Goal: Communication & Community: Answer question/provide support

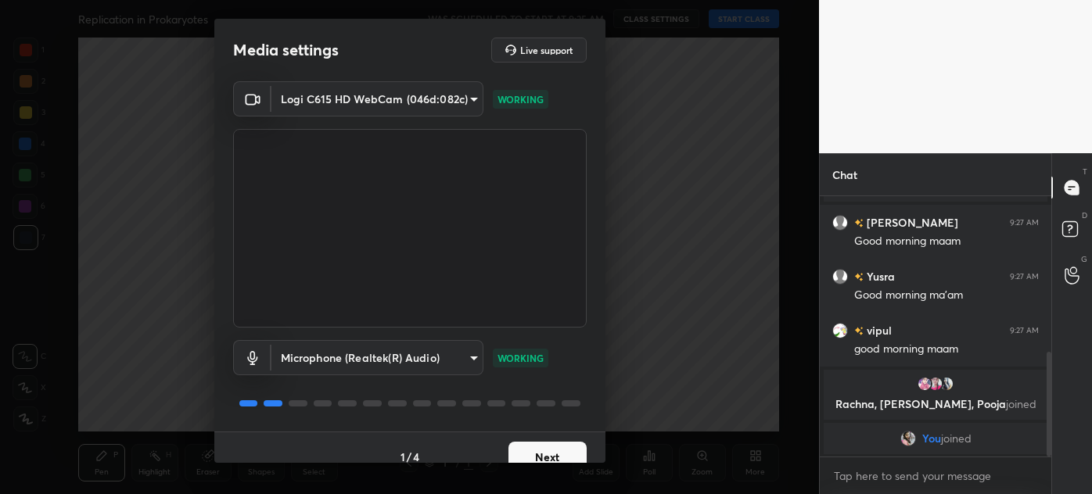
scroll to position [385, 0]
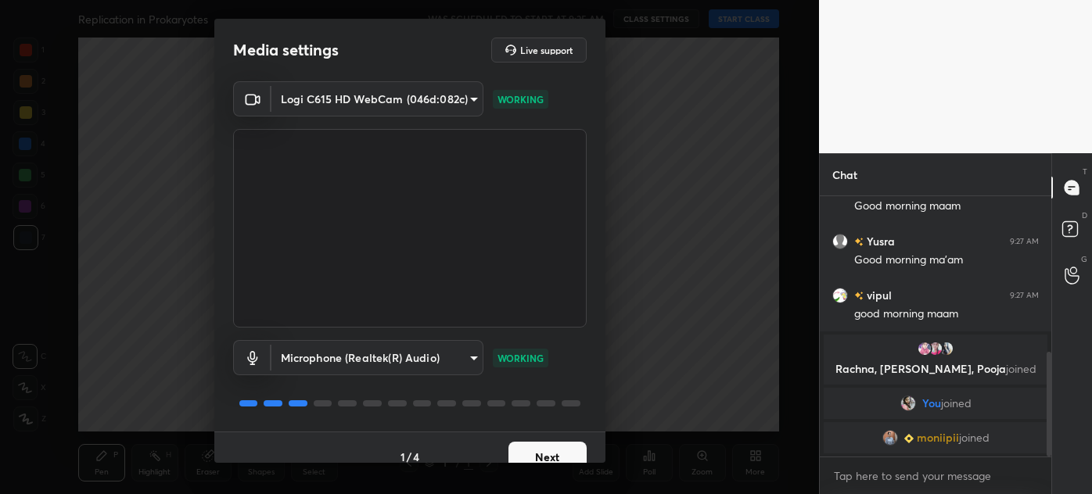
click at [546, 452] on button "Next" at bounding box center [547, 457] width 78 height 31
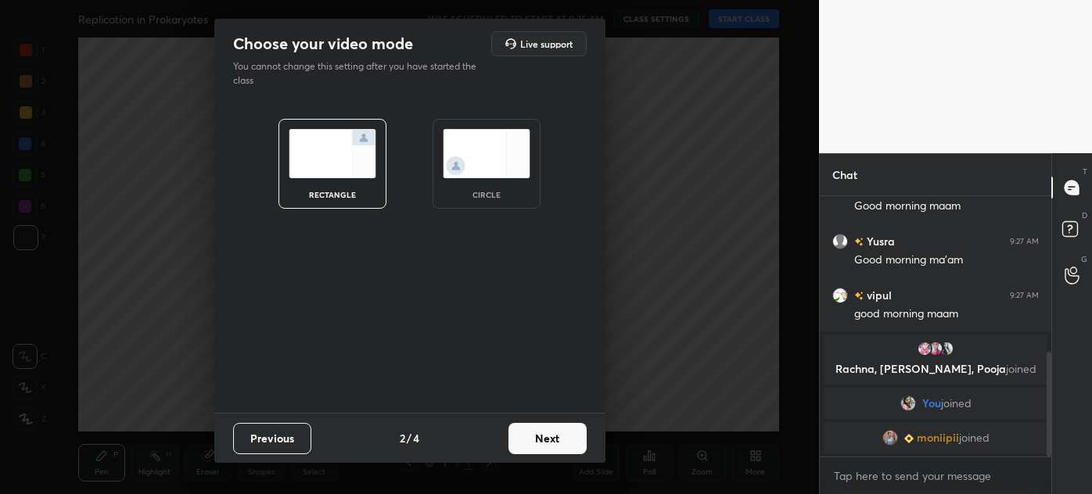
click at [477, 160] on img at bounding box center [487, 153] width 88 height 49
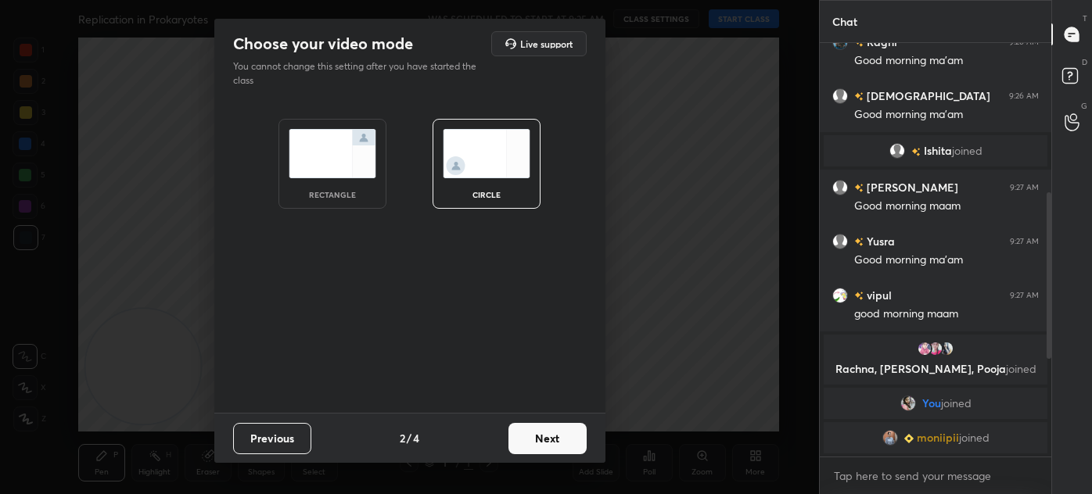
scroll to position [446, 227]
click at [554, 433] on button "Next" at bounding box center [547, 438] width 78 height 31
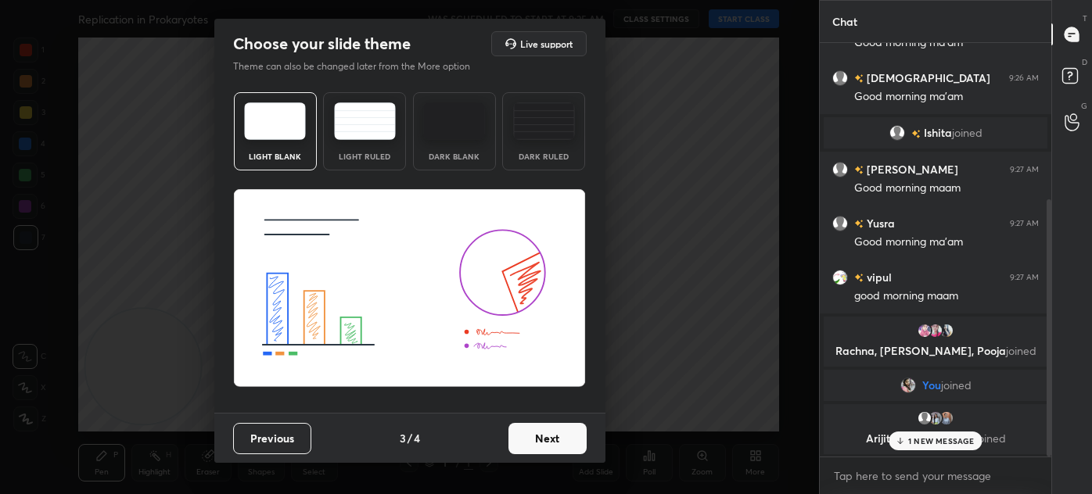
scroll to position [304, 0]
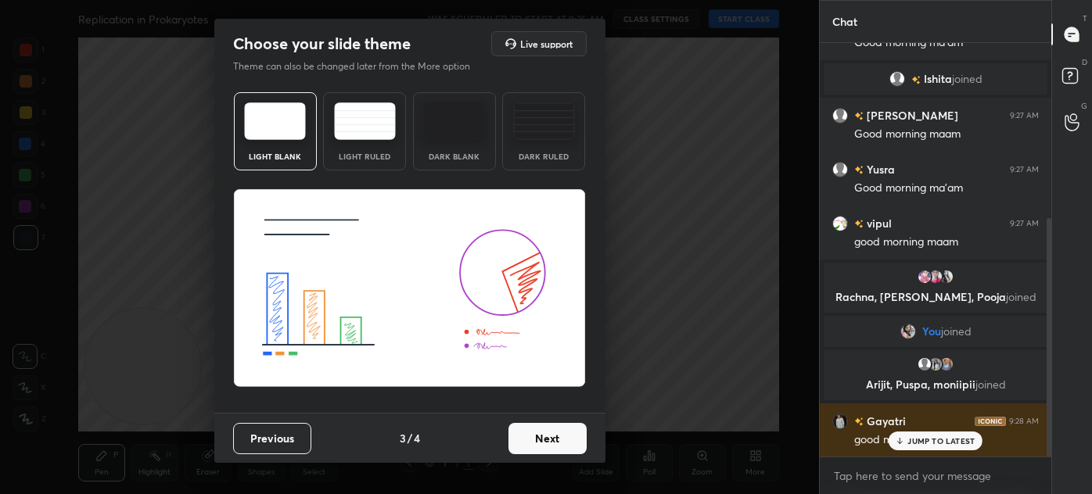
click at [548, 438] on button "Next" at bounding box center [547, 438] width 78 height 31
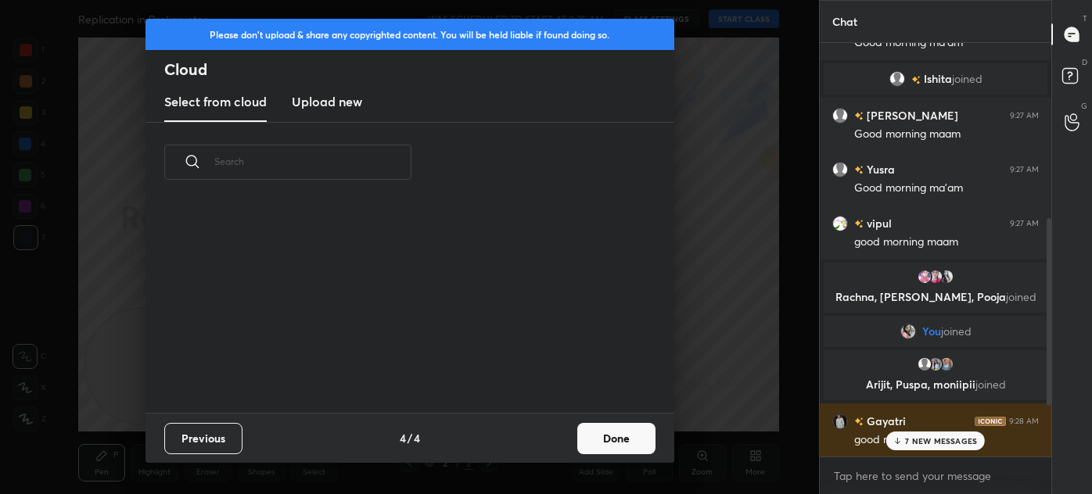
scroll to position [666, 0]
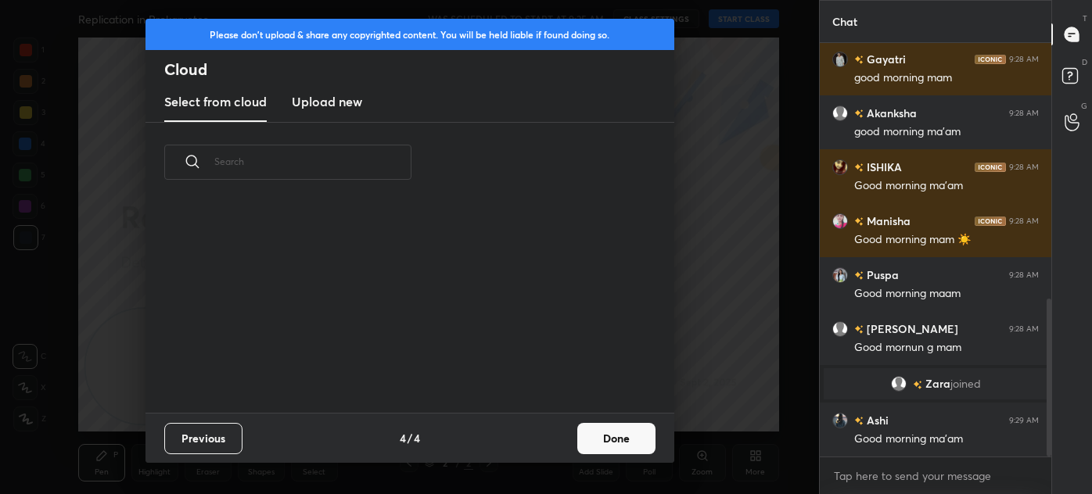
click at [627, 446] on button "Done" at bounding box center [616, 438] width 78 height 31
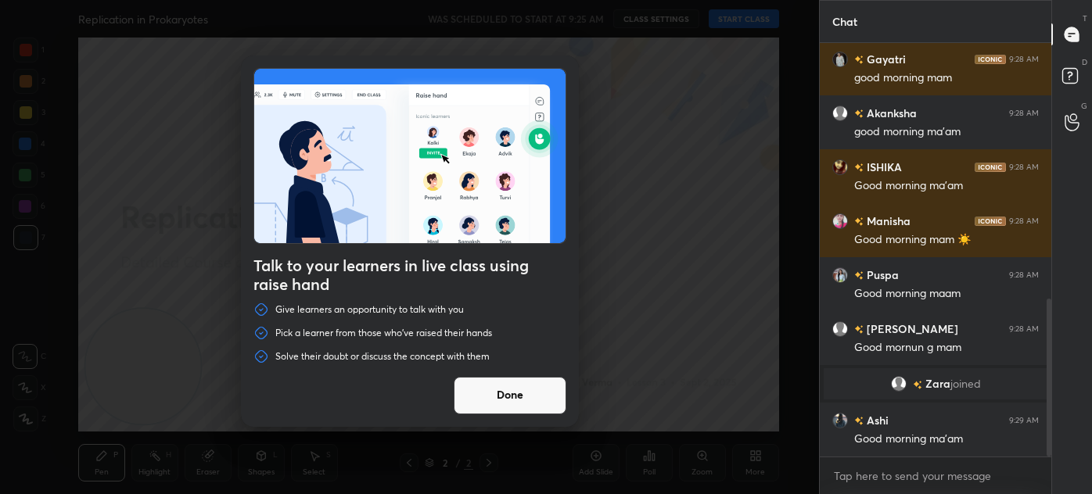
click at [519, 407] on button "Done" at bounding box center [509, 396] width 113 height 38
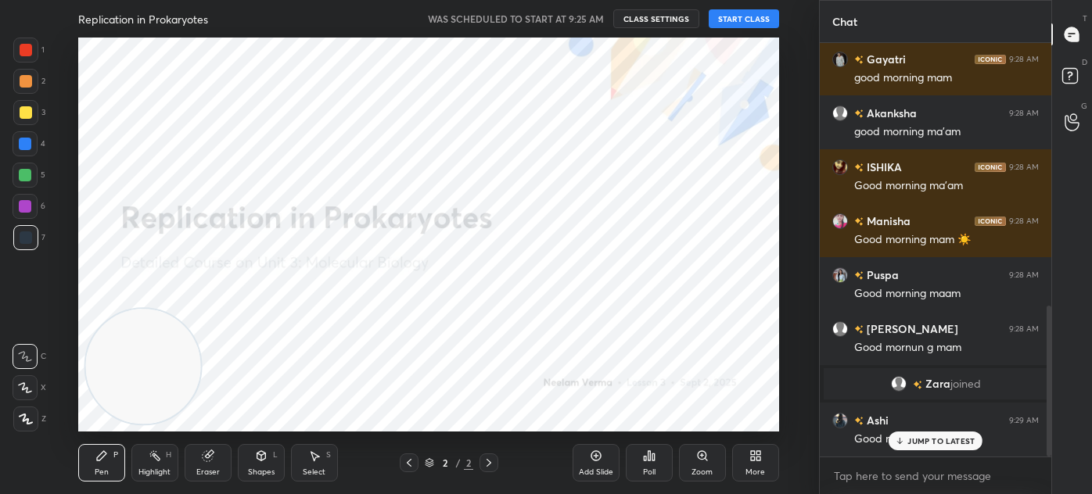
scroll to position [719, 0]
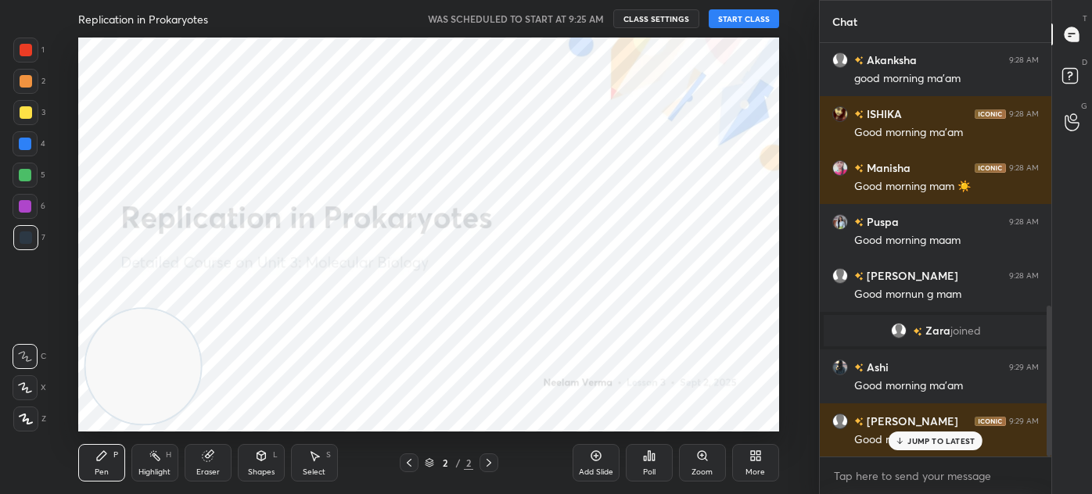
click at [742, 16] on button "START CLASS" at bounding box center [743, 18] width 70 height 19
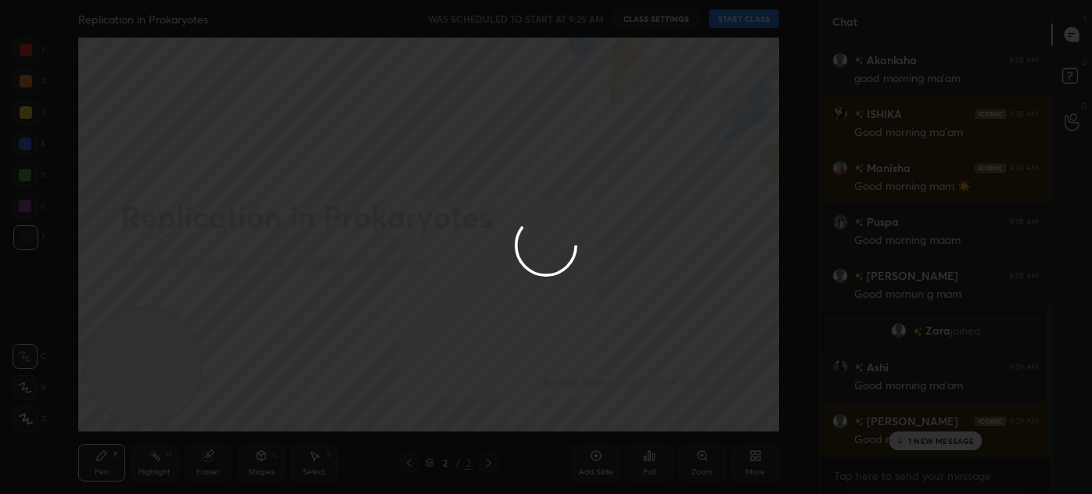
scroll to position [757, 0]
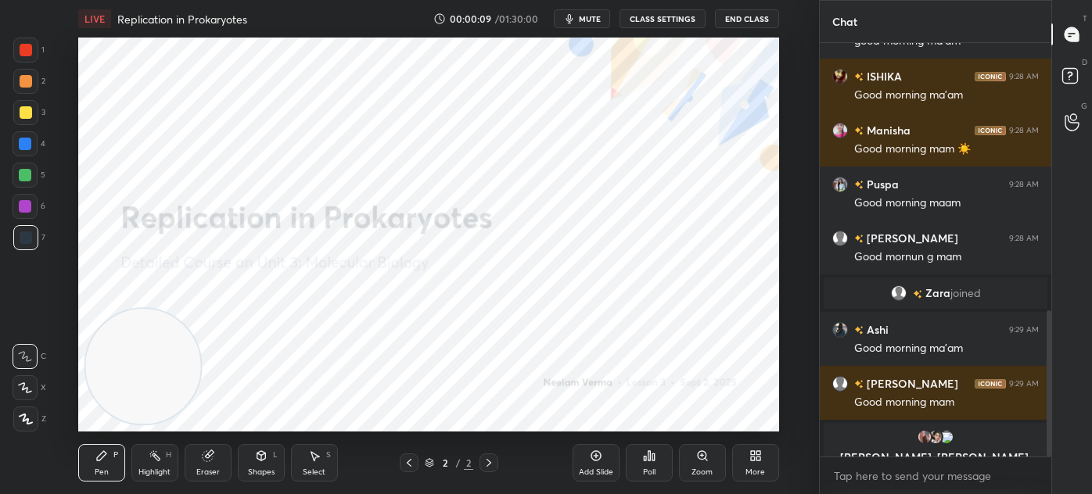
click at [257, 464] on div "Shapes L" at bounding box center [261, 463] width 47 height 38
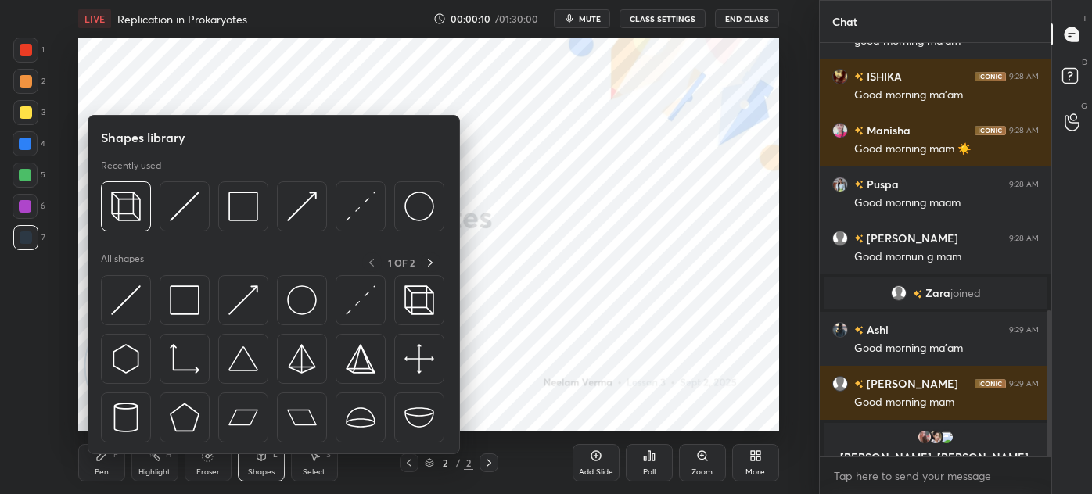
click at [186, 324] on div at bounding box center [185, 300] width 50 height 50
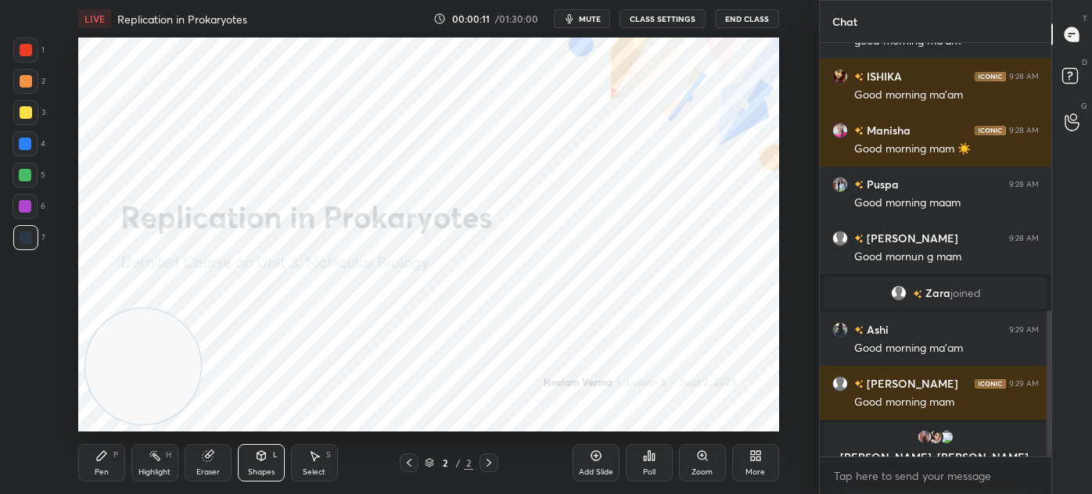
click at [253, 443] on div "Pen P Highlight H Eraser Shapes L Select S 2 / 2 Add Slide Poll Zoom More" at bounding box center [428, 463] width 701 height 63
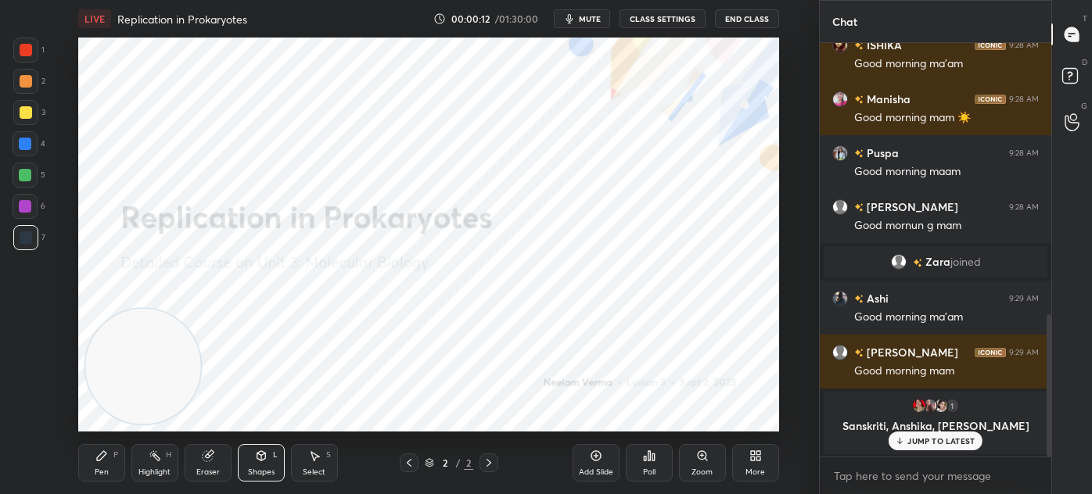
click at [264, 466] on div "Shapes L" at bounding box center [261, 463] width 47 height 38
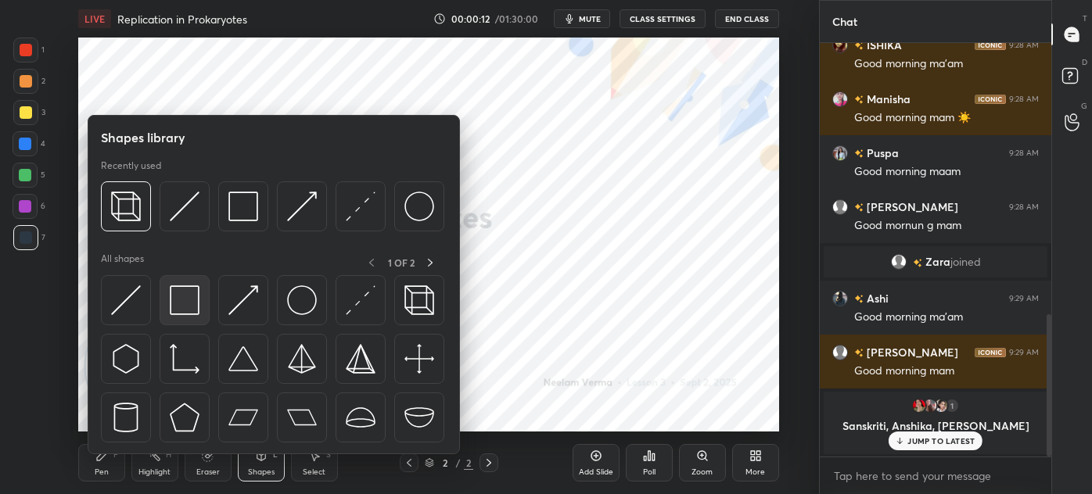
click at [189, 301] on img at bounding box center [185, 300] width 30 height 30
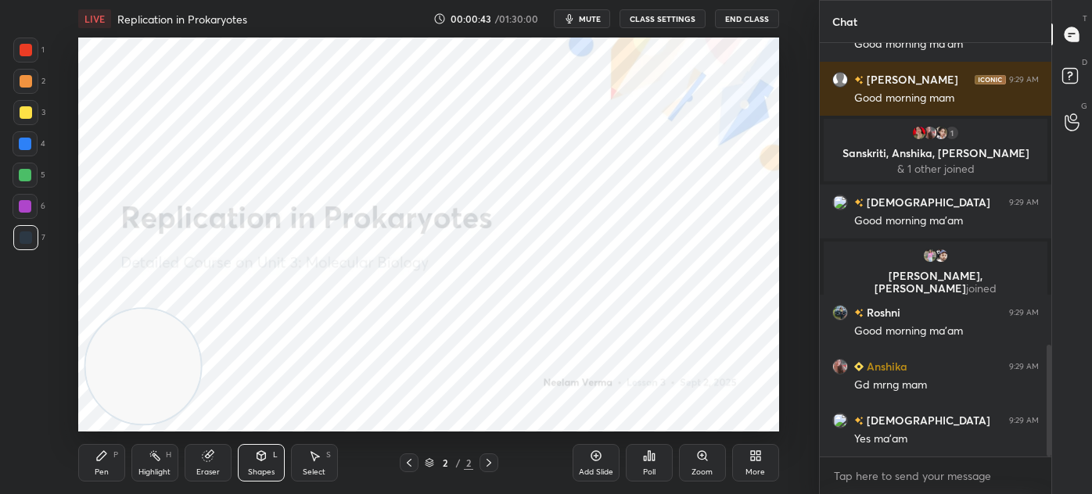
scroll to position [1115, 0]
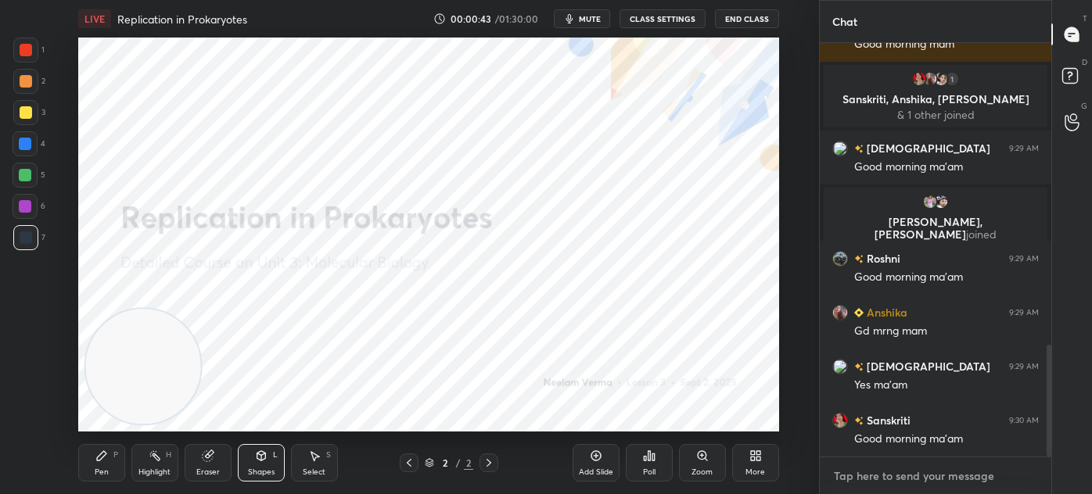
click at [901, 476] on textarea at bounding box center [935, 476] width 206 height 25
type textarea "x"
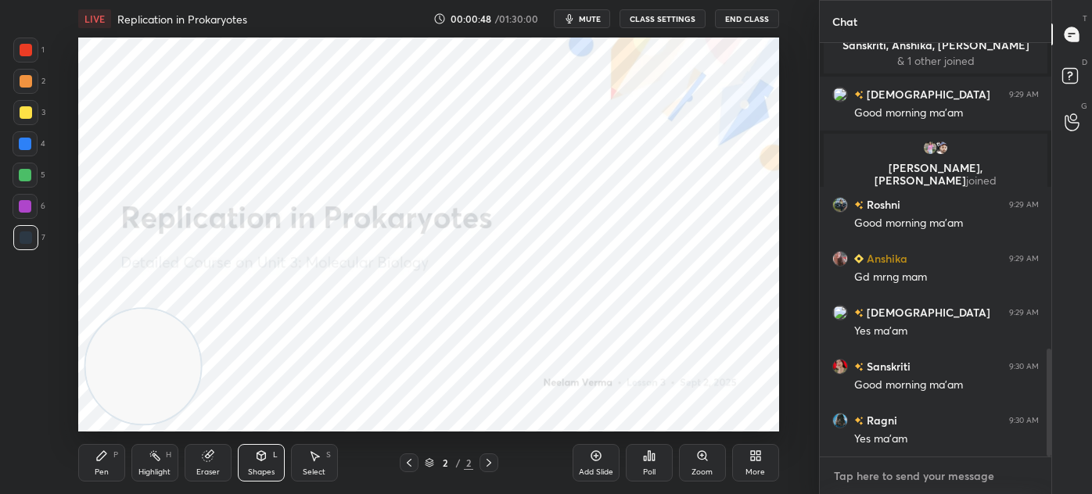
scroll to position [1223, 0]
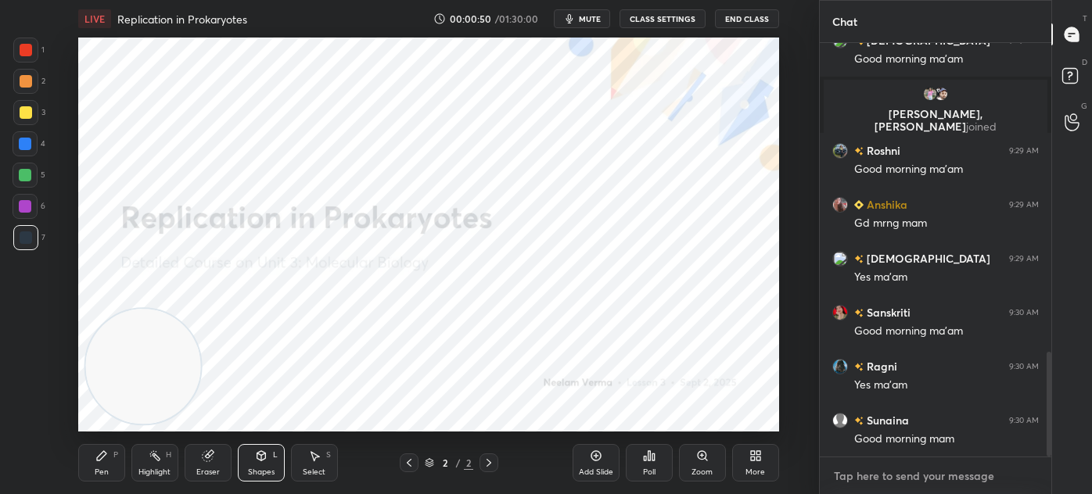
type textarea "c"
type textarea "x"
type textarea "cs"
type textarea "x"
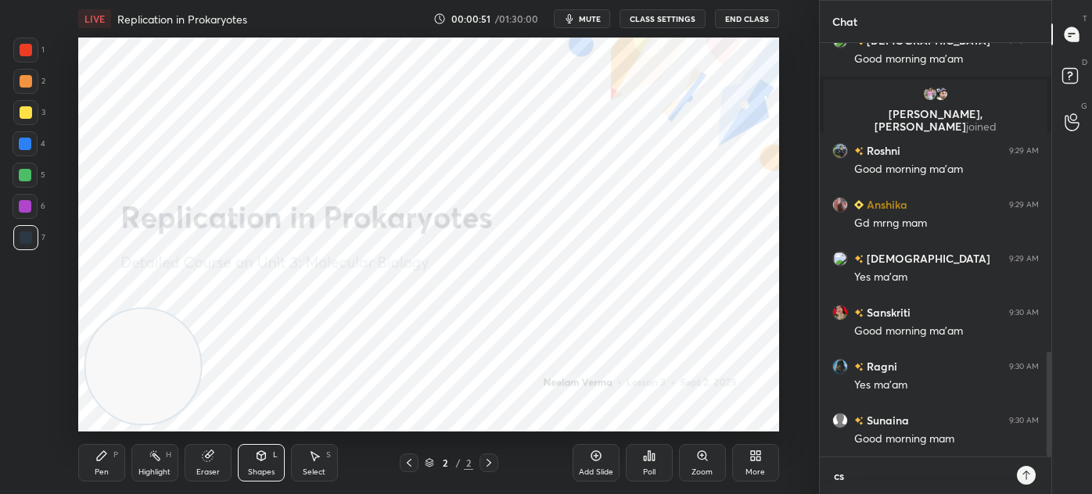
type textarea "csi"
type textarea "x"
type textarea "csir"
type textarea "x"
type textarea "csi"
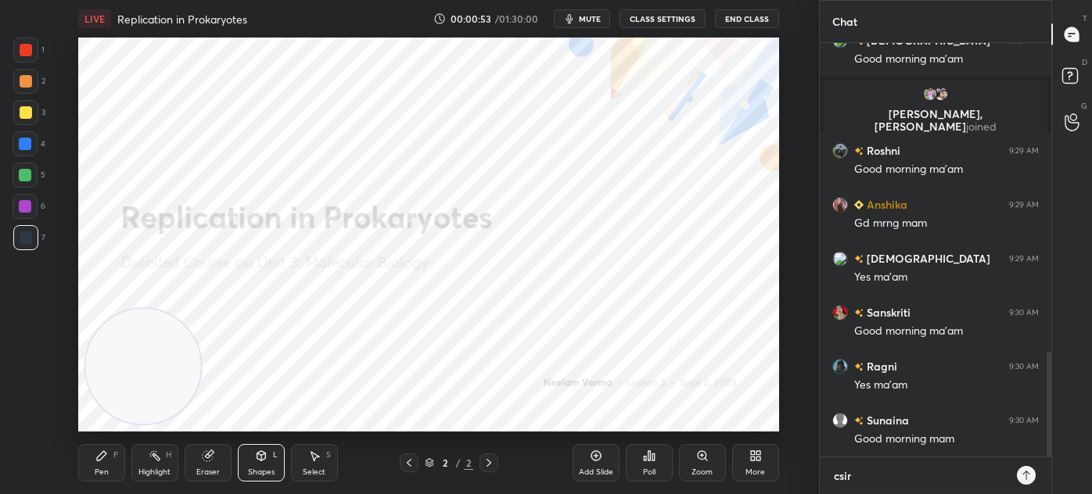
type textarea "x"
type textarea "cs"
type textarea "x"
type textarea "c"
type textarea "x"
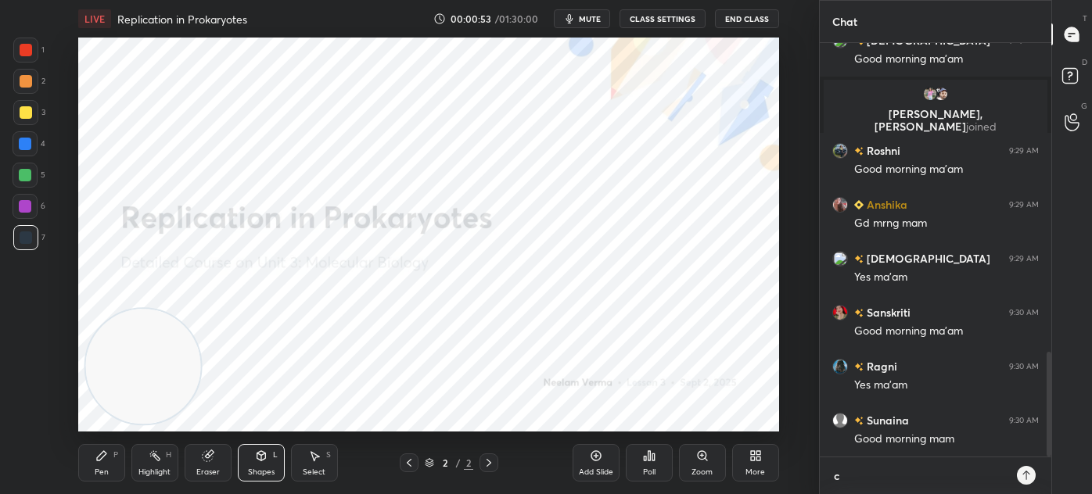
type textarea "x"
type textarea "w"
type textarea "x"
type textarea "wh"
type textarea "x"
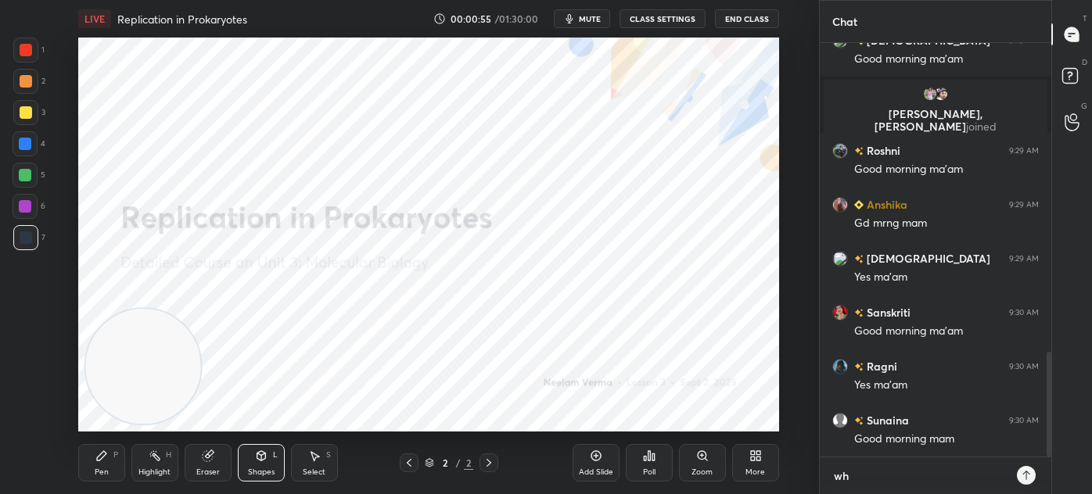
type textarea "wha"
type textarea "x"
type textarea "what"
type textarea "x"
type textarea "whata"
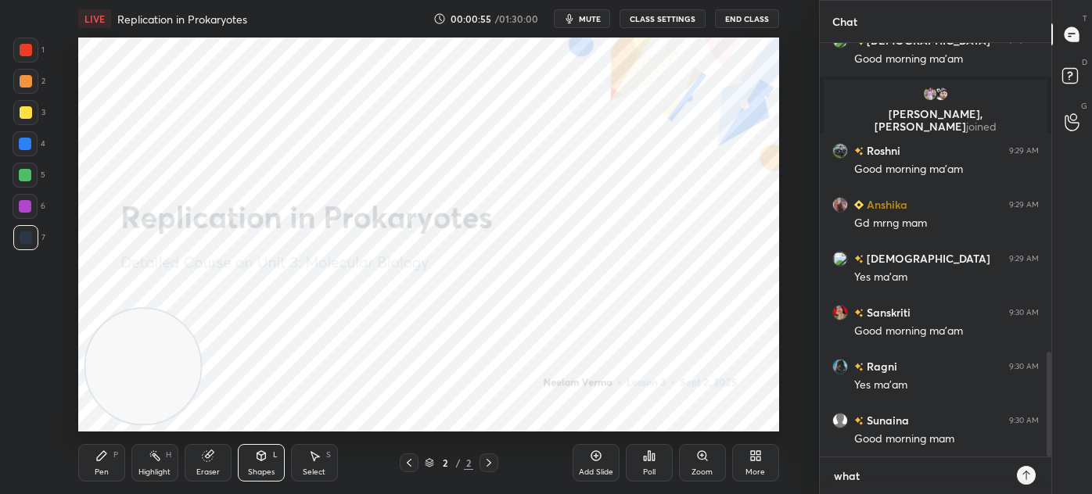
type textarea "x"
type textarea "whatap"
type textarea "x"
type textarea "whatapp"
type textarea "x"
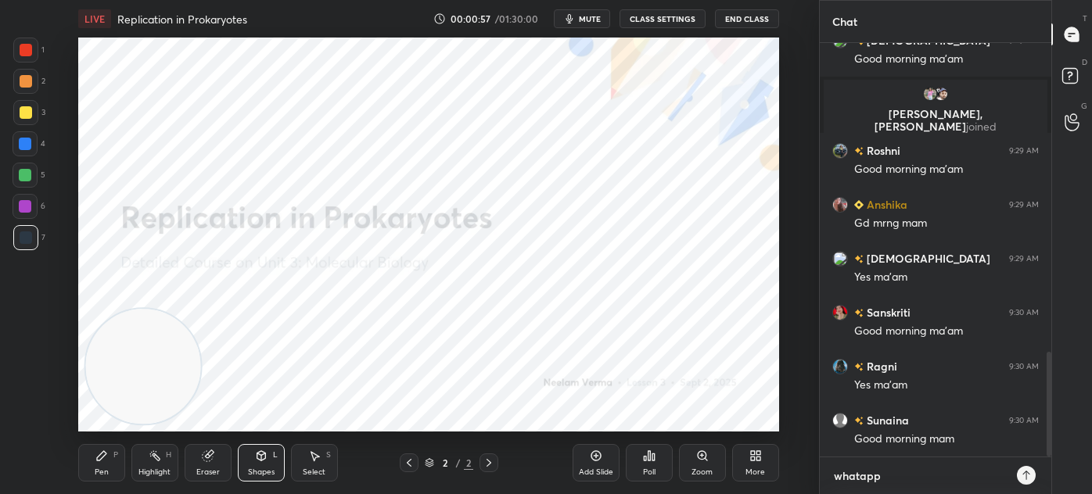
type textarea "whatapp-"
type textarea "x"
type textarea "whatapp-"
type textarea "x"
paste textarea "[URL][DOMAIN_NAME]"
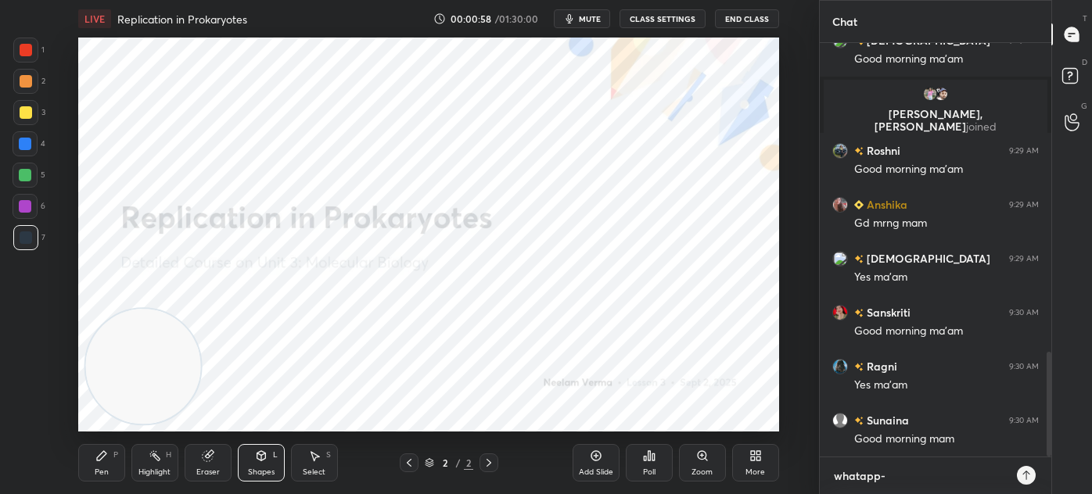
type textarea "whatapp- [URL][DOMAIN_NAME]"
type textarea "x"
type textarea "whatapp- [URL][DOMAIN_NAME]"
type textarea "x"
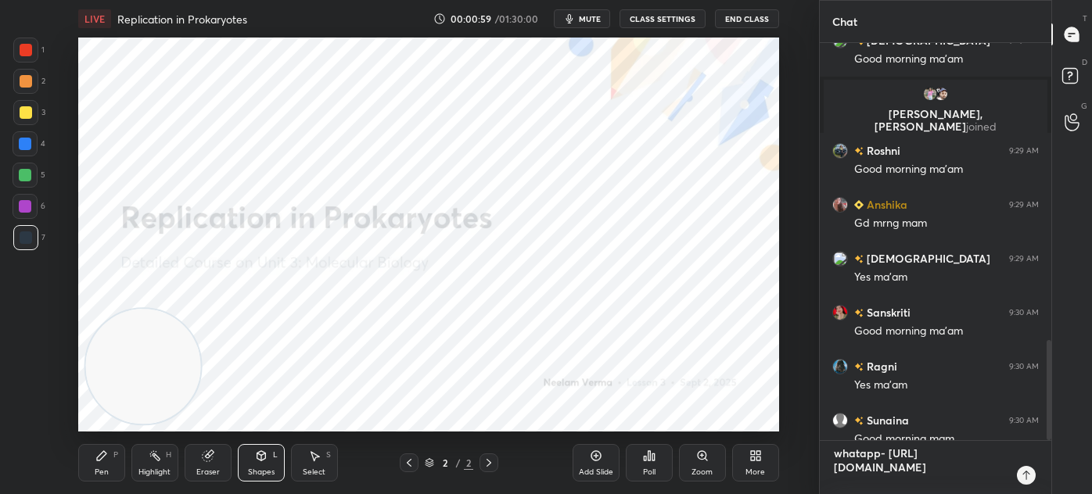
type textarea "whatapp- [URL][DOMAIN_NAME]"
type textarea "x"
type textarea "whatapp- [URL][DOMAIN_NAME]"
type textarea "x"
type textarea "whatapp- [URL][DOMAIN_NAME]"
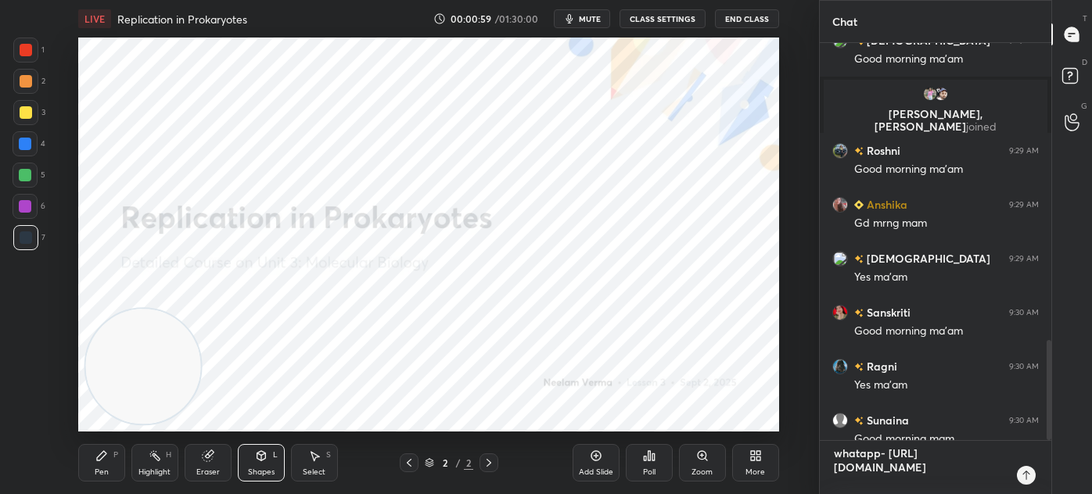
type textarea "x"
type textarea "whatapp- [URL][DOMAIN_NAME]"
type textarea "x"
type textarea "whatapp- [URL][DOMAIN_NAME]"
type textarea "x"
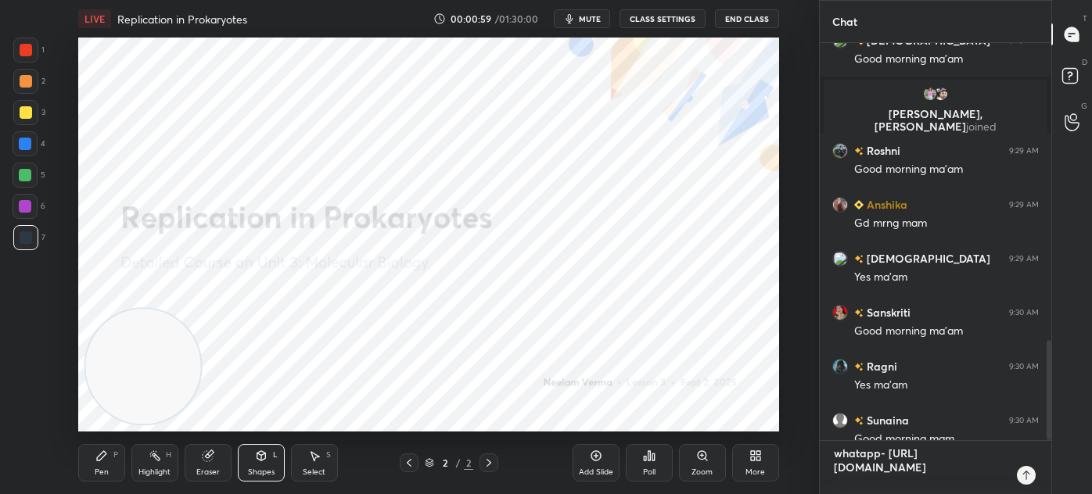
type textarea "whatapp- [URL][DOMAIN_NAME]"
type textarea "x"
type textarea "whatapp- [URL][DOMAIN_NAME]"
type textarea "x"
type textarea "whatapp- [URL][DOMAIN_NAME]"
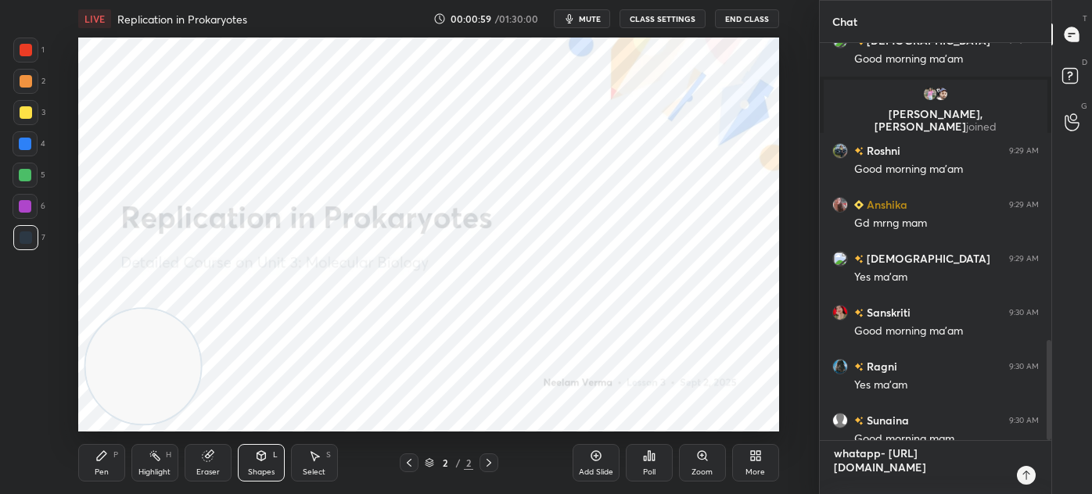
type textarea "x"
type textarea "whatapp- [URL][DOMAIN_NAME]"
type textarea "x"
type textarea "whatapp- [URL][DOMAIN_NAME]"
type textarea "x"
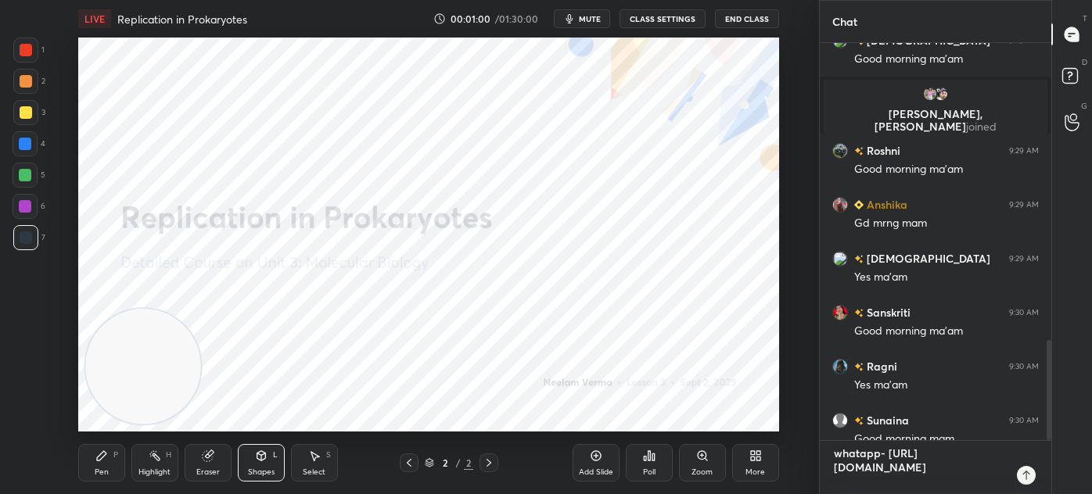
type textarea "whatapp- [URL][DOMAIN_NAME]"
type textarea "x"
type textarea "whatapp- [URL][DOMAIN_NAME]"
type textarea "x"
type textarea "whatapp- [URL][DOMAIN_NAME]"
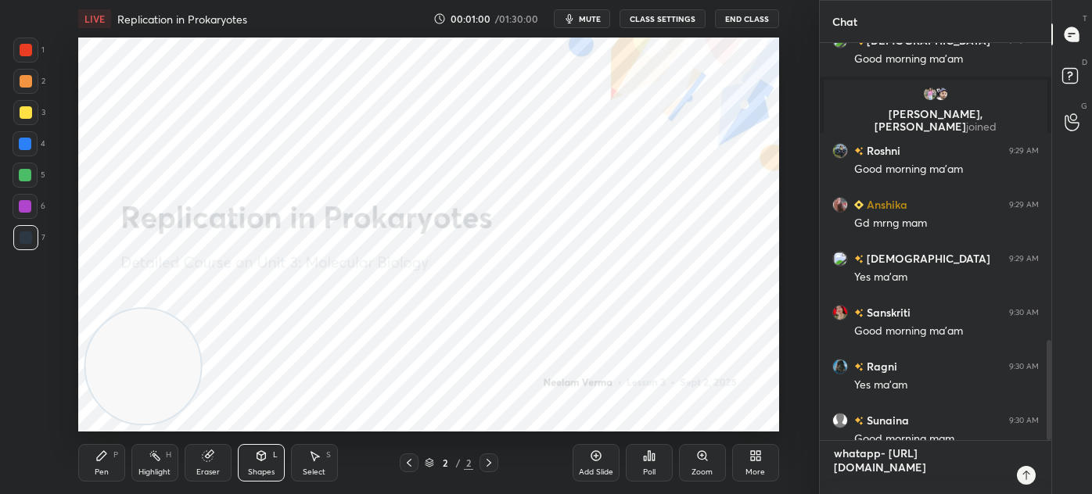
type textarea "x"
type textarea "whatapp- [URL][DOMAIN_NAME] p"
type textarea "x"
type textarea "whatapp- [URL][DOMAIN_NAME] pl"
type textarea "x"
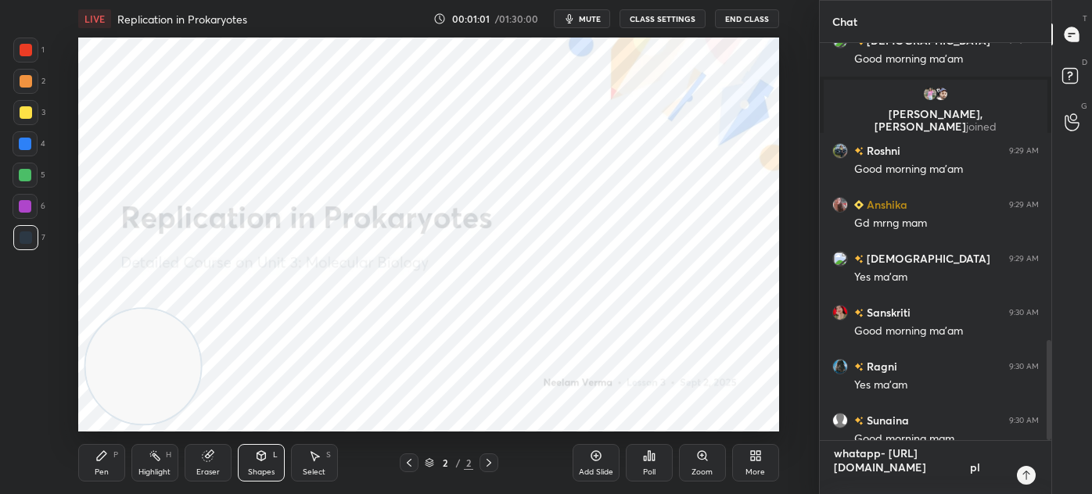
type textarea "whatapp- [URL][DOMAIN_NAME] plu"
type textarea "x"
type textarea "whatapp- [URL][DOMAIN_NAME] plus"
type textarea "x"
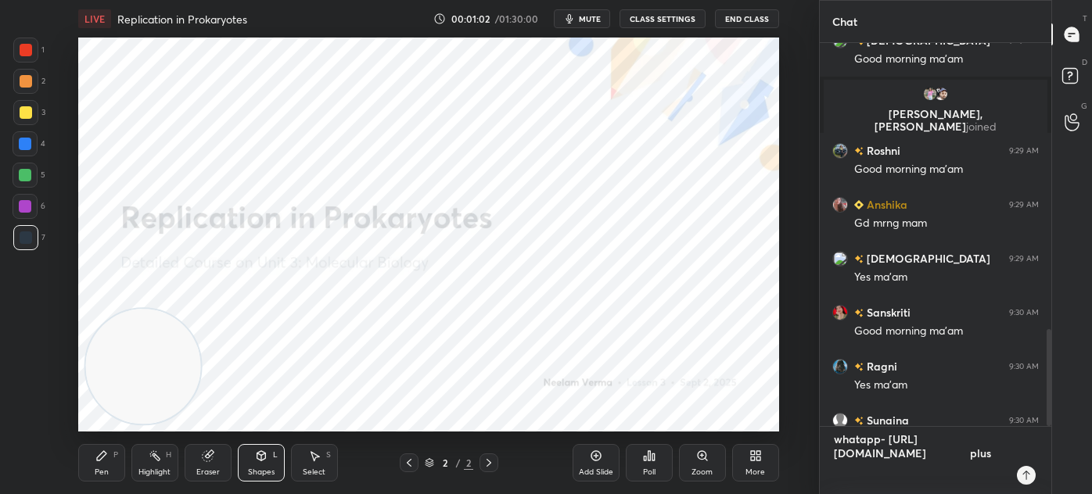
type textarea "whatapp- [URL][DOMAIN_NAME] plus"
type textarea "x"
type textarea "whatapp- [URL][DOMAIN_NAME] plus g"
type textarea "x"
type textarea "whatapp- [URL][DOMAIN_NAME] plus gr"
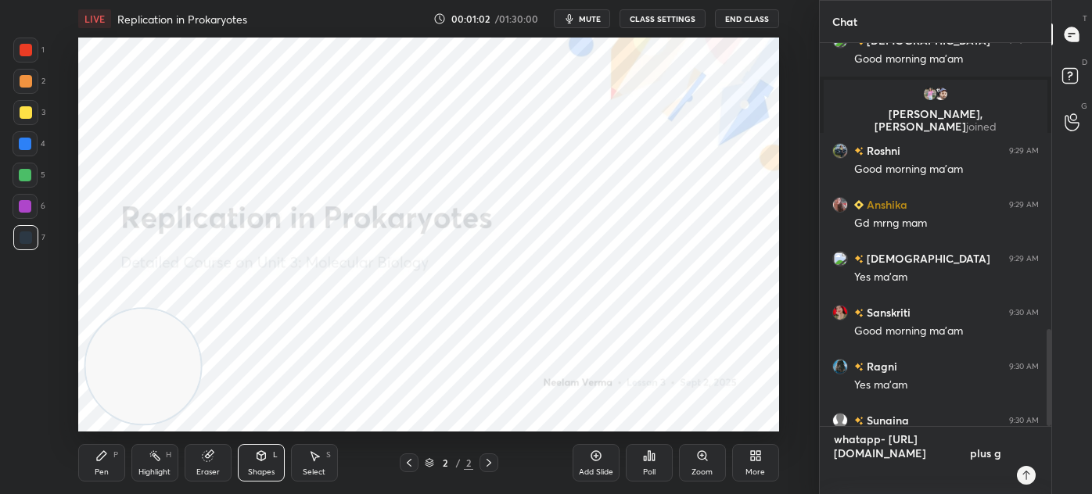
type textarea "x"
type textarea "whatapp- [URL][DOMAIN_NAME] plus gro"
type textarea "x"
type textarea "whatapp- [URL][DOMAIN_NAME] plus grou"
type textarea "x"
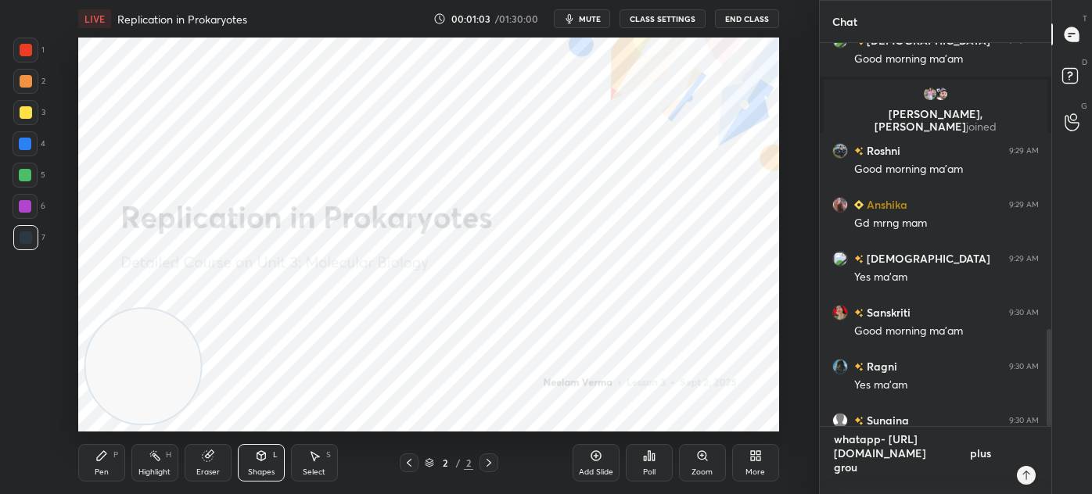
type textarea "whatapp- [URL][DOMAIN_NAME] plus group"
type textarea "x"
type textarea "whatapp- [URL][DOMAIN_NAME] plus group-"
type textarea "x"
type textarea "whatapp- [URL][DOMAIN_NAME] plus group-"
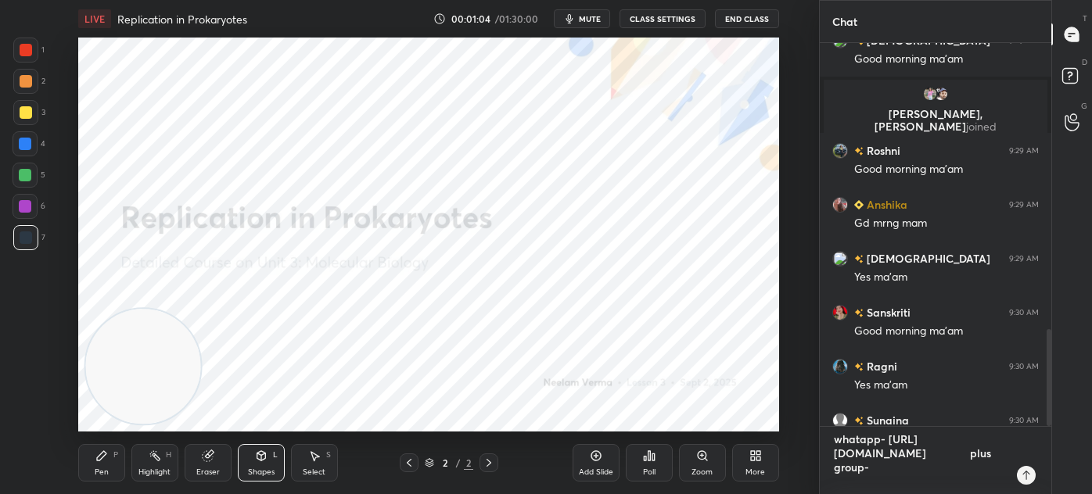
type textarea "x"
type textarea "whatapp- [URL][DOMAIN_NAME] plus group-"
type textarea "x"
paste textarea "[URL][DOMAIN_NAME]"
type textarea "whatapp- [URL][DOMAIN_NAME] plus group- [URL][DOMAIN_NAME]"
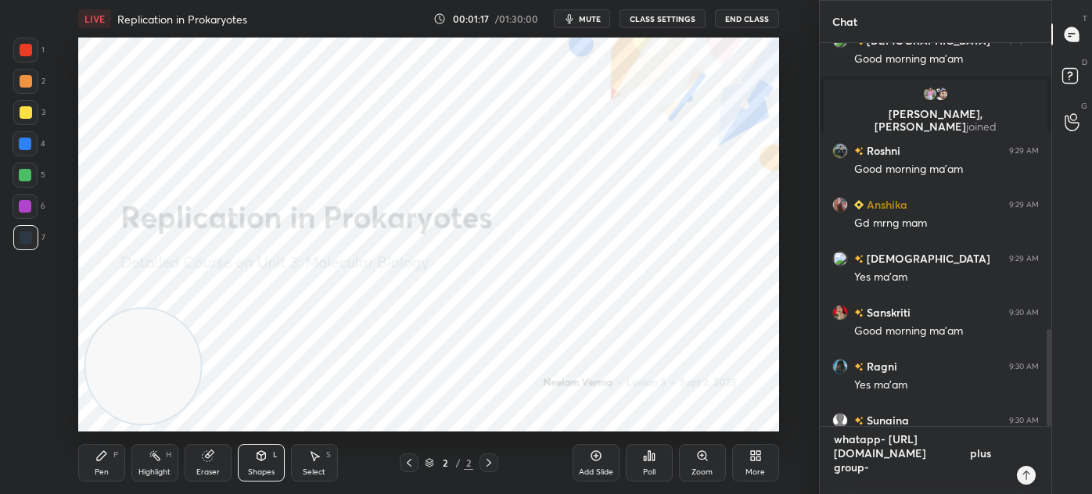
type textarea "x"
type textarea "whatapp- [URL][DOMAIN_NAME] plus group- [URL][DOMAIN_NAME]"
type textarea "x"
type textarea "whatapp- [URL][DOMAIN_NAME] plus group- [URL][DOMAIN_NAME]"
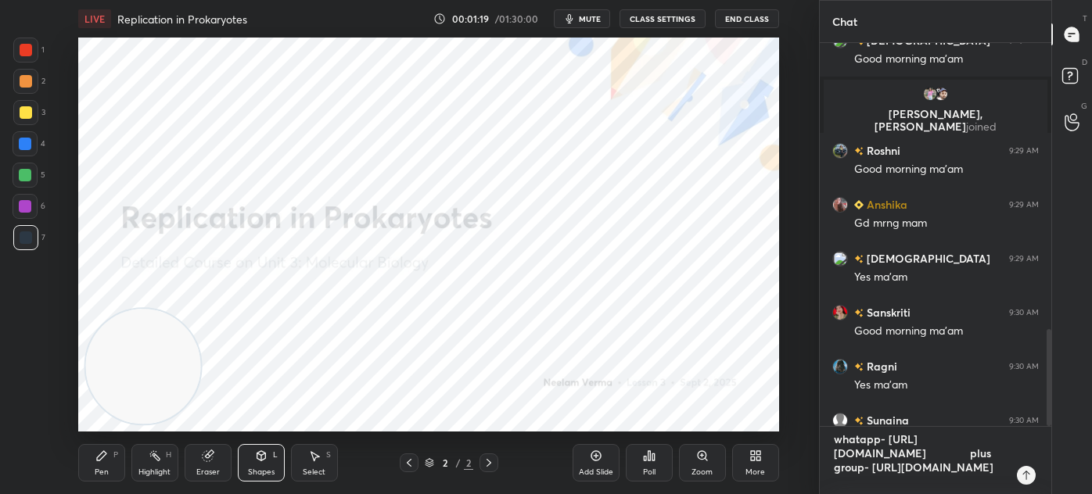
type textarea "x"
type textarea "whatapp- [URL][DOMAIN_NAME] plus group- [URL][DOMAIN_NAME]"
type textarea "x"
type textarea "whatapp- [URL][DOMAIN_NAME] plus group- [URL][DOMAIN_NAME]"
type textarea "x"
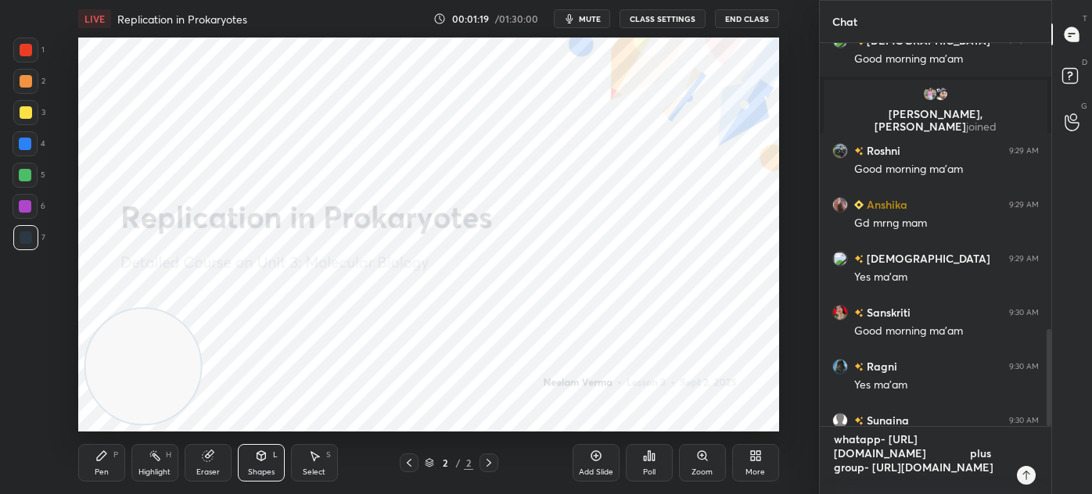
type textarea "whatapp- [URL][DOMAIN_NAME] plus group- [URL][DOMAIN_NAME]"
type textarea "x"
type textarea "whatapp- [URL][DOMAIN_NAME] plus group- [URL][DOMAIN_NAME]"
type textarea "x"
type textarea "whatapp- [URL][DOMAIN_NAME] plus group- [URL][DOMAIN_NAME]"
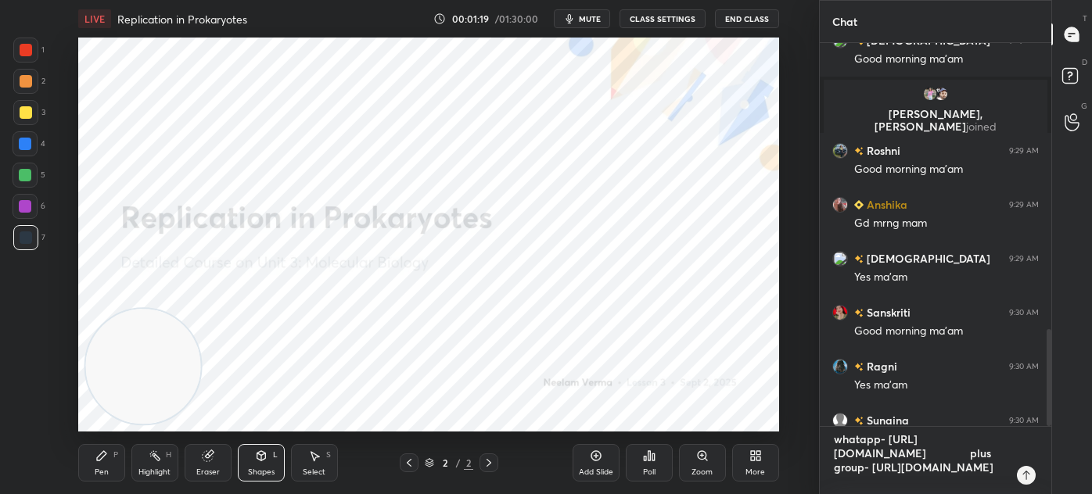
type textarea "x"
type textarea "whatapp- [URL][DOMAIN_NAME] plus group- [URL][DOMAIN_NAME]"
type textarea "x"
type textarea "whatapp- [URL][DOMAIN_NAME] plus group- [URL][DOMAIN_NAME]"
type textarea "x"
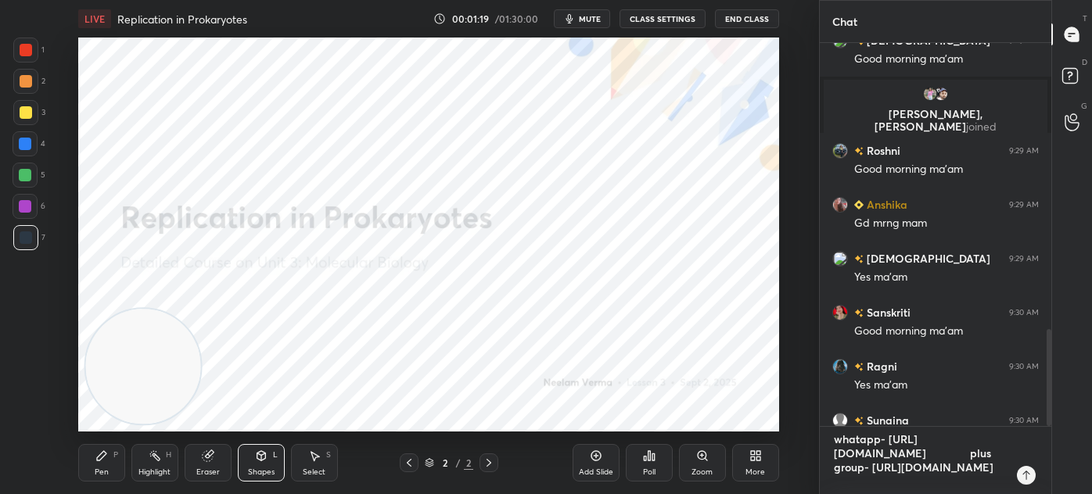
type textarea "whatapp- [URL][DOMAIN_NAME] plus group- [URL][DOMAIN_NAME]"
type textarea "x"
type textarea "whatapp- [URL][DOMAIN_NAME] plus group- [URL][DOMAIN_NAME]"
type textarea "x"
type textarea "whatapp- [URL][DOMAIN_NAME] plus group- [URL][DOMAIN_NAME]"
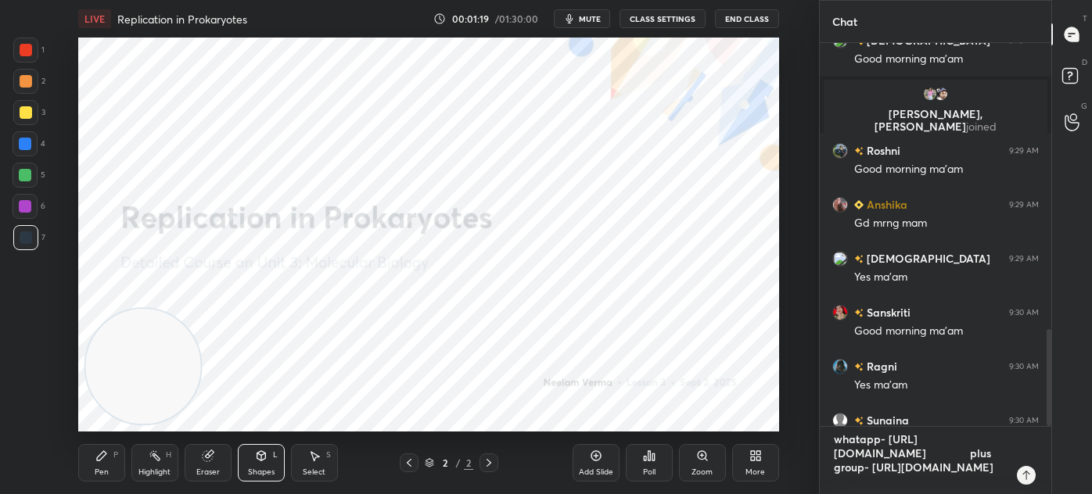
type textarea "x"
type textarea "whatapp- [URL][DOMAIN_NAME] plus group- [URL][DOMAIN_NAME]"
type textarea "x"
type textarea "whatapp- [URL][DOMAIN_NAME] plus group- [URL][DOMAIN_NAME]"
type textarea "x"
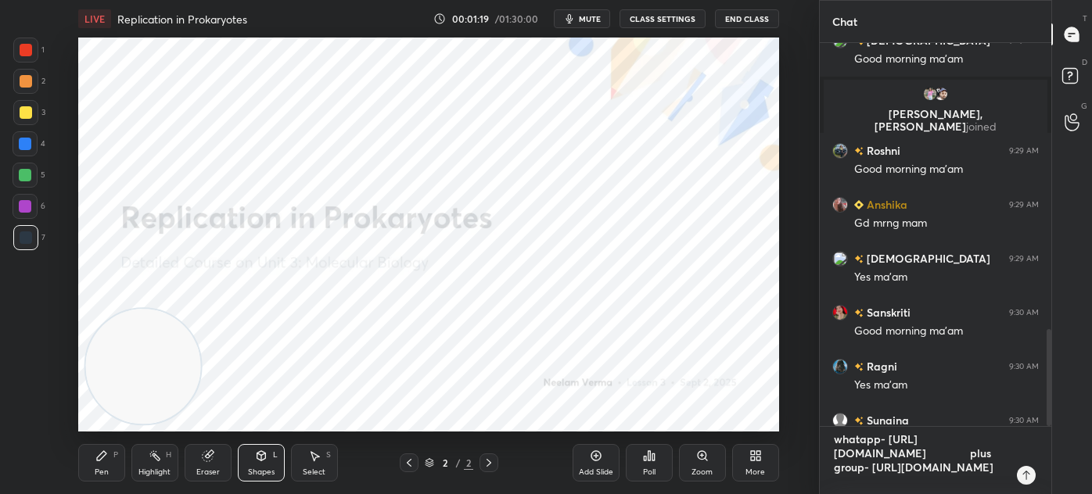
type textarea "whatapp- [URL][DOMAIN_NAME] plus group- [URL][DOMAIN_NAME]"
type textarea "x"
type textarea "whatapp- [URL][DOMAIN_NAME] plus group- [URL][DOMAIN_NAME]"
type textarea "x"
type textarea "whatapp- [URL][DOMAIN_NAME] plus group- [URL][DOMAIN_NAME]"
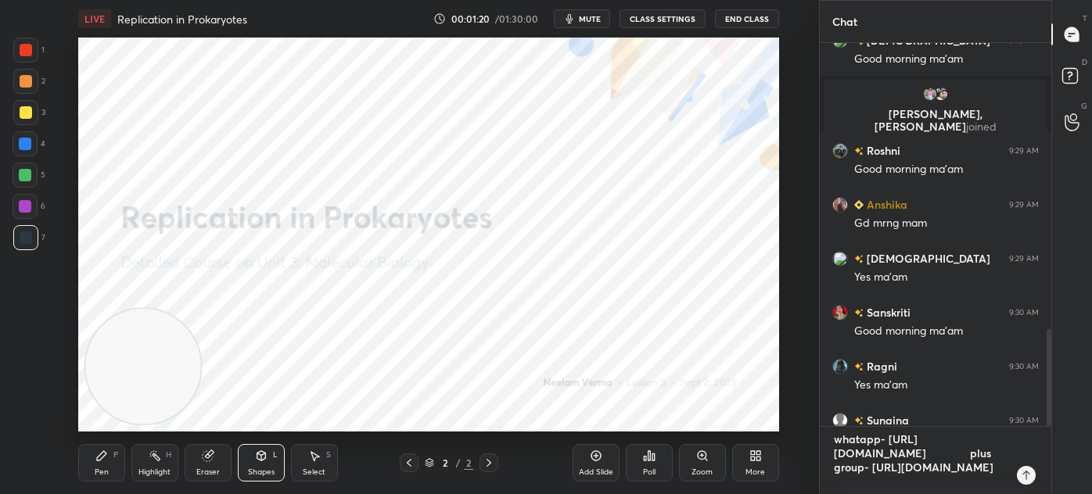
type textarea "x"
type textarea "whatapp- [URL][DOMAIN_NAME] plus group- [URL][DOMAIN_NAME]"
type textarea "x"
type textarea "whatapp- [URL][DOMAIN_NAME] plus group- [URL][DOMAIN_NAME]"
type textarea "x"
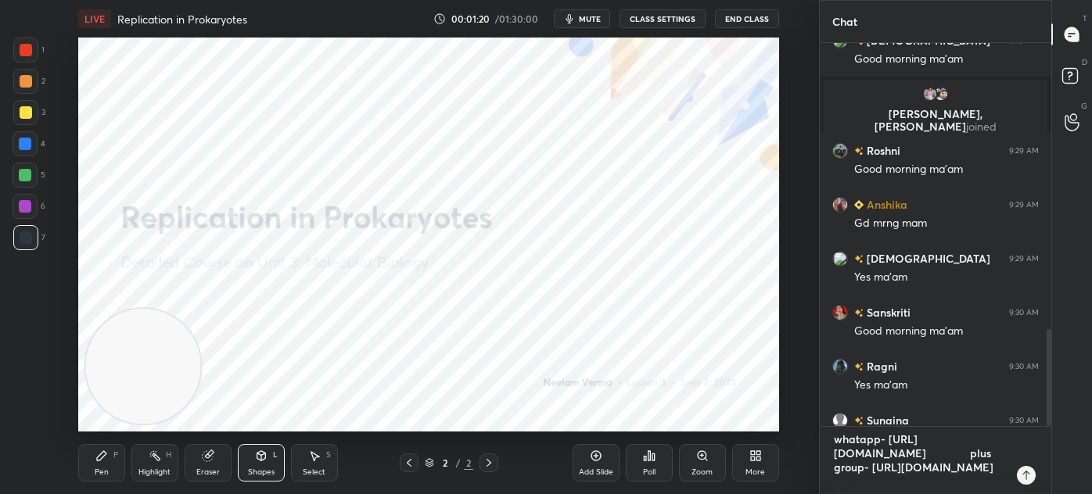
type textarea "whatapp- [URL][DOMAIN_NAME] plus group- [URL][DOMAIN_NAME] t"
type textarea "x"
type textarea "whatapp- [URL][DOMAIN_NAME] plus group- [URL][DOMAIN_NAME] te"
type textarea "x"
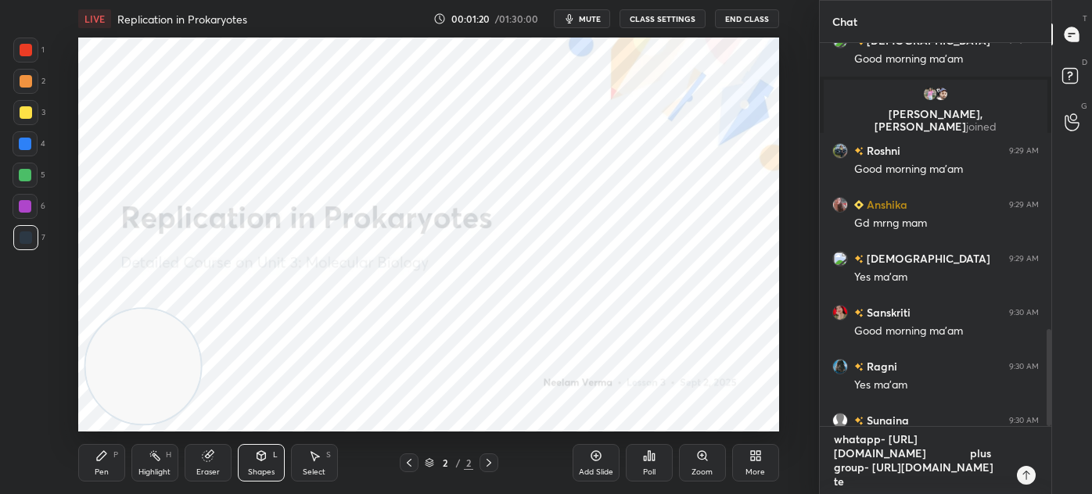
type textarea "whatapp- [URL][DOMAIN_NAME] plus group- [URL][DOMAIN_NAME] tel"
type textarea "x"
type textarea "whatapp- [URL][DOMAIN_NAME] plus group- [URL][DOMAIN_NAME] tele"
type textarea "x"
type textarea "whatapp- [URL][DOMAIN_NAME] plus group- [URL][DOMAIN_NAME] teleg"
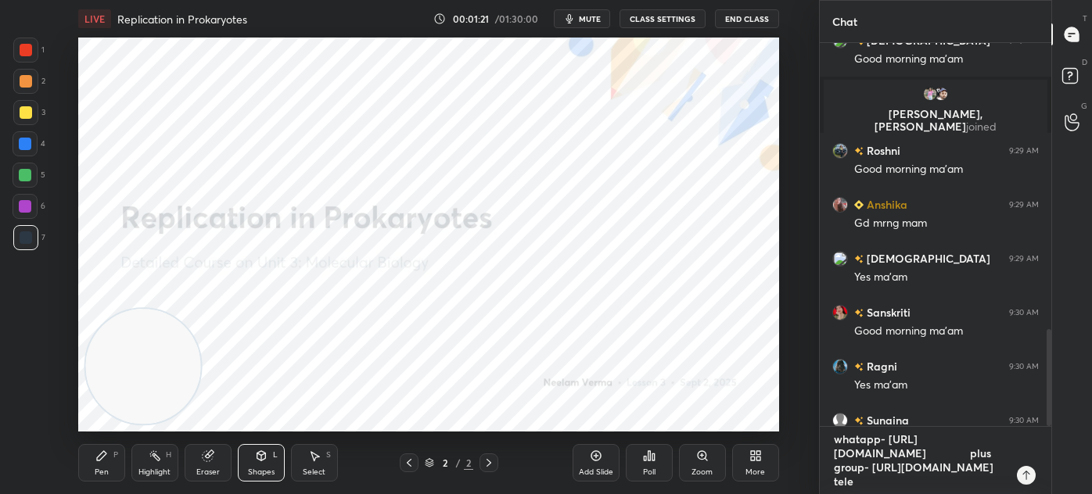
type textarea "x"
type textarea "whatapp- [URL][DOMAIN_NAME] plus group- [URL][DOMAIN_NAME] telegr"
type textarea "x"
type textarea "whatapp- [URL][DOMAIN_NAME] plus group- [URL][DOMAIN_NAME] telegra"
type textarea "x"
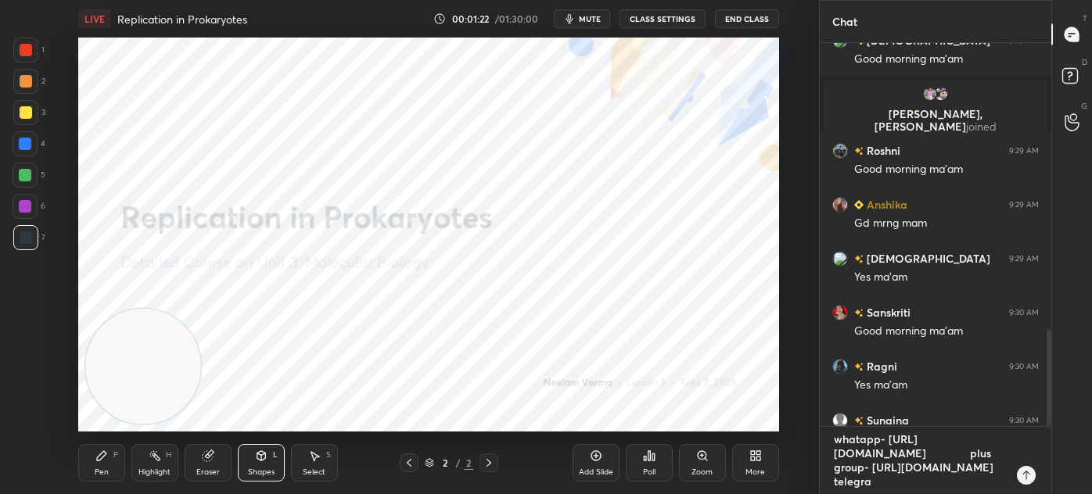
type textarea "whatapp- [URL][DOMAIN_NAME] plus group- [URL][DOMAIN_NAME] telegram"
type textarea "x"
type textarea "whatapp- [URL][DOMAIN_NAME] plus group- [URL][DOMAIN_NAME] telegram-"
type textarea "x"
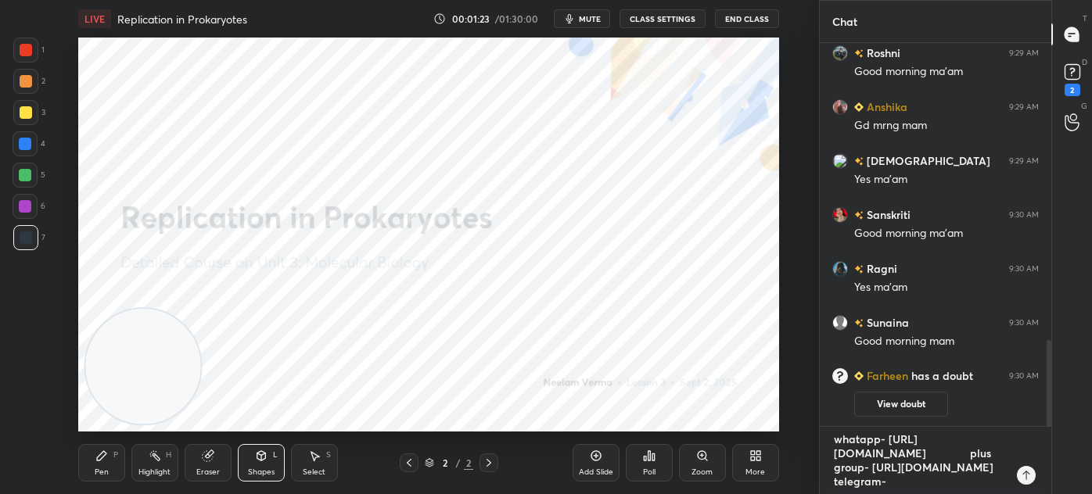
scroll to position [1134, 0]
type textarea "whatapp- [URL][DOMAIN_NAME] plus group- [URL][DOMAIN_NAME] telegram-"
type textarea "x"
type textarea "whatapp- [URL][DOMAIN_NAME] plus group- [URL][DOMAIN_NAME] telegram- t"
type textarea "x"
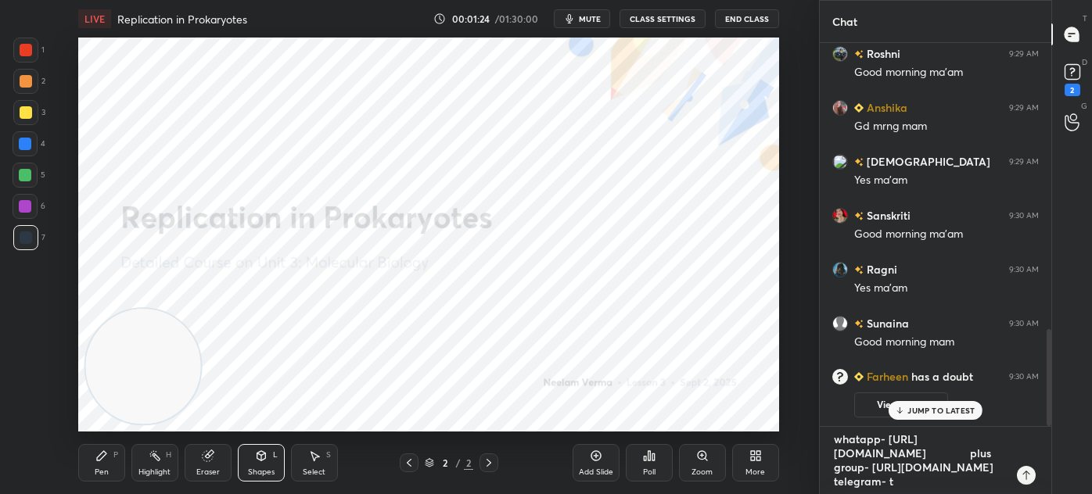
type textarea "whatapp- [URL][DOMAIN_NAME] plus group- [URL][DOMAIN_NAME] telegram- t."
type textarea "x"
type textarea "whatapp- [URL][DOMAIN_NAME] plus group- [URL][DOMAIN_NAME] telegram- t.m"
type textarea "x"
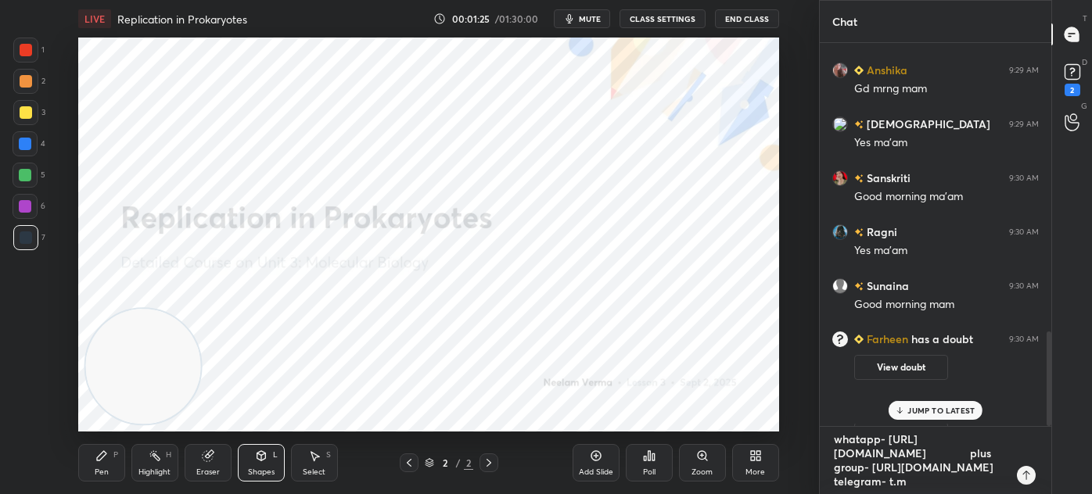
type textarea "whatapp- [URL][DOMAIN_NAME] plus group- [URL][DOMAIN_NAME] telegram- [DOMAIN_NA…"
type textarea "x"
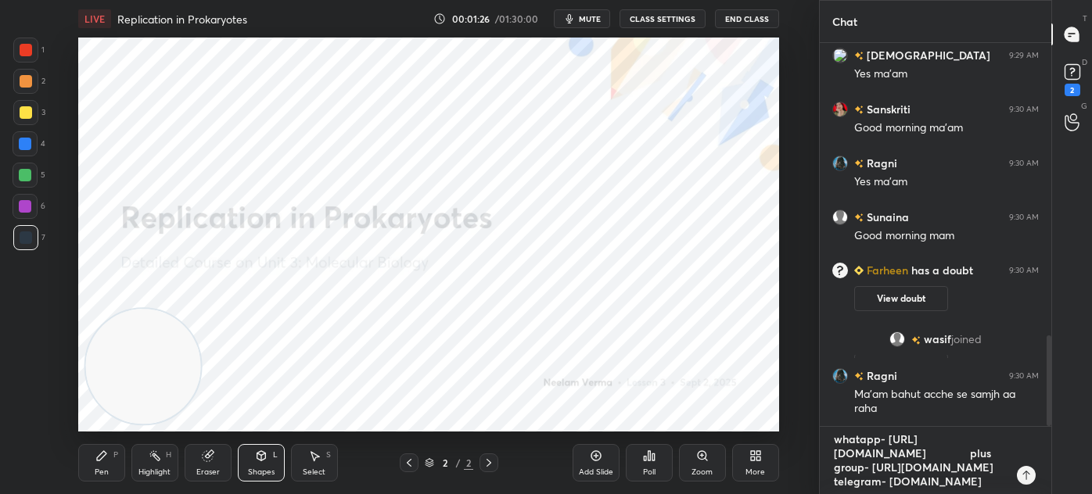
type textarea "whatapp- [URL][DOMAIN_NAME] plus group- [URL][DOMAIN_NAME] telegram- [DOMAIN_NA…"
type textarea "x"
type textarea "whatapp- [URL][DOMAIN_NAME] plus group- [URL][DOMAIN_NAME] telegram- [DOMAIN_NA…"
type textarea "x"
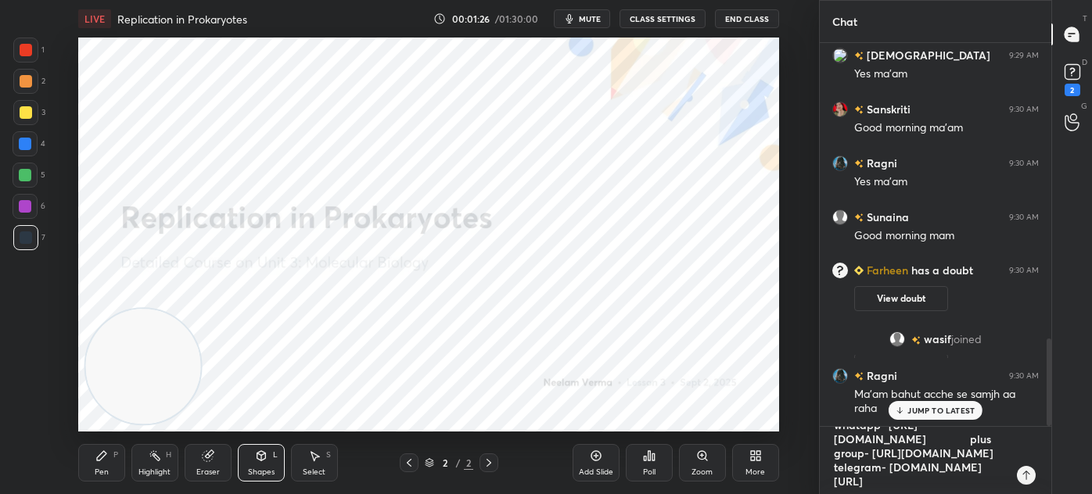
scroll to position [1293, 0]
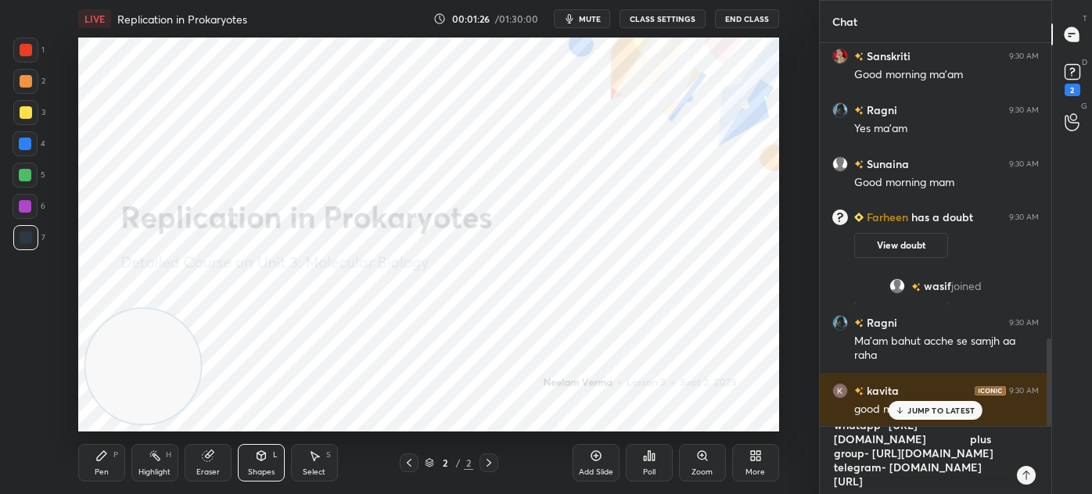
type textarea "whatapp- [URL][DOMAIN_NAME] plus group- [URL][DOMAIN_NAME] telegram- [DOMAIN_NA…"
type textarea "x"
type textarea "whatapp- [URL][DOMAIN_NAME] plus group- [URL][DOMAIN_NAME] telegram- [DOMAIN_NA…"
type textarea "x"
type textarea "whatapp- [URL][DOMAIN_NAME] plus group- [URL][DOMAIN_NAME] telegram- [DOMAIN_NA…"
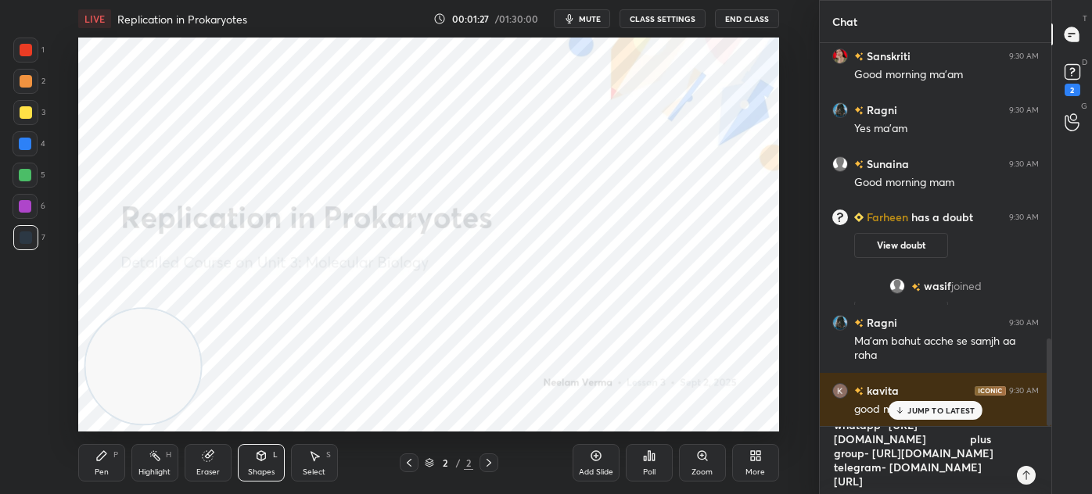
type textarea "x"
type textarea "whatapp- [URL][DOMAIN_NAME] plus group- [URL][DOMAIN_NAME] telegram- [DOMAIN_NA…"
type textarea "x"
type textarea "whatapp- [URL][DOMAIN_NAME] plus group- [URL][DOMAIN_NAME] telegram- [DOMAIN_NA…"
type textarea "x"
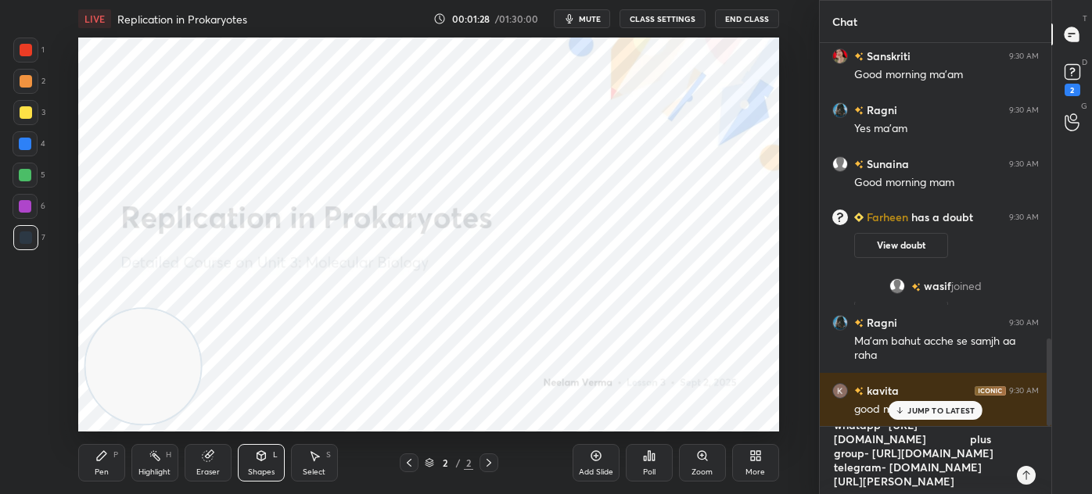
type textarea "whatapp- [URL][DOMAIN_NAME] plus group- [URL][DOMAIN_NAME] telegram- [DOMAIN_NA…"
type textarea "x"
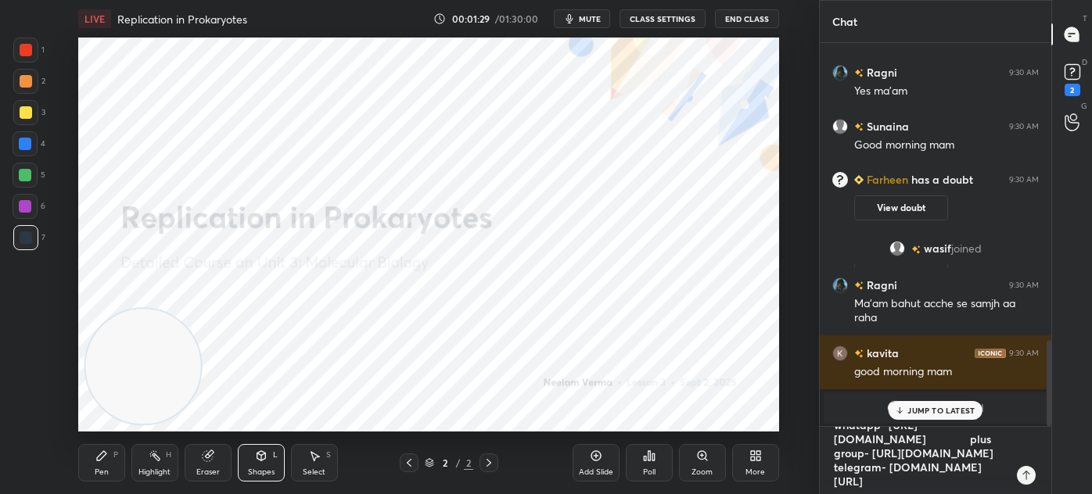
type textarea "whatapp- [URL][DOMAIN_NAME] plus group- [URL][DOMAIN_NAME] telegram- [DOMAIN_NA…"
type textarea "x"
click at [851, 445] on textarea "whatapp- [URL][DOMAIN_NAME] plus group- [URL][DOMAIN_NAME] telegram- [DOMAIN_NA…" at bounding box center [919, 460] width 175 height 67
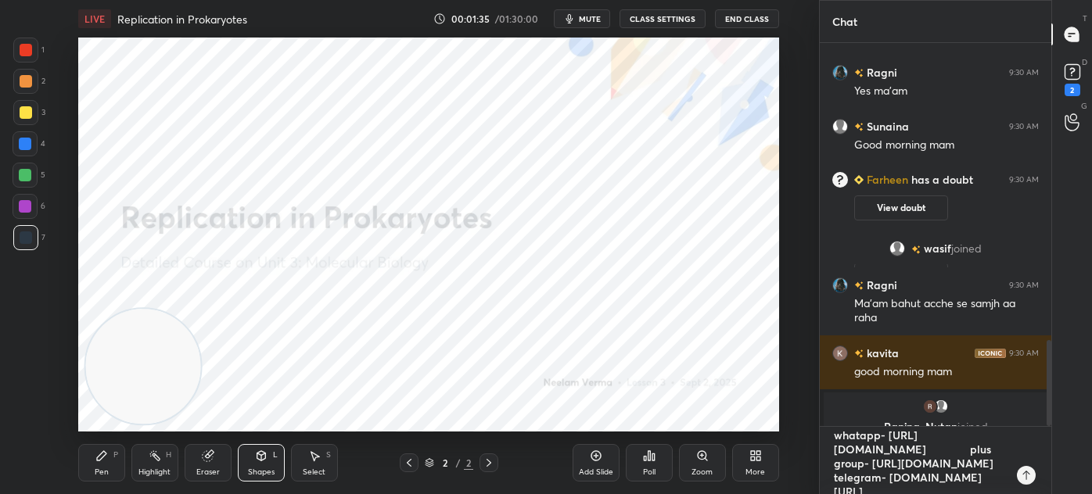
type textarea "whatapp- [URL][DOMAIN_NAME] plus group- [URL][DOMAIN_NAME] telegram- [DOMAIN_NA…"
type textarea "x"
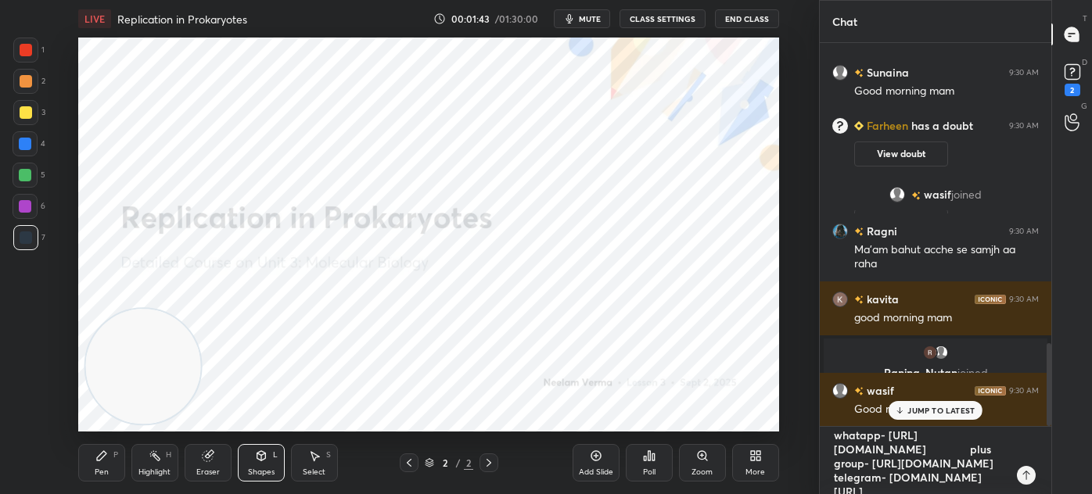
scroll to position [1422, 0]
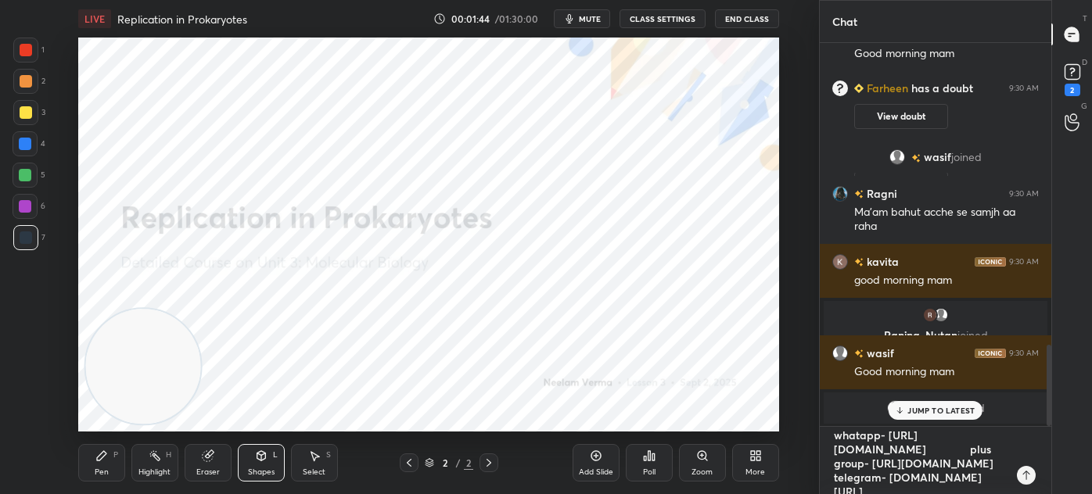
paste textarea "[URL][DOMAIN_NAME]"
type textarea "[URL][DOMAIN_NAME] [URL][DOMAIN_NAME] plus group- [URL][DOMAIN_NAME] telegram- …"
type textarea "x"
type textarea "[URL][DOMAIN_NAME] whatapp- [URL][DOMAIN_NAME] plus group- [URL][DOMAIN_NAME] t…"
type textarea "x"
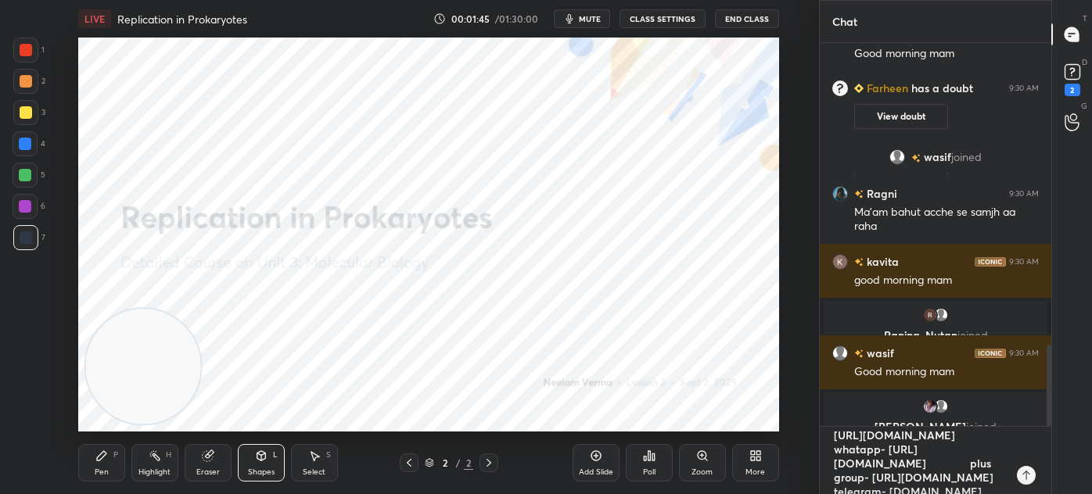
type textarea "[URL][DOMAIN_NAME] whatapp- [URL][DOMAIN_NAME] plus group- [URL][DOMAIN_NAME] t…"
type textarea "x"
type textarea "[URL][DOMAIN_NAME] whatapp- [URL][DOMAIN_NAME] plus group- [URL][DOMAIN_NAME] t…"
type textarea "x"
type textarea "[URL][DOMAIN_NAME] whatapp- [URL][DOMAIN_NAME] plus group- [URL][DOMAIN_NAME] t…"
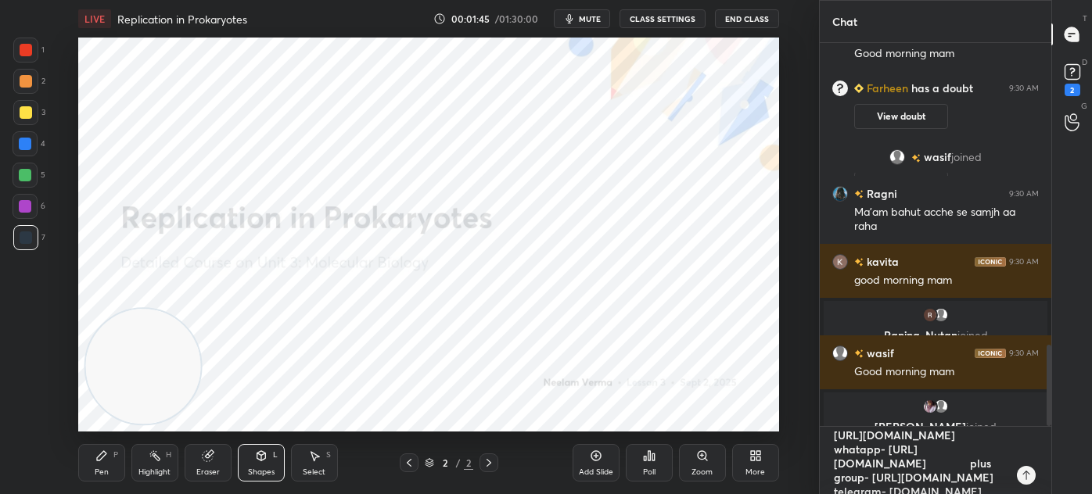
type textarea "x"
type textarea "[URL][DOMAIN_NAME] whatapp- [URL][DOMAIN_NAME] plus group- [URL][DOMAIN_NAME] t…"
type textarea "x"
type textarea "[URL][DOMAIN_NAME] whatapp- [URL][DOMAIN_NAME] plus group- [URL][DOMAIN_NAME] t…"
type textarea "x"
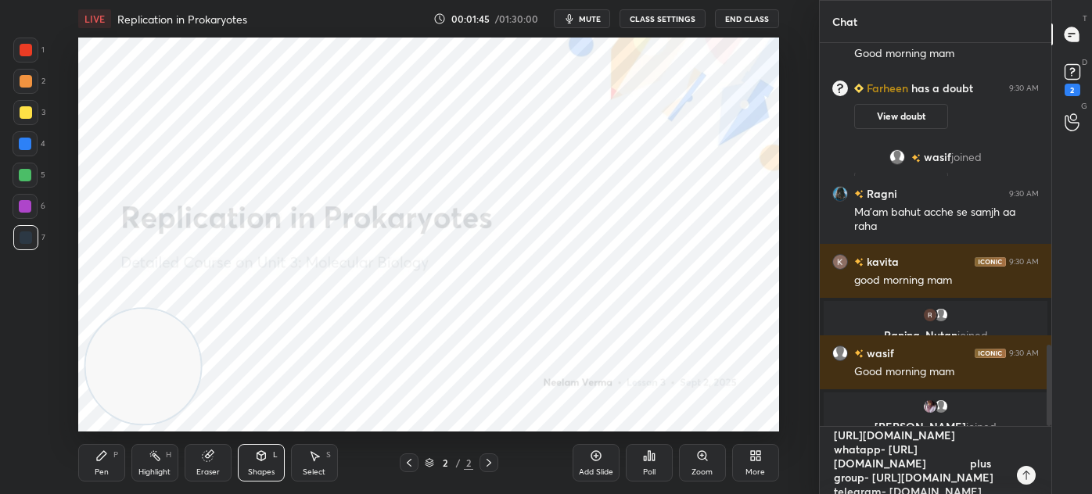
type textarea "[URL][DOMAIN_NAME] whatapp- [URL][DOMAIN_NAME] plus group- [URL][DOMAIN_NAME] t…"
type textarea "x"
type textarea "[URL][DOMAIN_NAME] whatapp- [URL][DOMAIN_NAME] plus group- [URL][DOMAIN_NAME] t…"
type textarea "x"
type textarea "[URL][DOMAIN_NAME] whatapp- [URL][DOMAIN_NAME] plus group- [URL][DOMAIN_NAME] t…"
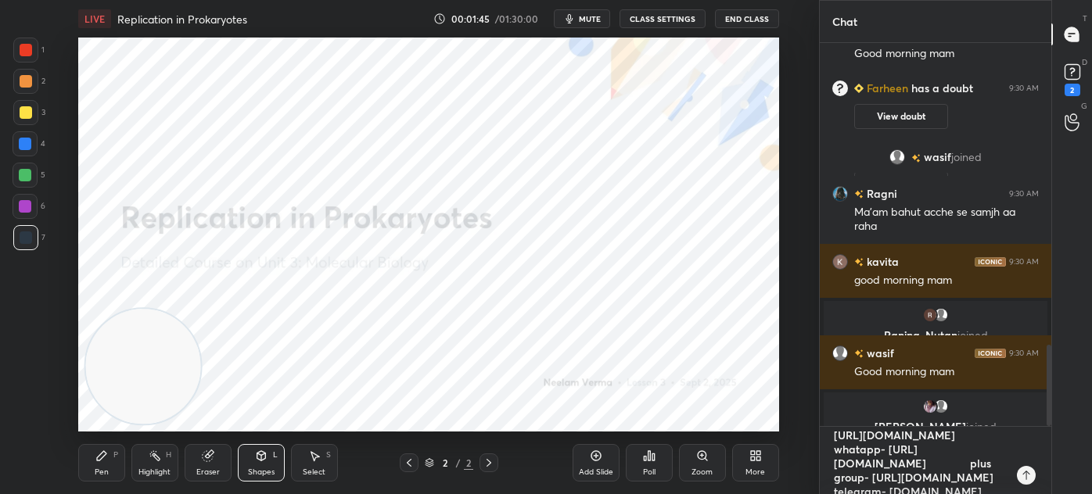
type textarea "x"
type textarea "[URL][DOMAIN_NAME] whatapp- [URL][DOMAIN_NAME] plus group- [URL][DOMAIN_NAME] t…"
click at [942, 446] on textarea "[URL][DOMAIN_NAME] whatapp- [URL][DOMAIN_NAME] plus group- [URL][DOMAIN_NAME] t…" at bounding box center [919, 460] width 175 height 67
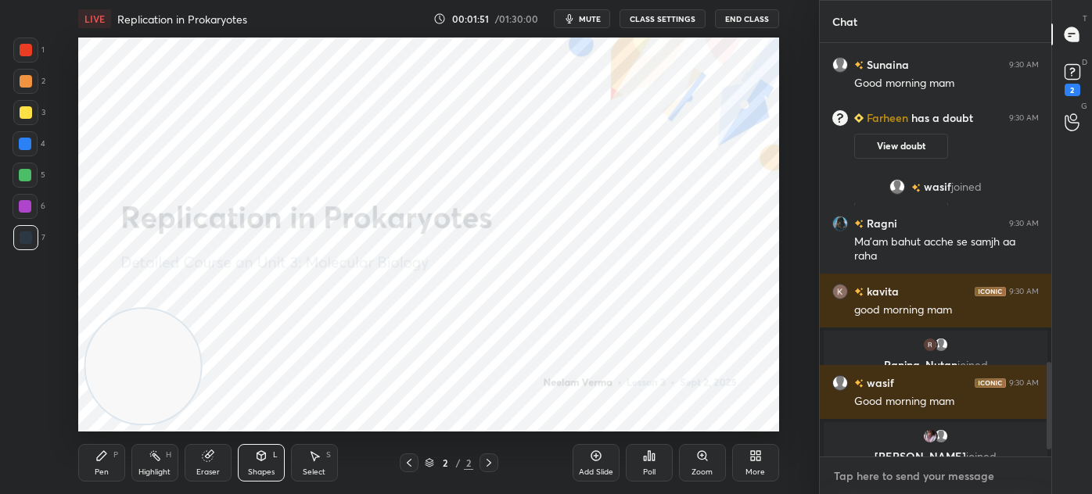
scroll to position [1578, 0]
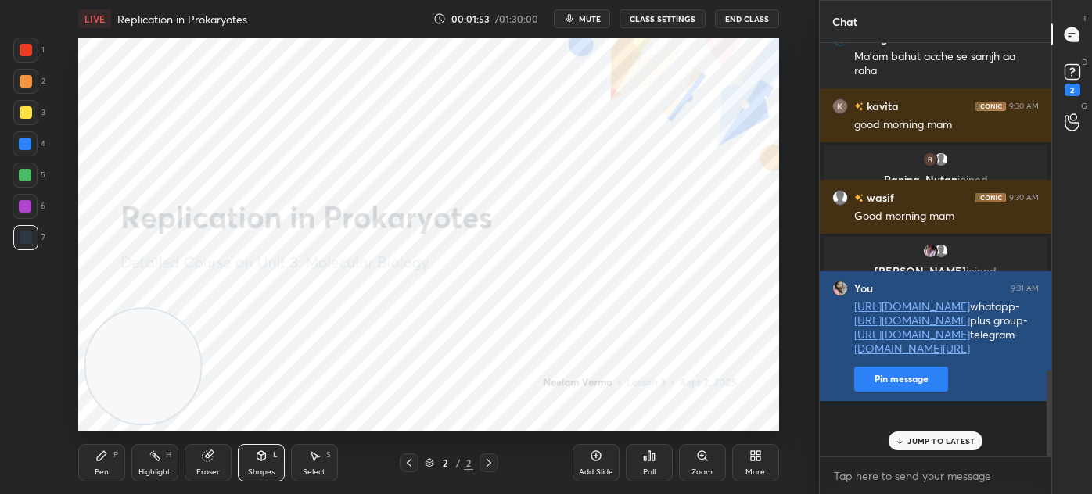
click at [880, 392] on button "Pin message" at bounding box center [901, 379] width 94 height 25
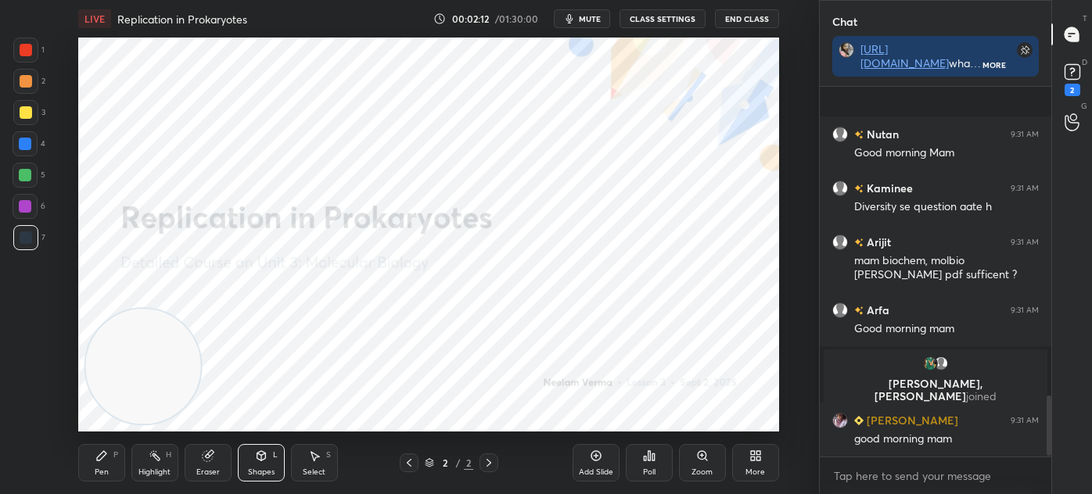
scroll to position [1927, 0]
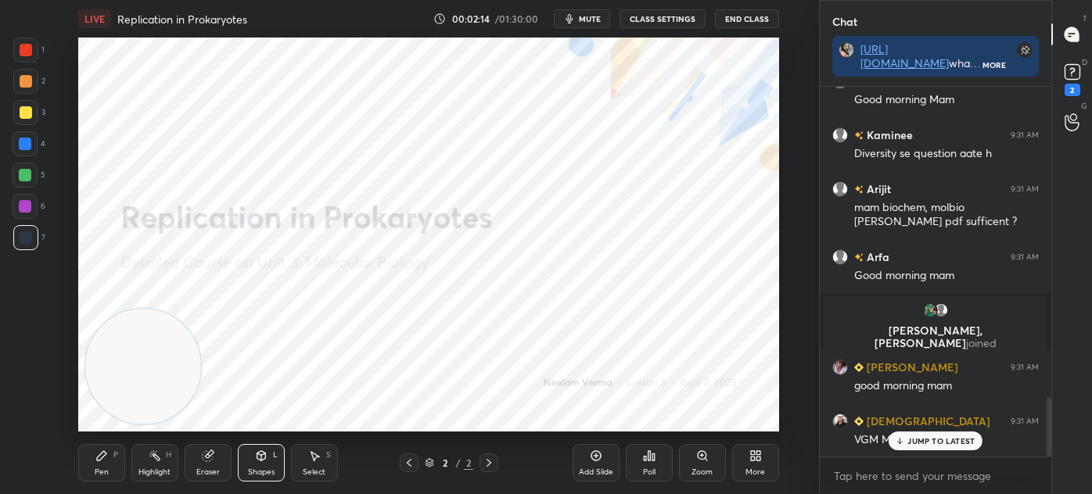
click at [912, 446] on p "JUMP TO LATEST" at bounding box center [940, 440] width 67 height 9
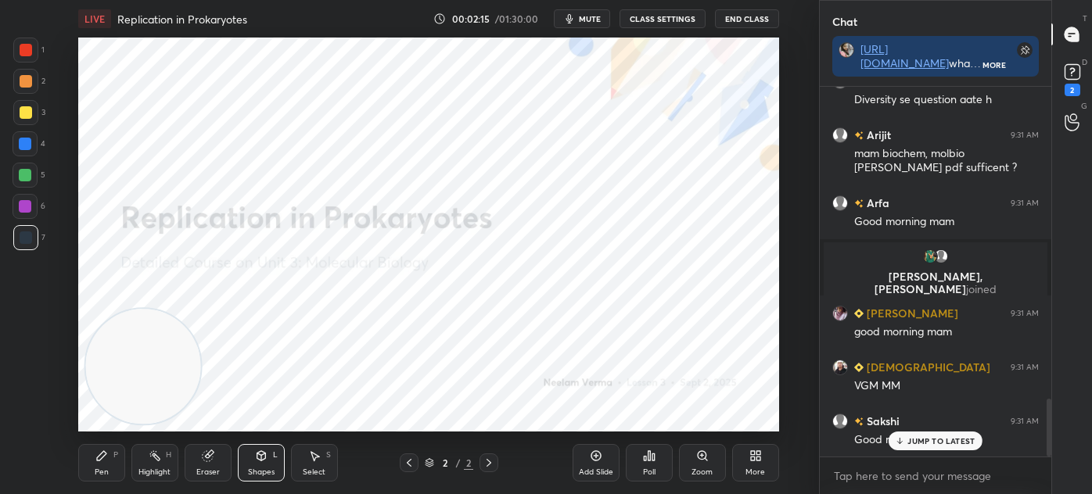
scroll to position [2018, 0]
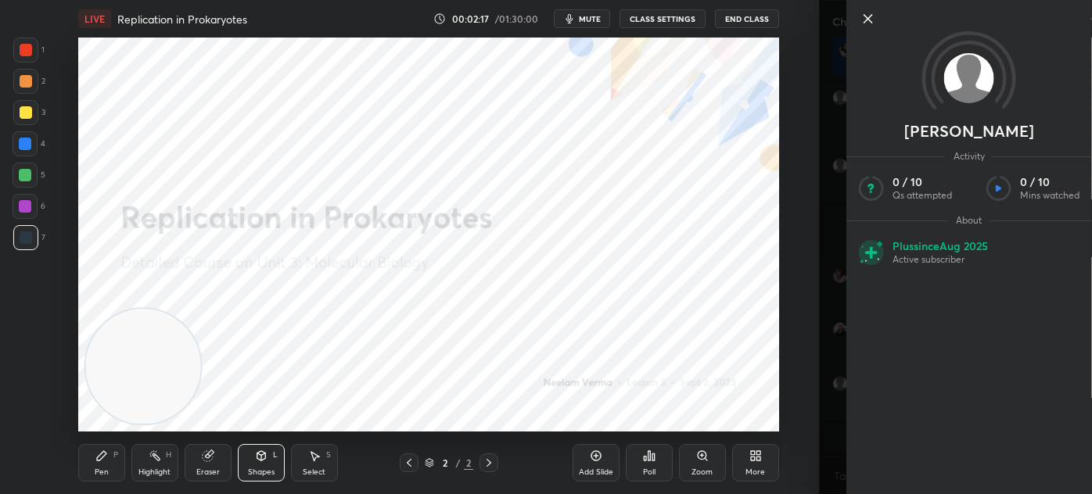
click at [865, 22] on icon at bounding box center [868, 19] width 8 height 8
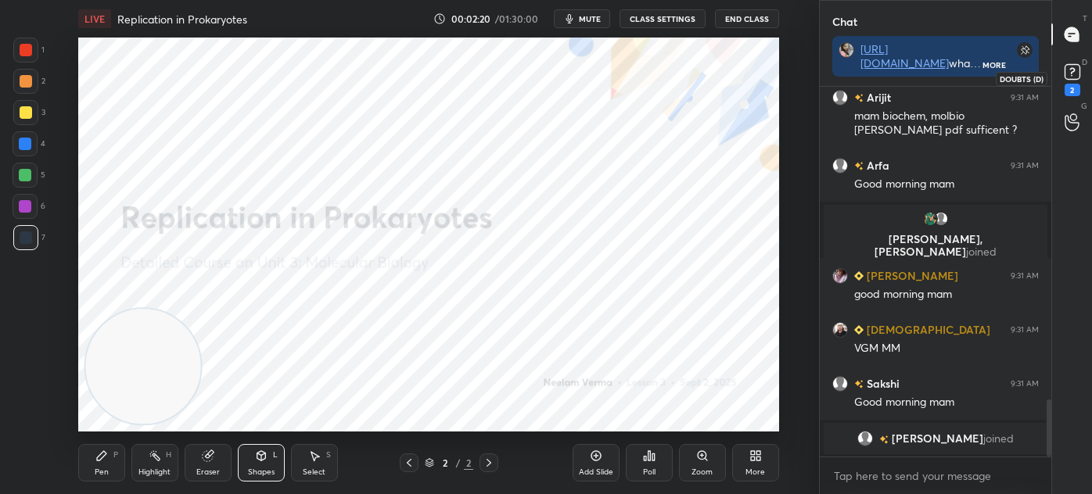
click at [1078, 63] on icon at bounding box center [1071, 71] width 23 height 23
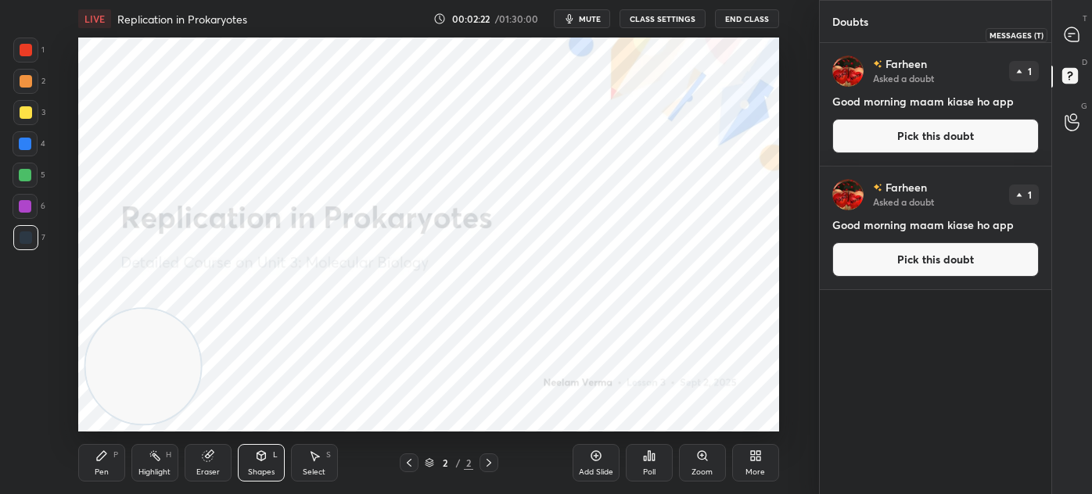
click at [1076, 43] on div at bounding box center [1071, 34] width 31 height 28
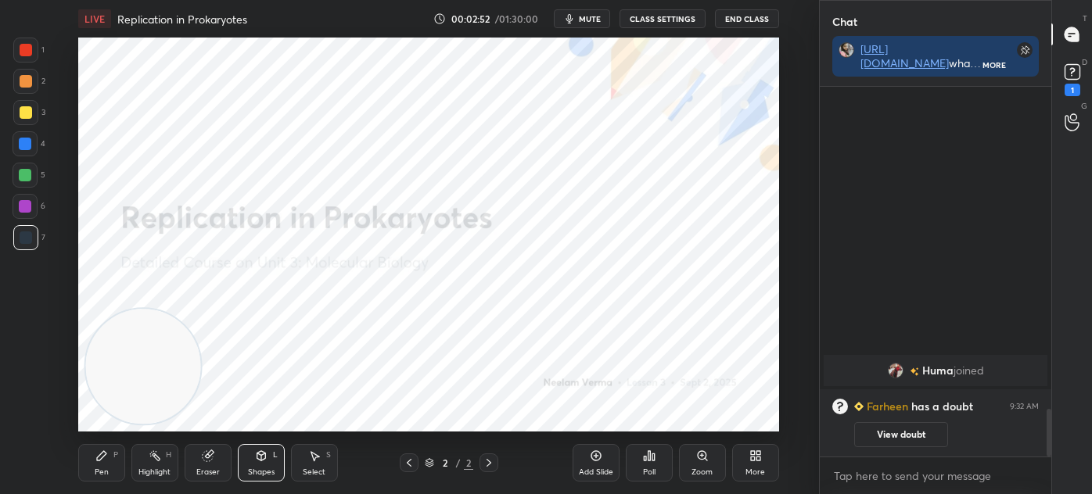
scroll to position [5, 4]
click at [1069, 70] on rect at bounding box center [1071, 72] width 15 height 15
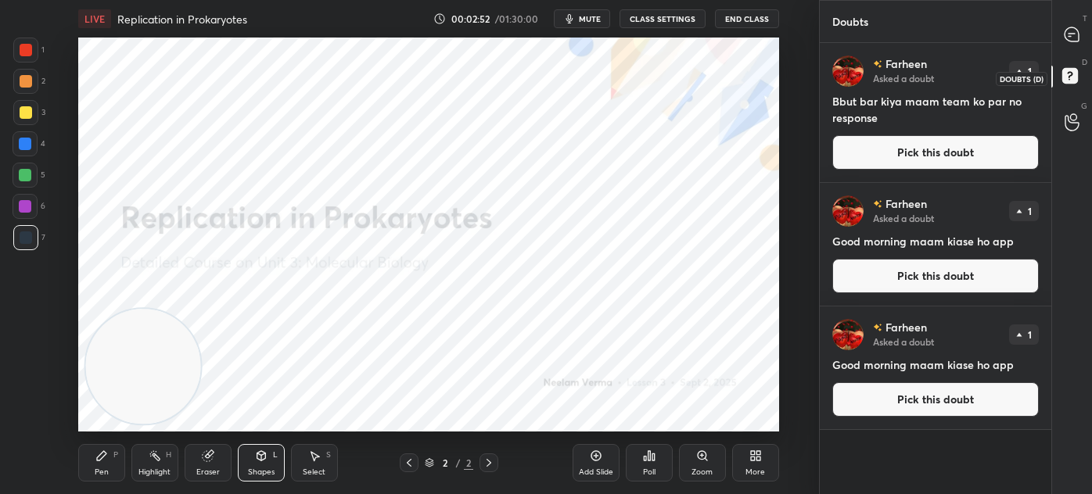
scroll to position [446, 227]
click at [1070, 30] on icon at bounding box center [1071, 34] width 14 height 14
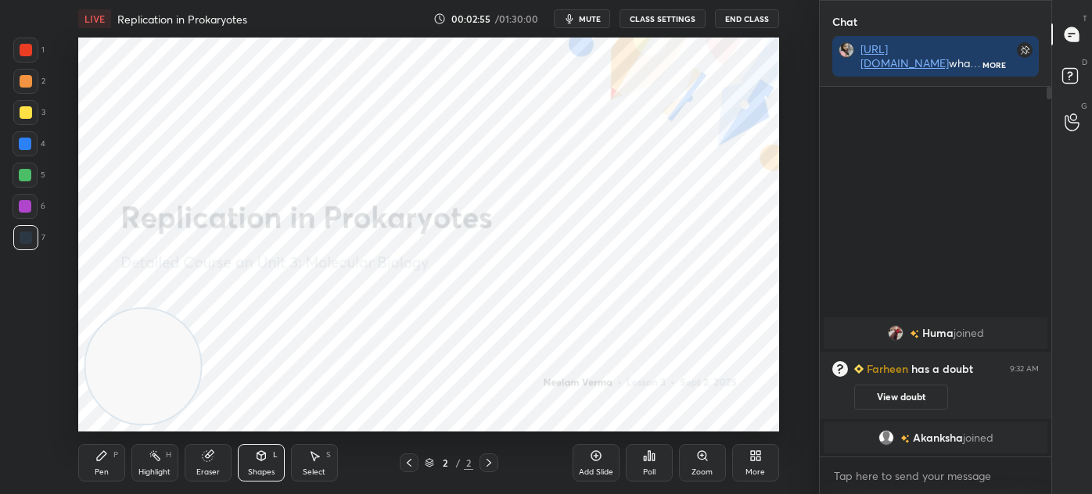
scroll to position [403, 227]
click at [907, 214] on div "[PERSON_NAME] joined [PERSON_NAME] has a doubt 9:32 AM View doubt [PERSON_NAME]…" at bounding box center [934, 272] width 231 height 370
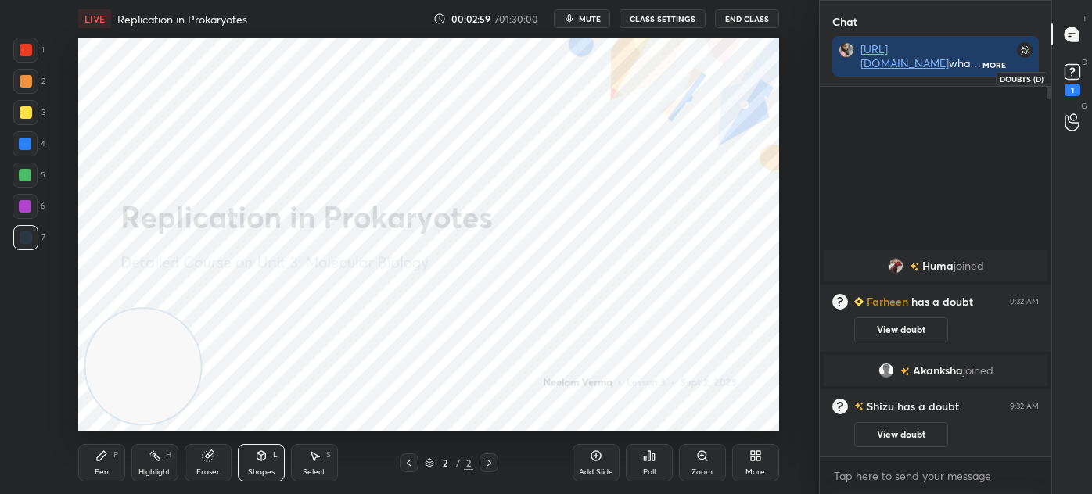
click at [1084, 74] on div "1" at bounding box center [1071, 78] width 31 height 28
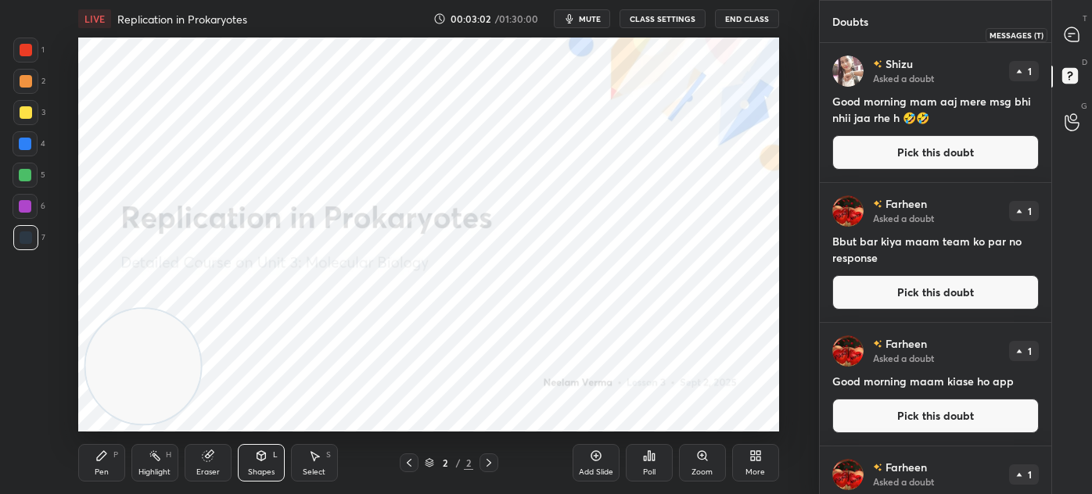
click at [1072, 42] on icon at bounding box center [1071, 35] width 16 height 16
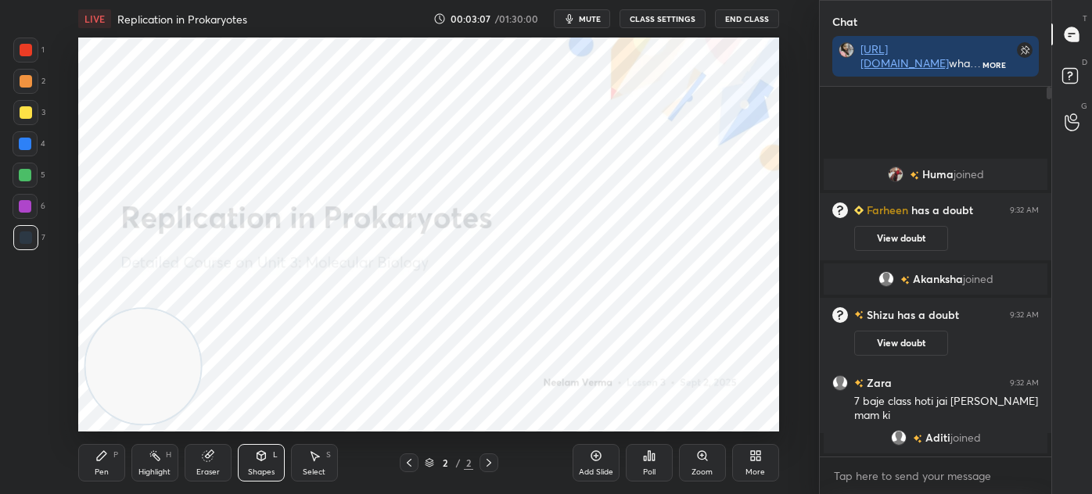
click at [770, 458] on div "More" at bounding box center [755, 463] width 47 height 38
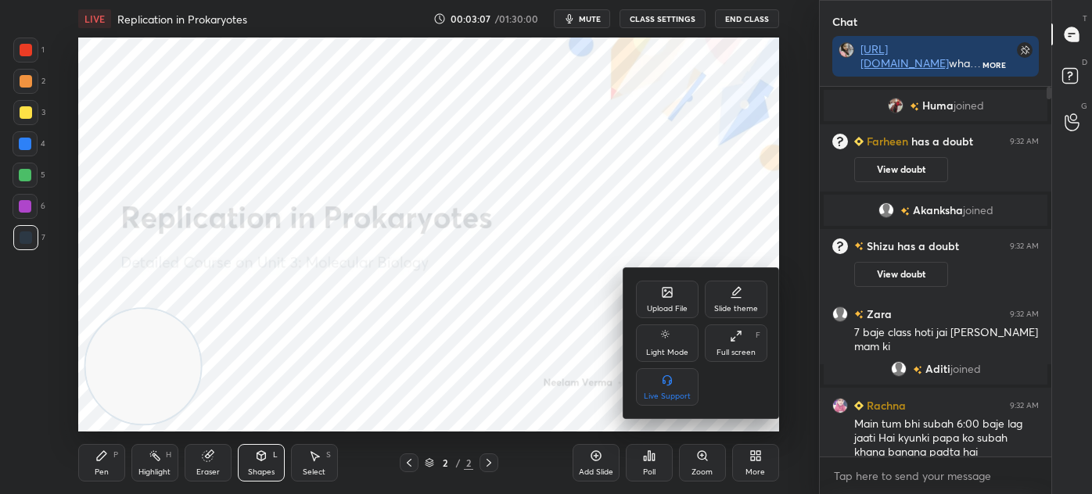
click at [677, 306] on div "Upload File" at bounding box center [667, 309] width 41 height 8
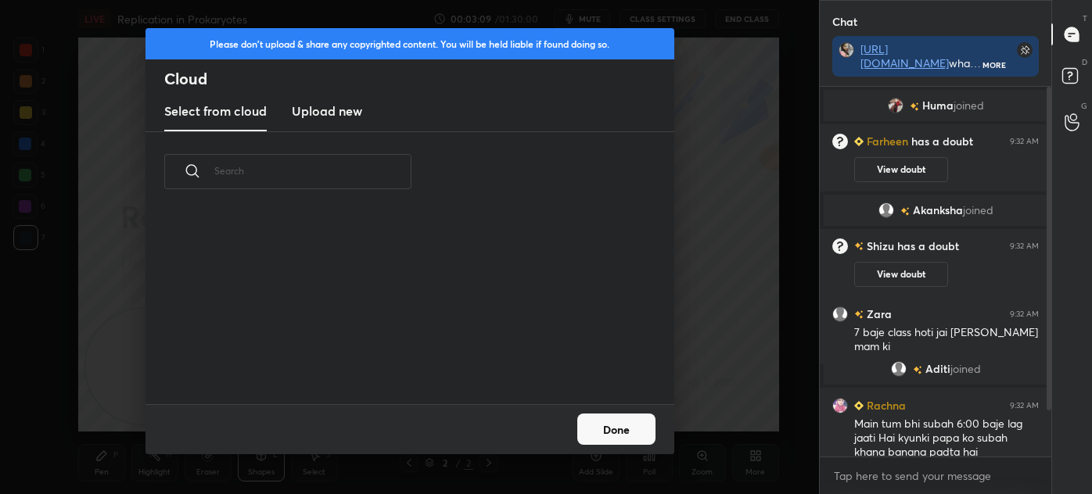
click at [344, 110] on h3 "Upload new" at bounding box center [327, 111] width 70 height 19
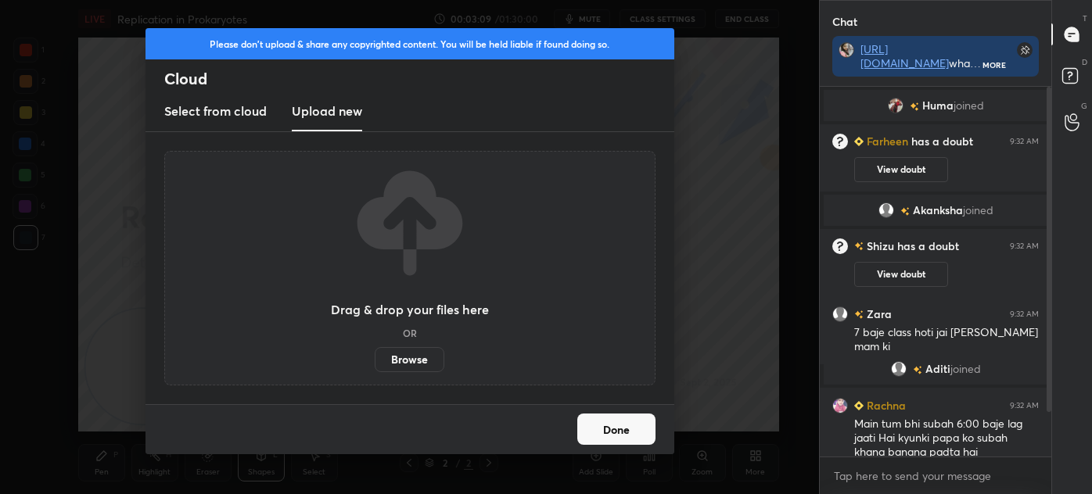
click at [407, 356] on label "Browse" at bounding box center [410, 359] width 70 height 25
click at [375, 356] on input "Browse" at bounding box center [375, 359] width 0 height 25
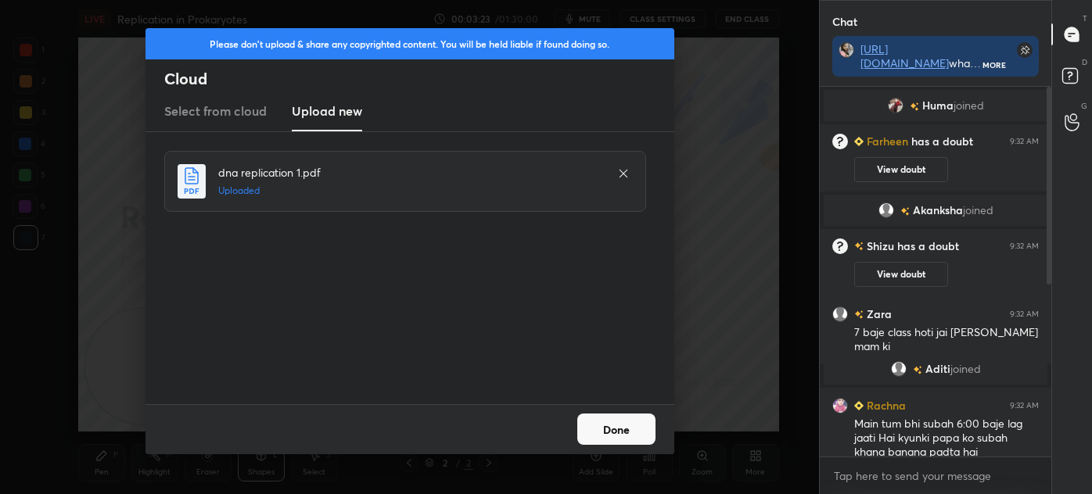
click at [619, 426] on button "Done" at bounding box center [616, 429] width 78 height 31
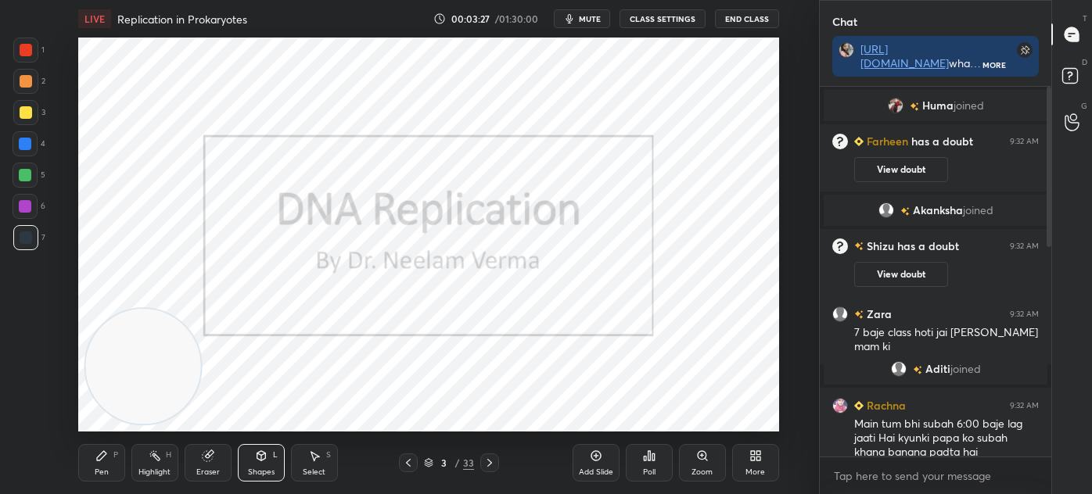
click at [113, 471] on div "Pen P" at bounding box center [101, 463] width 47 height 38
click at [25, 418] on icon at bounding box center [26, 419] width 14 height 11
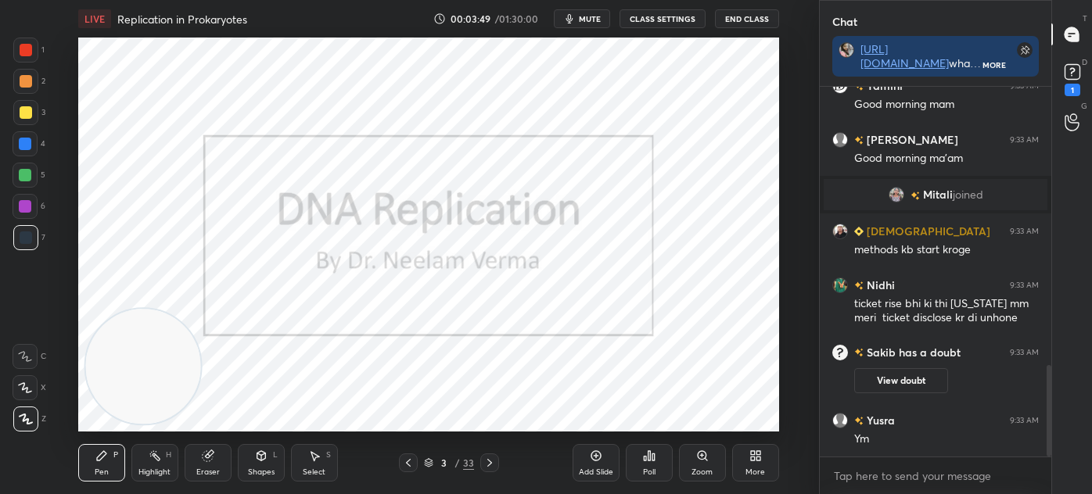
click at [1071, 65] on rect at bounding box center [1071, 72] width 15 height 15
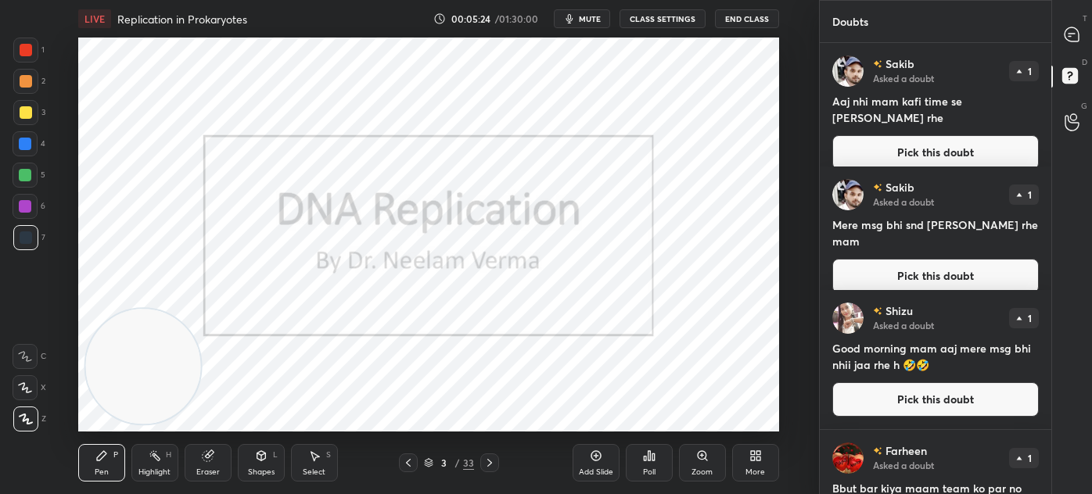
click at [1079, 22] on div at bounding box center [1071, 34] width 31 height 28
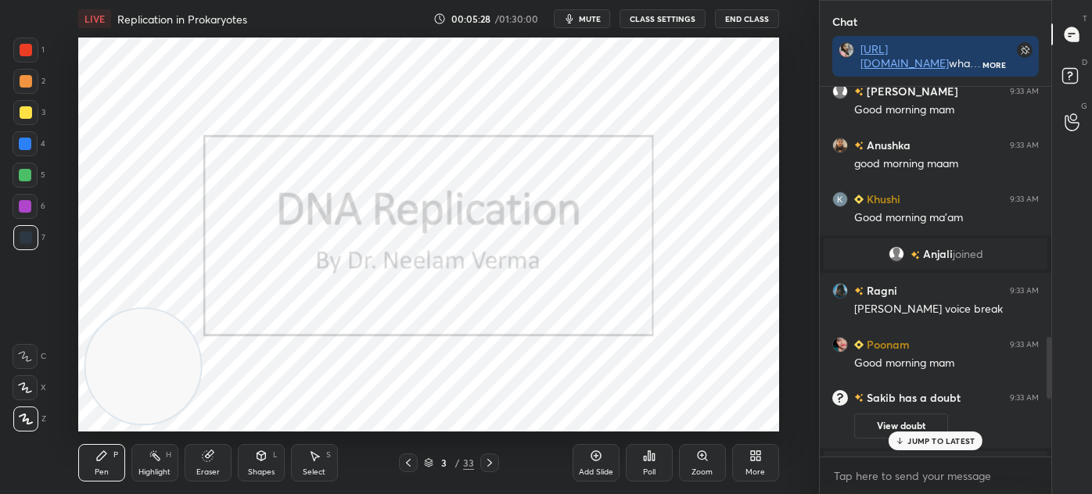
scroll to position [1560, 0]
click at [1069, 77] on rect at bounding box center [1071, 72] width 15 height 15
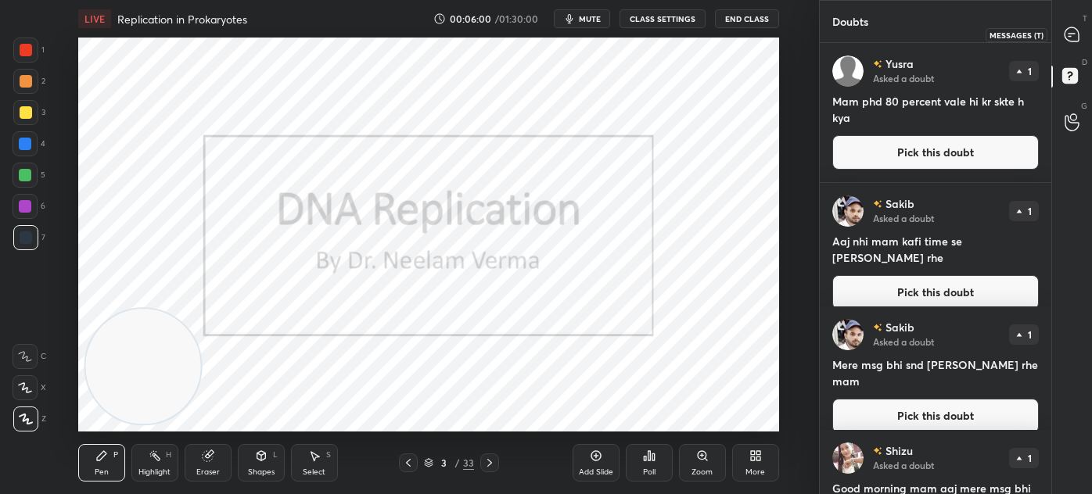
click at [1073, 40] on icon at bounding box center [1071, 34] width 14 height 14
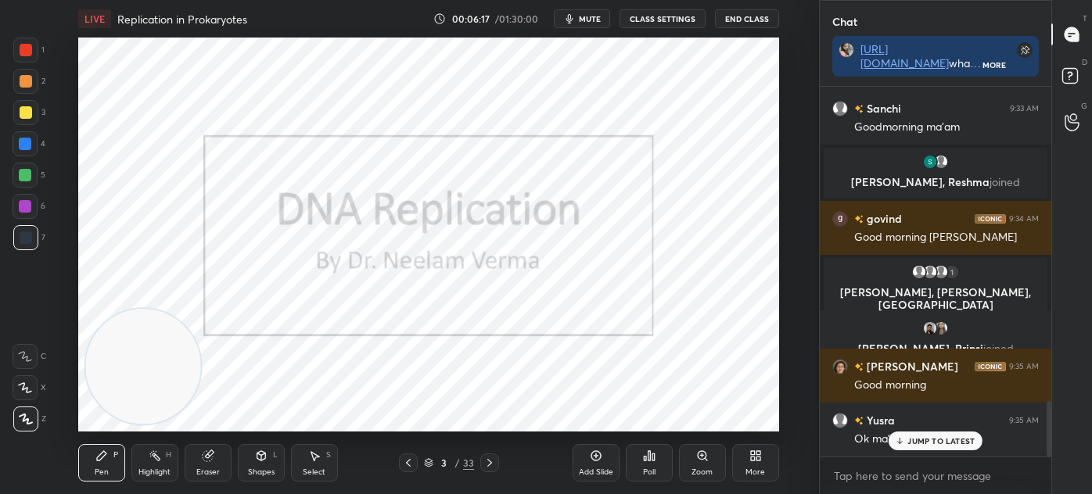
scroll to position [2080, 0]
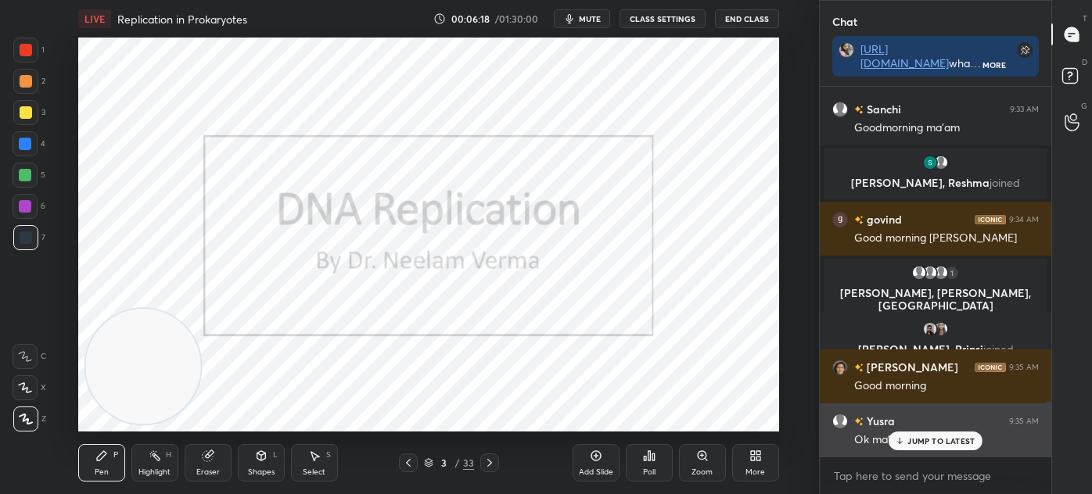
click at [930, 436] on p "JUMP TO LATEST" at bounding box center [940, 440] width 67 height 9
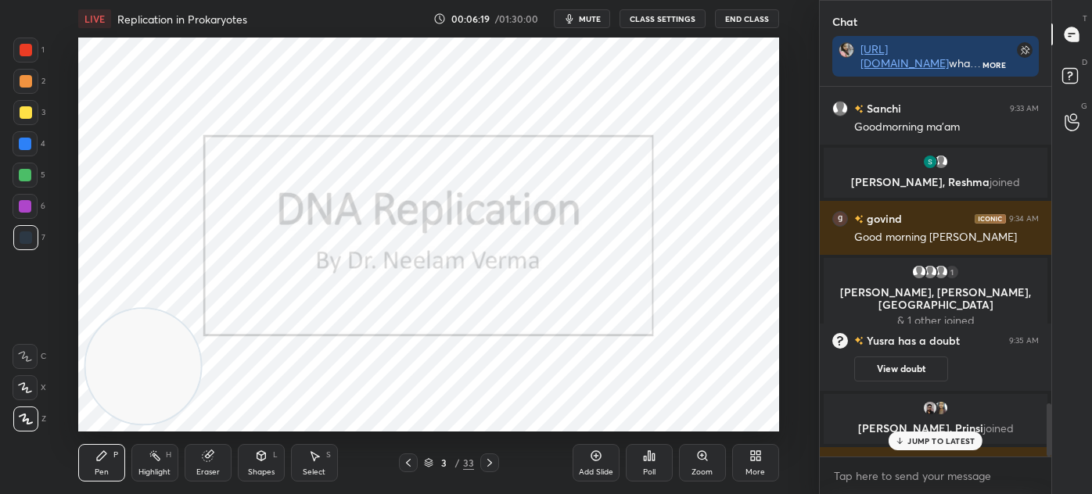
scroll to position [2216, 0]
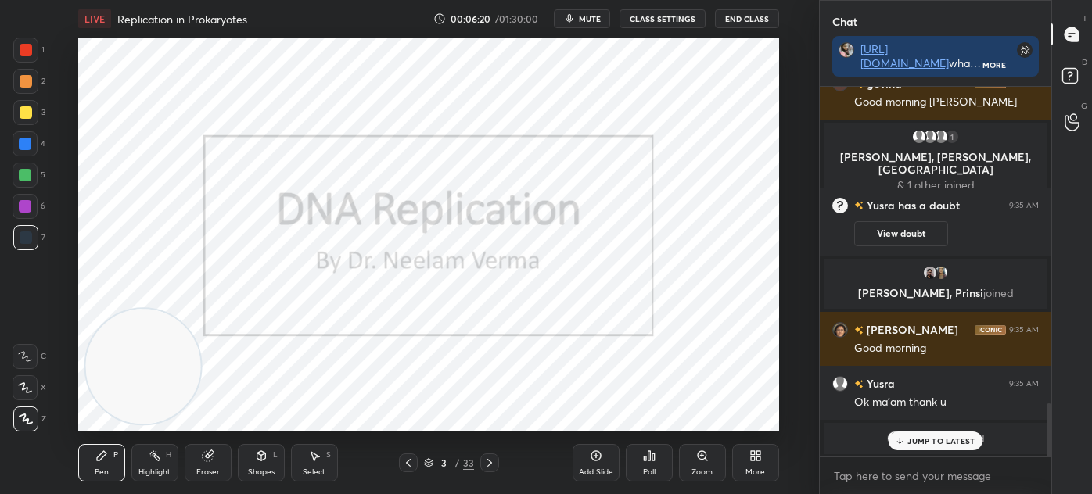
click at [930, 439] on p "JUMP TO LATEST" at bounding box center [940, 440] width 67 height 9
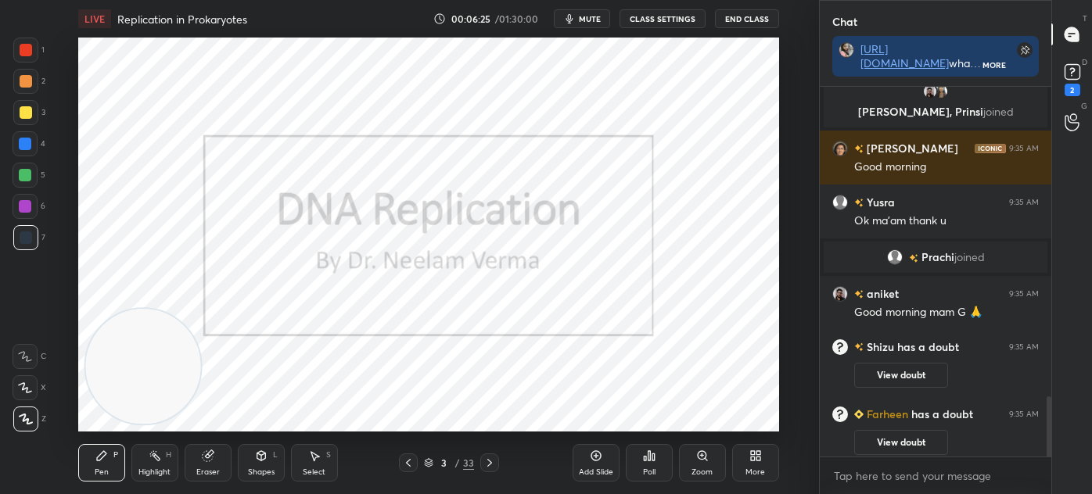
scroll to position [1909, 0]
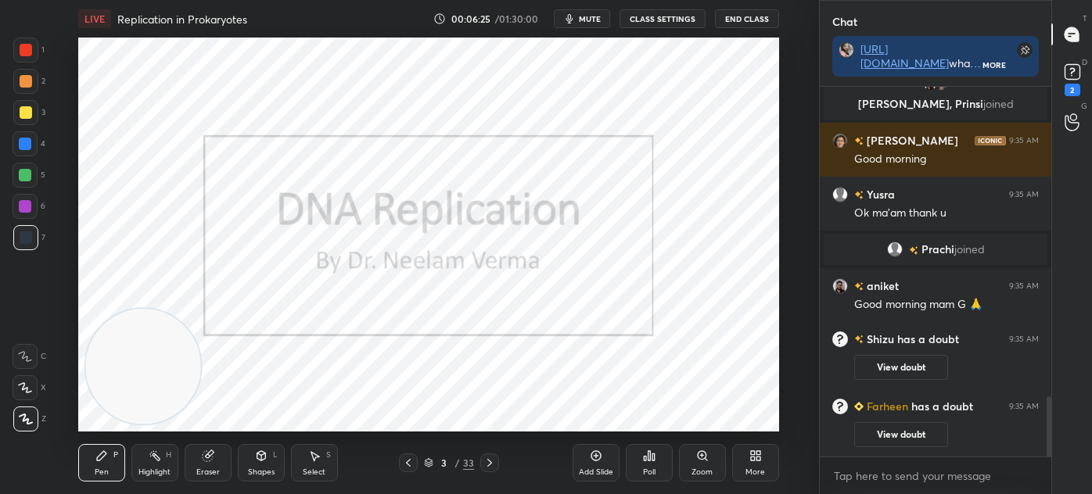
click at [494, 462] on icon at bounding box center [489, 463] width 13 height 13
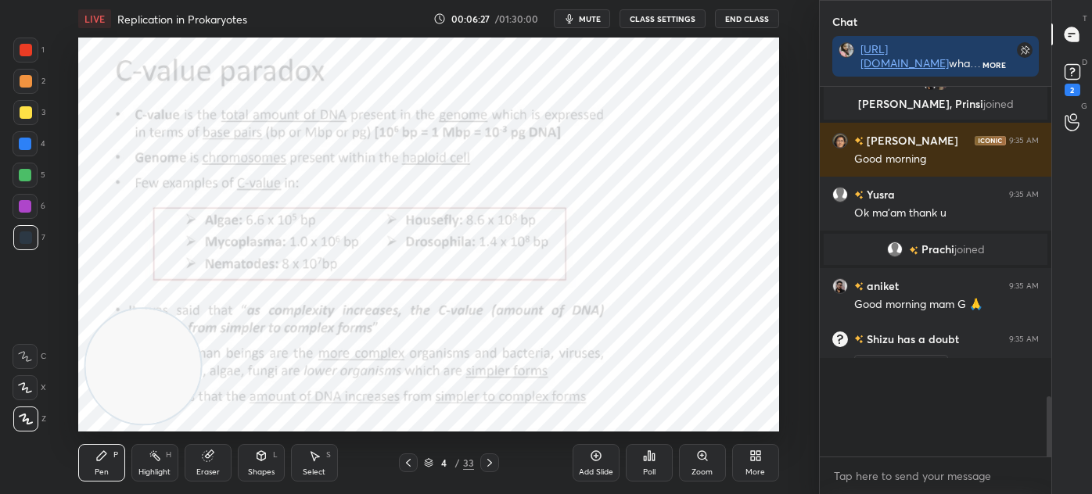
scroll to position [310, 227]
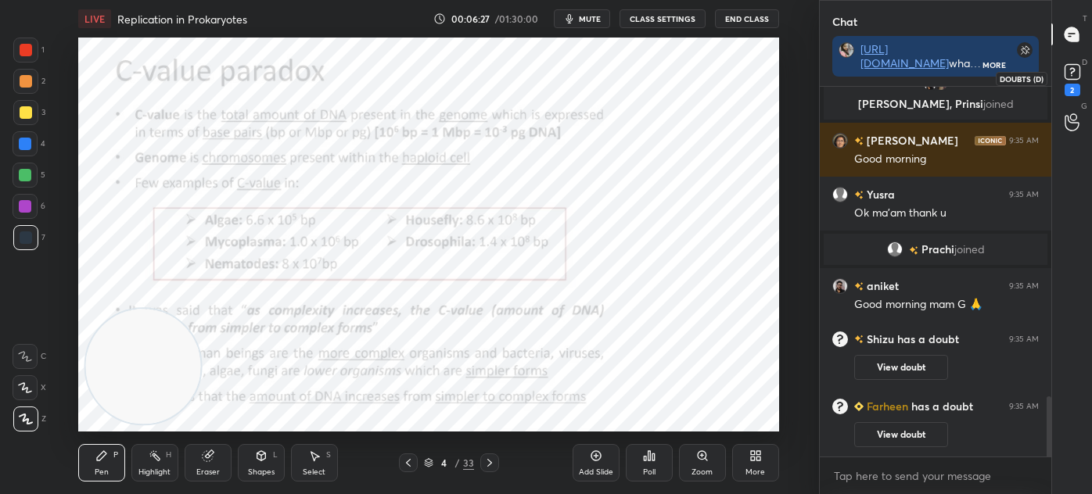
click at [1077, 76] on rect at bounding box center [1071, 72] width 15 height 15
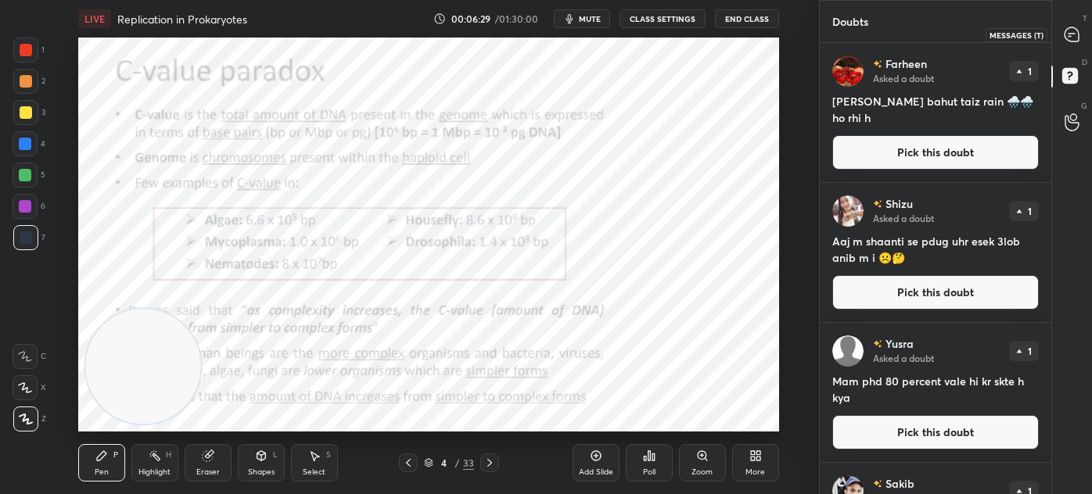
click at [1064, 37] on icon at bounding box center [1071, 34] width 14 height 14
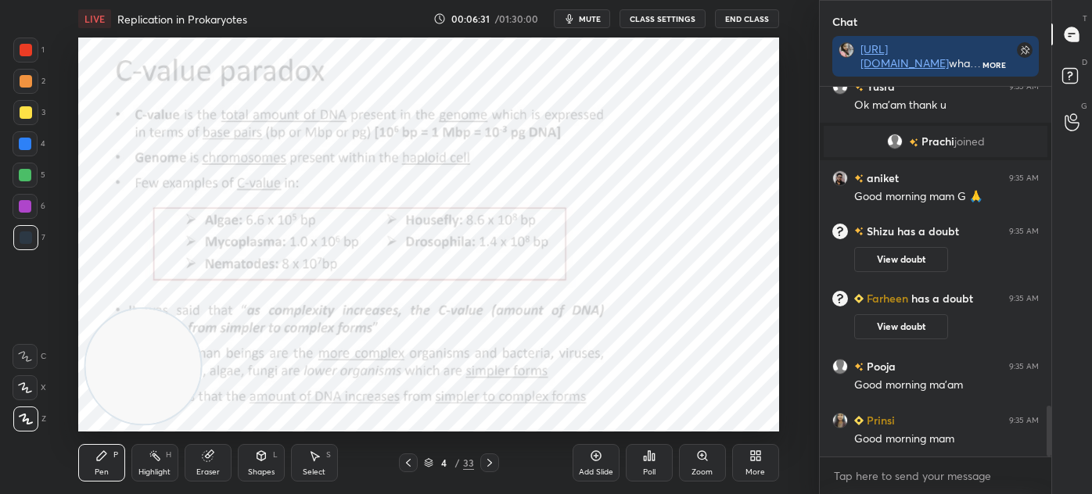
click at [413, 462] on icon at bounding box center [408, 463] width 13 height 13
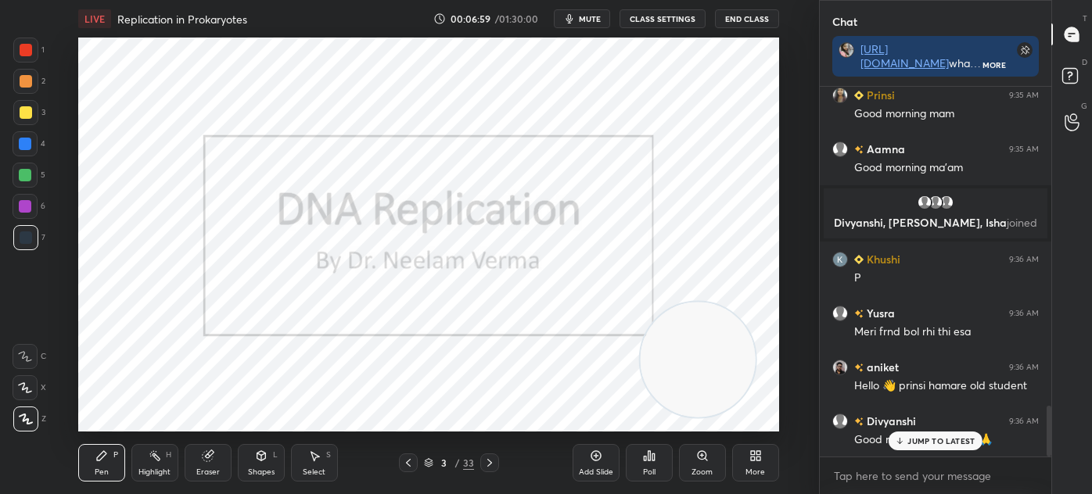
click at [921, 434] on div "JUMP TO LATEST" at bounding box center [935, 441] width 94 height 19
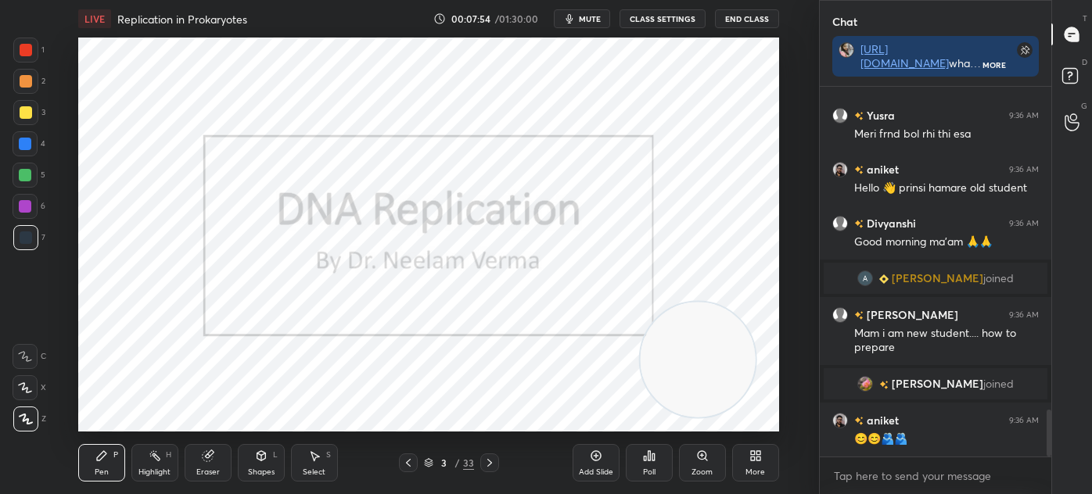
scroll to position [2565, 0]
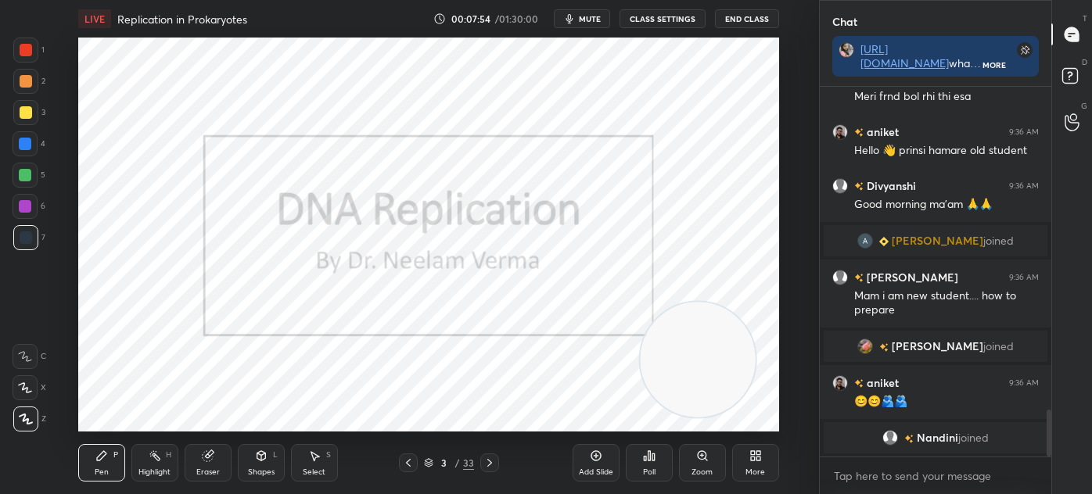
click at [319, 471] on div "Select" at bounding box center [314, 472] width 23 height 8
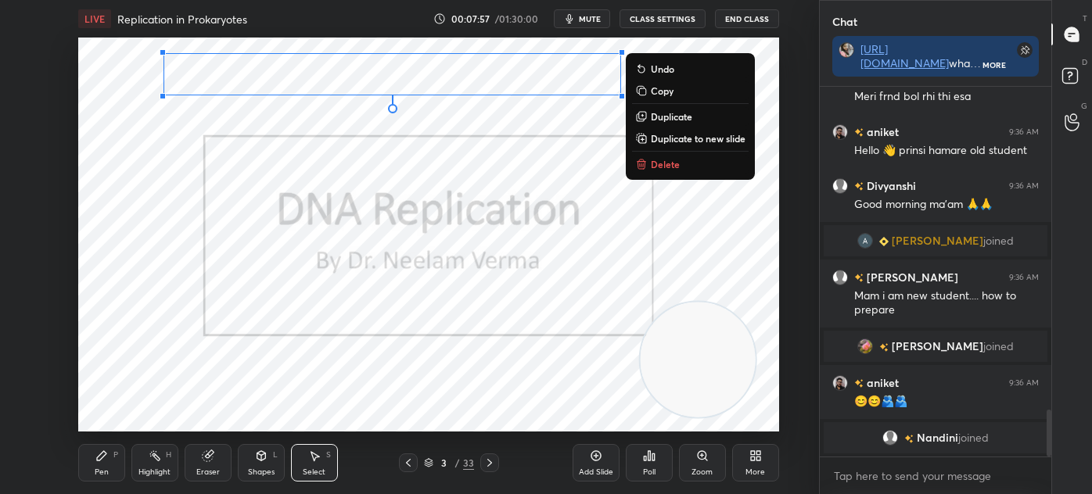
click at [672, 164] on p "Delete" at bounding box center [665, 164] width 29 height 13
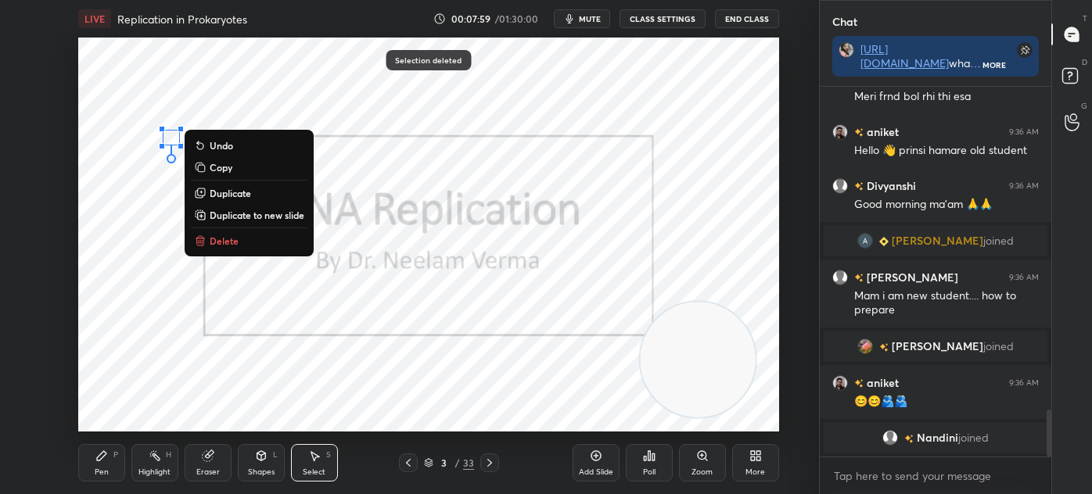
click at [102, 456] on icon at bounding box center [101, 455] width 9 height 9
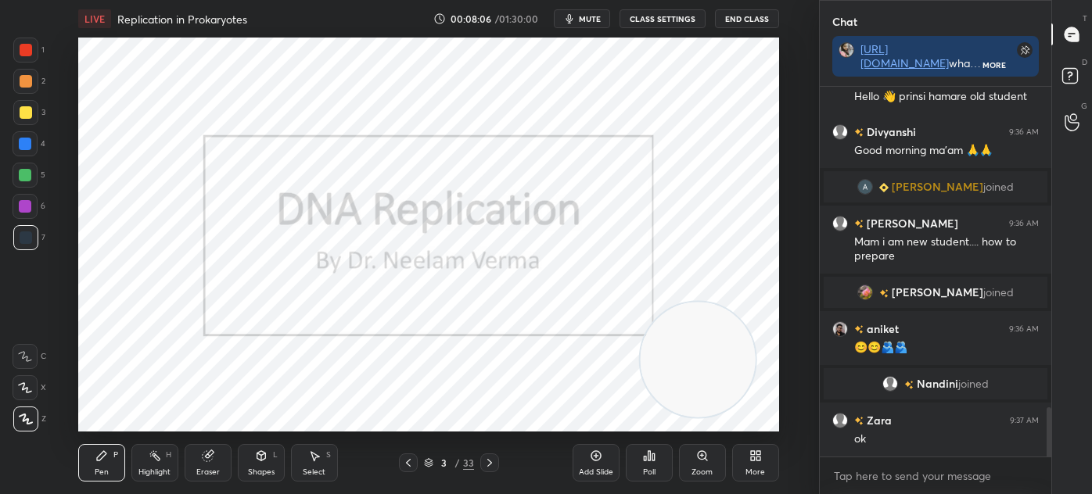
scroll to position [2477, 0]
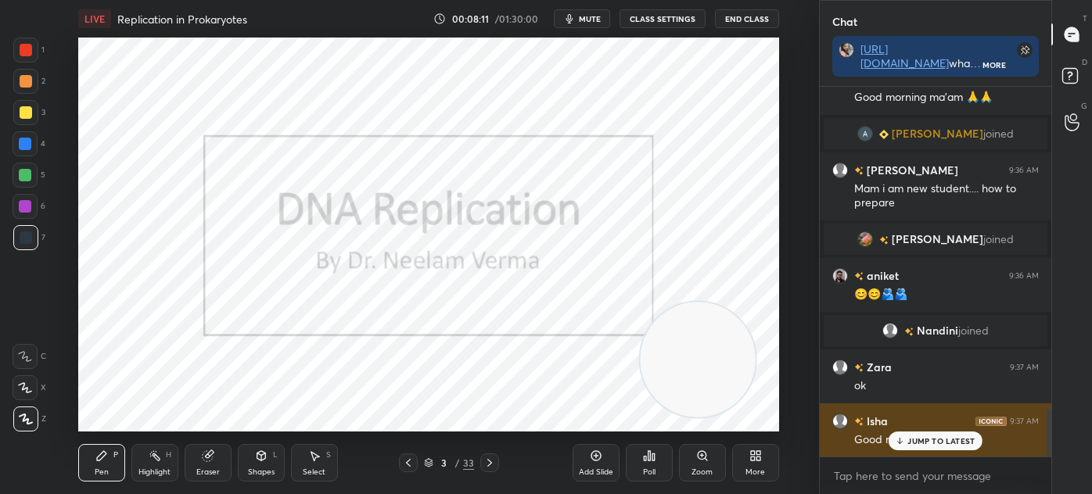
click at [898, 436] on icon at bounding box center [899, 440] width 10 height 9
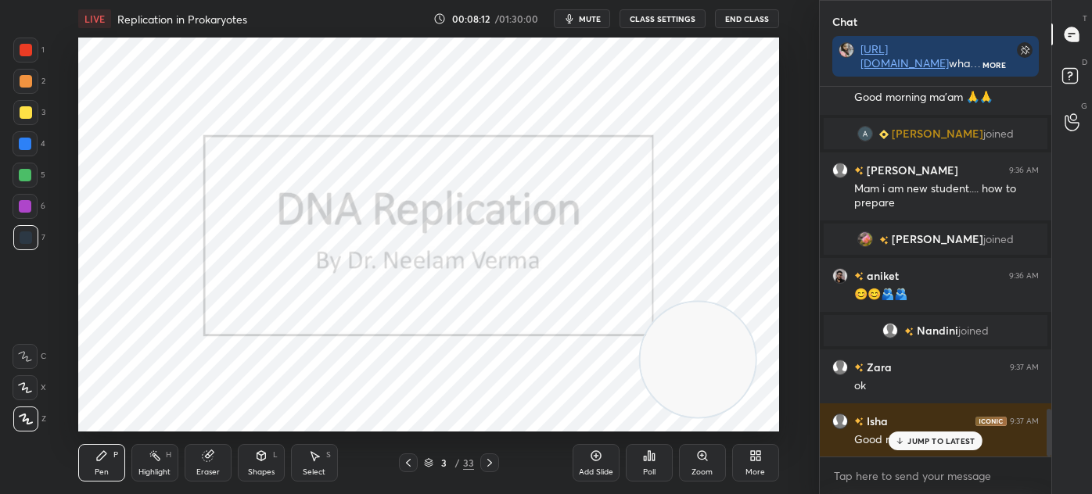
scroll to position [2515, 0]
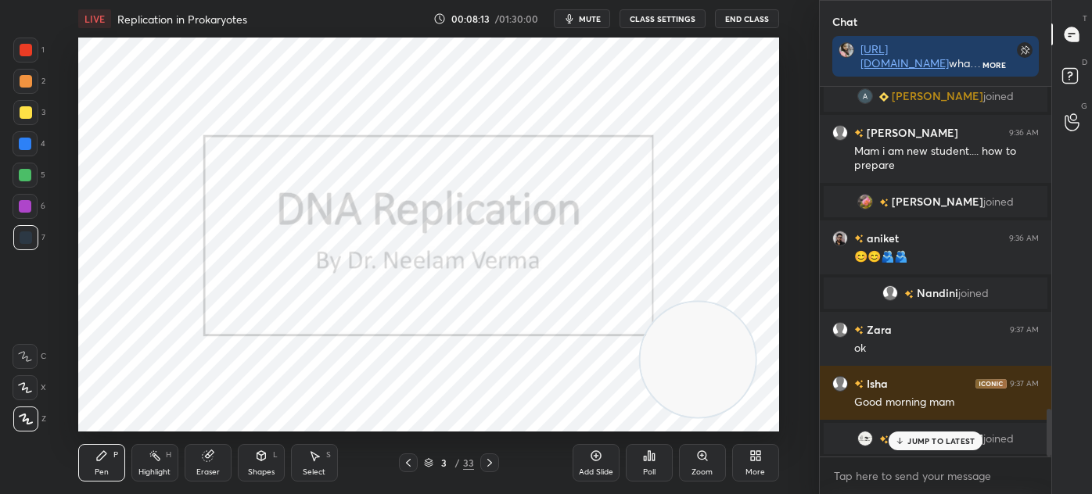
click at [911, 436] on p "JUMP TO LATEST" at bounding box center [940, 440] width 67 height 9
click at [492, 461] on icon at bounding box center [489, 463] width 13 height 13
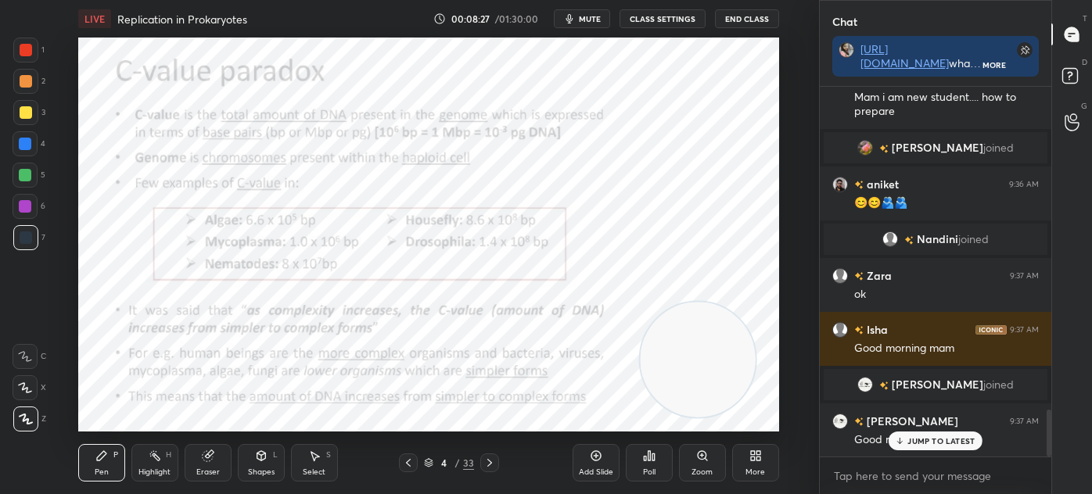
scroll to position [2562, 0]
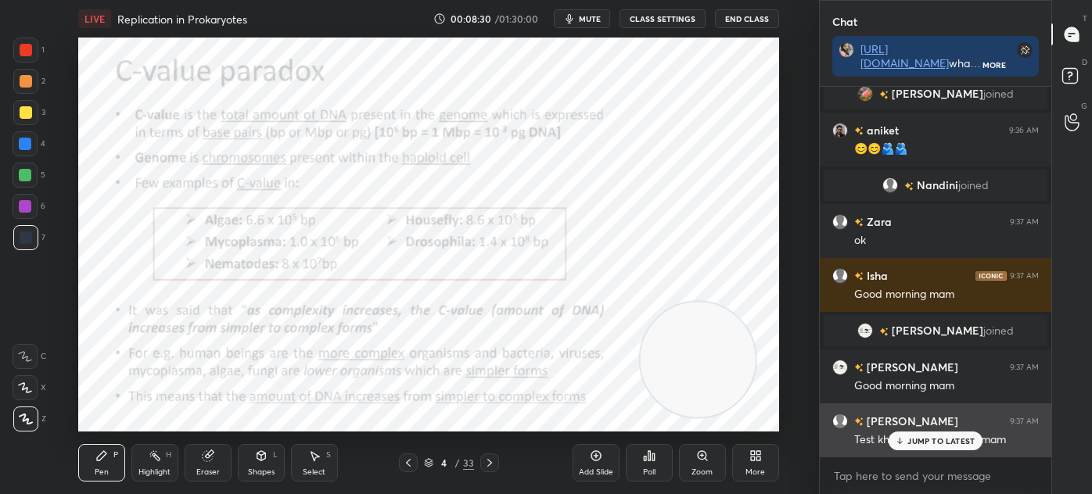
click at [924, 441] on p "JUMP TO LATEST" at bounding box center [940, 440] width 67 height 9
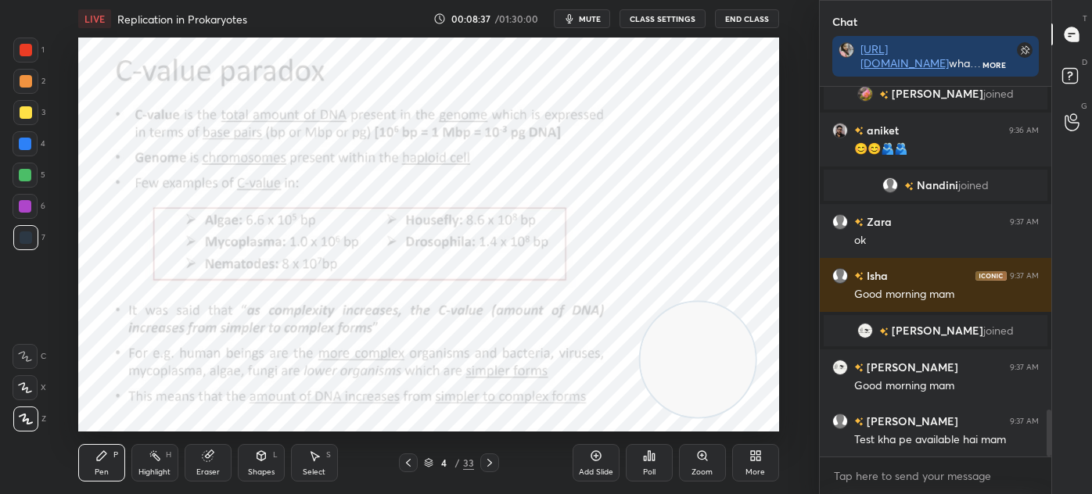
click at [263, 468] on div "Shapes" at bounding box center [261, 472] width 27 height 8
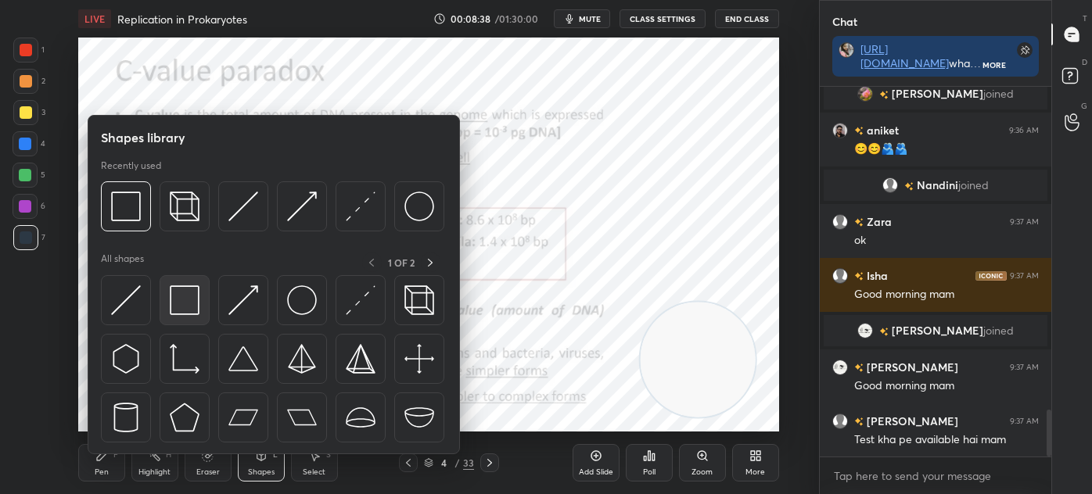
click at [195, 318] on div at bounding box center [185, 300] width 50 height 50
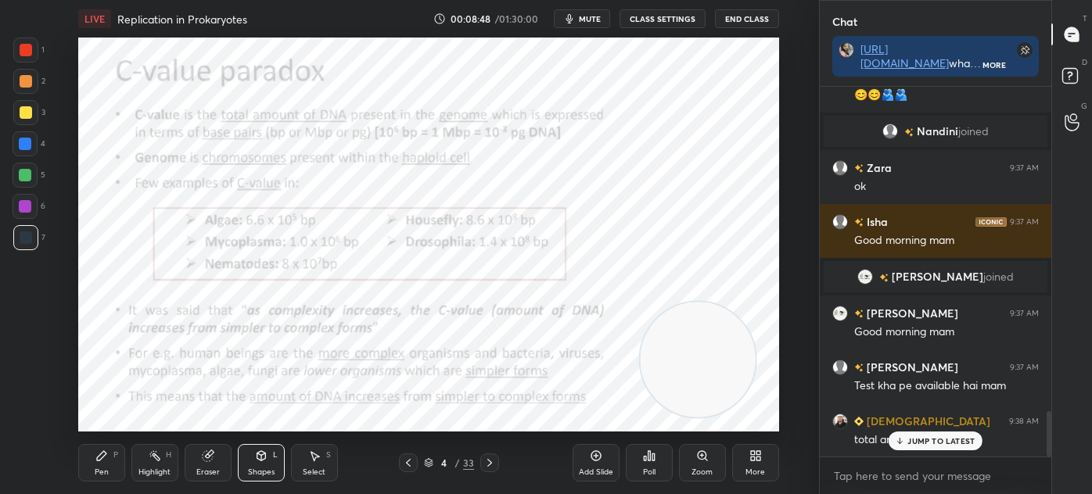
scroll to position [2654, 0]
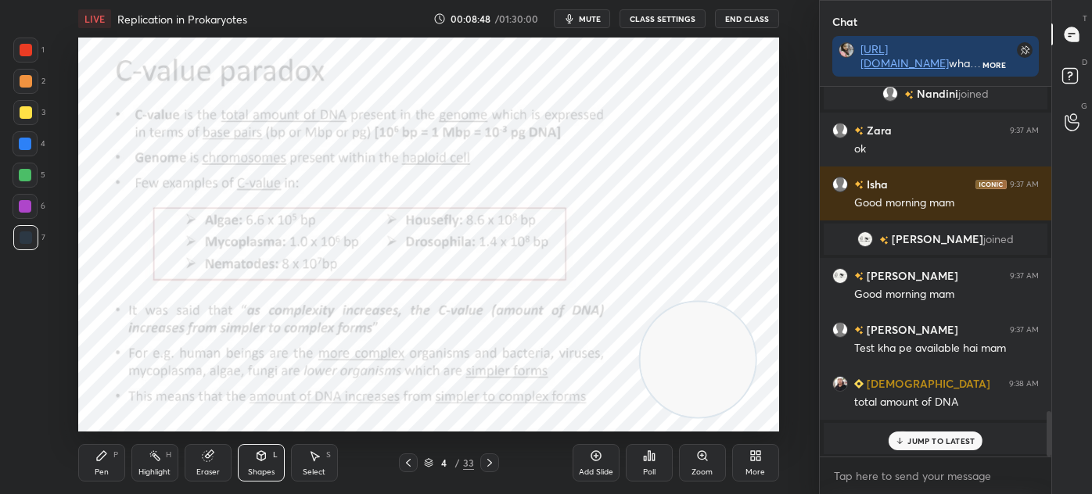
click at [103, 475] on div "Pen" at bounding box center [102, 472] width 14 height 8
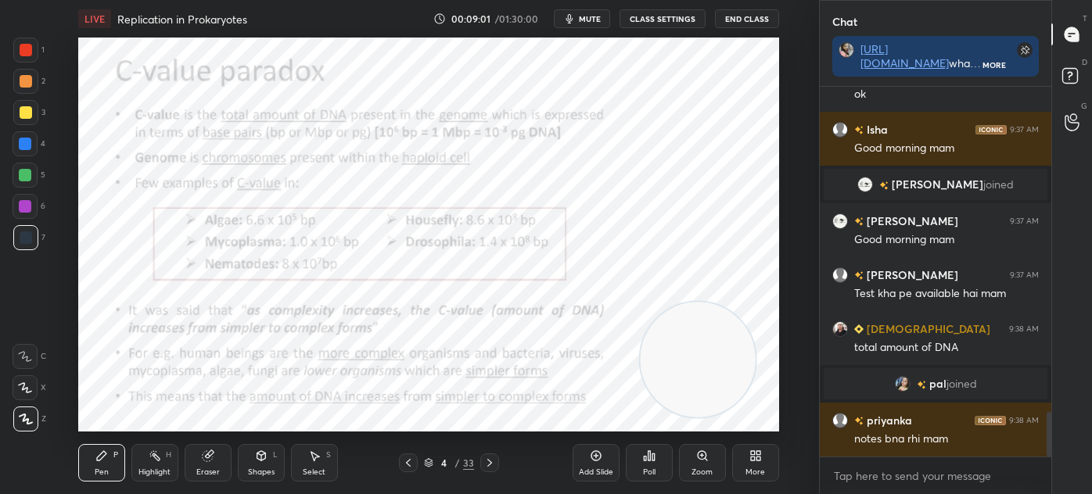
click at [318, 479] on div "Select S" at bounding box center [314, 463] width 47 height 38
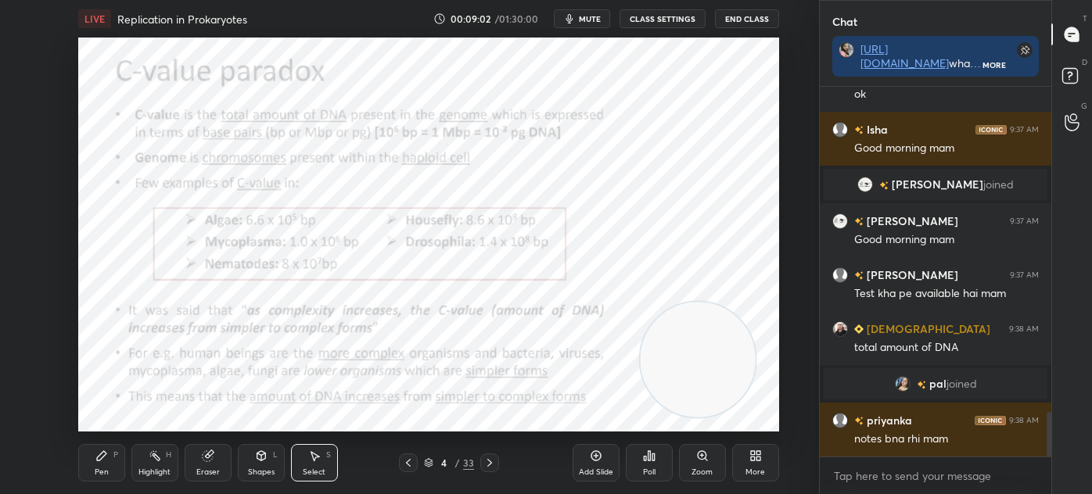
scroll to position [2762, 0]
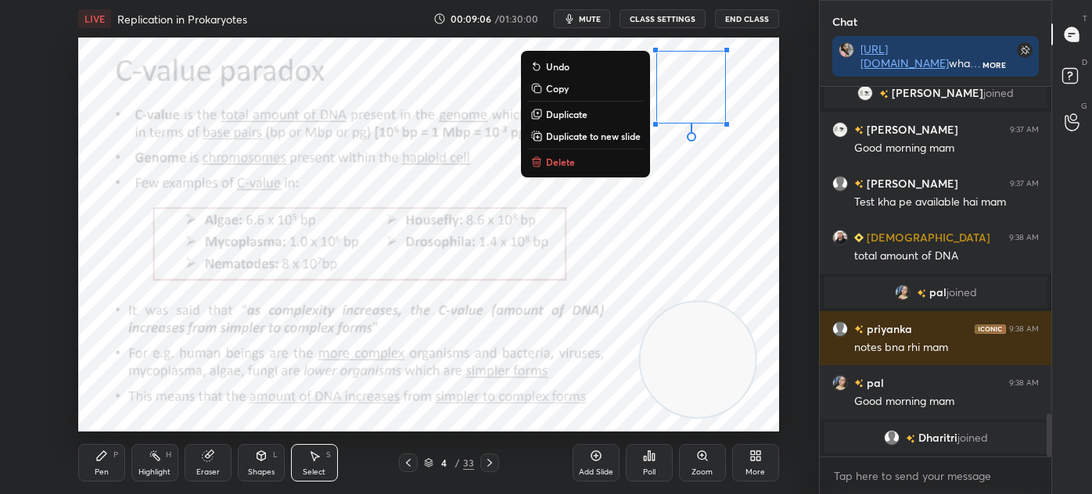
click at [104, 462] on div "Pen P" at bounding box center [101, 463] width 47 height 38
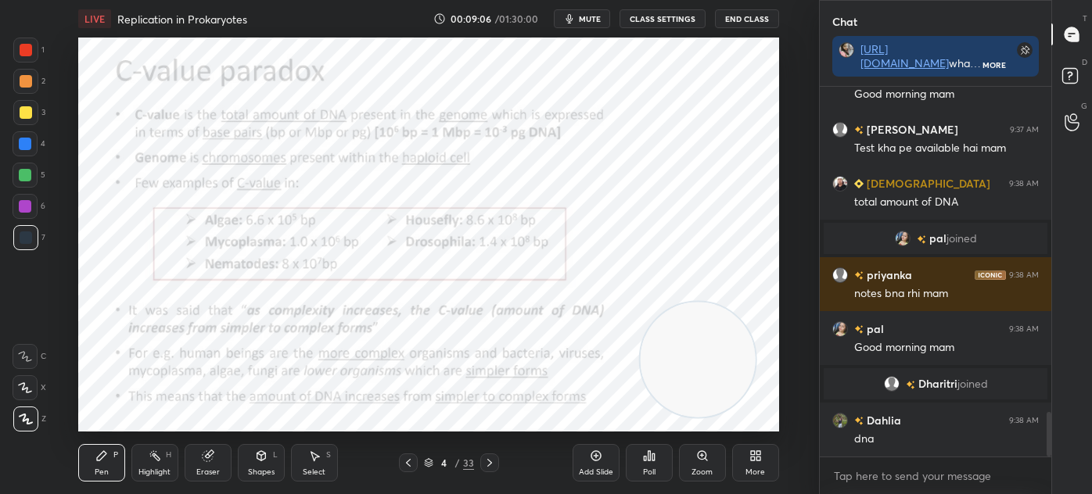
scroll to position [2721, 0]
click at [250, 472] on div "Shapes" at bounding box center [261, 472] width 27 height 8
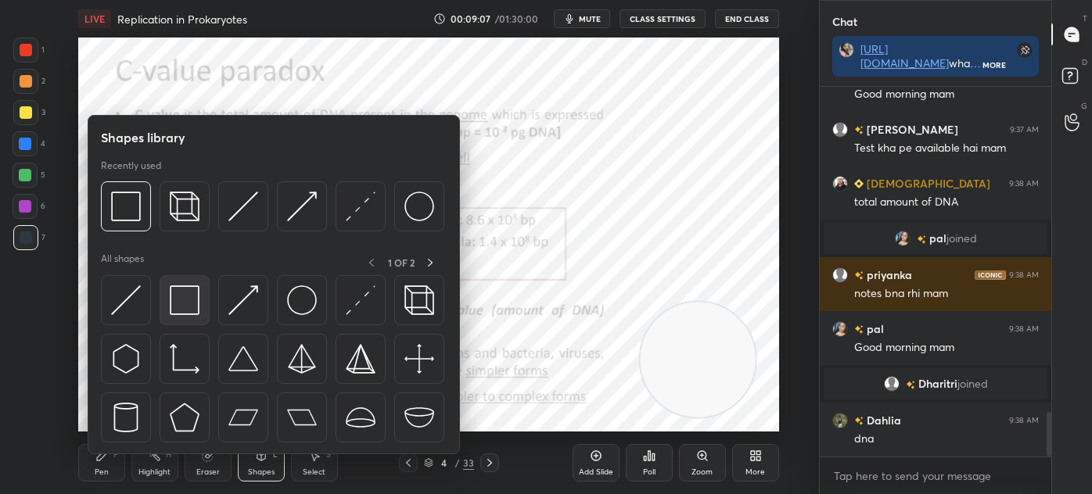
click at [195, 310] on img at bounding box center [185, 300] width 30 height 30
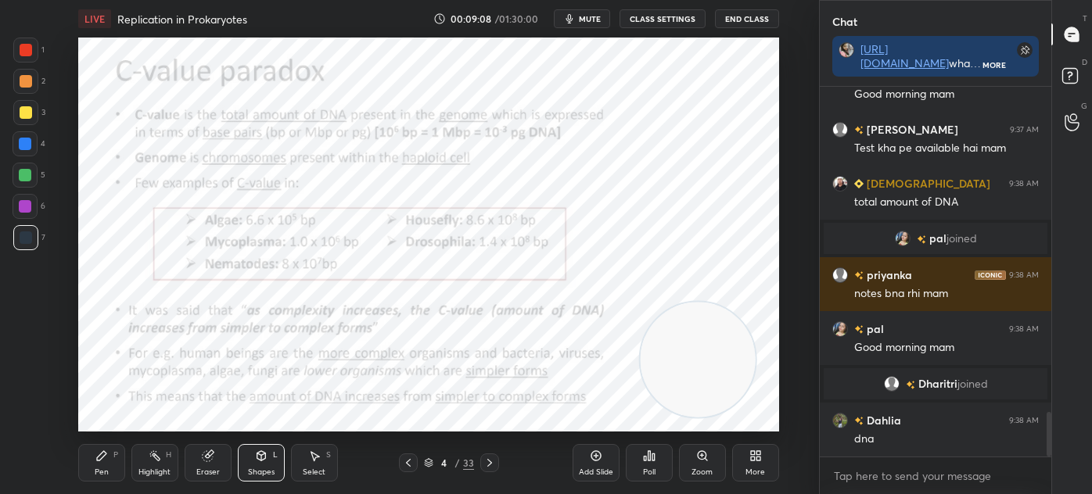
click at [23, 52] on div at bounding box center [26, 50] width 13 height 13
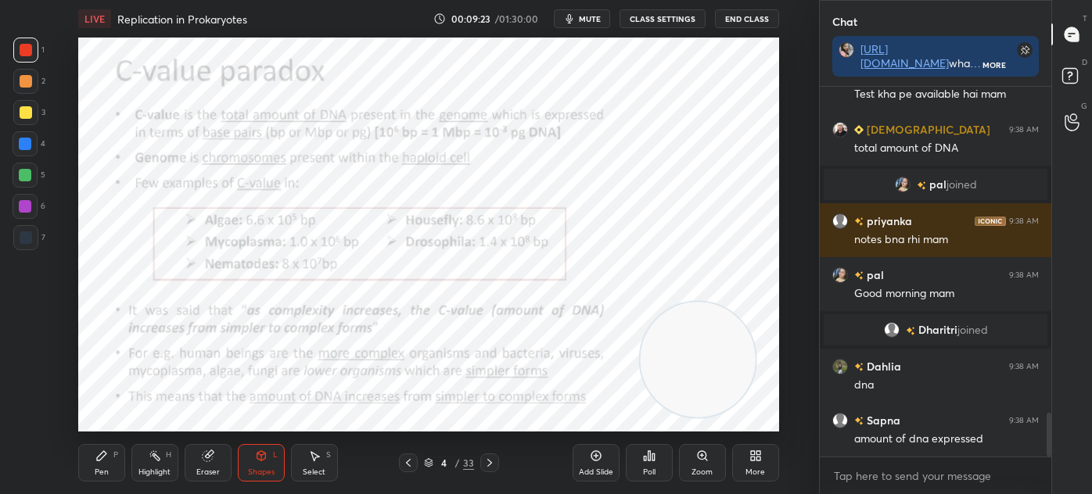
click at [46, 246] on div "1 2 3 4 5 6 7 C X Z C X Z E E Erase all H H" at bounding box center [25, 235] width 50 height 394
click at [31, 71] on div at bounding box center [25, 81] width 25 height 25
click at [109, 450] on div "Pen P" at bounding box center [101, 463] width 47 height 38
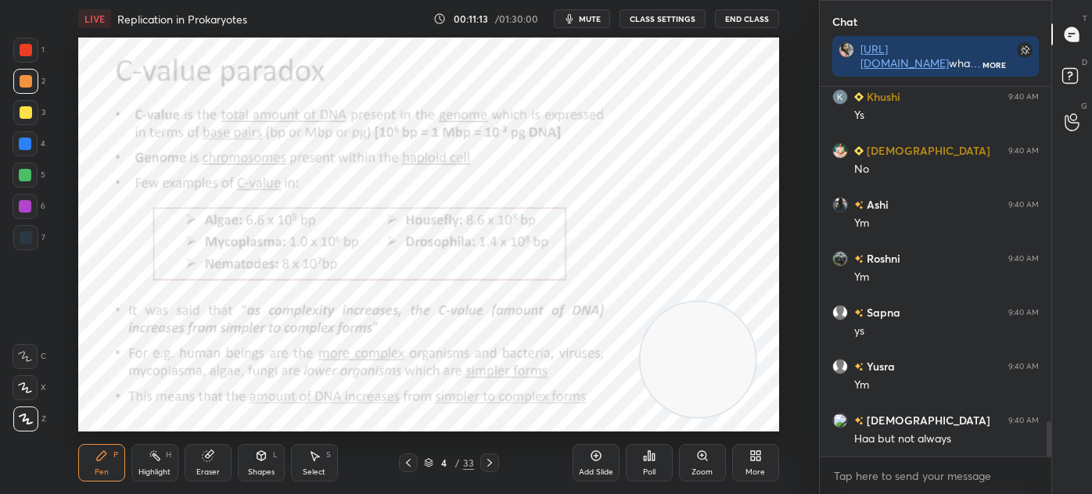
scroll to position [3590, 0]
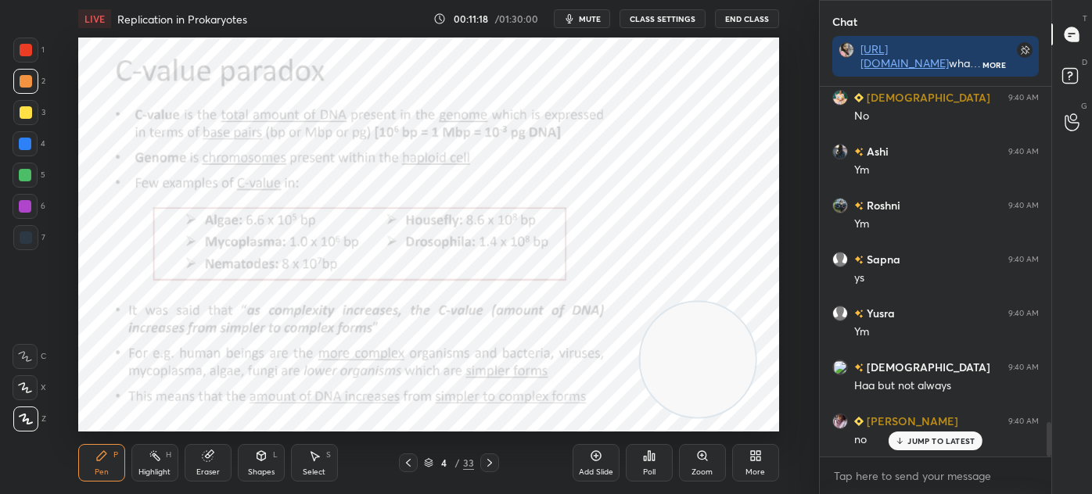
click at [213, 458] on icon at bounding box center [208, 456] width 13 height 13
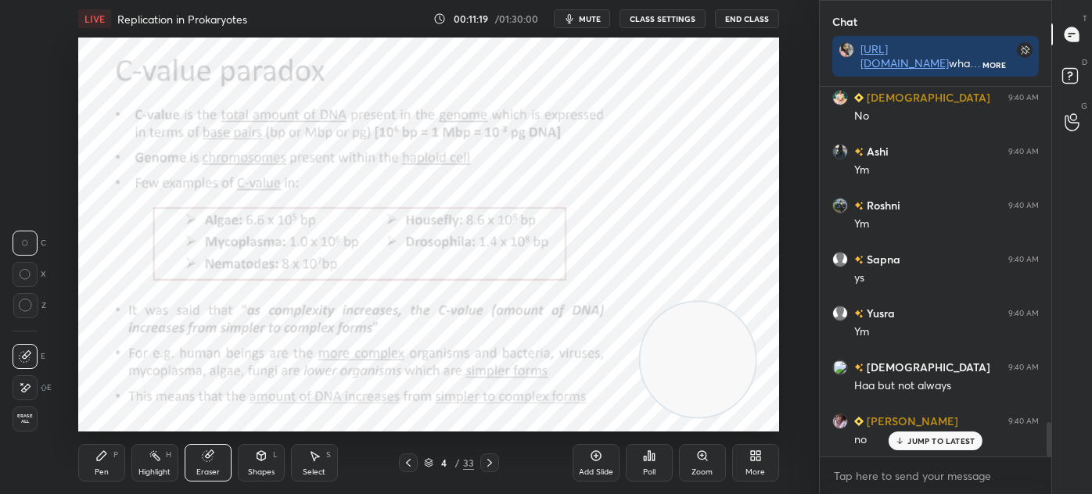
click at [131, 456] on div "Highlight H" at bounding box center [154, 463] width 47 height 38
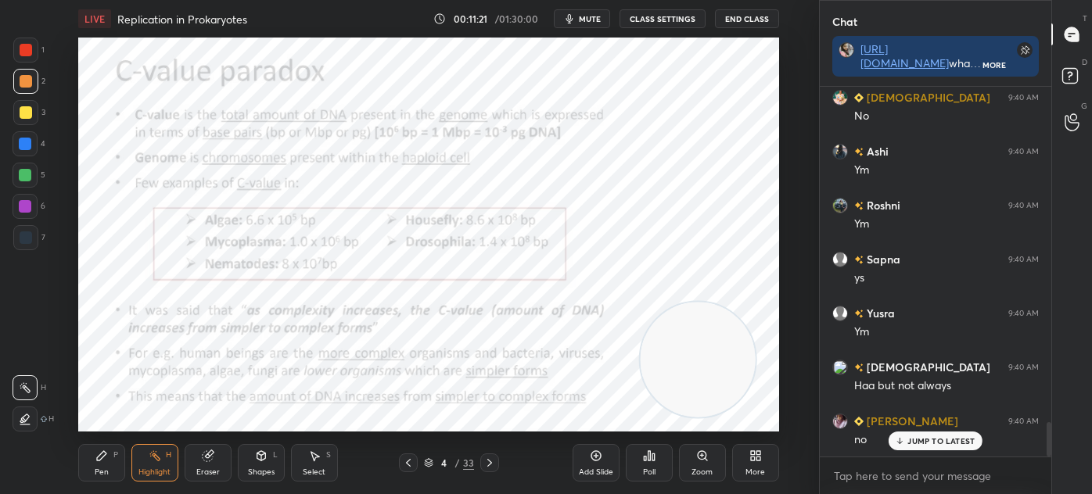
click at [108, 466] on div "Pen P" at bounding box center [101, 463] width 47 height 38
click at [19, 234] on div at bounding box center [25, 237] width 25 height 25
click at [488, 464] on icon at bounding box center [489, 463] width 13 height 13
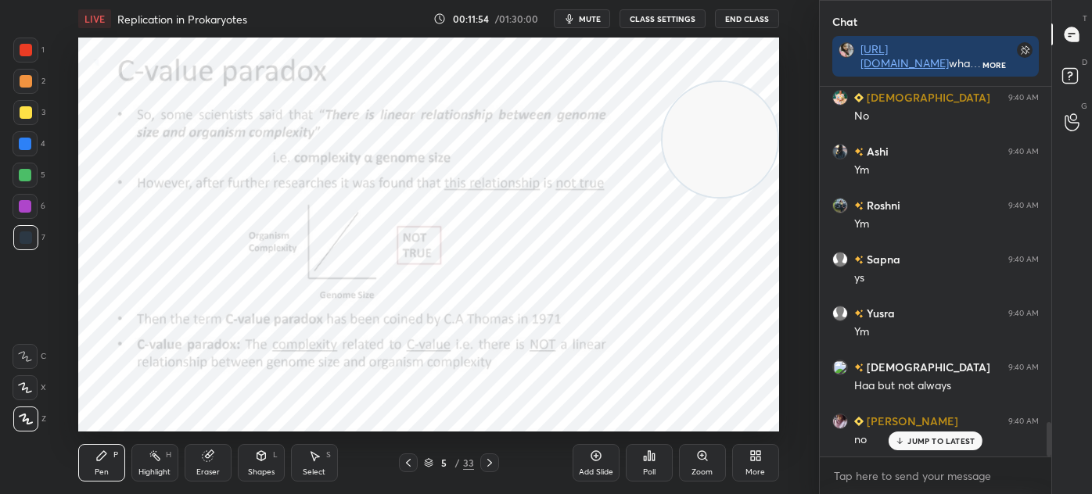
click at [269, 463] on div "Shapes L" at bounding box center [261, 463] width 47 height 38
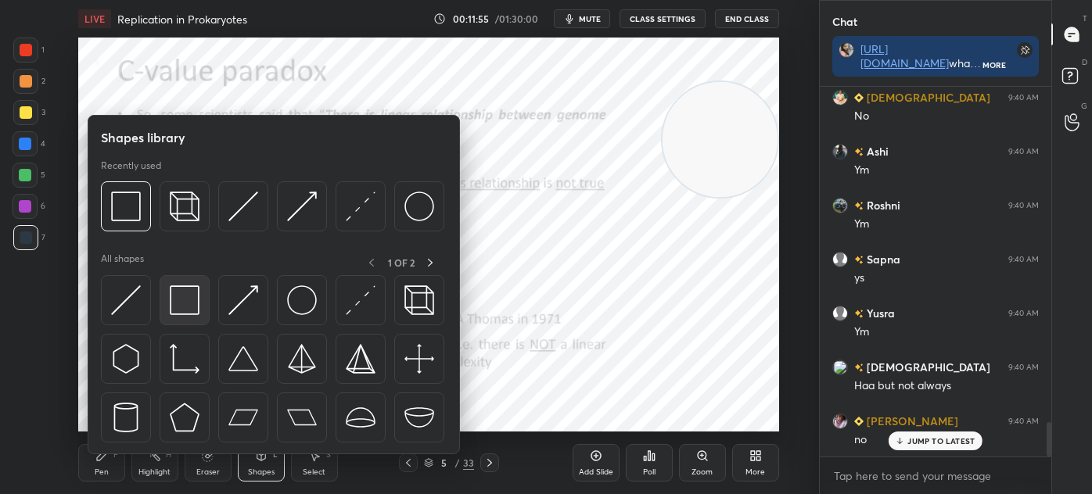
click at [177, 294] on img at bounding box center [185, 300] width 30 height 30
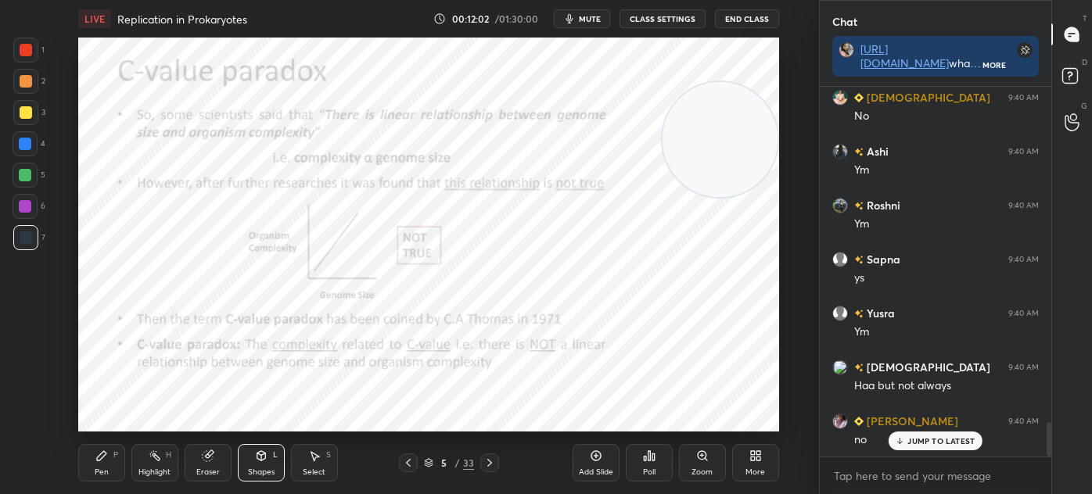
click at [14, 48] on div at bounding box center [25, 50] width 25 height 25
click at [94, 452] on div "Pen P" at bounding box center [101, 463] width 47 height 38
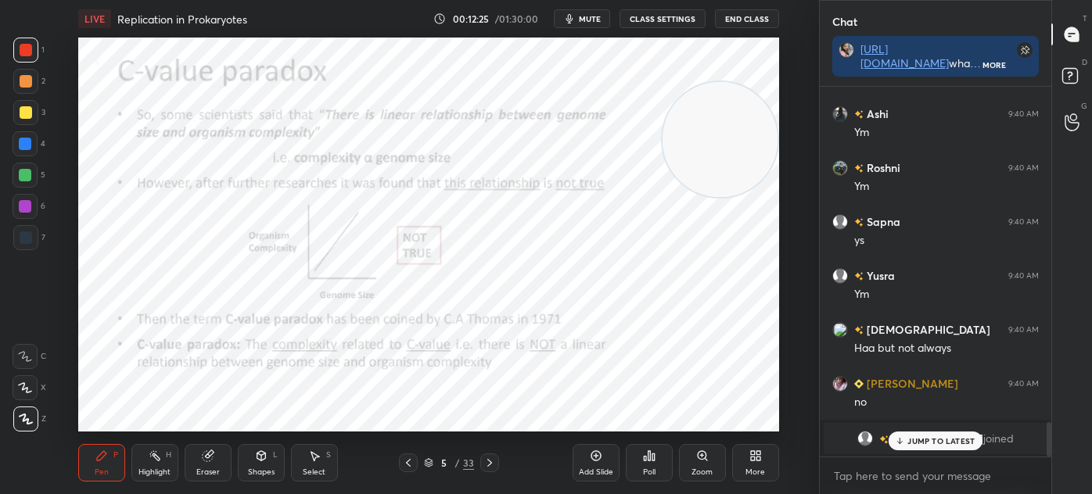
click at [919, 440] on p "JUMP TO LATEST" at bounding box center [940, 440] width 67 height 9
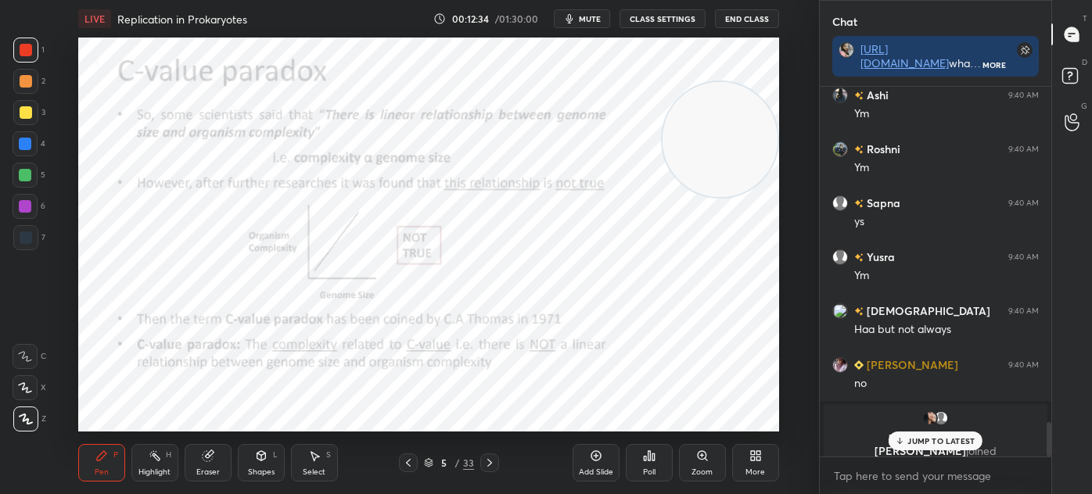
click at [922, 443] on p "JUMP TO LATEST" at bounding box center [940, 440] width 67 height 9
click at [492, 466] on icon at bounding box center [489, 463] width 13 height 13
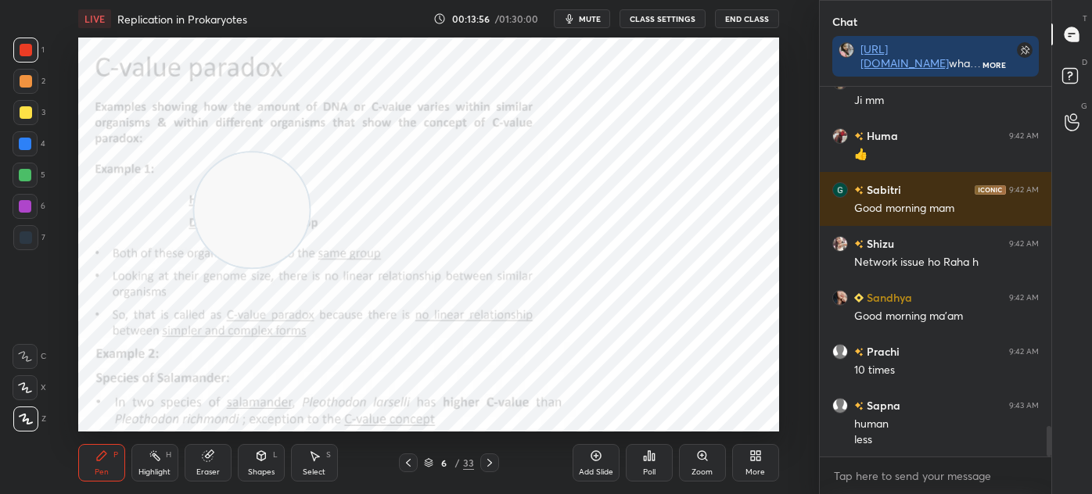
scroll to position [4191, 0]
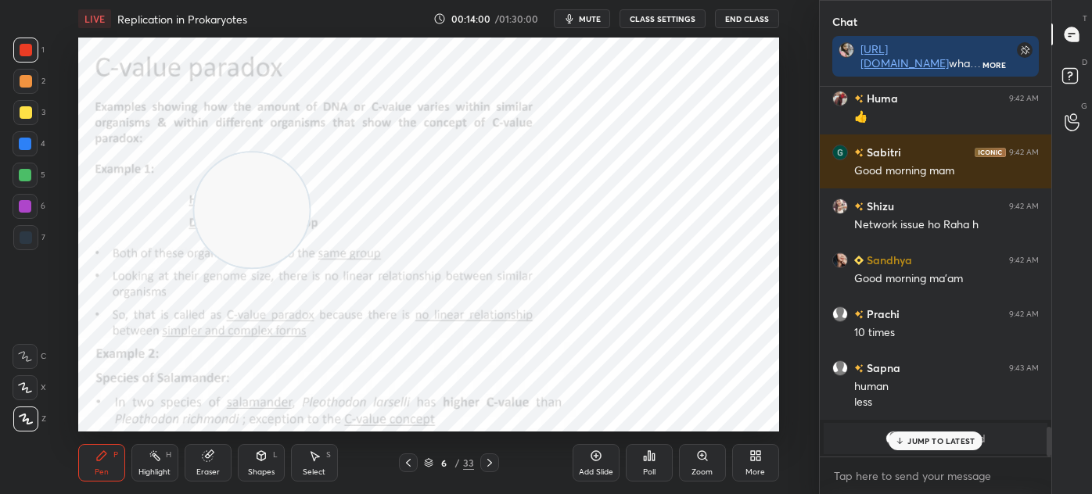
click at [595, 20] on span "mute" at bounding box center [590, 18] width 22 height 11
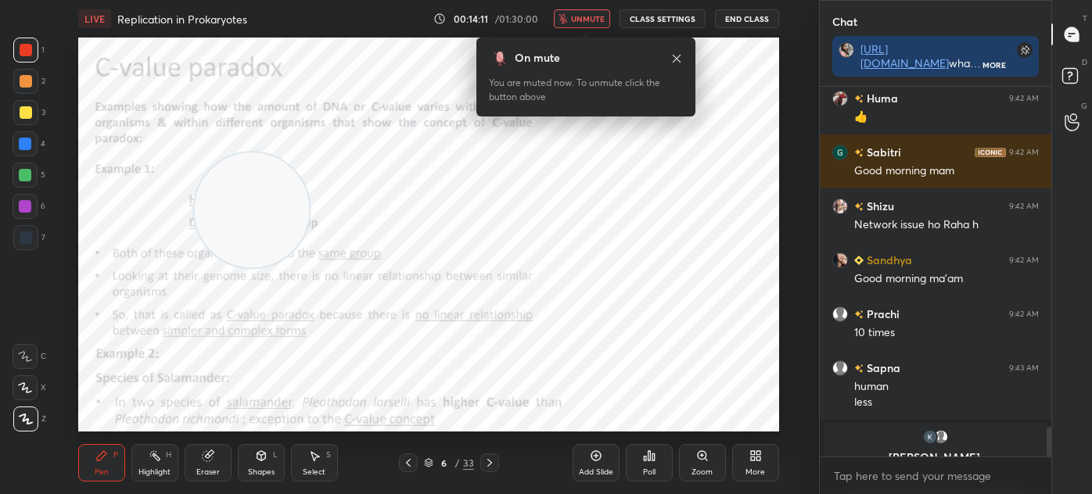
click at [593, 20] on span "unmute" at bounding box center [588, 18] width 34 height 11
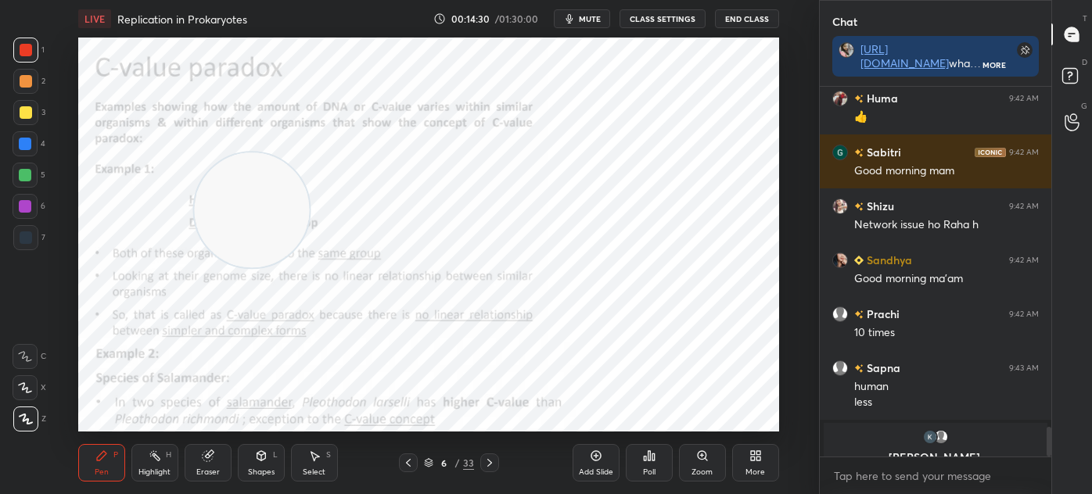
scroll to position [4192, 0]
click at [486, 458] on icon at bounding box center [489, 463] width 13 height 13
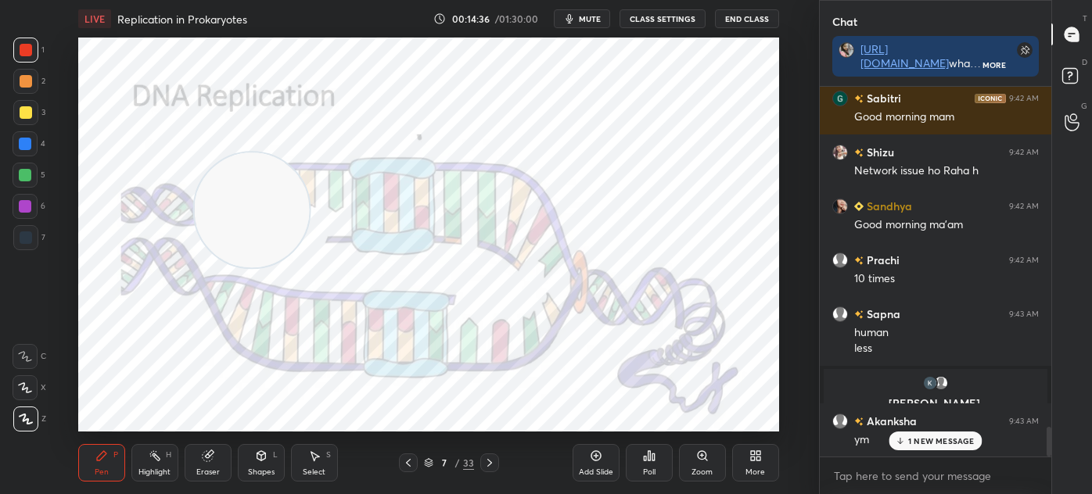
scroll to position [4299, 0]
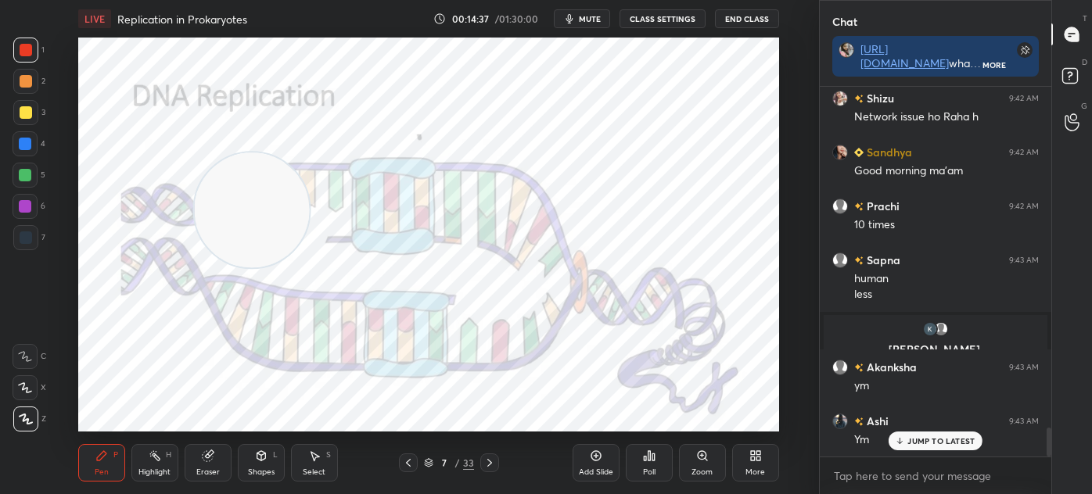
click at [586, 20] on span "mute" at bounding box center [590, 18] width 22 height 11
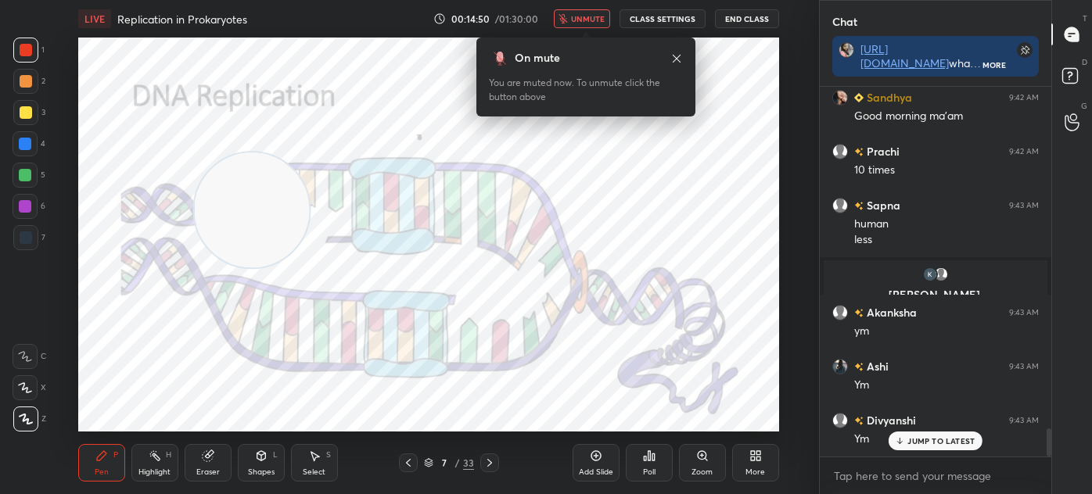
scroll to position [4435, 0]
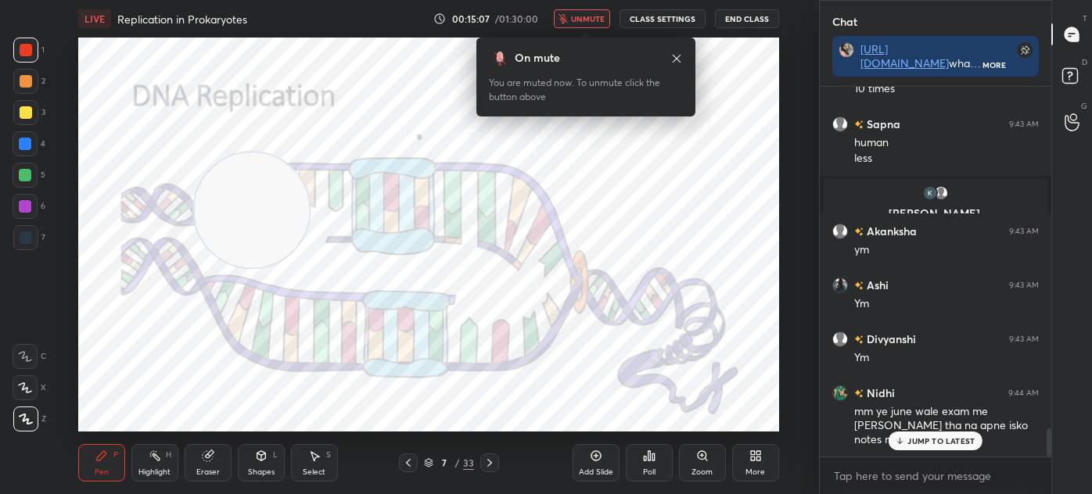
click at [592, 16] on span "unmute" at bounding box center [588, 18] width 34 height 11
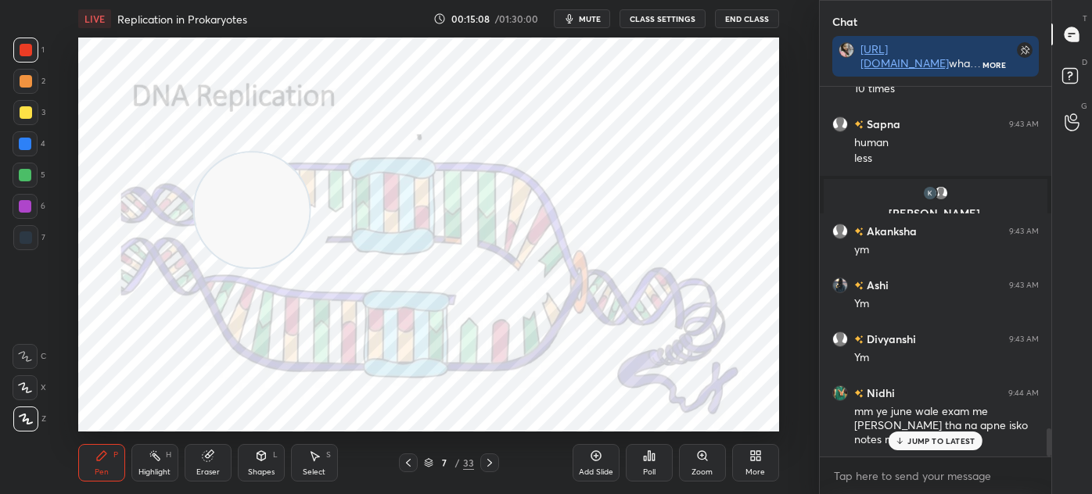
scroll to position [4436, 0]
click at [270, 466] on div "Shapes L" at bounding box center [261, 463] width 47 height 38
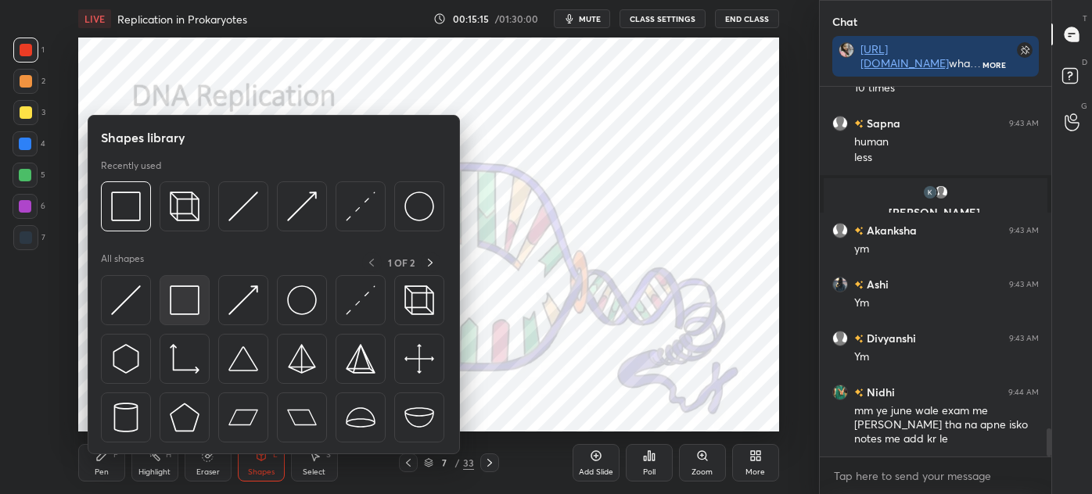
click at [192, 309] on img at bounding box center [185, 300] width 30 height 30
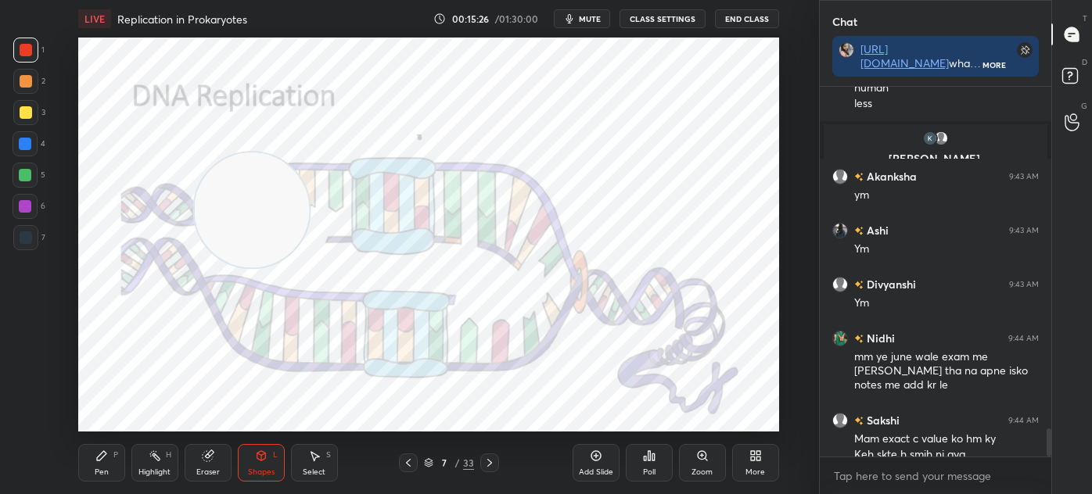
scroll to position [4505, 0]
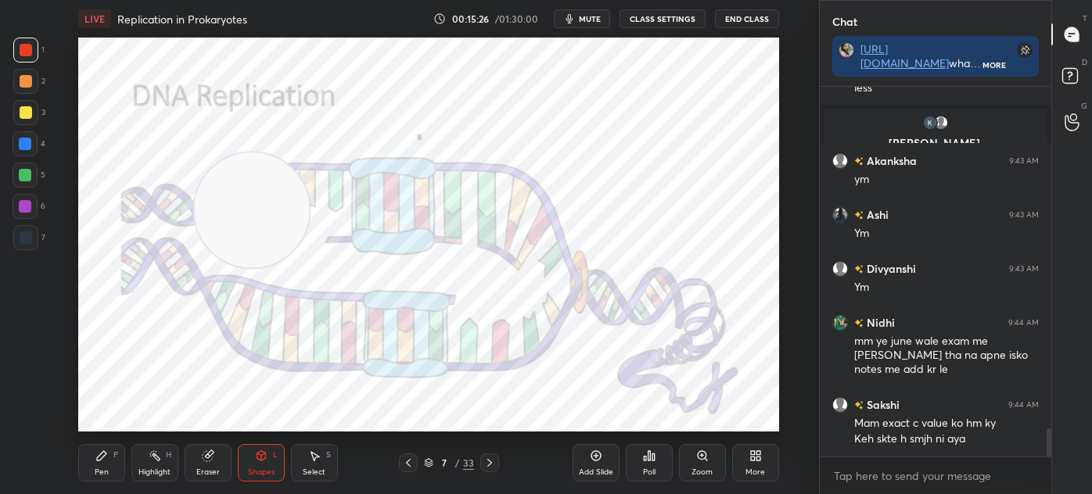
click at [41, 235] on div "7" at bounding box center [29, 237] width 32 height 25
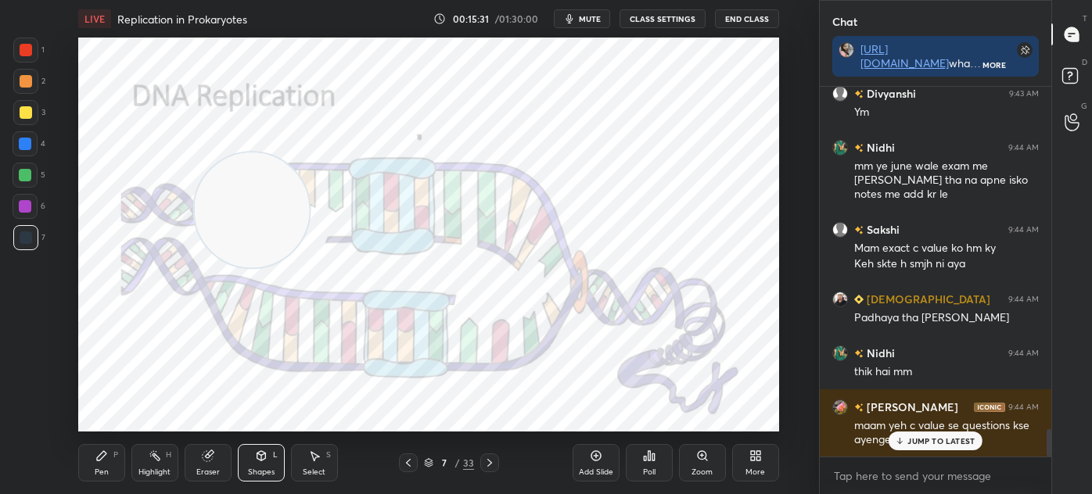
scroll to position [4718, 0]
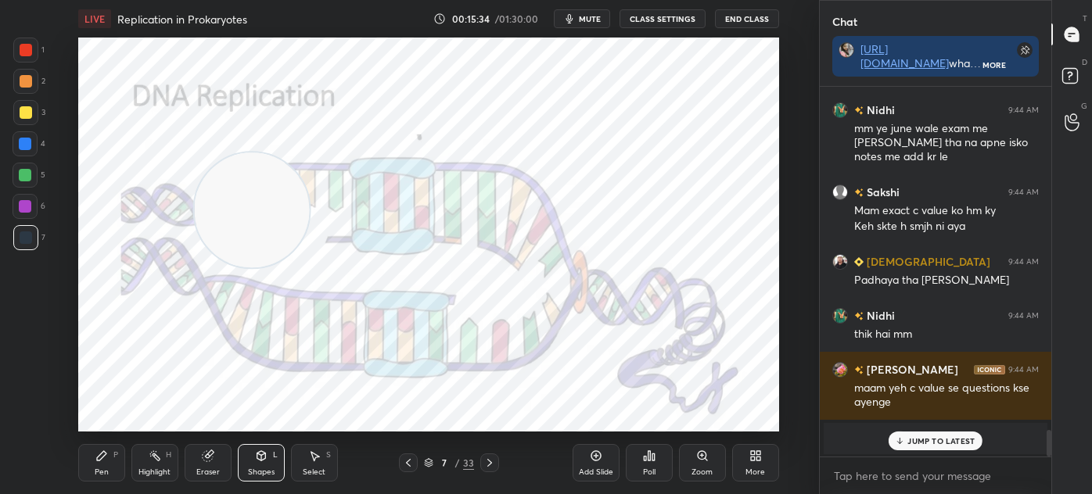
click at [27, 42] on div at bounding box center [25, 50] width 25 height 25
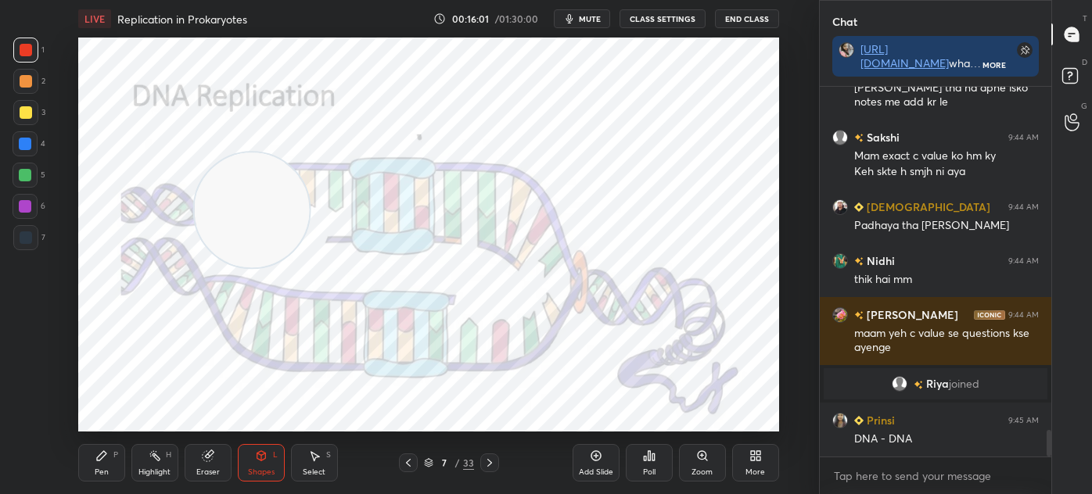
click at [34, 235] on div at bounding box center [25, 237] width 25 height 25
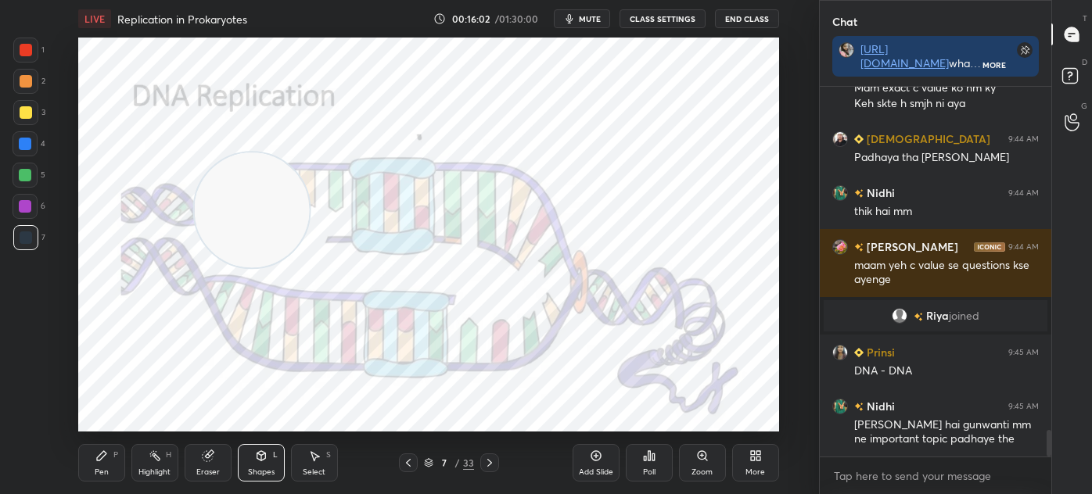
click at [101, 459] on icon at bounding box center [101, 455] width 9 height 9
click at [34, 46] on div at bounding box center [25, 50] width 25 height 25
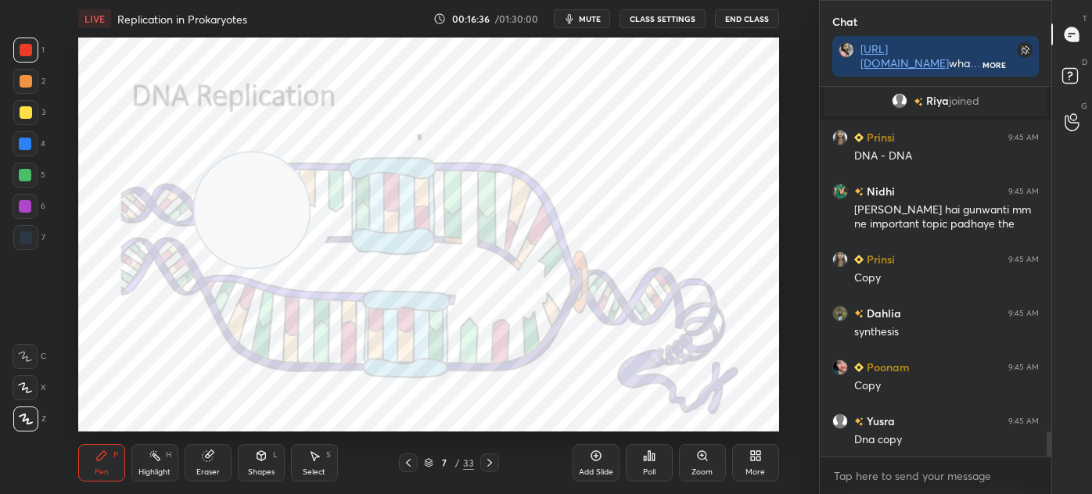
scroll to position [5110, 0]
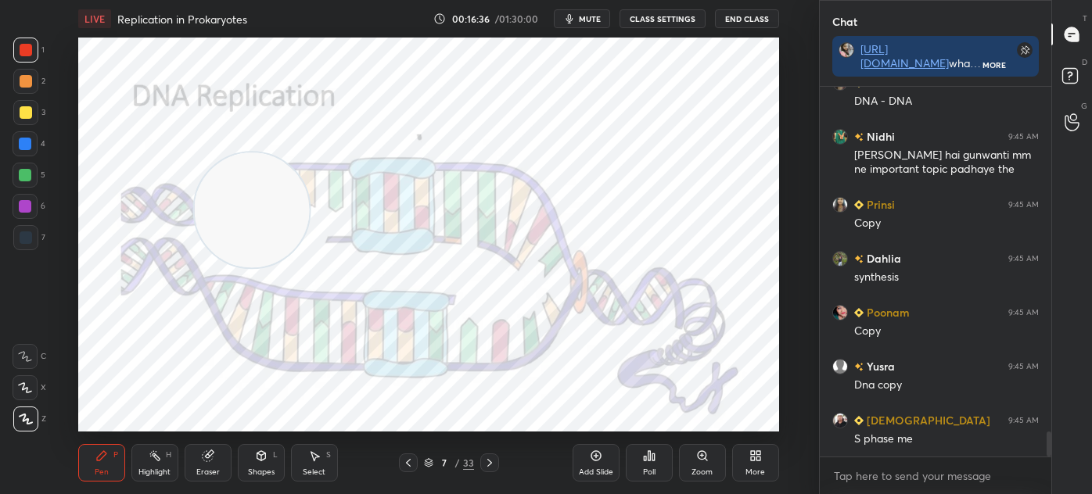
click at [29, 242] on div at bounding box center [26, 237] width 13 height 13
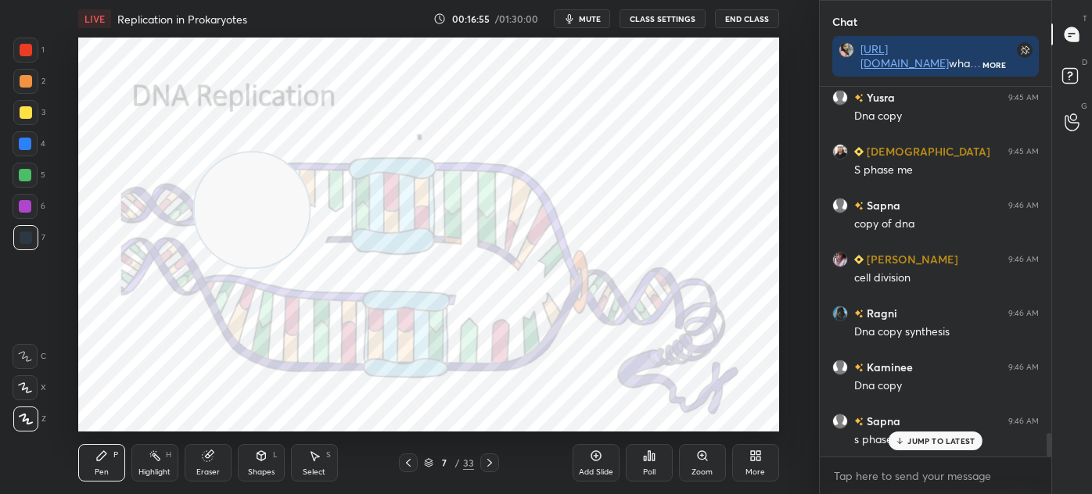
scroll to position [5433, 0]
click at [33, 142] on div at bounding box center [25, 143] width 25 height 25
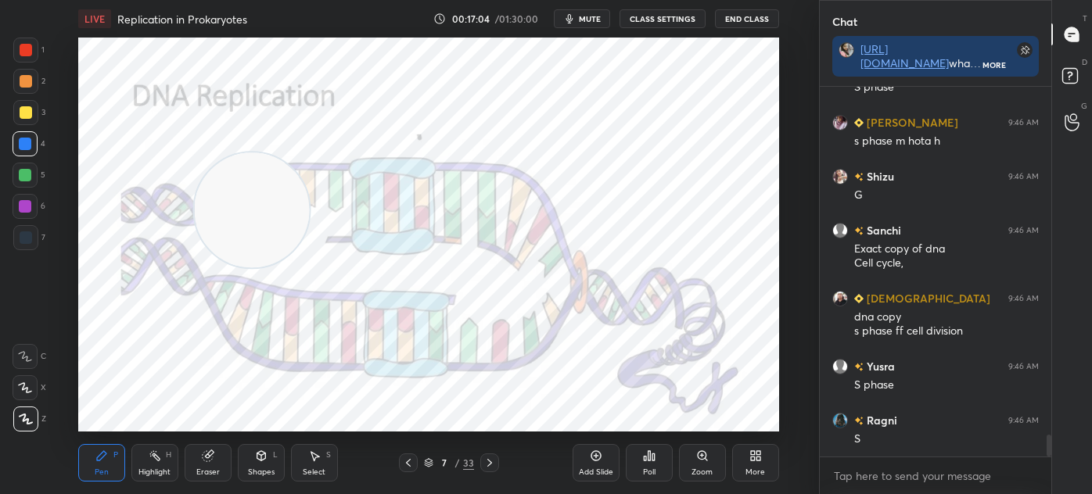
scroll to position [5948, 0]
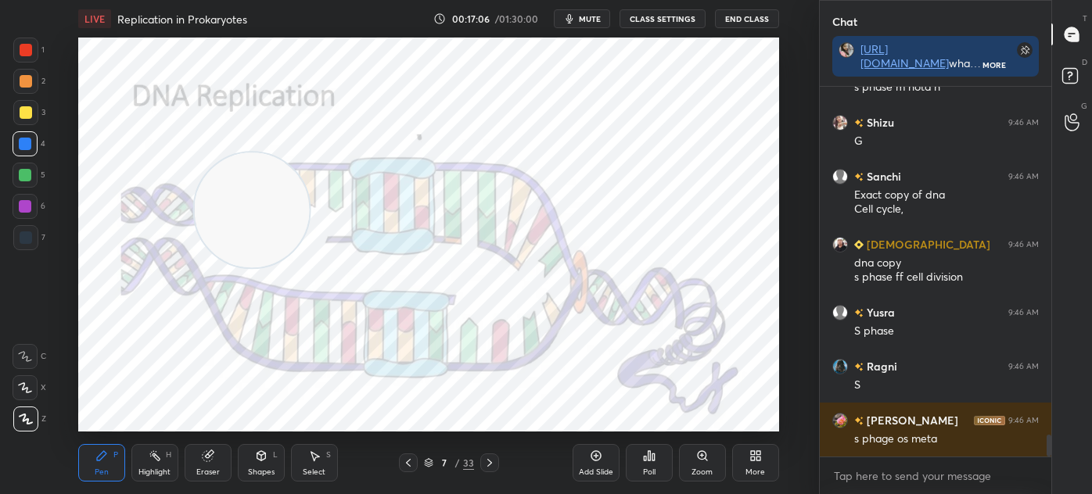
click at [27, 169] on div at bounding box center [25, 175] width 13 height 13
click at [22, 203] on div at bounding box center [25, 206] width 13 height 13
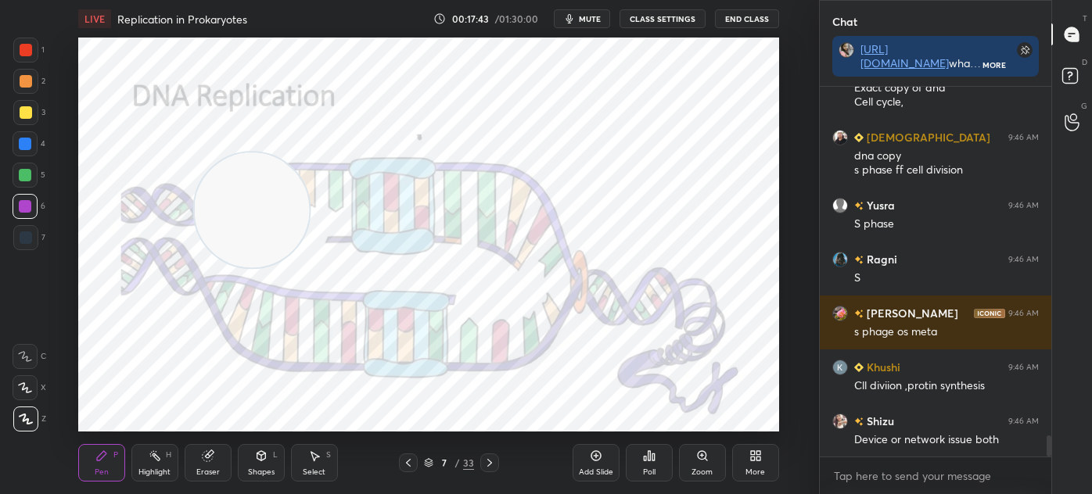
scroll to position [6109, 0]
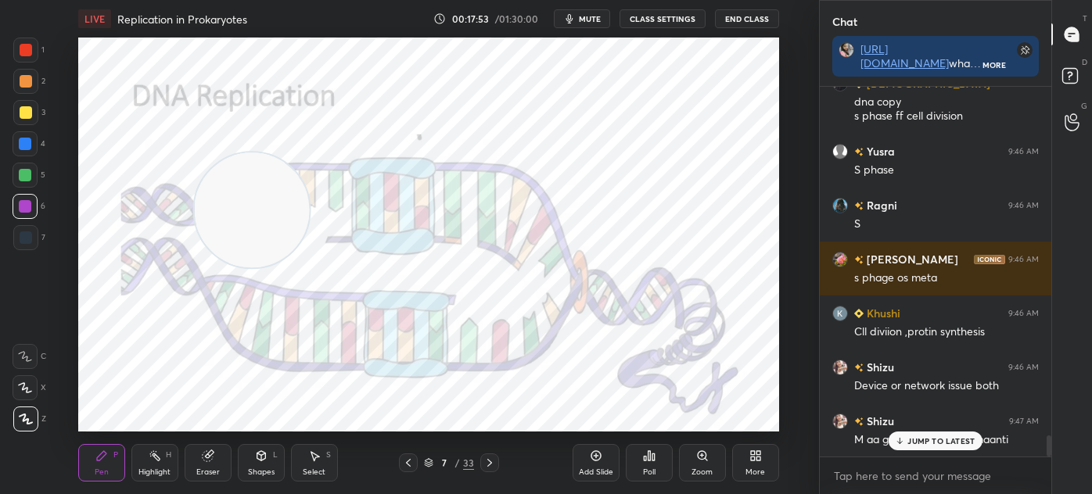
click at [26, 235] on div at bounding box center [26, 237] width 13 height 13
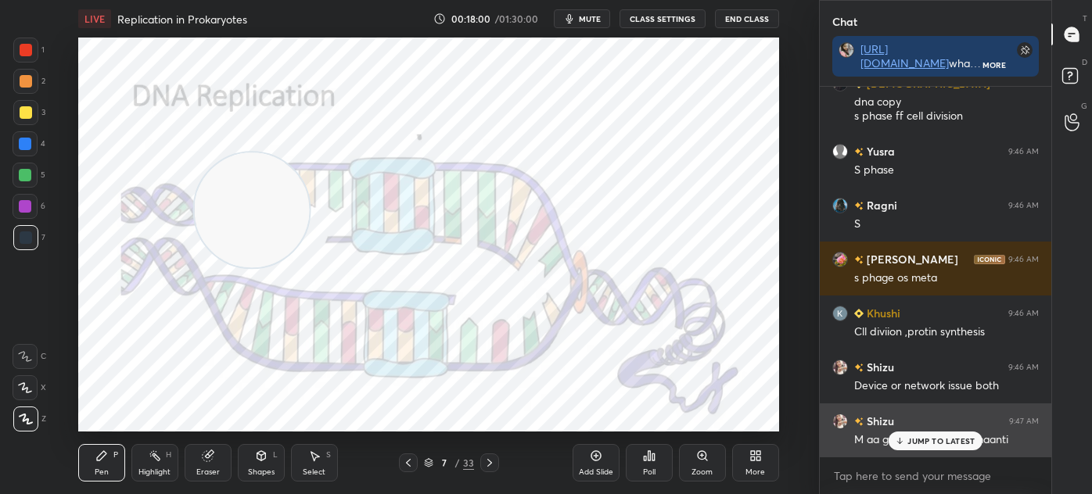
click at [932, 432] on div "JUMP TO LATEST" at bounding box center [935, 441] width 94 height 19
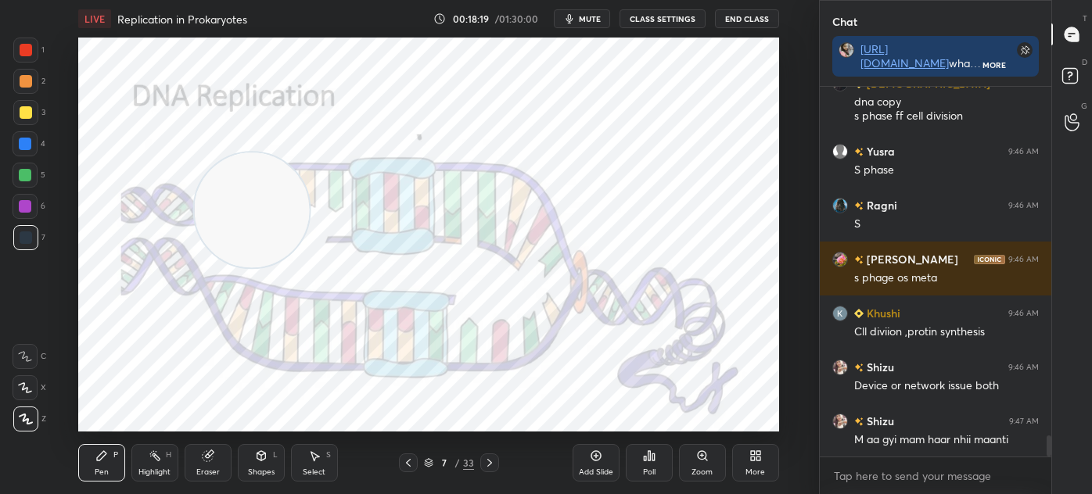
click at [493, 463] on icon at bounding box center [489, 463] width 13 height 13
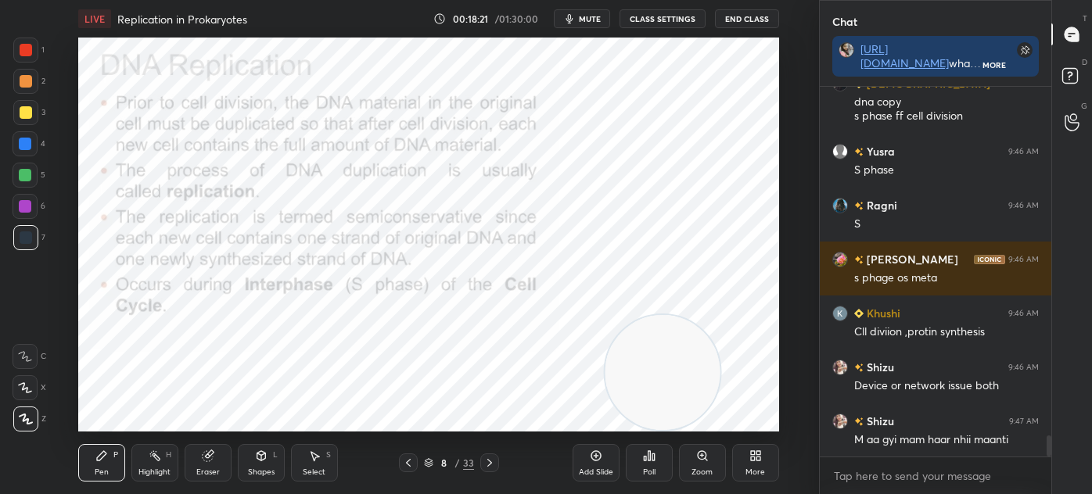
click at [259, 465] on div "Shapes L" at bounding box center [261, 463] width 47 height 38
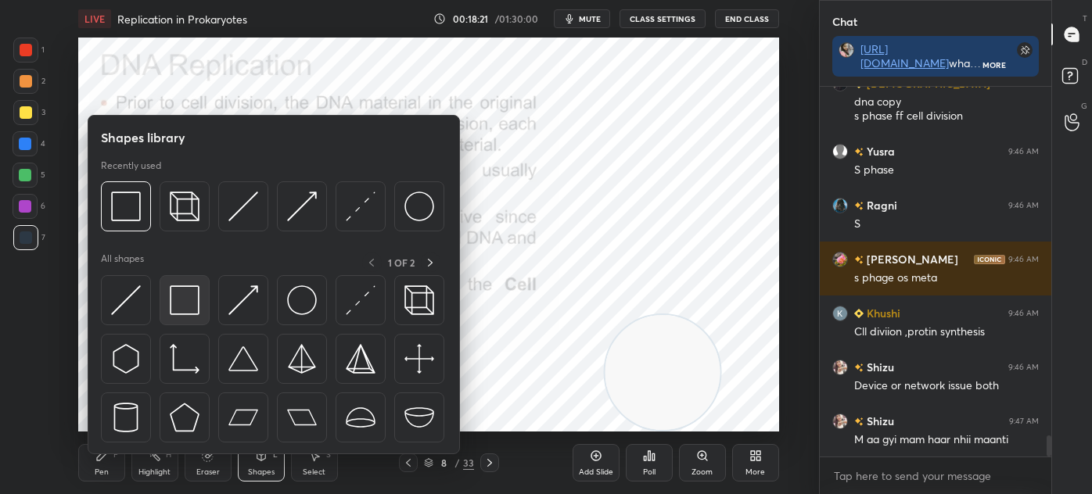
click at [194, 307] on img at bounding box center [185, 300] width 30 height 30
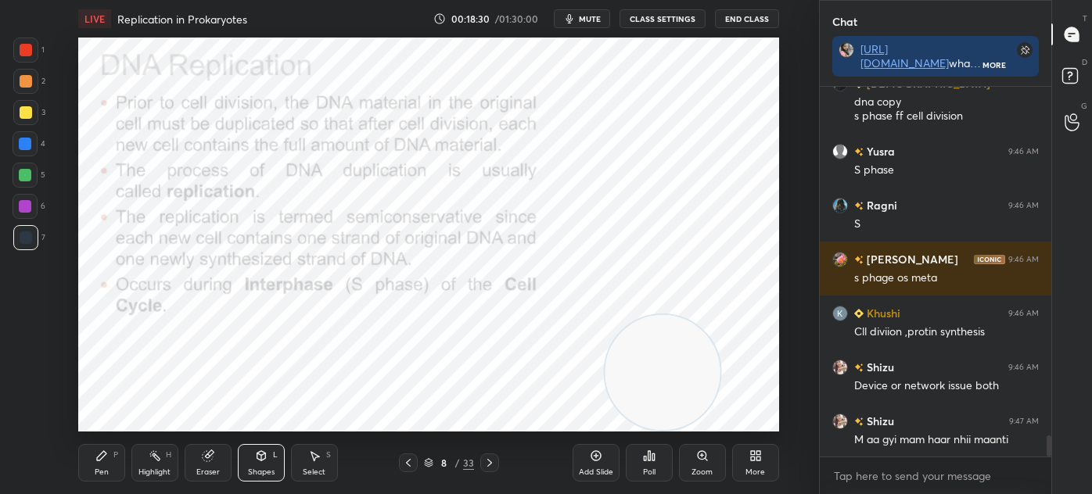
click at [27, 47] on div at bounding box center [26, 50] width 13 height 13
click at [99, 450] on icon at bounding box center [101, 456] width 13 height 13
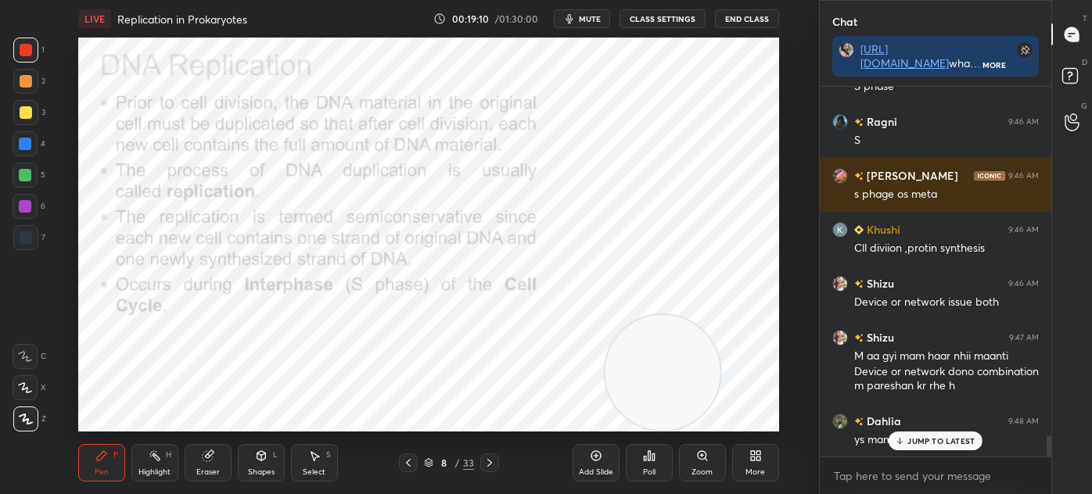
scroll to position [6230, 0]
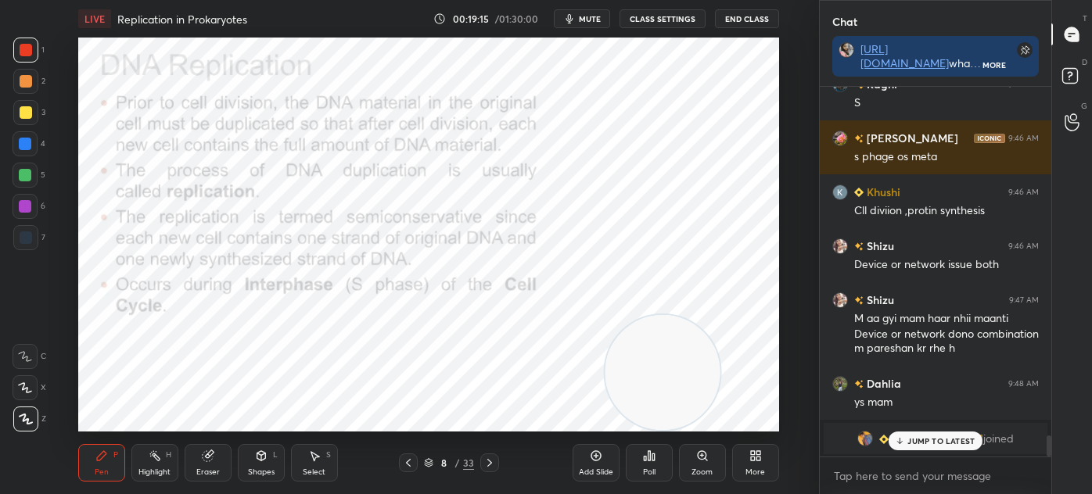
click at [36, 208] on div at bounding box center [25, 206] width 25 height 25
click at [29, 150] on div at bounding box center [25, 143] width 25 height 25
click at [30, 208] on div at bounding box center [25, 206] width 13 height 13
click at [35, 145] on div at bounding box center [25, 143] width 25 height 25
click at [23, 199] on div at bounding box center [25, 206] width 25 height 25
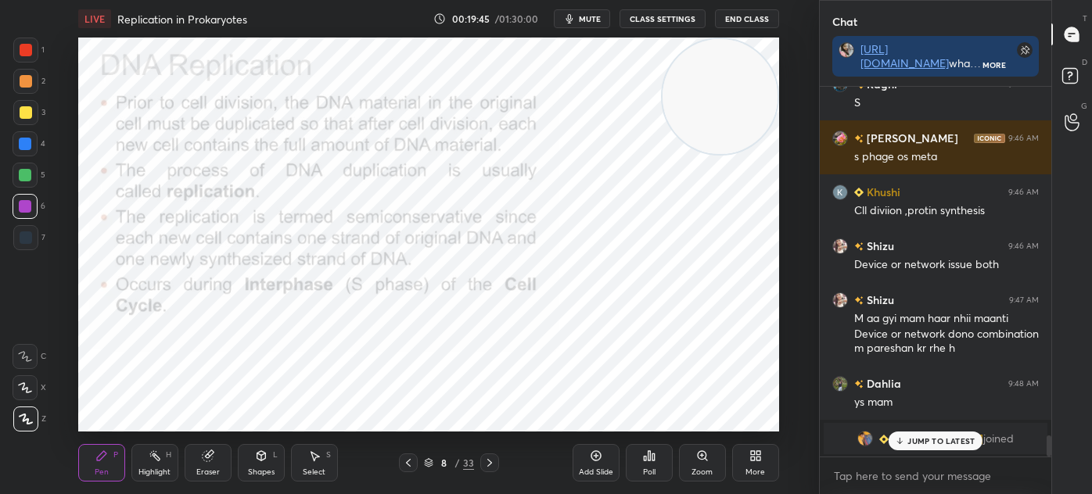
scroll to position [6284, 0]
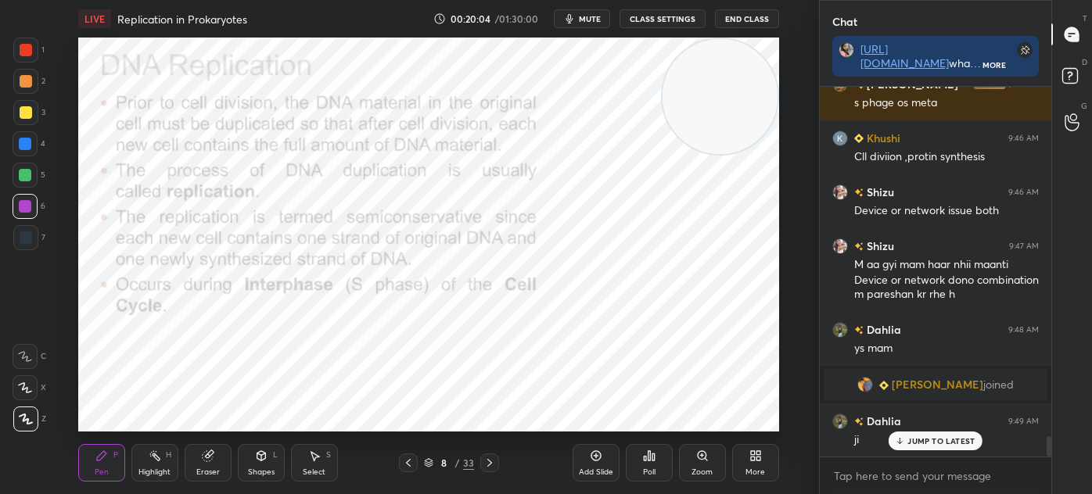
click at [489, 462] on icon at bounding box center [489, 463] width 5 height 8
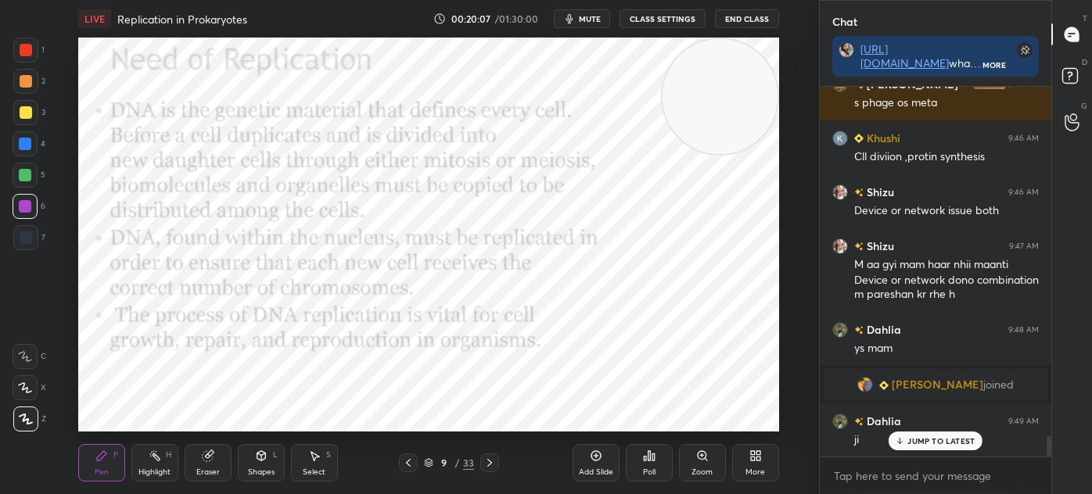
click at [258, 470] on div "Shapes" at bounding box center [261, 472] width 27 height 8
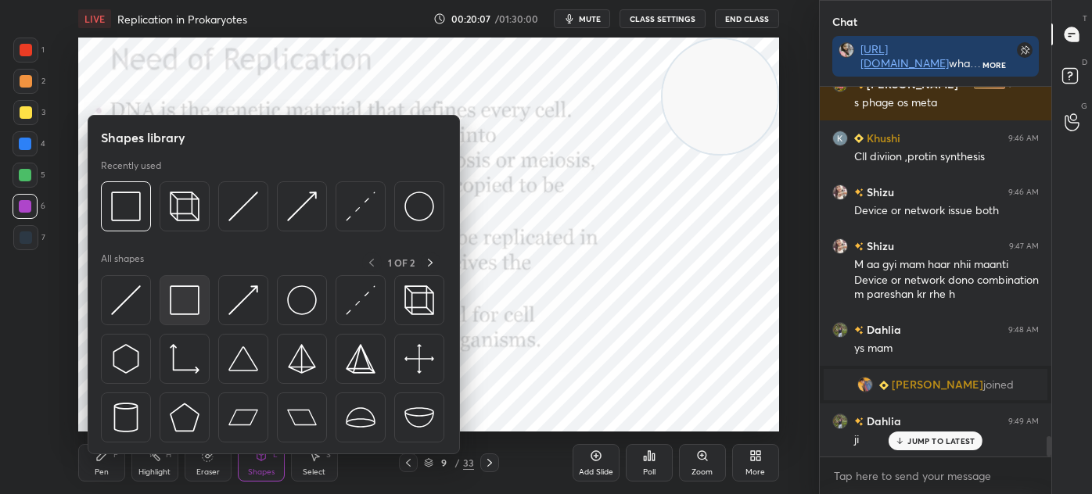
click at [183, 299] on img at bounding box center [185, 300] width 30 height 30
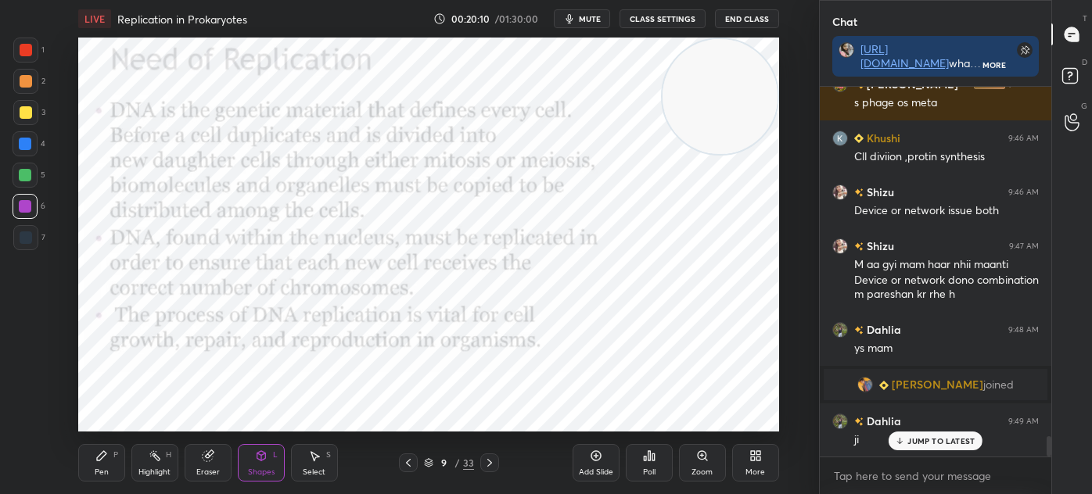
click at [20, 58] on div at bounding box center [25, 50] width 25 height 25
click at [89, 447] on div "Pen P" at bounding box center [101, 463] width 47 height 38
click at [492, 460] on icon at bounding box center [489, 463] width 13 height 13
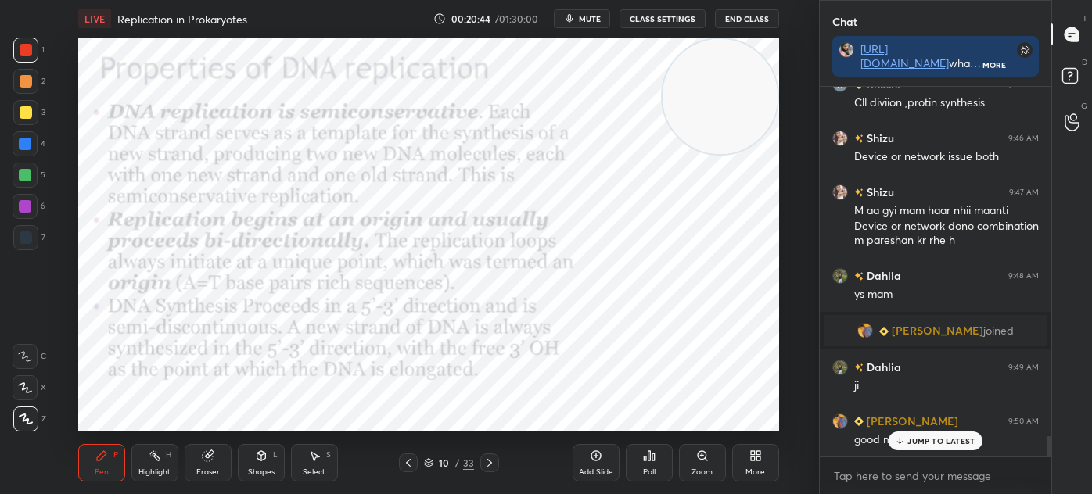
click at [408, 460] on icon at bounding box center [408, 463] width 13 height 13
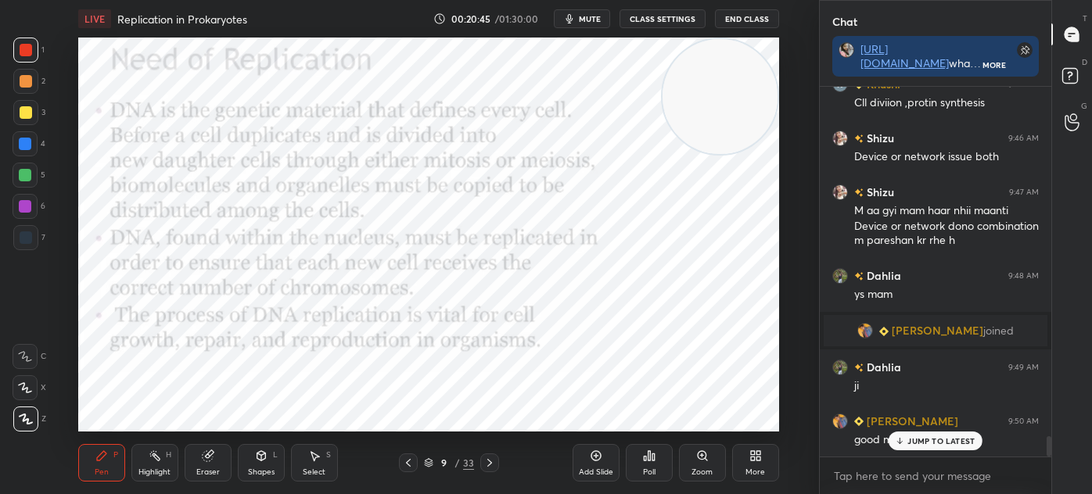
scroll to position [6393, 0]
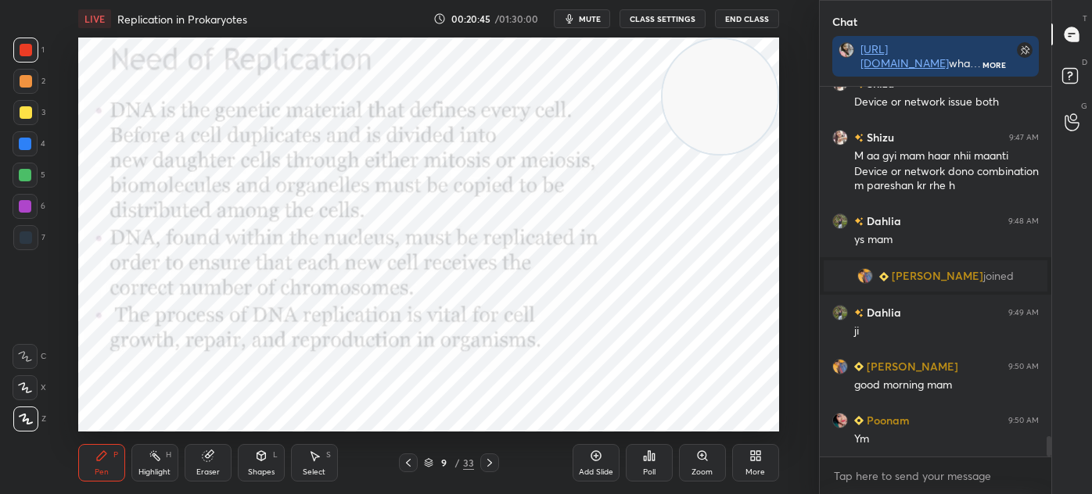
click at [590, 460] on icon at bounding box center [596, 456] width 13 height 13
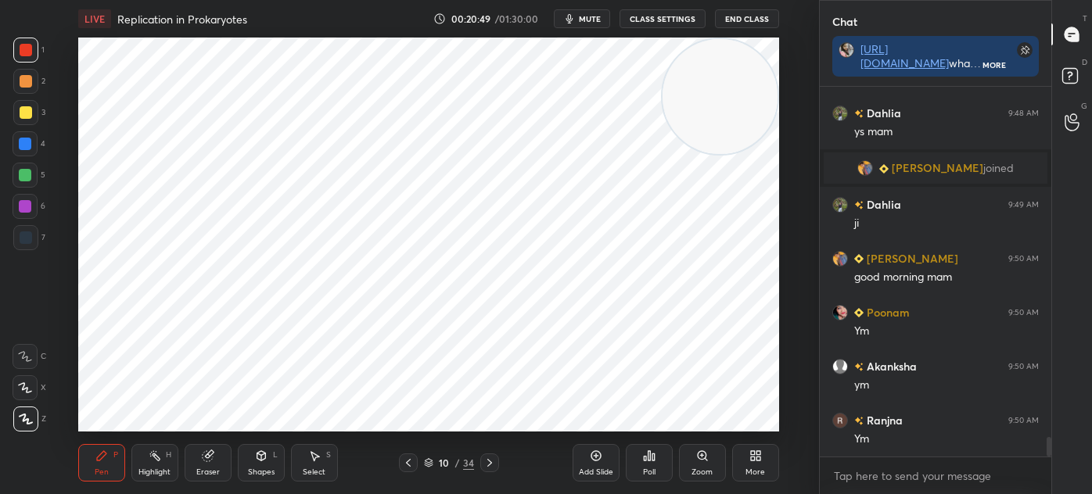
scroll to position [6555, 0]
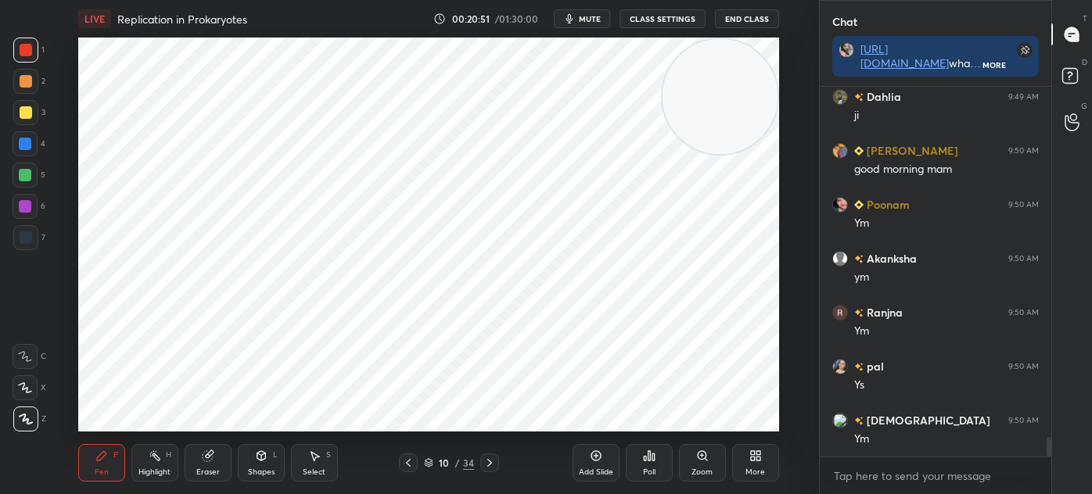
click at [250, 455] on div "Shapes L" at bounding box center [261, 463] width 47 height 38
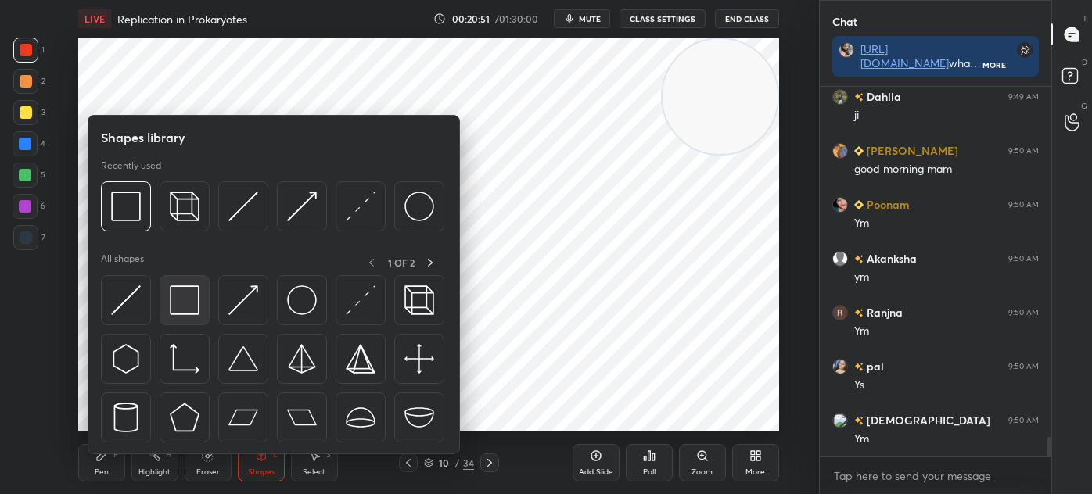
scroll to position [6662, 0]
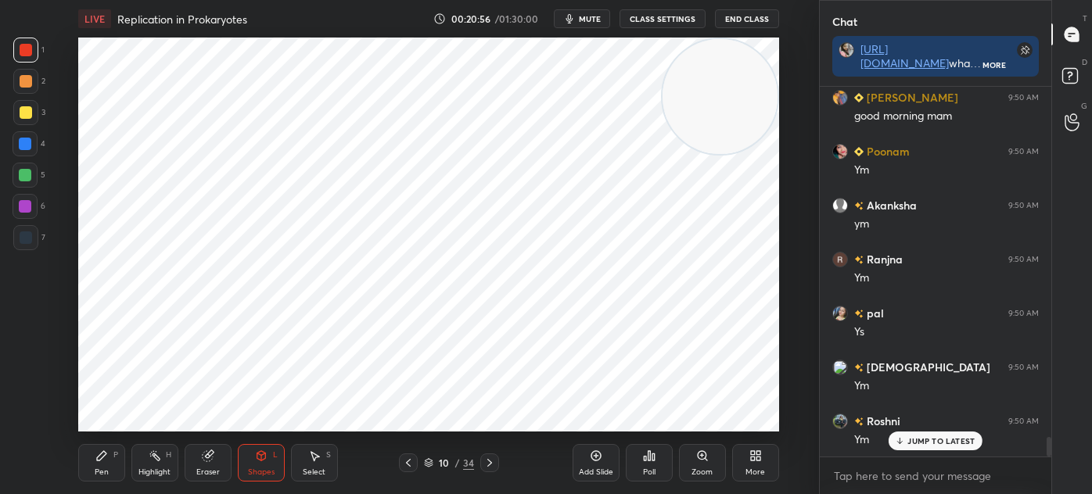
click at [23, 231] on div at bounding box center [26, 237] width 13 height 13
click at [34, 50] on div at bounding box center [25, 50] width 25 height 25
click at [27, 246] on div at bounding box center [25, 237] width 25 height 25
click at [27, 241] on div at bounding box center [26, 237] width 13 height 13
click at [91, 466] on div "Pen P" at bounding box center [101, 463] width 47 height 38
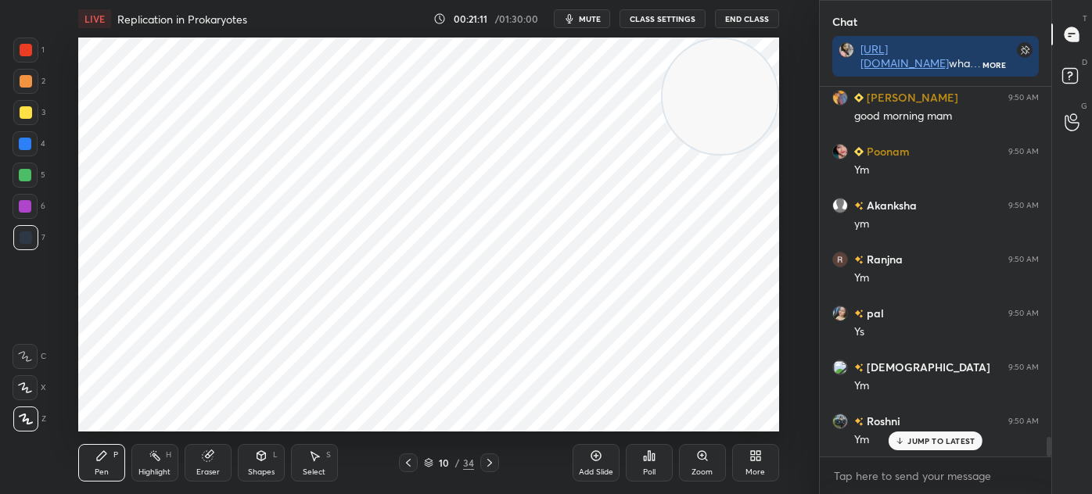
click at [26, 53] on div at bounding box center [26, 50] width 13 height 13
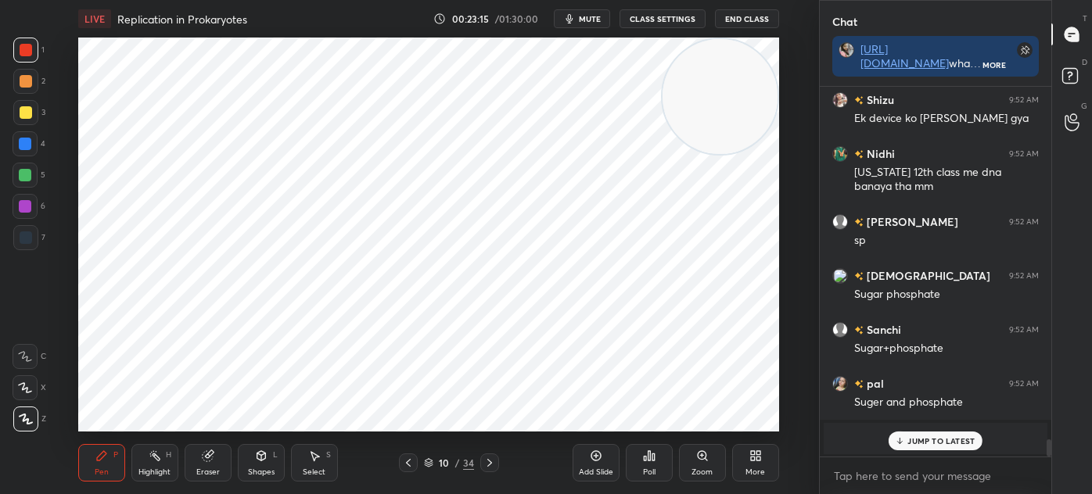
scroll to position [7560, 0]
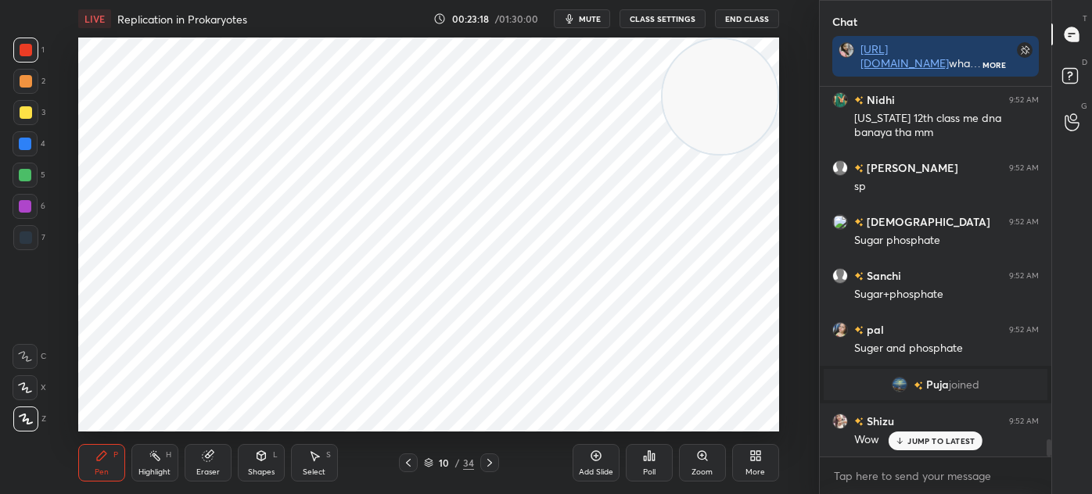
click at [24, 251] on div "7" at bounding box center [29, 240] width 32 height 31
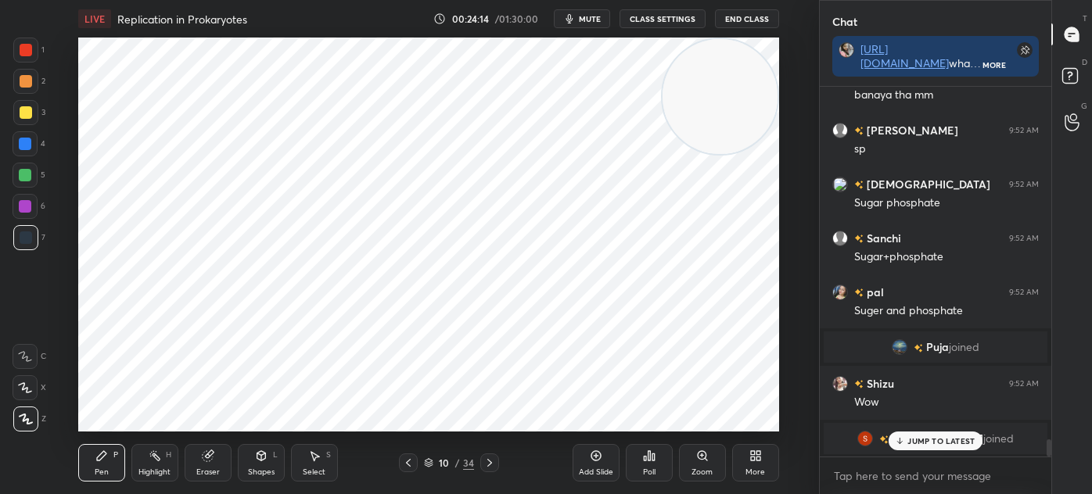
click at [328, 472] on div "Select S" at bounding box center [314, 463] width 47 height 38
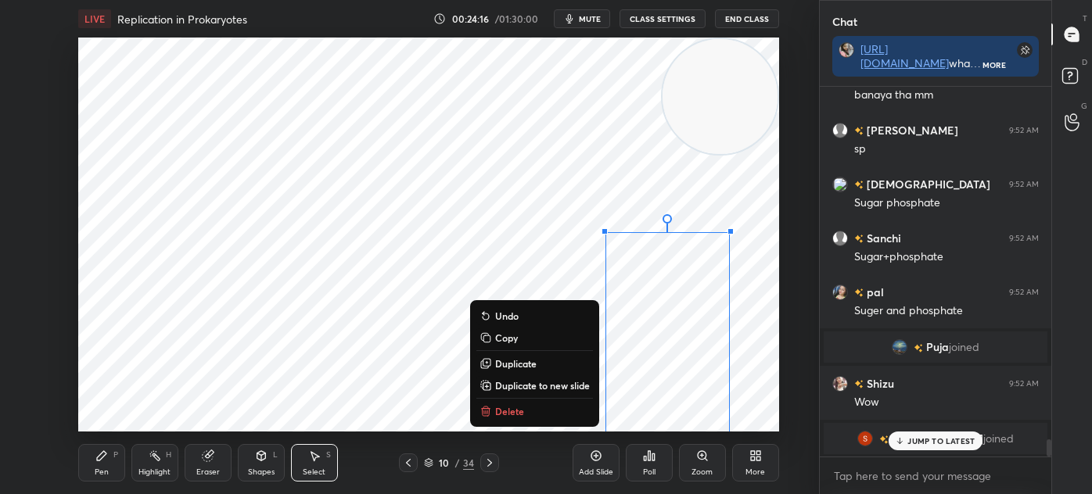
click at [522, 414] on button "Delete" at bounding box center [534, 411] width 117 height 19
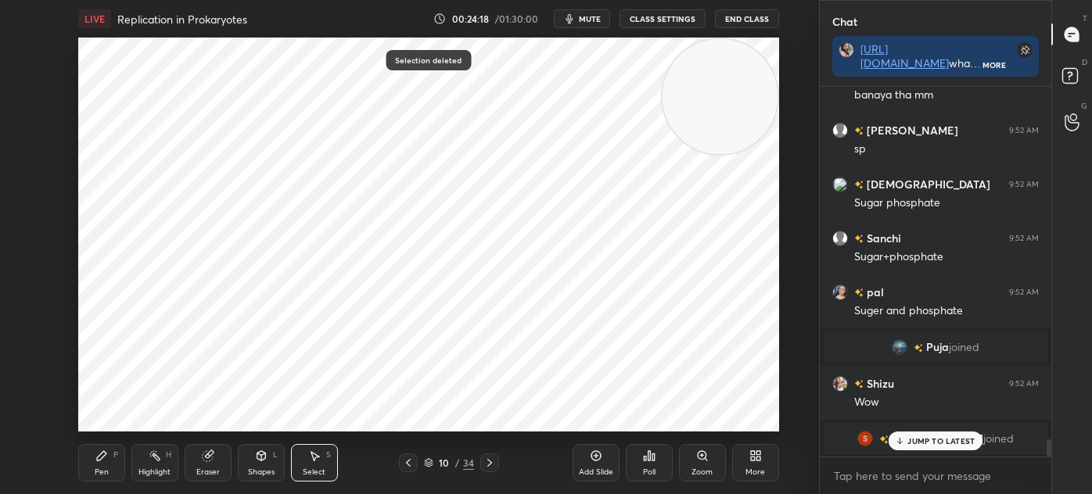
click at [113, 471] on div "Pen P" at bounding box center [101, 463] width 47 height 38
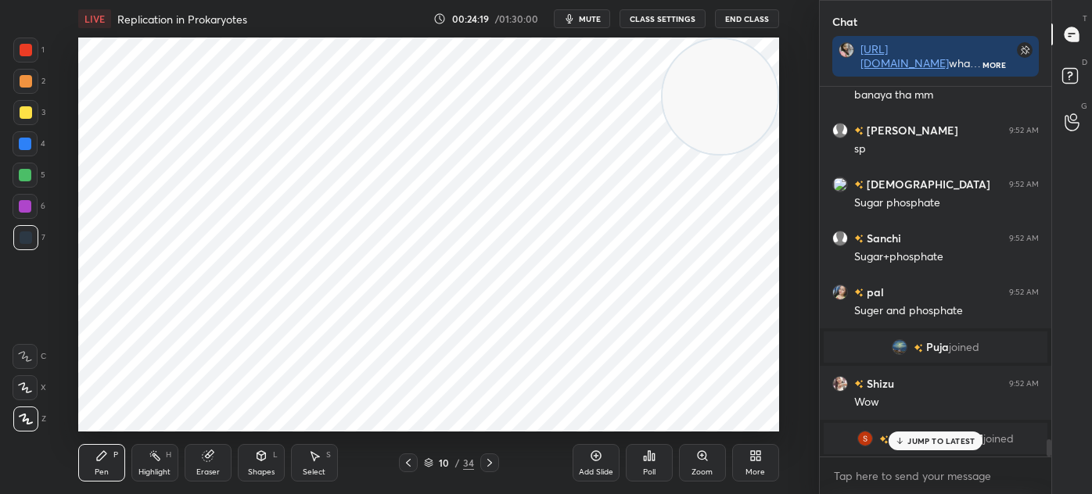
click at [33, 52] on div at bounding box center [25, 50] width 25 height 25
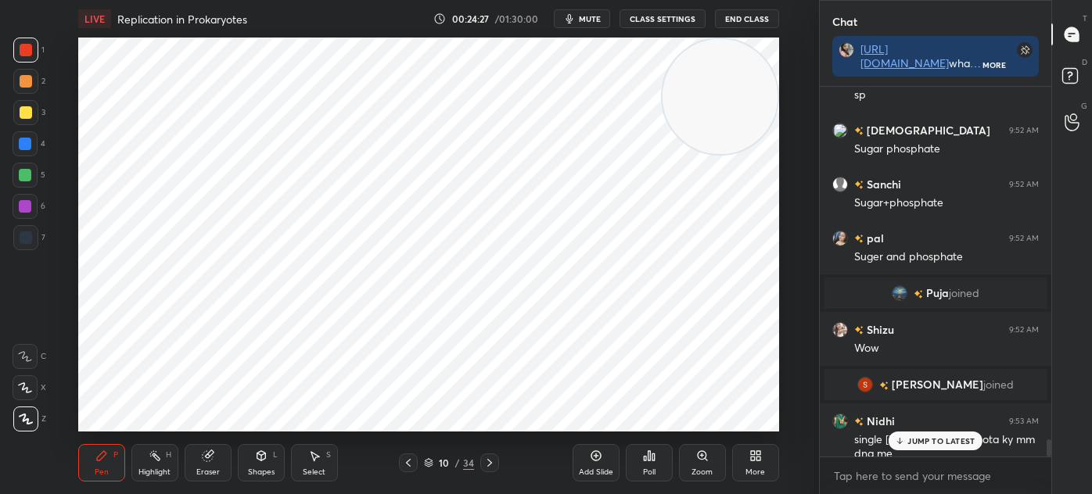
click at [207, 464] on div "Eraser" at bounding box center [208, 463] width 47 height 38
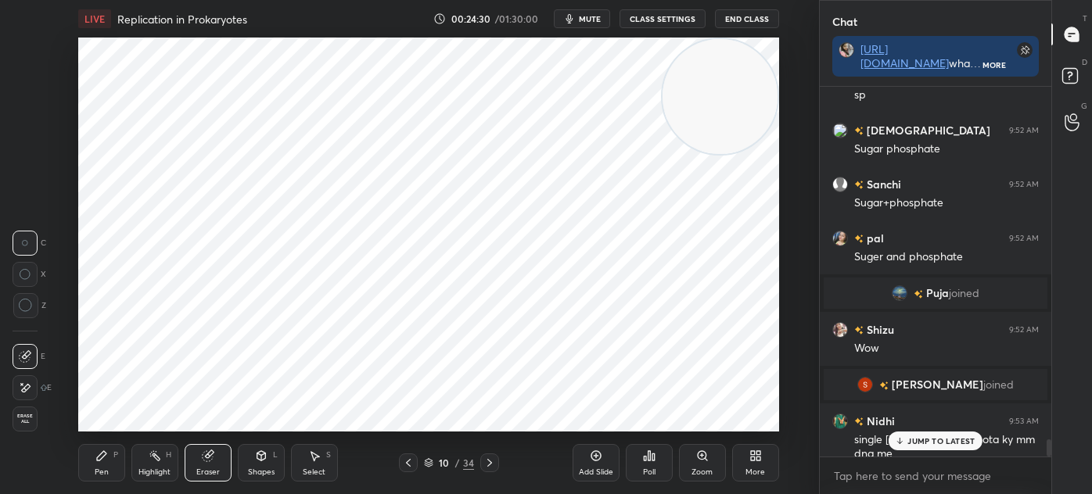
click at [29, 386] on icon at bounding box center [26, 388] width 9 height 8
click at [95, 462] on icon at bounding box center [101, 456] width 13 height 13
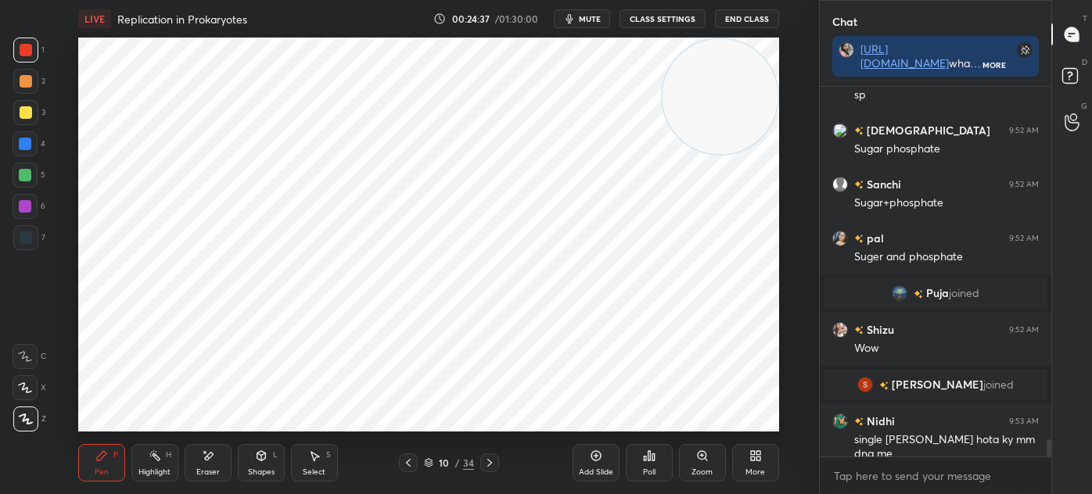
scroll to position [7706, 0]
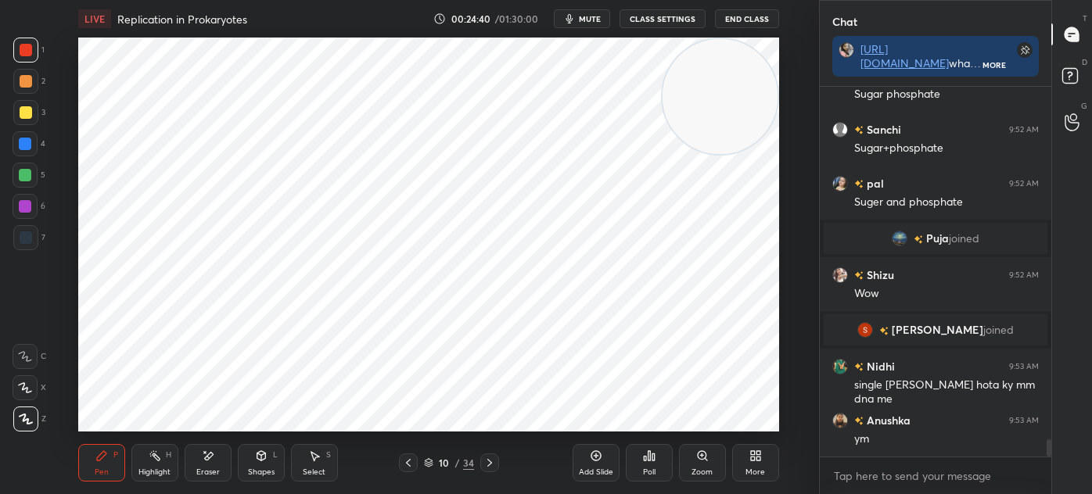
click at [317, 457] on icon at bounding box center [314, 456] width 9 height 9
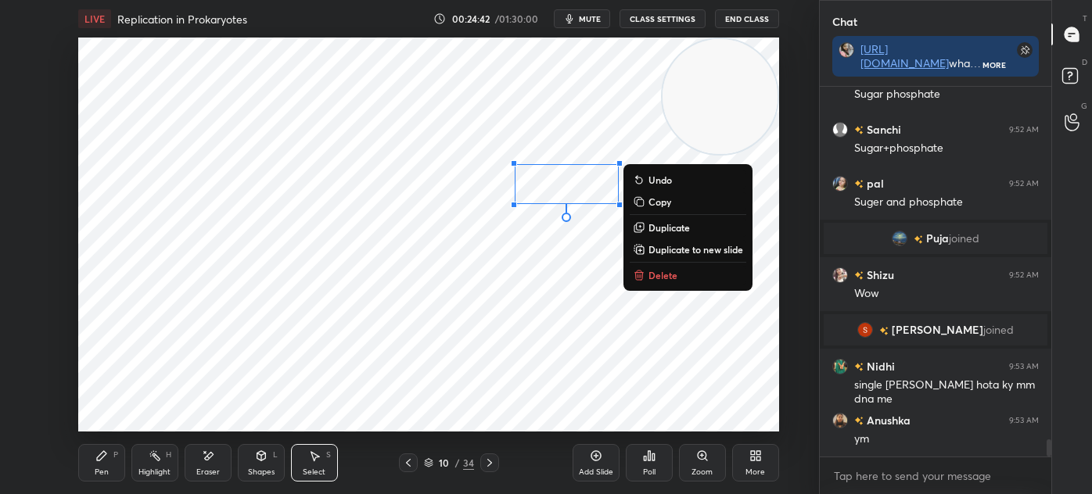
click at [93, 463] on div "Pen P" at bounding box center [101, 463] width 47 height 38
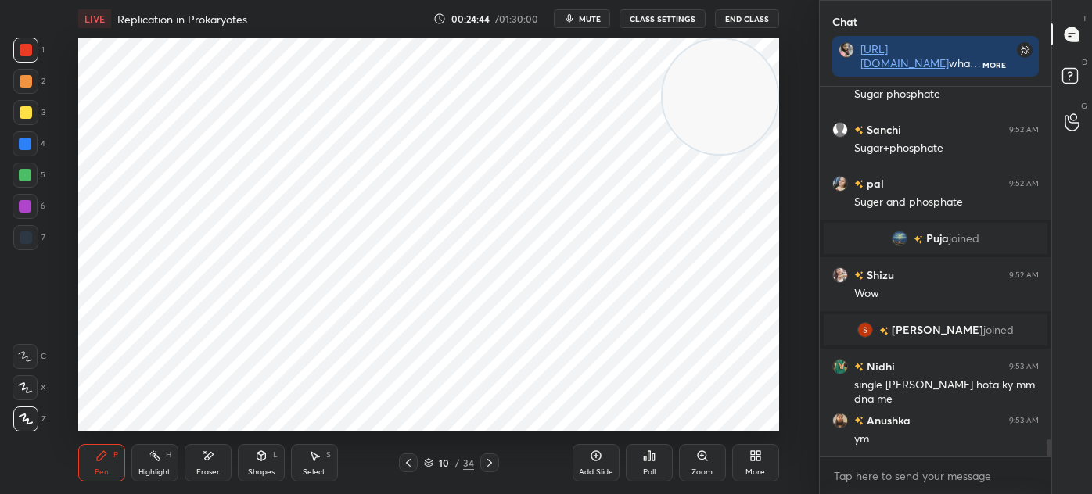
click at [29, 249] on div at bounding box center [25, 237] width 25 height 25
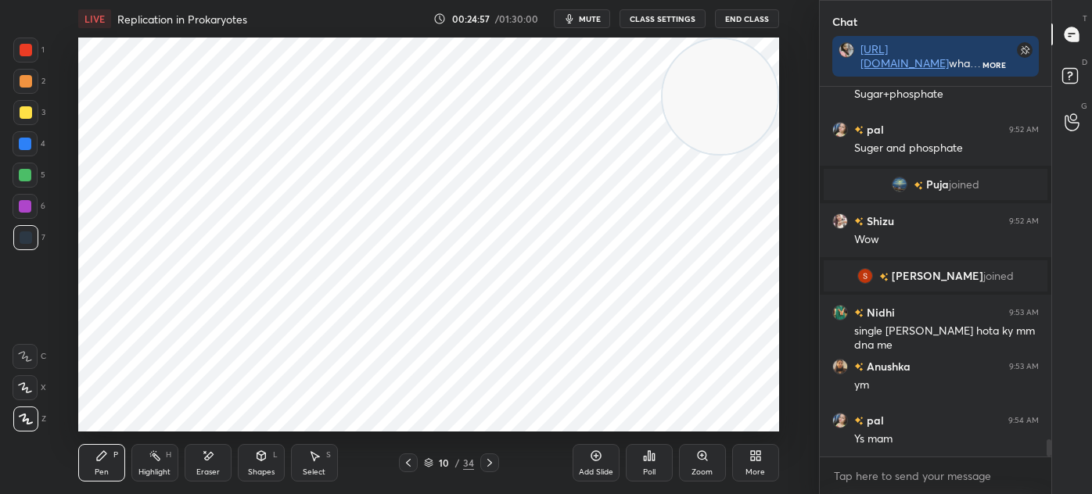
click at [298, 453] on div "Select S" at bounding box center [314, 463] width 47 height 38
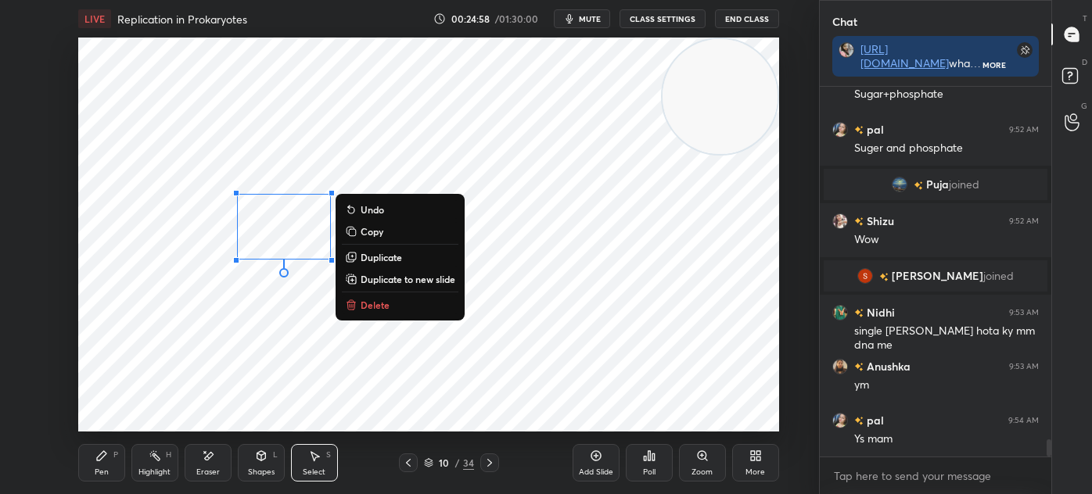
click at [376, 260] on p "Duplicate" at bounding box center [380, 257] width 41 height 13
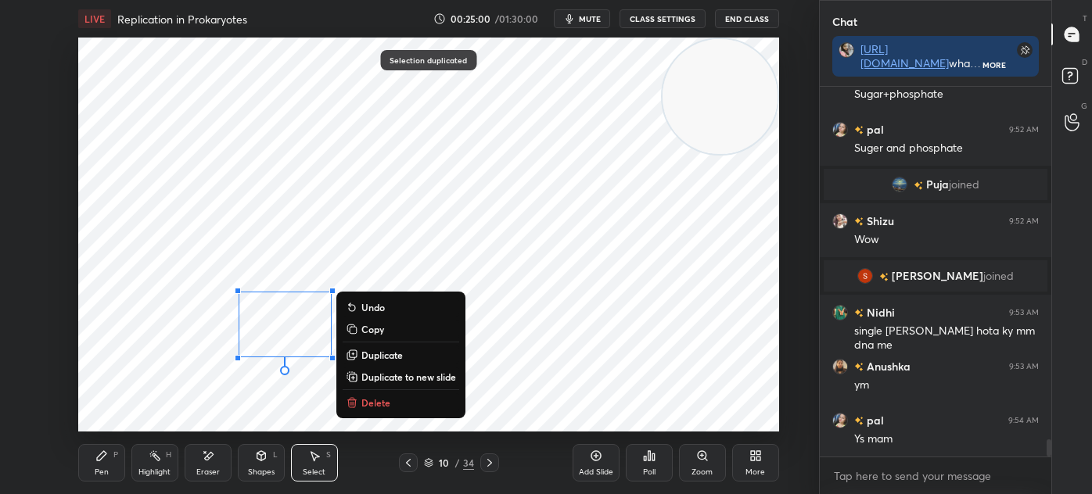
click at [91, 462] on div "Pen P" at bounding box center [101, 463] width 47 height 38
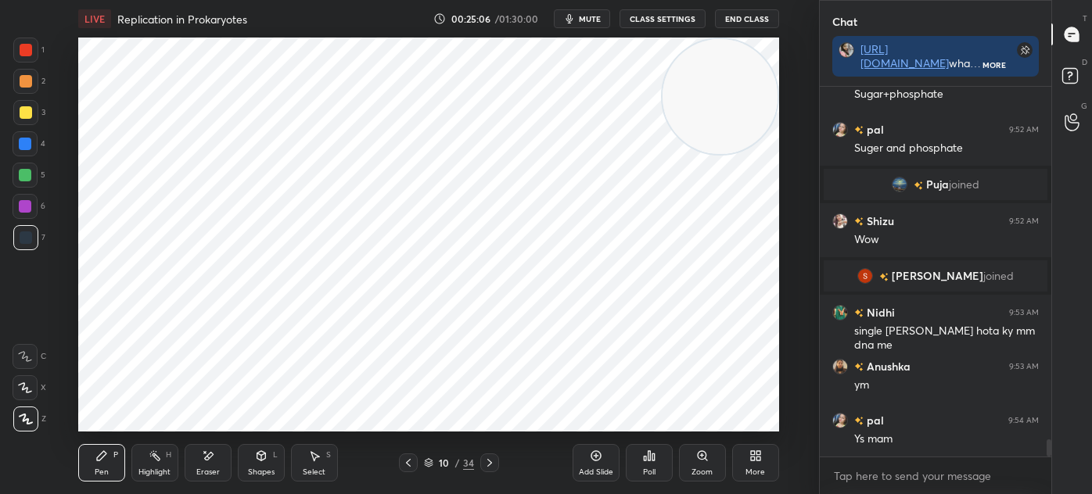
click at [25, 56] on div at bounding box center [26, 50] width 13 height 13
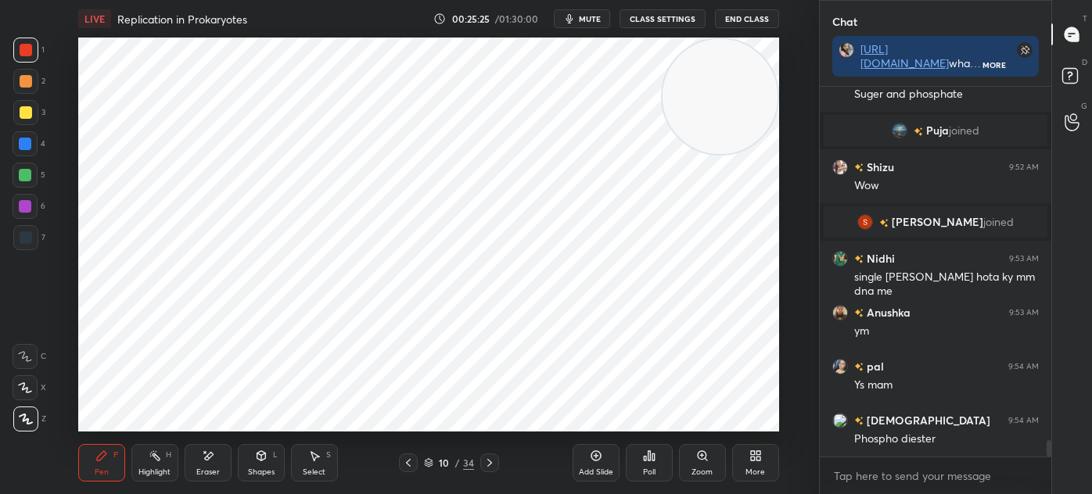
click at [39, 202] on div "6" at bounding box center [29, 206] width 33 height 25
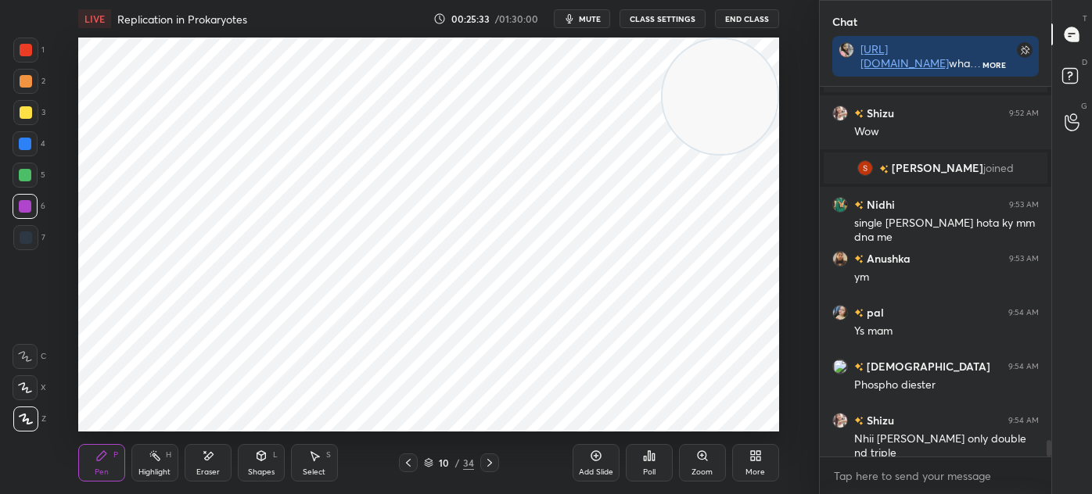
click at [314, 448] on div "Select S" at bounding box center [314, 463] width 47 height 38
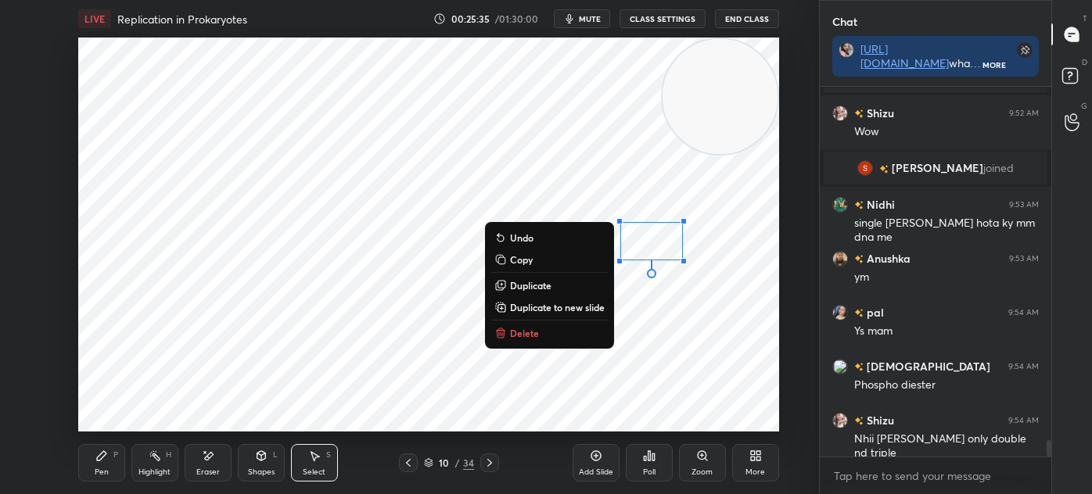
click at [547, 337] on button "Delete" at bounding box center [549, 333] width 117 height 19
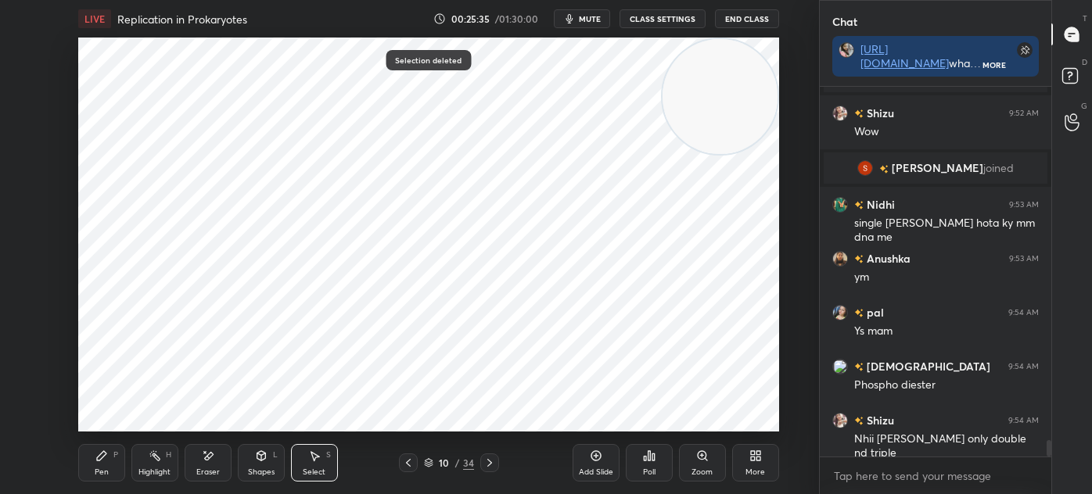
click at [99, 460] on icon at bounding box center [101, 455] width 9 height 9
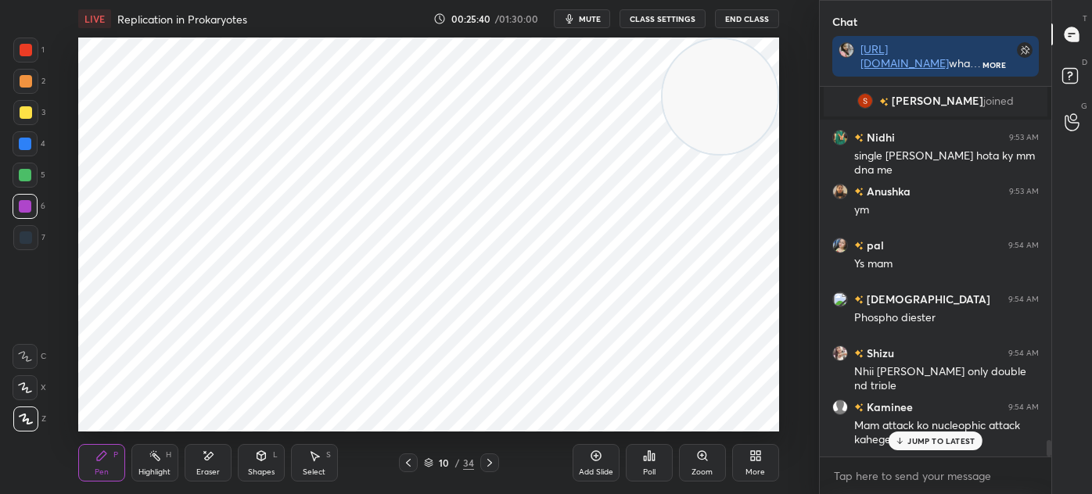
scroll to position [7989, 0]
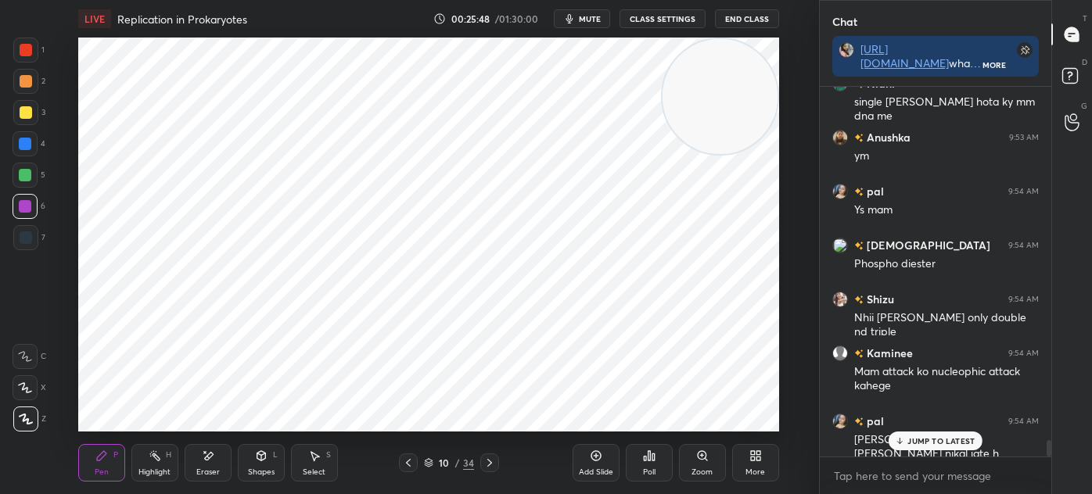
click at [35, 170] on div at bounding box center [25, 175] width 25 height 25
click at [30, 203] on div at bounding box center [25, 206] width 13 height 13
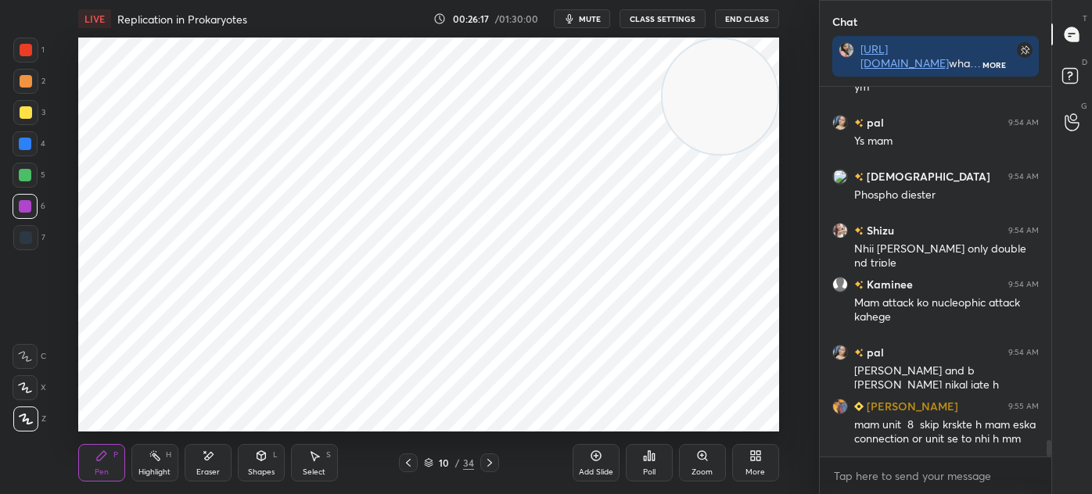
click at [581, 457] on div "Add Slide" at bounding box center [595, 463] width 47 height 38
click at [35, 241] on div at bounding box center [25, 237] width 25 height 25
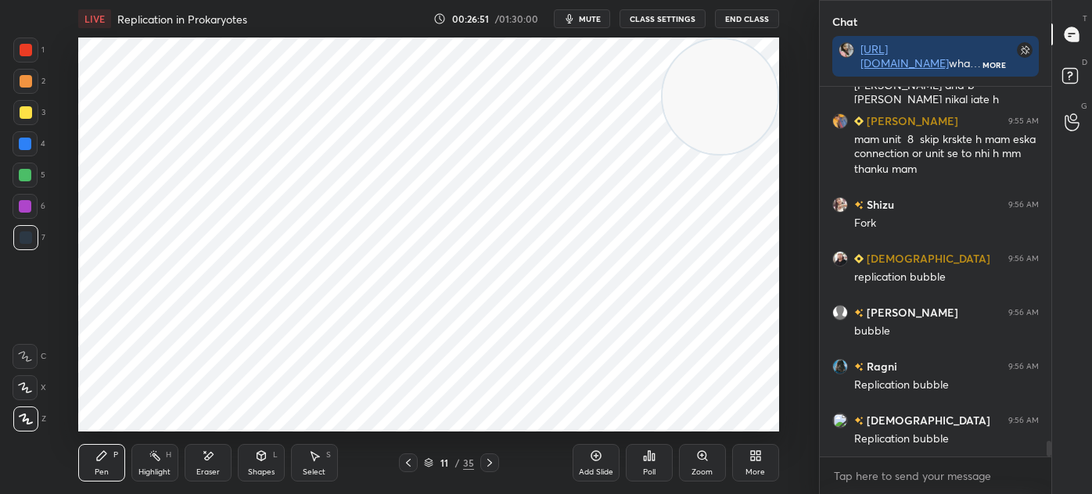
scroll to position [8398, 0]
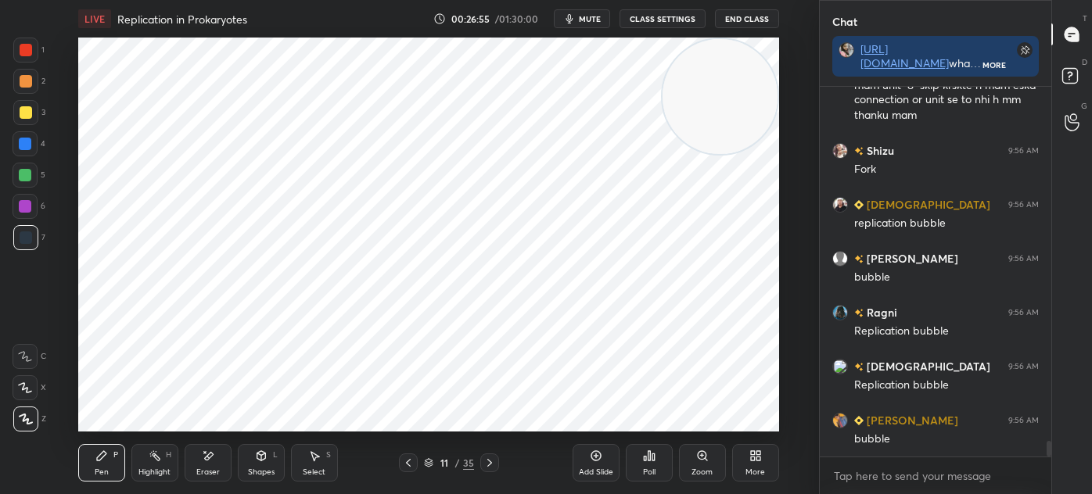
click at [32, 59] on div at bounding box center [25, 50] width 25 height 25
click at [275, 470] on div "Shapes L" at bounding box center [261, 463] width 47 height 38
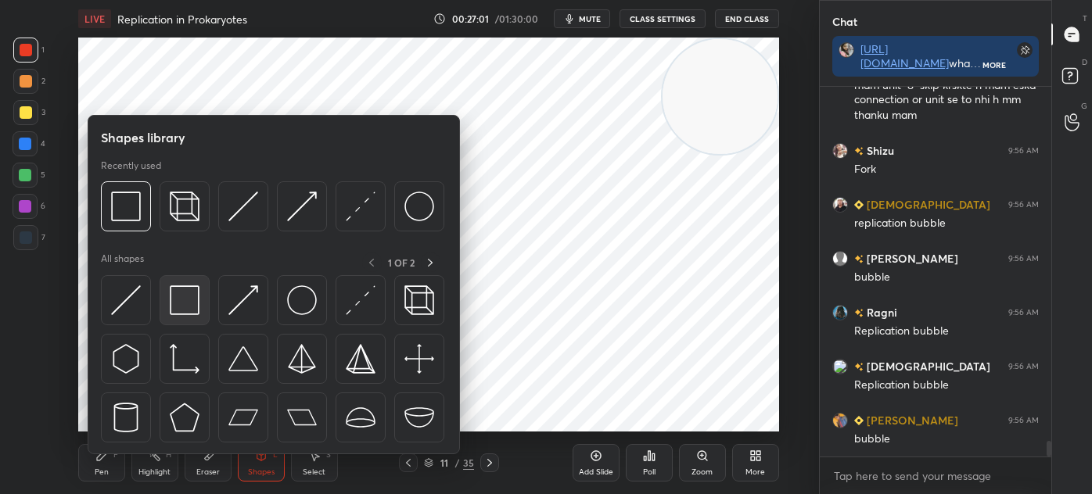
click at [176, 302] on img at bounding box center [185, 300] width 30 height 30
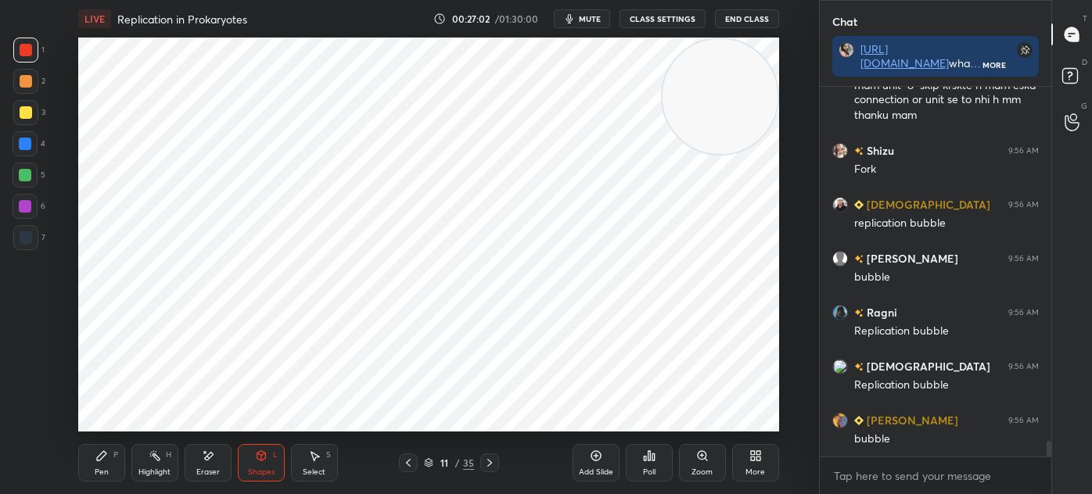
click at [24, 177] on div at bounding box center [25, 175] width 13 height 13
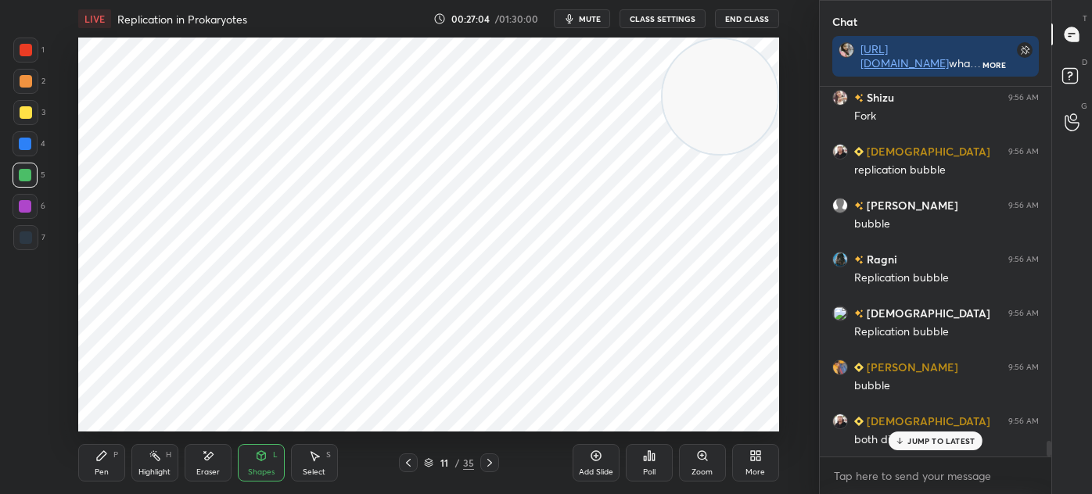
click at [100, 457] on icon at bounding box center [101, 455] width 9 height 9
click at [39, 244] on div "7" at bounding box center [29, 237] width 32 height 25
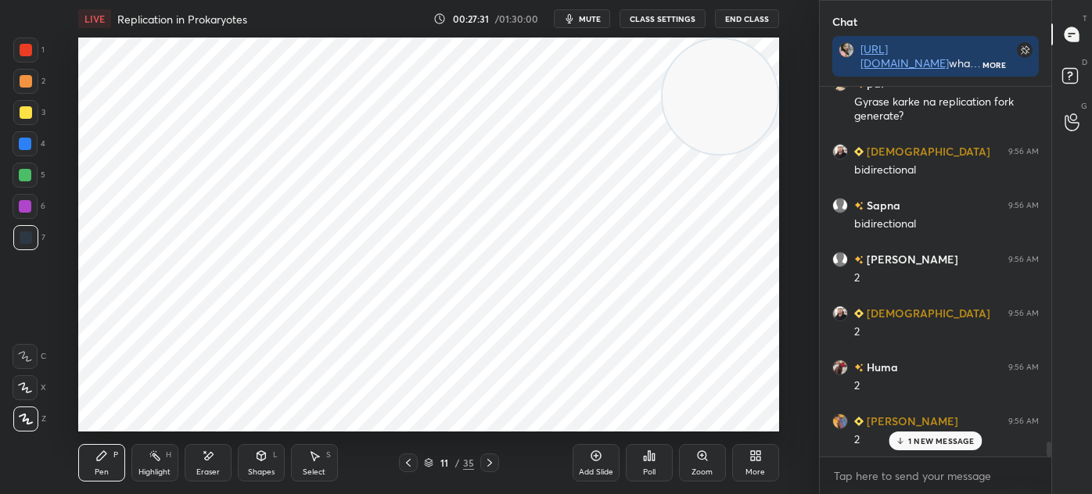
scroll to position [8896, 0]
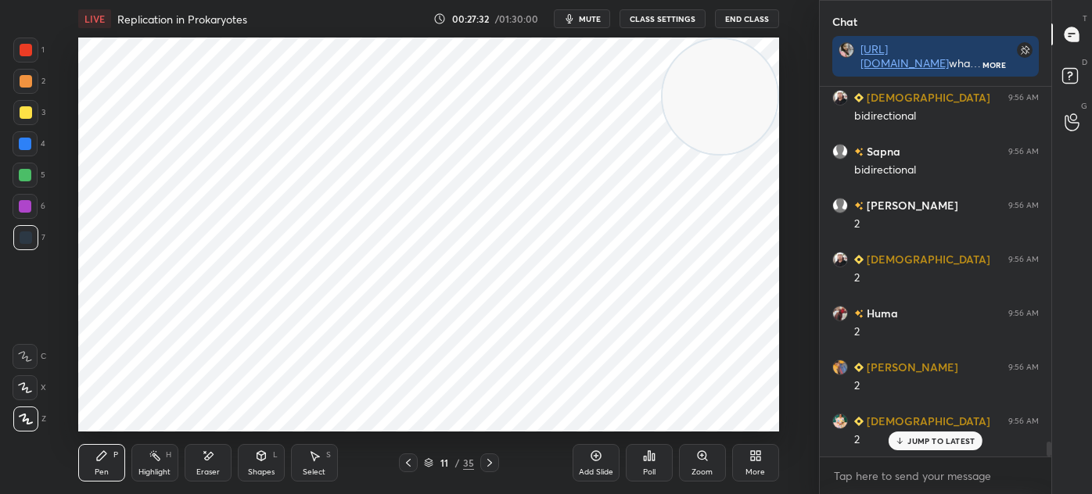
click at [18, 142] on div at bounding box center [25, 143] width 25 height 25
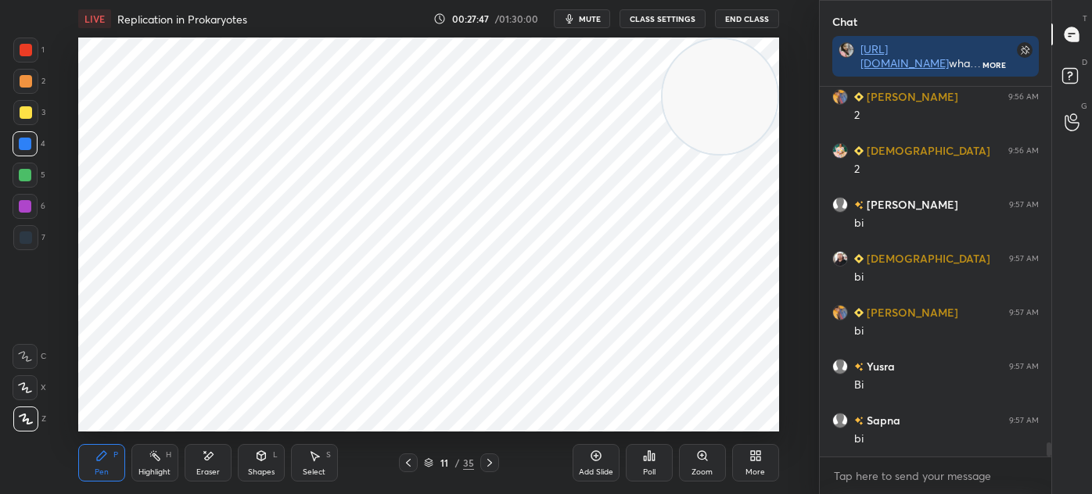
scroll to position [9220, 0]
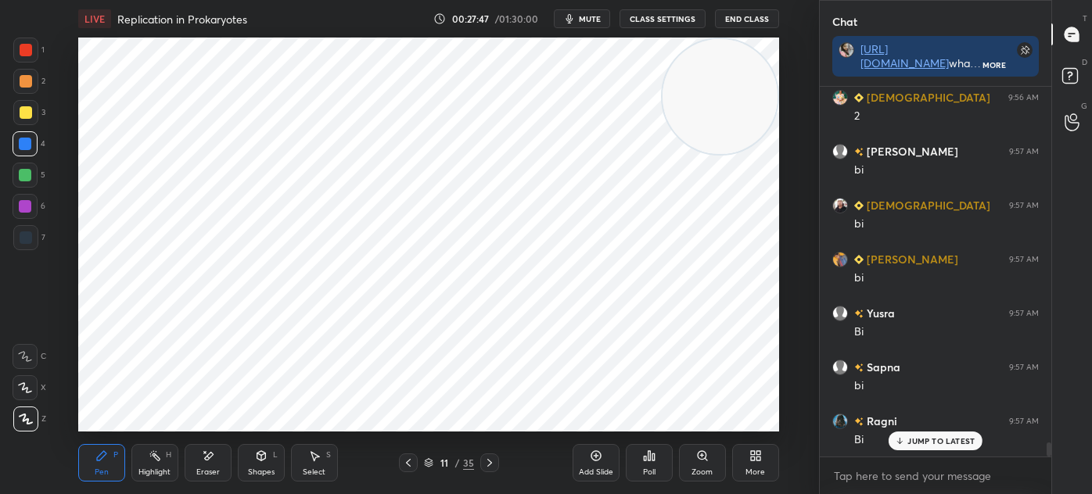
click at [261, 461] on icon at bounding box center [260, 455] width 9 height 9
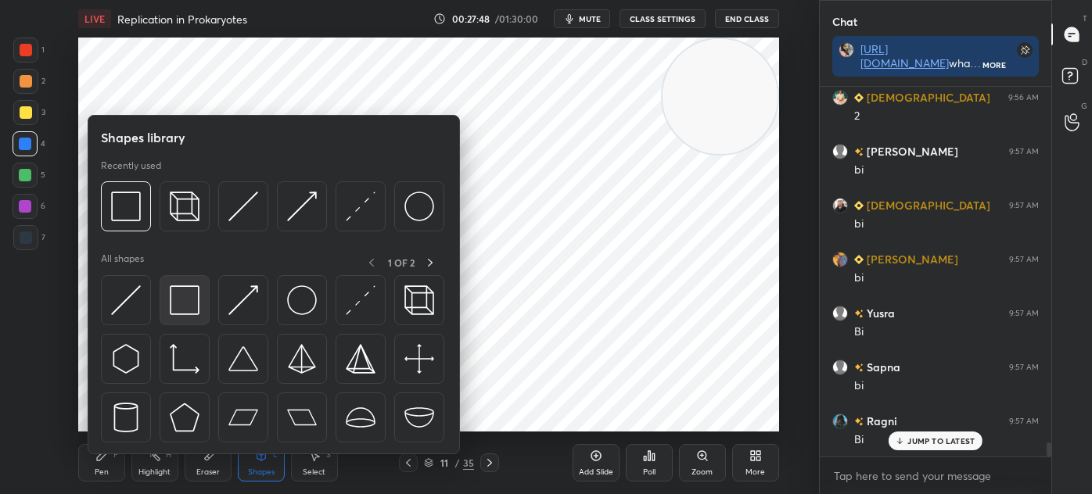
click at [177, 295] on img at bounding box center [185, 300] width 30 height 30
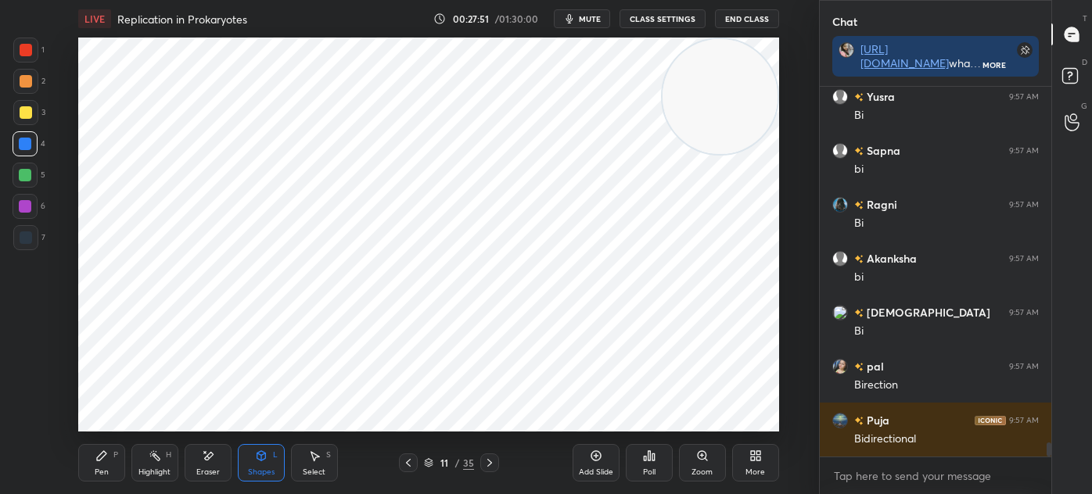
scroll to position [5, 4]
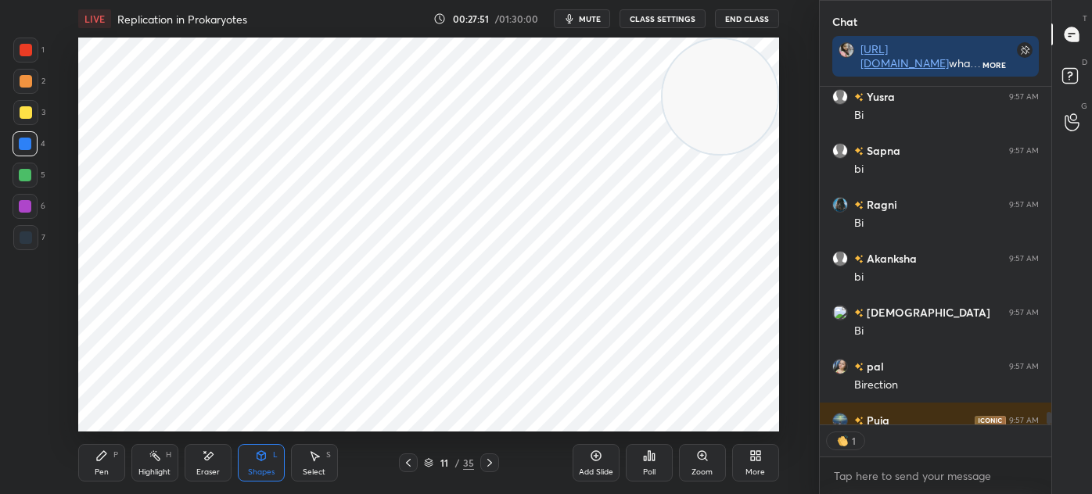
click at [30, 65] on div "1" at bounding box center [28, 53] width 31 height 31
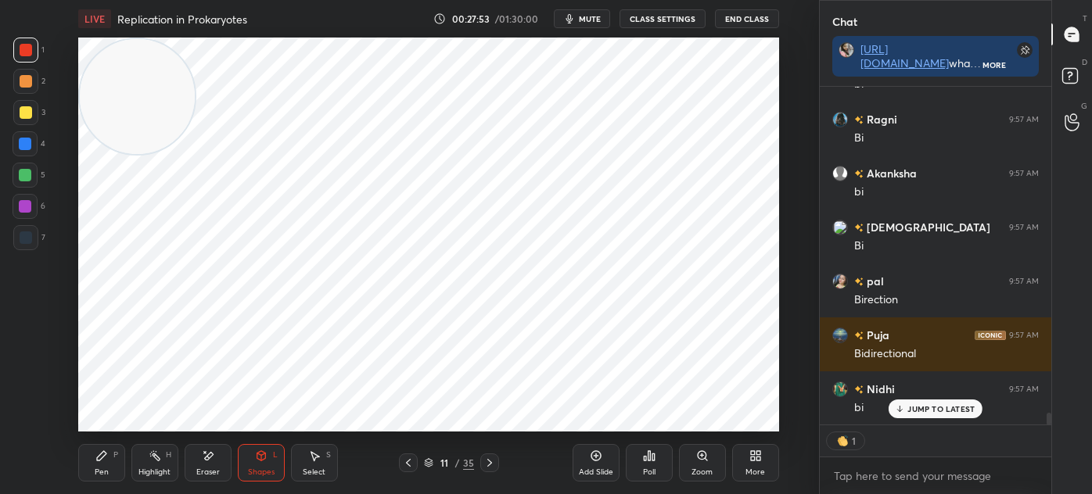
scroll to position [9559, 0]
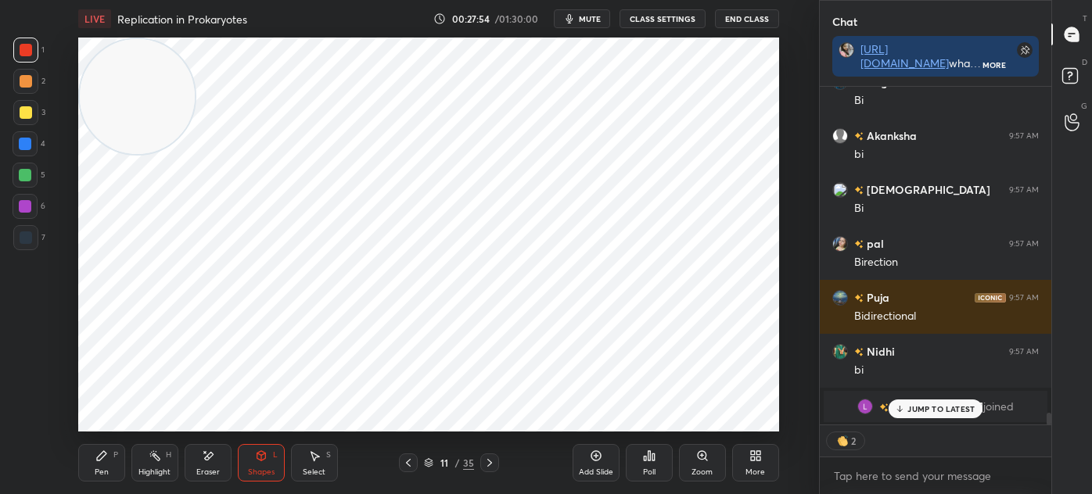
click at [105, 456] on icon at bounding box center [101, 456] width 13 height 13
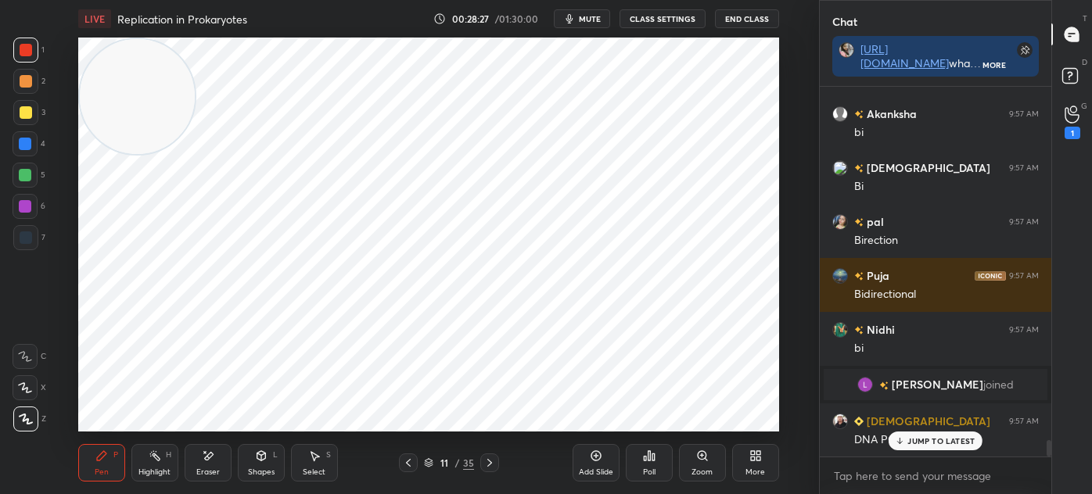
scroll to position [7885, 0]
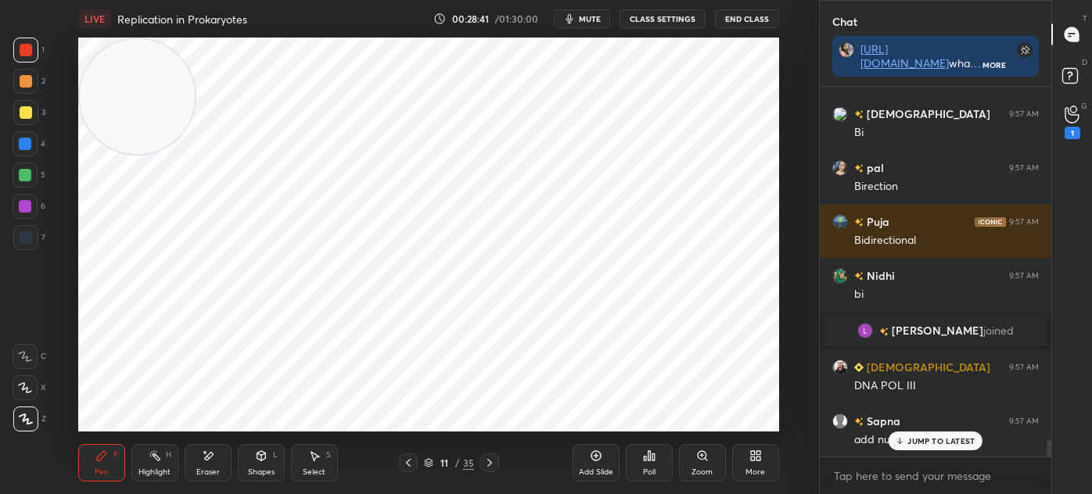
click at [5, 244] on div "1 2 3 4 5 6 7 C X Z E E Erase all H H" at bounding box center [25, 235] width 50 height 394
click at [26, 243] on div at bounding box center [26, 237] width 13 height 13
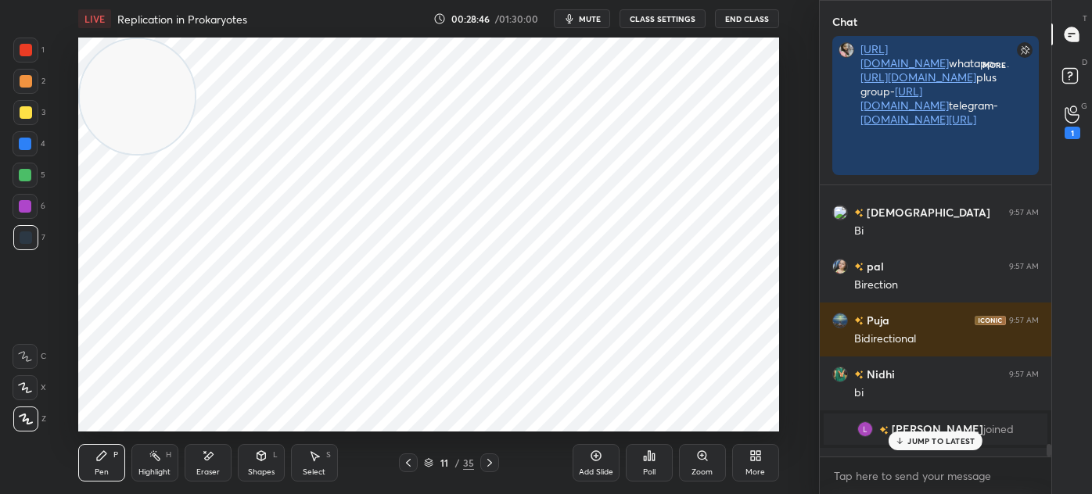
scroll to position [403, 227]
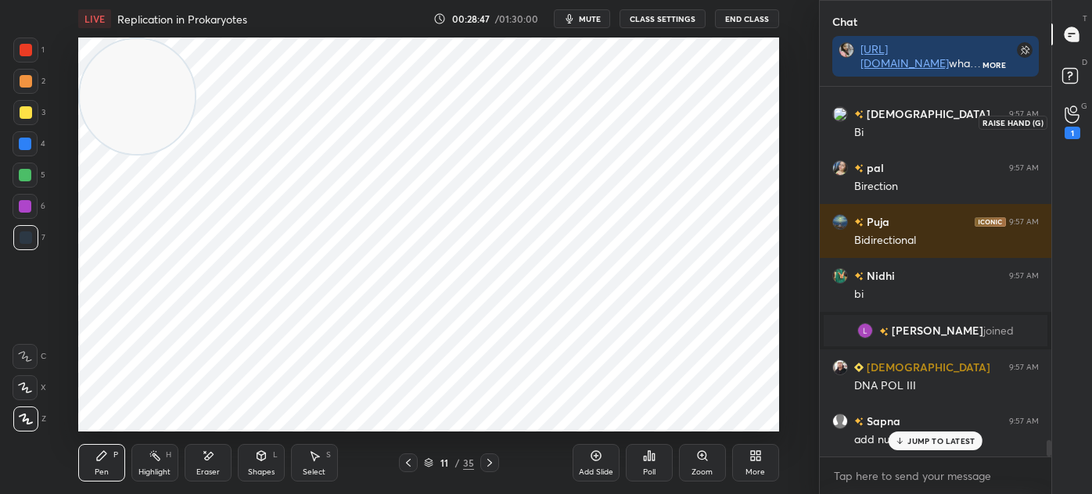
click at [1070, 120] on icon at bounding box center [1071, 115] width 15 height 18
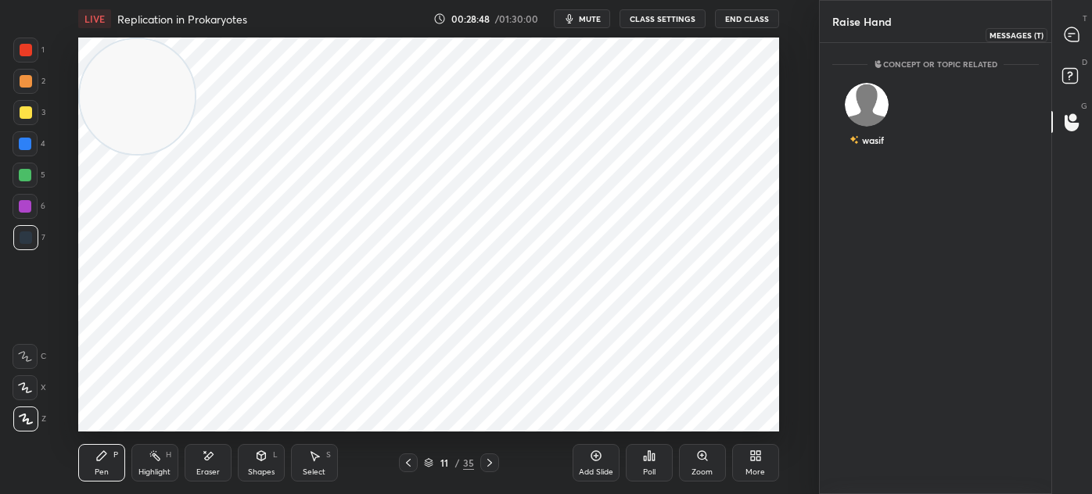
click at [1072, 32] on icon at bounding box center [1071, 34] width 14 height 14
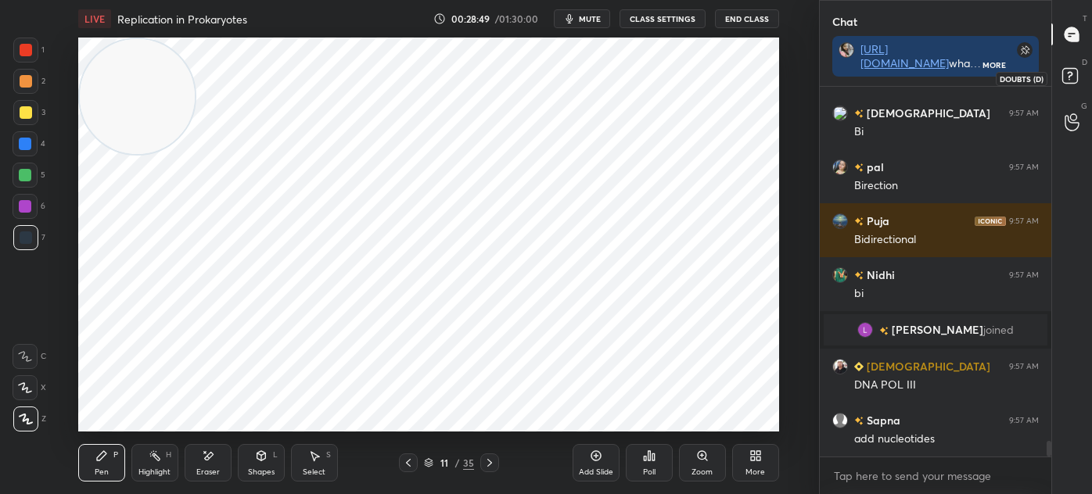
click at [1070, 76] on icon at bounding box center [1069, 75] width 5 height 6
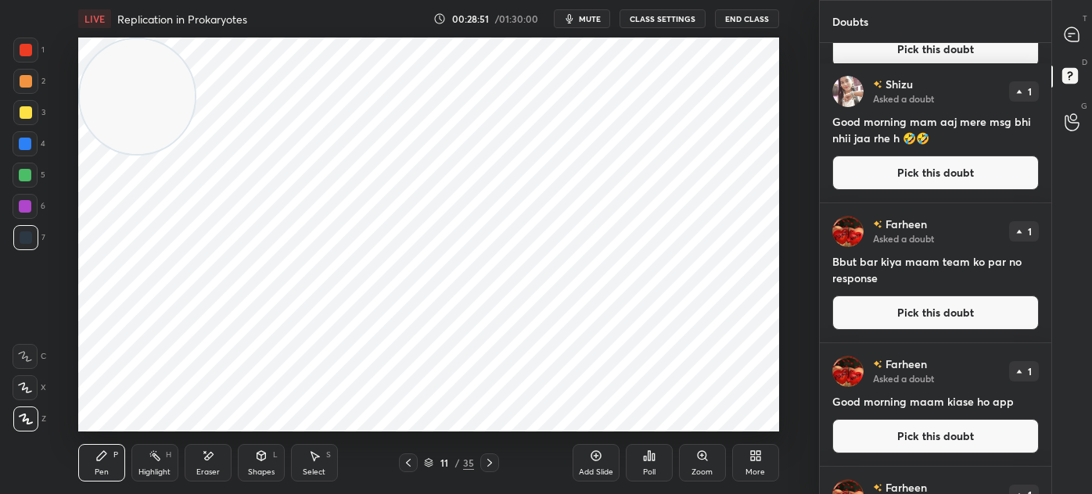
scroll to position [743, 0]
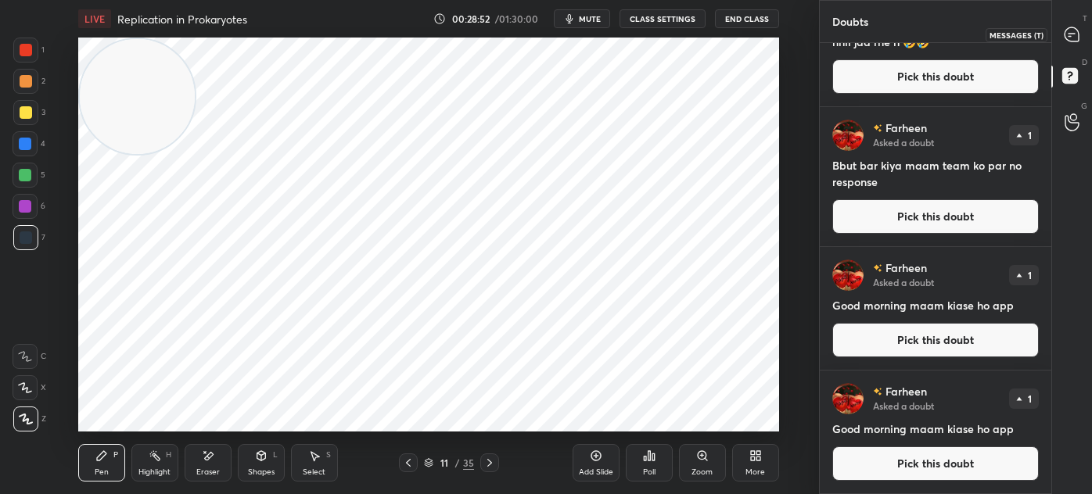
click at [1077, 35] on icon at bounding box center [1071, 34] width 14 height 14
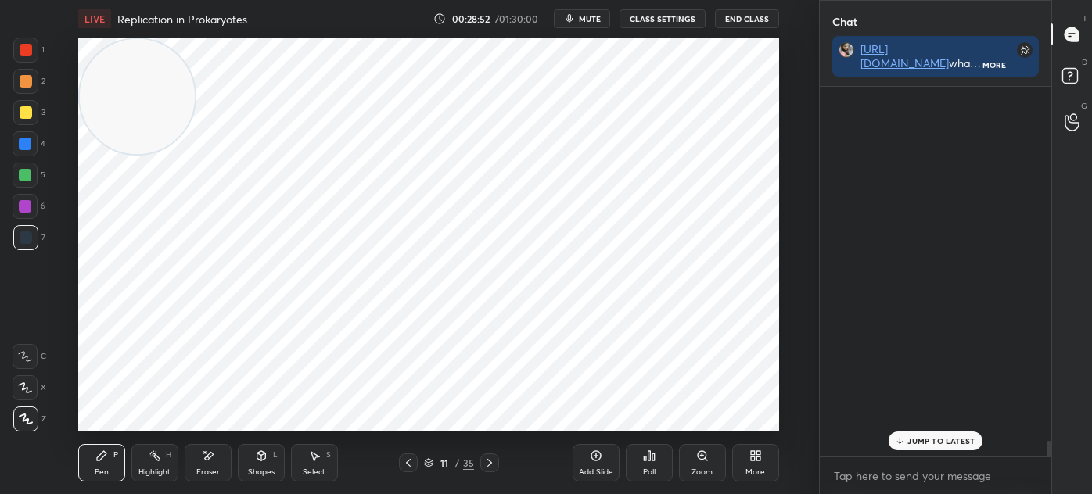
scroll to position [365, 227]
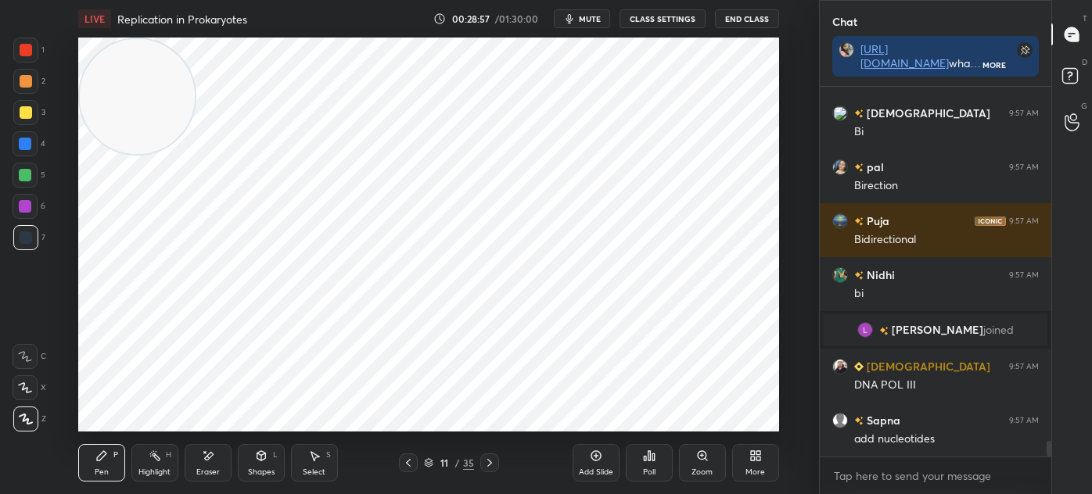
click at [599, 468] on div "Add Slide" at bounding box center [596, 472] width 34 height 8
click at [254, 473] on div "Shapes" at bounding box center [261, 472] width 27 height 8
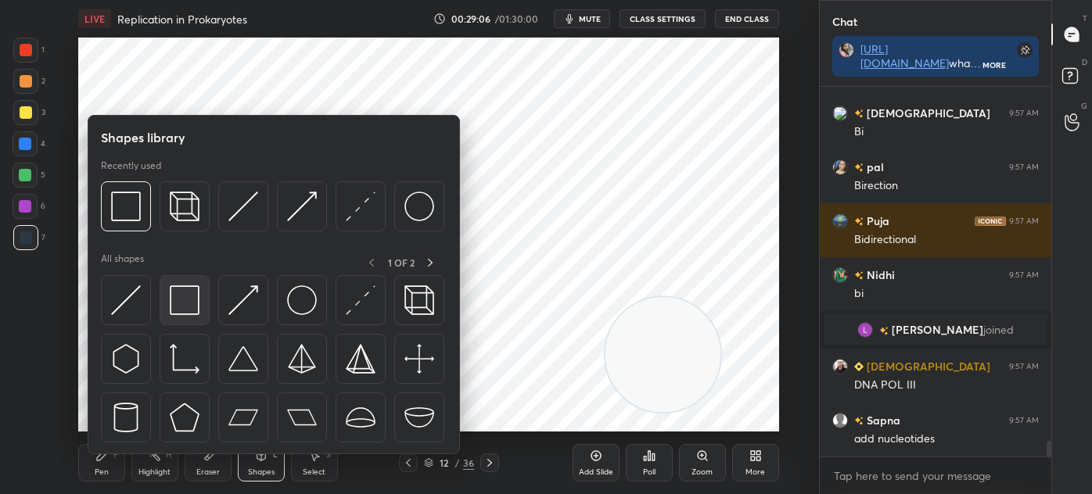
click at [185, 299] on img at bounding box center [185, 300] width 30 height 30
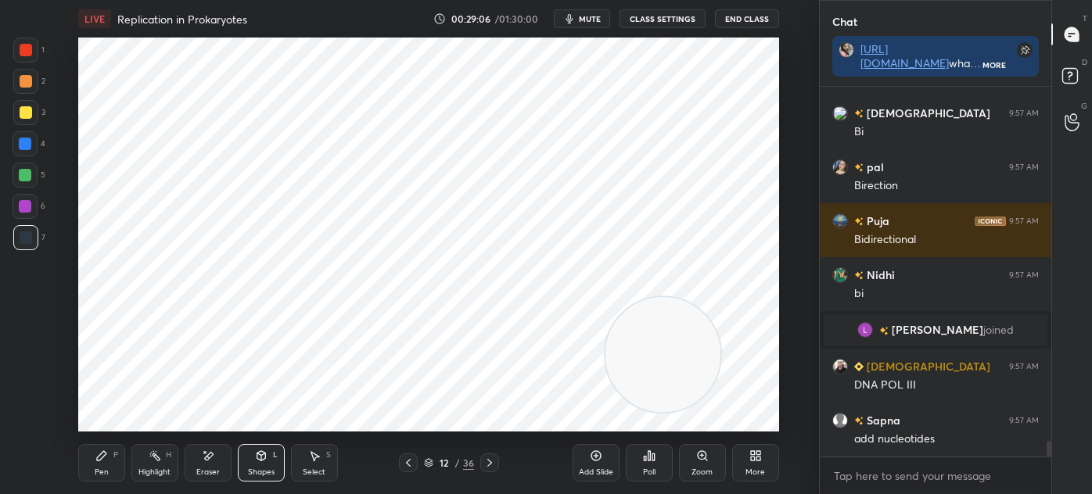
click at [29, 52] on div at bounding box center [26, 50] width 13 height 13
click at [102, 457] on icon at bounding box center [101, 455] width 9 height 9
click at [27, 389] on icon at bounding box center [25, 387] width 14 height 11
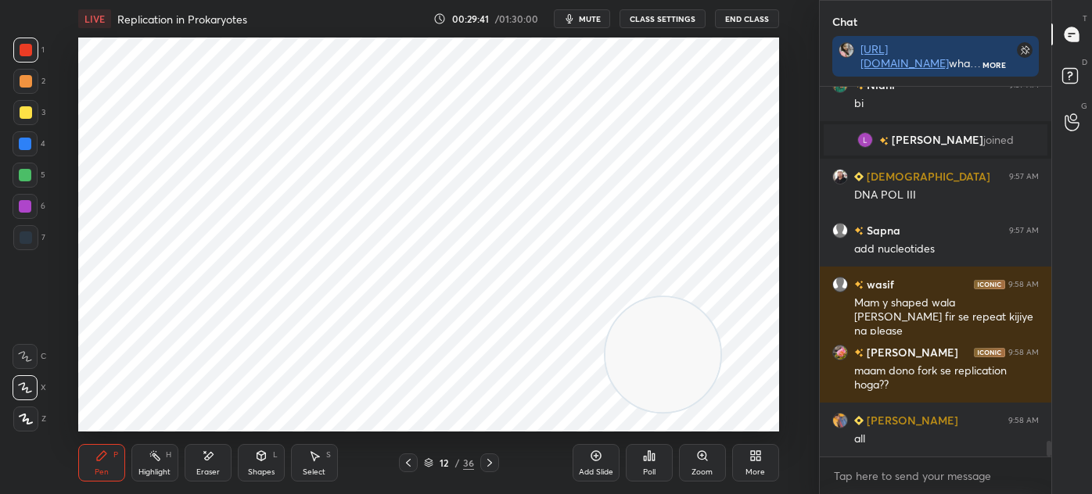
click at [405, 465] on icon at bounding box center [408, 463] width 13 height 13
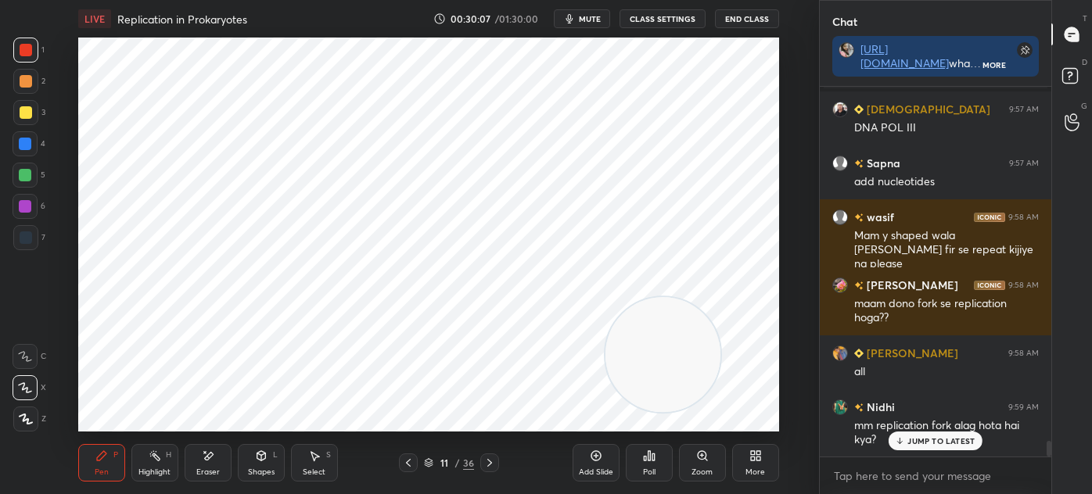
click at [159, 459] on rect at bounding box center [156, 457] width 8 height 8
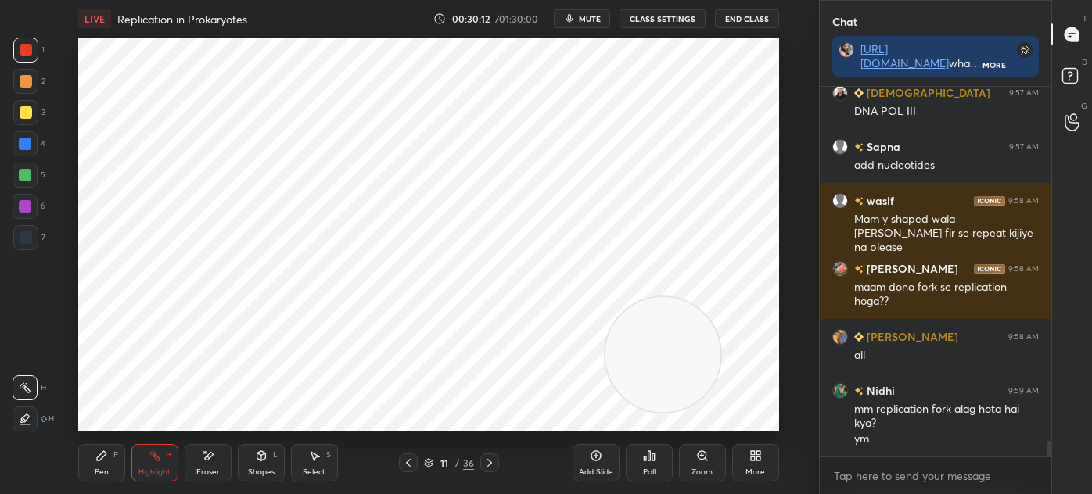
click at [312, 466] on div "Select S" at bounding box center [314, 463] width 47 height 38
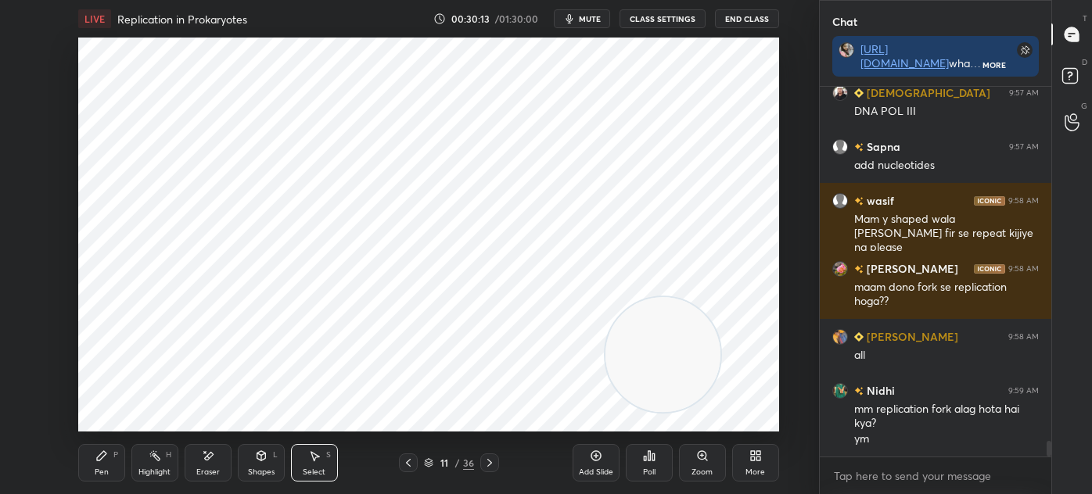
scroll to position [8535, 0]
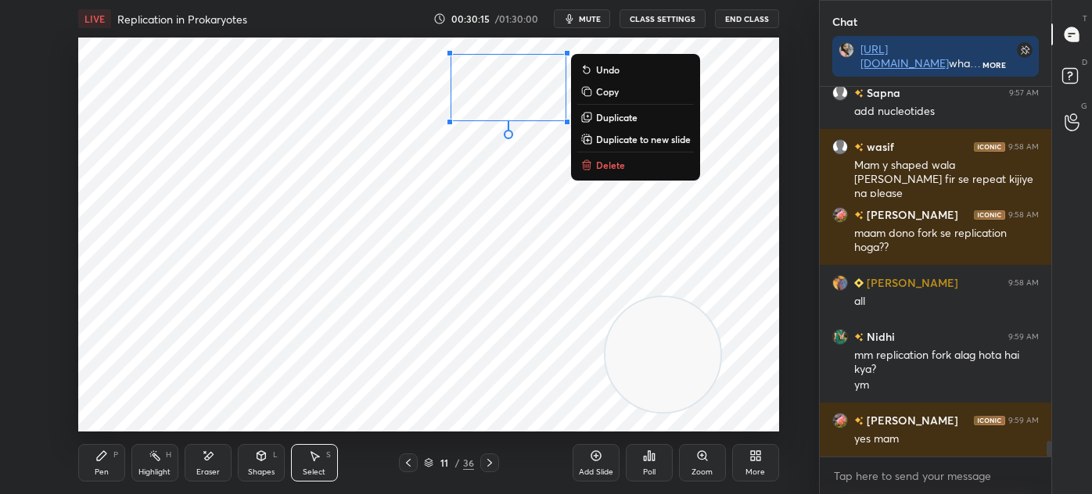
click at [620, 163] on p "Delete" at bounding box center [610, 165] width 29 height 13
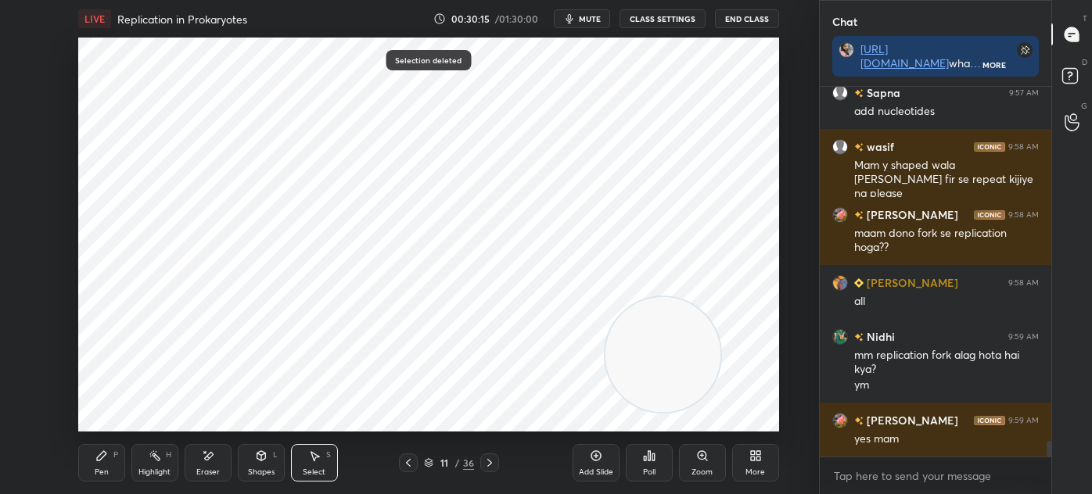
scroll to position [8588, 0]
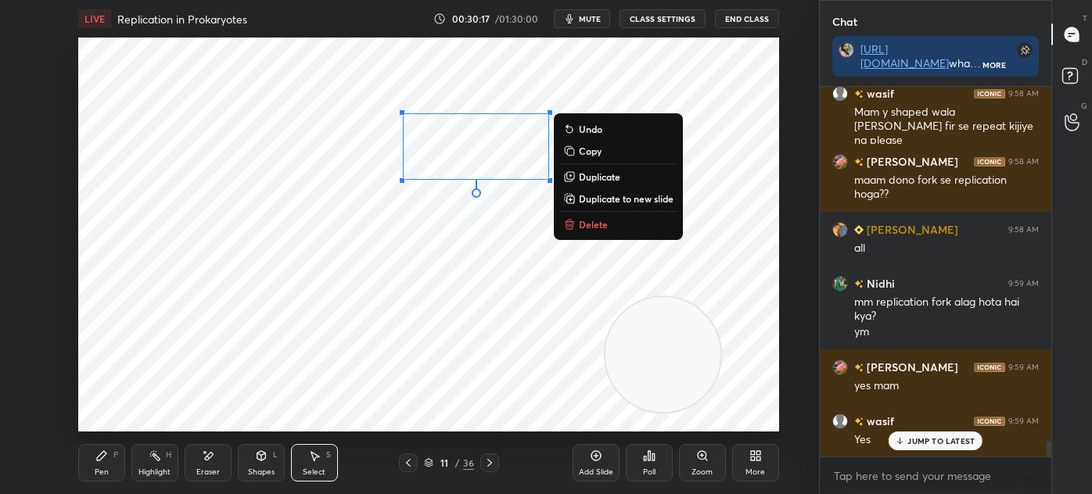
click at [597, 224] on p "Delete" at bounding box center [593, 224] width 29 height 13
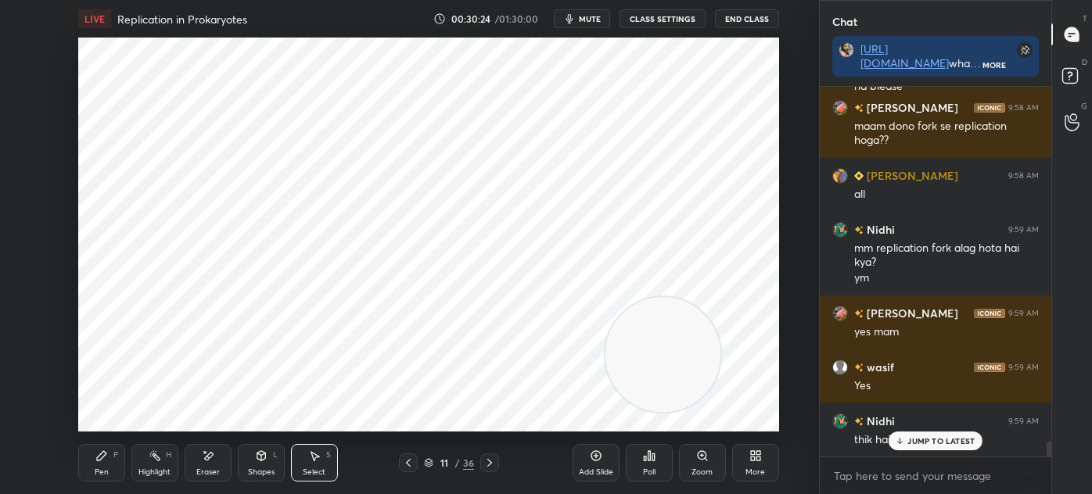
scroll to position [8696, 0]
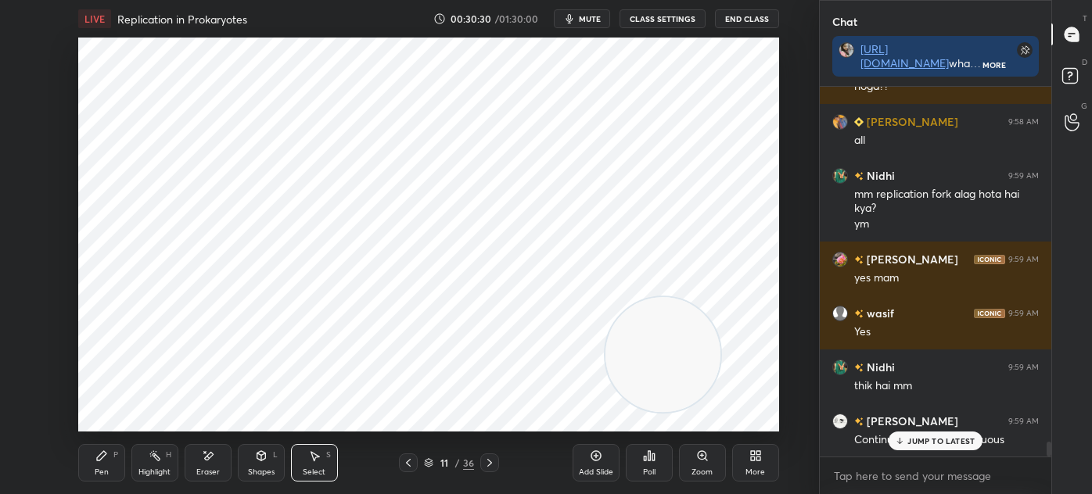
click at [487, 464] on icon at bounding box center [489, 463] width 13 height 13
click at [92, 468] on div "Pen P" at bounding box center [101, 463] width 47 height 38
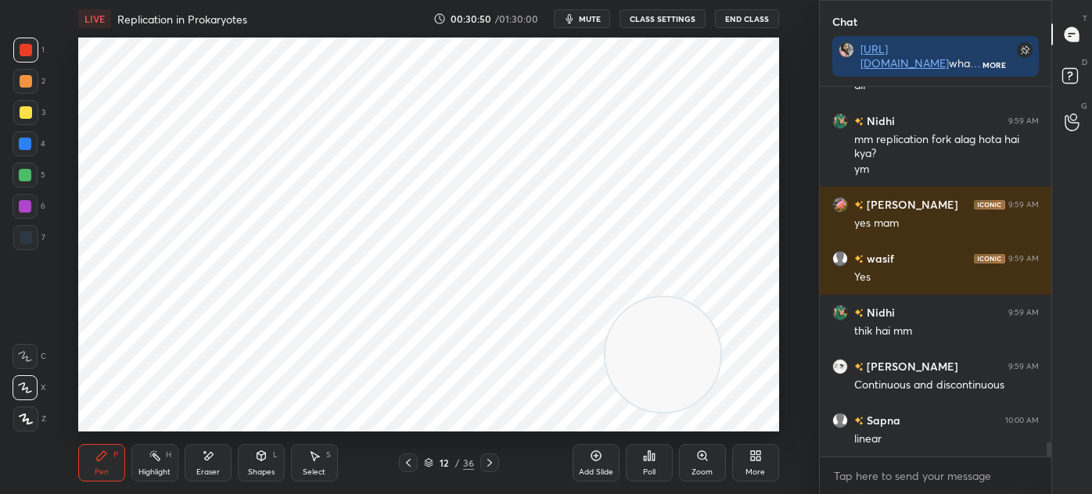
scroll to position [8805, 0]
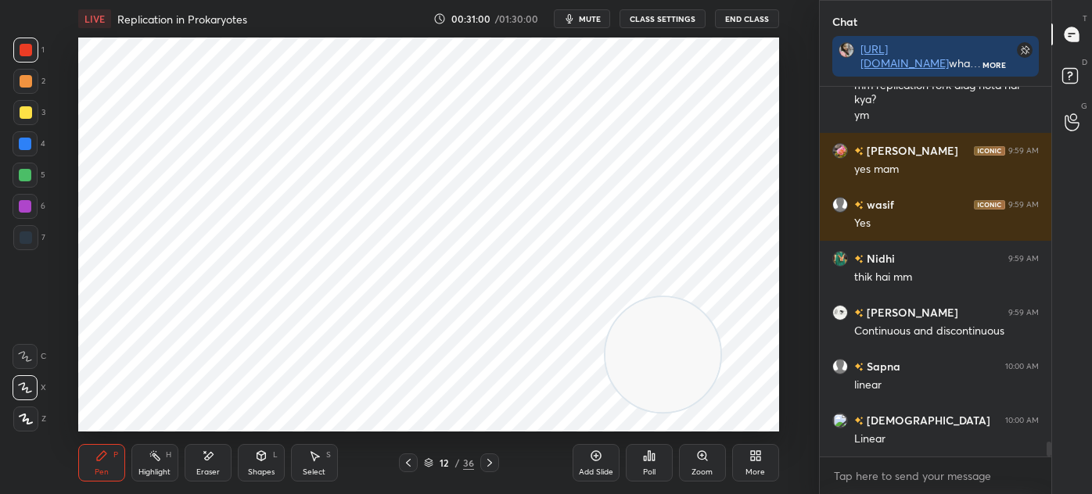
click at [35, 235] on div at bounding box center [25, 237] width 25 height 25
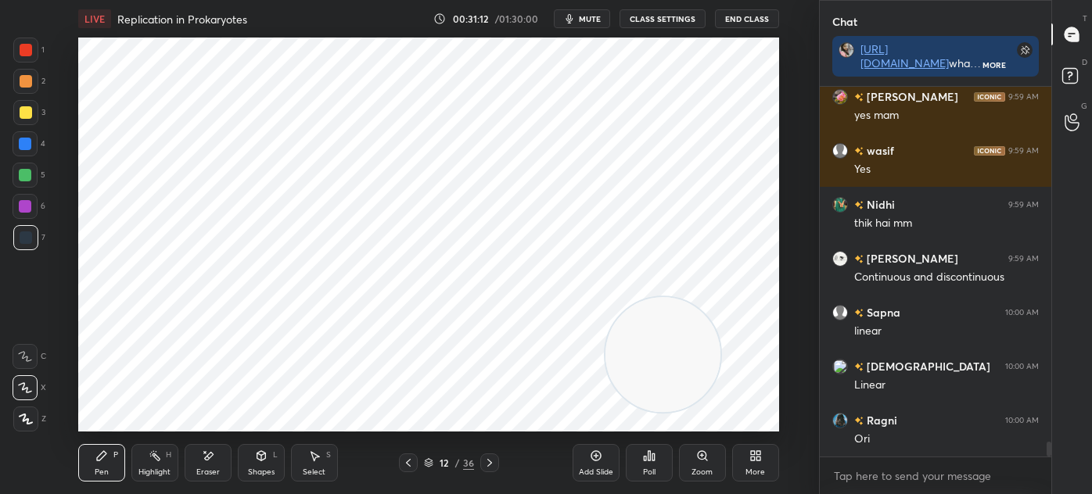
scroll to position [8913, 0]
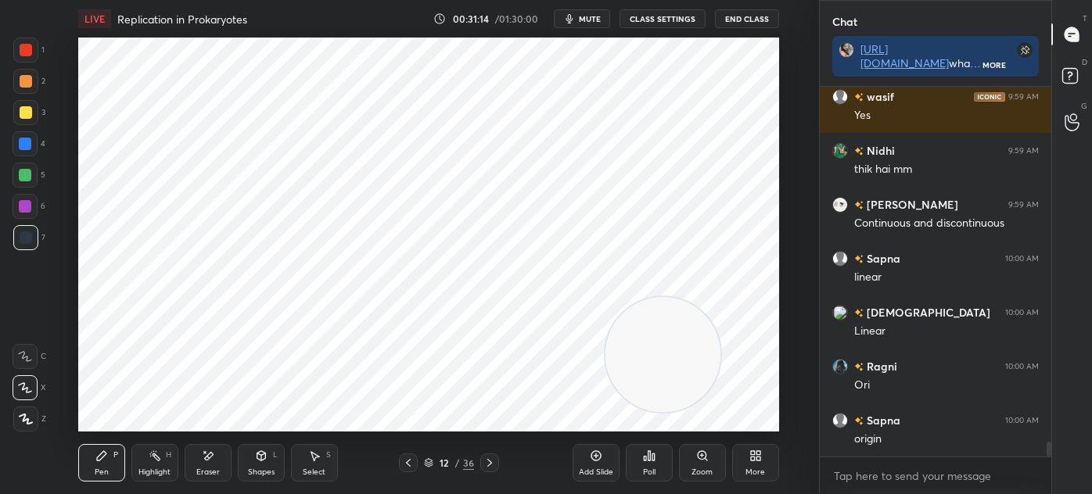
click at [22, 210] on div at bounding box center [25, 206] width 13 height 13
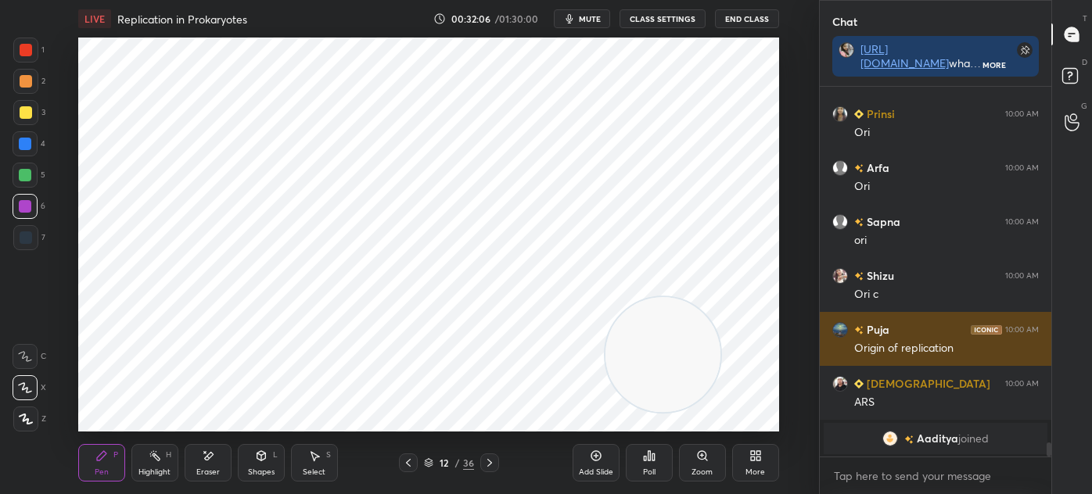
scroll to position [9490, 0]
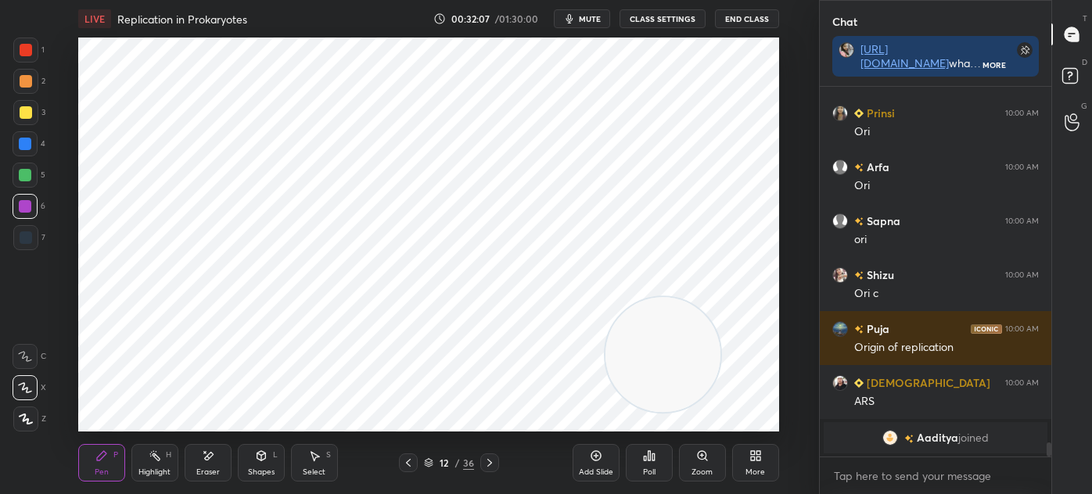
click at [25, 233] on div at bounding box center [26, 237] width 13 height 13
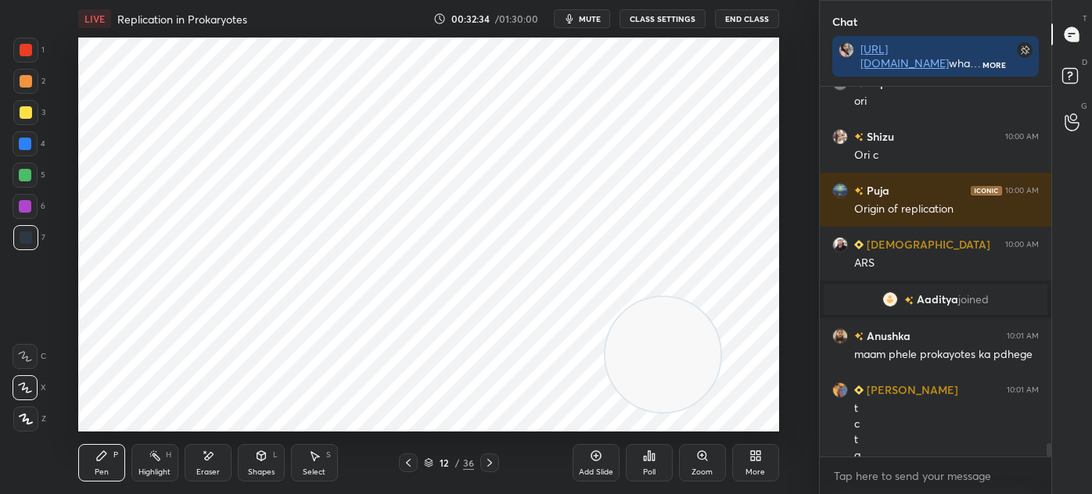
scroll to position [9645, 0]
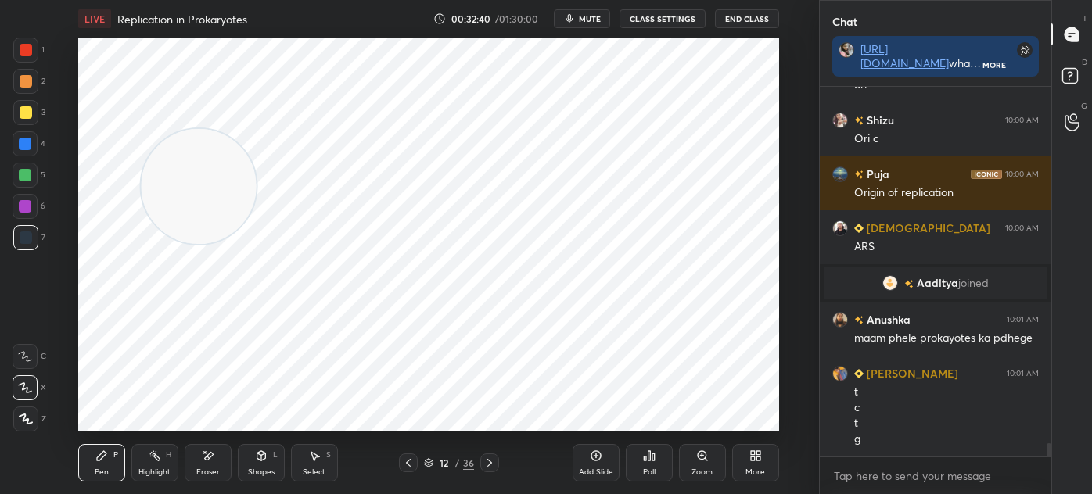
click at [30, 212] on div at bounding box center [25, 206] width 25 height 25
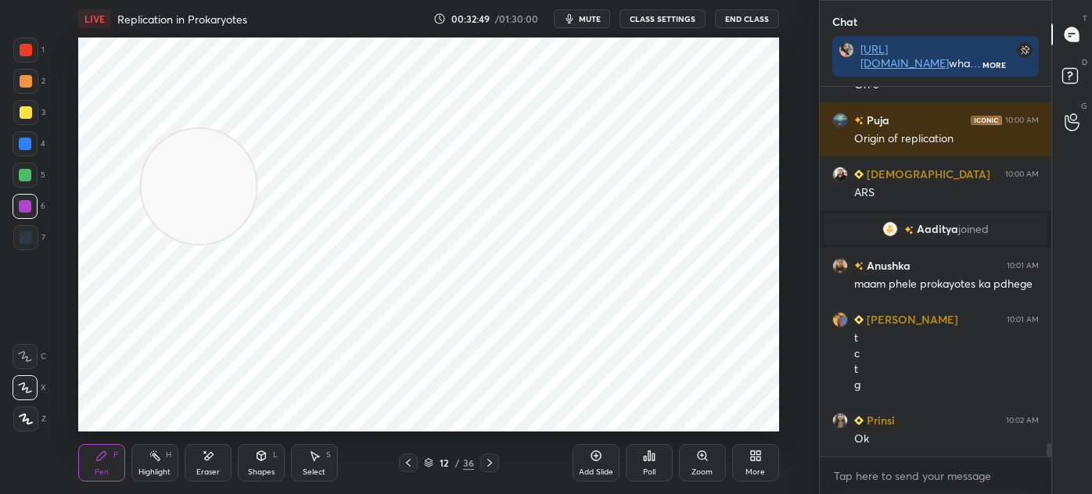
click at [13, 235] on div at bounding box center [25, 237] width 25 height 25
click at [750, 427] on div "Add Slide Poll Zoom More" at bounding box center [675, 463] width 206 height 88
click at [761, 421] on div "Add Slide Poll Zoom More" at bounding box center [675, 463] width 206 height 88
click at [742, 425] on div "Add Slide Poll Zoom More" at bounding box center [675, 463] width 206 height 88
click at [744, 422] on div "Add Slide Poll Zoom More" at bounding box center [675, 463] width 206 height 88
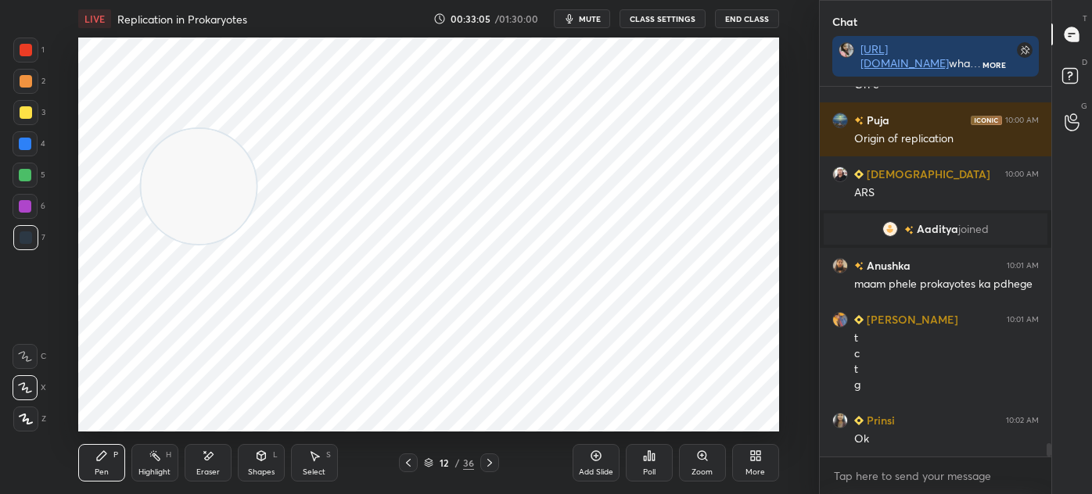
click at [697, 423] on div "Add Slide Poll Zoom More" at bounding box center [675, 463] width 206 height 88
click at [709, 422] on div "Add Slide Poll Zoom More" at bounding box center [675, 463] width 206 height 88
click at [26, 55] on div at bounding box center [26, 50] width 13 height 13
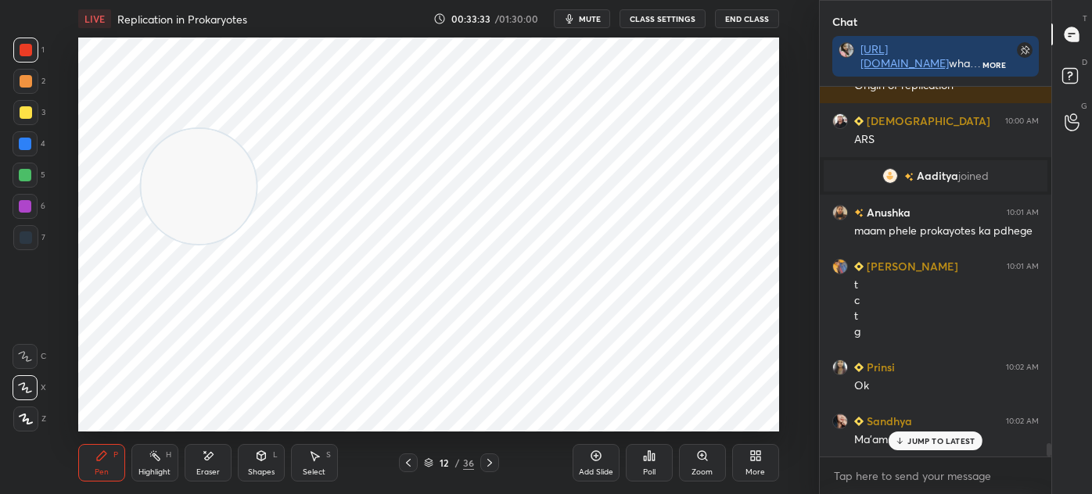
click at [707, 419] on div "Add Slide Poll Zoom More" at bounding box center [675, 463] width 206 height 88
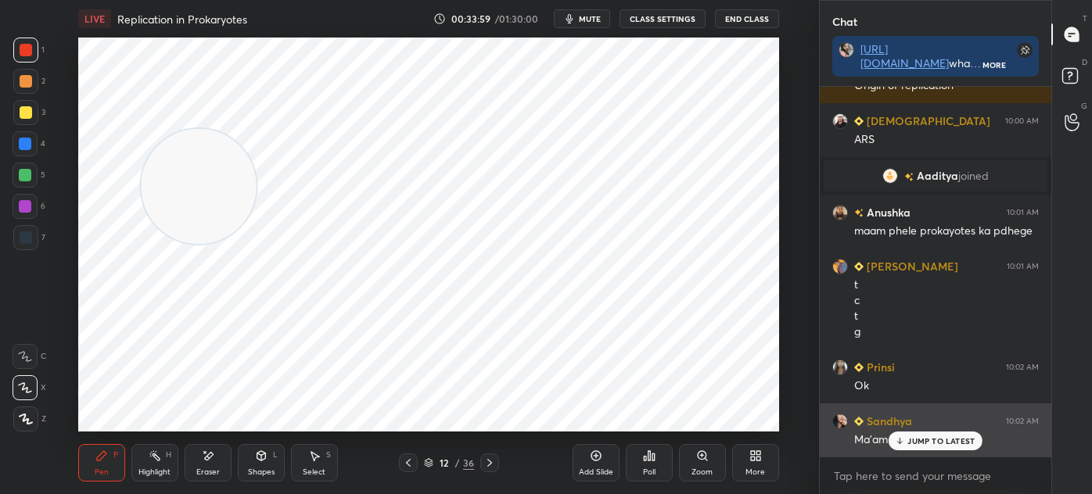
click at [945, 445] on p "JUMP TO LATEST" at bounding box center [940, 440] width 67 height 9
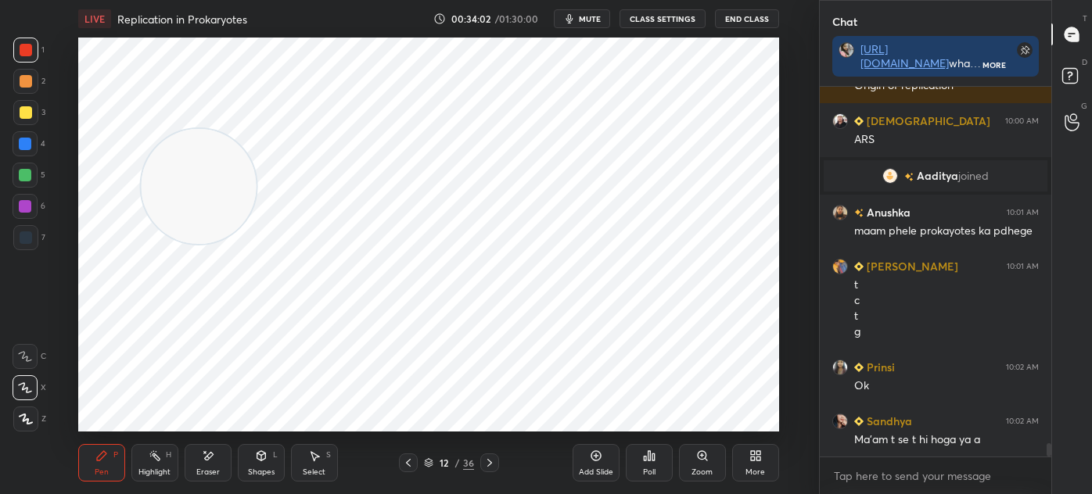
click at [27, 244] on div at bounding box center [25, 237] width 25 height 25
click at [28, 50] on div at bounding box center [26, 50] width 13 height 13
click at [493, 464] on icon at bounding box center [489, 463] width 13 height 13
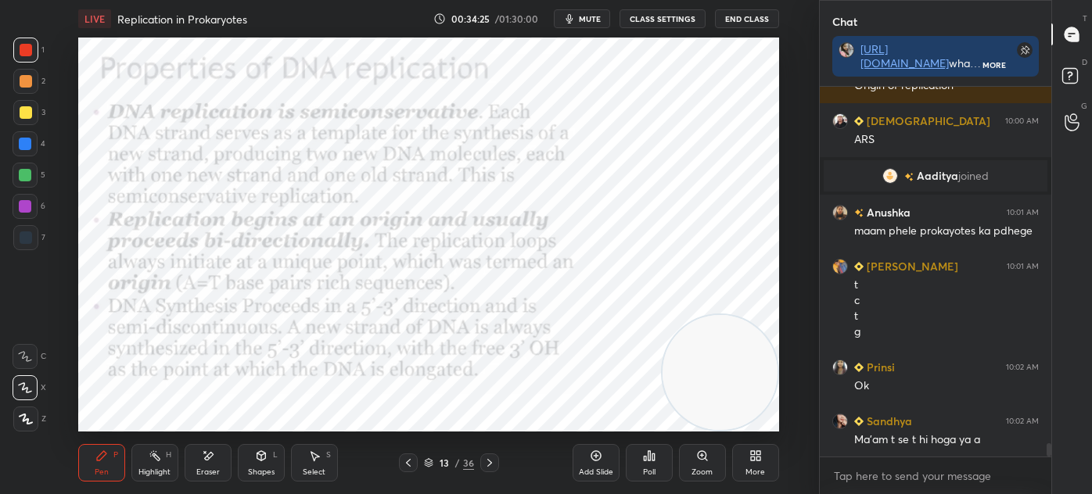
click at [251, 450] on div "Shapes L" at bounding box center [261, 463] width 47 height 38
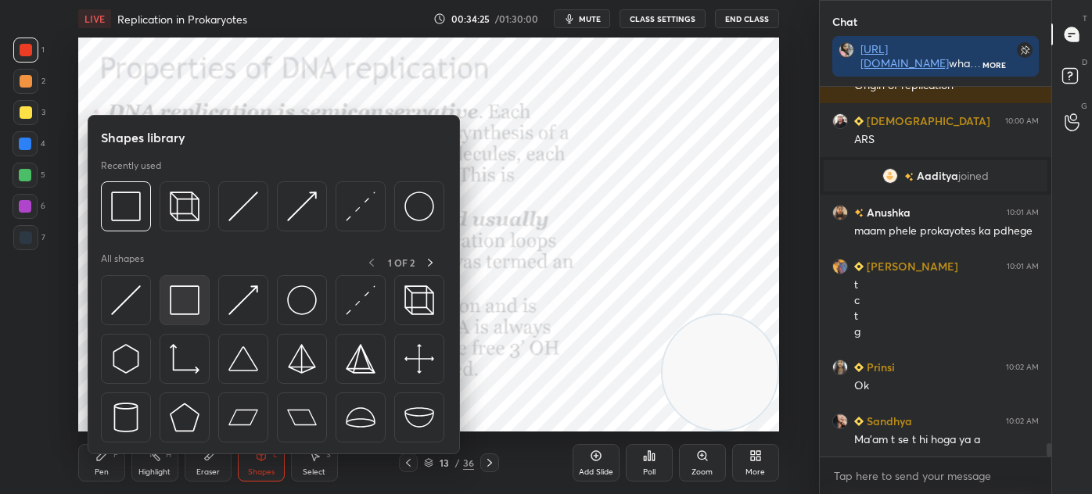
click at [187, 307] on img at bounding box center [185, 300] width 30 height 30
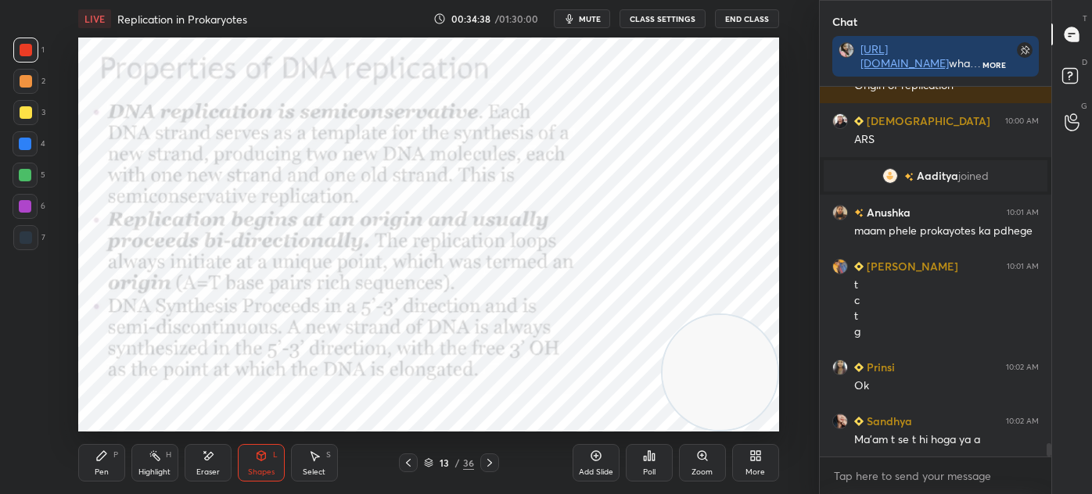
click at [37, 143] on div at bounding box center [25, 143] width 25 height 25
click at [0, 245] on div "1 2 3 4 5 6 7 C X Z E E Erase all H H" at bounding box center [25, 235] width 50 height 394
click at [106, 455] on icon at bounding box center [101, 456] width 13 height 13
click at [20, 237] on div at bounding box center [26, 237] width 13 height 13
click at [23, 151] on div at bounding box center [25, 143] width 25 height 25
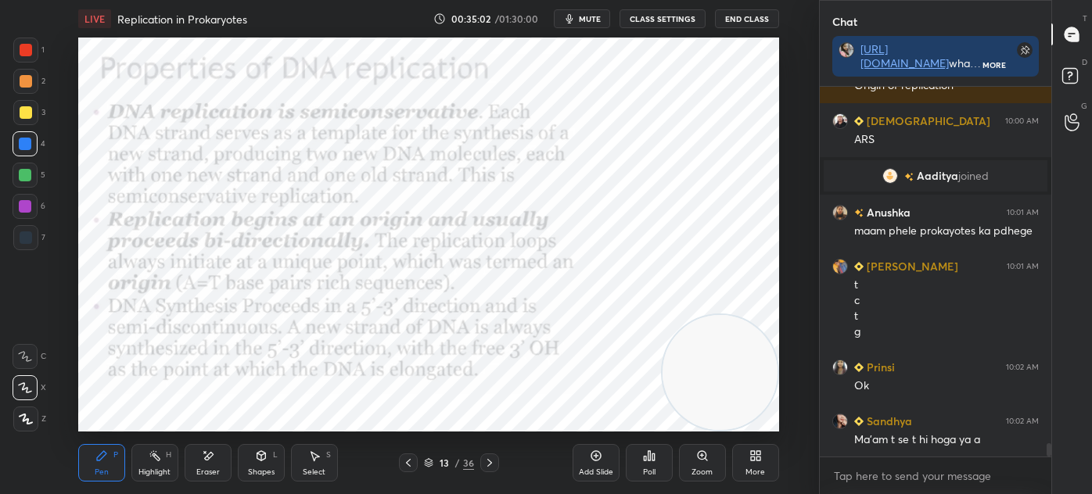
click at [90, 453] on div "Pen P" at bounding box center [101, 463] width 47 height 38
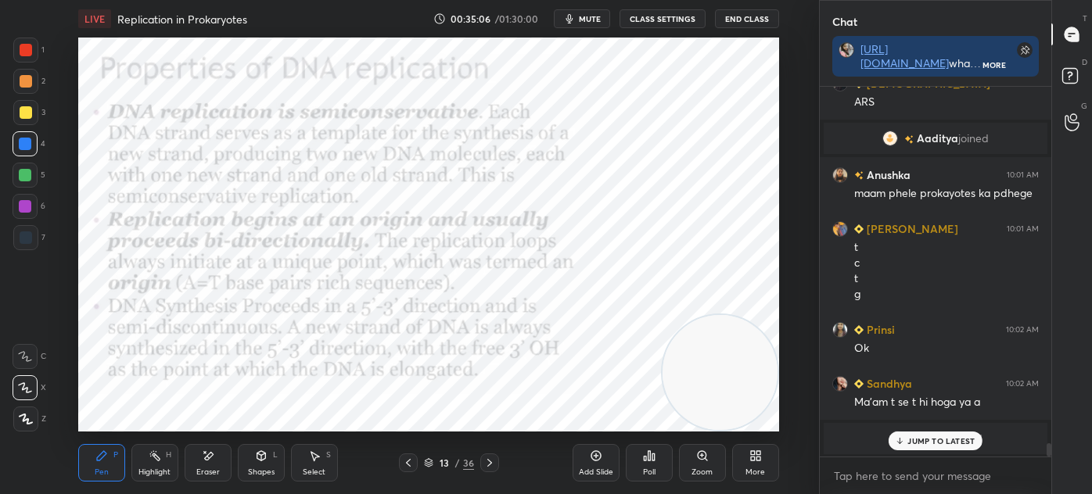
scroll to position [5, 4]
click at [918, 408] on p "JUMP TO LATEST" at bounding box center [940, 408] width 67 height 9
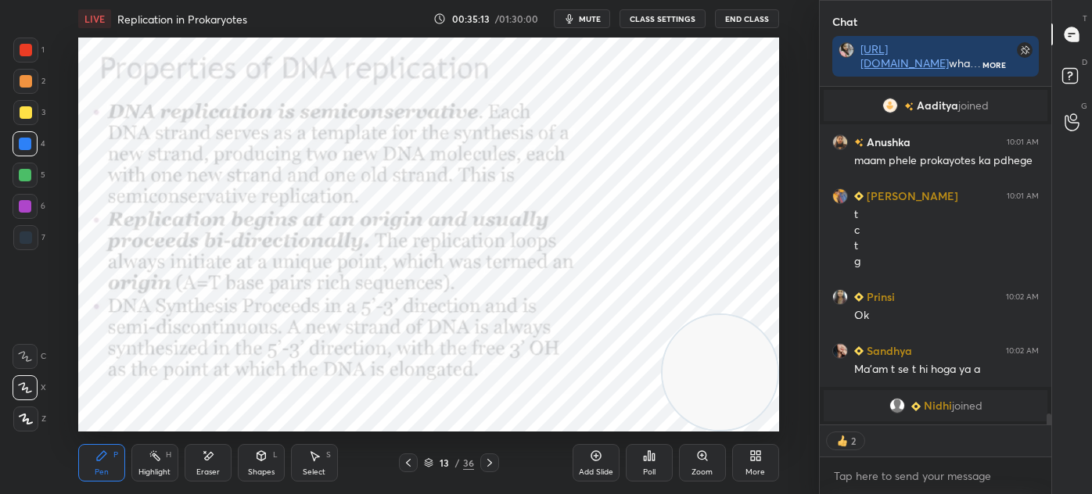
scroll to position [9053, 0]
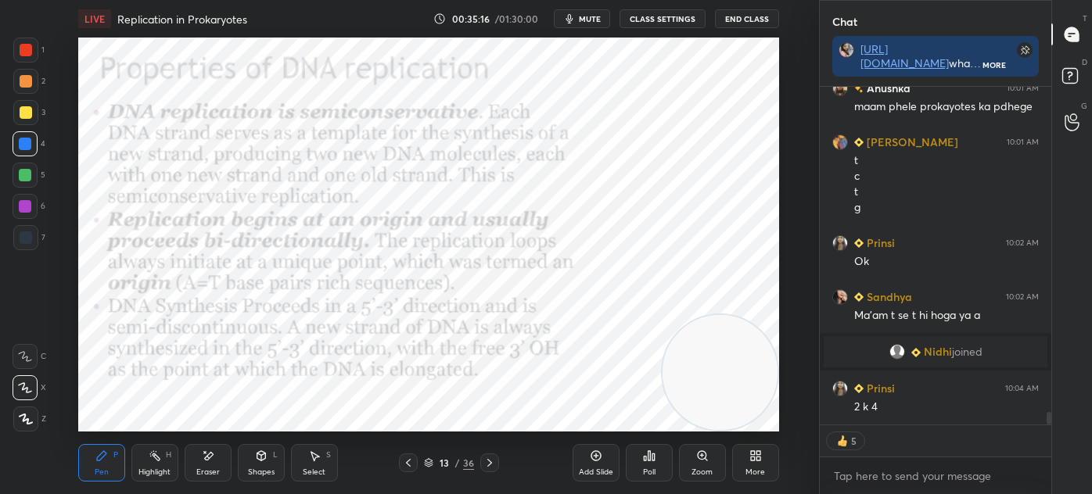
click at [29, 237] on div at bounding box center [26, 237] width 13 height 13
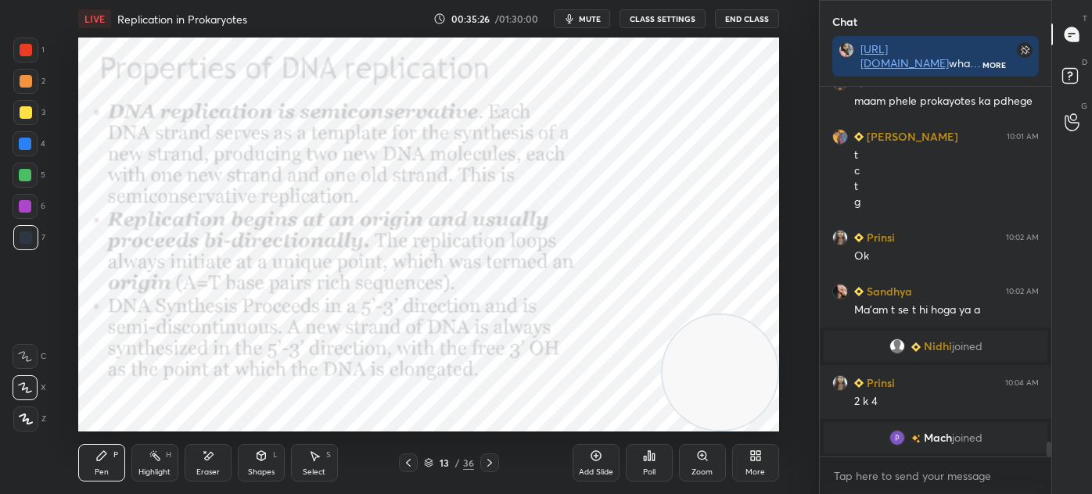
scroll to position [9057, 0]
click at [210, 450] on icon at bounding box center [208, 456] width 13 height 13
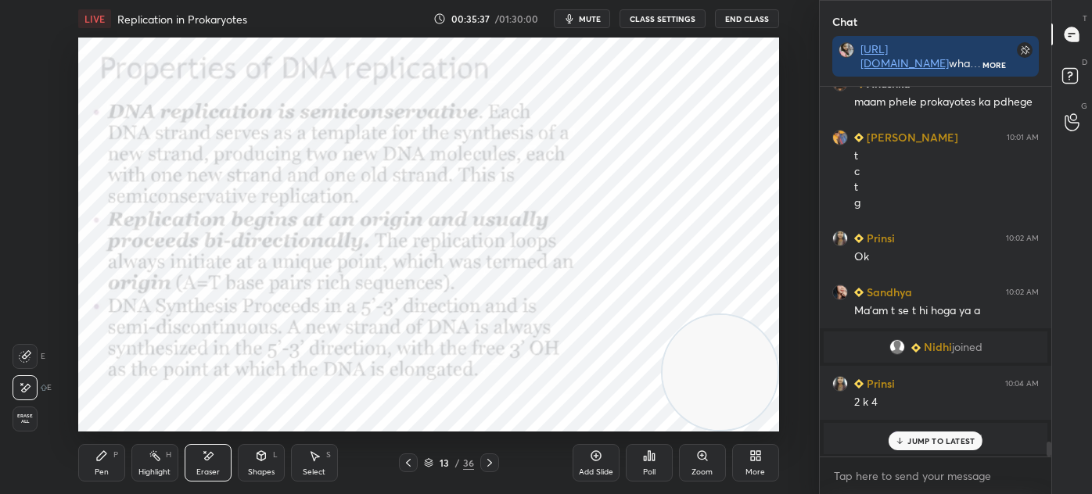
click at [118, 462] on div "Pen P" at bounding box center [101, 463] width 47 height 38
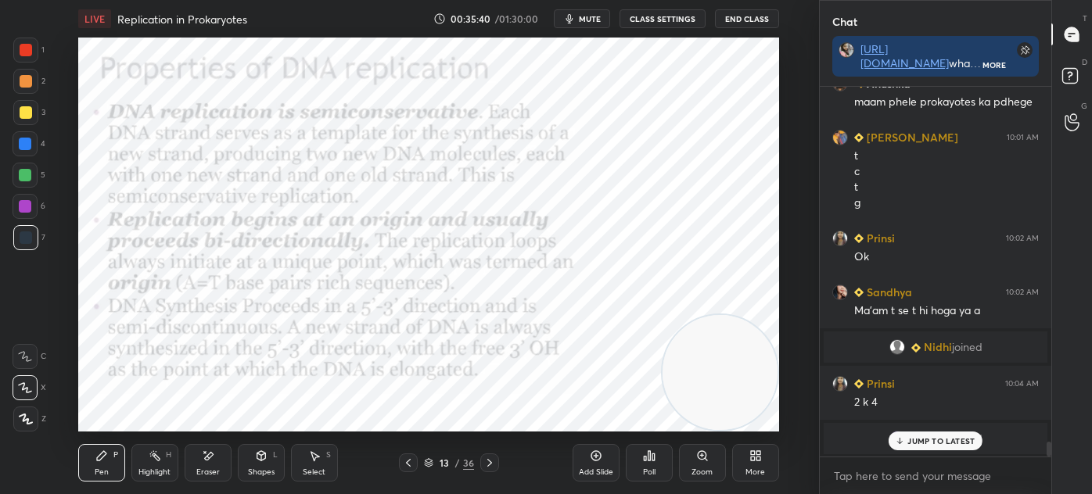
scroll to position [9082, 0]
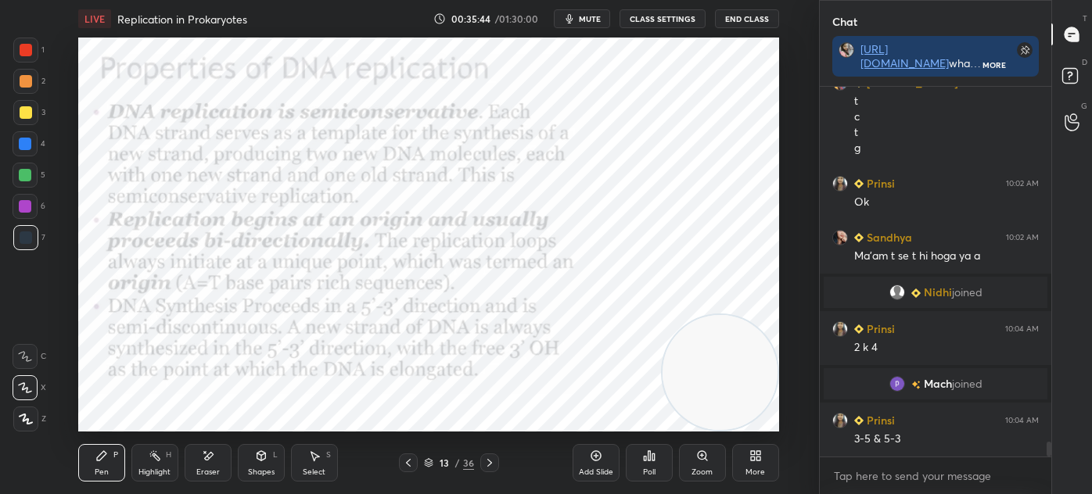
click at [23, 417] on icon at bounding box center [26, 418] width 13 height 9
click at [27, 56] on div at bounding box center [26, 50] width 13 height 13
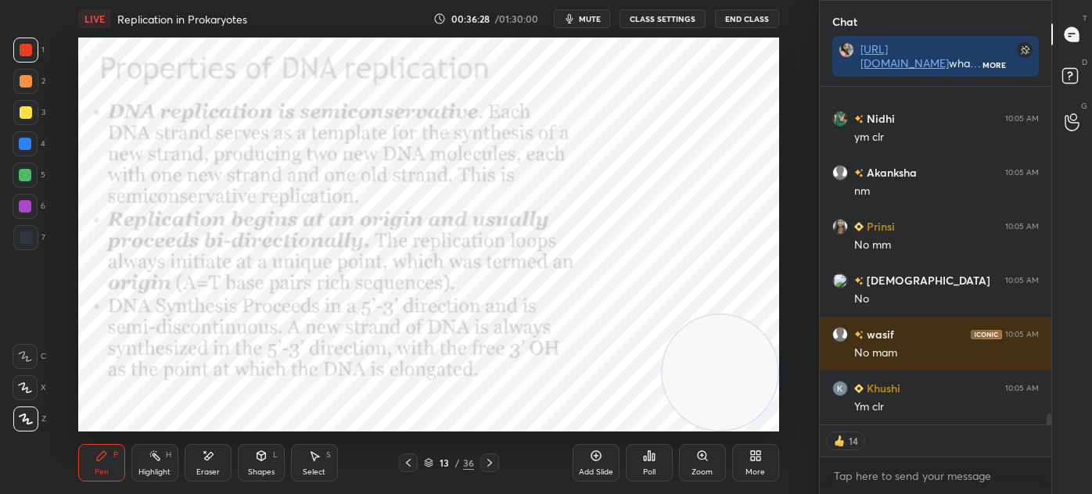
scroll to position [9816, 0]
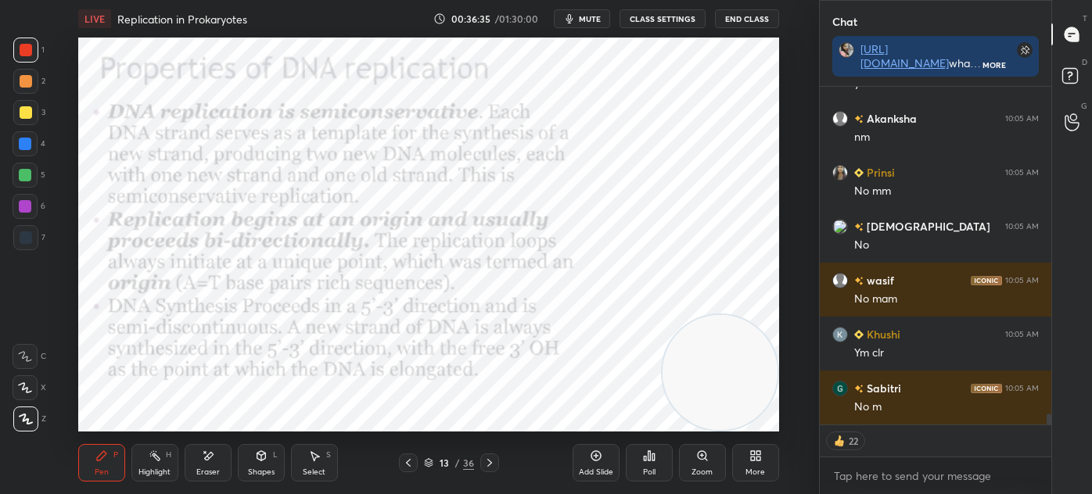
click at [489, 464] on icon at bounding box center [489, 463] width 13 height 13
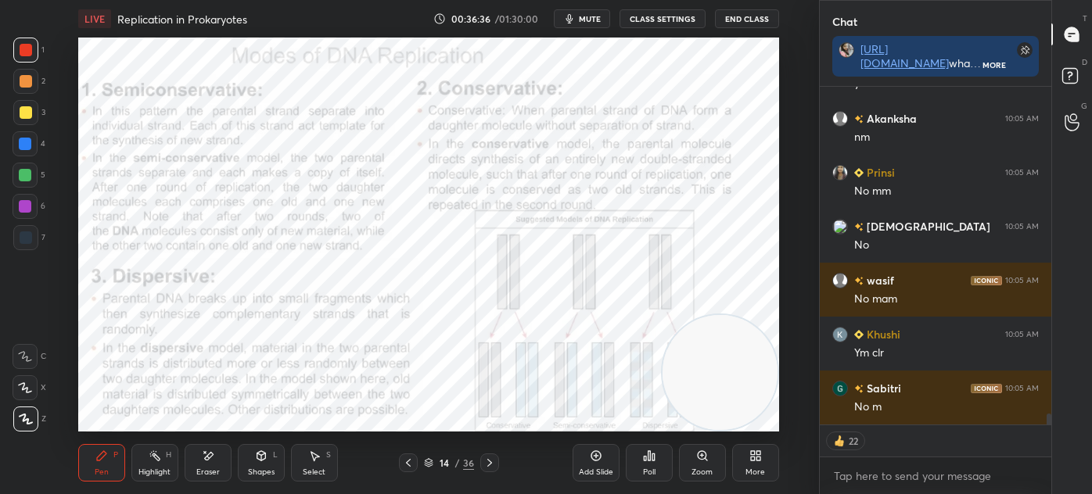
click at [269, 472] on div "Shapes" at bounding box center [261, 472] width 27 height 8
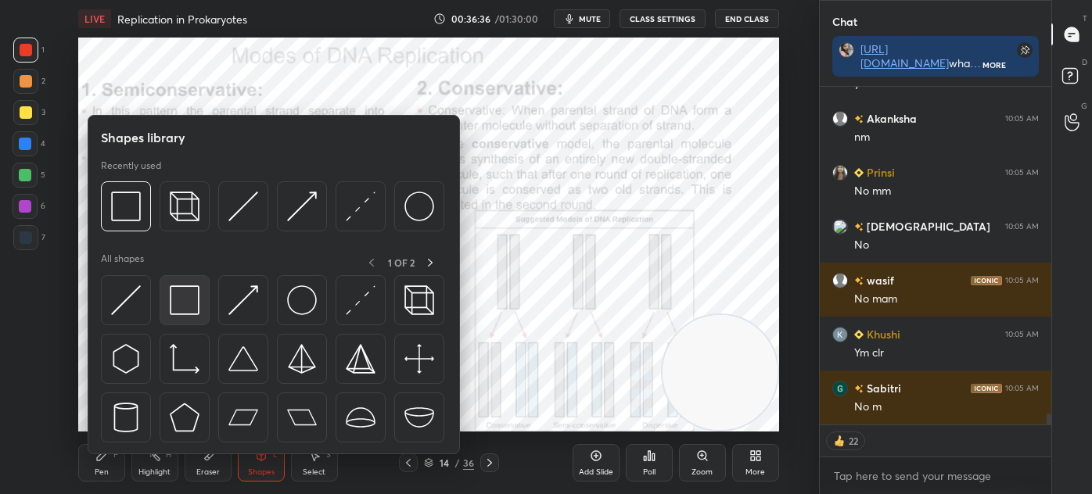
click at [195, 304] on img at bounding box center [185, 300] width 30 height 30
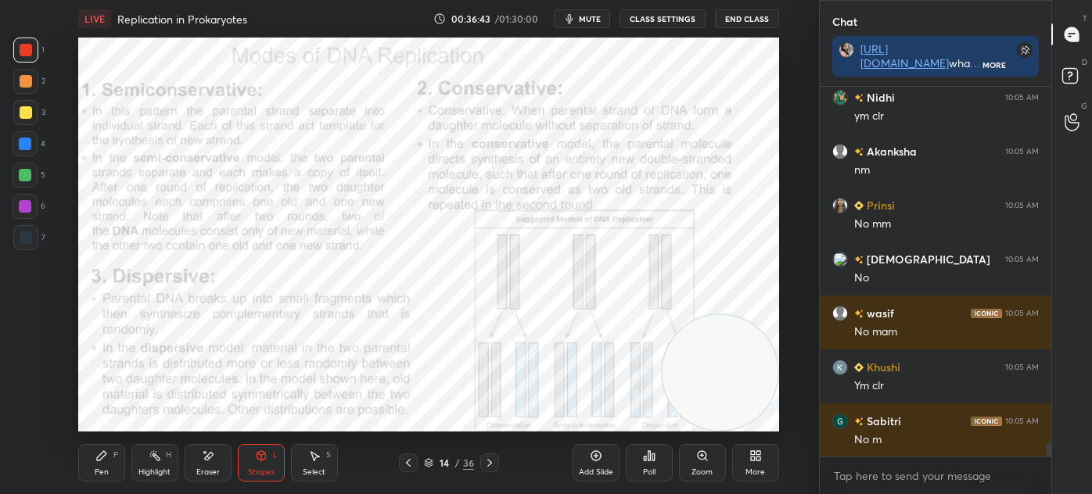
scroll to position [9837, 0]
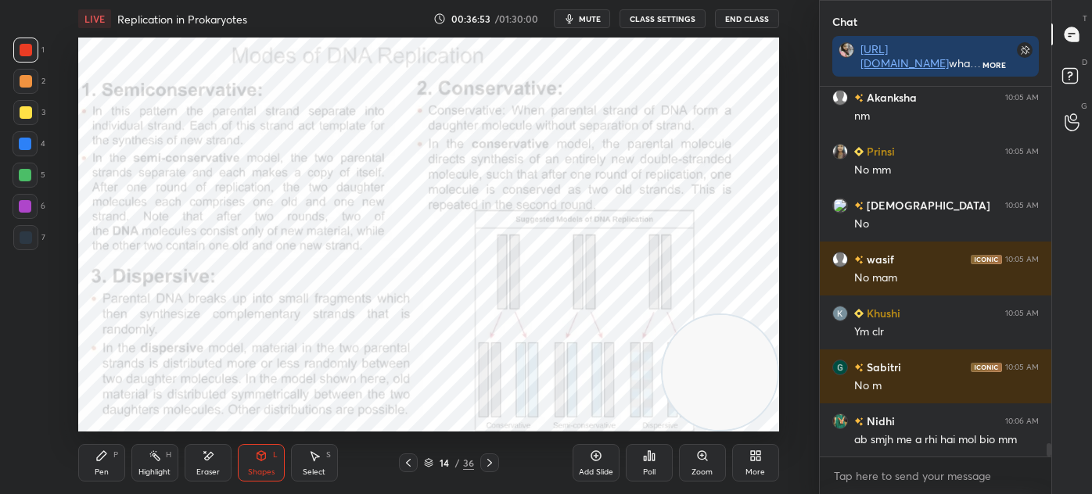
click at [486, 463] on icon at bounding box center [489, 463] width 13 height 13
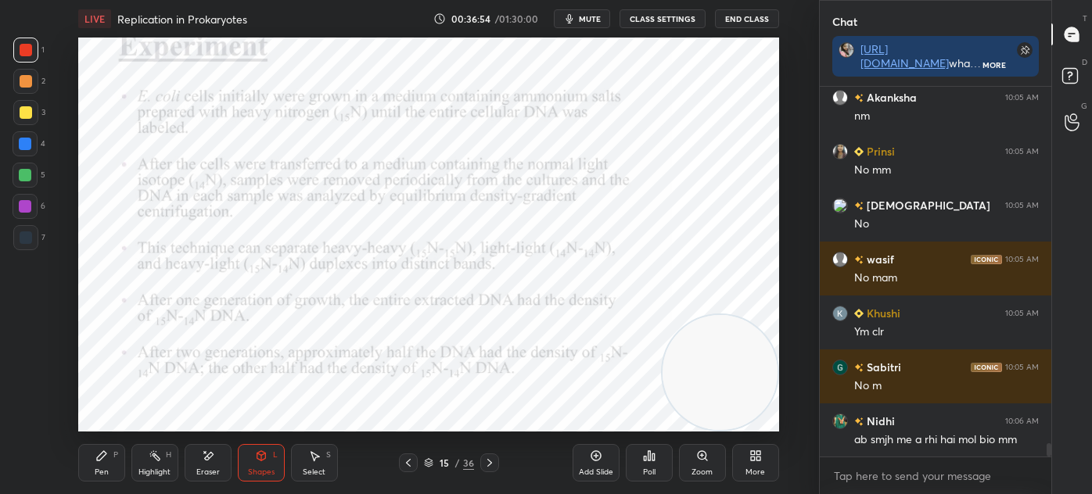
click at [410, 461] on icon at bounding box center [408, 463] width 13 height 13
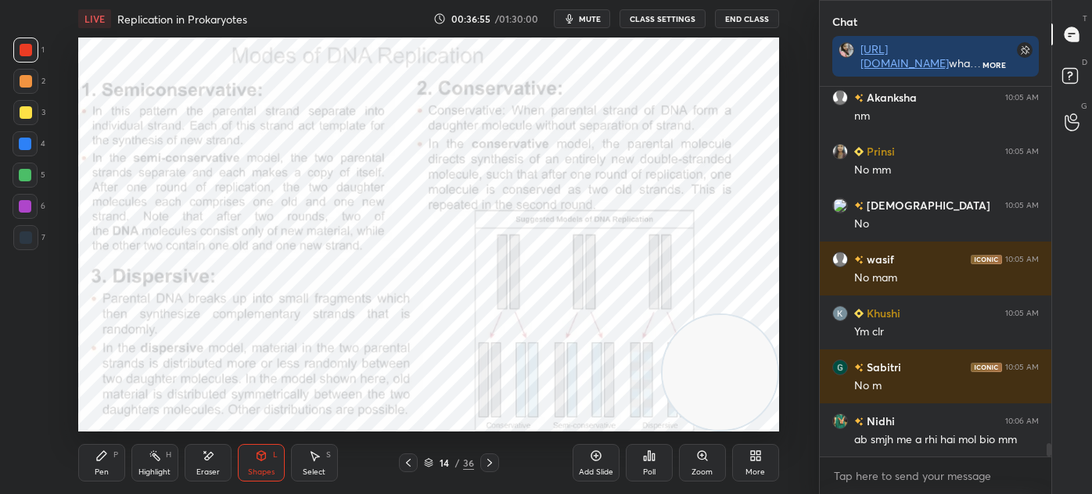
click at [588, 458] on div "Add Slide" at bounding box center [595, 463] width 47 height 38
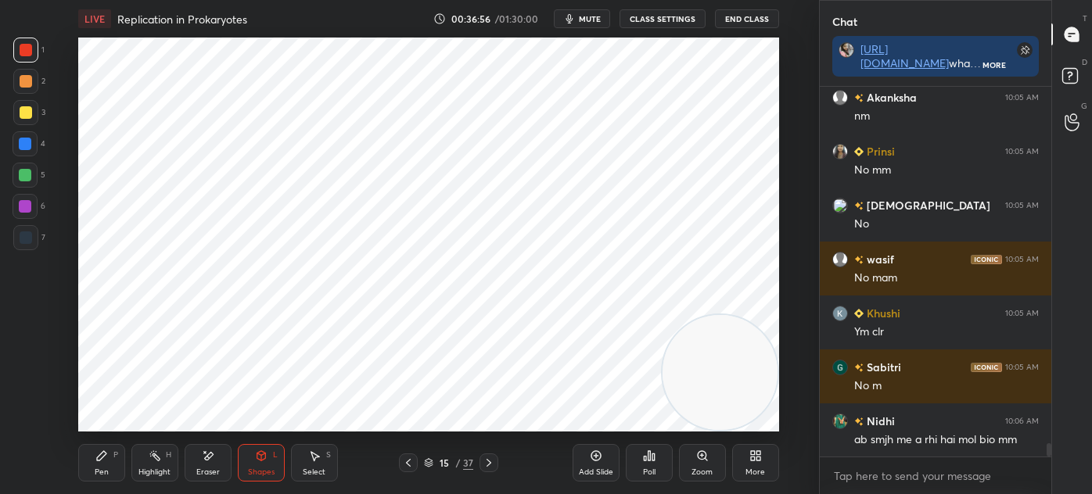
click at [30, 242] on div at bounding box center [26, 237] width 13 height 13
click at [105, 459] on icon at bounding box center [101, 456] width 13 height 13
click at [482, 460] on icon at bounding box center [488, 463] width 13 height 13
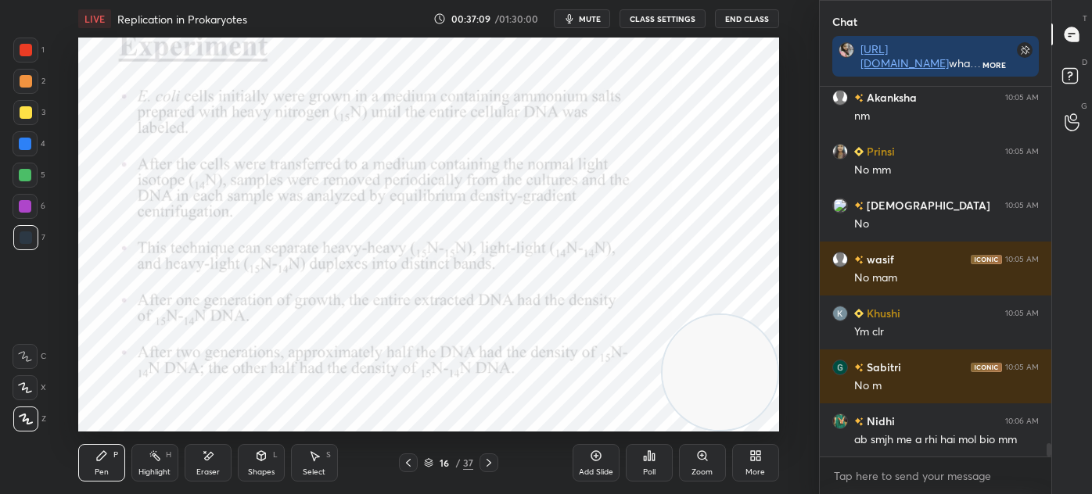
click at [484, 464] on icon at bounding box center [488, 463] width 13 height 13
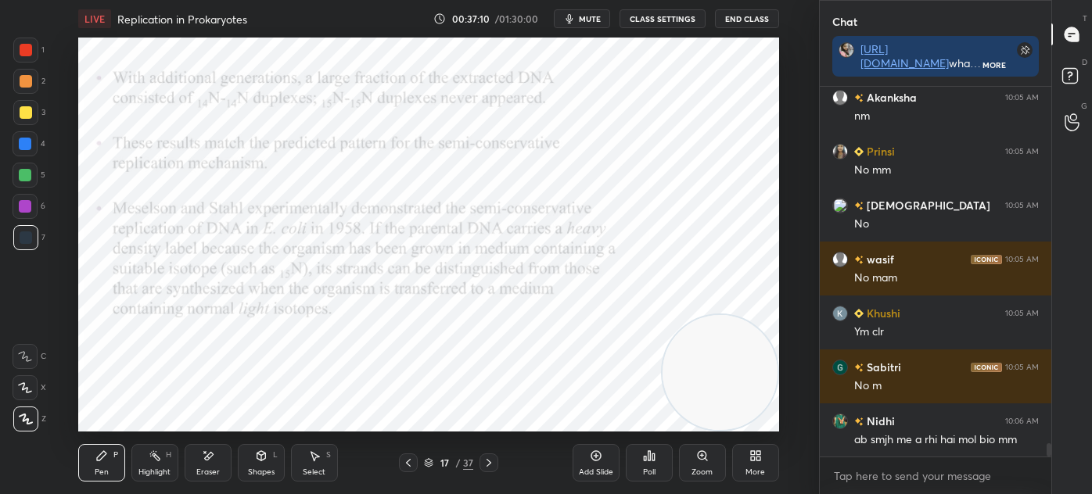
click at [483, 464] on icon at bounding box center [488, 463] width 13 height 13
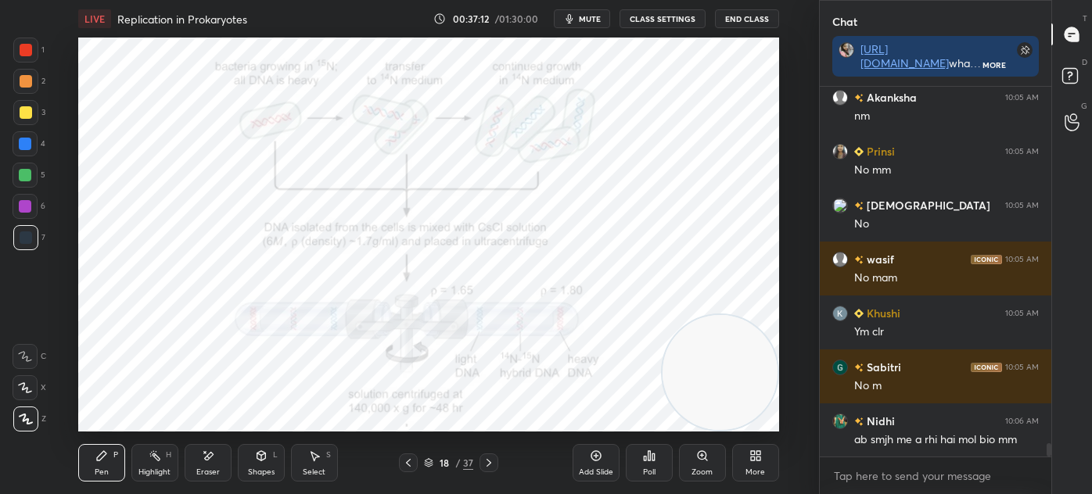
click at [483, 465] on icon at bounding box center [488, 463] width 13 height 13
click at [489, 464] on icon at bounding box center [488, 463] width 13 height 13
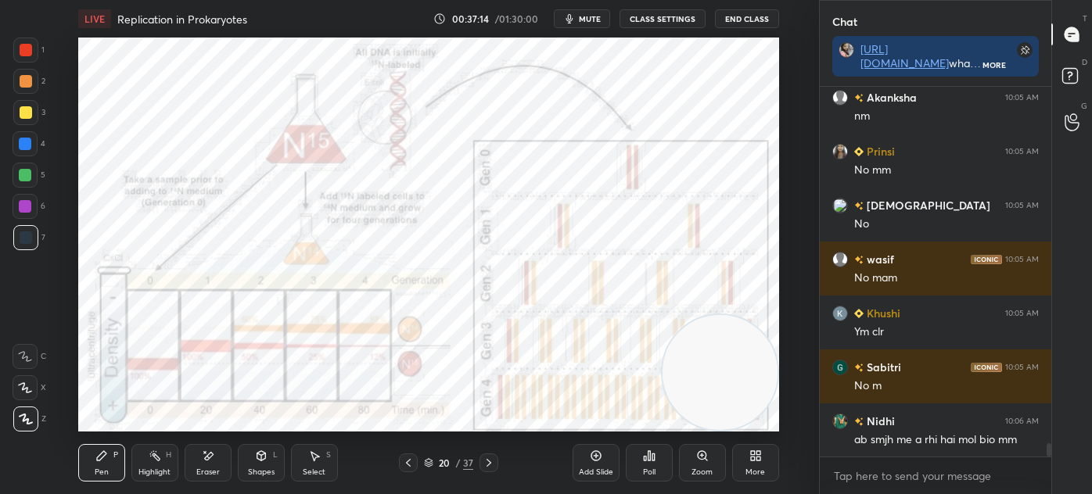
click at [492, 460] on icon at bounding box center [488, 463] width 13 height 13
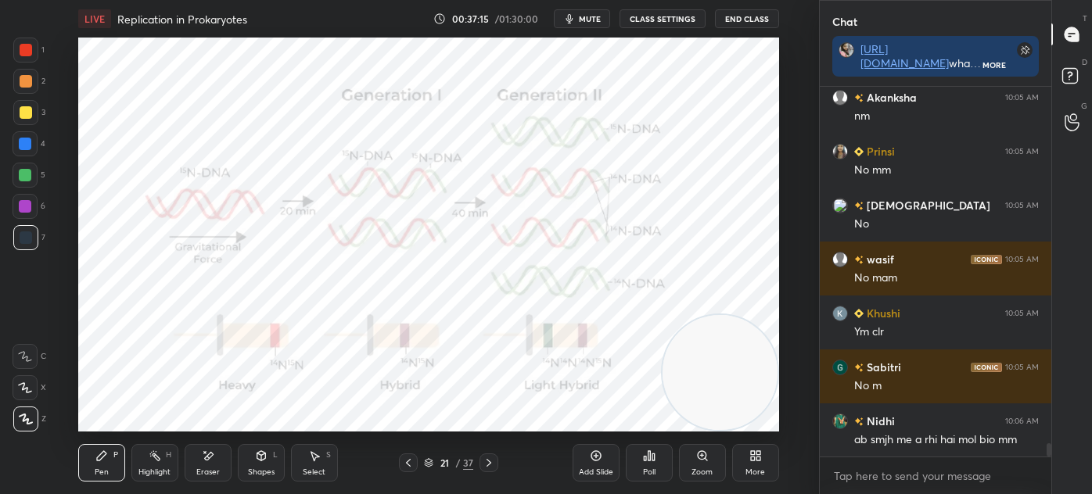
click at [493, 458] on icon at bounding box center [488, 463] width 13 height 13
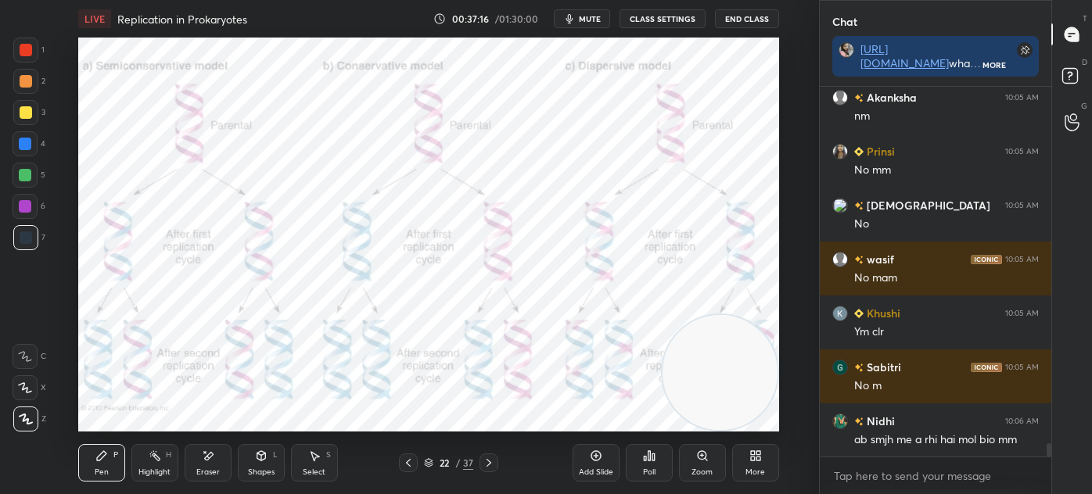
click at [494, 458] on icon at bounding box center [488, 463] width 13 height 13
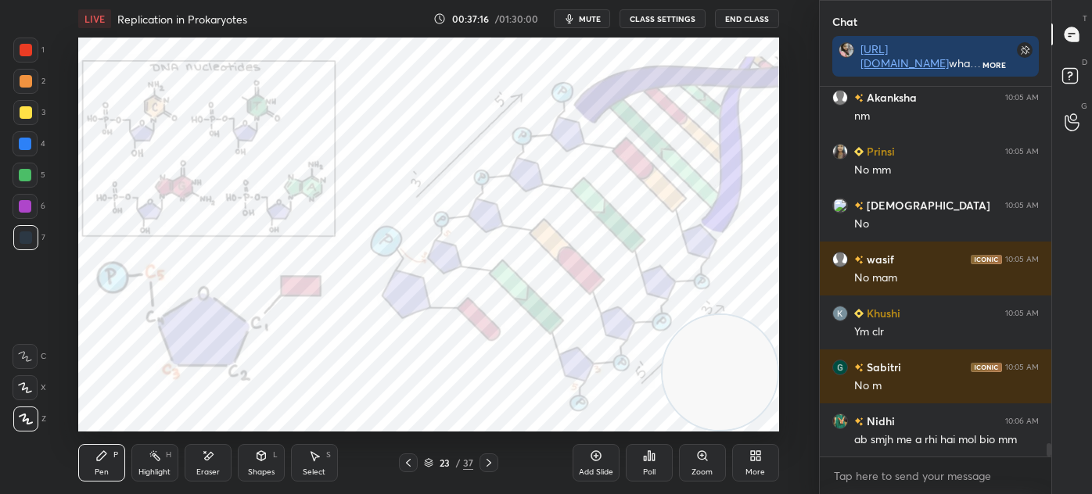
click at [434, 464] on div "23 / 37" at bounding box center [448, 463] width 49 height 14
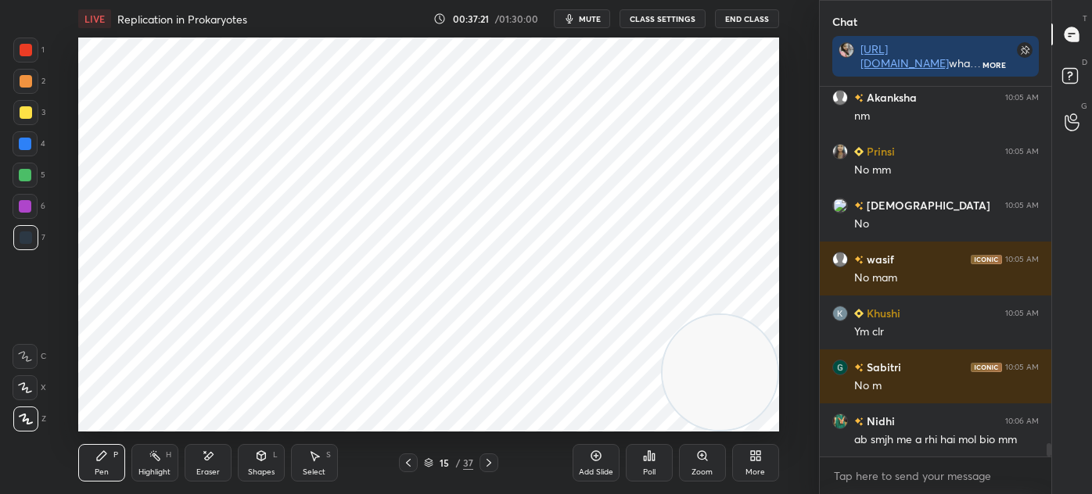
scroll to position [0, 0]
click at [254, 468] on div "Shapes" at bounding box center [261, 472] width 27 height 8
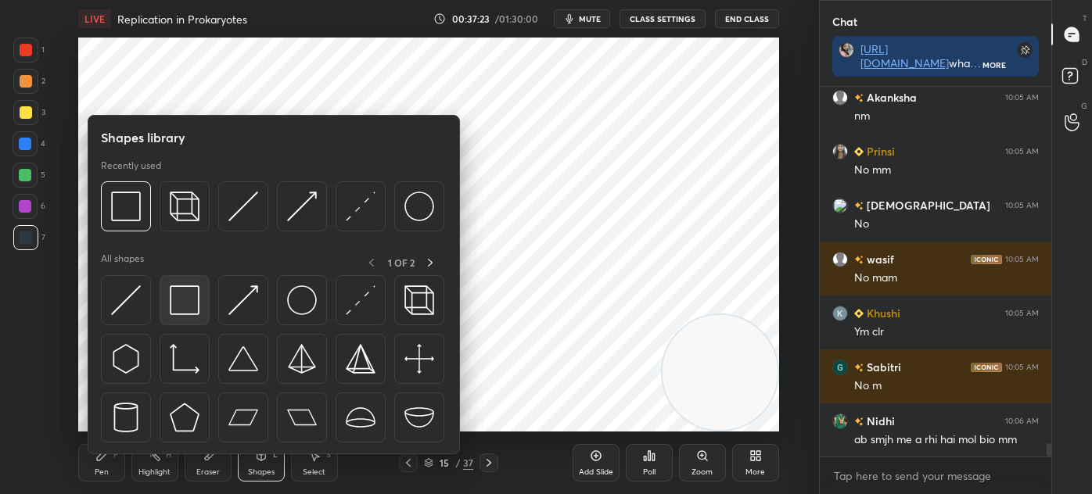
click at [183, 311] on img at bounding box center [185, 300] width 30 height 30
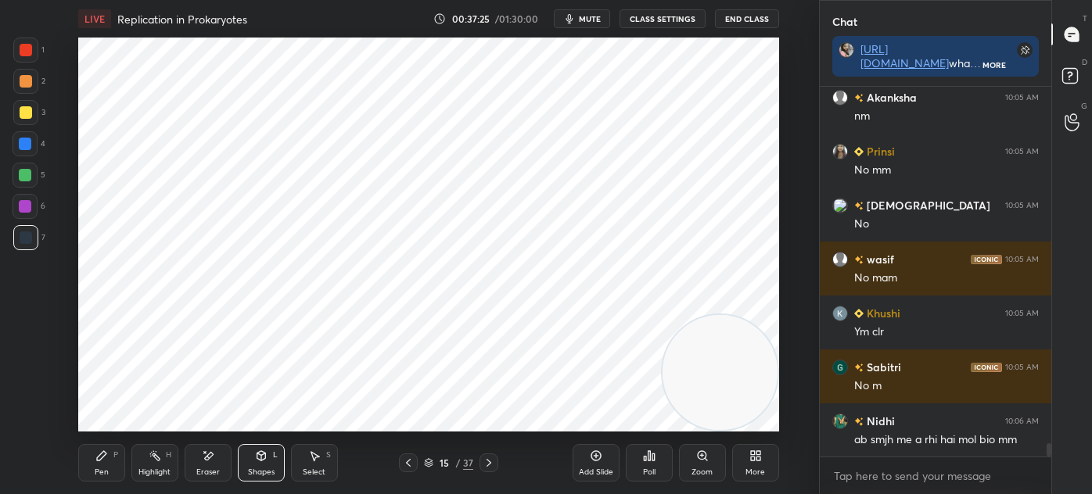
click at [109, 471] on div "Pen P" at bounding box center [101, 463] width 47 height 38
click at [31, 45] on div at bounding box center [25, 50] width 25 height 25
click at [35, 242] on div at bounding box center [25, 237] width 25 height 25
click at [301, 461] on div "Select S" at bounding box center [314, 463] width 47 height 38
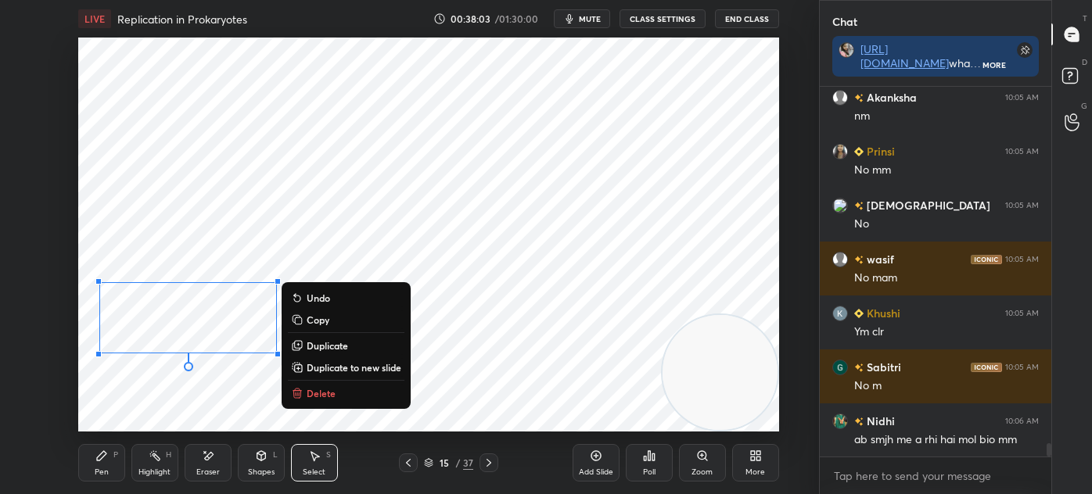
click at [79, 455] on div "Pen P" at bounding box center [101, 463] width 47 height 38
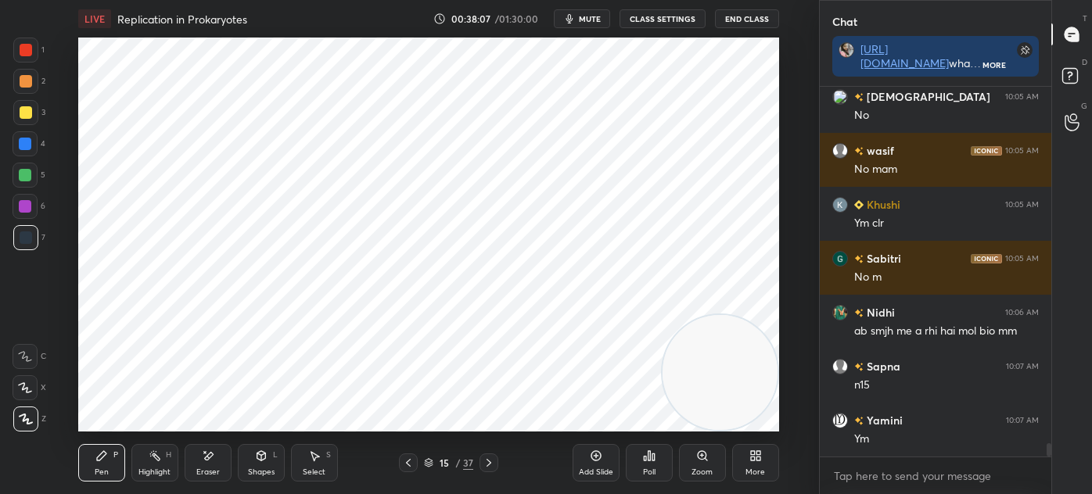
scroll to position [10000, 0]
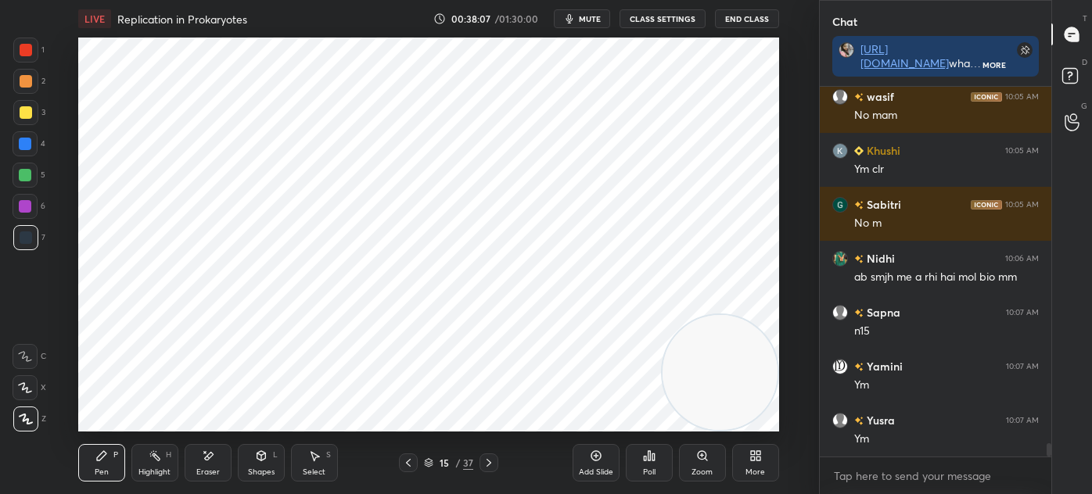
click at [21, 208] on div at bounding box center [25, 206] width 13 height 13
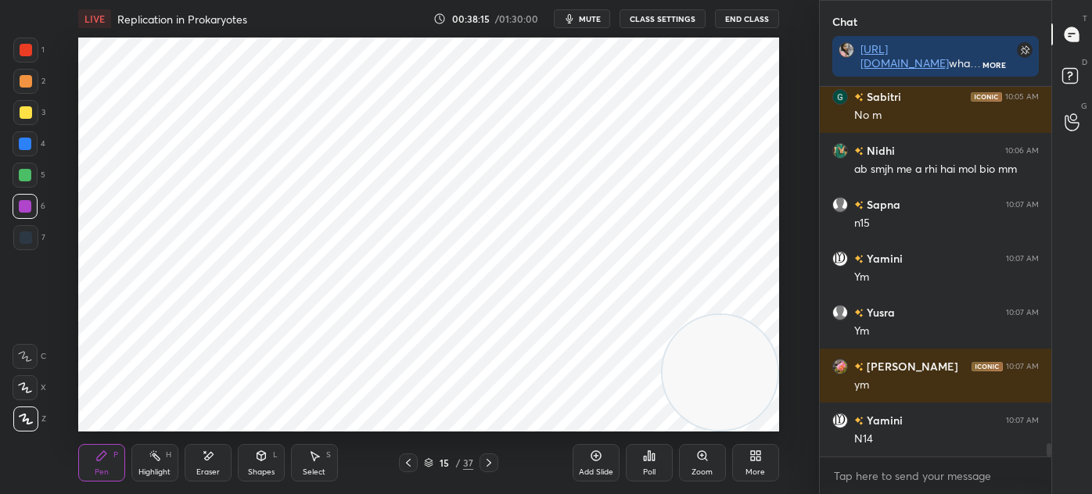
scroll to position [10162, 0]
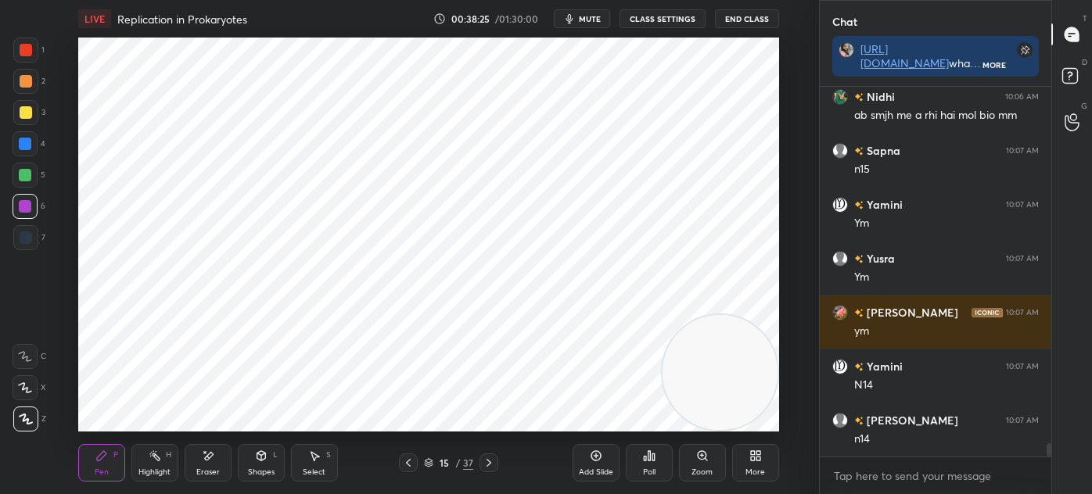
click at [50, 248] on div "Setting up your live class Poll for secs No correct answer Start poll" at bounding box center [428, 235] width 756 height 394
click at [24, 239] on div at bounding box center [26, 237] width 13 height 13
click at [30, 206] on div at bounding box center [25, 206] width 13 height 13
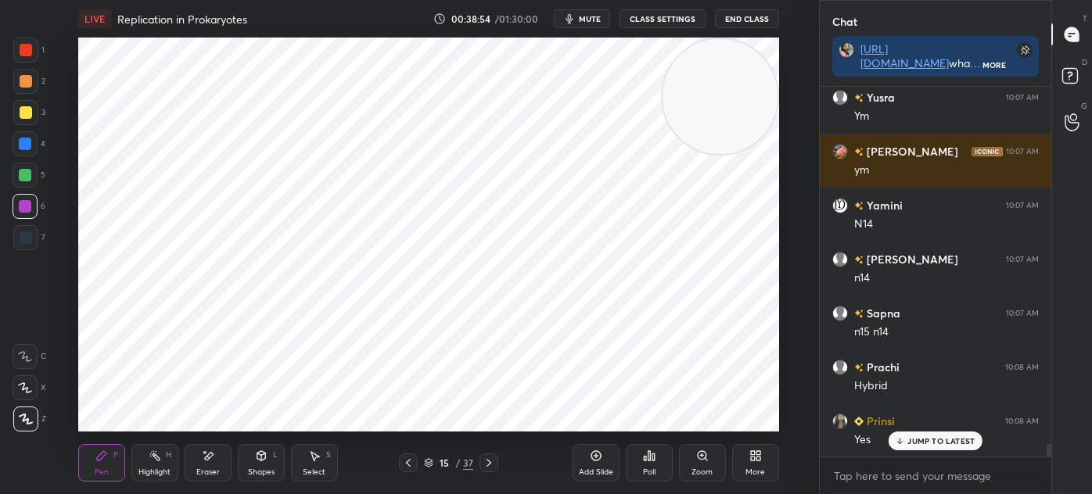
scroll to position [10339, 0]
click at [29, 239] on div at bounding box center [26, 237] width 13 height 13
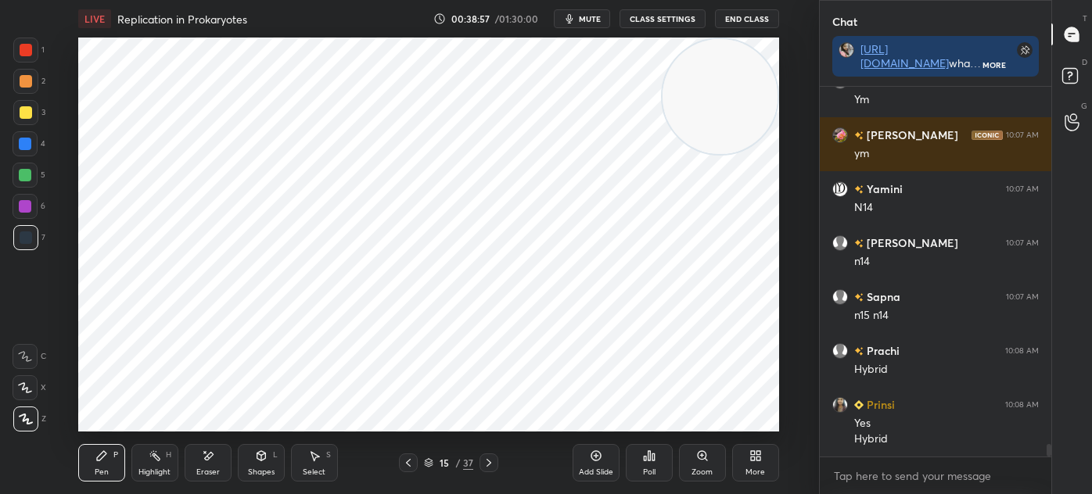
click at [309, 464] on div "Select S" at bounding box center [314, 463] width 47 height 38
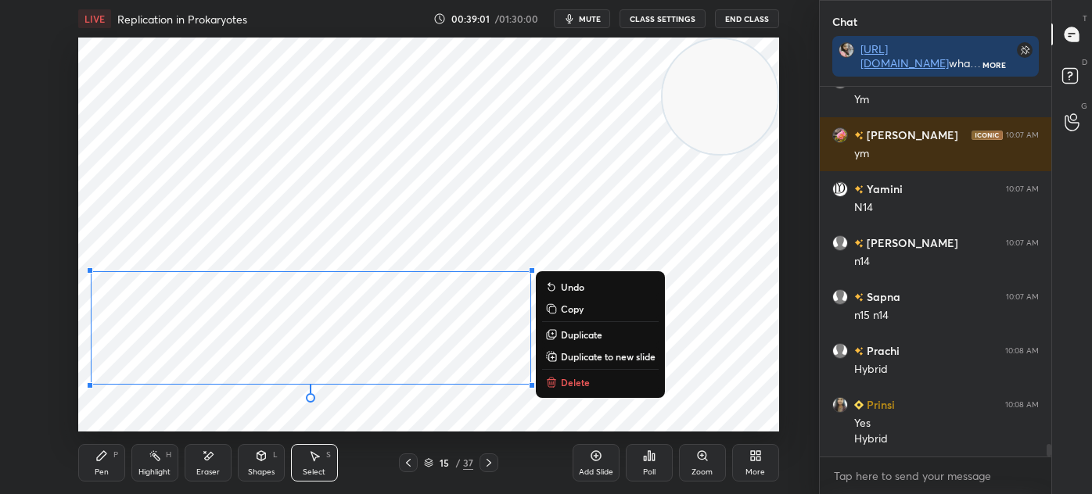
click at [108, 464] on div "Pen P" at bounding box center [101, 463] width 47 height 38
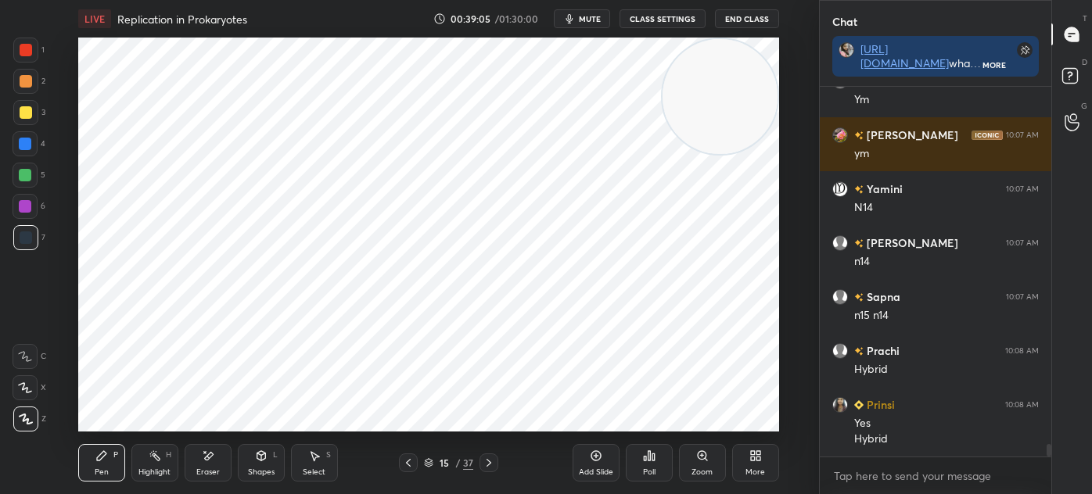
click at [24, 209] on div at bounding box center [25, 206] width 13 height 13
click at [27, 233] on div at bounding box center [26, 237] width 13 height 13
click at [27, 234] on div at bounding box center [26, 237] width 13 height 13
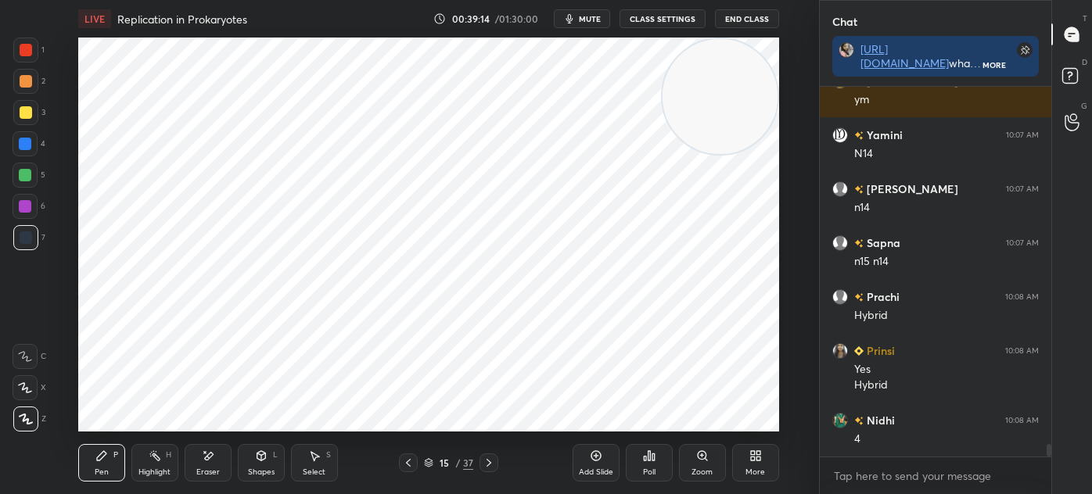
click at [654, 425] on div "Poll" at bounding box center [649, 463] width 47 height 88
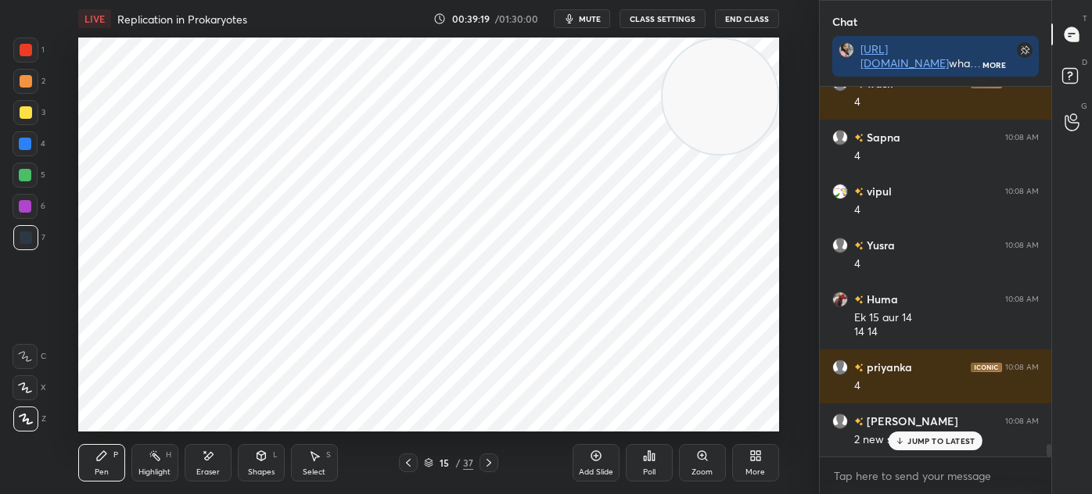
scroll to position [10838, 0]
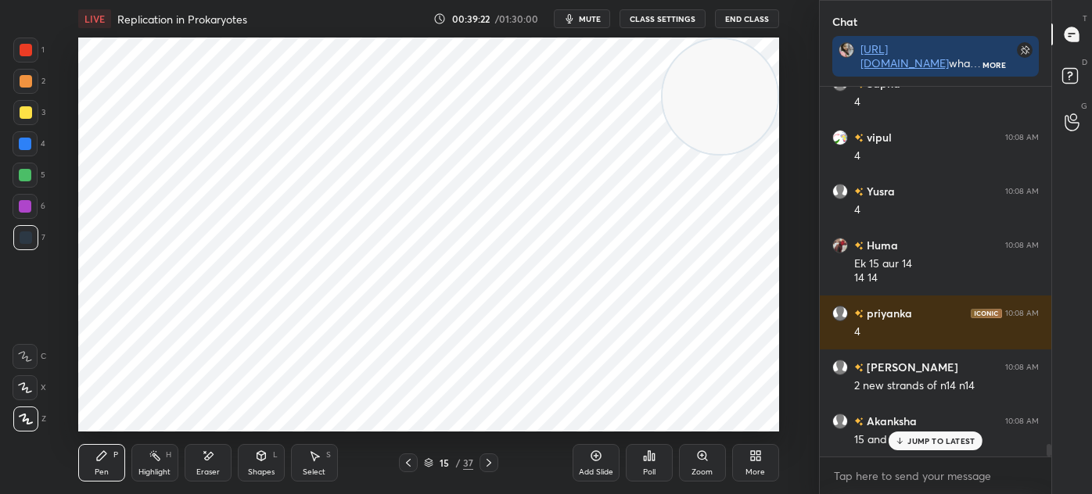
click at [31, 203] on div at bounding box center [25, 206] width 25 height 25
click at [26, 238] on div at bounding box center [26, 237] width 13 height 13
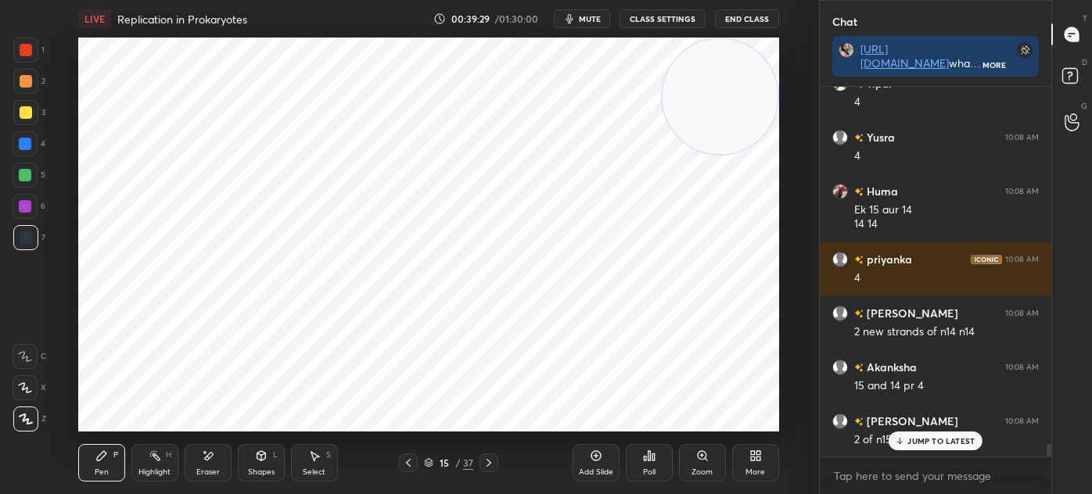
click at [31, 208] on div at bounding box center [25, 206] width 25 height 25
click at [313, 460] on icon at bounding box center [314, 456] width 13 height 13
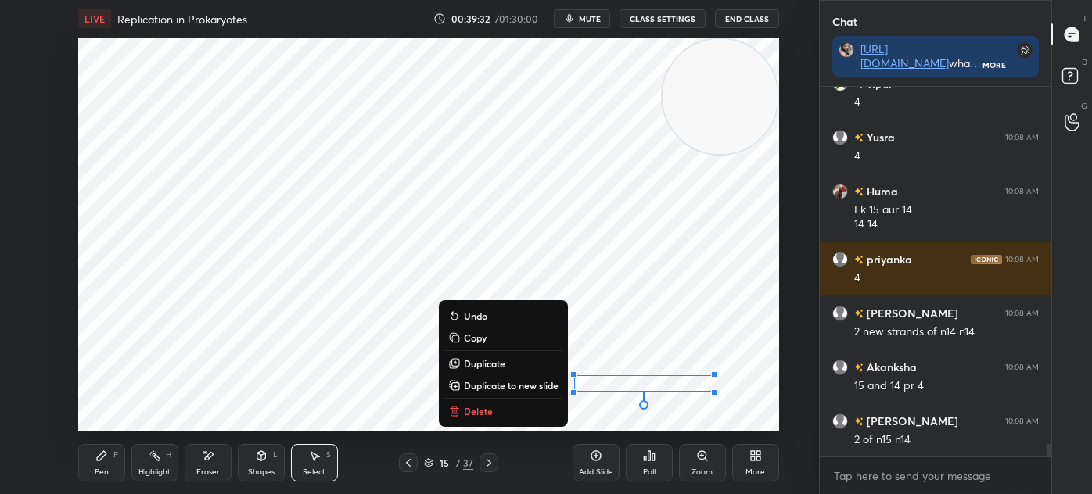
scroll to position [10947, 0]
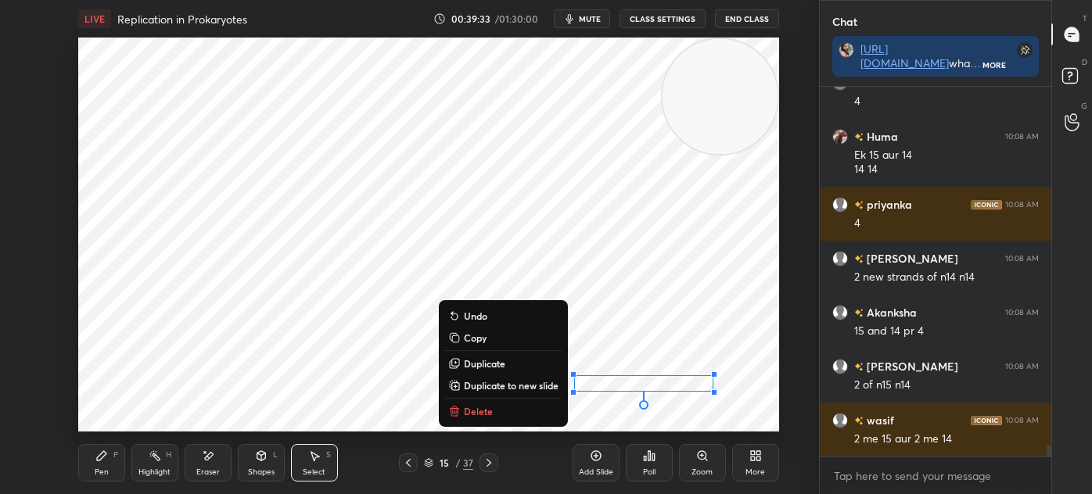
click at [218, 464] on div "Eraser" at bounding box center [208, 463] width 47 height 38
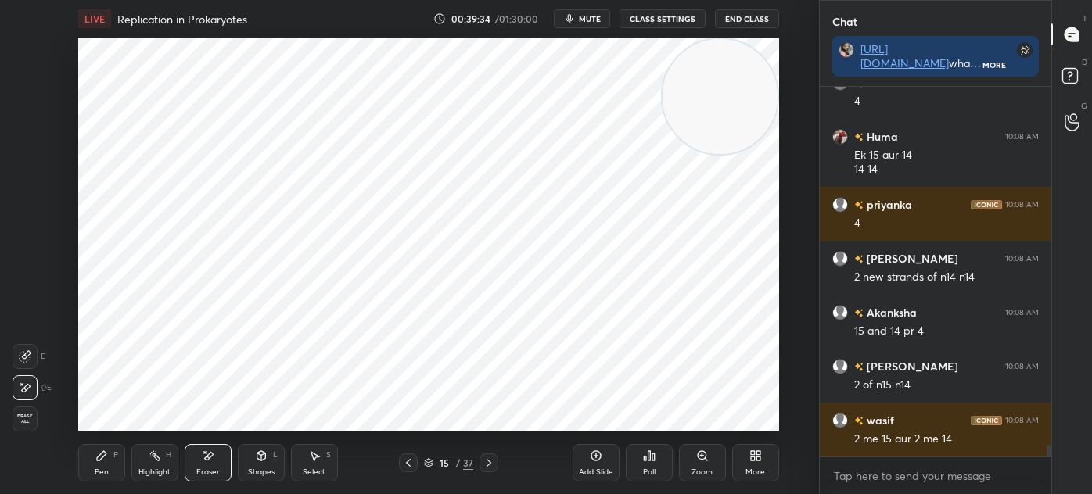
scroll to position [11000, 0]
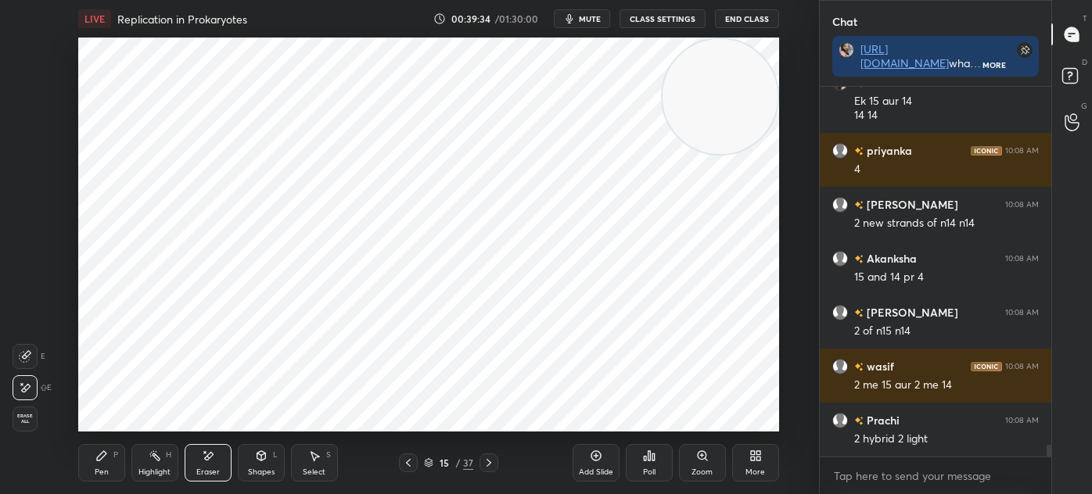
click at [90, 465] on div "Pen P" at bounding box center [101, 463] width 47 height 38
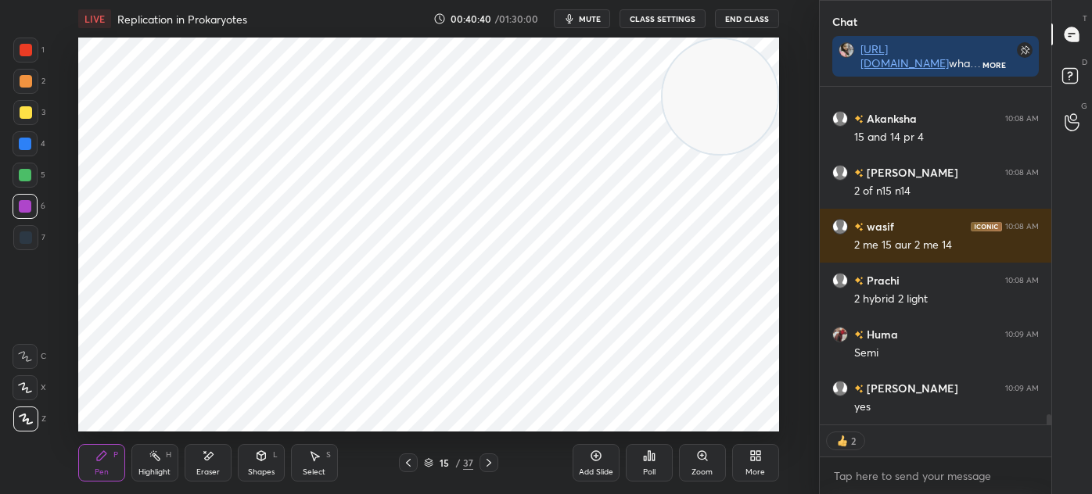
scroll to position [11194, 0]
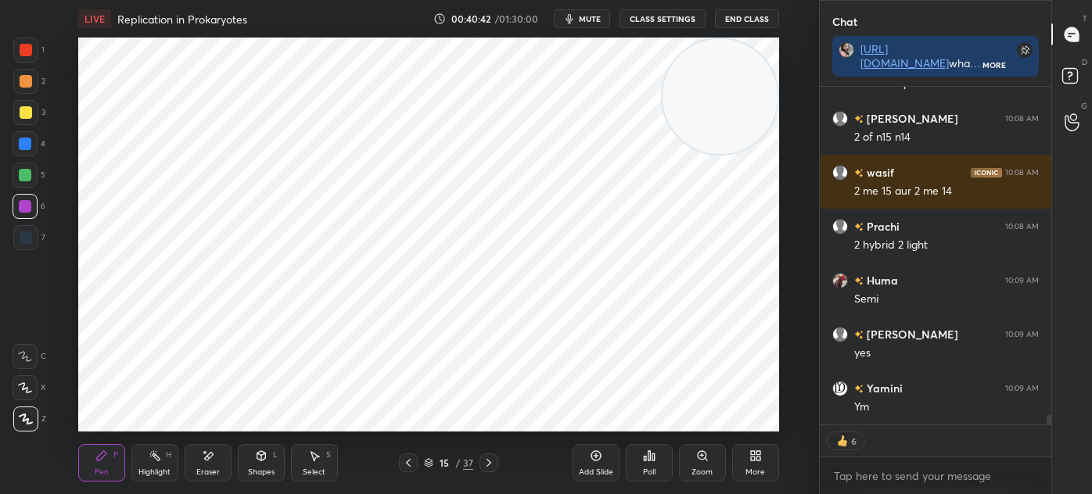
click at [491, 464] on icon at bounding box center [488, 463] width 13 height 13
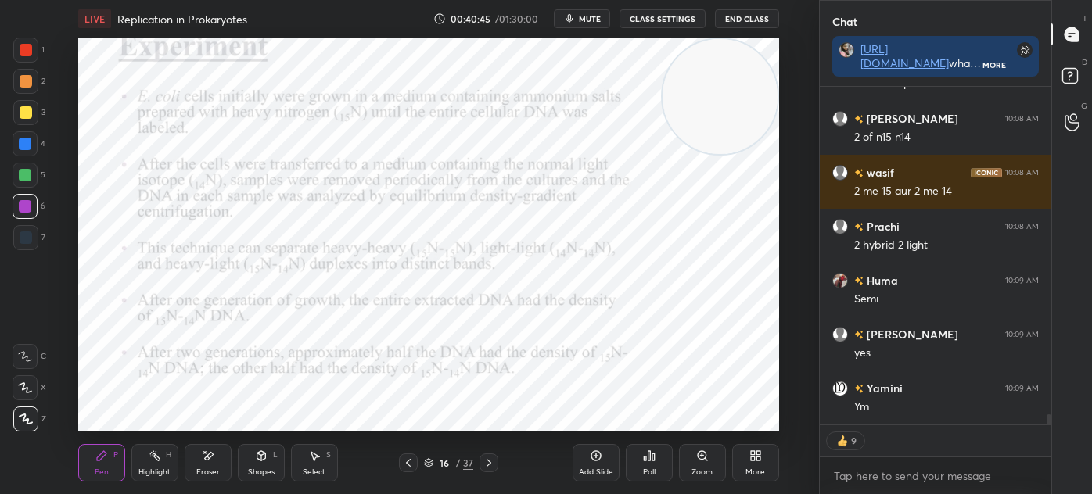
click at [493, 464] on icon at bounding box center [488, 463] width 13 height 13
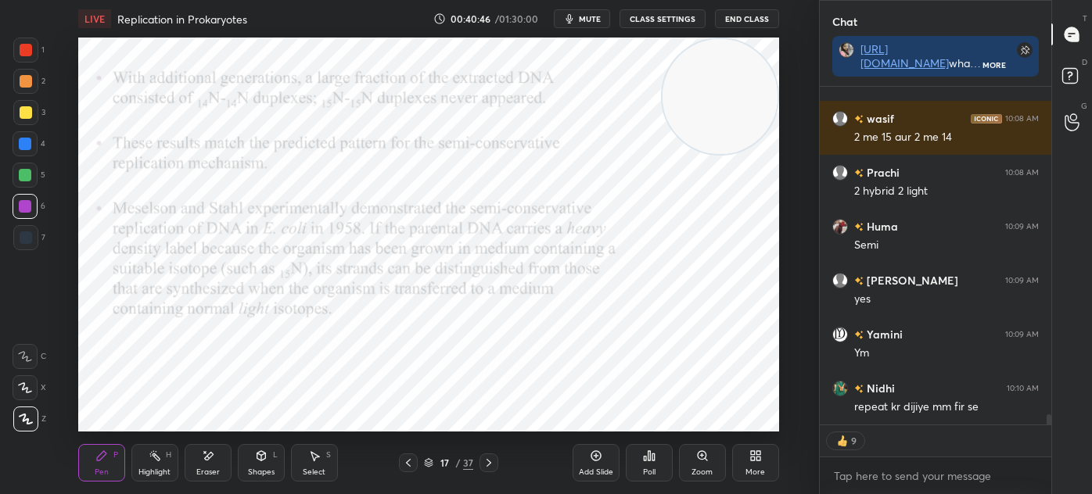
click at [489, 461] on icon at bounding box center [488, 463] width 5 height 8
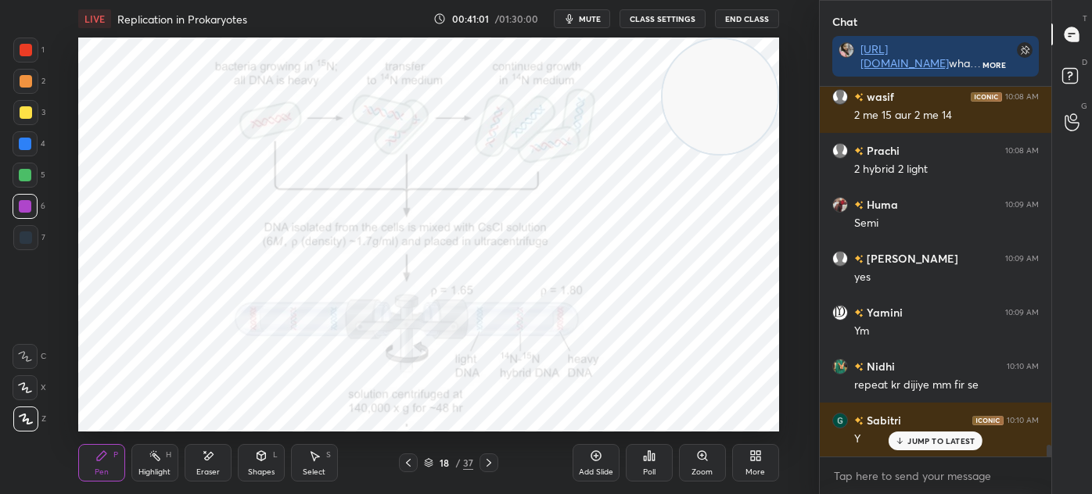
scroll to position [11269, 0]
click at [483, 465] on icon at bounding box center [488, 463] width 13 height 13
click at [491, 462] on icon at bounding box center [488, 463] width 13 height 13
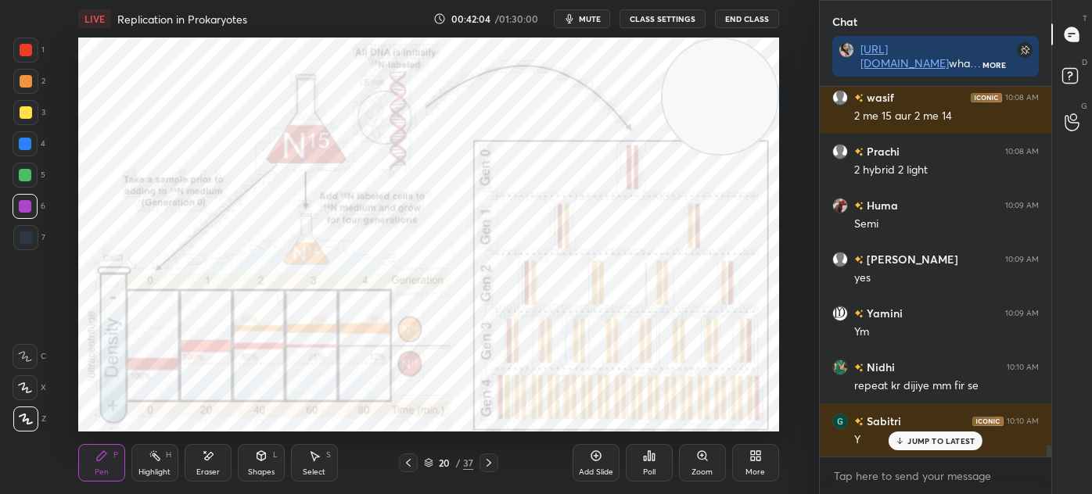
click at [489, 464] on icon at bounding box center [488, 463] width 13 height 13
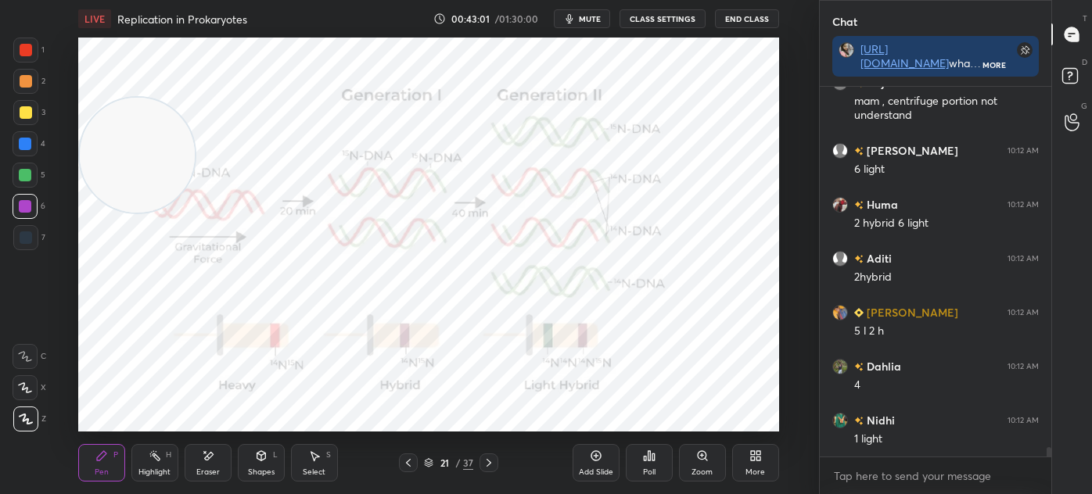
scroll to position [14467, 0]
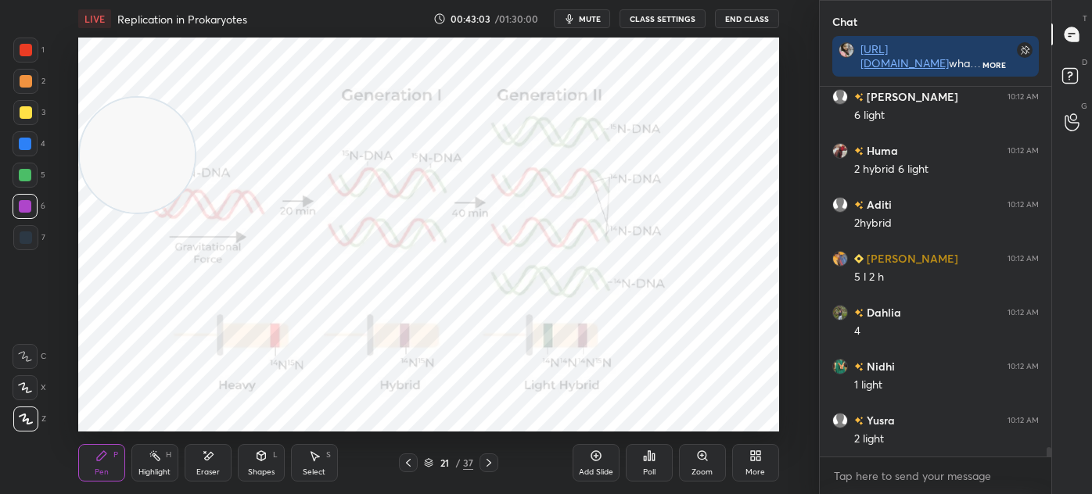
click at [30, 48] on div at bounding box center [26, 50] width 13 height 13
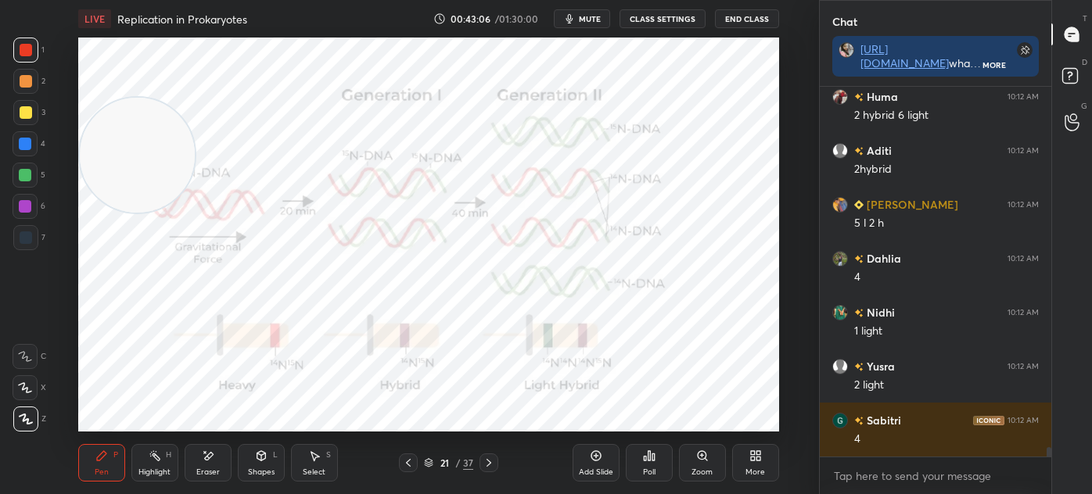
scroll to position [14575, 0]
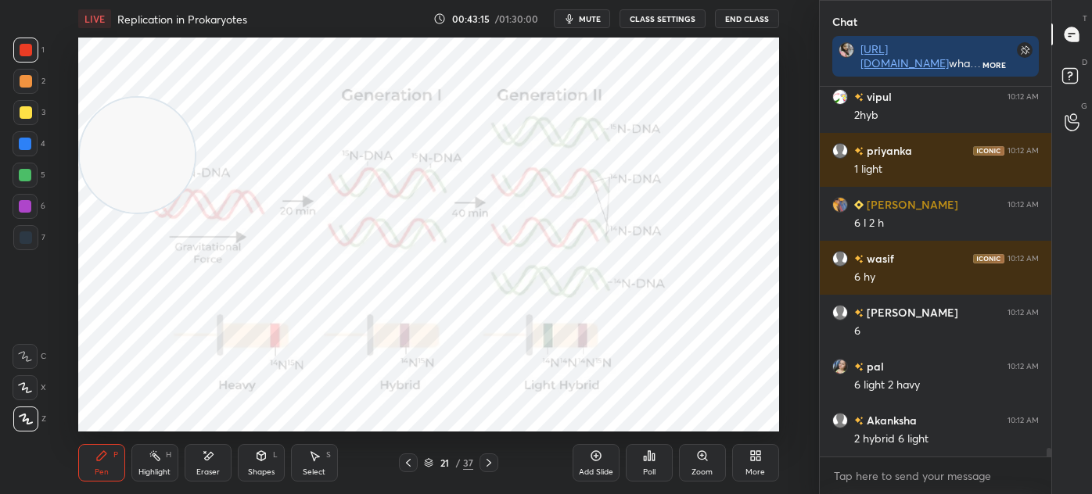
click at [35, 176] on div at bounding box center [25, 175] width 25 height 25
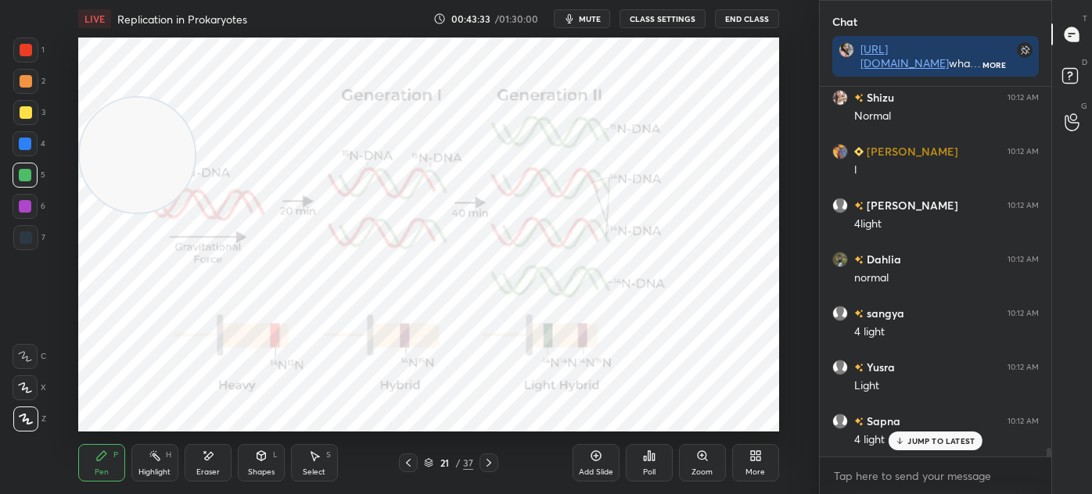
scroll to position [15492, 0]
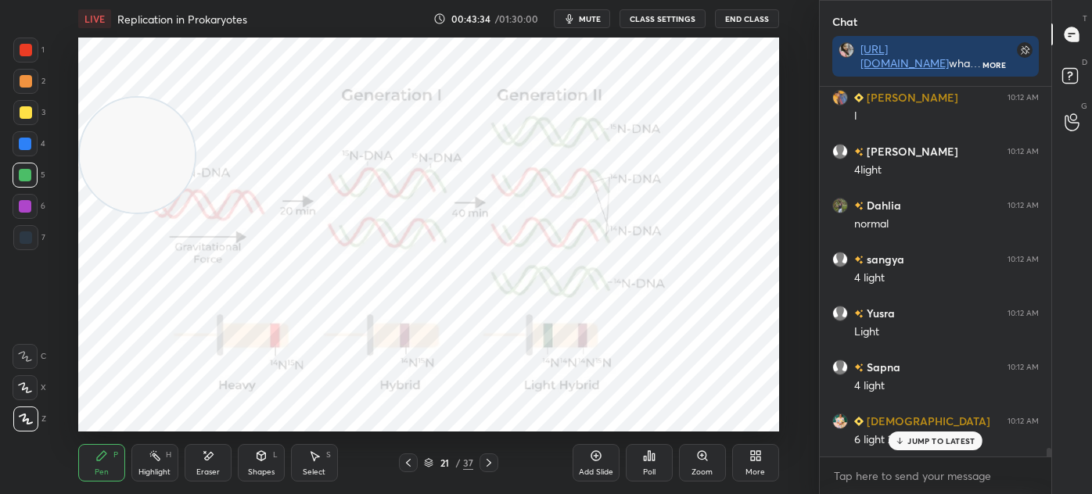
click at [31, 51] on div at bounding box center [26, 50] width 13 height 13
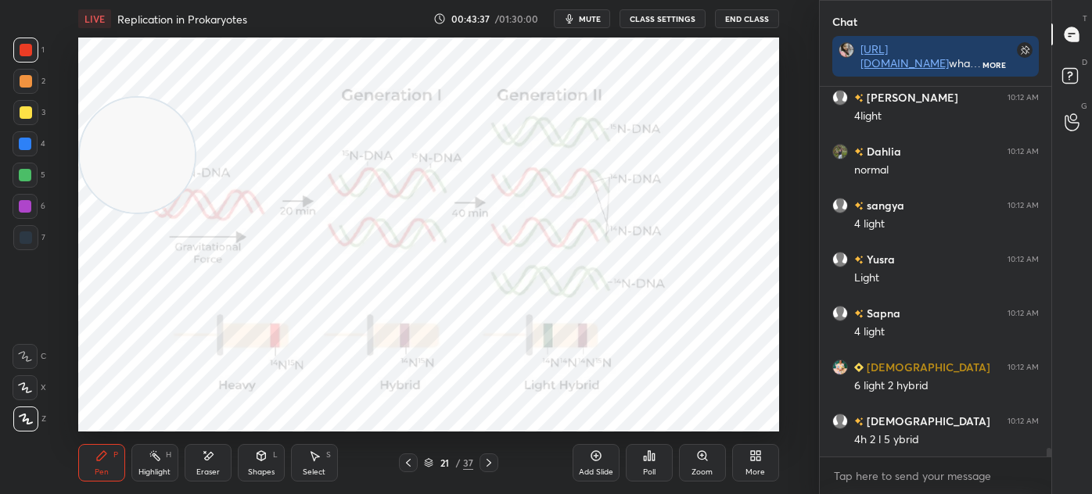
scroll to position [15600, 0]
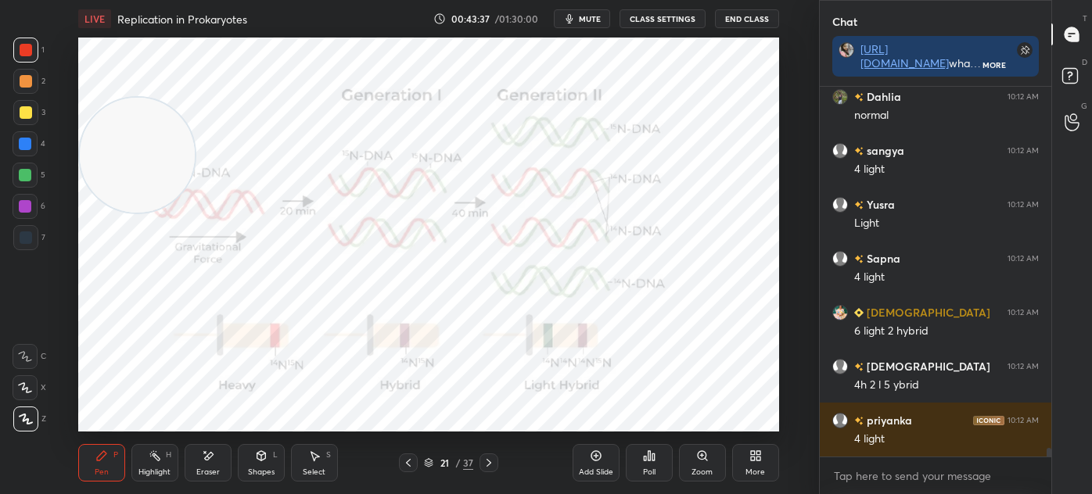
click at [36, 174] on div at bounding box center [25, 175] width 25 height 25
click at [22, 235] on div at bounding box center [26, 237] width 13 height 13
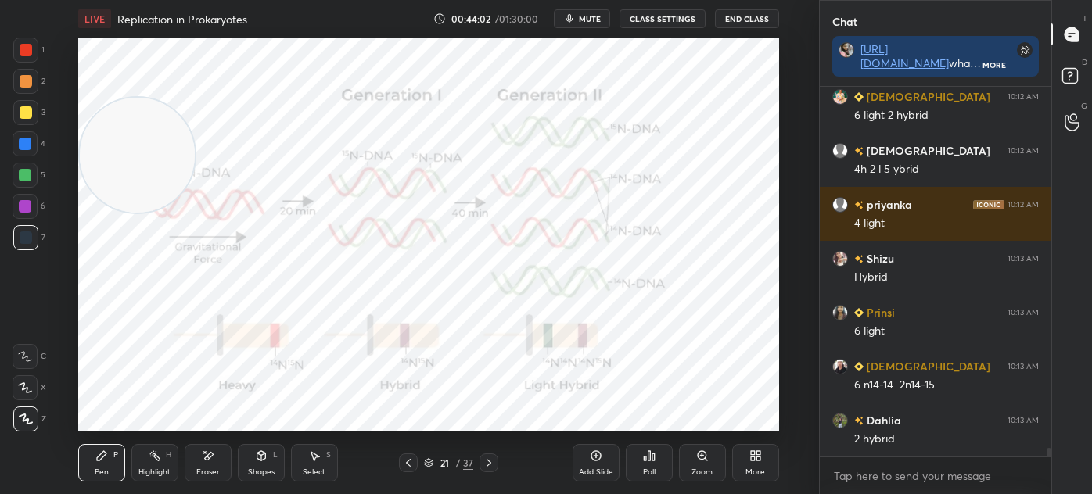
scroll to position [15869, 0]
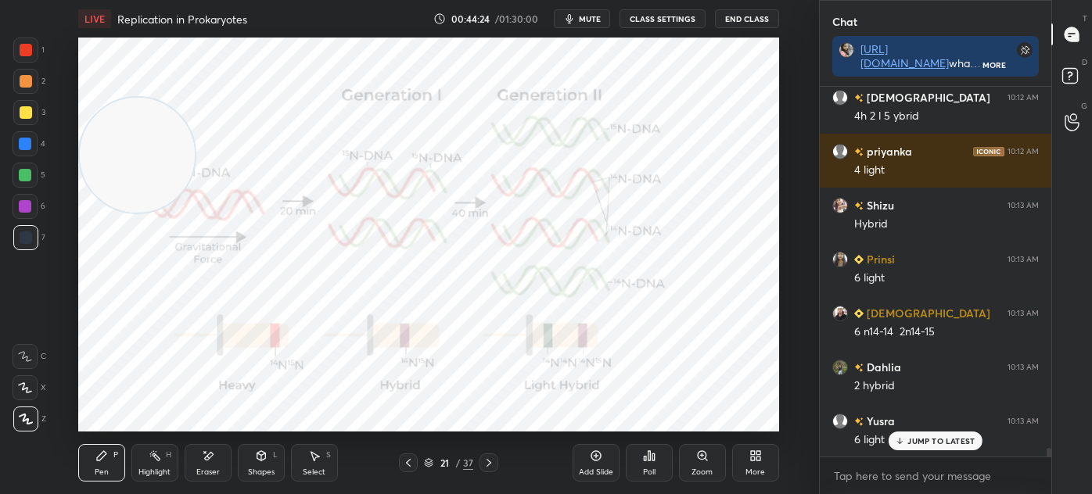
click at [495, 468] on div at bounding box center [488, 462] width 19 height 19
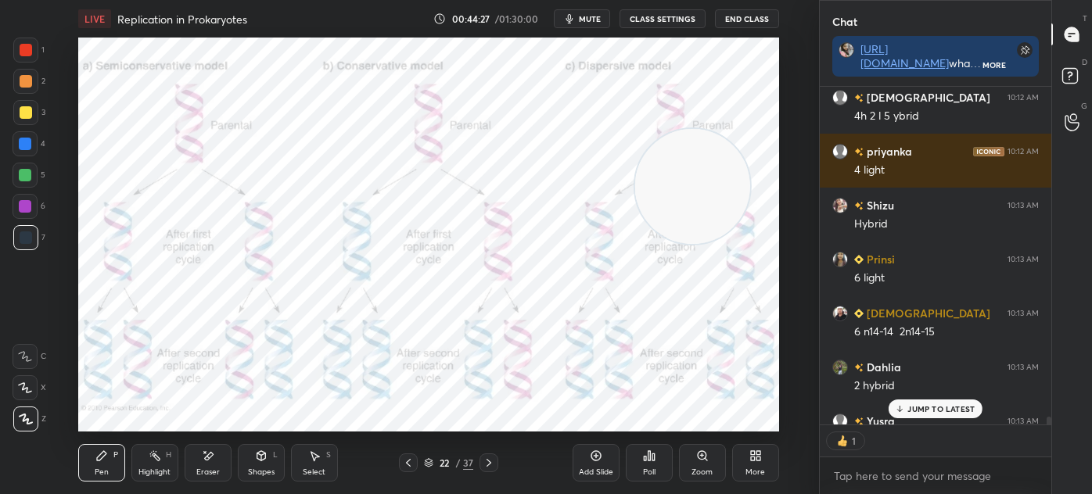
scroll to position [5, 4]
click at [491, 464] on icon at bounding box center [488, 463] width 13 height 13
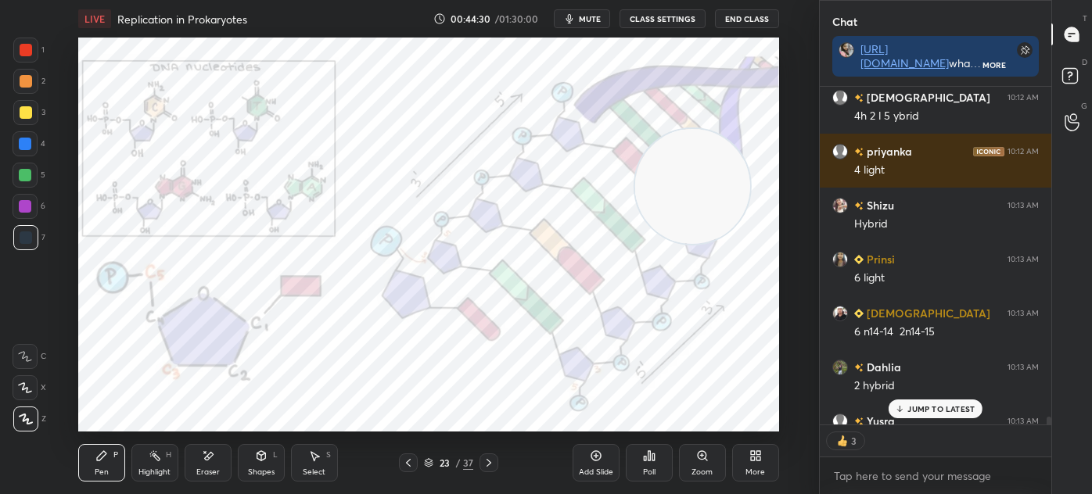
click at [482, 462] on icon at bounding box center [488, 463] width 13 height 13
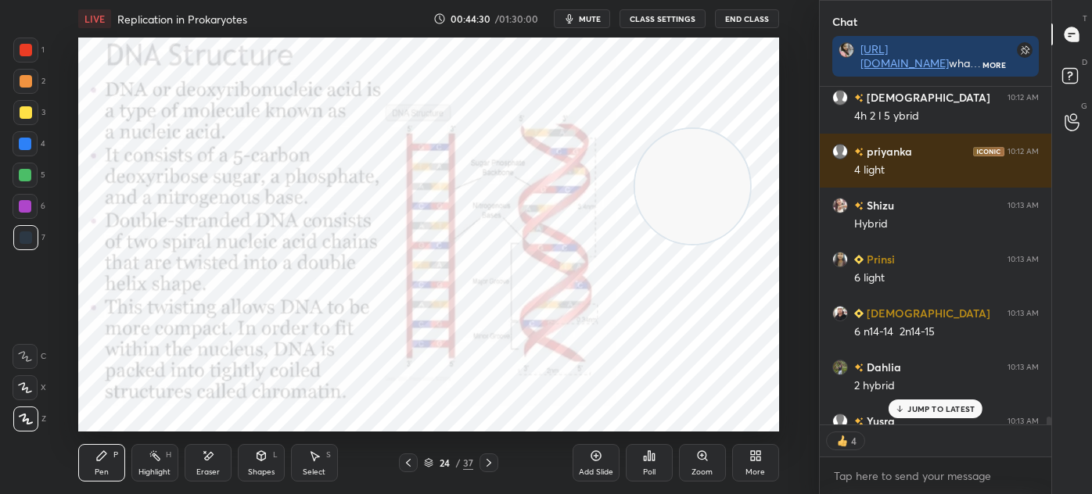
click at [410, 464] on icon at bounding box center [408, 463] width 13 height 13
click at [407, 463] on icon at bounding box center [408, 463] width 13 height 13
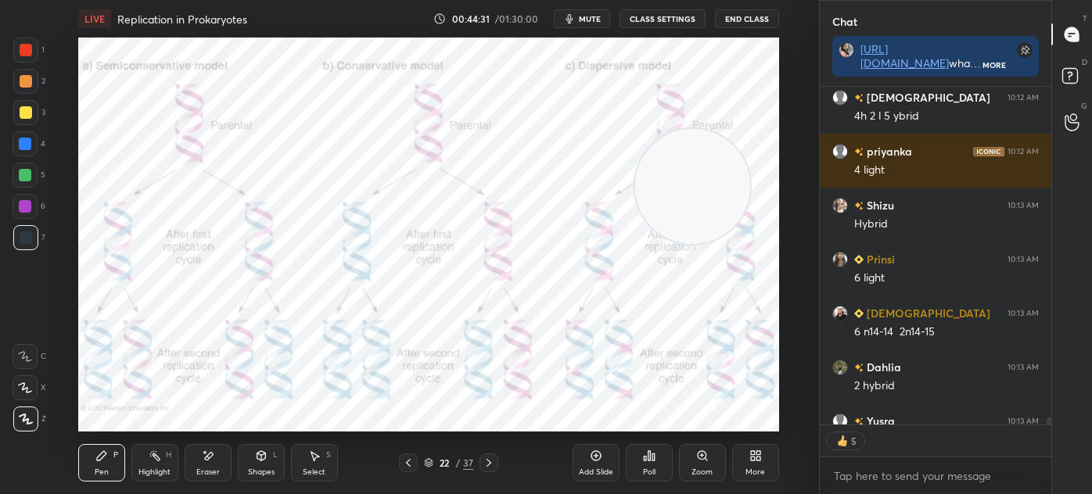
scroll to position [15956, 0]
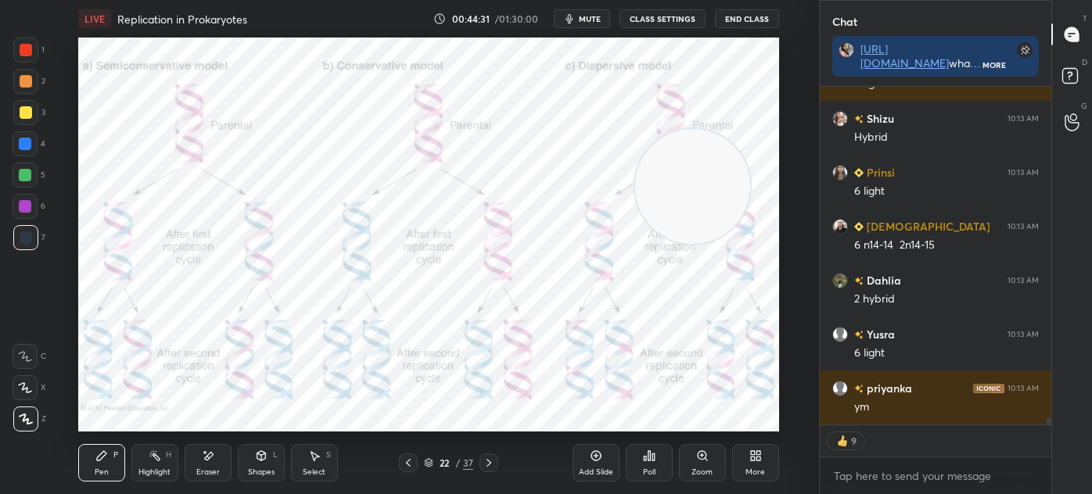
click at [571, 461] on div "22 / 37" at bounding box center [448, 462] width 247 height 19
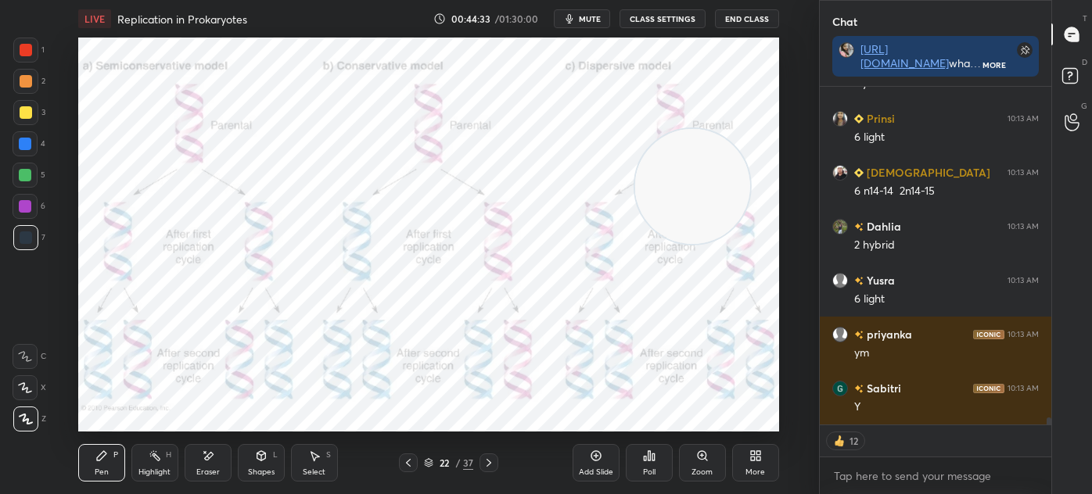
click at [592, 468] on div "Add Slide" at bounding box center [596, 472] width 34 height 8
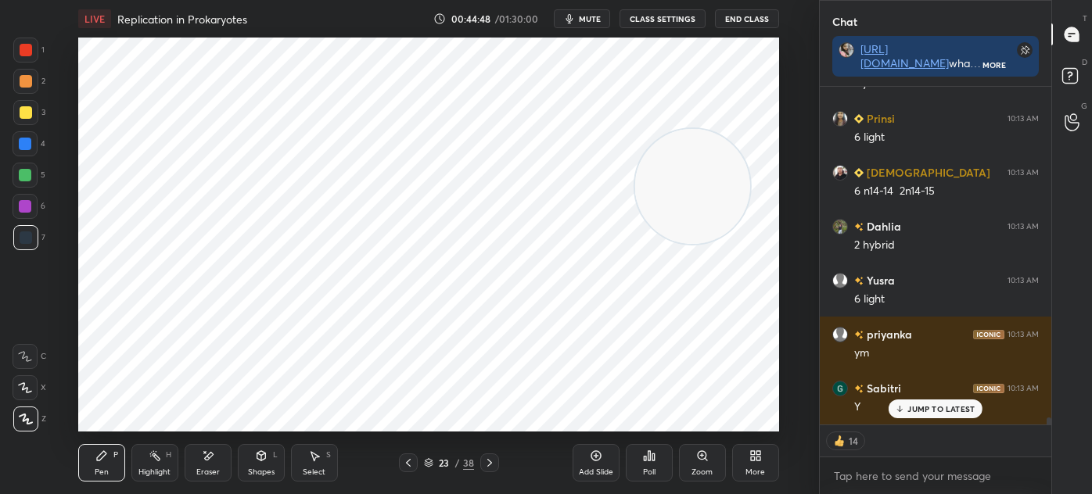
scroll to position [16063, 0]
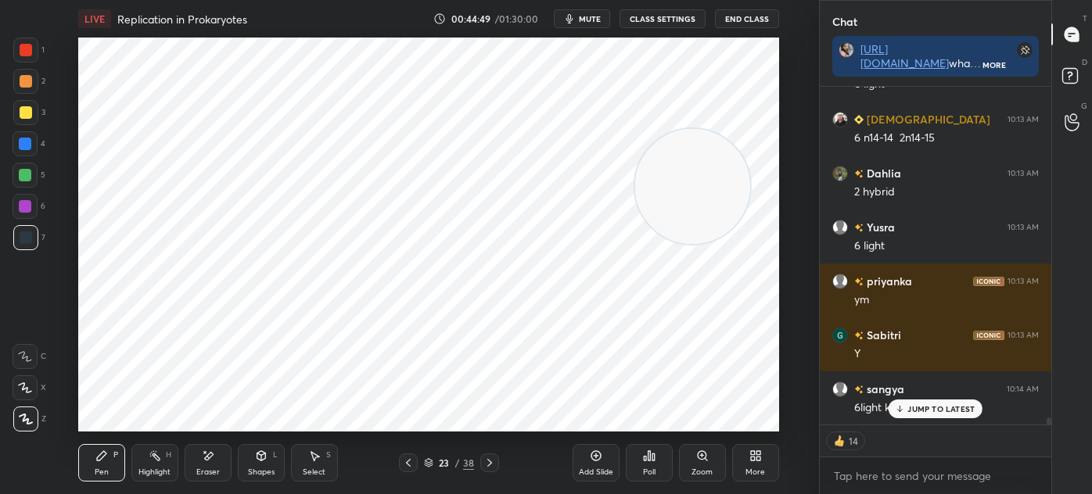
click at [29, 52] on div at bounding box center [26, 50] width 13 height 13
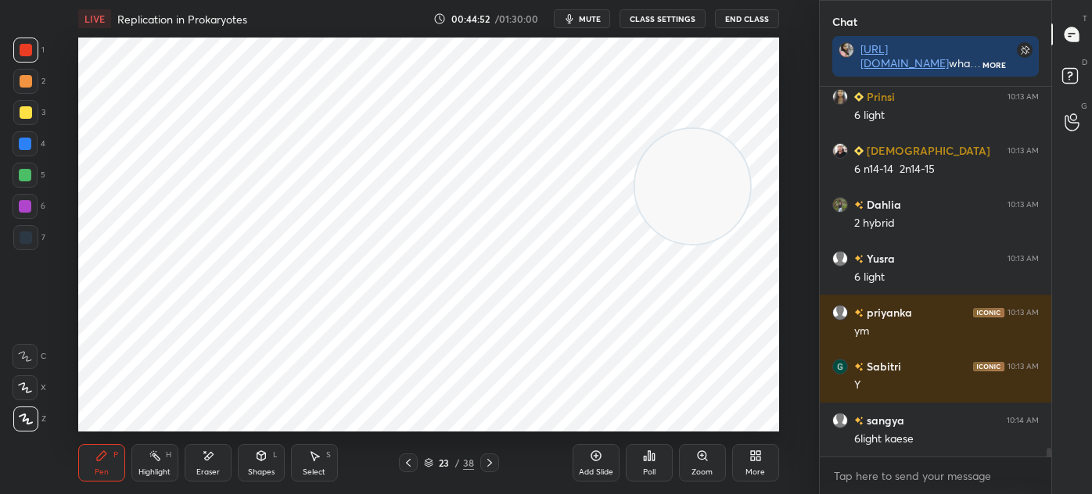
scroll to position [16086, 0]
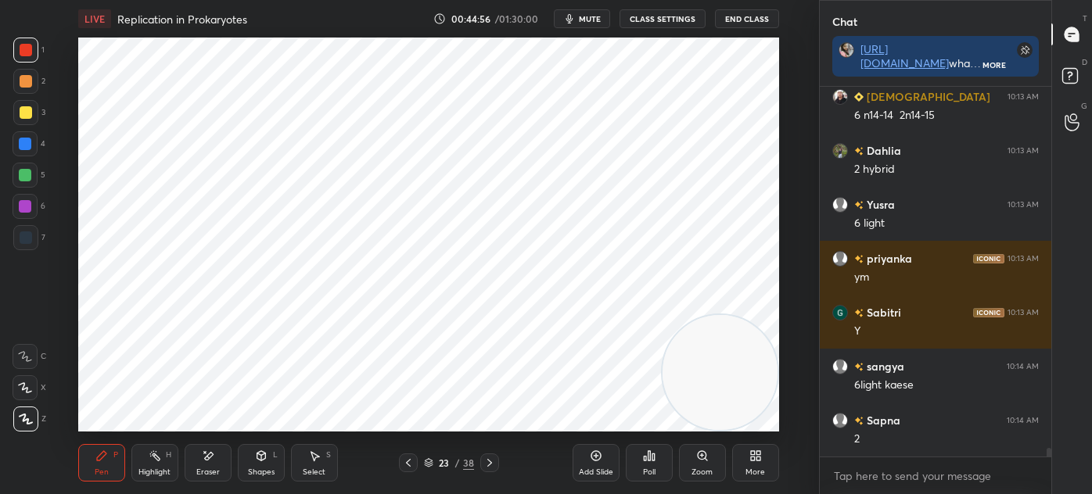
click at [308, 465] on div "Select S" at bounding box center [314, 463] width 47 height 38
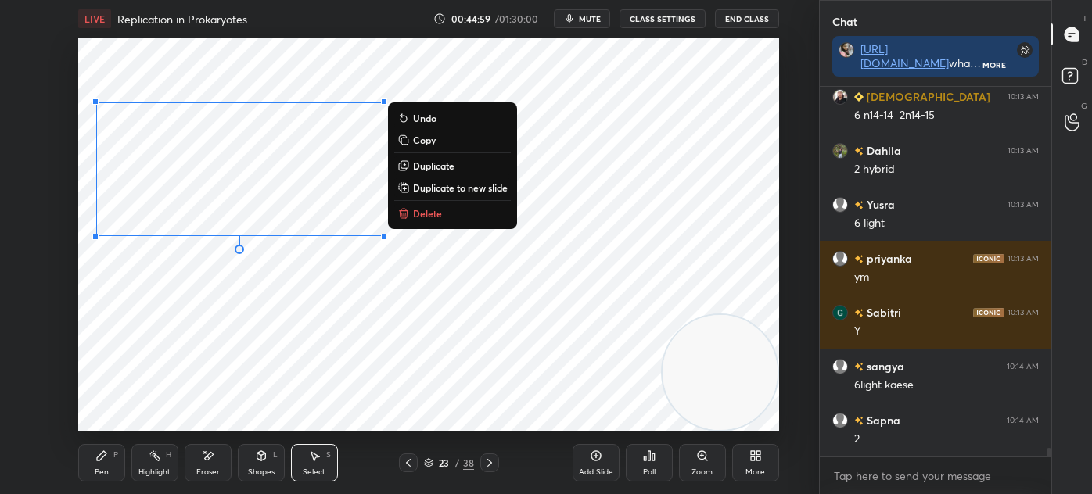
click at [167, 289] on div "0 ° Undo Copy Duplicate Duplicate to new slide Delete" at bounding box center [428, 235] width 701 height 394
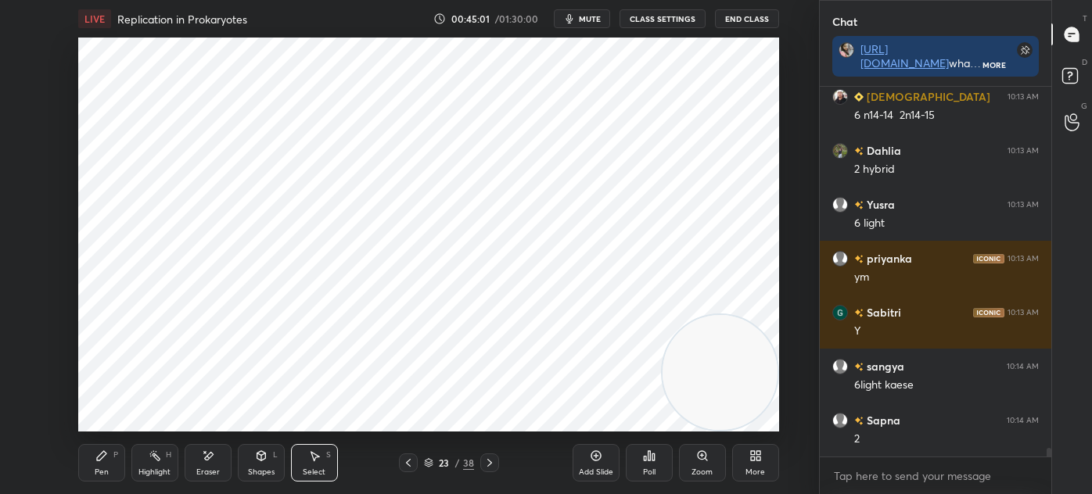
click at [105, 464] on div "Pen P" at bounding box center [101, 463] width 47 height 38
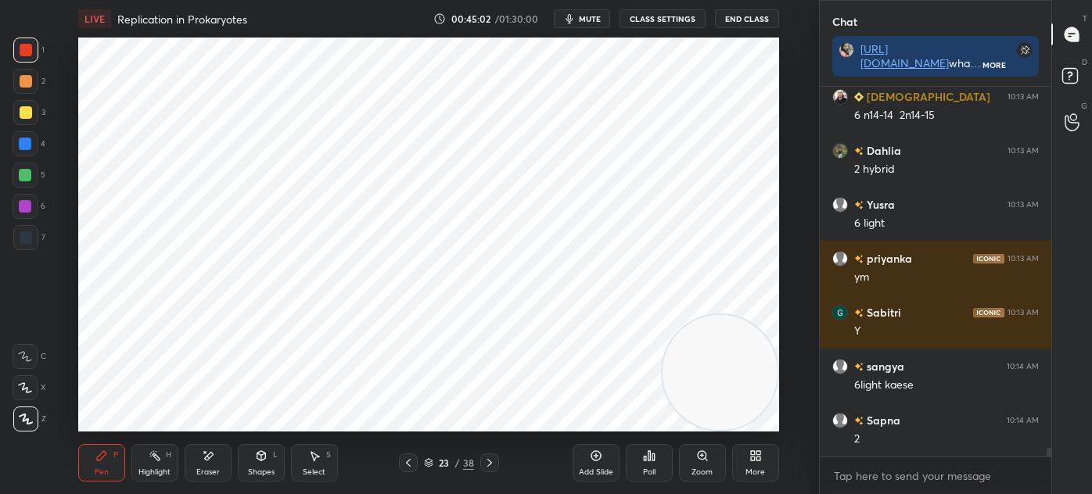
click at [20, 237] on div at bounding box center [26, 237] width 13 height 13
click at [25, 52] on div at bounding box center [26, 50] width 13 height 13
click at [33, 248] on div at bounding box center [25, 237] width 25 height 25
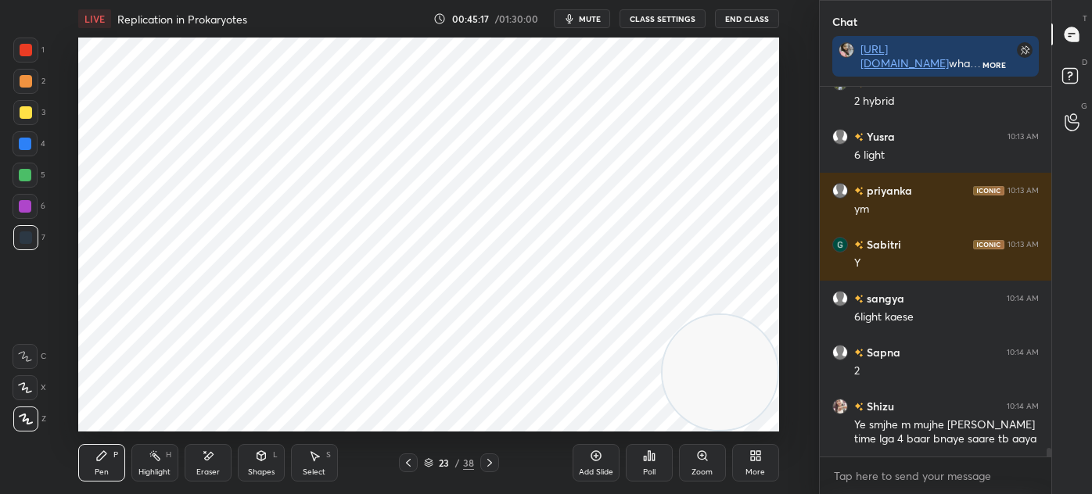
click at [22, 52] on div at bounding box center [26, 50] width 13 height 13
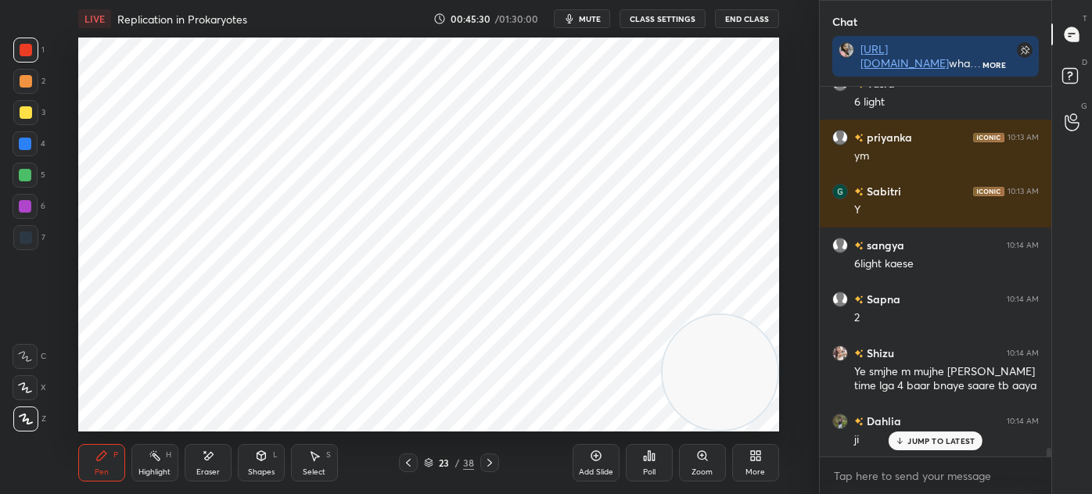
scroll to position [16261, 0]
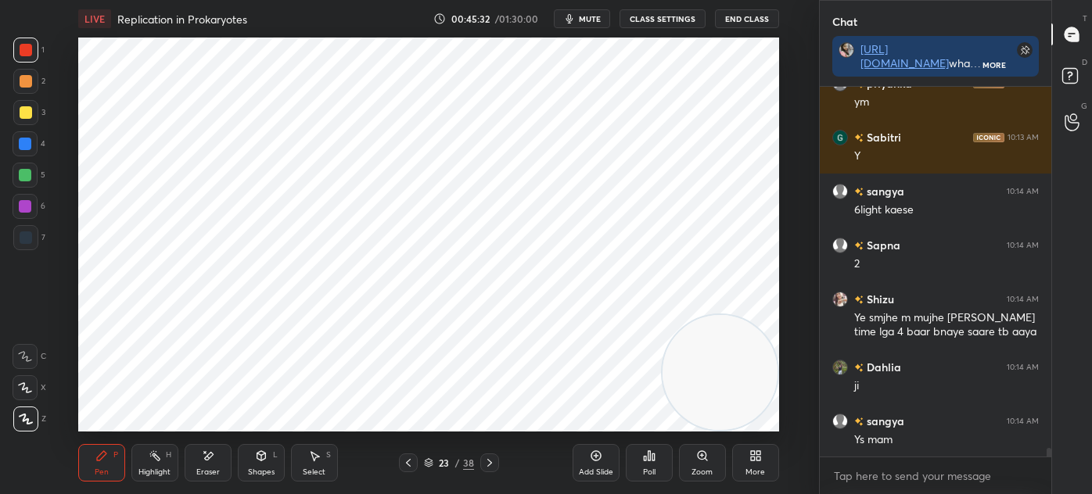
click at [38, 228] on div "7" at bounding box center [29, 237] width 32 height 25
click at [35, 58] on div at bounding box center [25, 50] width 25 height 25
click at [27, 239] on div at bounding box center [26, 237] width 13 height 13
click at [30, 57] on div at bounding box center [25, 50] width 25 height 25
click at [317, 452] on icon at bounding box center [314, 456] width 13 height 13
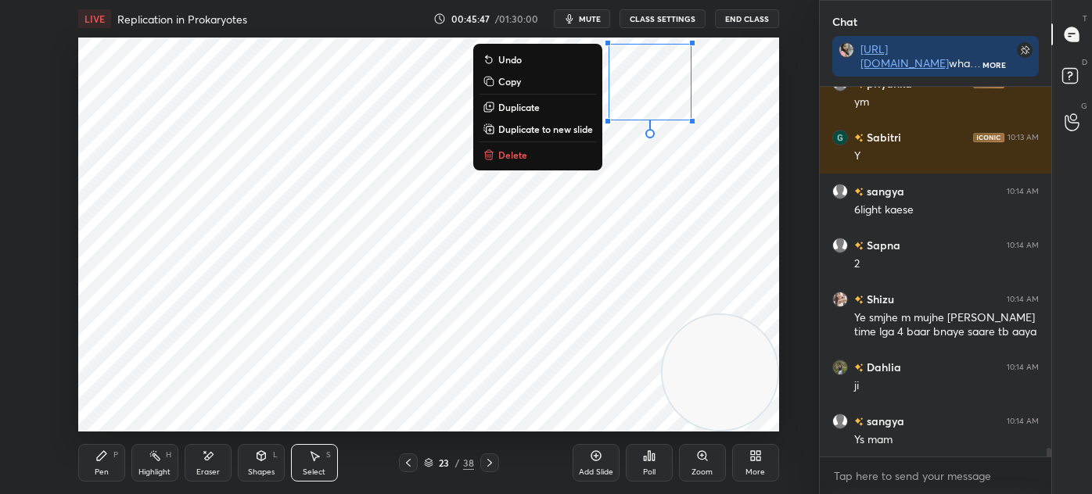
click at [523, 106] on p "Duplicate" at bounding box center [518, 107] width 41 height 13
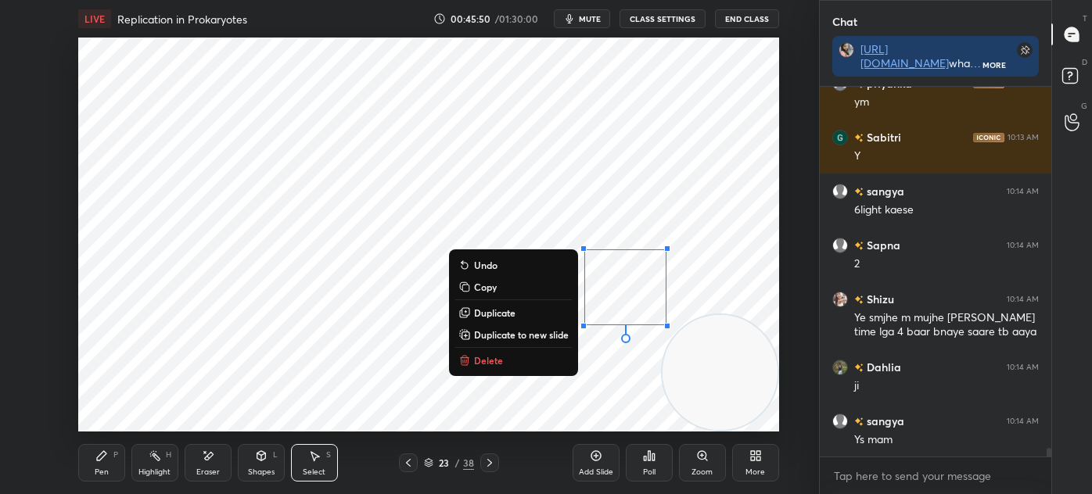
click at [156, 395] on div "0 ° Undo Copy Duplicate Duplicate to new slide Delete" at bounding box center [428, 235] width 701 height 394
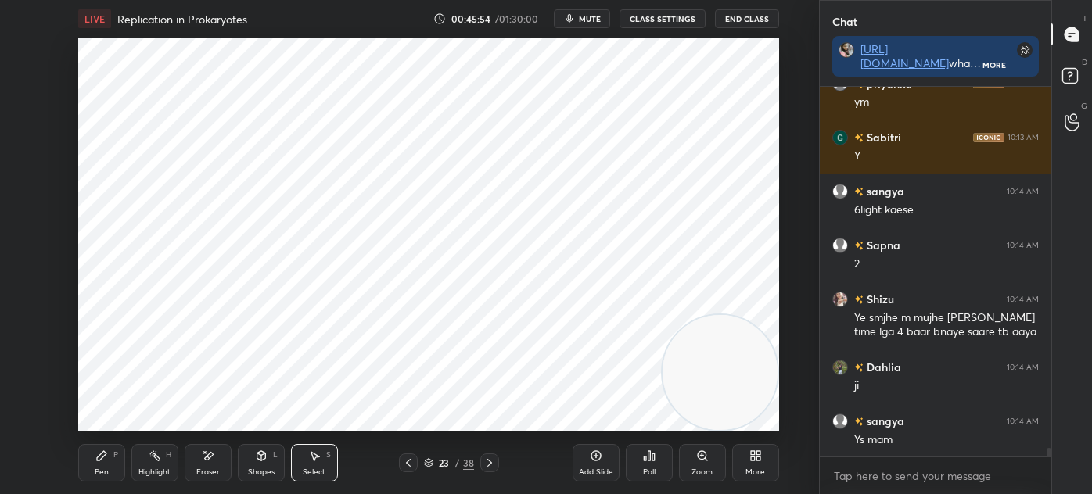
click at [100, 475] on div "Pen" at bounding box center [102, 472] width 14 height 8
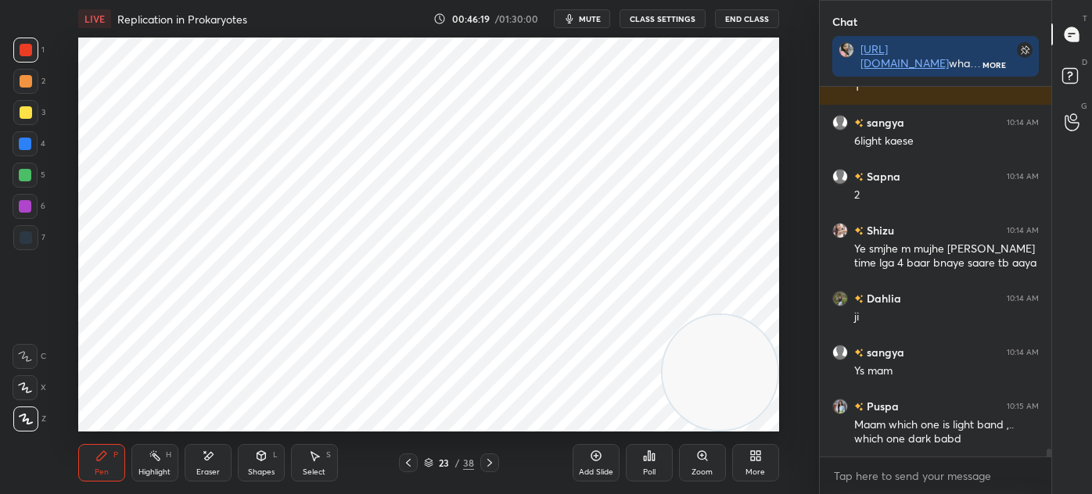
scroll to position [16398, 0]
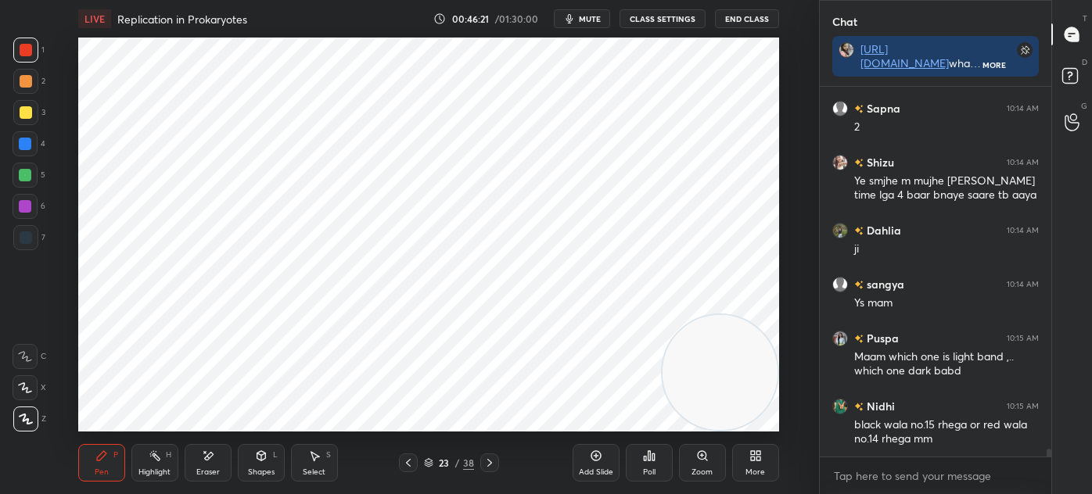
click at [298, 461] on div "Select S" at bounding box center [314, 463] width 47 height 38
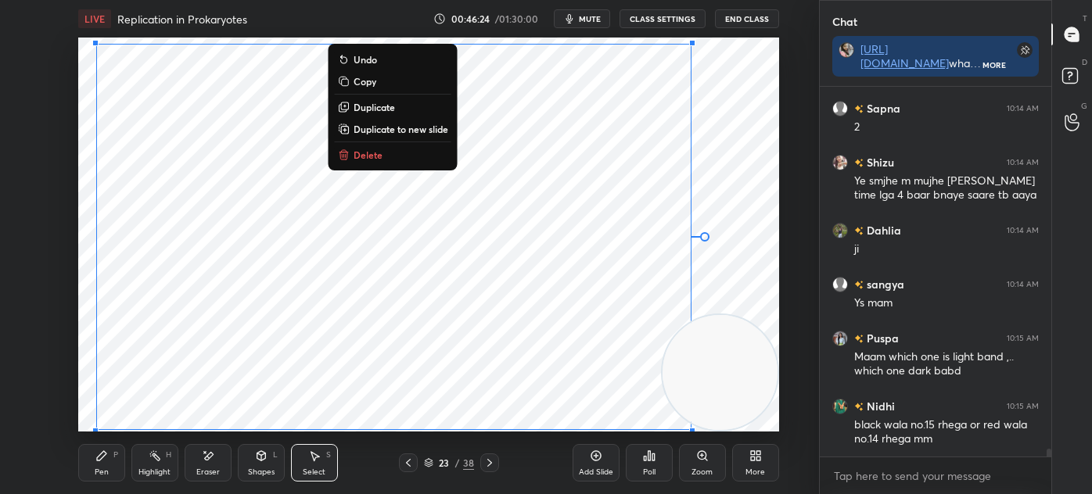
click at [155, 173] on div "0 ° Undo Copy Duplicate Duplicate to new slide Delete" at bounding box center [428, 235] width 701 height 394
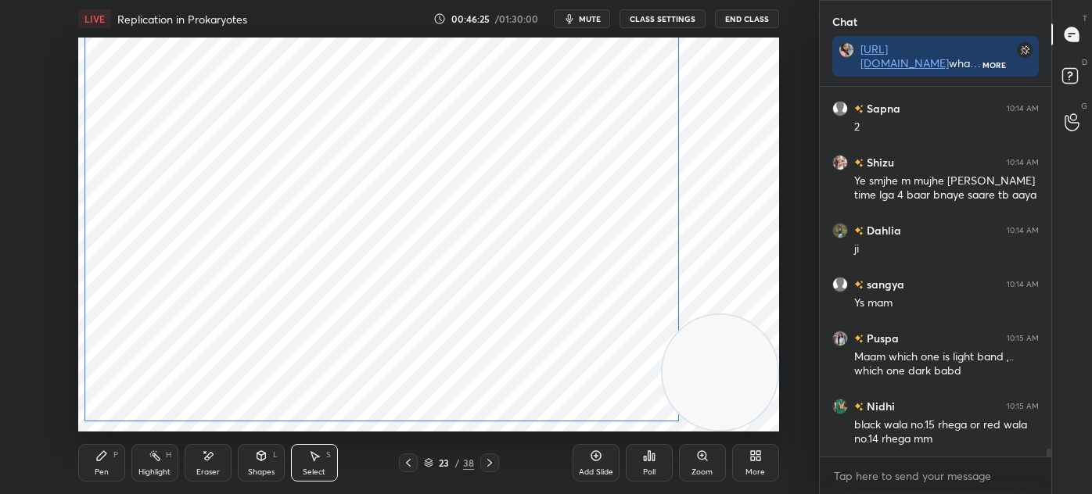
click at [124, 65] on div "0 ° Undo Copy Duplicate Duplicate to new slide Delete" at bounding box center [428, 235] width 701 height 394
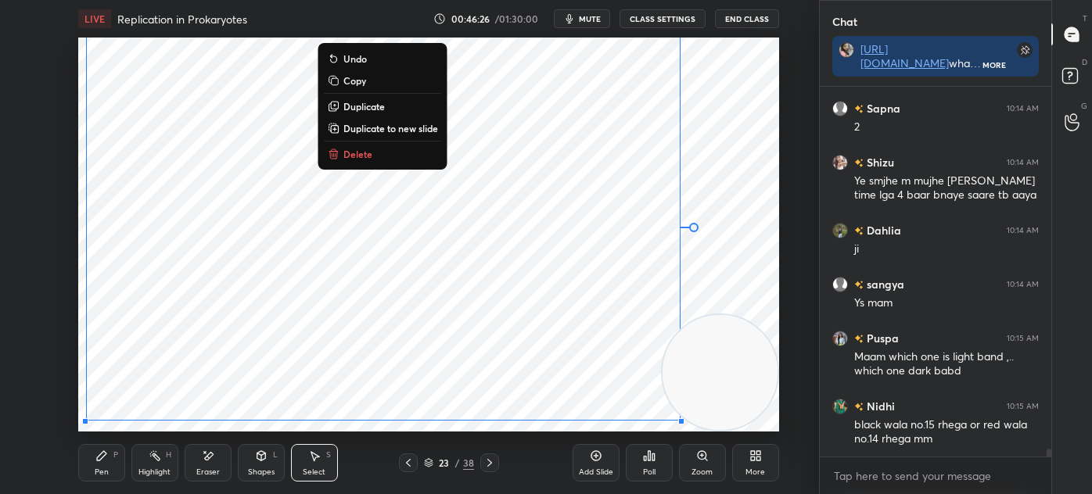
click at [357, 441] on div "Pen P Highlight H Eraser Shapes L Select S 23 / 38 Add Slide Poll Zoom More" at bounding box center [428, 463] width 701 height 63
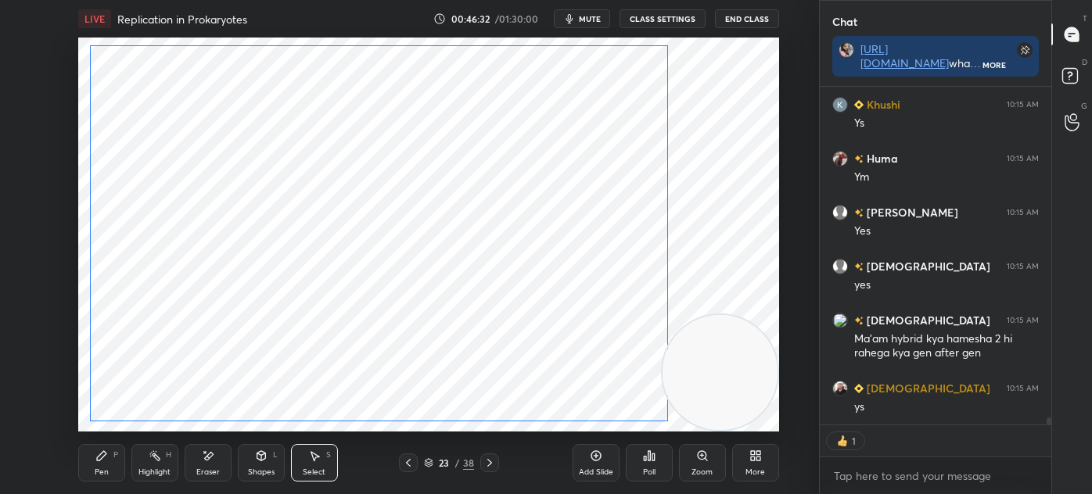
scroll to position [16876, 0]
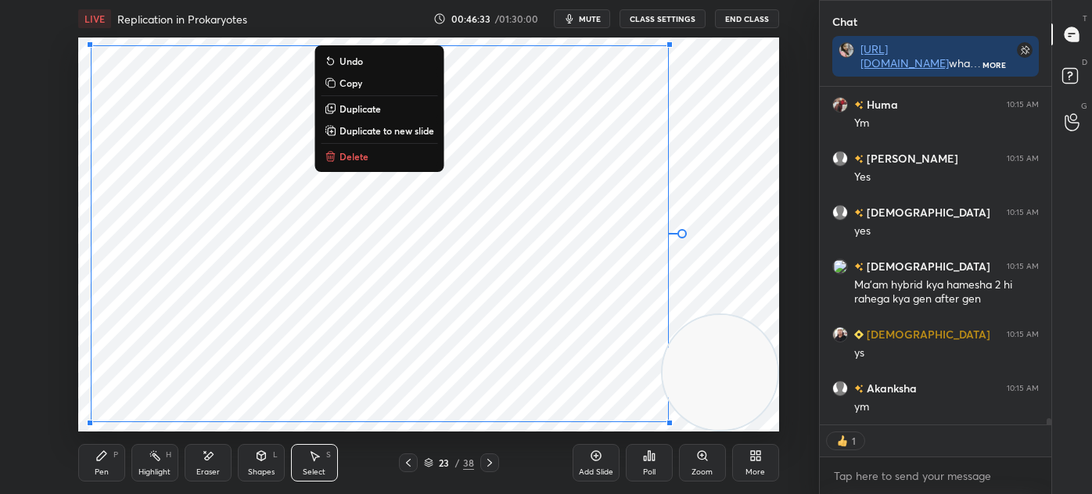
click at [296, 425] on div "0 ° Undo Copy Duplicate Duplicate to new slide Delete" at bounding box center [428, 235] width 701 height 394
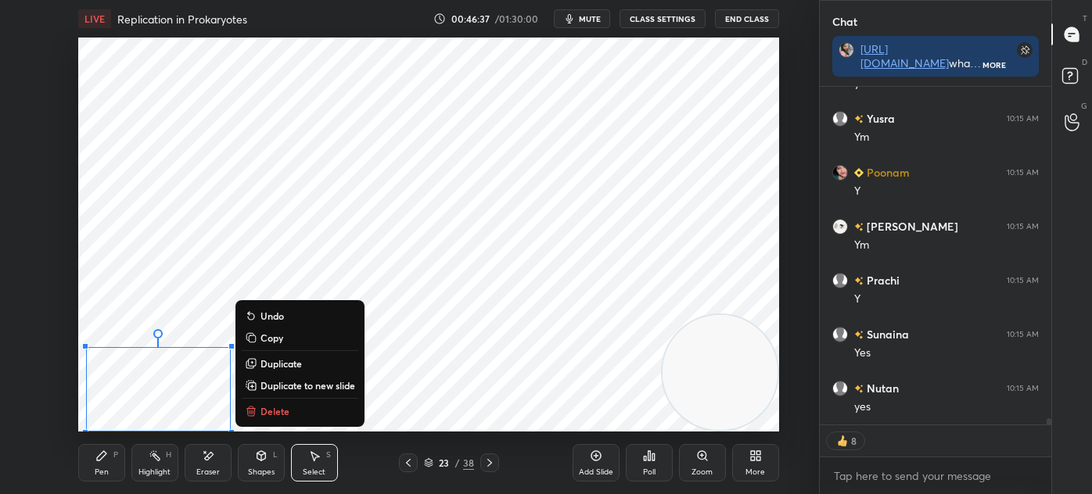
scroll to position [17307, 0]
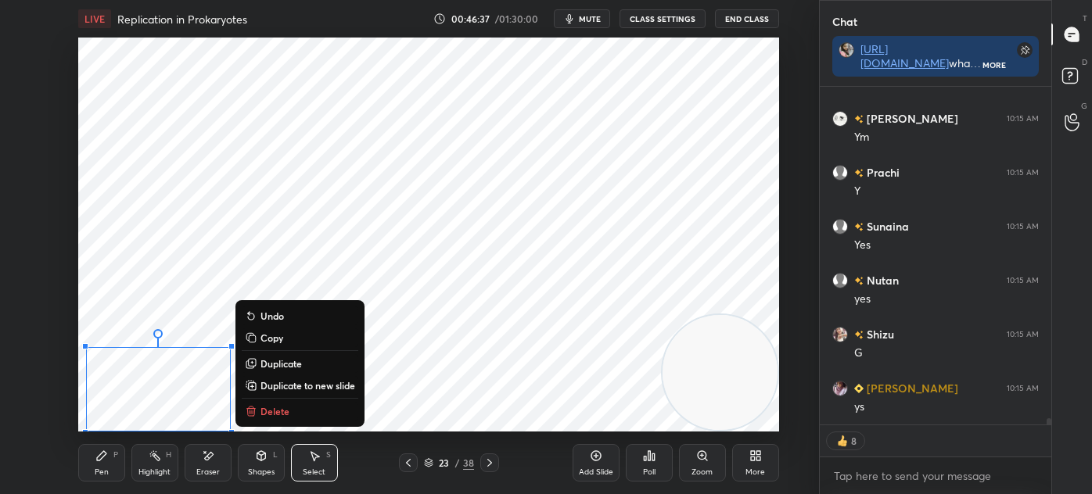
click at [106, 458] on icon at bounding box center [101, 456] width 13 height 13
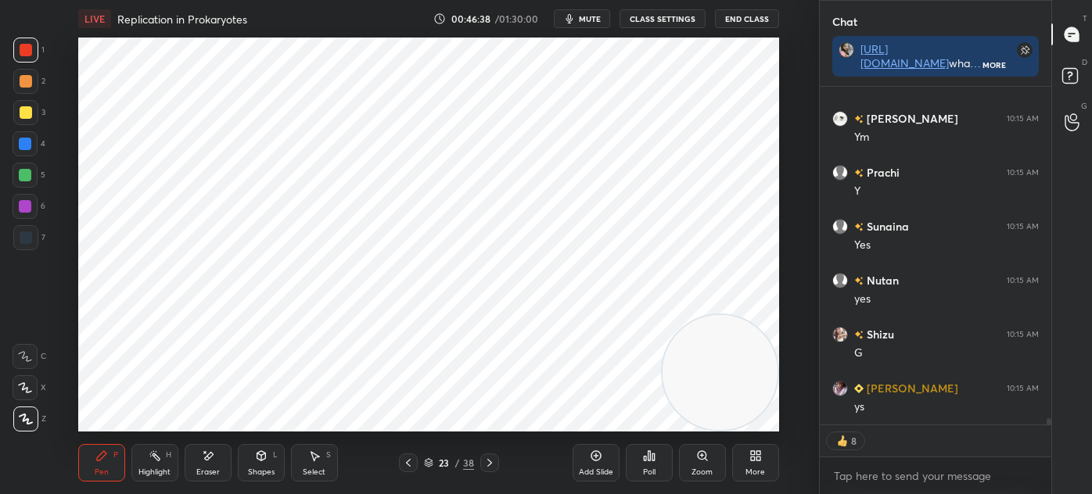
click at [20, 235] on div at bounding box center [26, 237] width 13 height 13
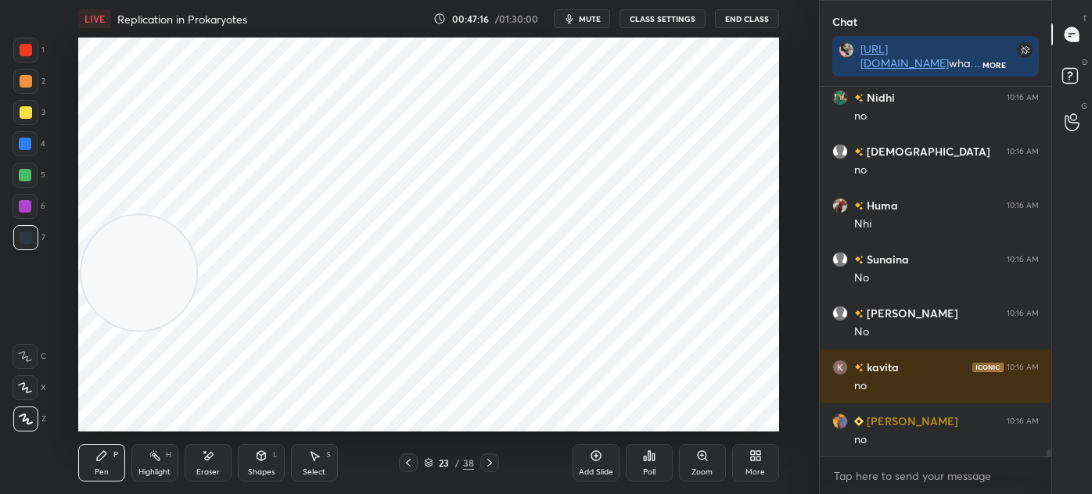
scroll to position [18678, 0]
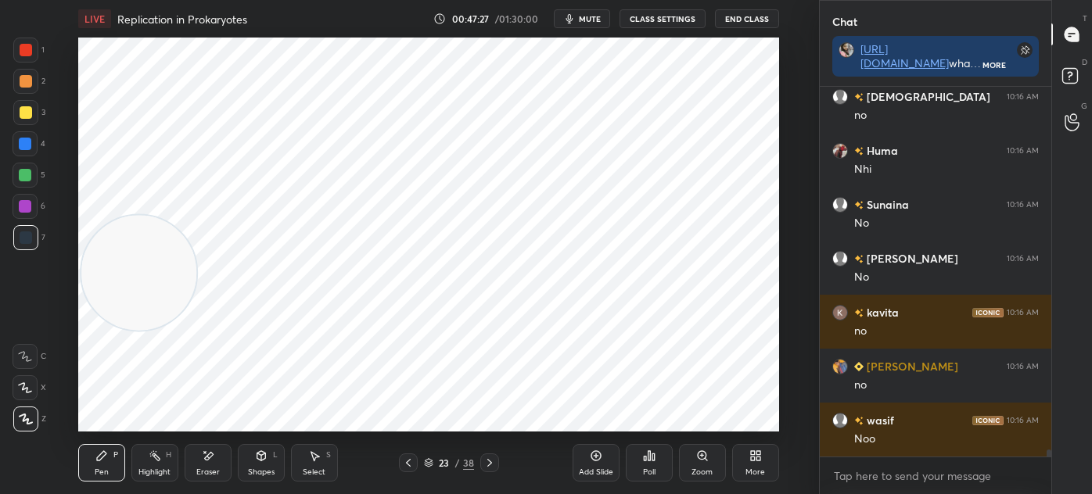
click at [227, 461] on div "Eraser" at bounding box center [208, 463] width 47 height 38
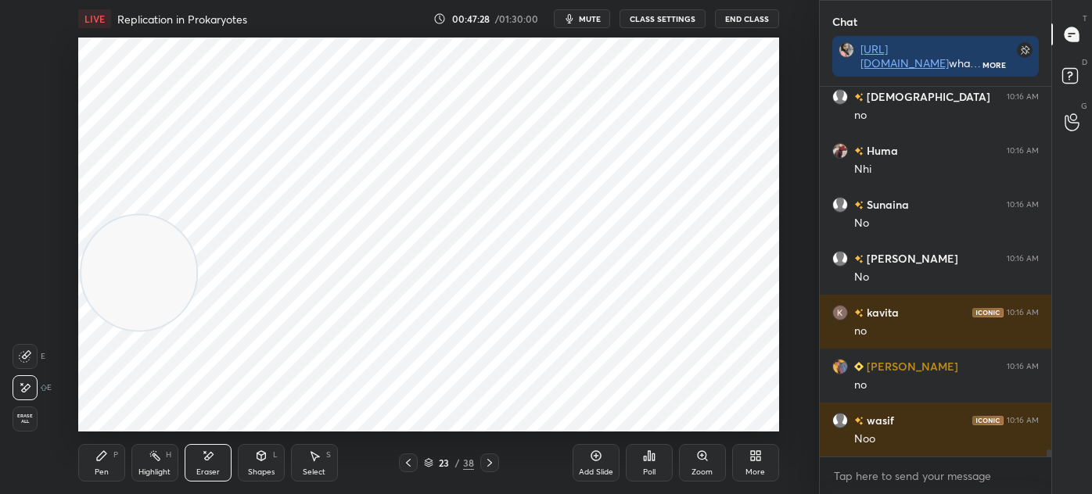
click at [119, 457] on div "Pen P" at bounding box center [101, 463] width 47 height 38
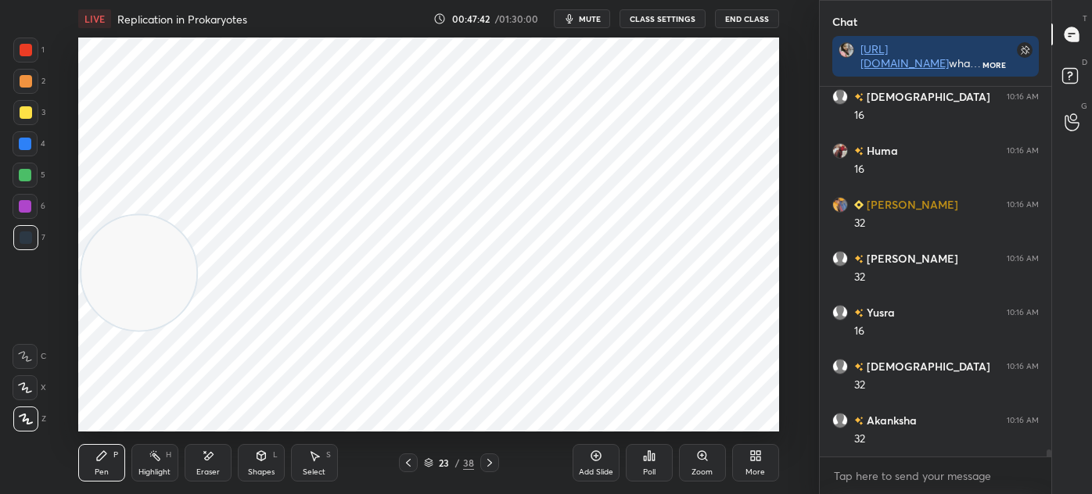
scroll to position [19325, 0]
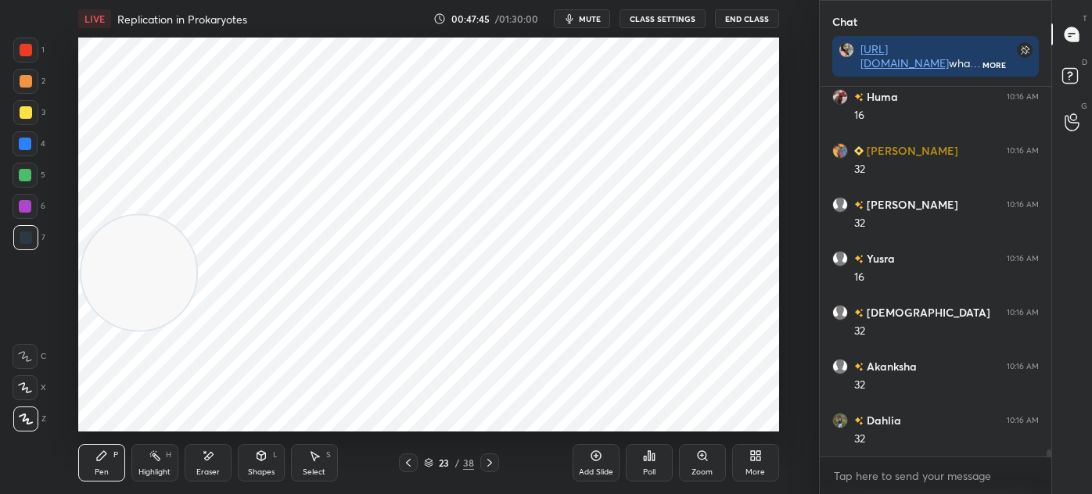
click at [308, 460] on icon at bounding box center [314, 456] width 13 height 13
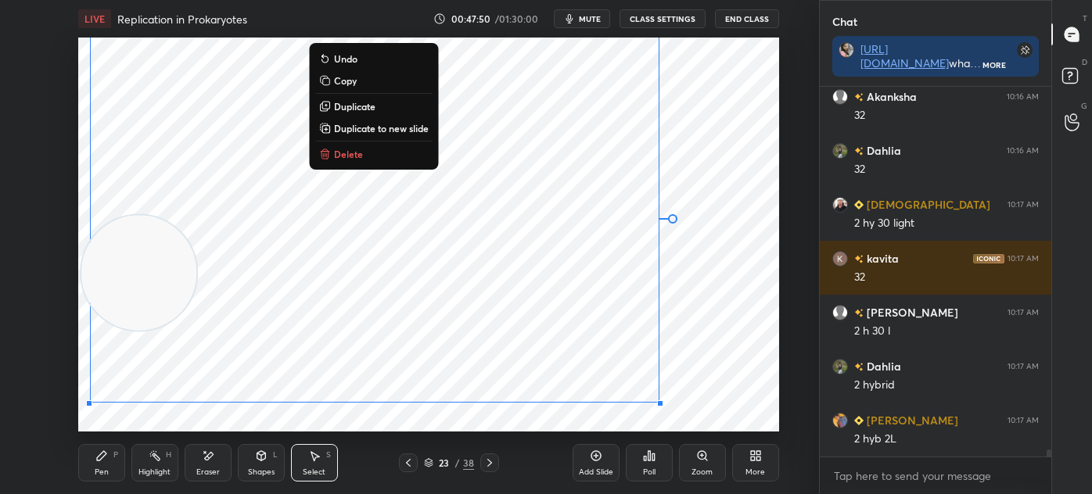
scroll to position [19649, 0]
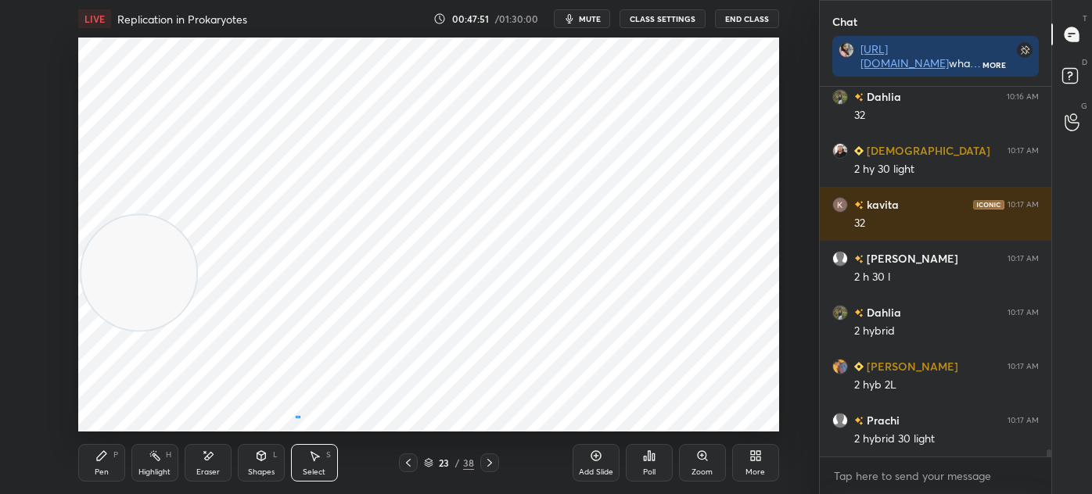
click at [296, 417] on div "0 ° Undo Copy Duplicate Duplicate to new slide Delete" at bounding box center [428, 235] width 701 height 394
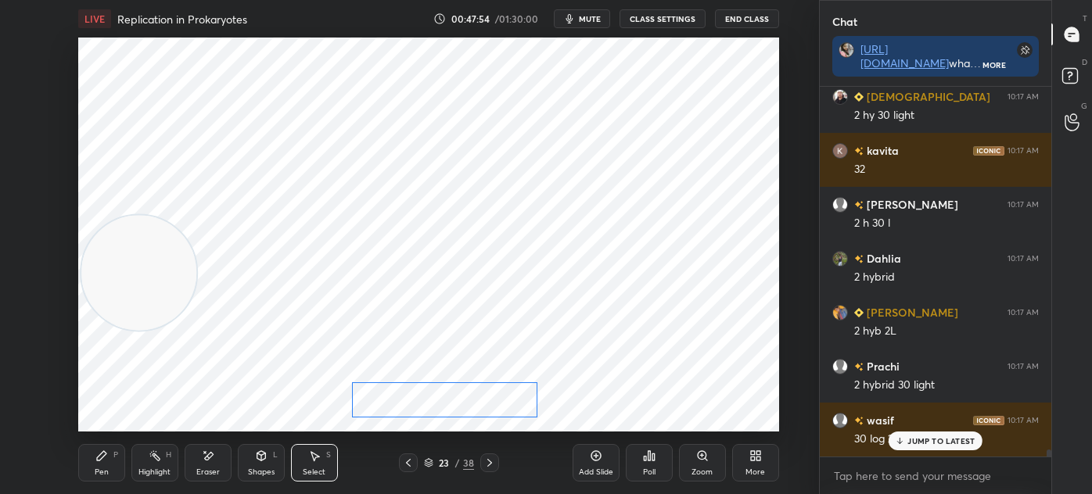
scroll to position [19824, 0]
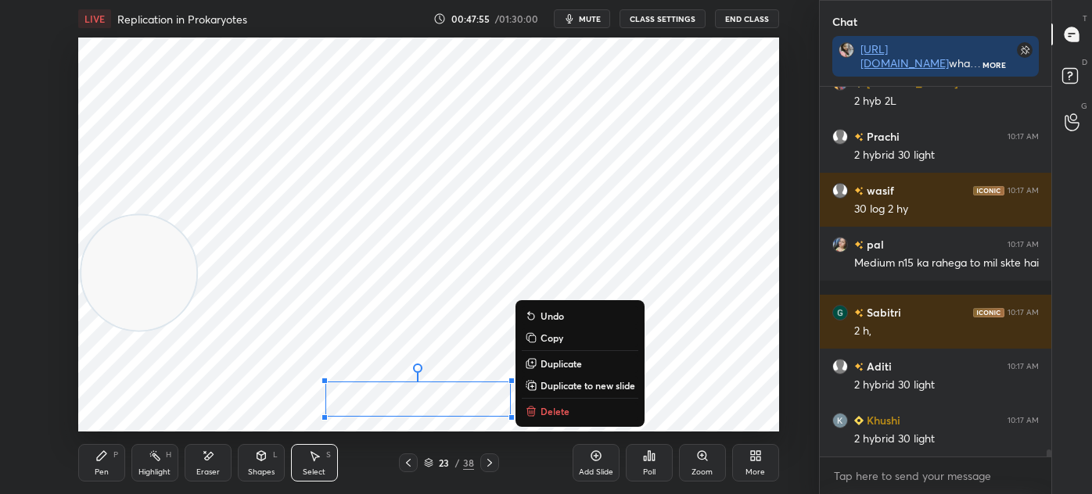
click at [100, 464] on div "Pen P" at bounding box center [101, 463] width 47 height 38
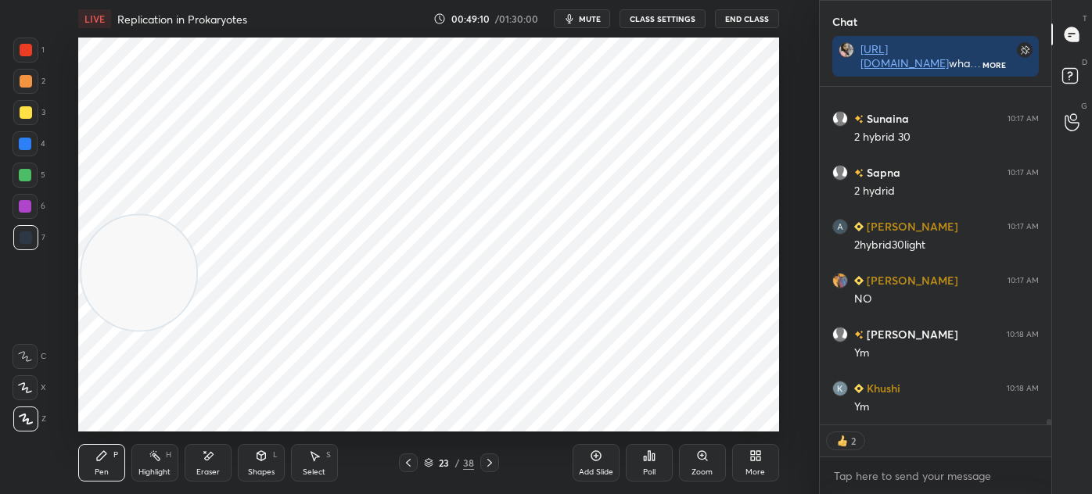
scroll to position [21152, 0]
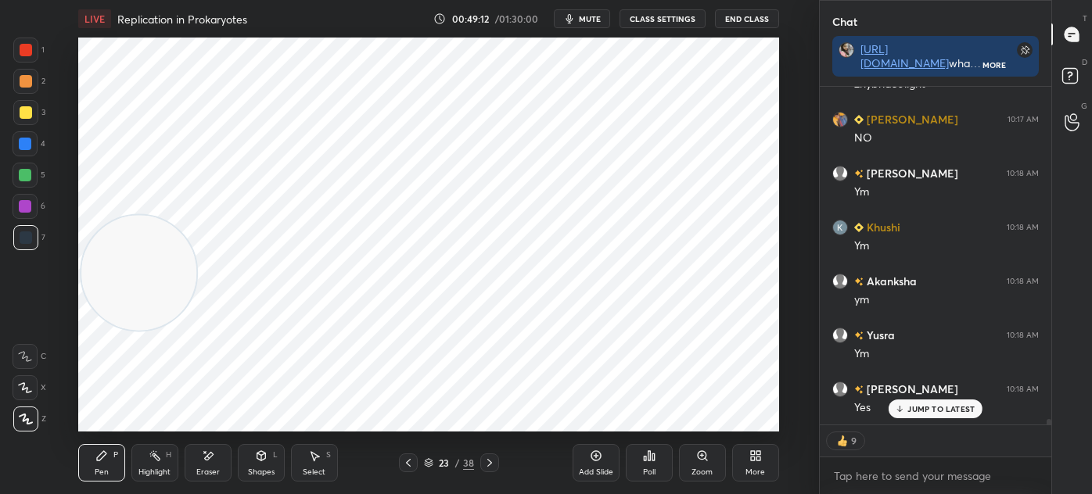
click at [410, 461] on icon at bounding box center [408, 463] width 13 height 13
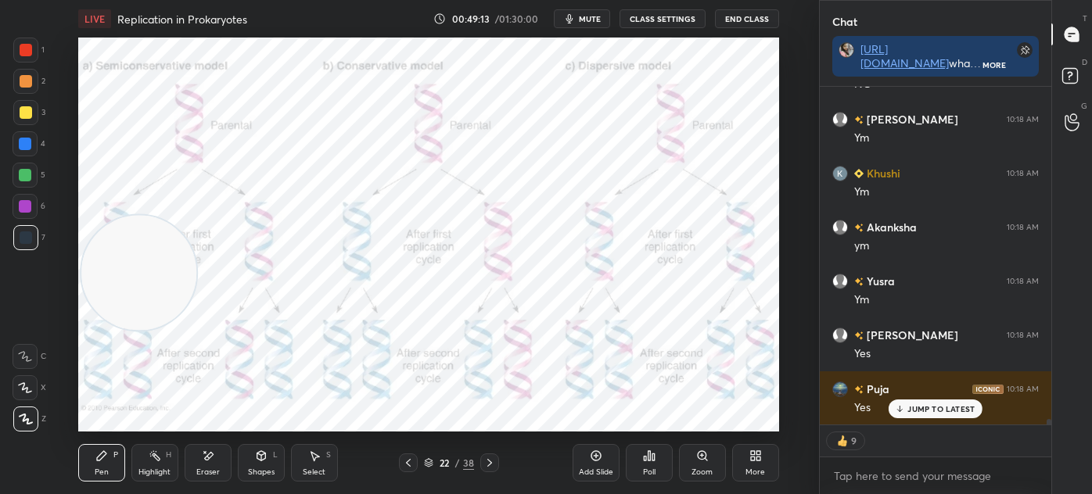
click at [590, 468] on div "Add Slide" at bounding box center [596, 472] width 34 height 8
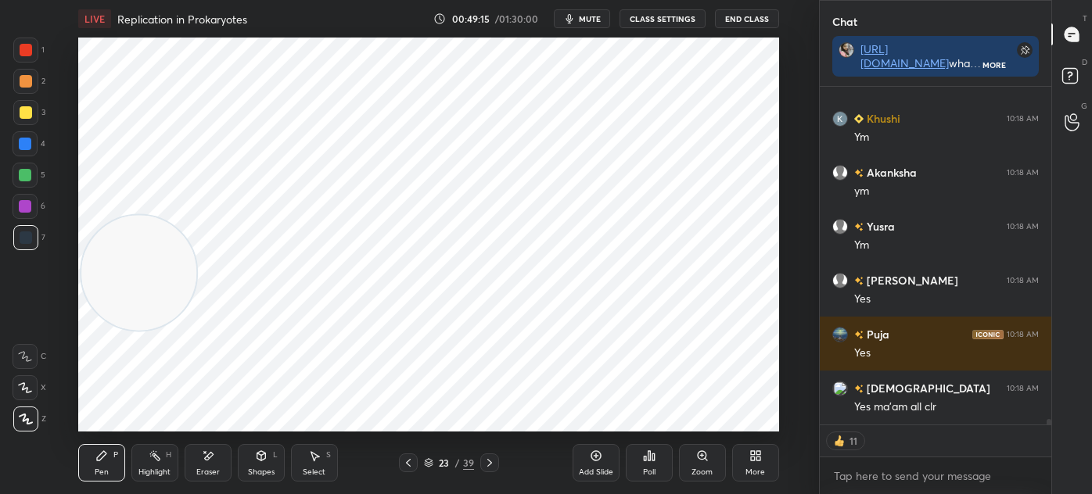
scroll to position [21422, 0]
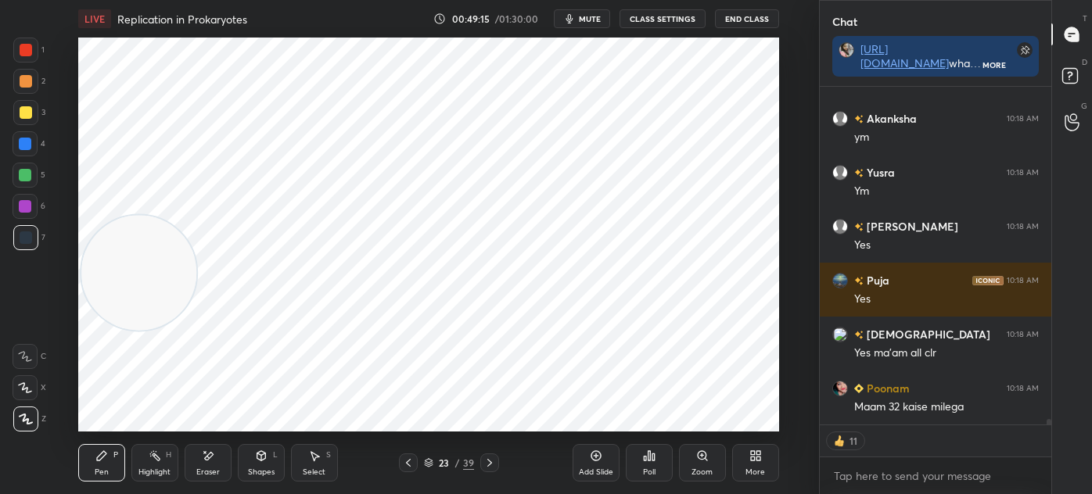
click at [37, 54] on div at bounding box center [25, 50] width 25 height 25
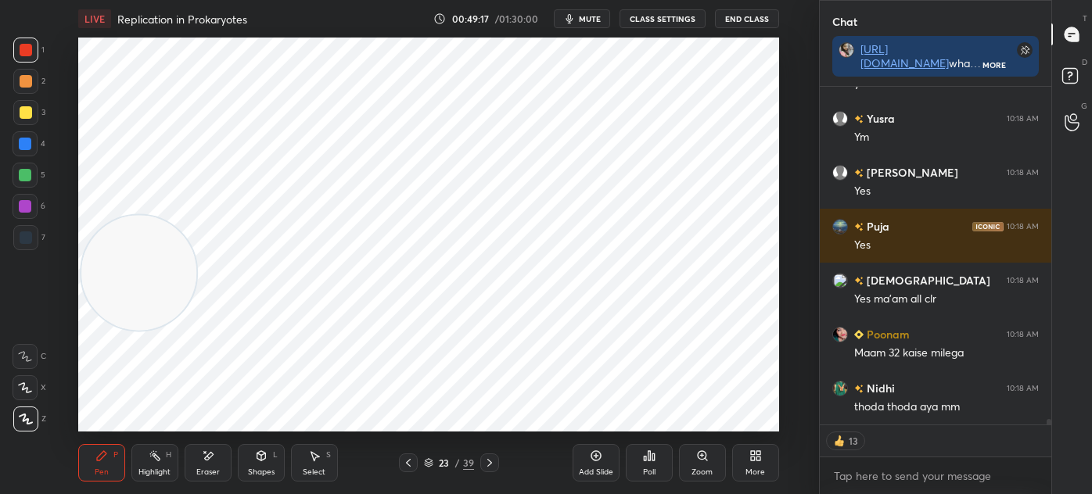
click at [486, 467] on icon at bounding box center [489, 463] width 13 height 13
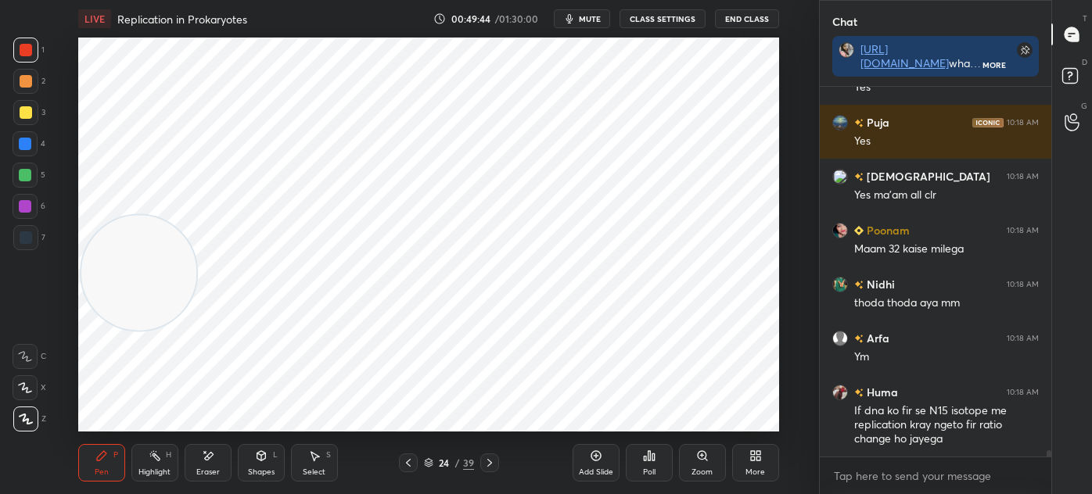
scroll to position [21633, 0]
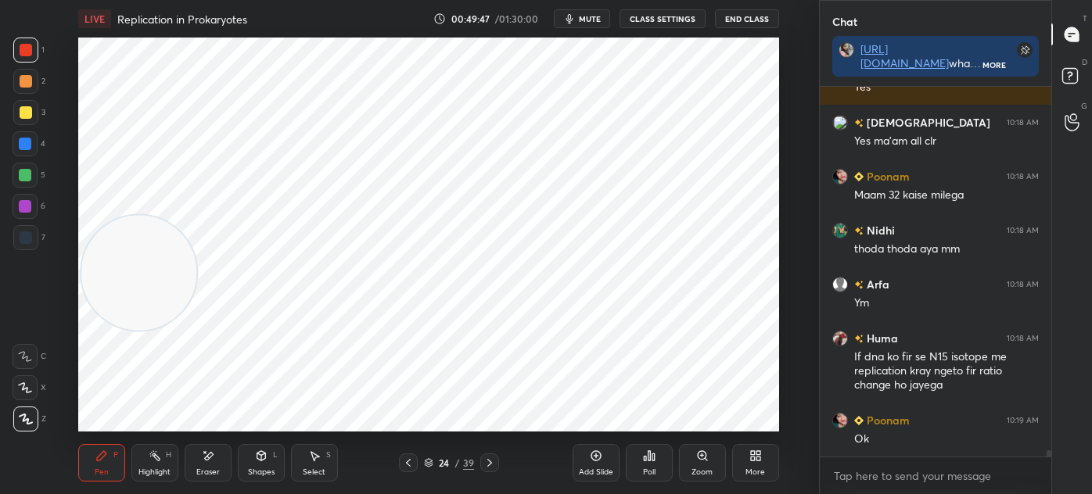
click at [410, 462] on icon at bounding box center [408, 463] width 13 height 13
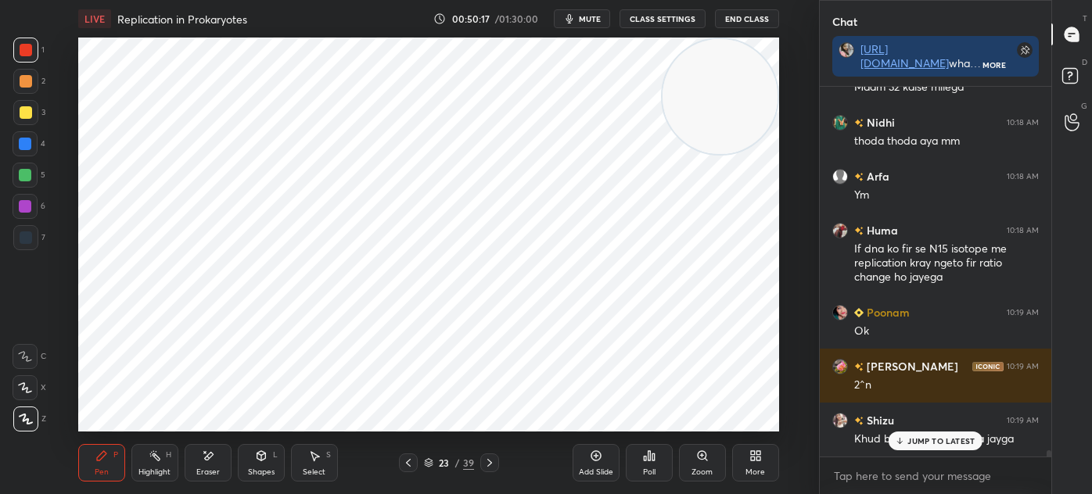
scroll to position [21795, 0]
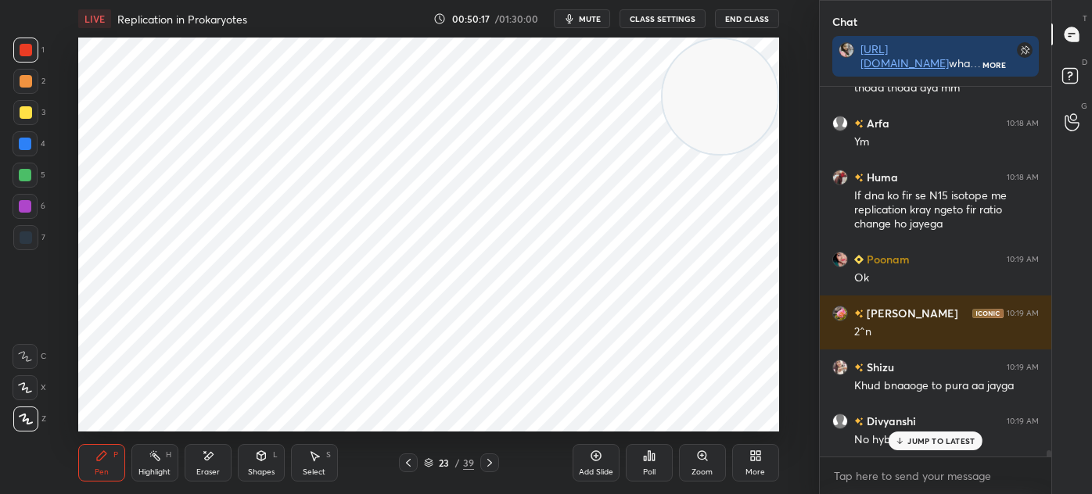
click at [322, 456] on div "Select S" at bounding box center [314, 463] width 47 height 38
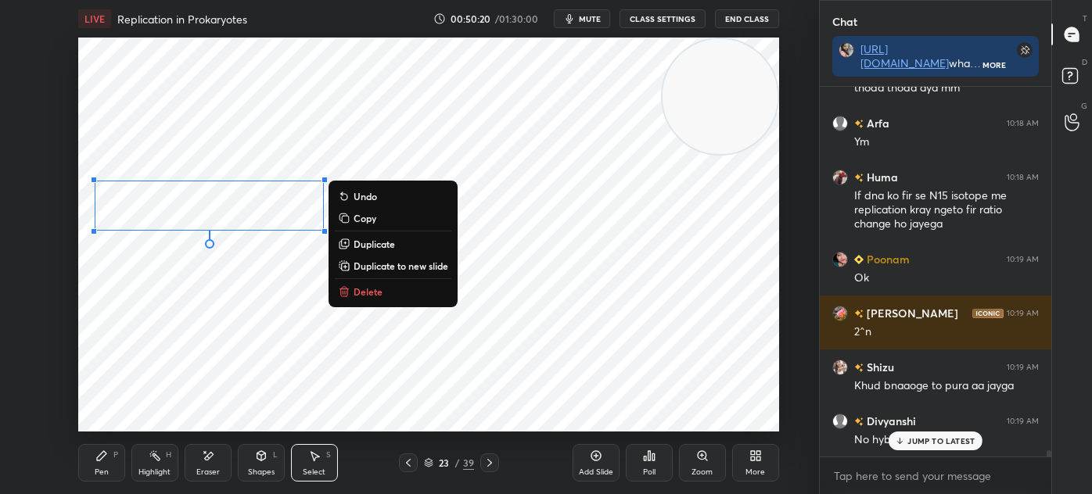
click at [143, 341] on div "0 ° Undo Copy Duplicate Duplicate to new slide Delete" at bounding box center [428, 235] width 701 height 394
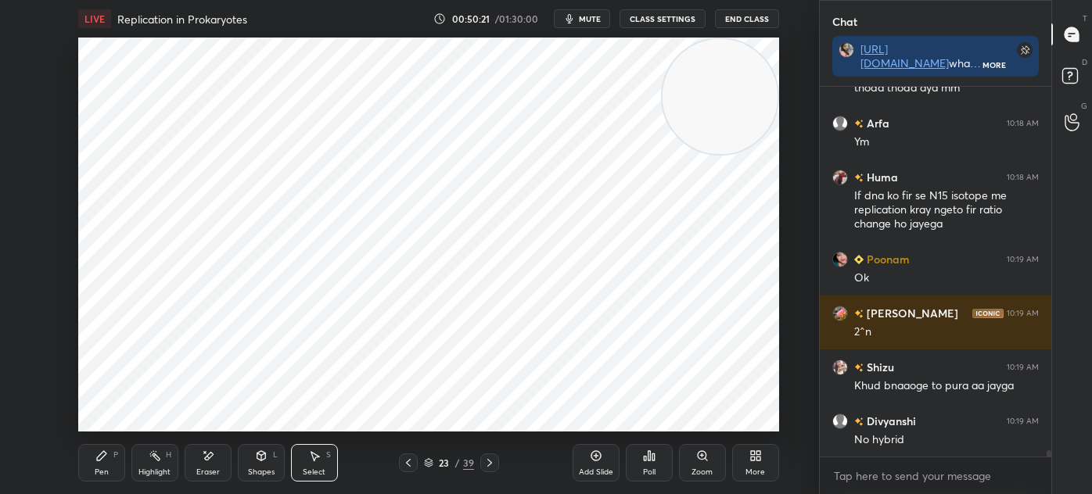
scroll to position [21849, 0]
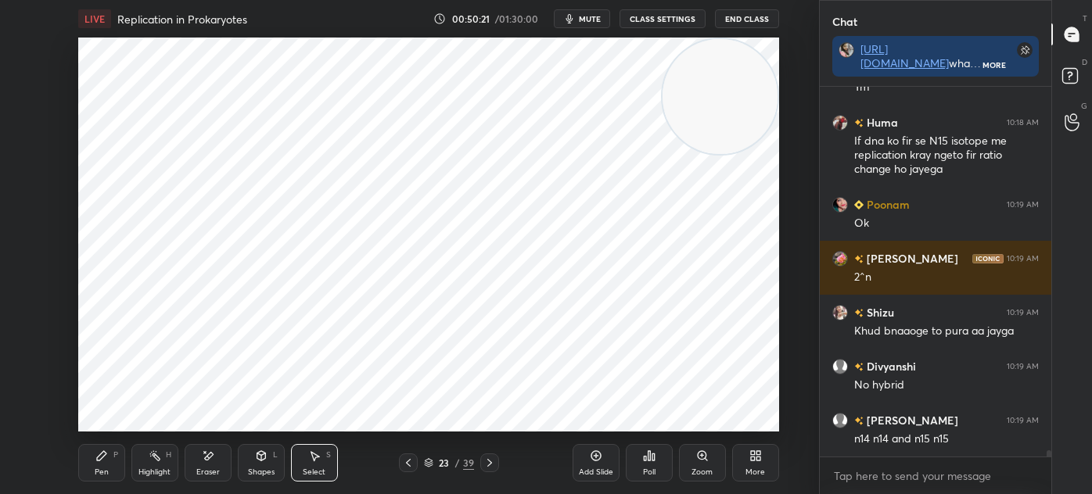
click at [75, 447] on div "LIVE Replication in Prokaryotes 00:50:21 / 01:30:00 mute CLASS SETTINGS End Cla…" at bounding box center [428, 247] width 756 height 494
click at [95, 451] on icon at bounding box center [101, 456] width 13 height 13
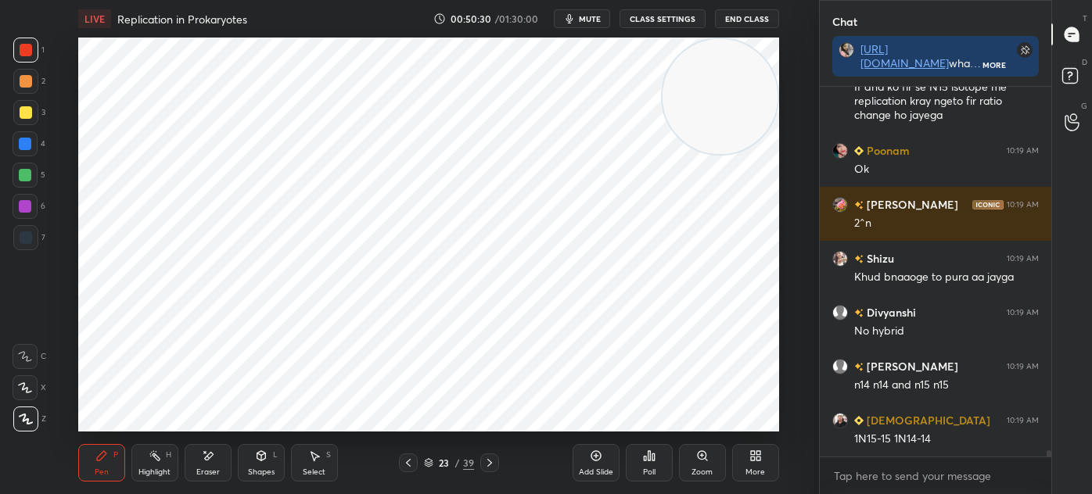
scroll to position [21957, 0]
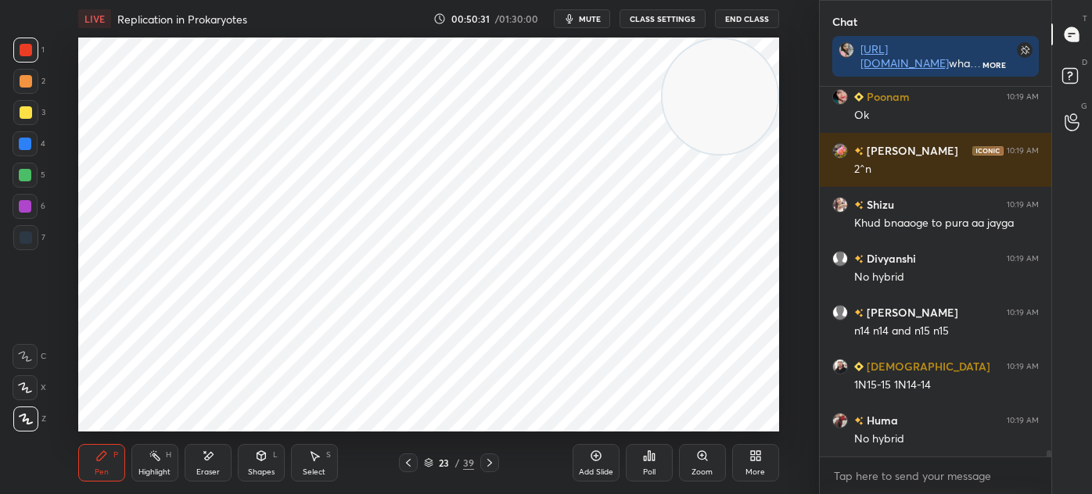
click at [35, 176] on div at bounding box center [25, 175] width 25 height 25
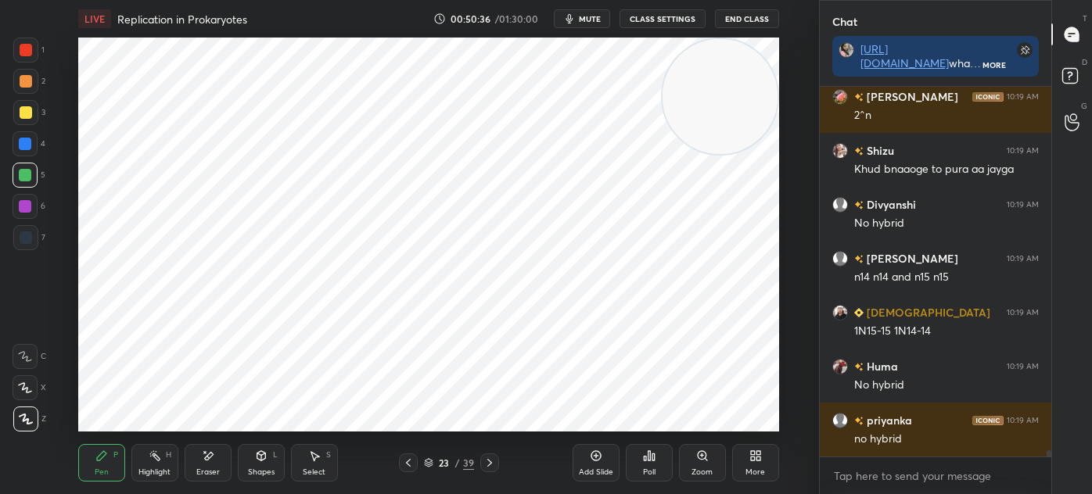
click at [323, 462] on div "Select S" at bounding box center [314, 463] width 47 height 38
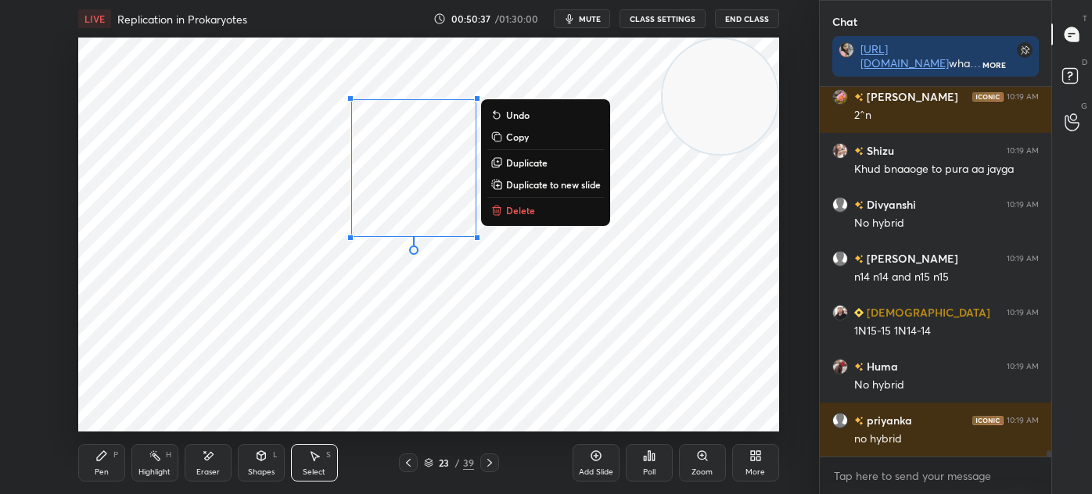
scroll to position [22065, 0]
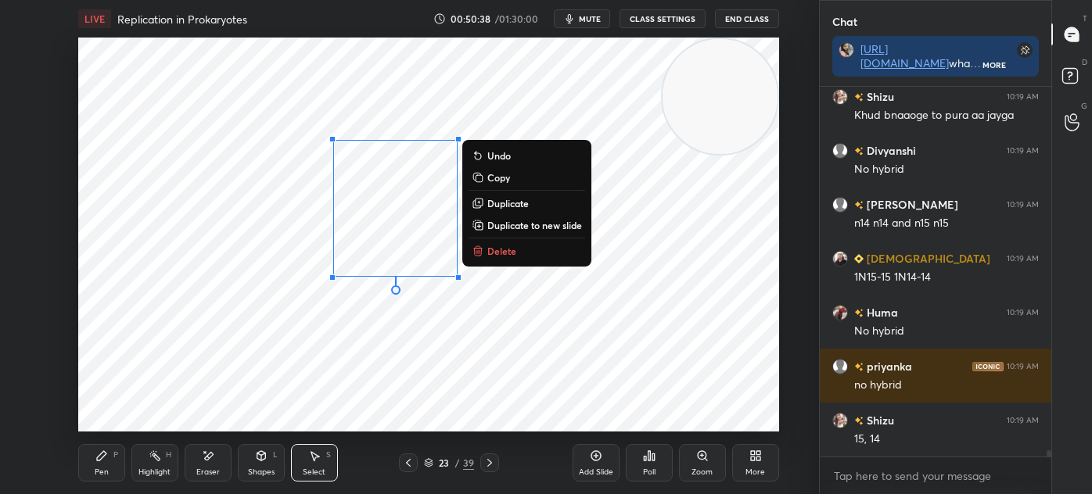
click at [102, 458] on icon at bounding box center [101, 456] width 13 height 13
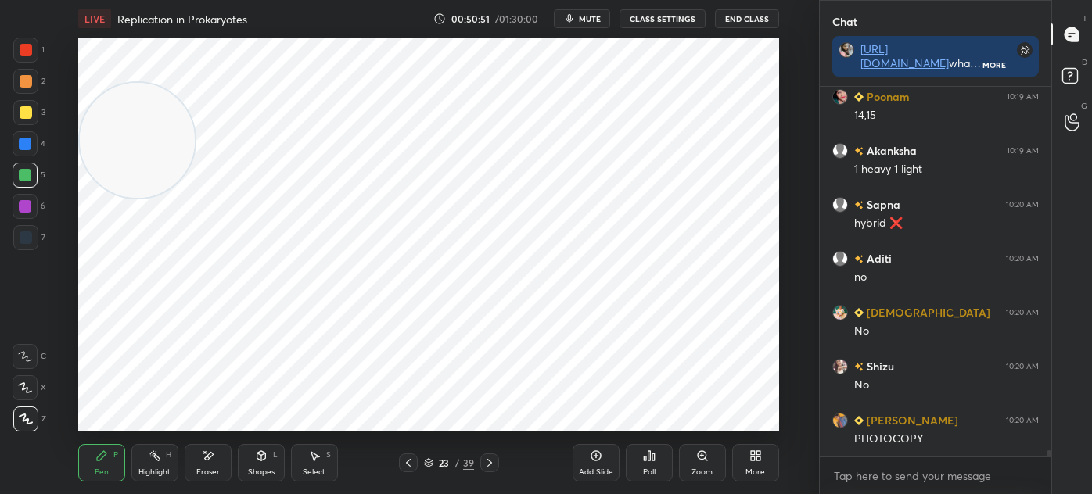
scroll to position [22497, 0]
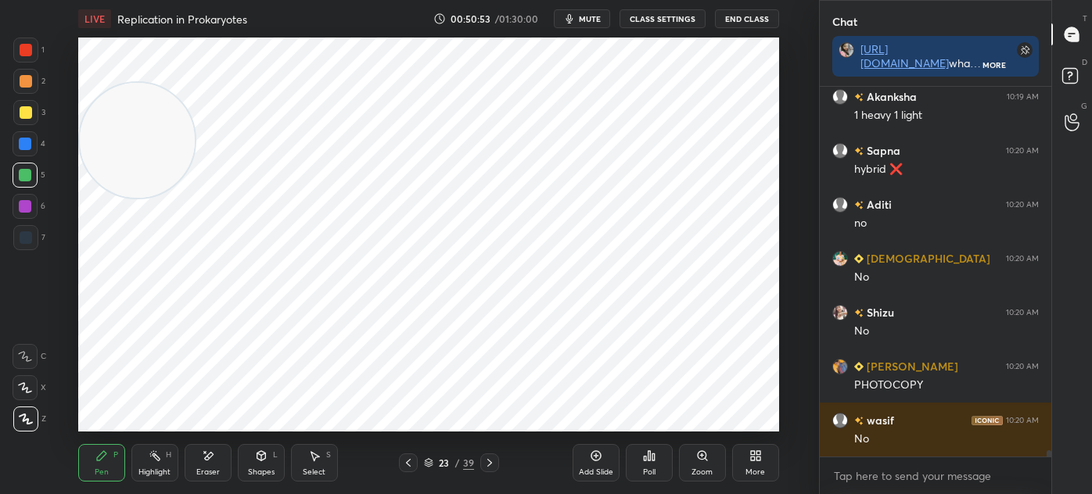
click at [32, 45] on div at bounding box center [25, 50] width 25 height 25
click at [23, 174] on div at bounding box center [25, 175] width 13 height 13
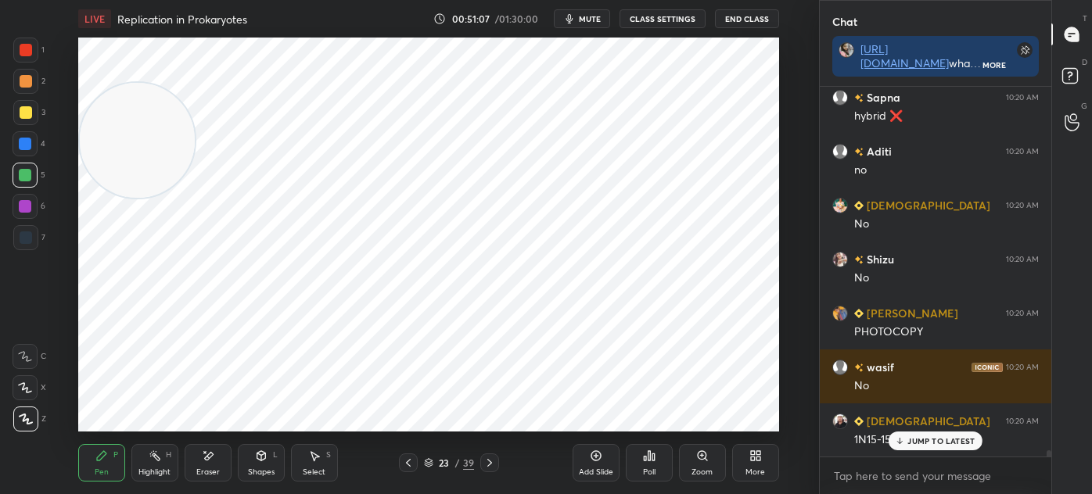
click at [27, 60] on div at bounding box center [25, 50] width 25 height 25
click at [781, 67] on div "Setting up your live class Poll for secs No correct answer Start poll" at bounding box center [428, 235] width 756 height 394
click at [31, 174] on div at bounding box center [25, 175] width 13 height 13
click at [23, 246] on div at bounding box center [25, 237] width 25 height 25
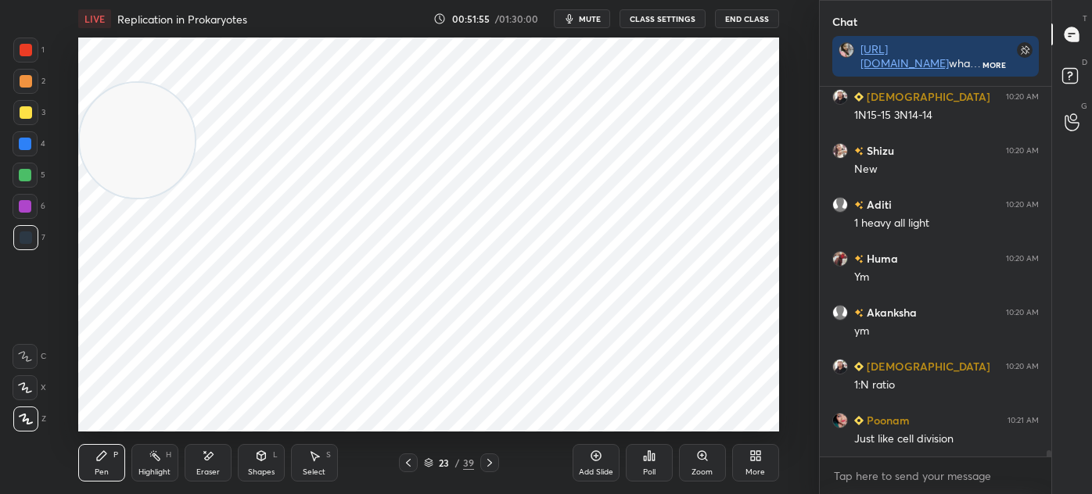
scroll to position [22942, 0]
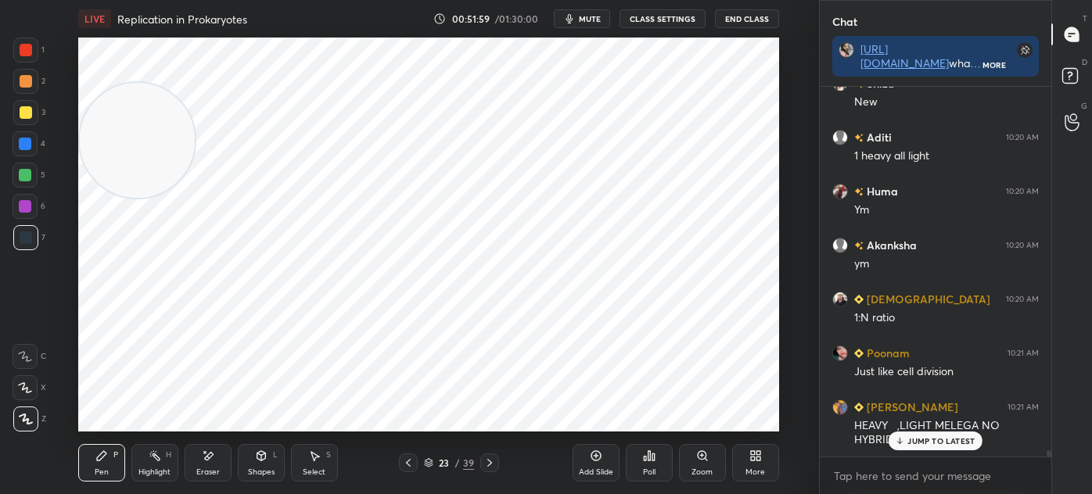
click at [39, 55] on div "1" at bounding box center [28, 50] width 31 height 25
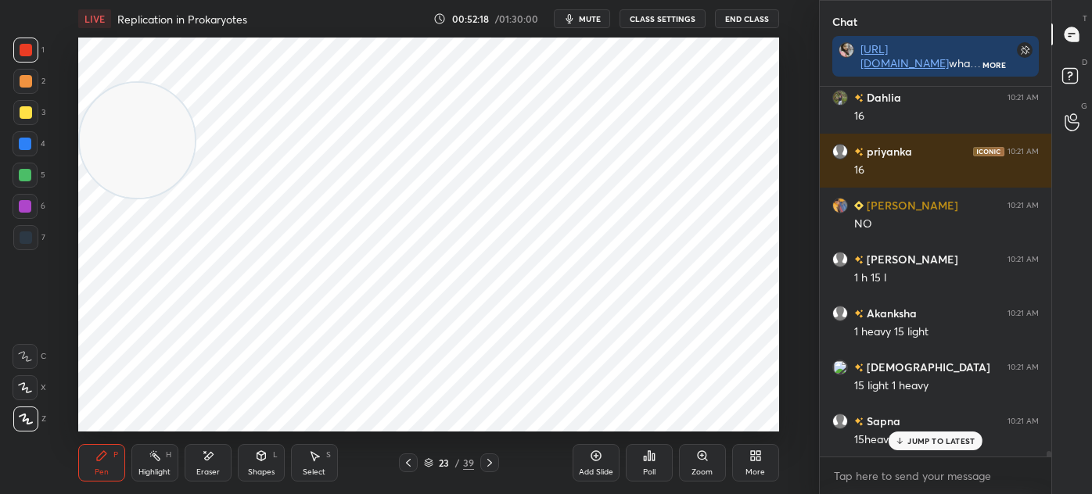
scroll to position [23913, 0]
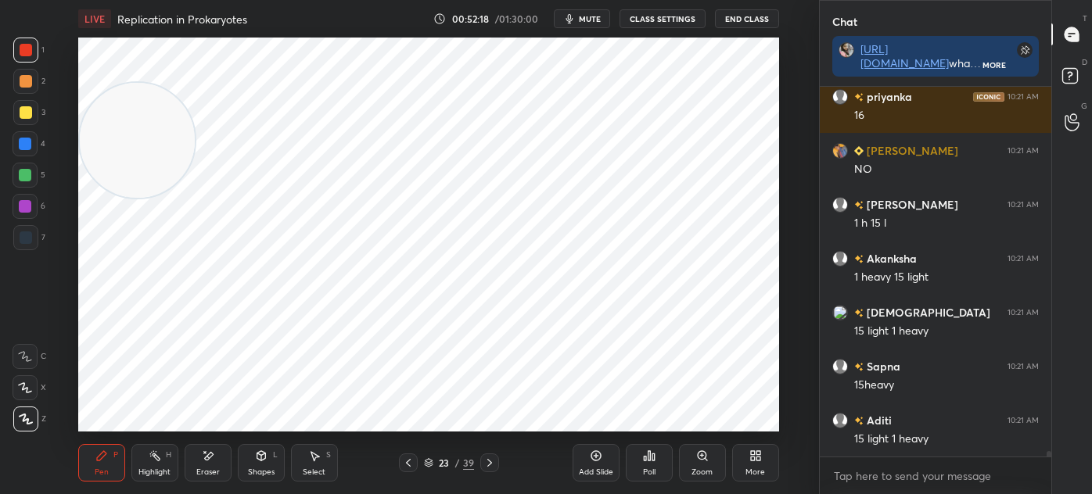
click at [576, 425] on div "Add Slide Poll Zoom More" at bounding box center [675, 463] width 206 height 88
click at [584, 420] on div "Add Slide Poll Zoom More" at bounding box center [675, 463] width 206 height 88
click at [589, 422] on div "Add Slide Poll Zoom More" at bounding box center [675, 463] width 206 height 88
click at [596, 425] on div "Add Slide Poll Zoom More" at bounding box center [675, 463] width 206 height 88
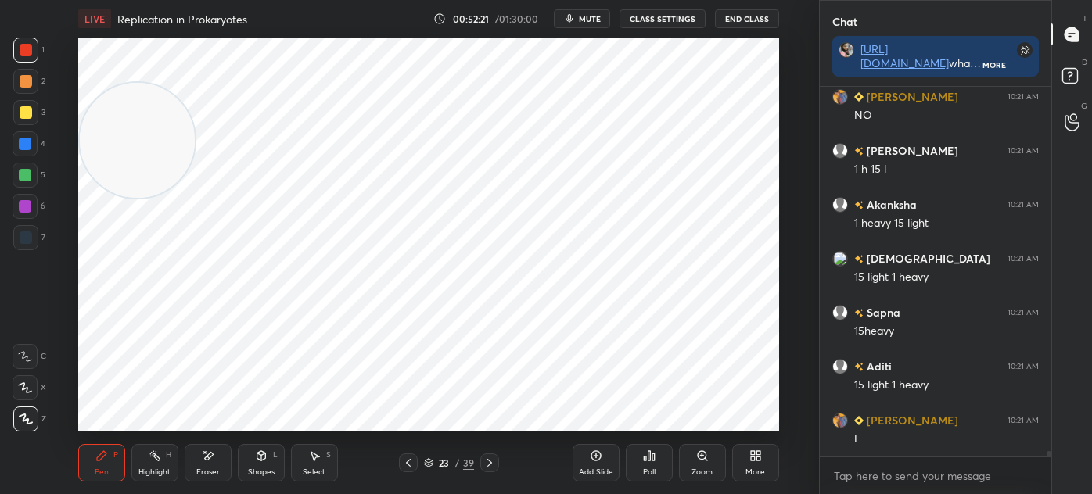
scroll to position [24021, 0]
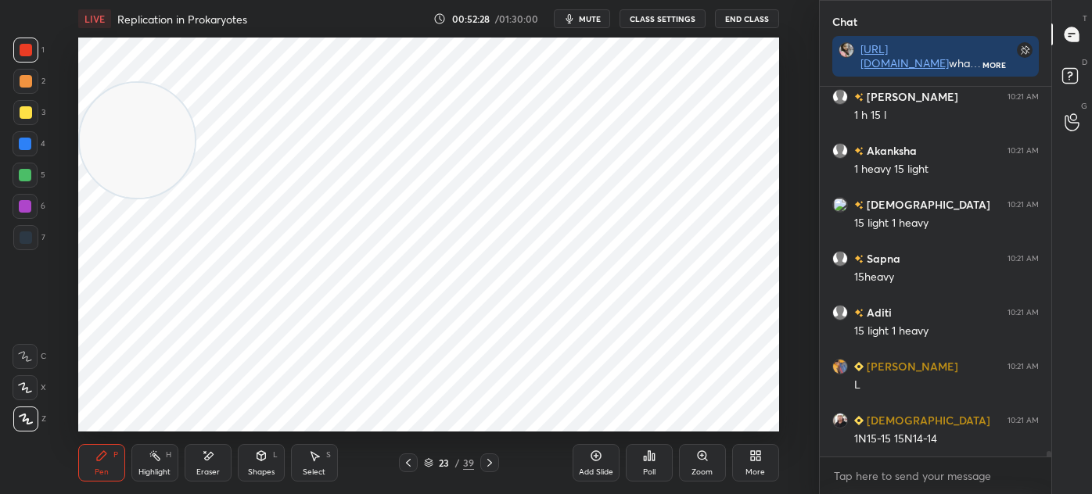
click at [432, 465] on icon at bounding box center [429, 465] width 8 height 2
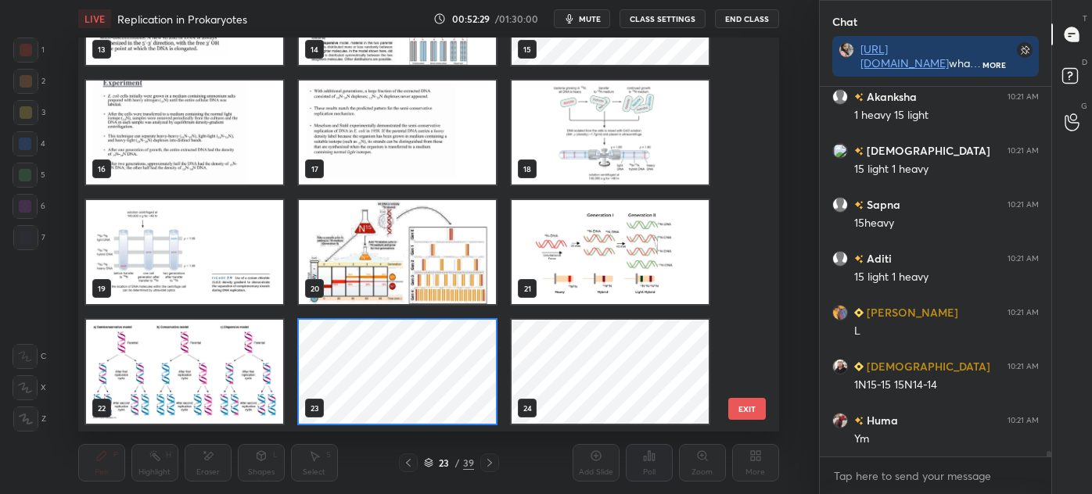
scroll to position [5, 4]
click at [236, 363] on img "grid" at bounding box center [184, 372] width 197 height 104
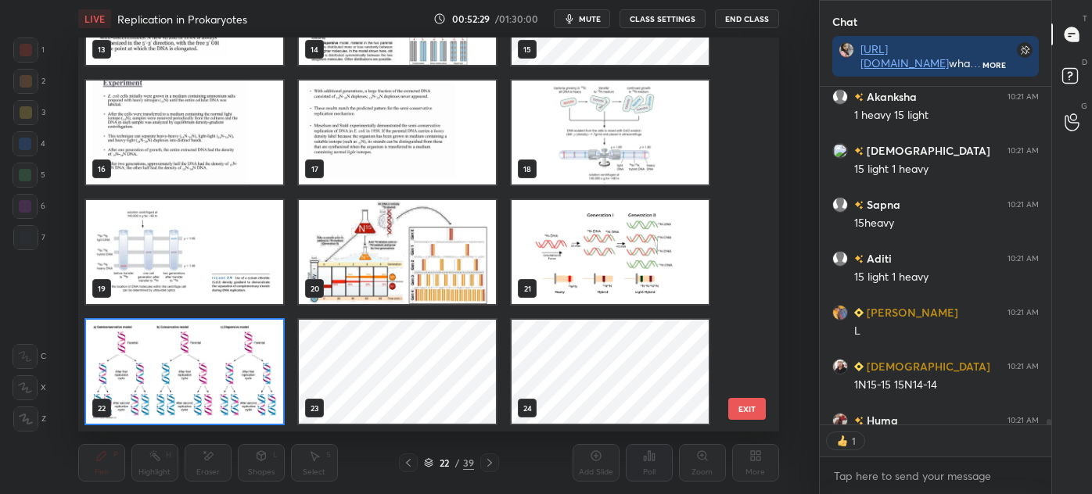
click at [229, 362] on img "grid" at bounding box center [184, 372] width 197 height 104
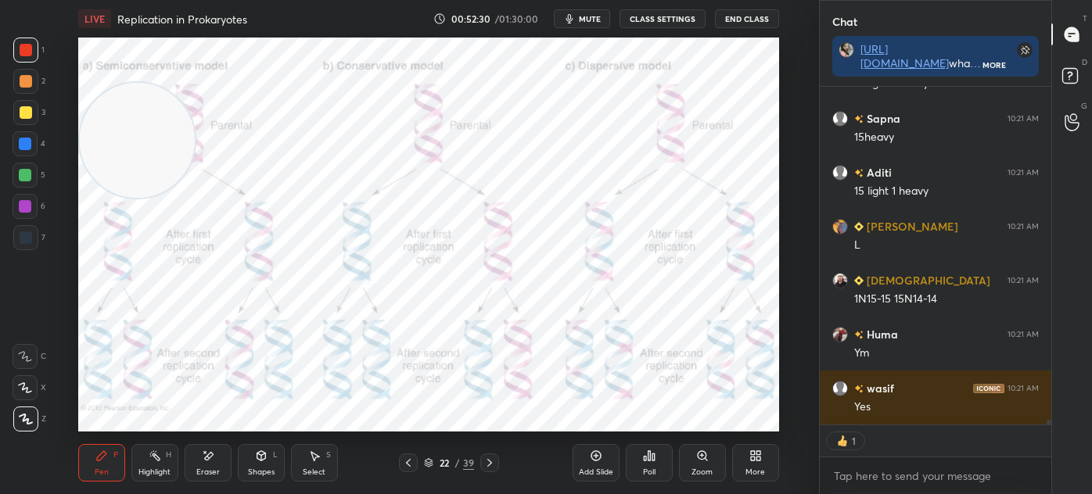
scroll to position [24215, 0]
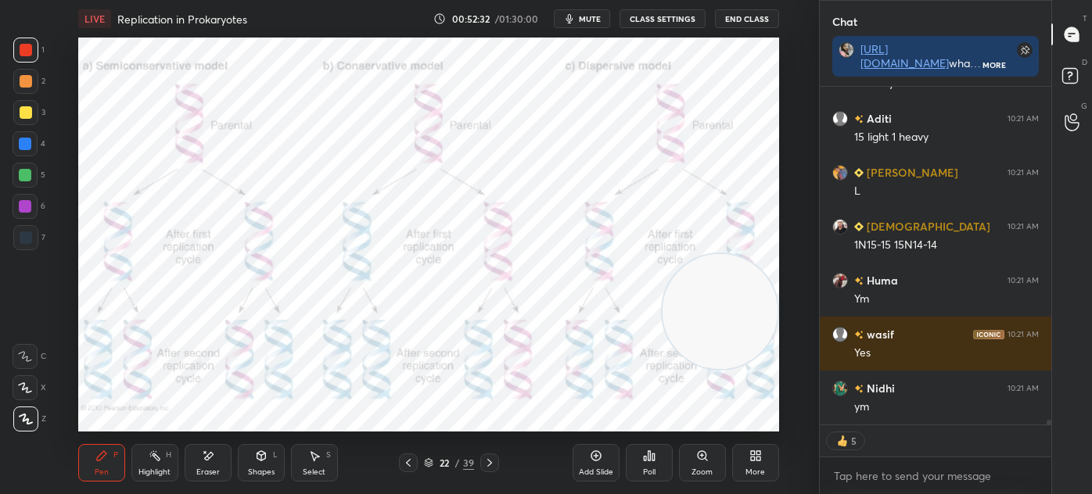
click at [264, 454] on icon at bounding box center [260, 455] width 9 height 9
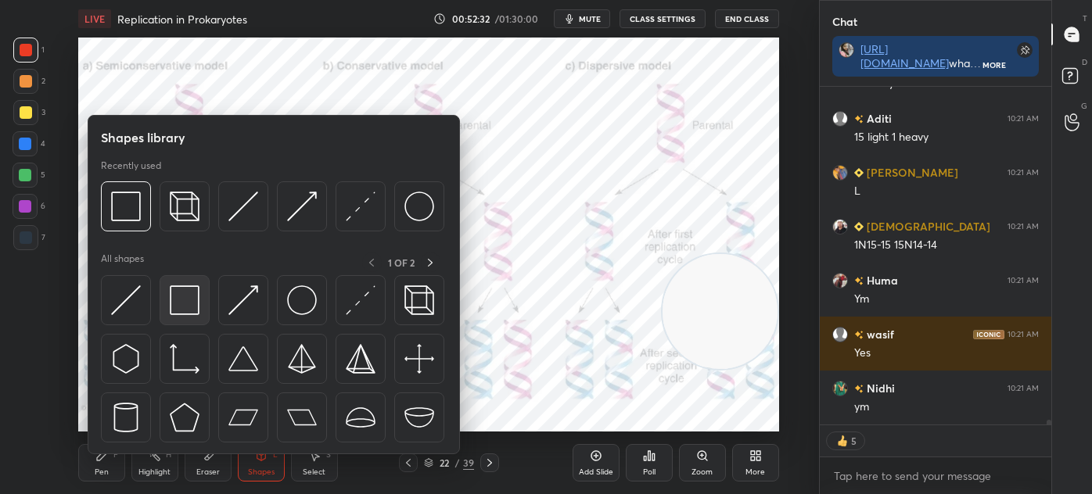
scroll to position [24269, 0]
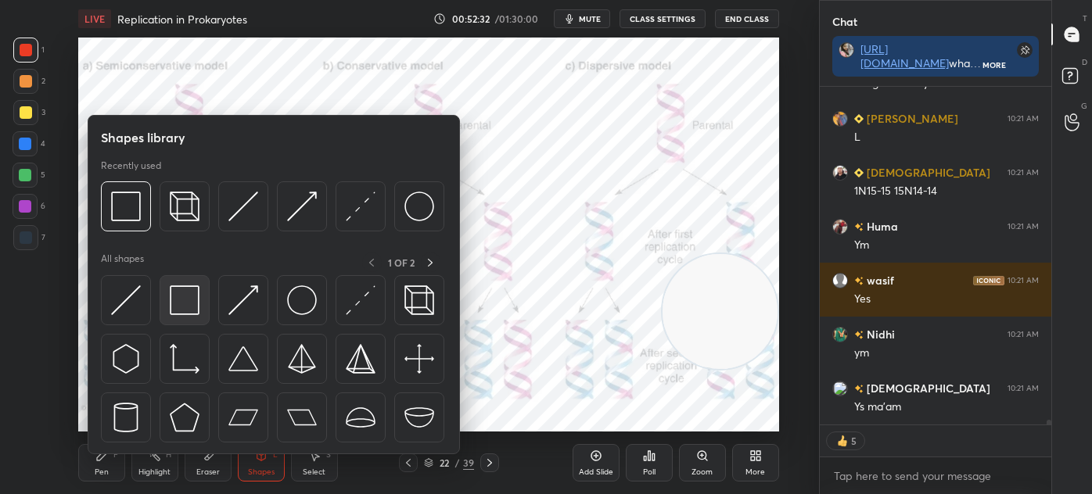
click at [194, 301] on img at bounding box center [185, 300] width 30 height 30
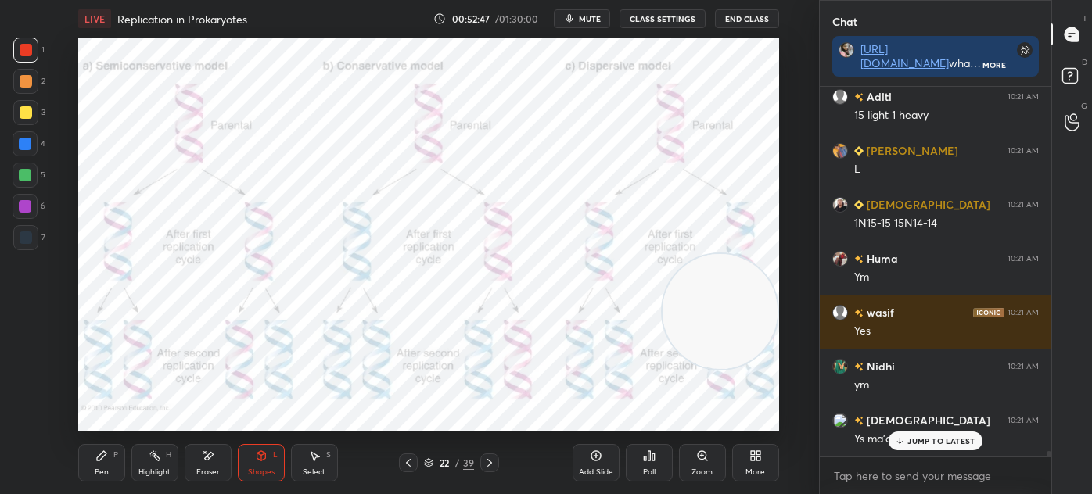
scroll to position [24236, 0]
click at [23, 231] on div at bounding box center [25, 237] width 25 height 25
click at [106, 475] on div "Pen" at bounding box center [102, 472] width 14 height 8
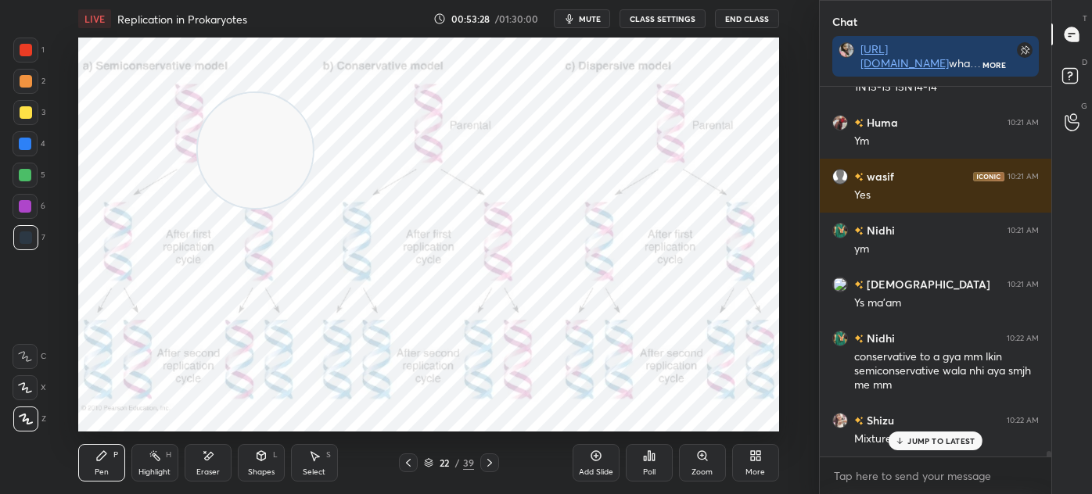
scroll to position [24426, 0]
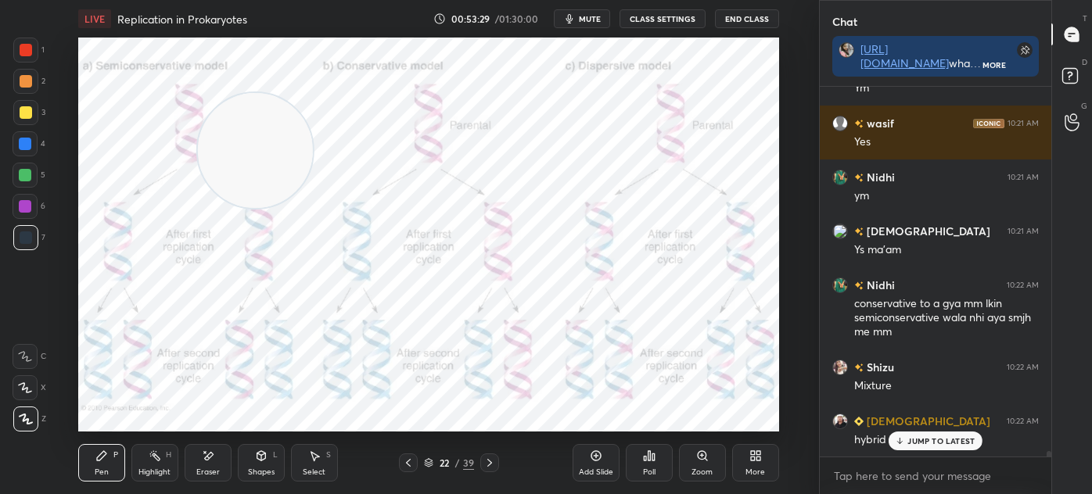
click at [492, 462] on icon at bounding box center [489, 463] width 13 height 13
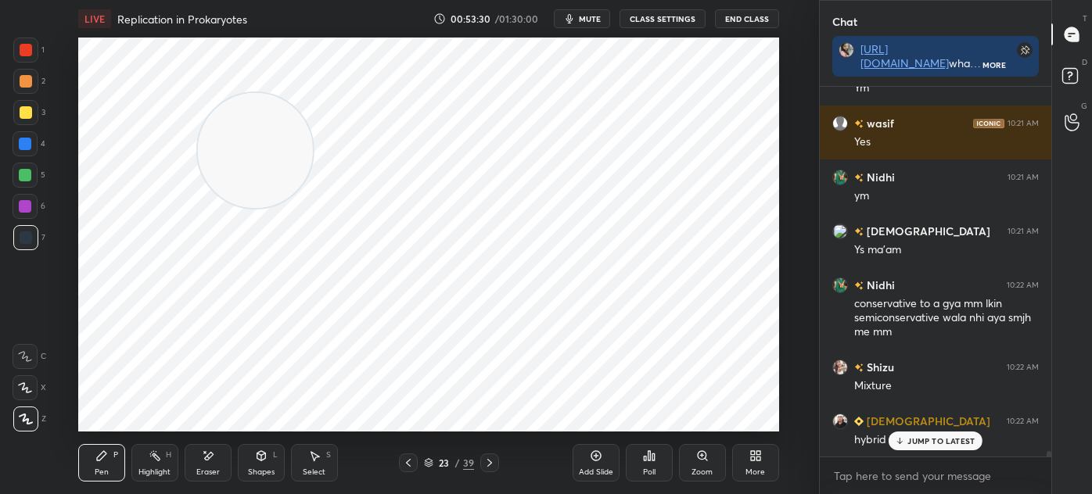
click at [492, 461] on icon at bounding box center [489, 463] width 13 height 13
click at [588, 458] on div "Add Slide" at bounding box center [595, 463] width 47 height 38
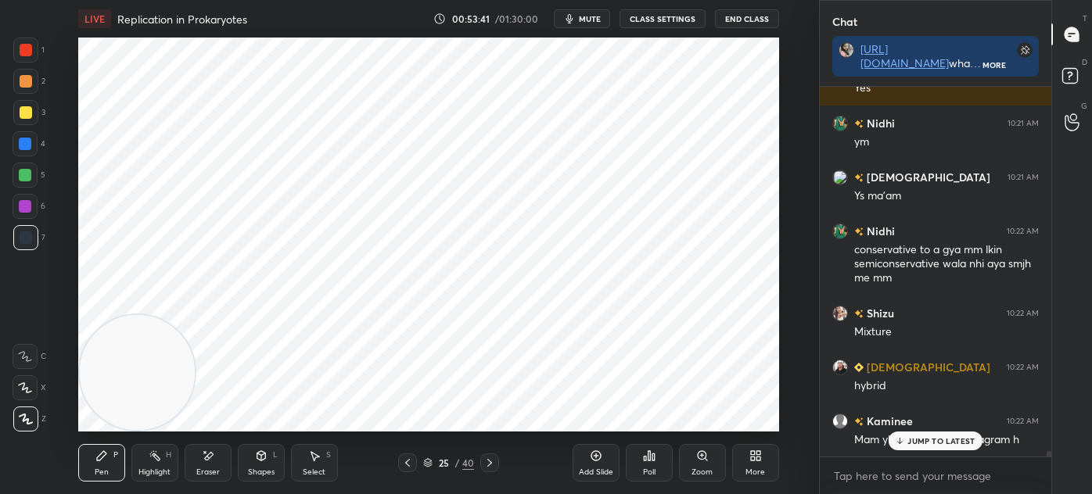
click at [264, 464] on div "Shapes L" at bounding box center [261, 463] width 47 height 38
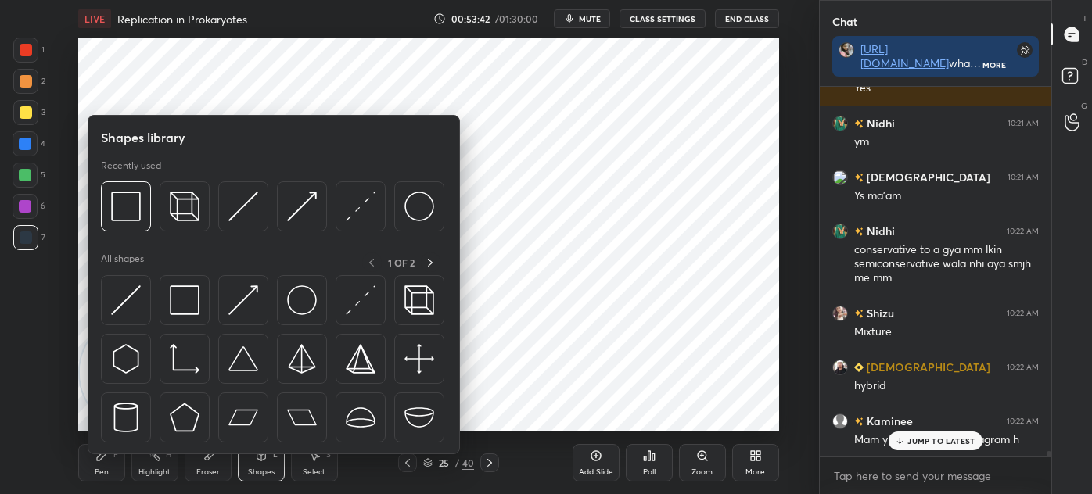
click at [182, 296] on img at bounding box center [185, 300] width 30 height 30
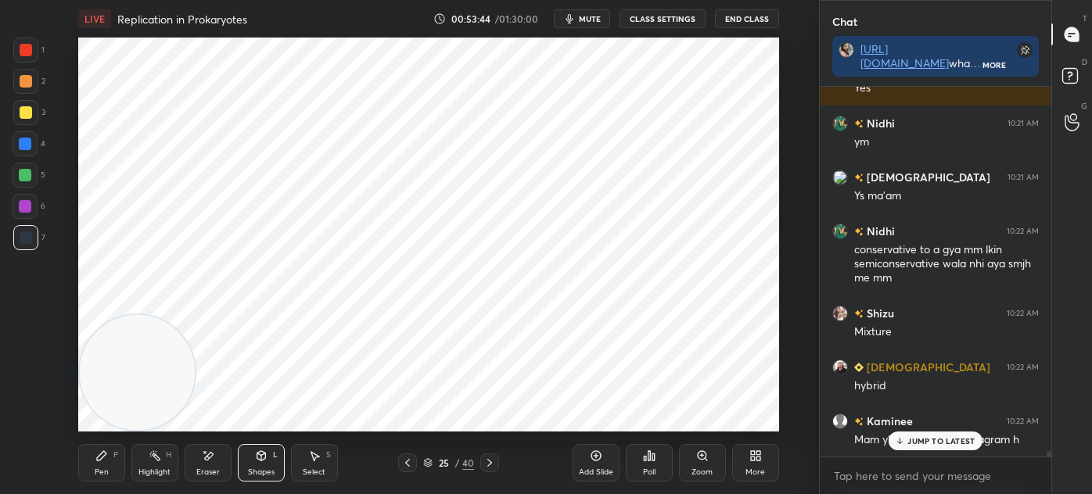
click at [101, 456] on icon at bounding box center [101, 455] width 9 height 9
click at [25, 50] on div at bounding box center [26, 50] width 13 height 13
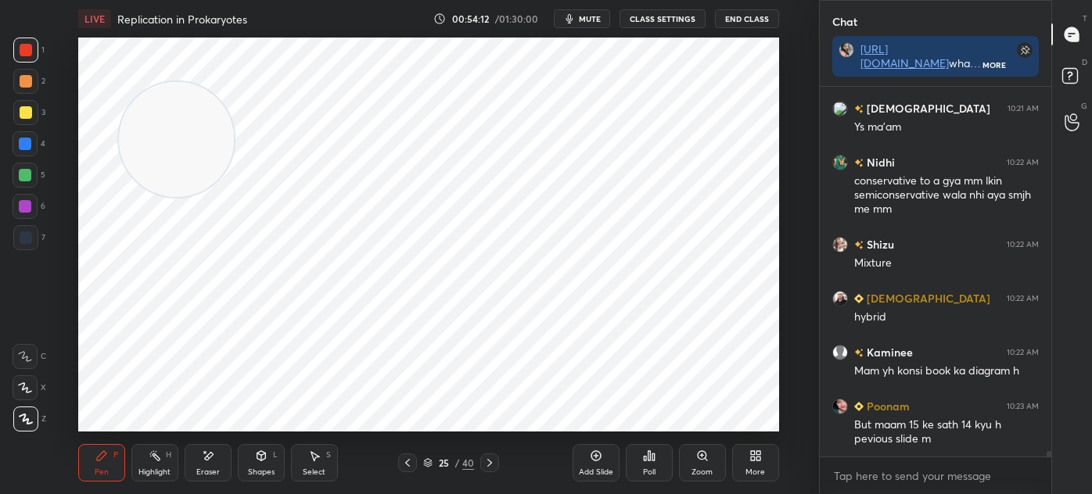
click at [413, 464] on icon at bounding box center [407, 463] width 13 height 13
click at [408, 463] on icon at bounding box center [407, 463] width 13 height 13
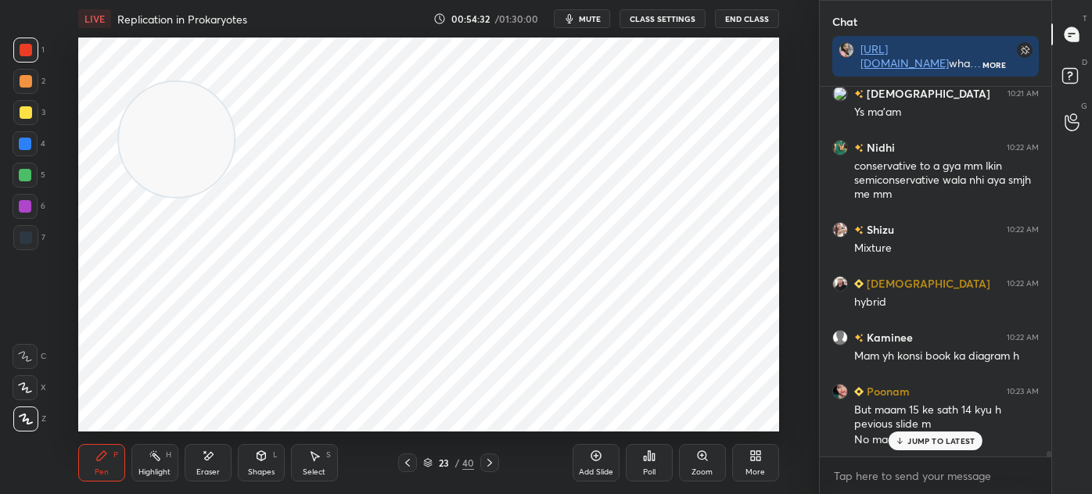
click at [896, 435] on div "JUMP TO LATEST" at bounding box center [935, 441] width 94 height 19
click at [575, 461] on div "Add Slide" at bounding box center [595, 463] width 47 height 38
click at [23, 235] on div at bounding box center [26, 237] width 13 height 13
click at [33, 59] on div at bounding box center [25, 50] width 25 height 25
click at [34, 235] on div at bounding box center [25, 237] width 25 height 25
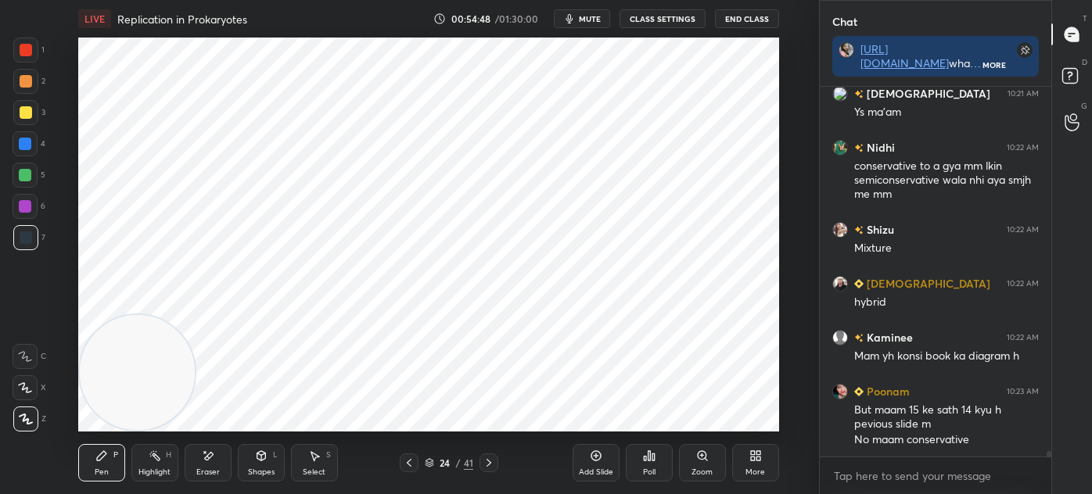
click at [29, 45] on div at bounding box center [26, 50] width 13 height 13
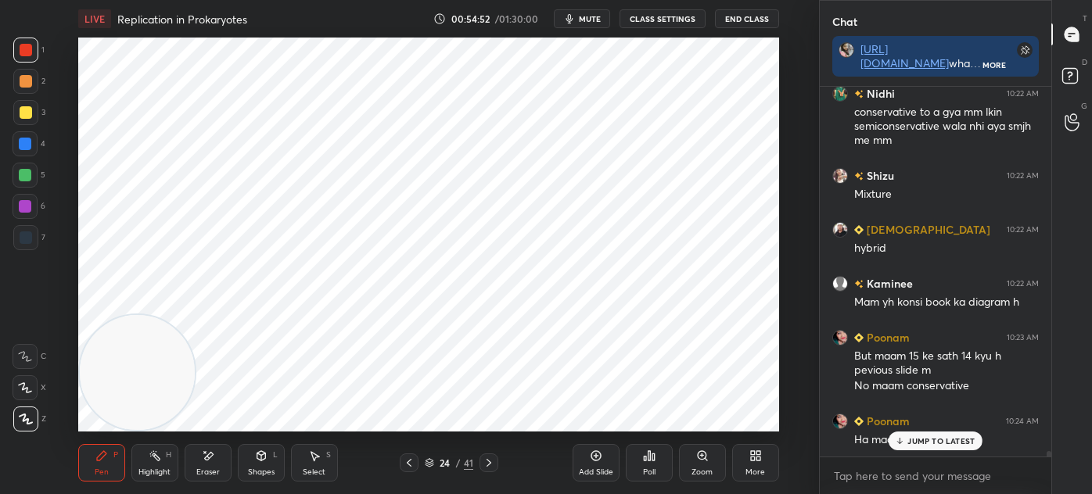
scroll to position [24672, 0]
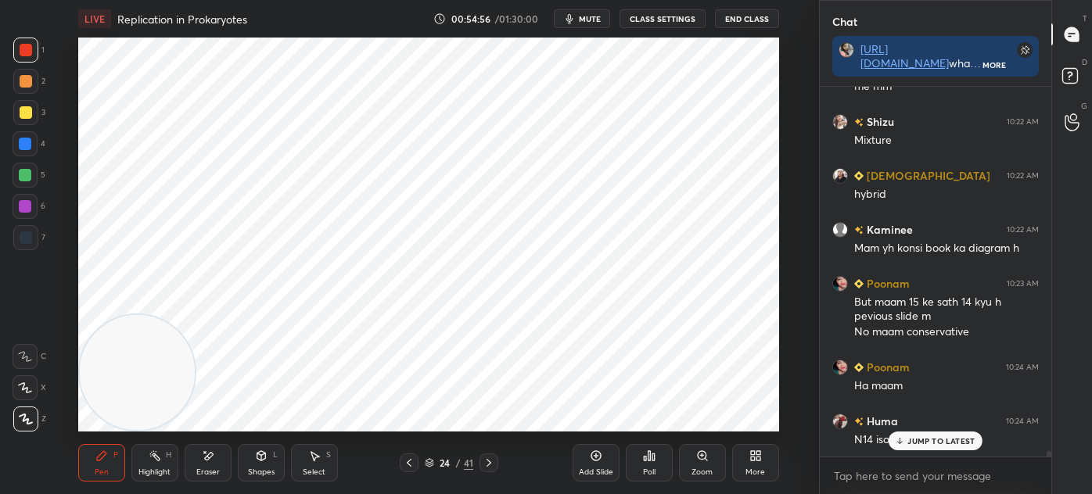
click at [29, 236] on div at bounding box center [26, 237] width 13 height 13
click at [36, 39] on div "1" at bounding box center [28, 50] width 31 height 25
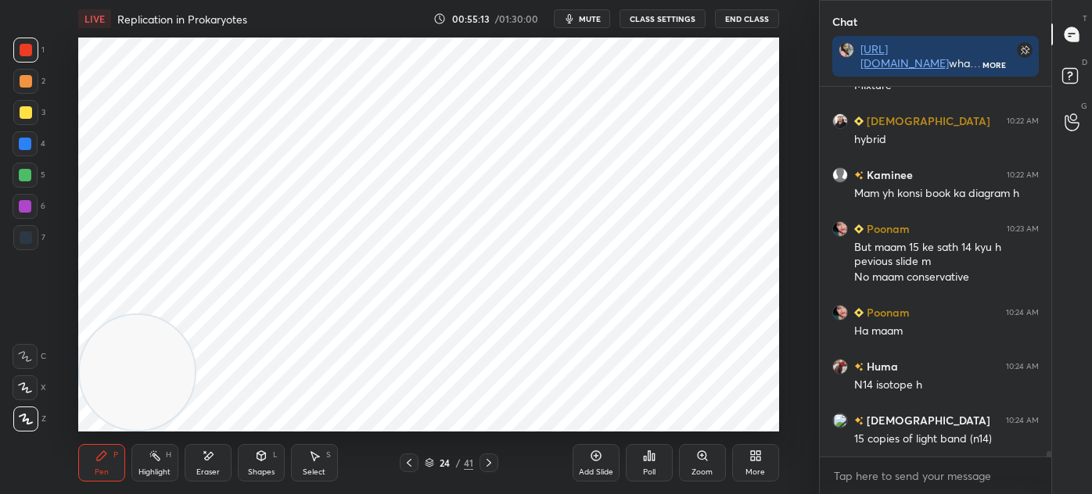
click at [25, 246] on div at bounding box center [25, 237] width 25 height 25
click at [35, 53] on div at bounding box center [25, 50] width 25 height 25
click at [329, 463] on div "Select S" at bounding box center [314, 463] width 47 height 38
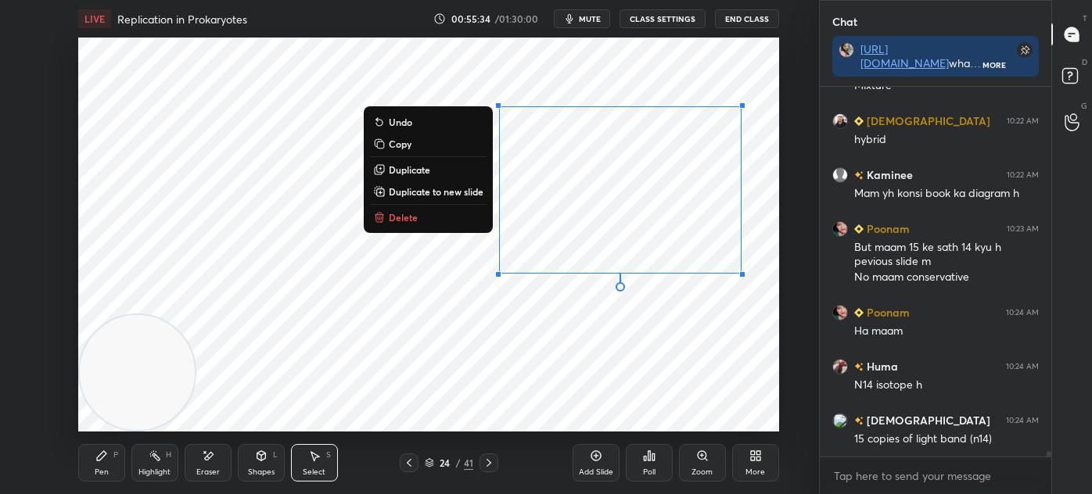
click at [441, 220] on button "Delete" at bounding box center [428, 217] width 117 height 19
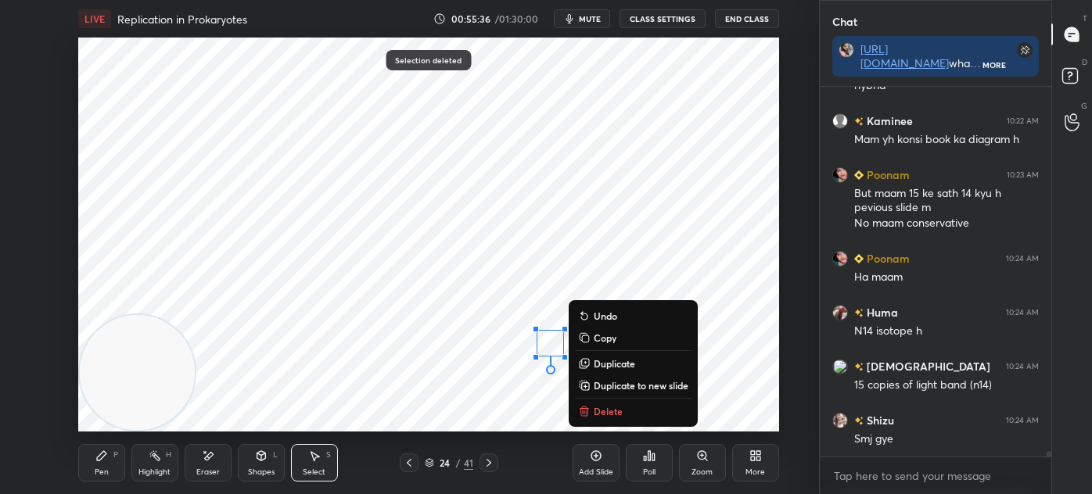
scroll to position [6, 4]
click at [608, 402] on button "Delete" at bounding box center [633, 411] width 117 height 19
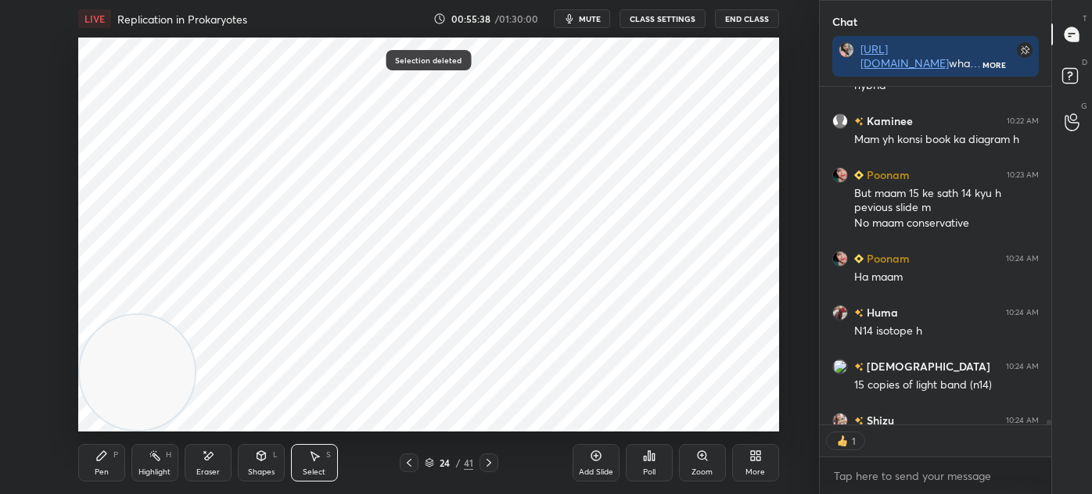
click at [118, 457] on div "Pen P" at bounding box center [101, 463] width 47 height 38
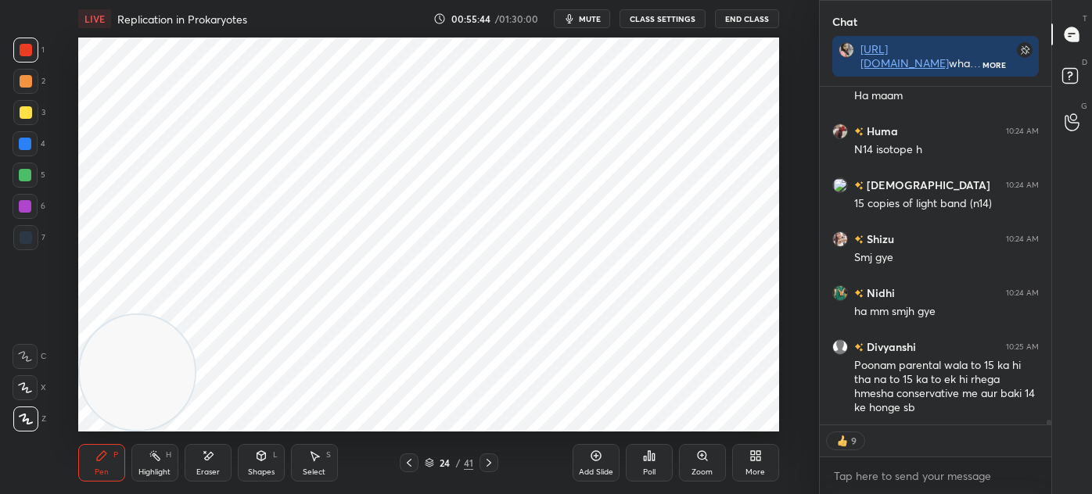
scroll to position [25016, 0]
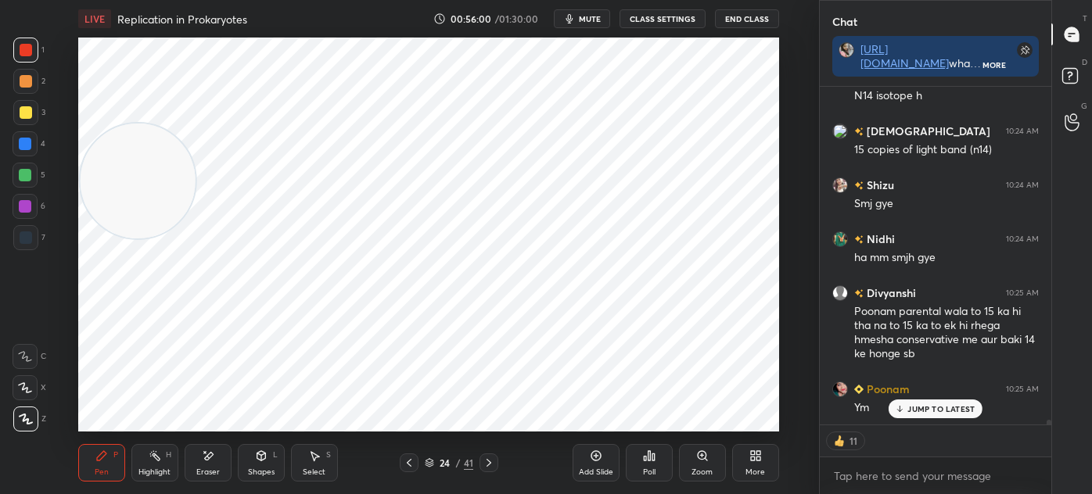
click at [27, 250] on div "7" at bounding box center [29, 240] width 32 height 31
click at [33, 249] on div at bounding box center [25, 237] width 25 height 25
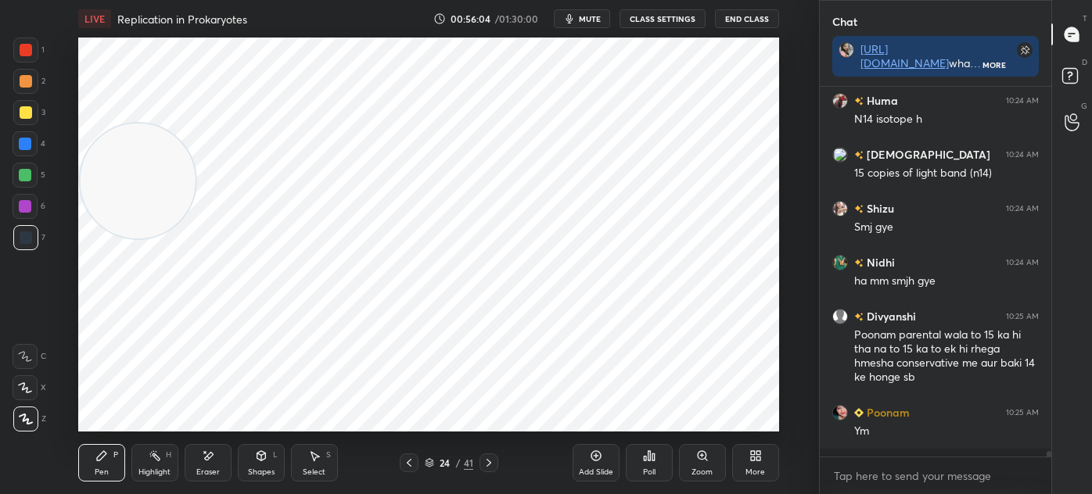
scroll to position [24985, 0]
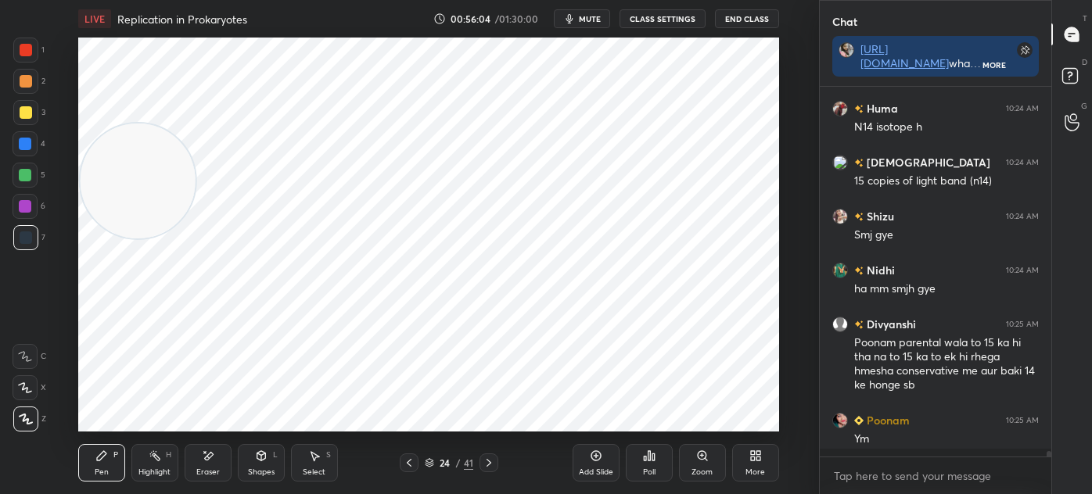
click at [31, 56] on div at bounding box center [25, 50] width 25 height 25
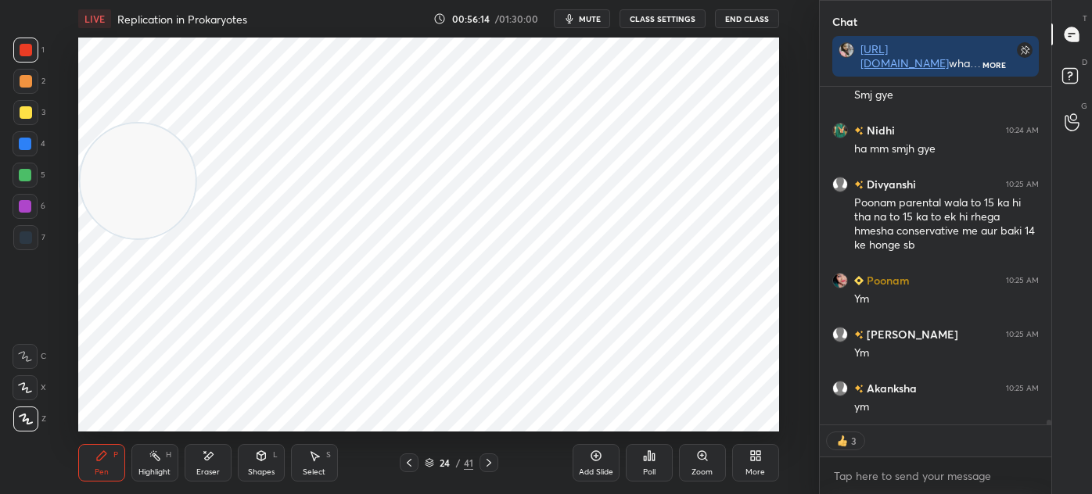
scroll to position [25179, 0]
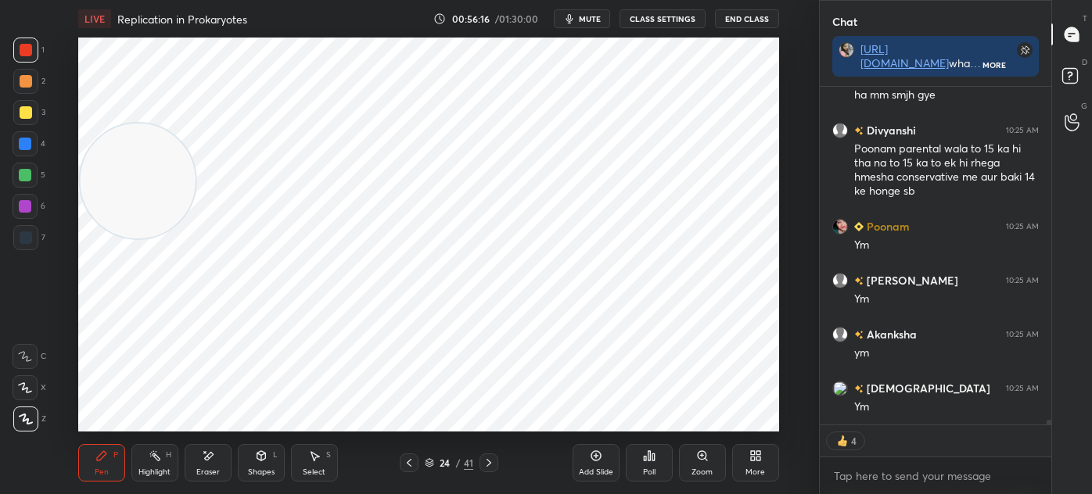
click at [489, 465] on icon at bounding box center [488, 463] width 13 height 13
click at [410, 459] on icon at bounding box center [409, 463] width 13 height 13
click at [210, 468] on div "Eraser" at bounding box center [207, 472] width 23 height 8
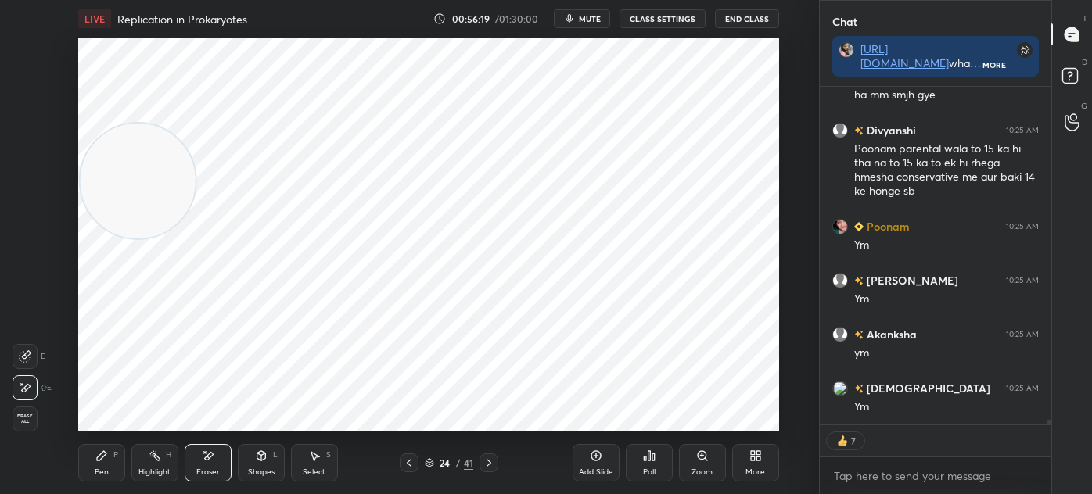
click at [32, 420] on span "Erase all" at bounding box center [24, 419] width 23 height 11
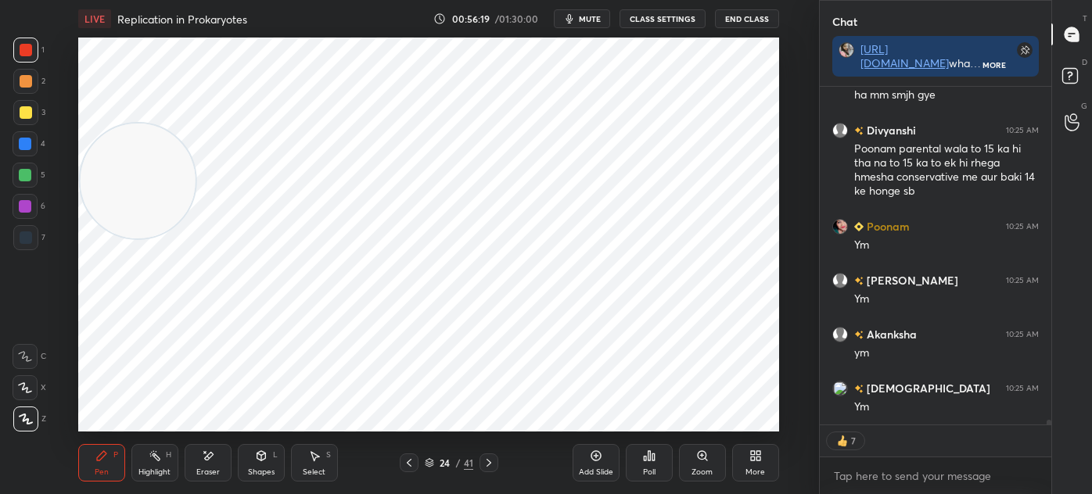
click at [96, 468] on div "Pen" at bounding box center [102, 472] width 14 height 8
click at [317, 457] on icon at bounding box center [314, 456] width 9 height 9
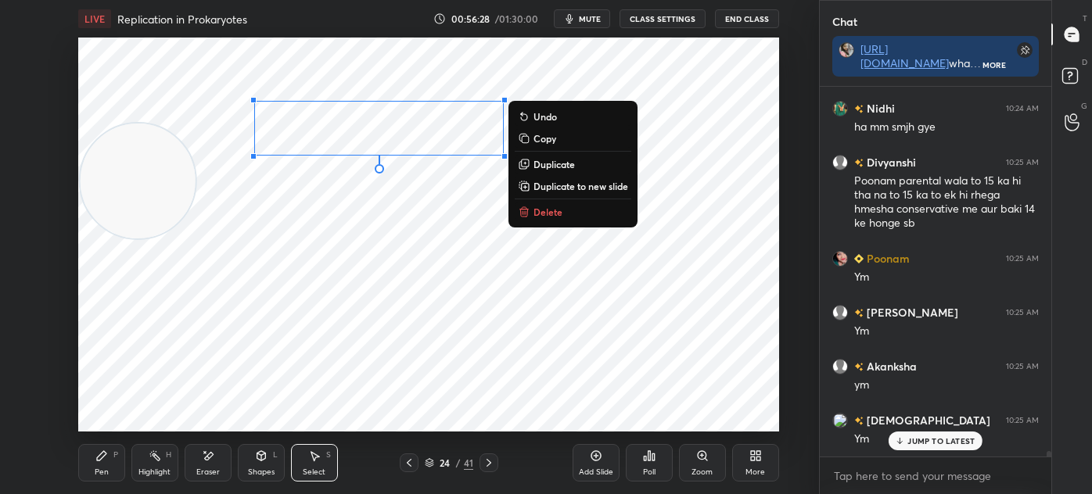
scroll to position [25146, 0]
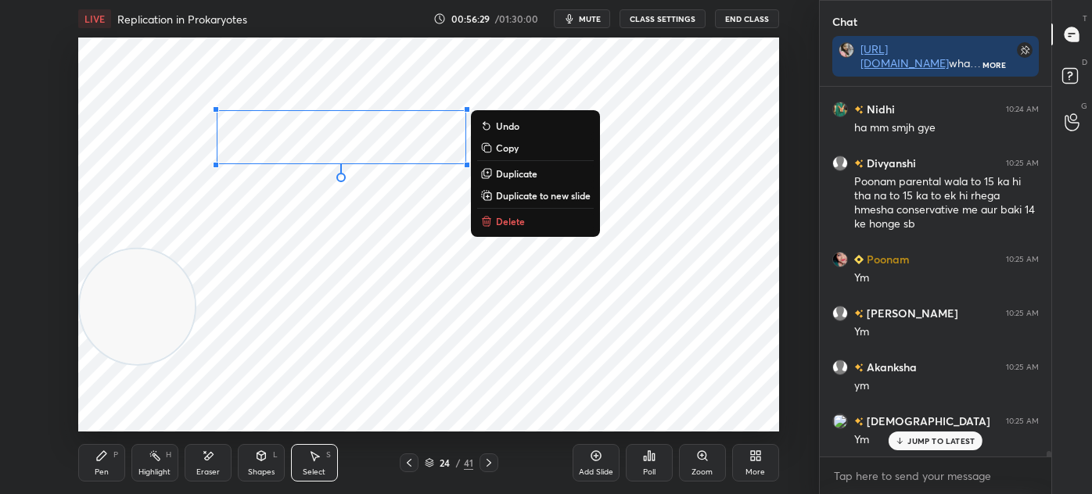
click at [99, 453] on icon at bounding box center [101, 456] width 13 height 13
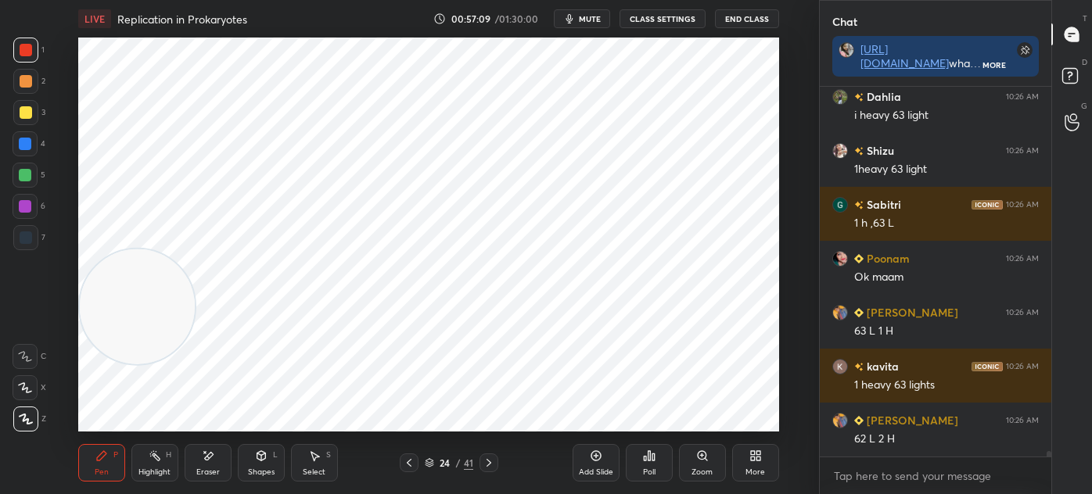
scroll to position [26146, 0]
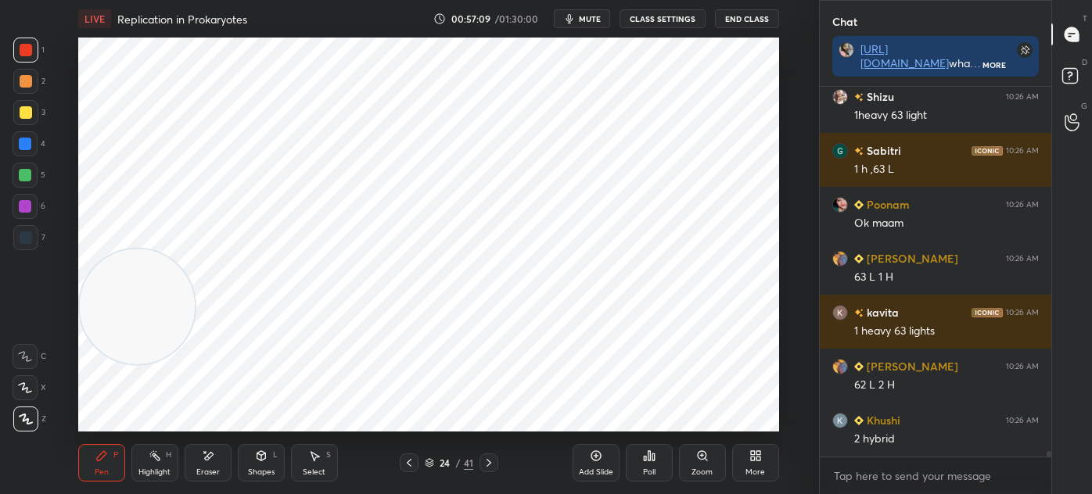
click at [427, 465] on icon at bounding box center [429, 462] width 9 height 9
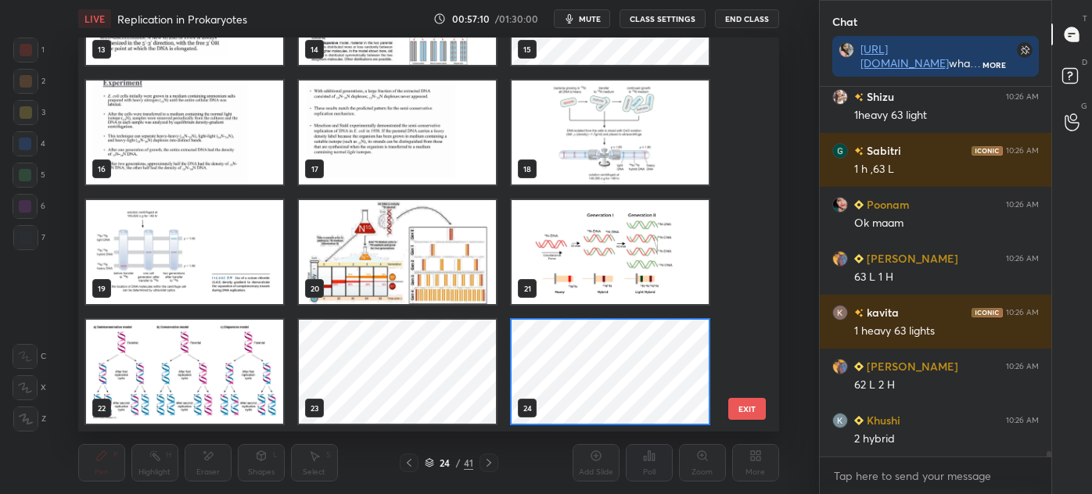
scroll to position [26200, 0]
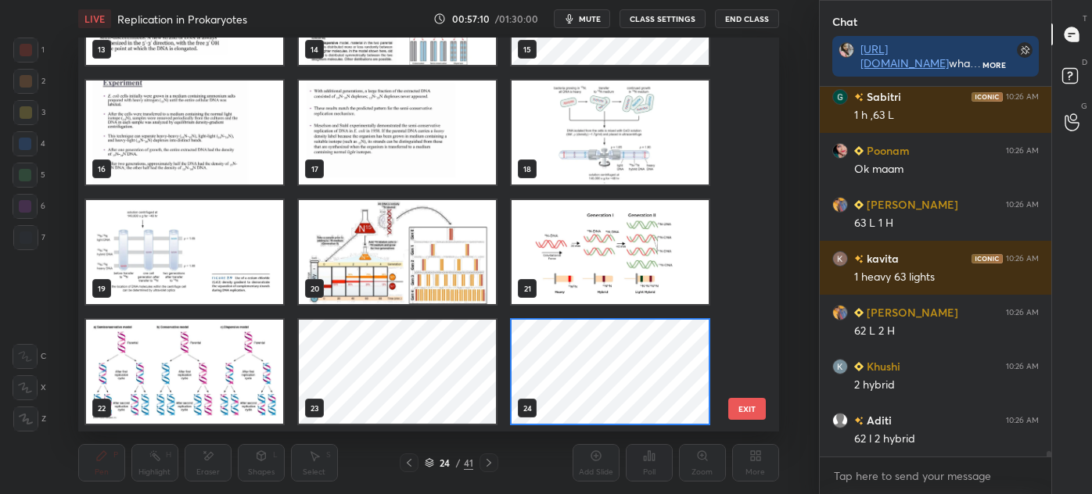
click at [174, 362] on img "grid" at bounding box center [184, 372] width 197 height 104
click at [173, 364] on img "grid" at bounding box center [184, 372] width 197 height 104
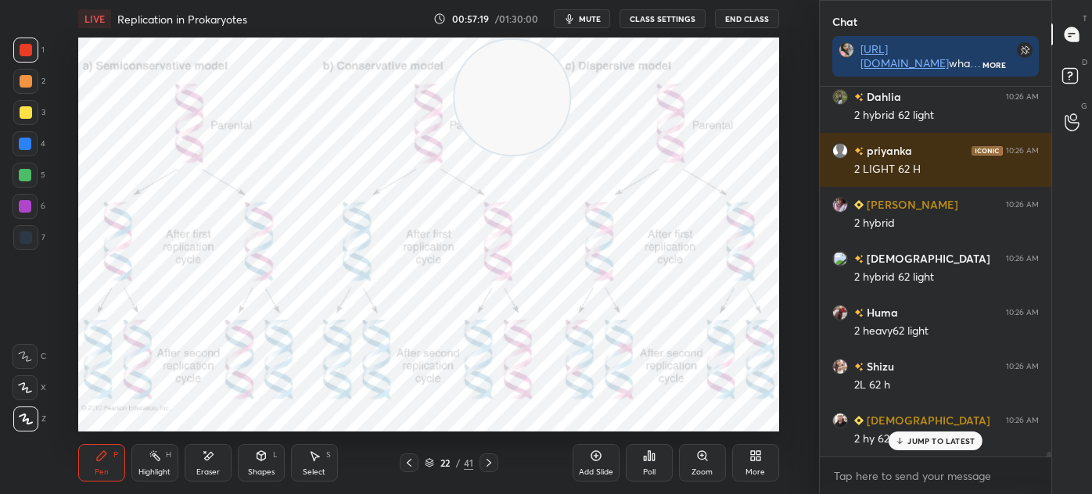
scroll to position [26685, 0]
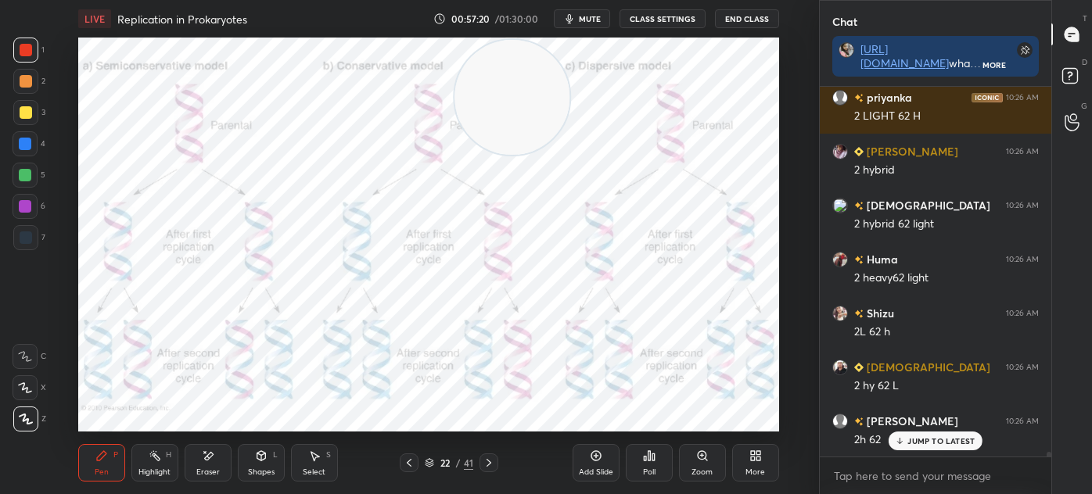
click at [426, 463] on icon at bounding box center [429, 462] width 9 height 9
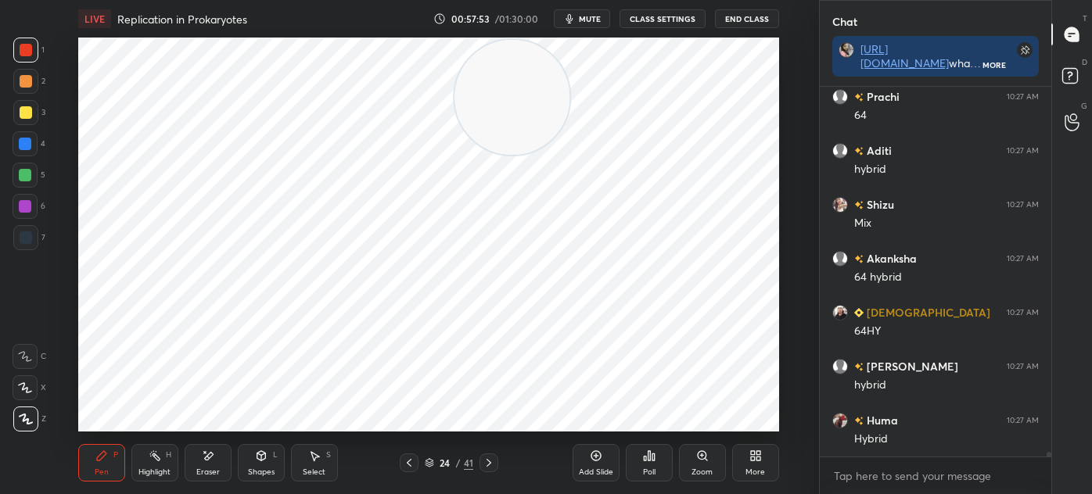
scroll to position [27387, 0]
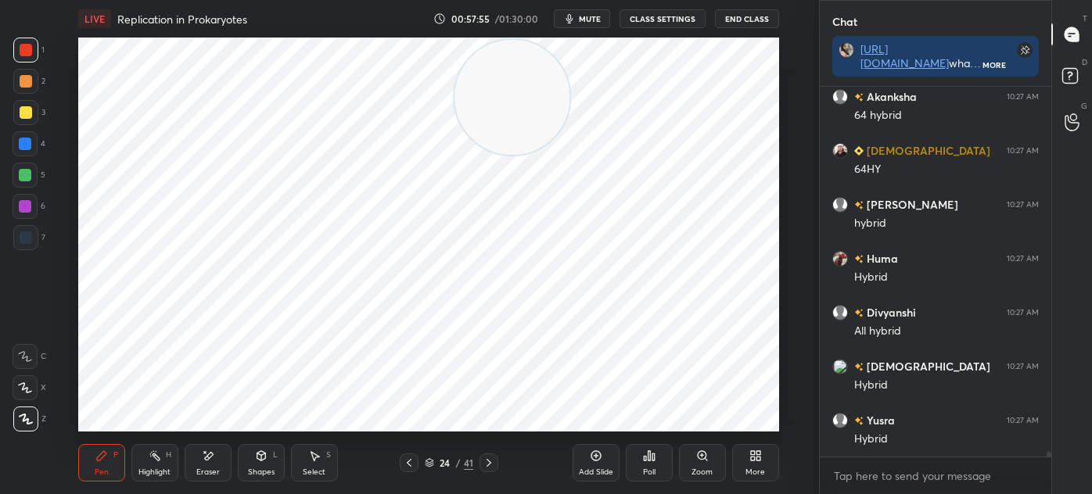
click at [431, 461] on icon at bounding box center [429, 462] width 9 height 9
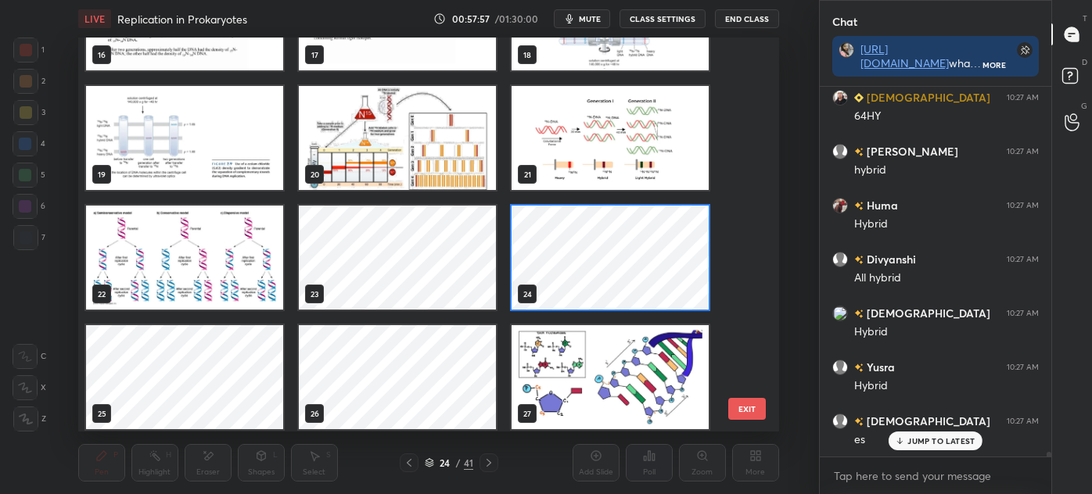
scroll to position [689, 0]
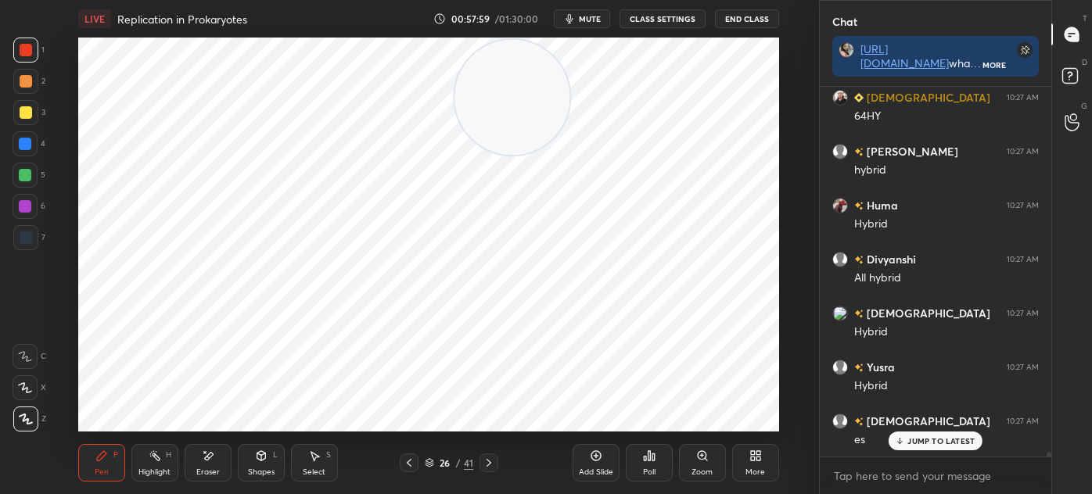
click at [265, 456] on icon at bounding box center [261, 456] width 13 height 13
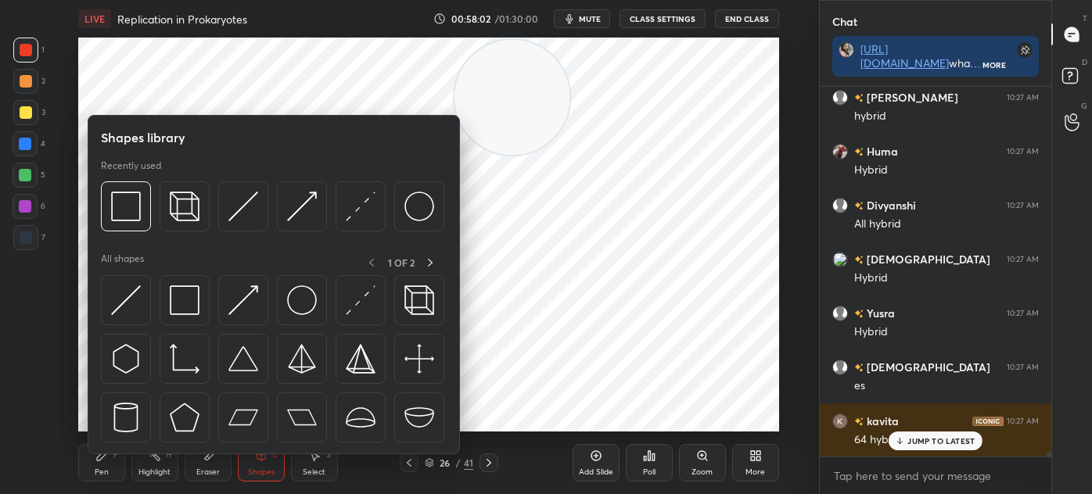
click at [132, 419] on img at bounding box center [126, 418] width 30 height 30
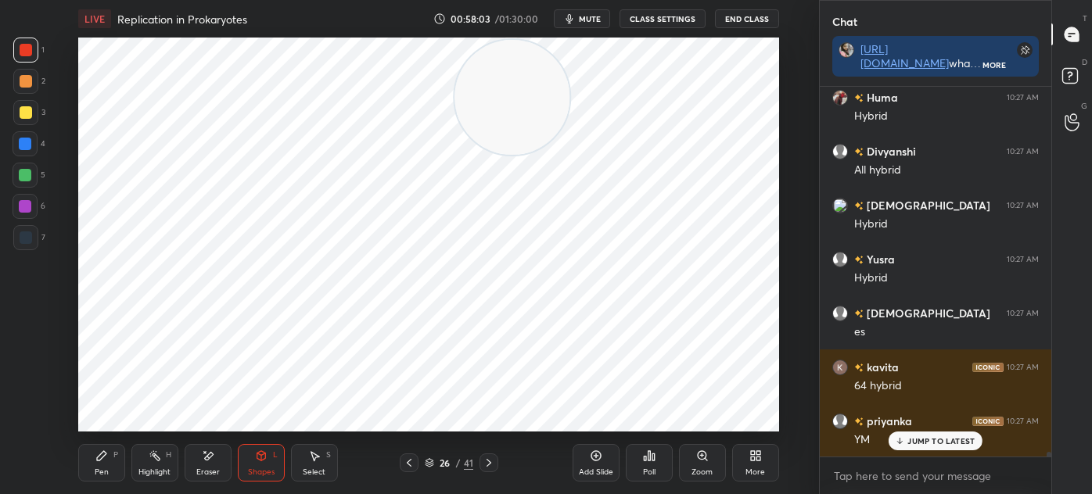
click at [29, 243] on div at bounding box center [26, 237] width 13 height 13
click at [308, 468] on div "Select" at bounding box center [314, 472] width 23 height 8
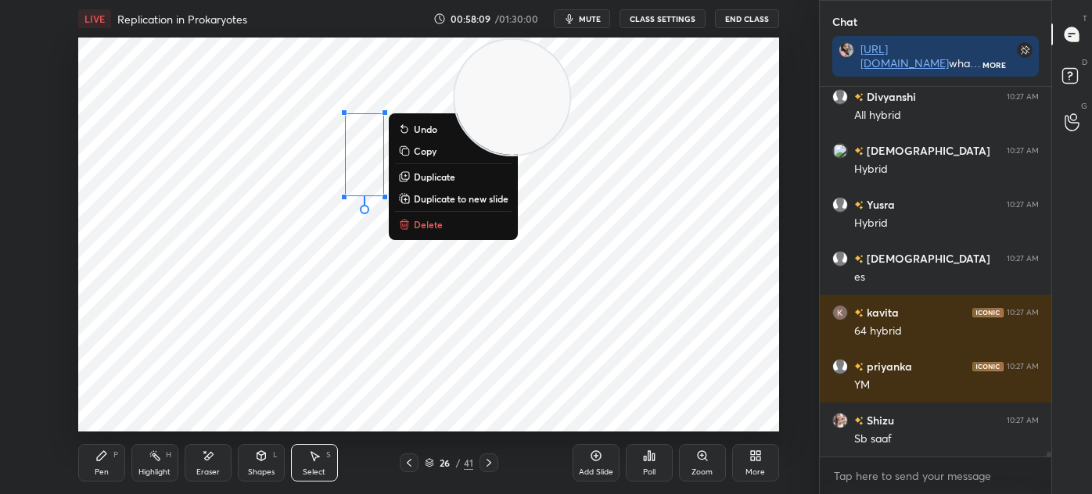
click at [444, 174] on p "Duplicate" at bounding box center [434, 176] width 41 height 13
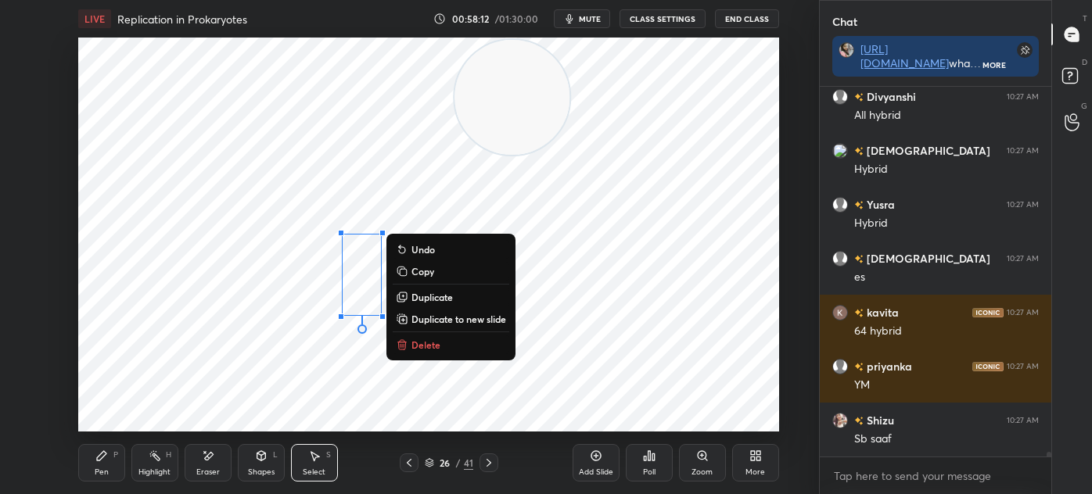
click at [432, 298] on p "Duplicate" at bounding box center [431, 297] width 41 height 13
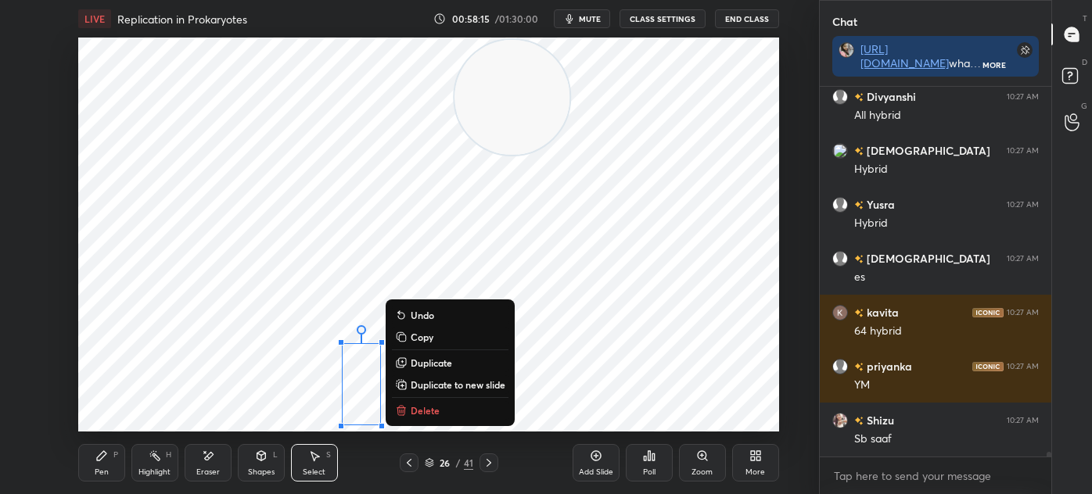
click at [546, 360] on div "0 ° Undo Copy Duplicate Duplicate to new slide Delete" at bounding box center [428, 235] width 701 height 394
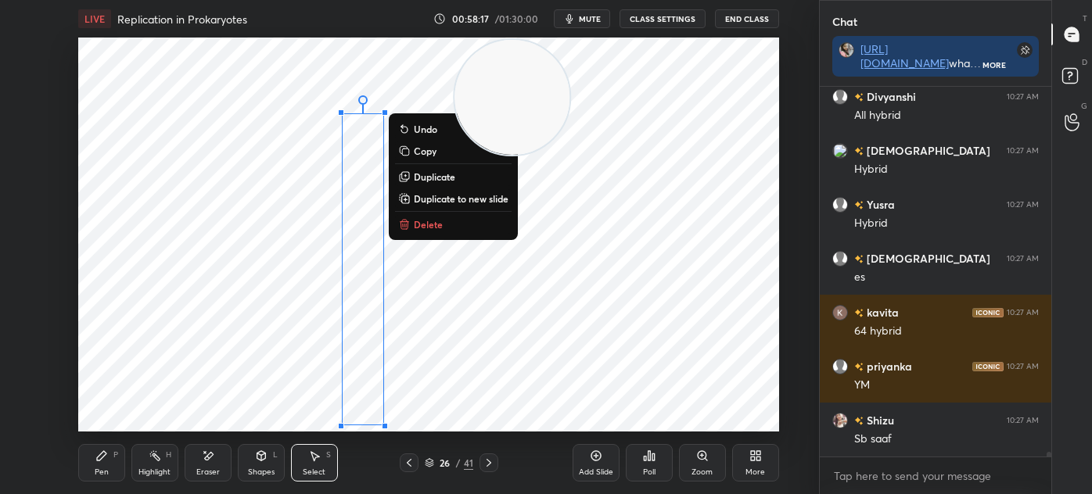
click at [451, 174] on p "Duplicate" at bounding box center [434, 176] width 41 height 13
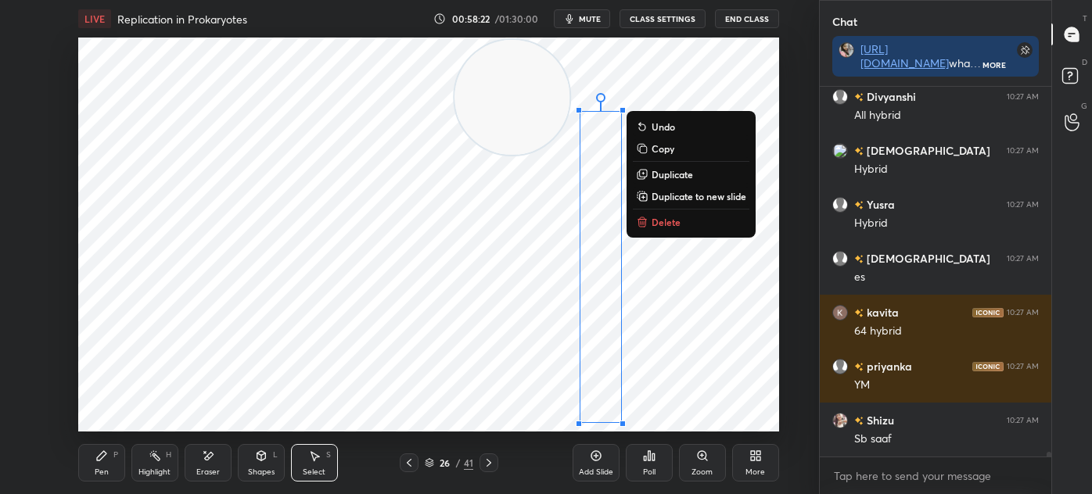
scroll to position [27778, 0]
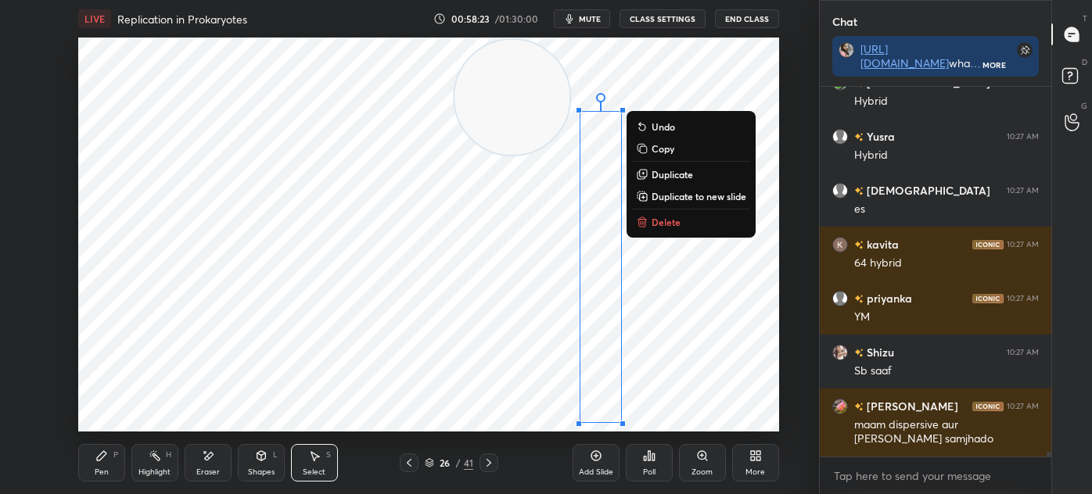
click at [93, 465] on div "Pen P" at bounding box center [101, 463] width 47 height 38
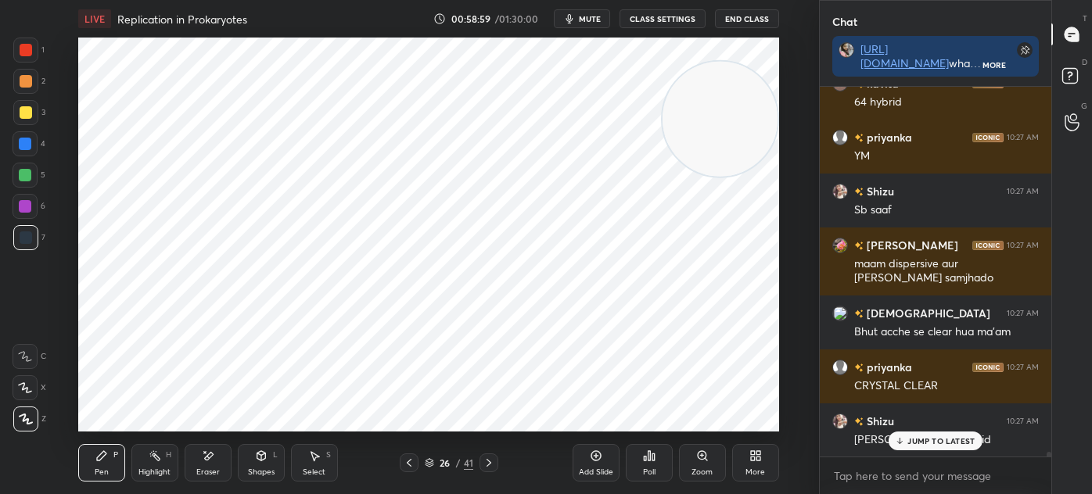
scroll to position [27993, 0]
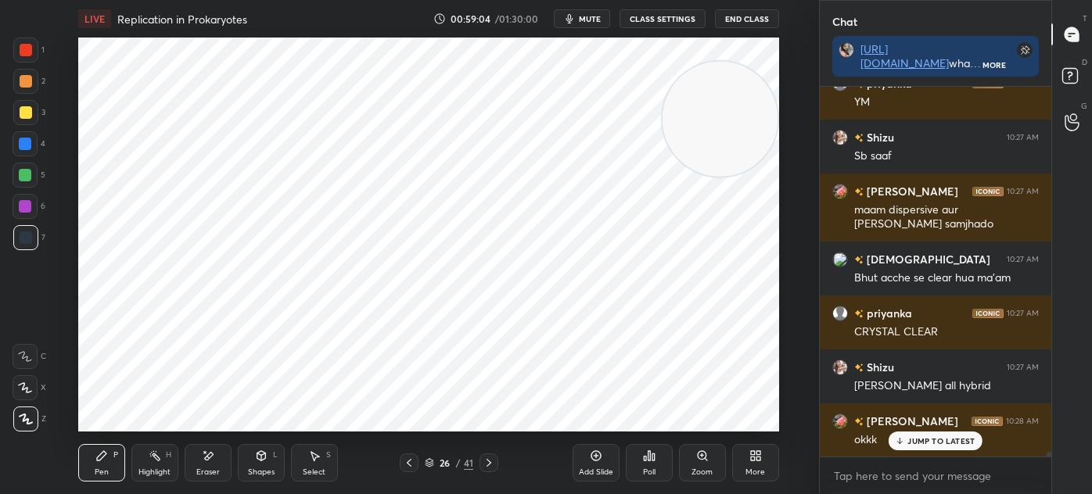
click at [30, 210] on div at bounding box center [25, 206] width 13 height 13
click at [31, 51] on div at bounding box center [26, 50] width 13 height 13
click at [327, 459] on div "S" at bounding box center [328, 455] width 5 height 8
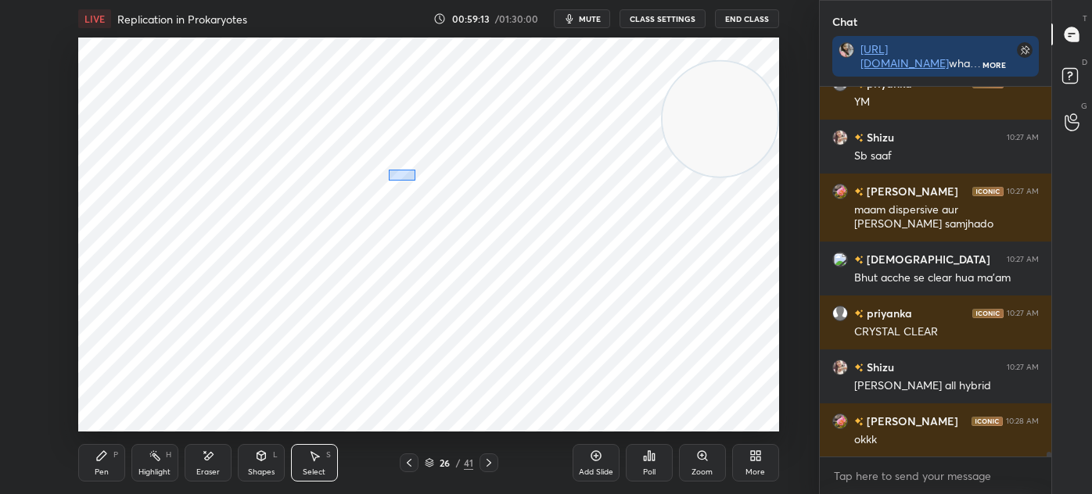
scroll to position [28048, 0]
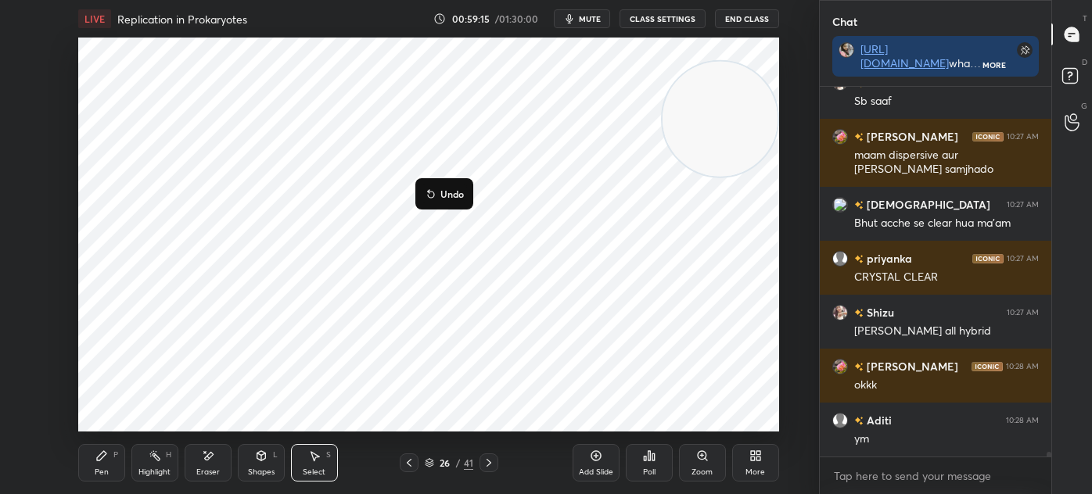
click at [403, 249] on div "0 ° Undo Copy Duplicate Duplicate to new slide Delete" at bounding box center [428, 235] width 701 height 394
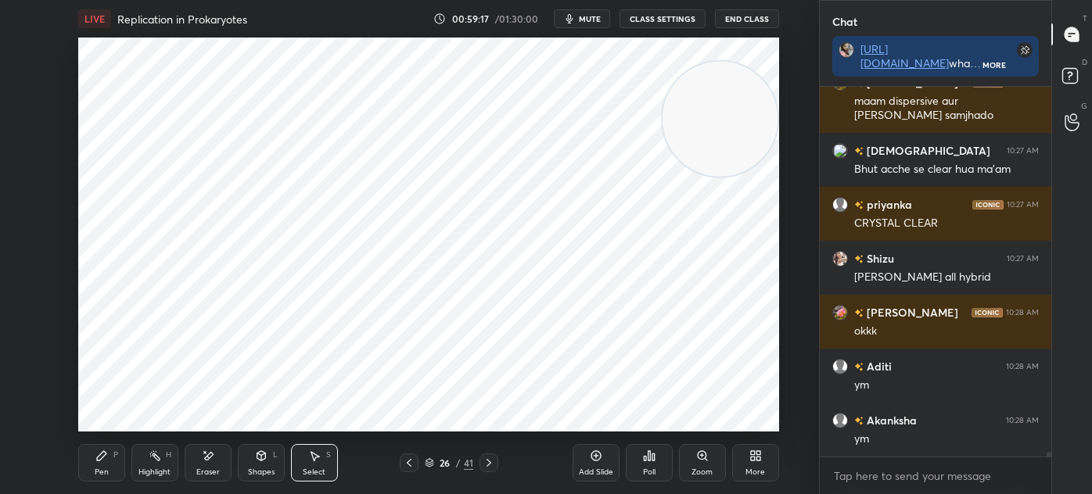
click at [102, 458] on icon at bounding box center [101, 456] width 13 height 13
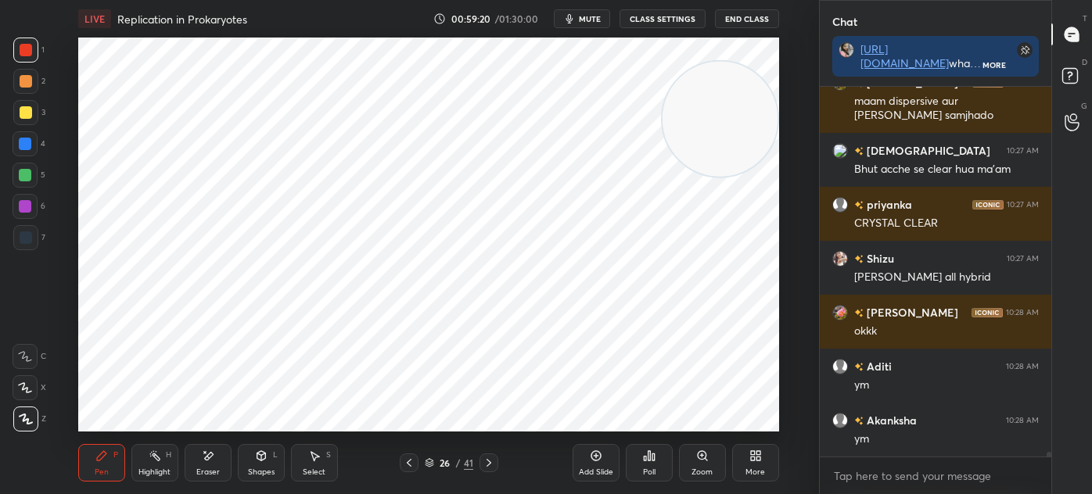
scroll to position [28156, 0]
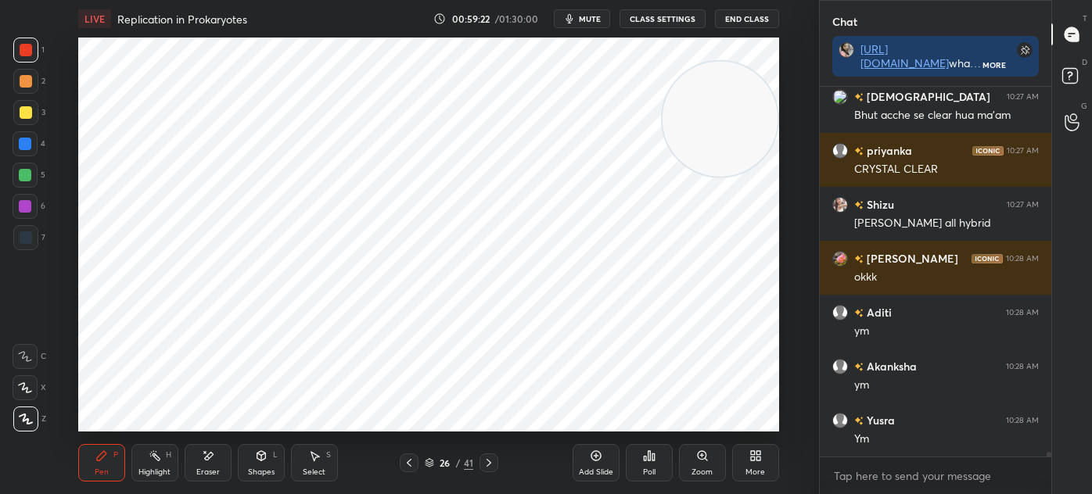
click at [667, 159] on video at bounding box center [719, 119] width 115 height 115
click at [41, 236] on div "7" at bounding box center [29, 237] width 32 height 25
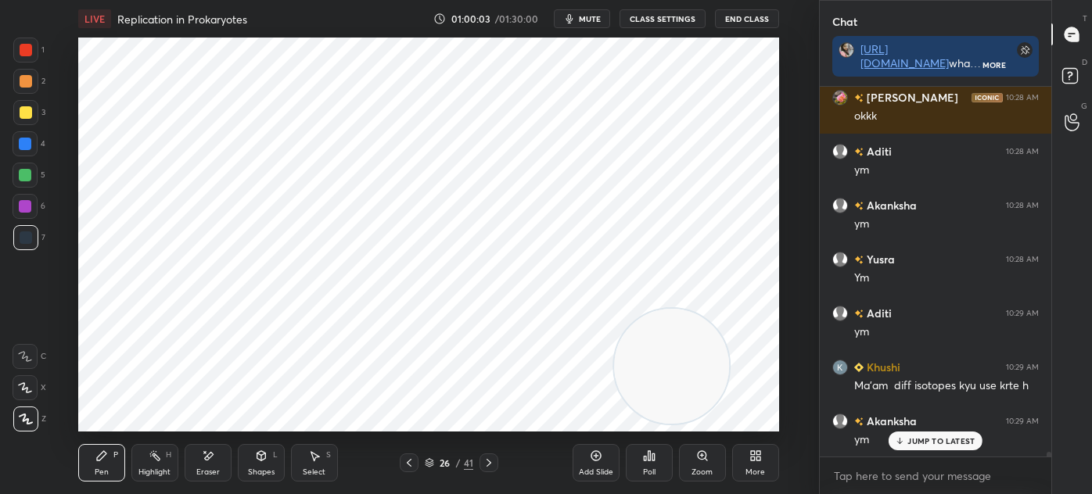
scroll to position [28371, 0]
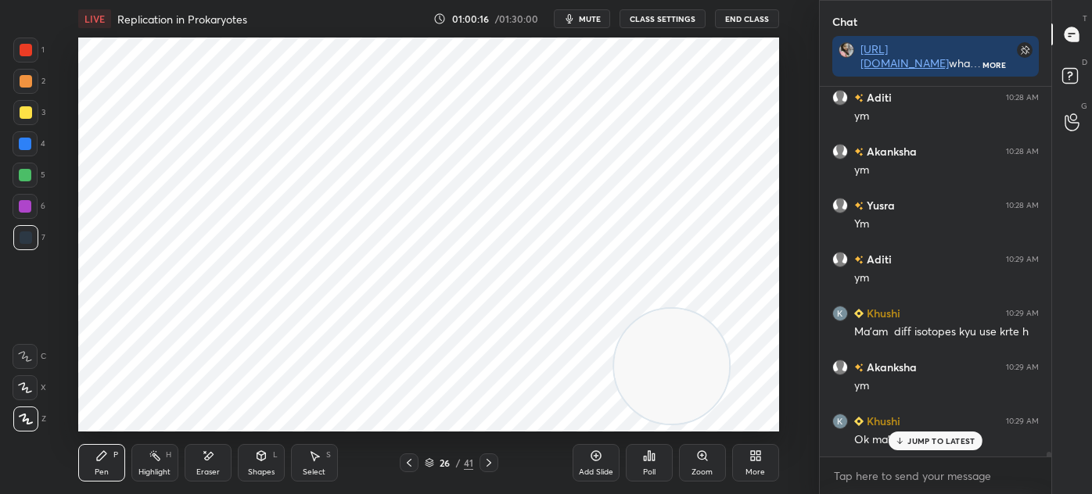
click at [25, 60] on div at bounding box center [25, 50] width 25 height 25
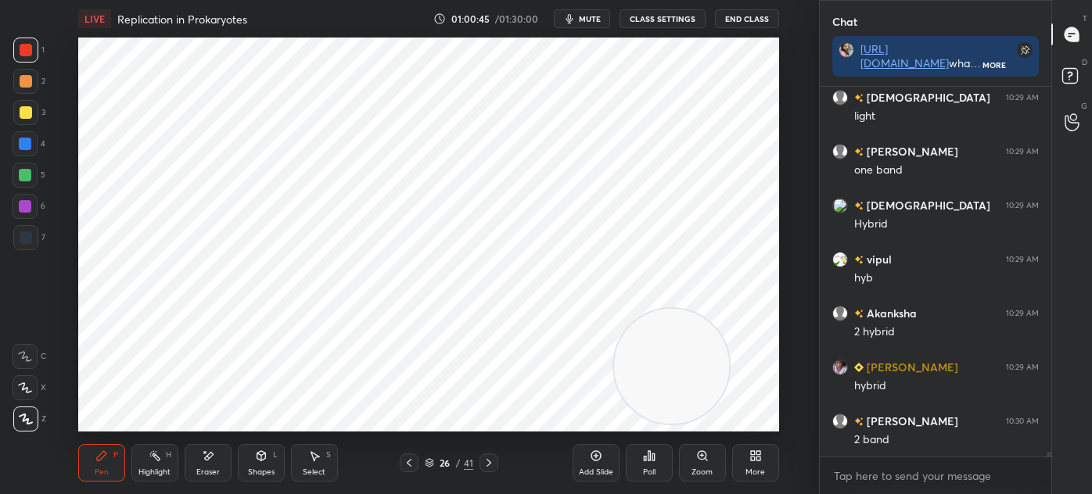
scroll to position [5, 4]
click at [27, 213] on div at bounding box center [25, 206] width 25 height 25
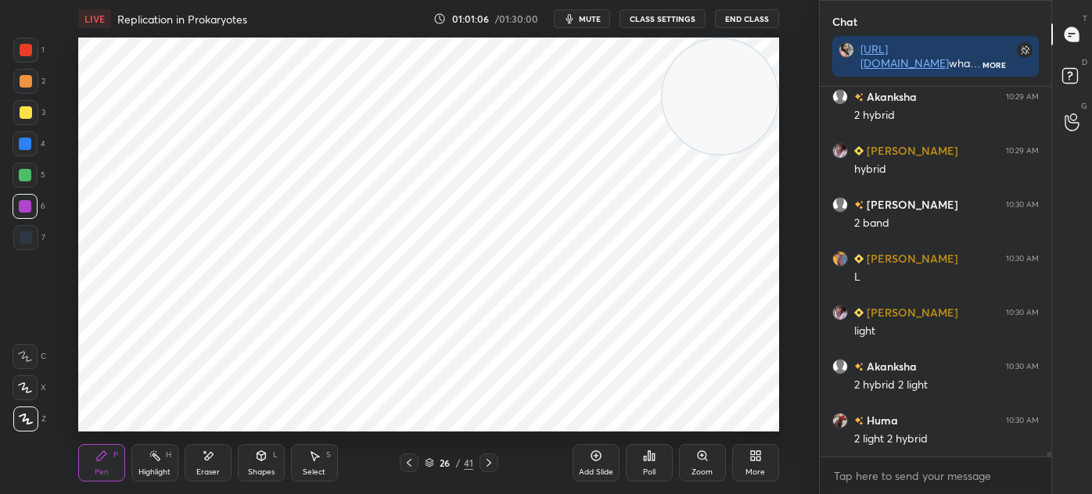
scroll to position [29127, 0]
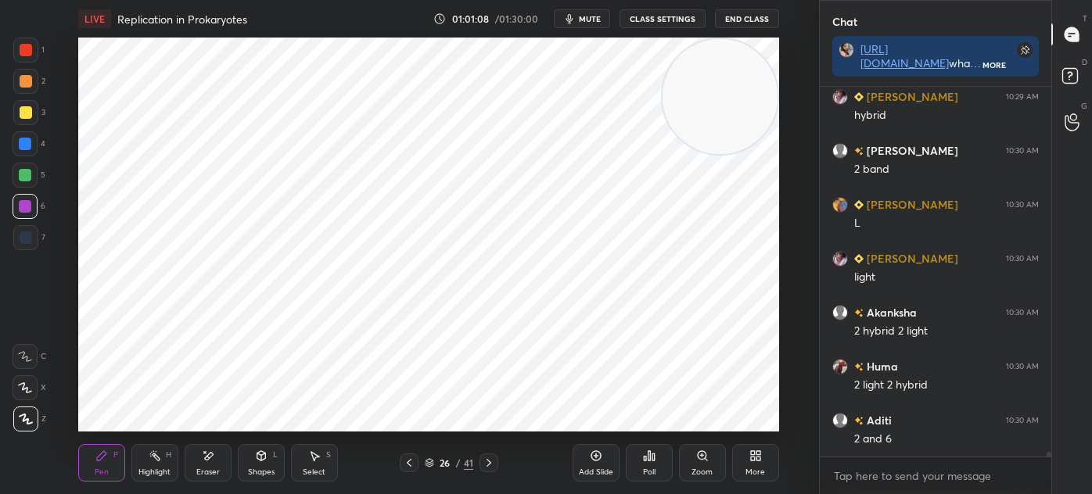
click at [29, 242] on div at bounding box center [26, 237] width 13 height 13
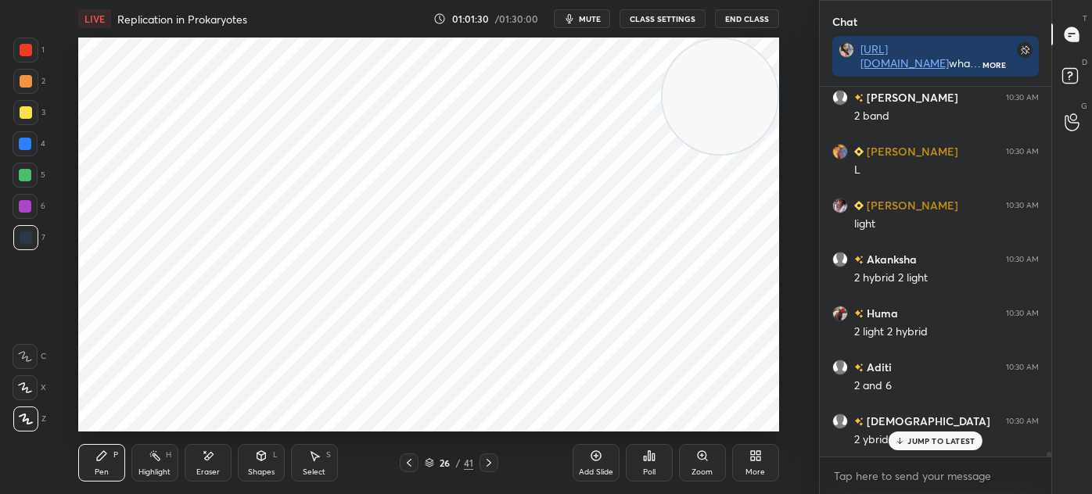
click at [596, 464] on div "Add Slide" at bounding box center [595, 463] width 47 height 38
click at [262, 464] on div "Shapes L" at bounding box center [261, 463] width 47 height 38
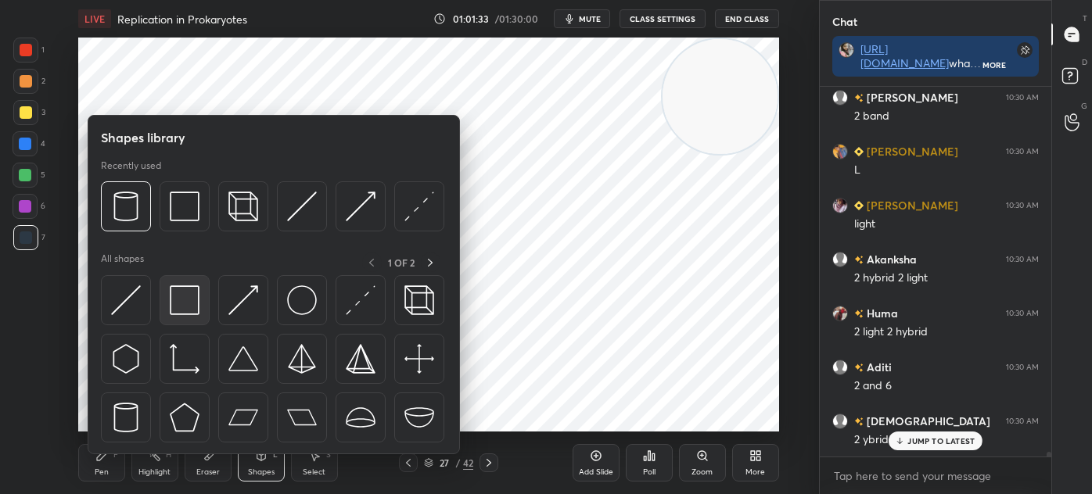
click at [197, 314] on img at bounding box center [185, 300] width 30 height 30
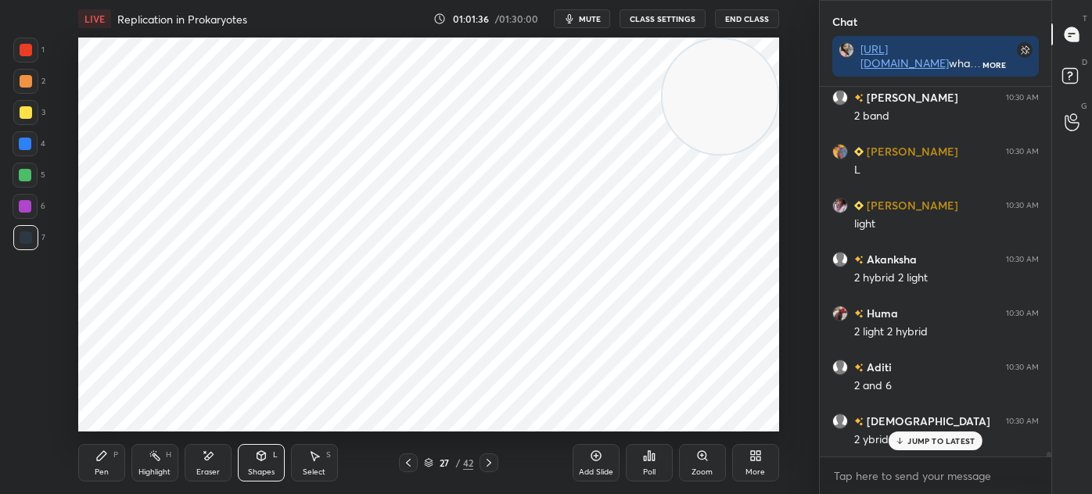
click at [274, 463] on div "Shapes L" at bounding box center [261, 463] width 47 height 38
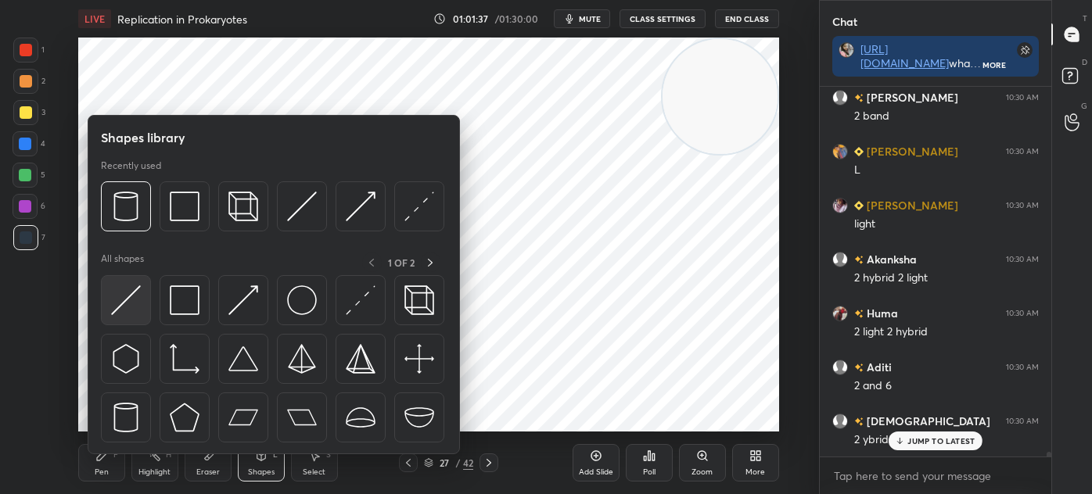
click at [119, 302] on img at bounding box center [126, 300] width 30 height 30
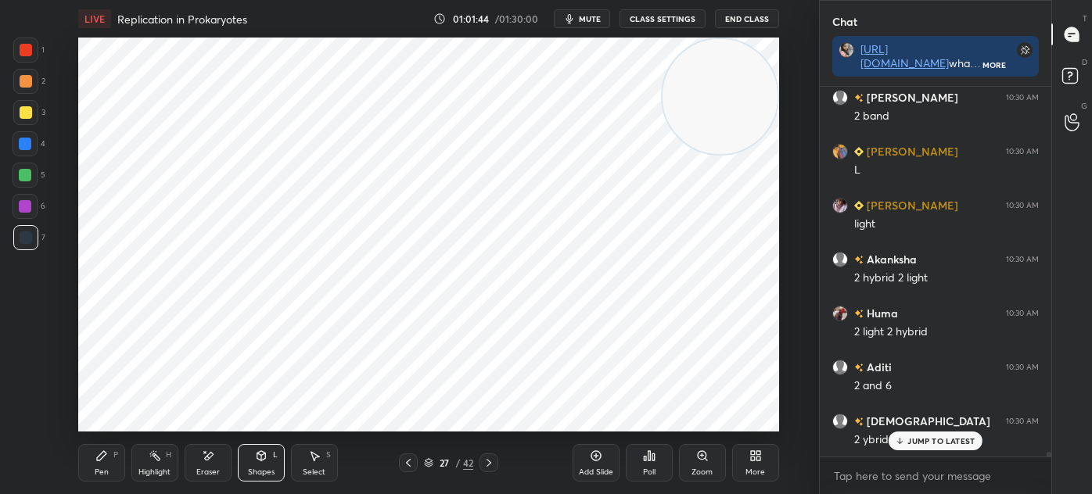
click at [121, 450] on div "Pen P" at bounding box center [101, 463] width 47 height 38
click at [314, 457] on icon at bounding box center [314, 456] width 9 height 9
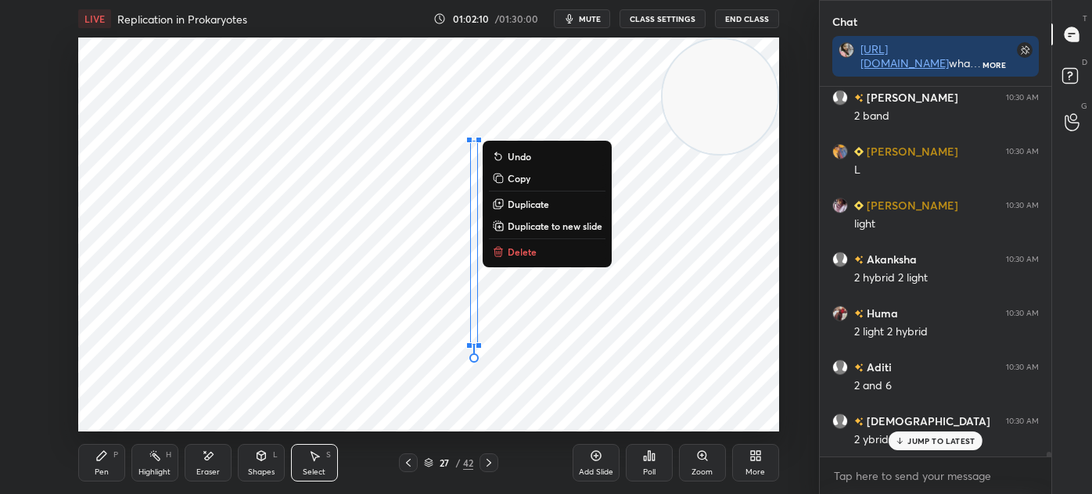
click at [364, 446] on div "Pen P Highlight H Eraser Shapes L Select S 27 / 42 Add Slide Poll Zoom More" at bounding box center [428, 463] width 701 height 63
click at [112, 467] on div "Pen P" at bounding box center [101, 463] width 47 height 38
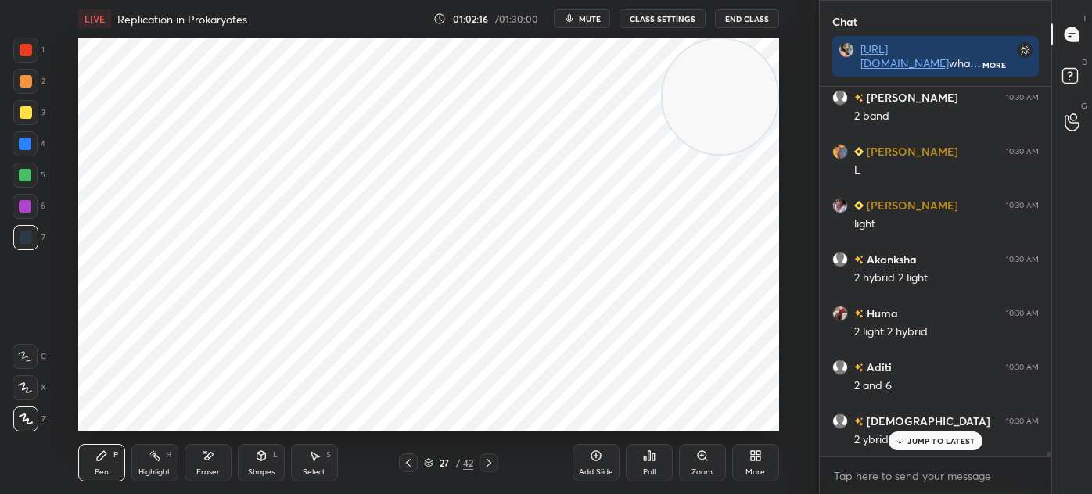
click at [666, 146] on video at bounding box center [719, 96] width 115 height 115
click at [256, 478] on div "Shapes L" at bounding box center [261, 463] width 47 height 38
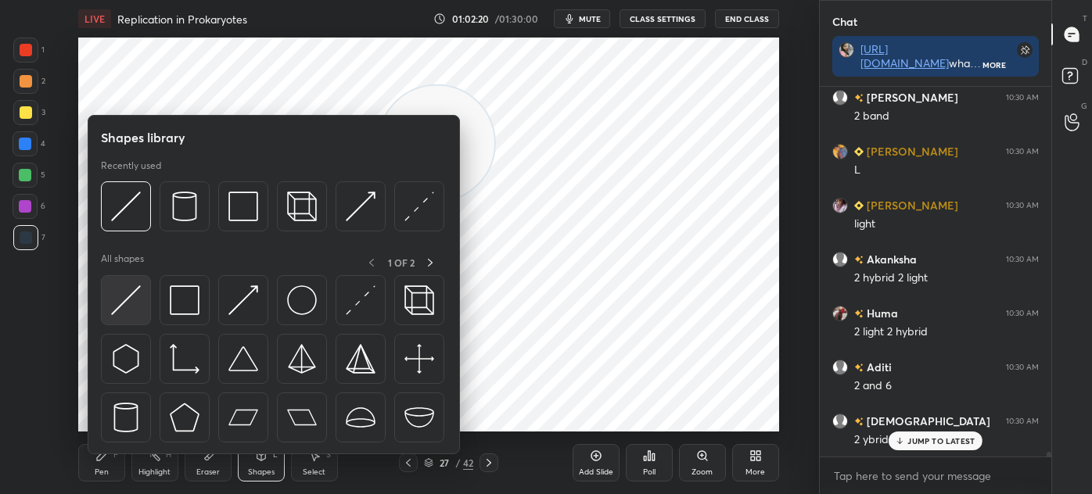
click at [129, 307] on img at bounding box center [126, 300] width 30 height 30
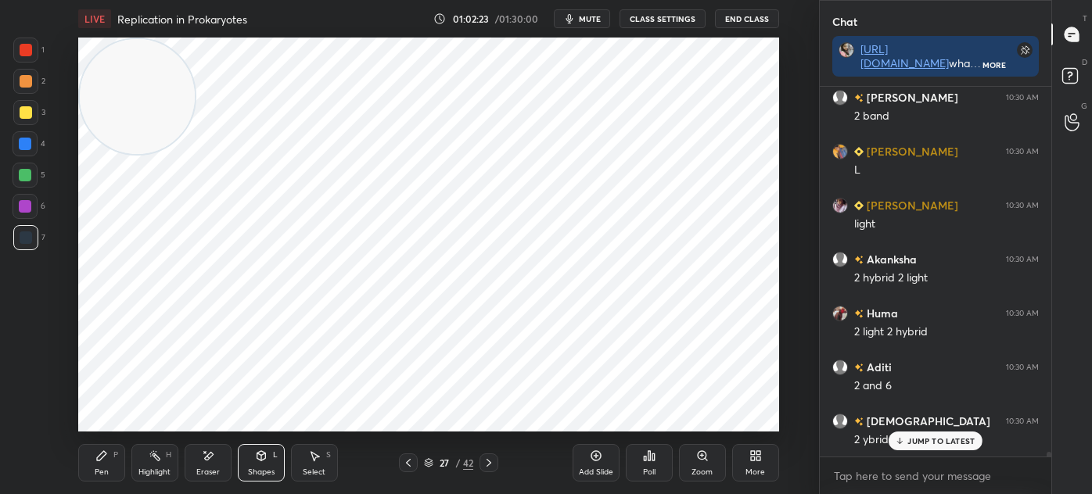
click at [33, 52] on div at bounding box center [25, 50] width 25 height 25
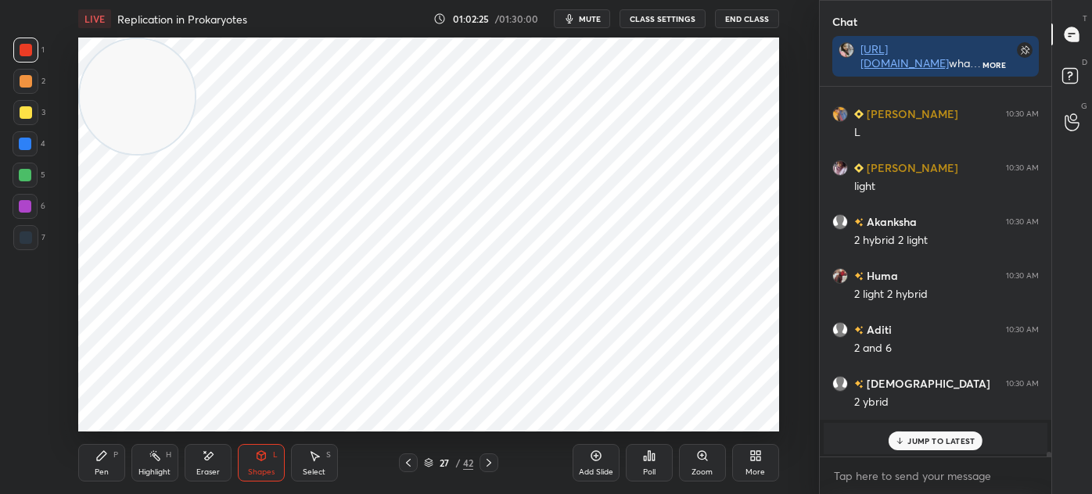
click at [112, 455] on div "Pen P" at bounding box center [101, 463] width 47 height 38
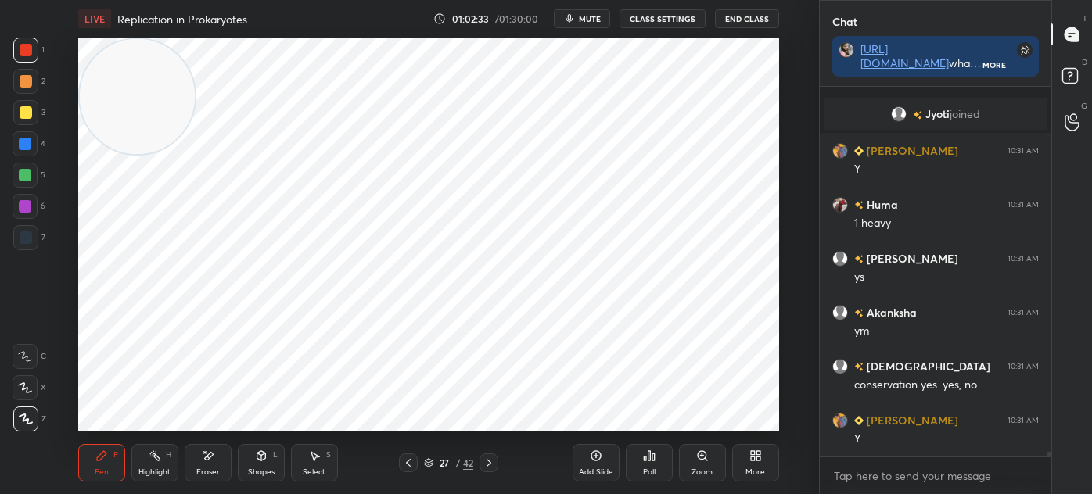
scroll to position [29596, 0]
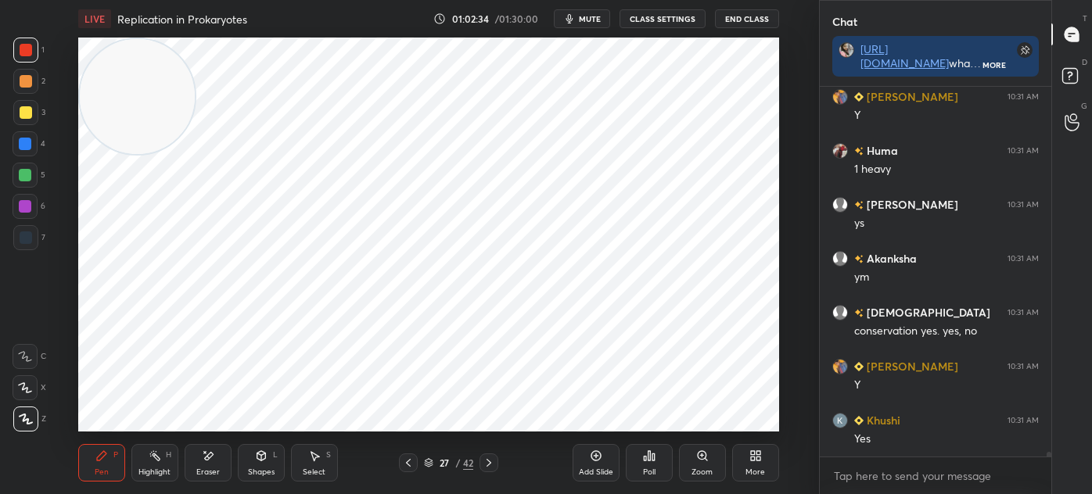
click at [34, 239] on div at bounding box center [25, 237] width 25 height 25
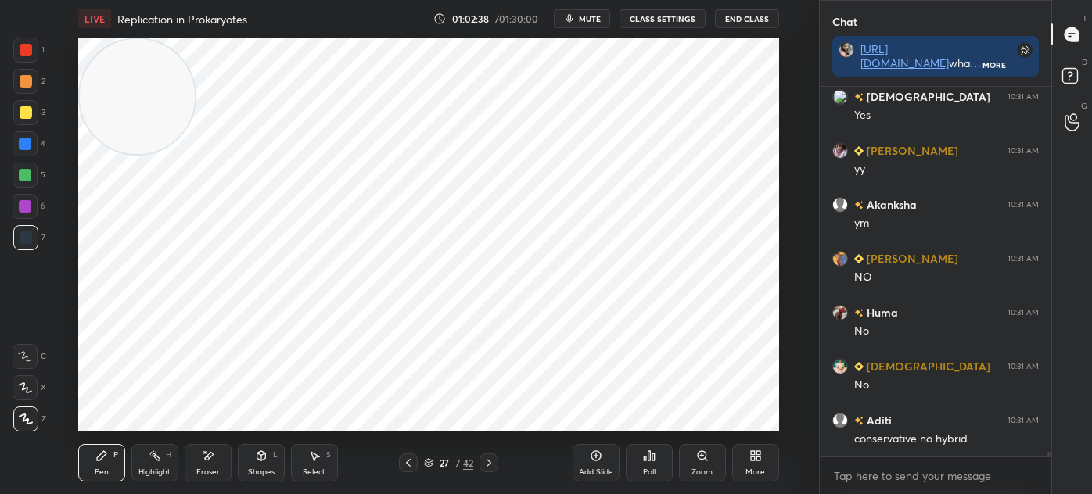
scroll to position [30135, 0]
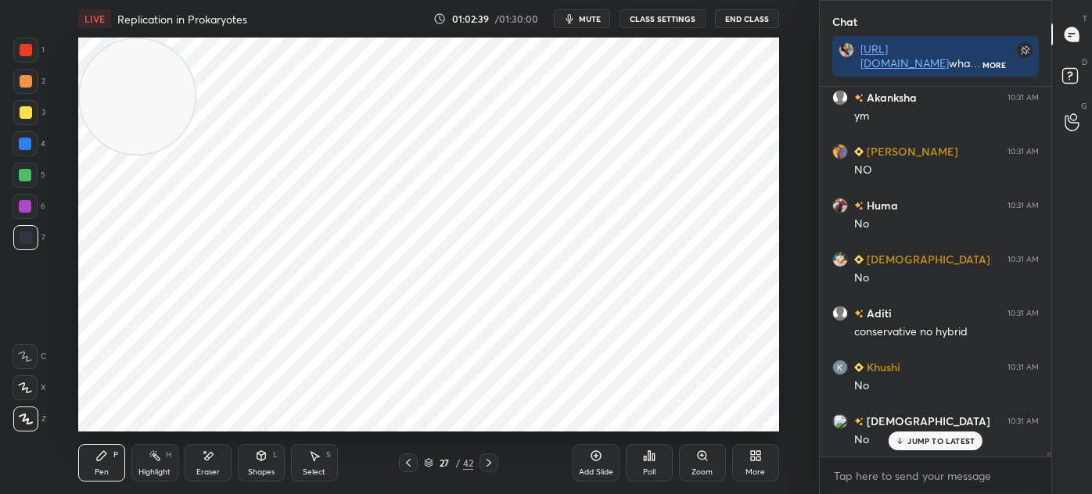
click at [33, 70] on div at bounding box center [25, 81] width 25 height 25
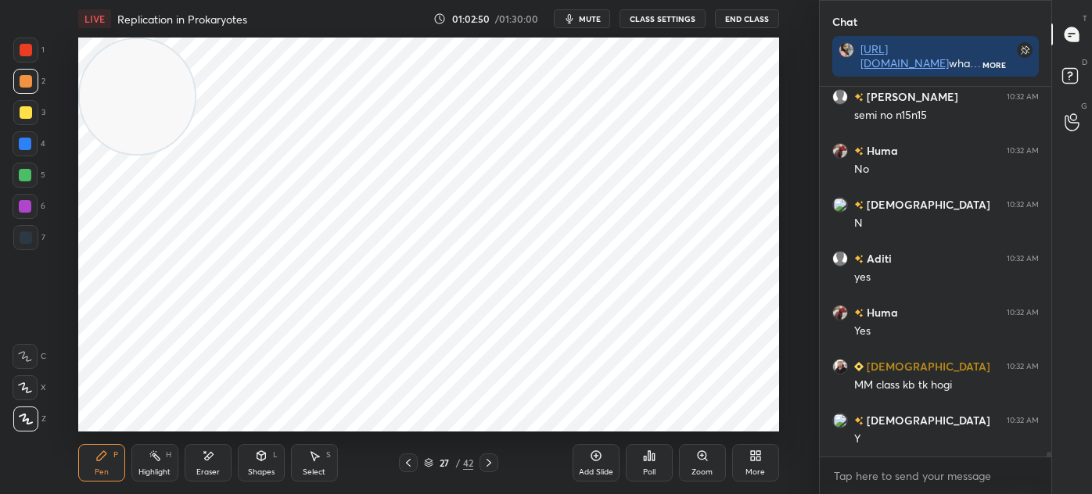
scroll to position [30837, 0]
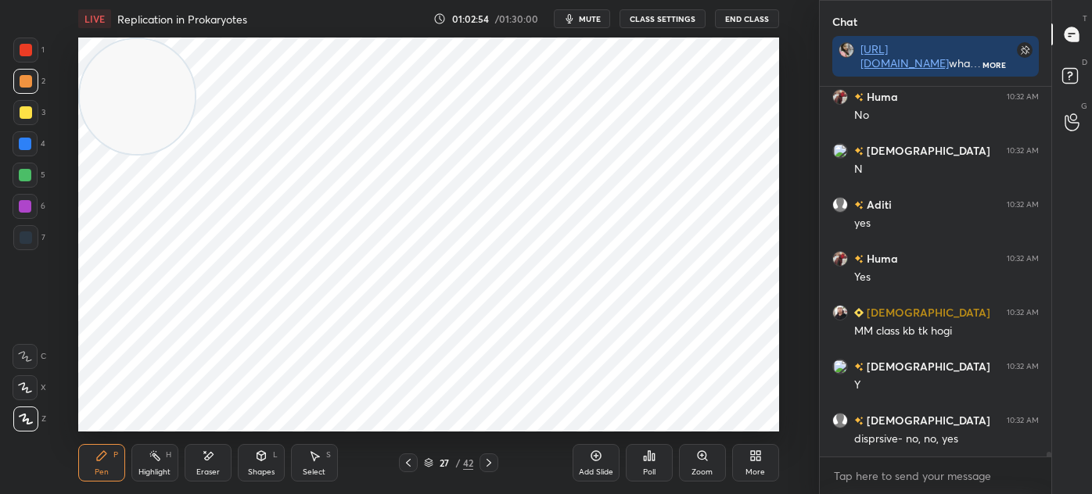
click at [32, 243] on div at bounding box center [25, 237] width 25 height 25
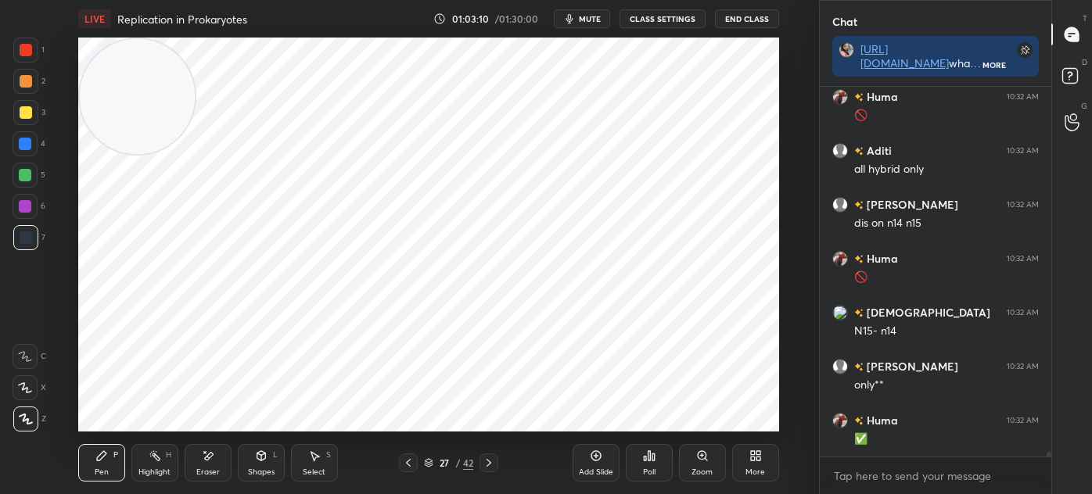
scroll to position [31269, 0]
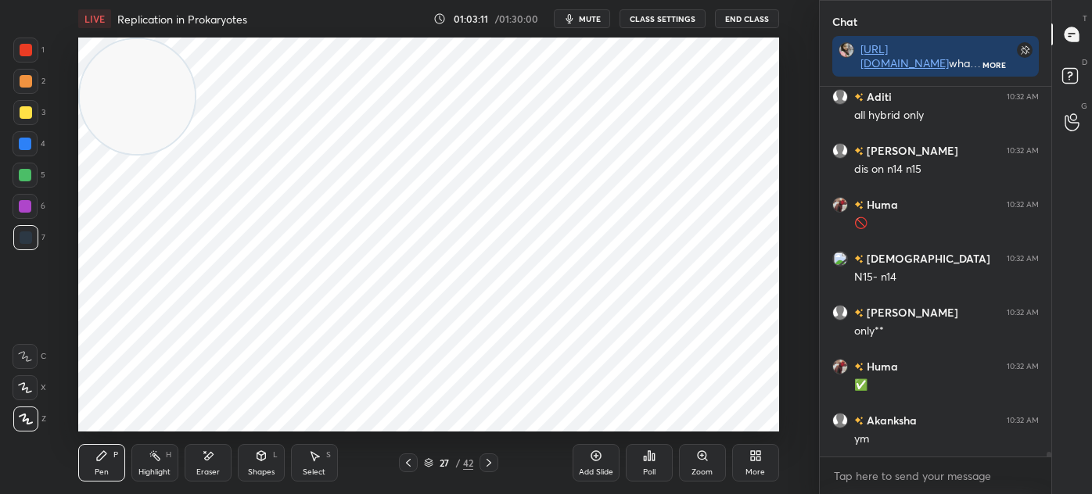
click at [430, 464] on icon at bounding box center [429, 464] width 8 height 2
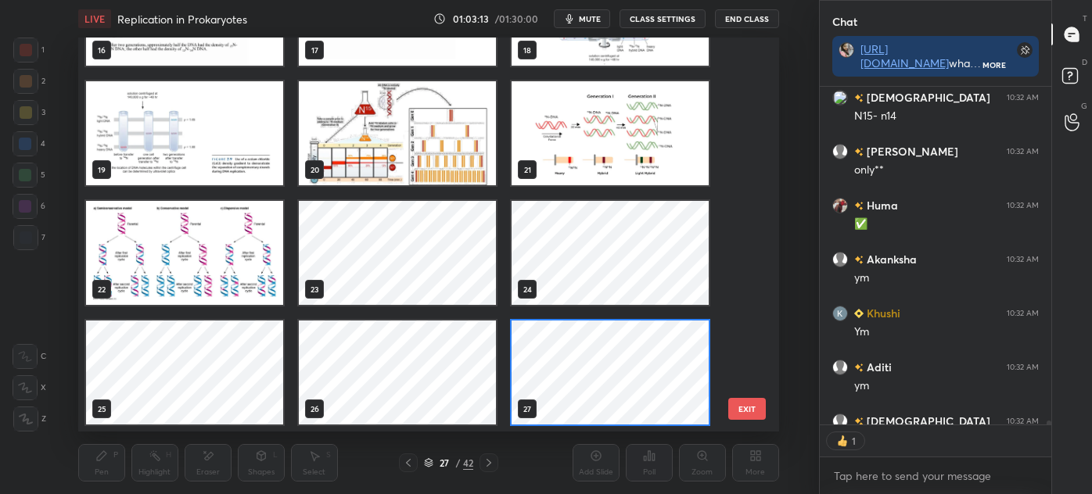
scroll to position [31517, 0]
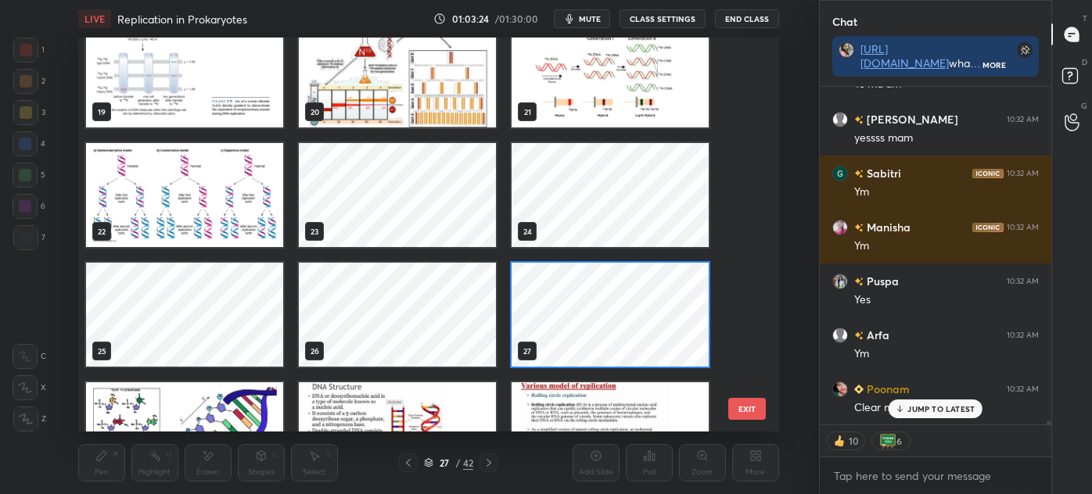
click at [413, 408] on img "grid" at bounding box center [397, 434] width 197 height 104
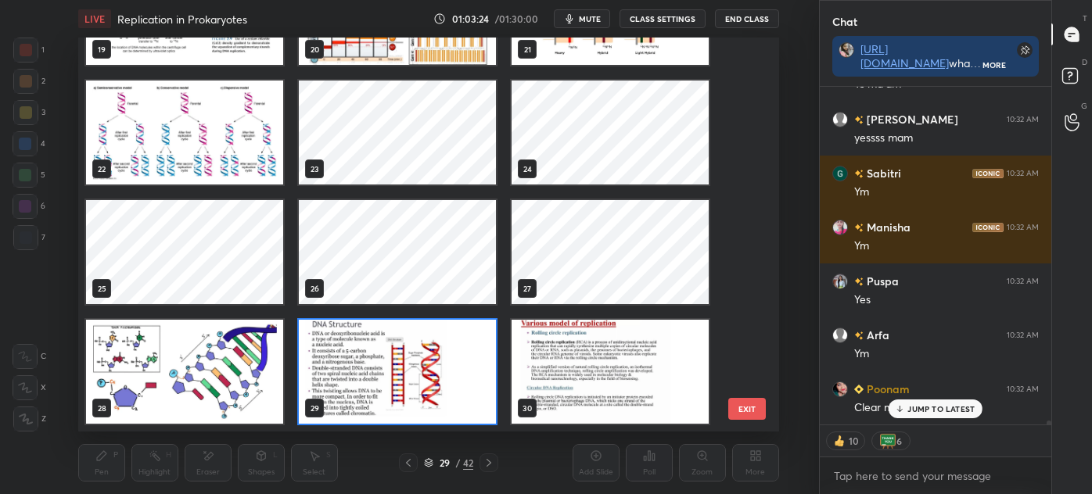
click at [411, 408] on img "grid" at bounding box center [397, 372] width 197 height 104
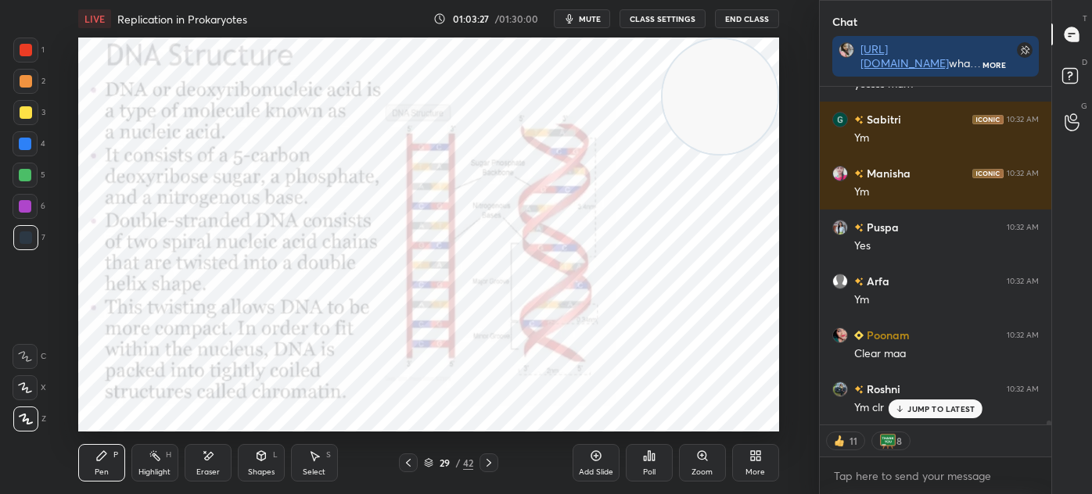
click at [248, 455] on div "Shapes L" at bounding box center [261, 463] width 47 height 38
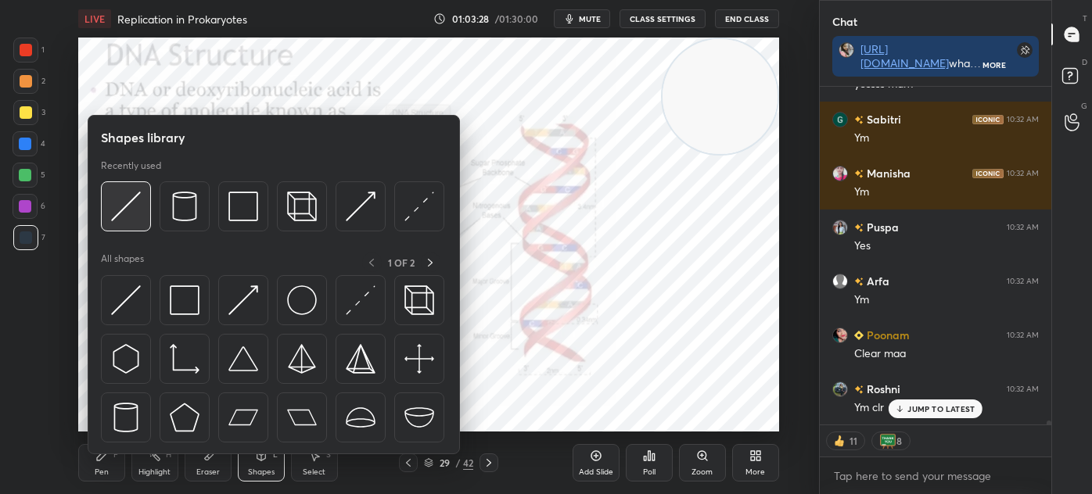
click at [127, 223] on div at bounding box center [126, 206] width 50 height 50
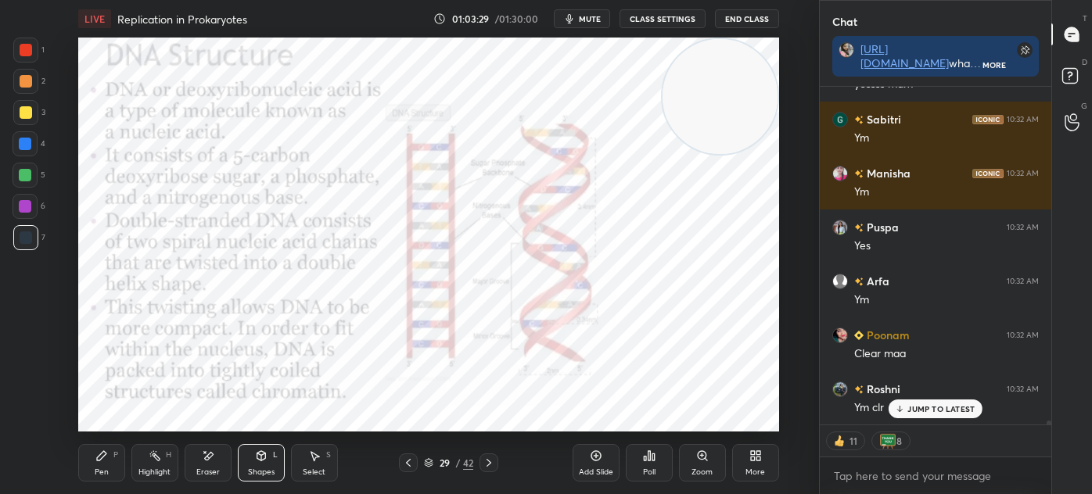
click at [278, 468] on div "Shapes L" at bounding box center [261, 463] width 47 height 38
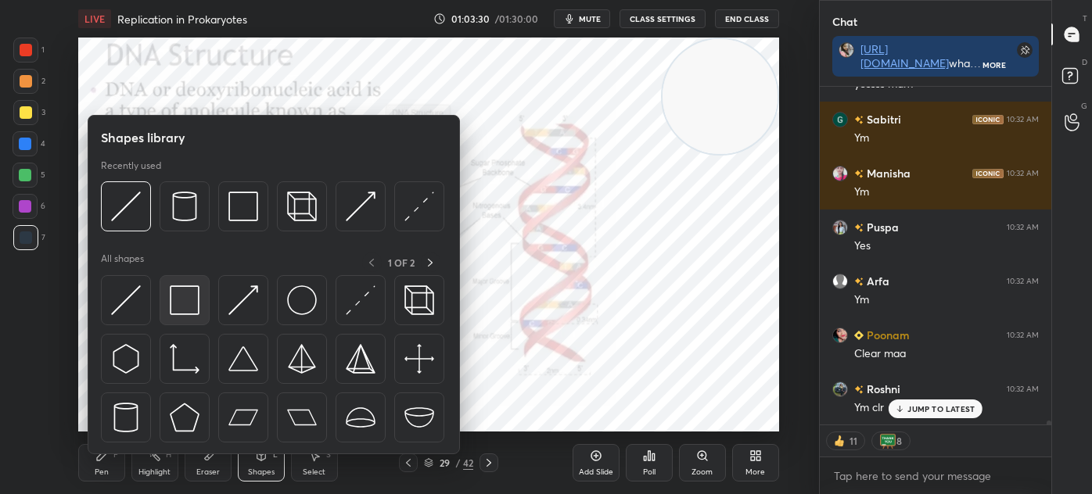
click at [181, 314] on img at bounding box center [185, 300] width 30 height 30
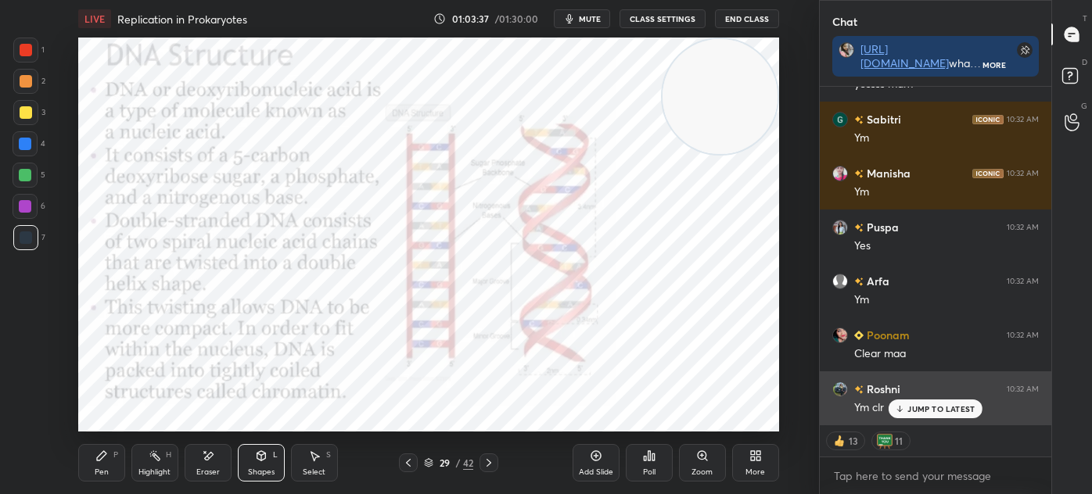
click at [924, 407] on p "JUMP TO LATEST" at bounding box center [940, 408] width 67 height 9
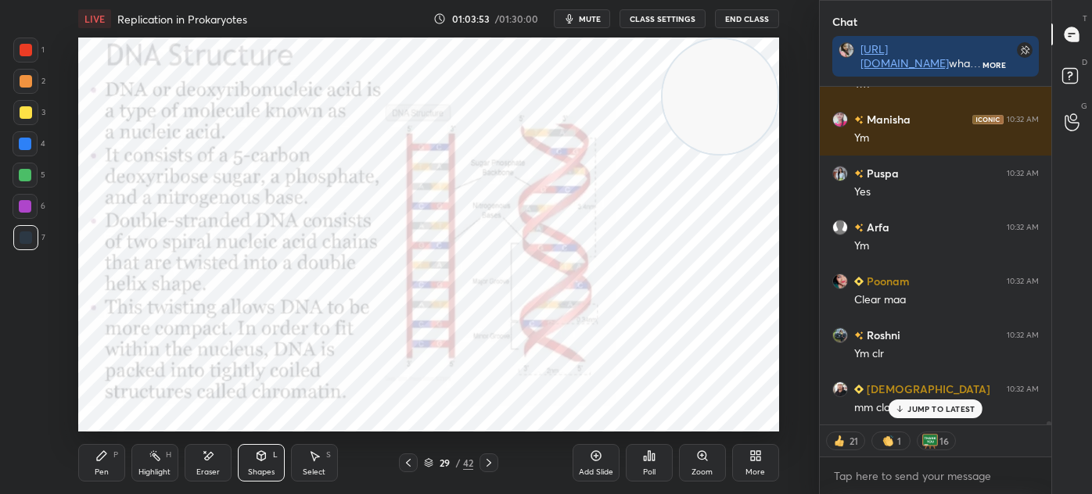
click at [403, 464] on icon at bounding box center [408, 463] width 13 height 13
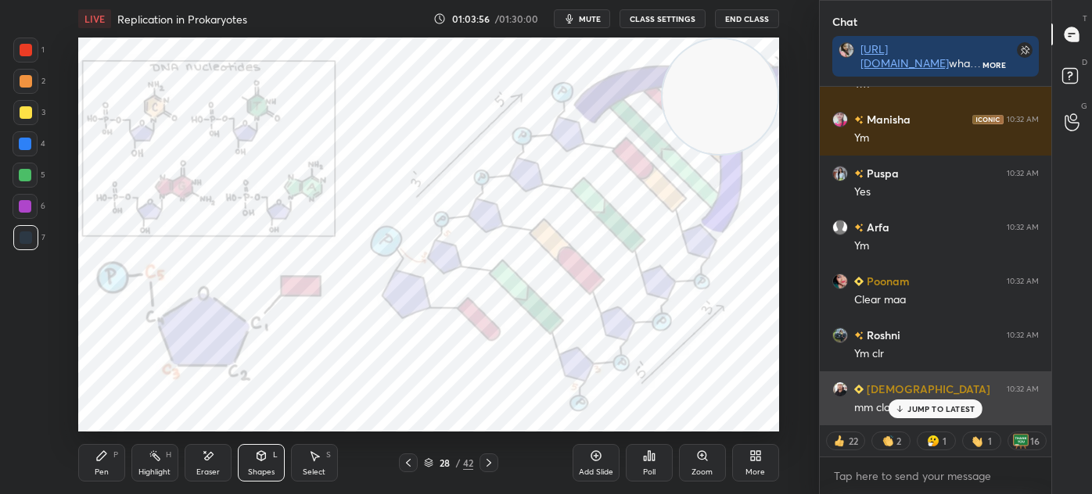
click at [934, 410] on p "JUMP TO LATEST" at bounding box center [940, 408] width 67 height 9
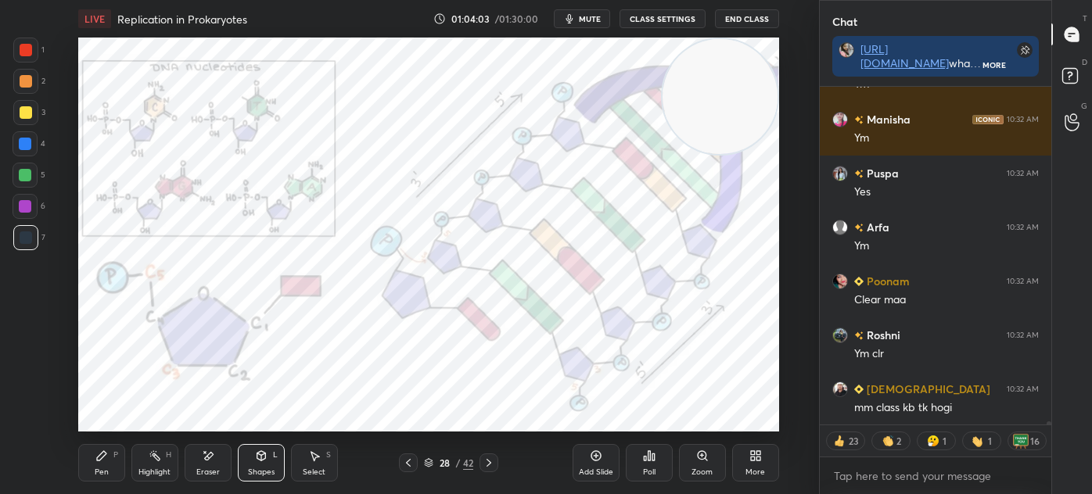
scroll to position [32164, 0]
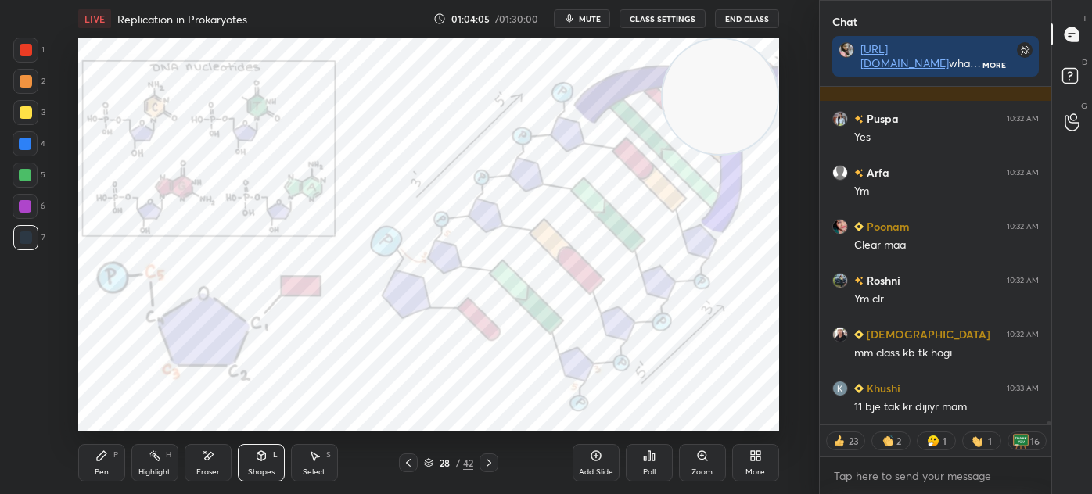
click at [586, 460] on div "Add Slide" at bounding box center [595, 463] width 47 height 38
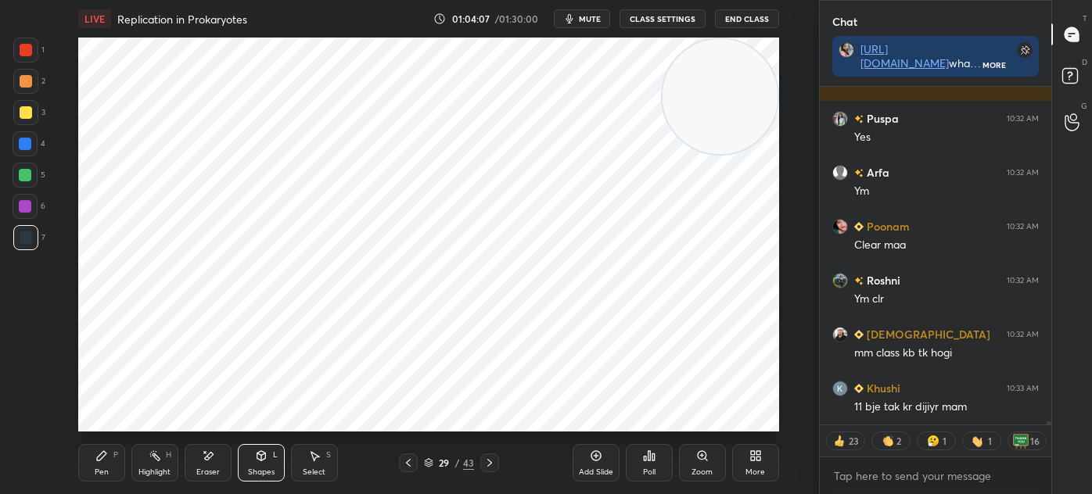
click at [29, 52] on div at bounding box center [26, 50] width 13 height 13
click at [102, 475] on div "Pen" at bounding box center [102, 472] width 14 height 8
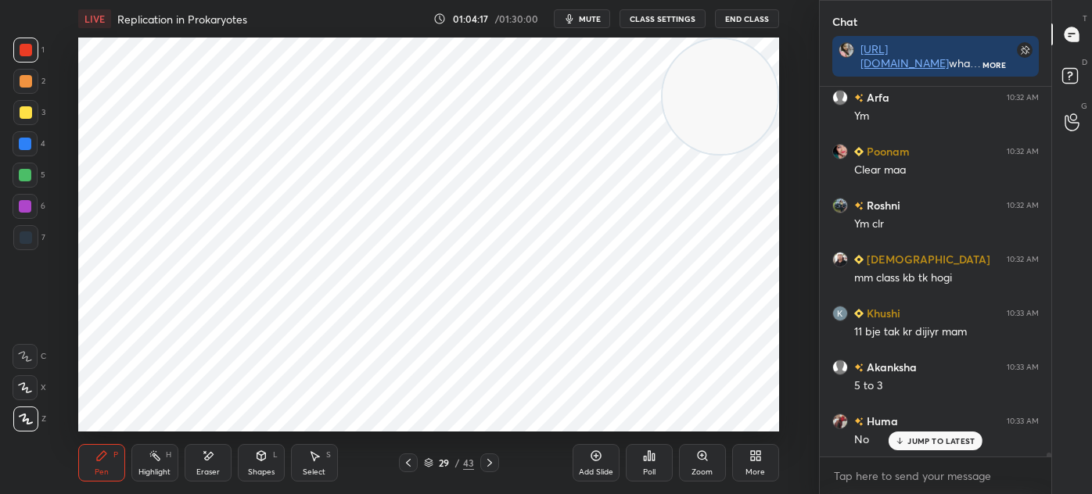
scroll to position [32293, 0]
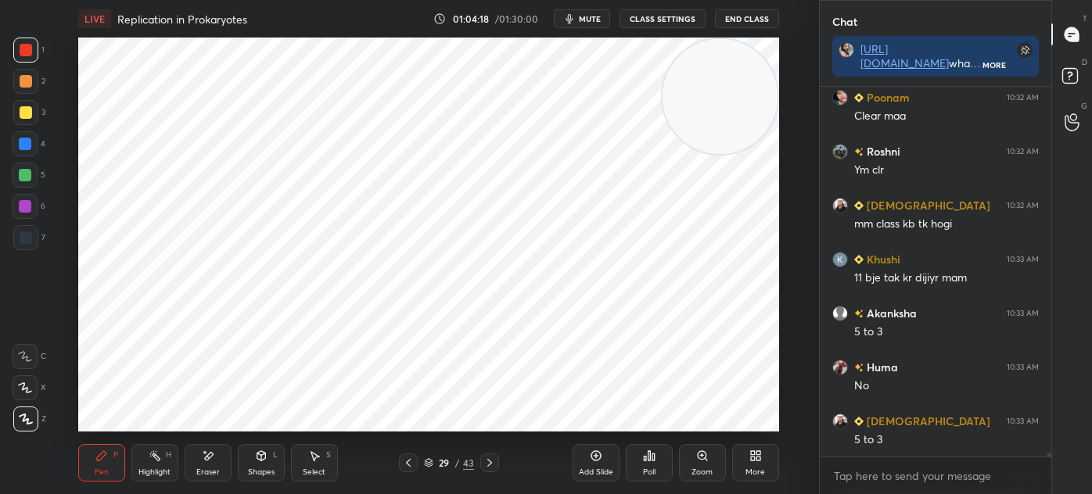
click at [267, 470] on div "Shapes" at bounding box center [261, 472] width 27 height 8
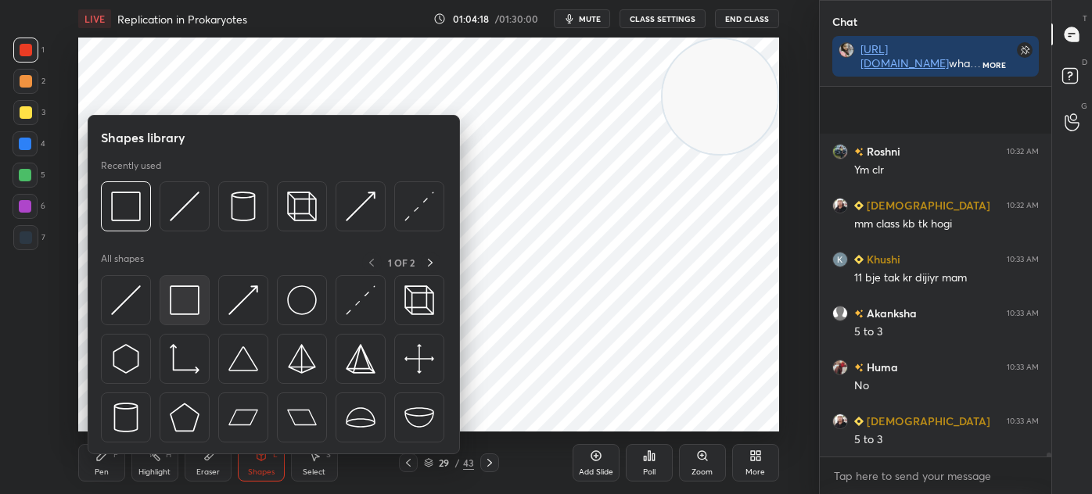
scroll to position [32402, 0]
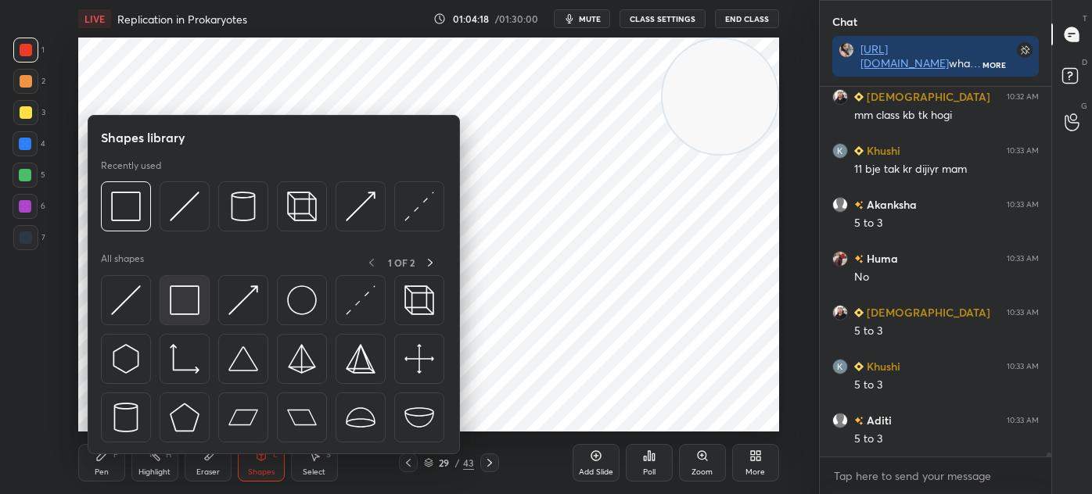
click at [178, 311] on img at bounding box center [185, 300] width 30 height 30
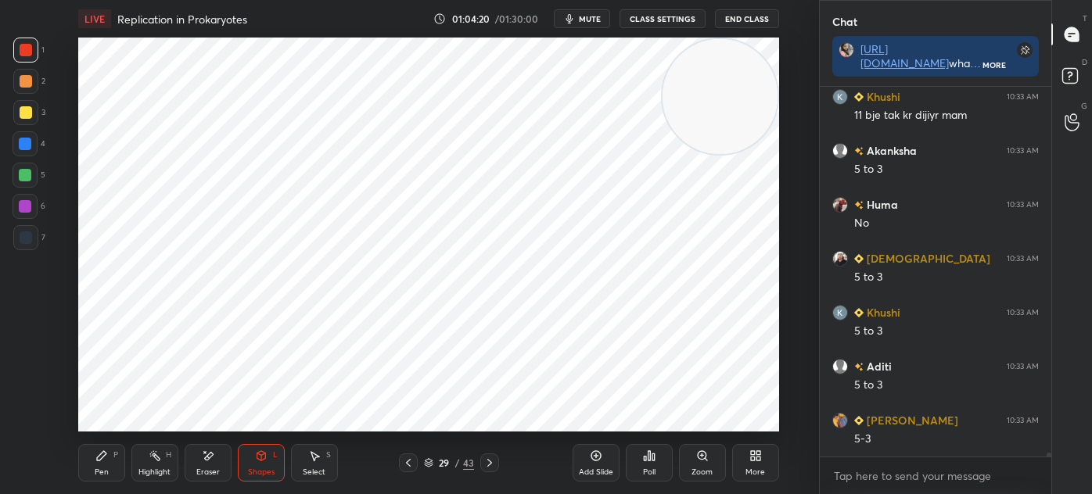
scroll to position [32510, 0]
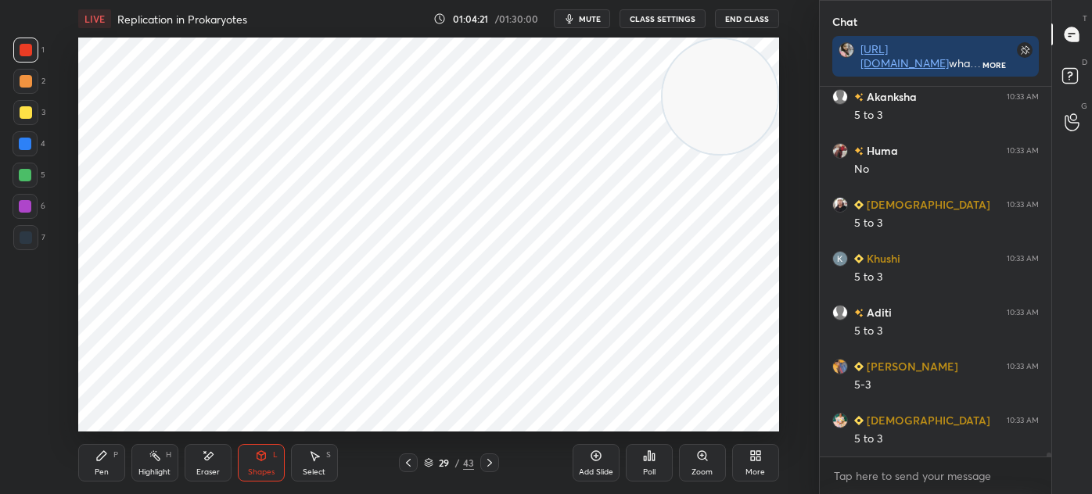
click at [23, 250] on div "7" at bounding box center [29, 240] width 32 height 31
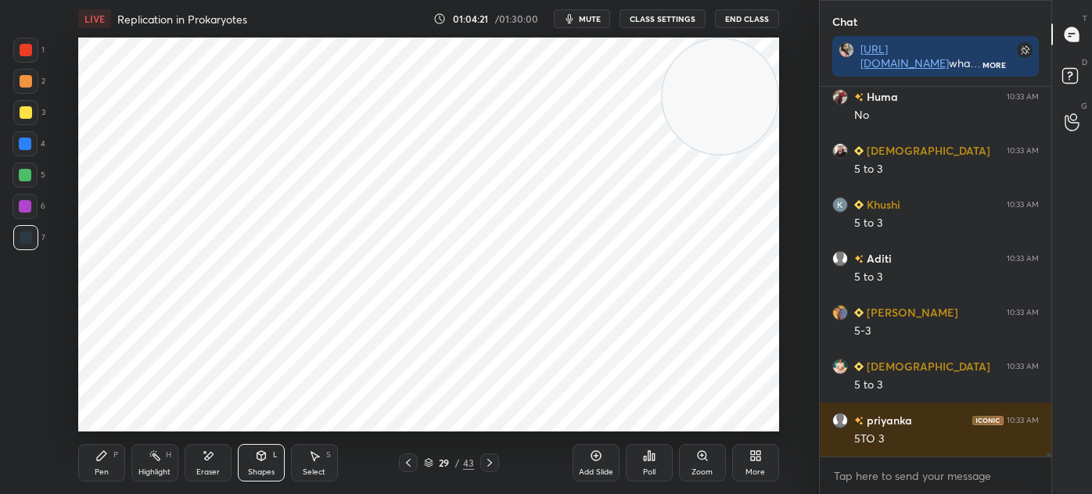
click at [113, 446] on div "Pen P" at bounding box center [101, 463] width 47 height 38
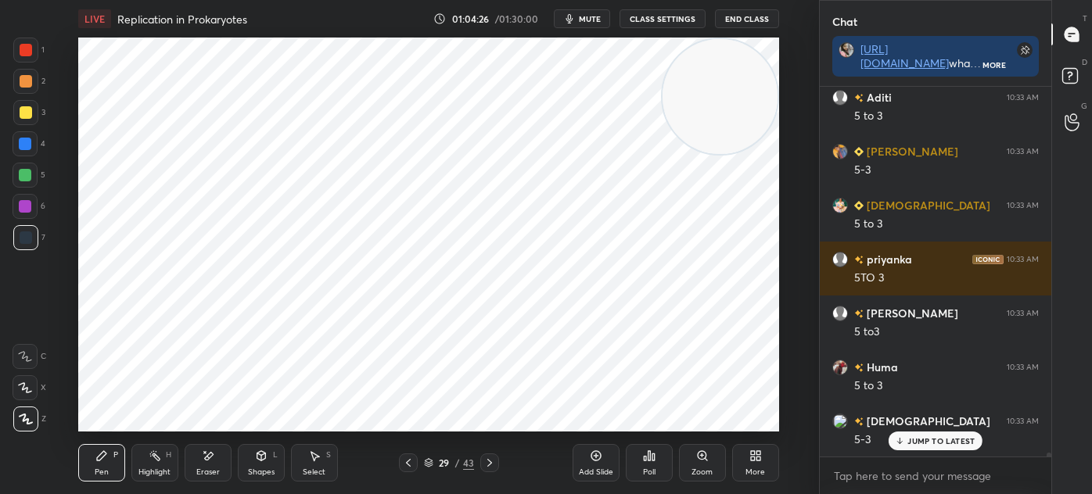
scroll to position [32779, 0]
click at [271, 460] on div "Shapes L" at bounding box center [261, 463] width 47 height 38
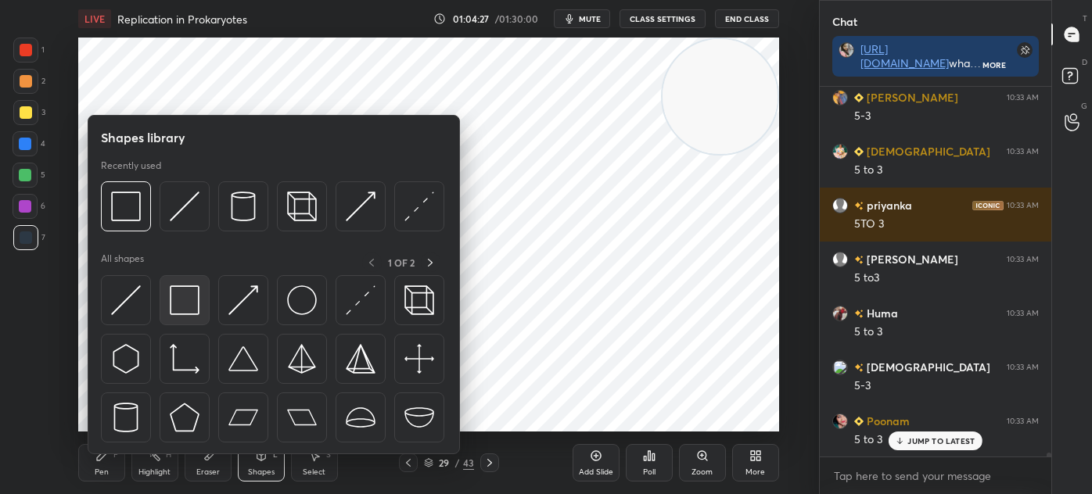
click at [187, 303] on img at bounding box center [185, 300] width 30 height 30
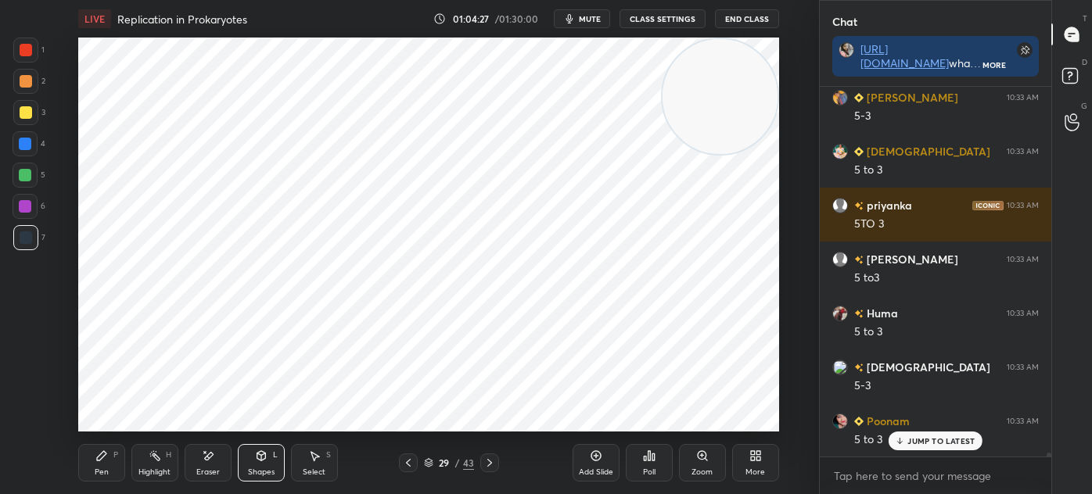
click at [21, 145] on div at bounding box center [25, 144] width 13 height 13
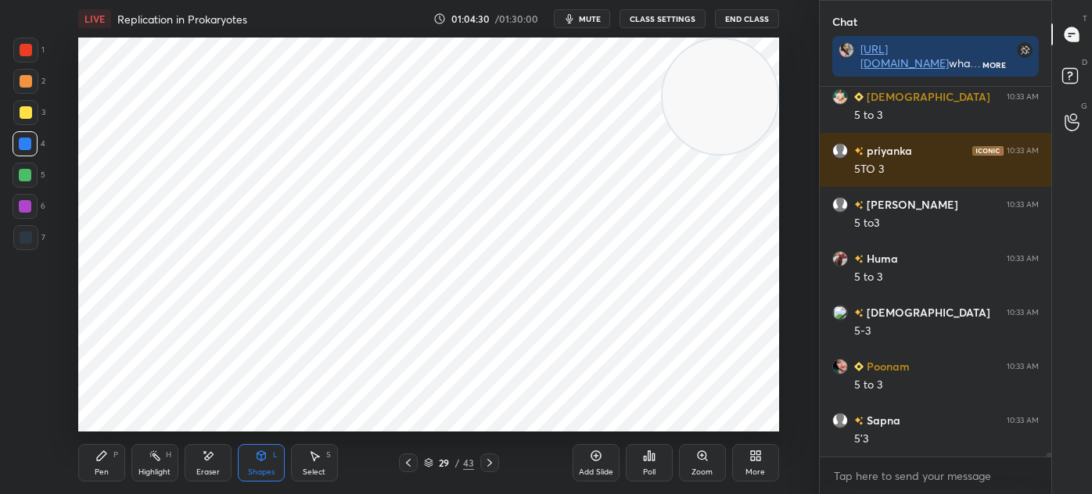
click at [110, 451] on div "Pen P" at bounding box center [101, 463] width 47 height 38
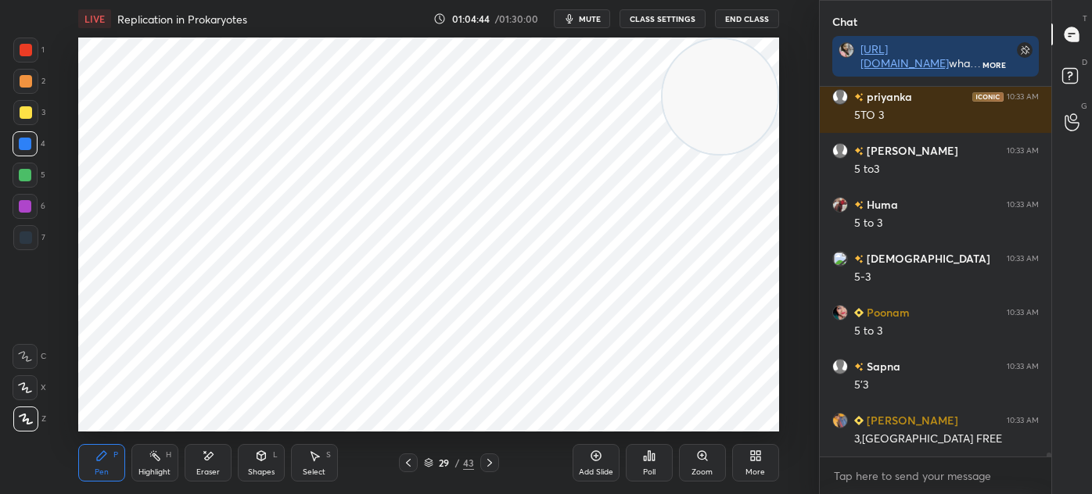
scroll to position [32941, 0]
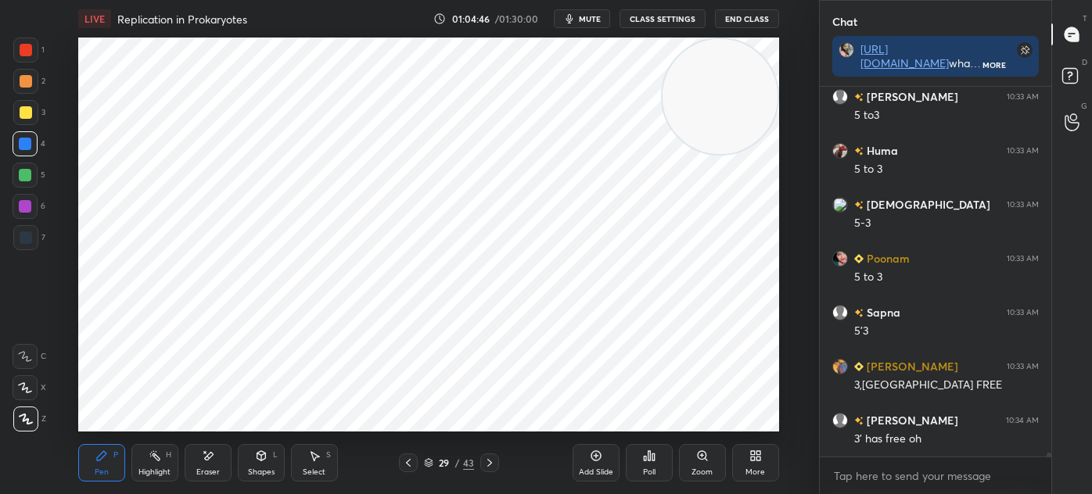
click at [33, 56] on div at bounding box center [25, 50] width 25 height 25
click at [263, 460] on icon at bounding box center [261, 456] width 13 height 13
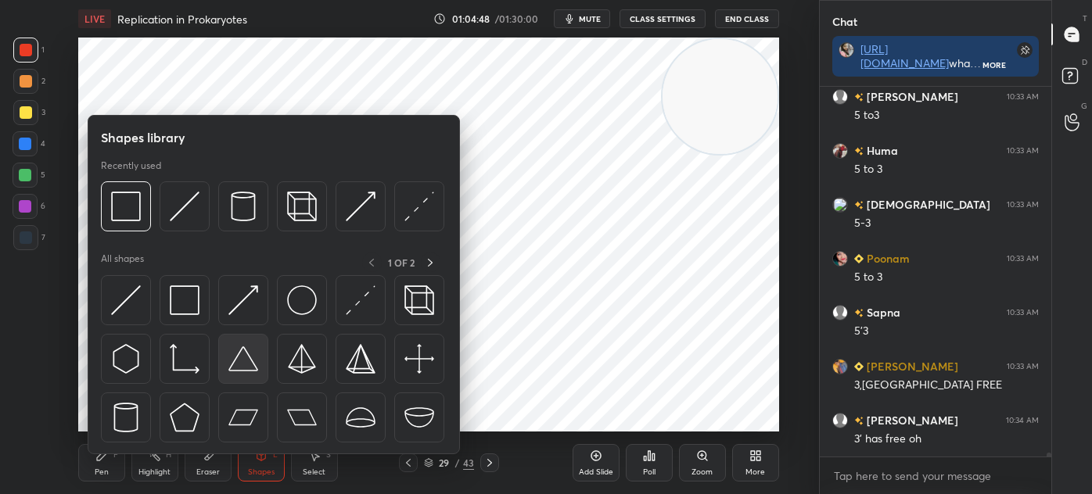
scroll to position [32995, 0]
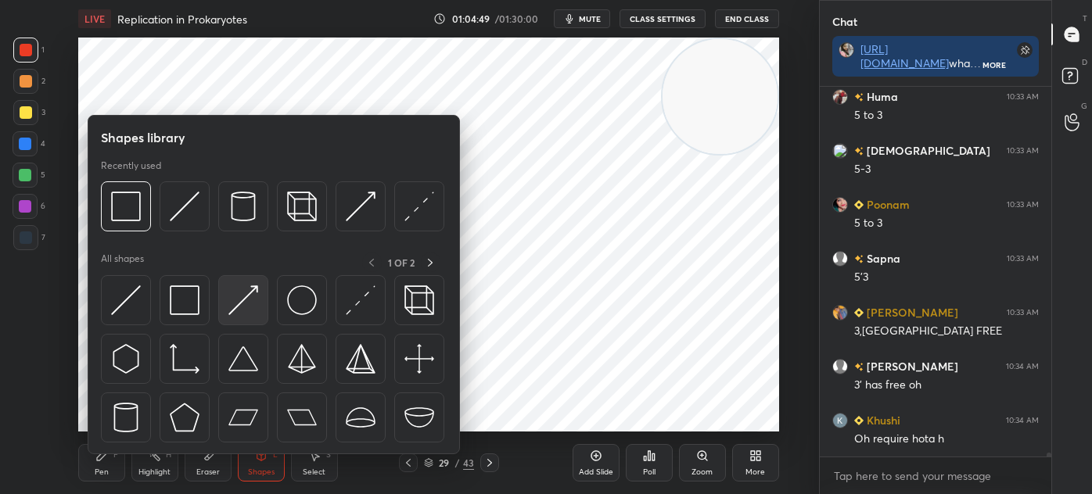
click at [234, 298] on img at bounding box center [243, 300] width 30 height 30
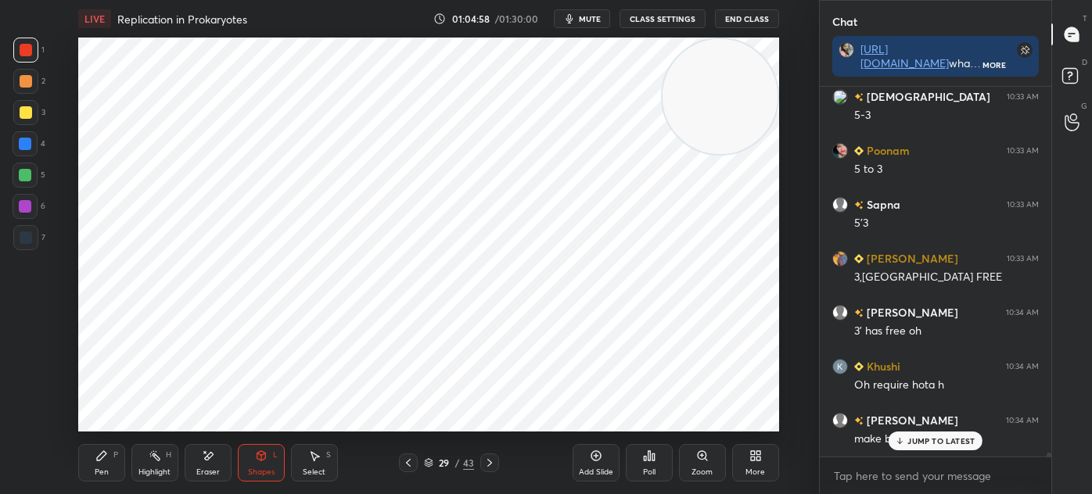
scroll to position [33102, 0]
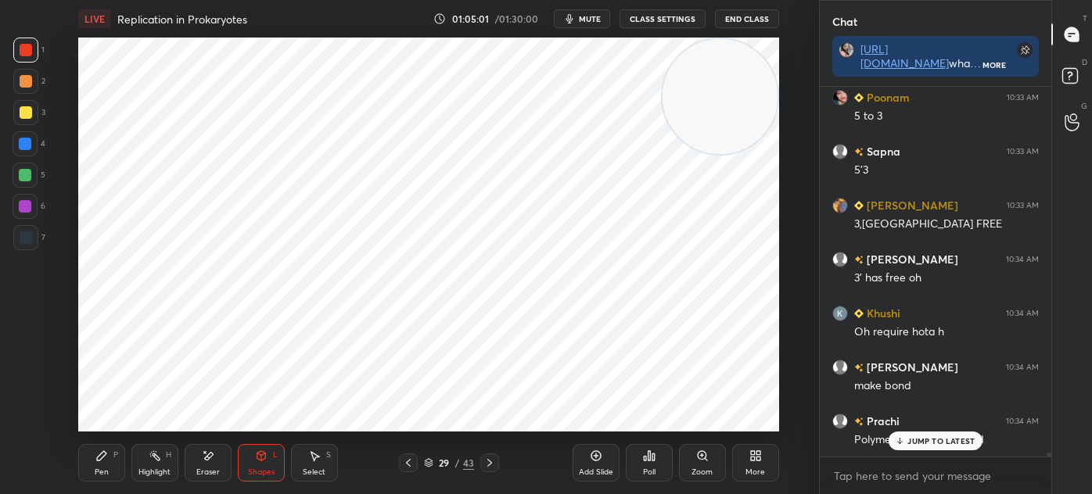
click at [120, 453] on div "Pen P" at bounding box center [101, 463] width 47 height 38
click at [33, 249] on div at bounding box center [25, 237] width 25 height 25
click at [31, 210] on div at bounding box center [25, 206] width 25 height 25
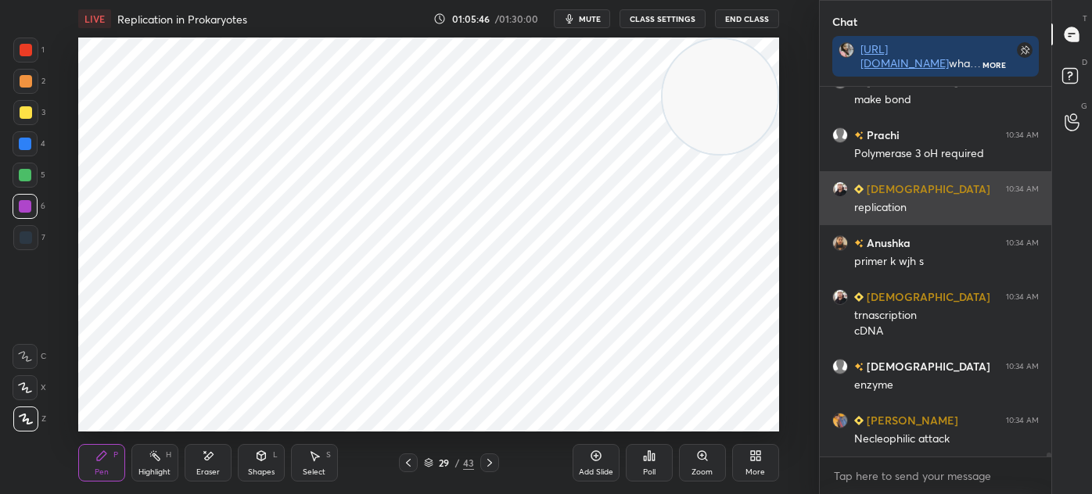
scroll to position [33442, 0]
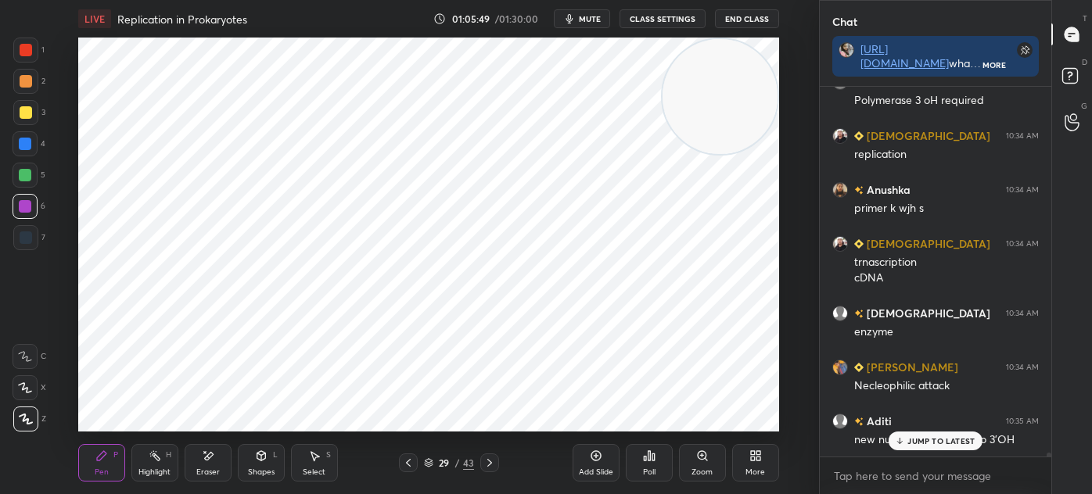
click at [584, 456] on div "Add Slide" at bounding box center [595, 463] width 47 height 38
click at [32, 244] on div at bounding box center [25, 237] width 25 height 25
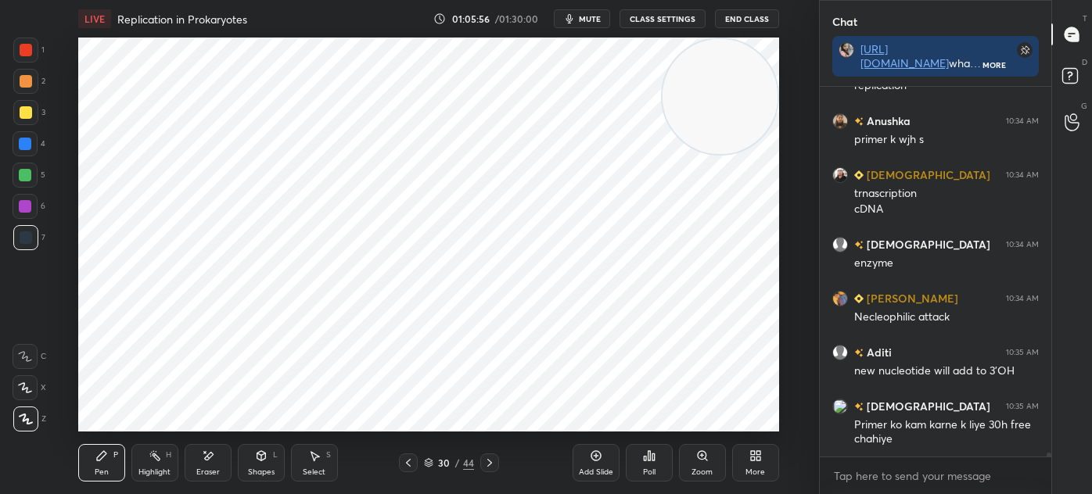
click at [25, 140] on div at bounding box center [25, 144] width 13 height 13
click at [35, 236] on div at bounding box center [25, 237] width 25 height 25
click at [31, 141] on div at bounding box center [25, 143] width 25 height 25
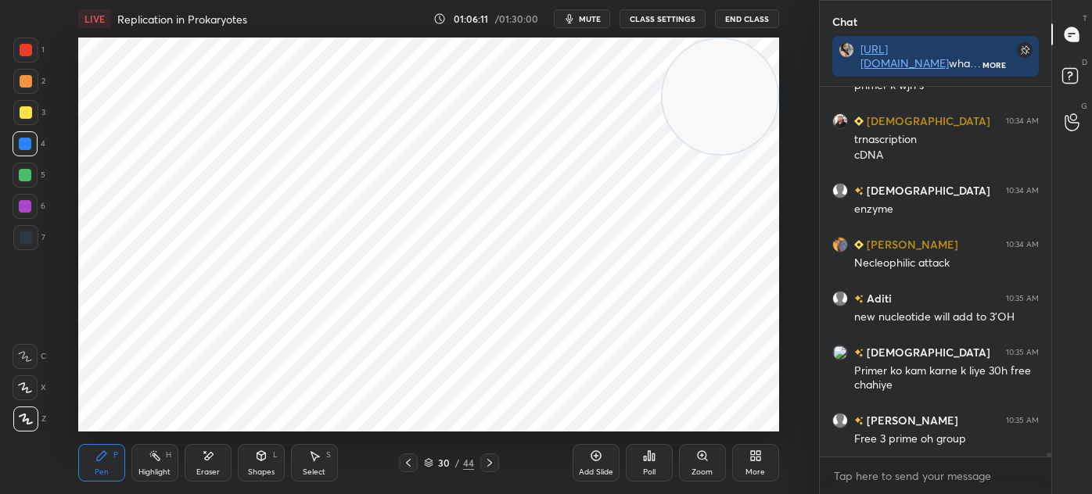
click at [30, 242] on div at bounding box center [26, 237] width 13 height 13
click at [31, 48] on div at bounding box center [26, 50] width 13 height 13
click at [29, 211] on div at bounding box center [25, 206] width 13 height 13
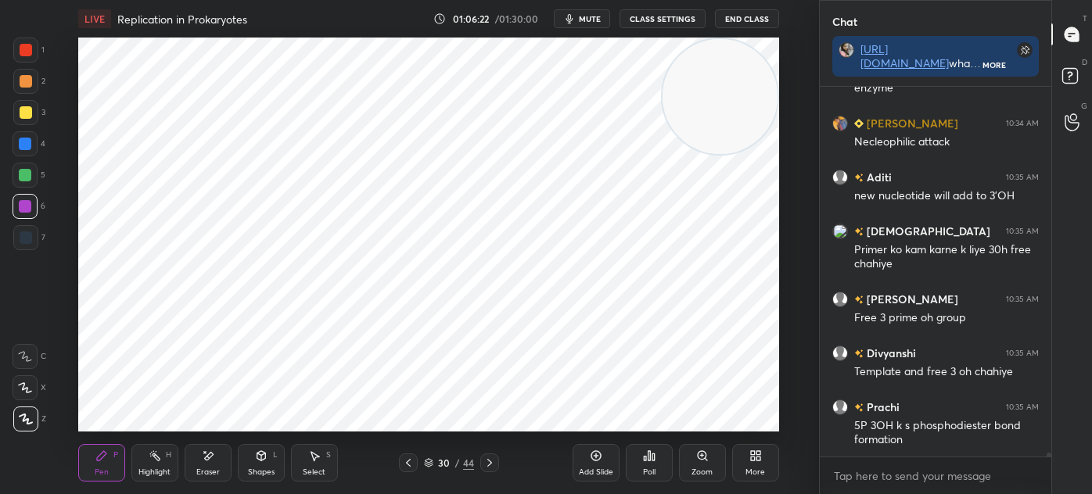
scroll to position [33740, 0]
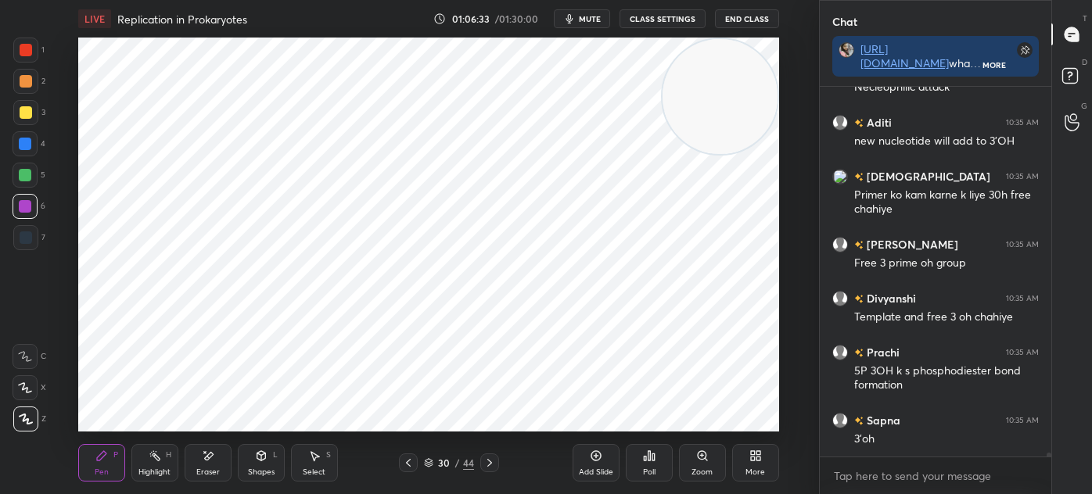
click at [324, 463] on div "Select S" at bounding box center [314, 463] width 47 height 38
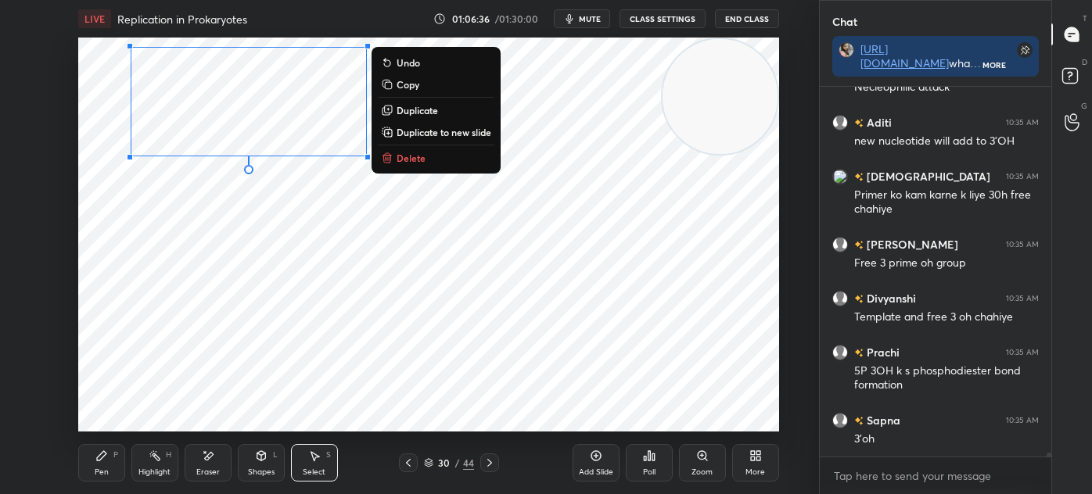
click at [321, 227] on div "0 ° Undo Copy Duplicate Duplicate to new slide Delete" at bounding box center [428, 235] width 701 height 394
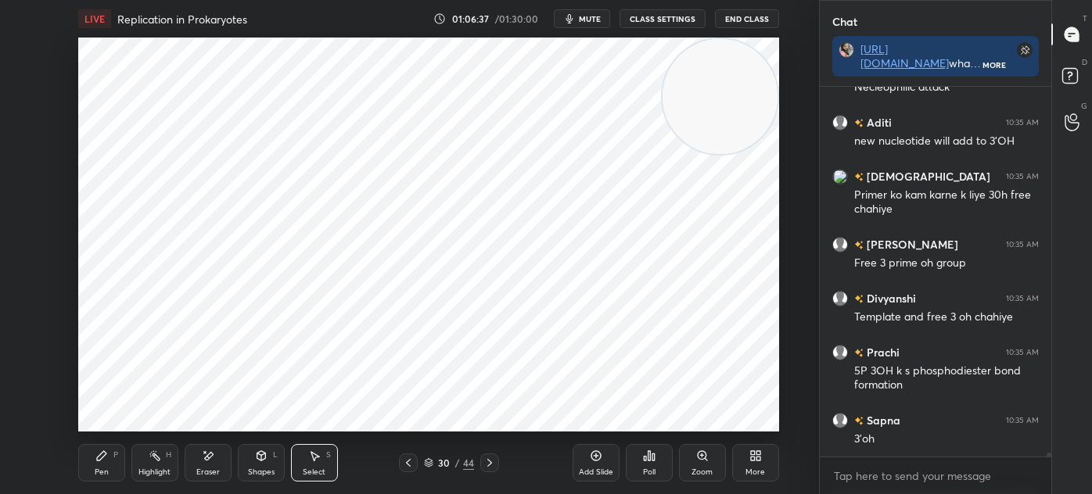
click at [95, 468] on div "Pen" at bounding box center [102, 472] width 14 height 8
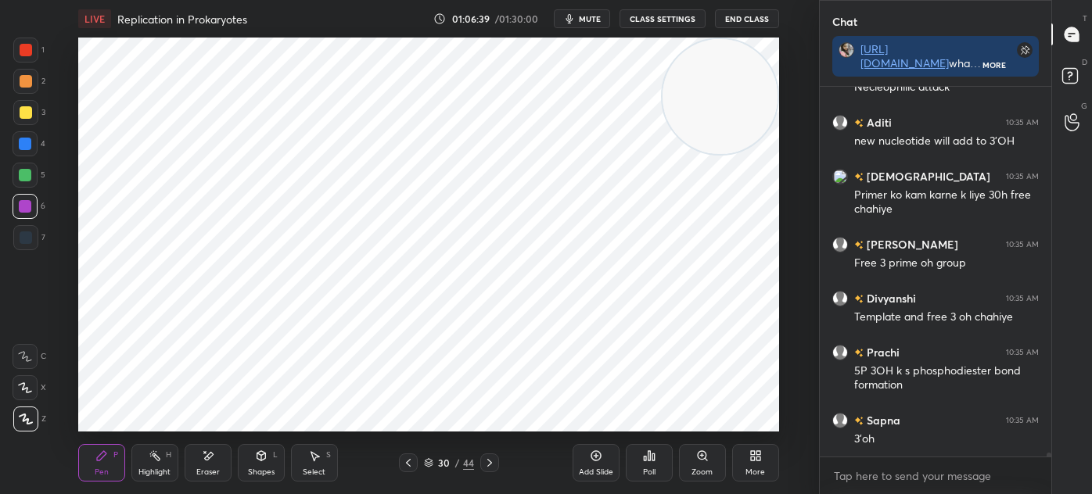
click at [317, 455] on icon at bounding box center [314, 456] width 13 height 13
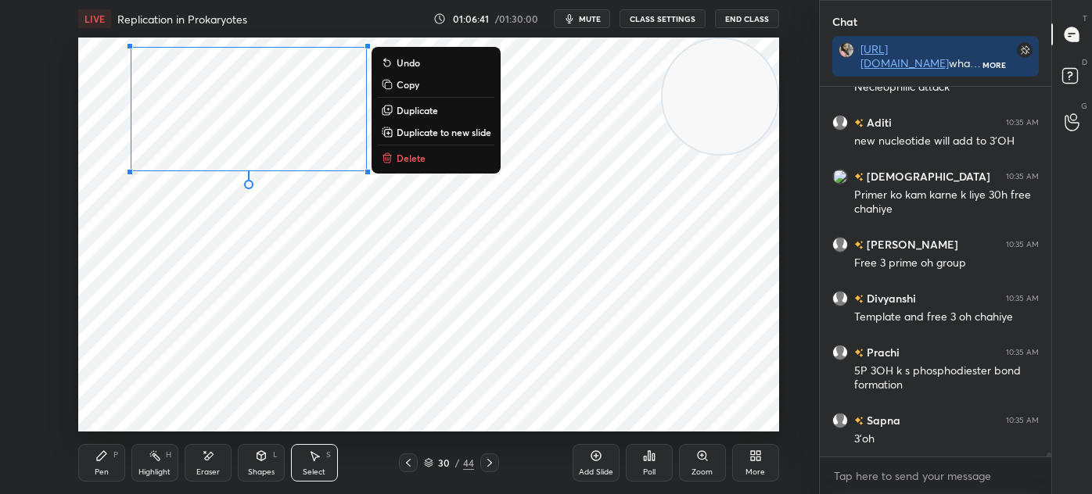
click at [429, 116] on p "Duplicate" at bounding box center [416, 110] width 41 height 13
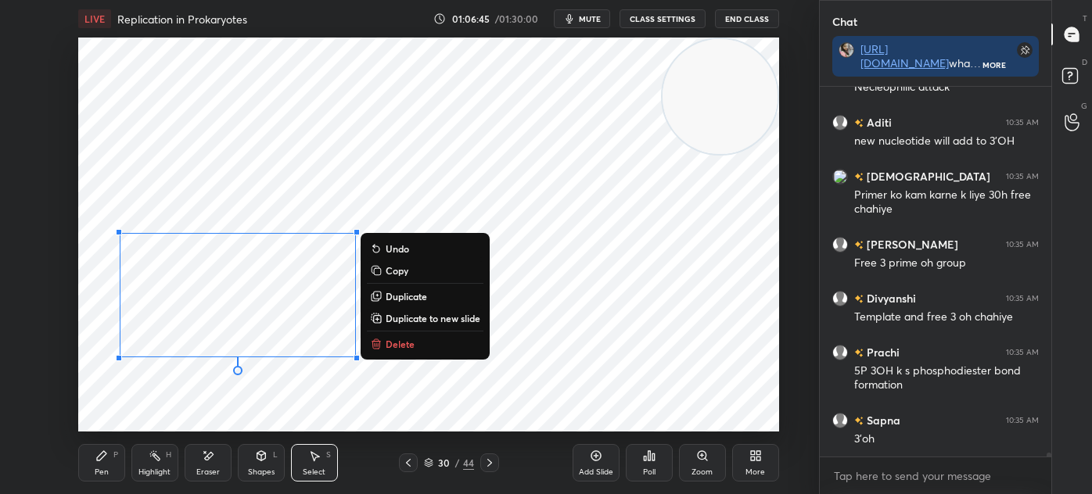
click at [310, 408] on div "0 ° Undo Copy Duplicate Duplicate to new slide Delete" at bounding box center [428, 235] width 701 height 394
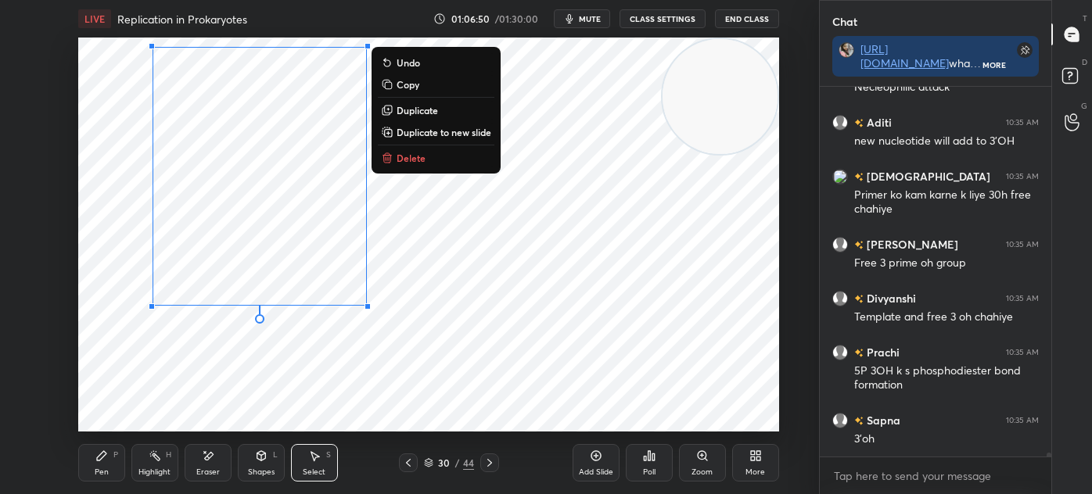
click at [184, 371] on div "0 ° Undo Copy Duplicate Duplicate to new slide Delete" at bounding box center [428, 235] width 701 height 394
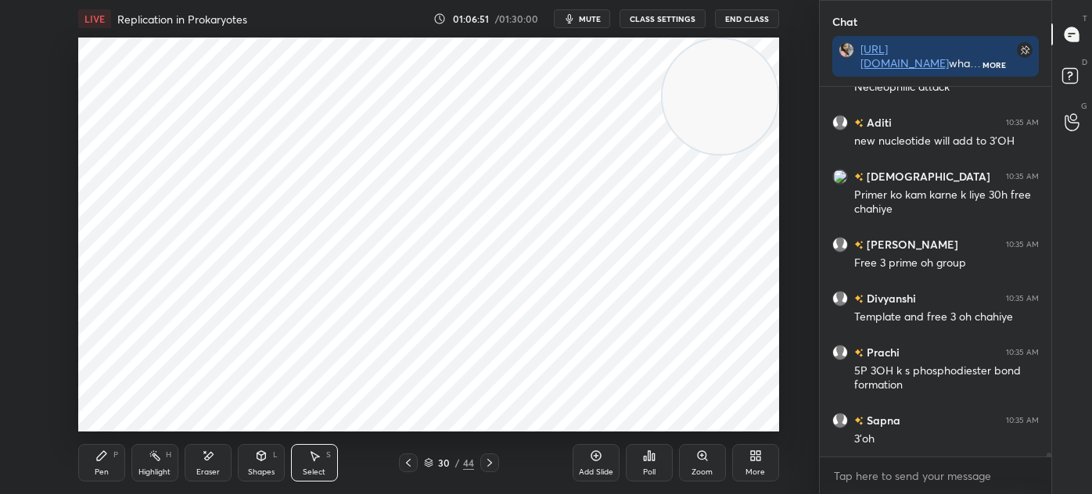
click at [99, 457] on icon at bounding box center [101, 455] width 9 height 9
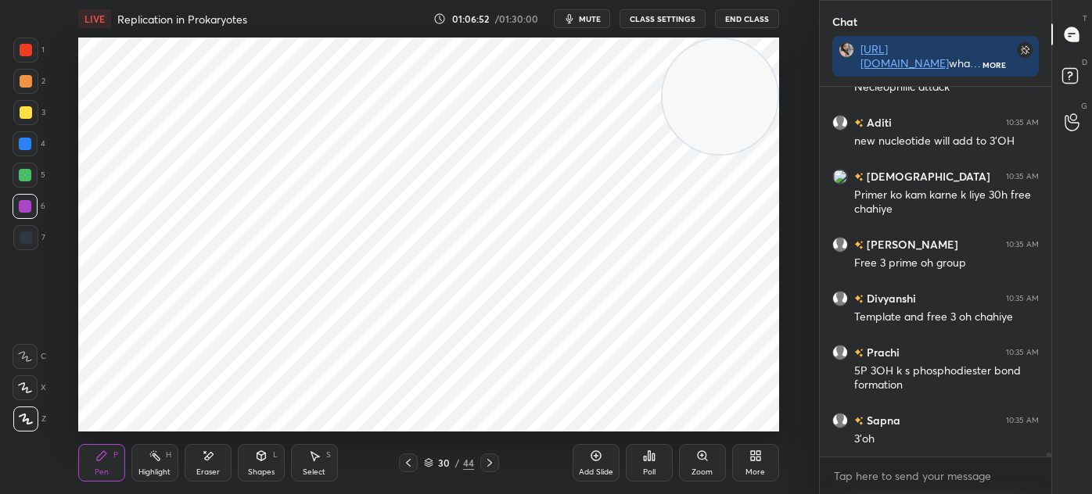
click at [31, 62] on div at bounding box center [25, 50] width 25 height 25
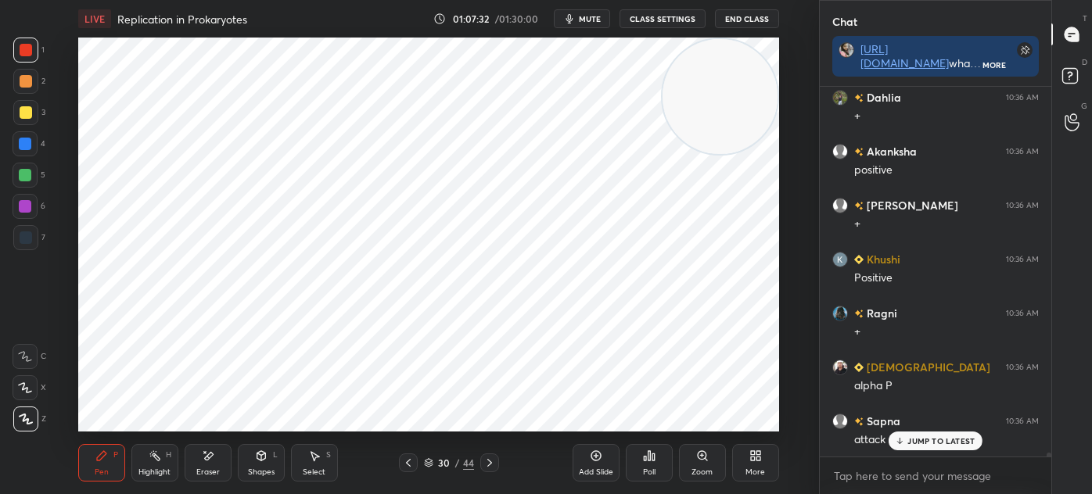
scroll to position [34549, 0]
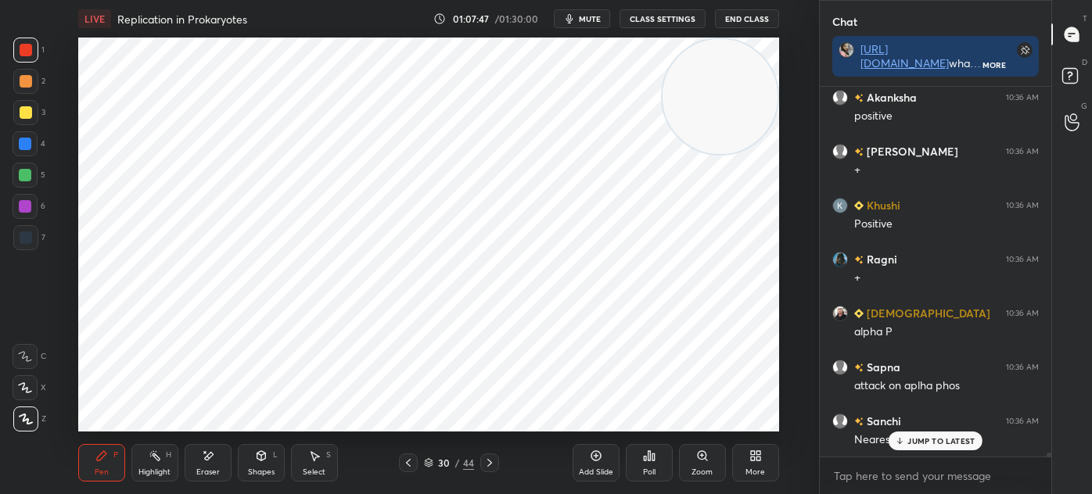
click at [23, 181] on div at bounding box center [25, 175] width 13 height 13
click at [26, 238] on div at bounding box center [26, 237] width 13 height 13
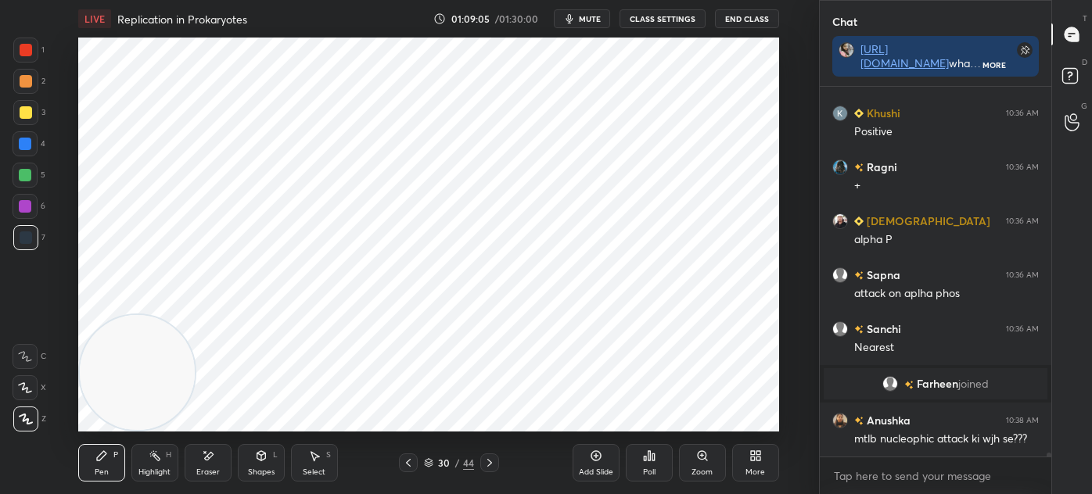
scroll to position [34708, 0]
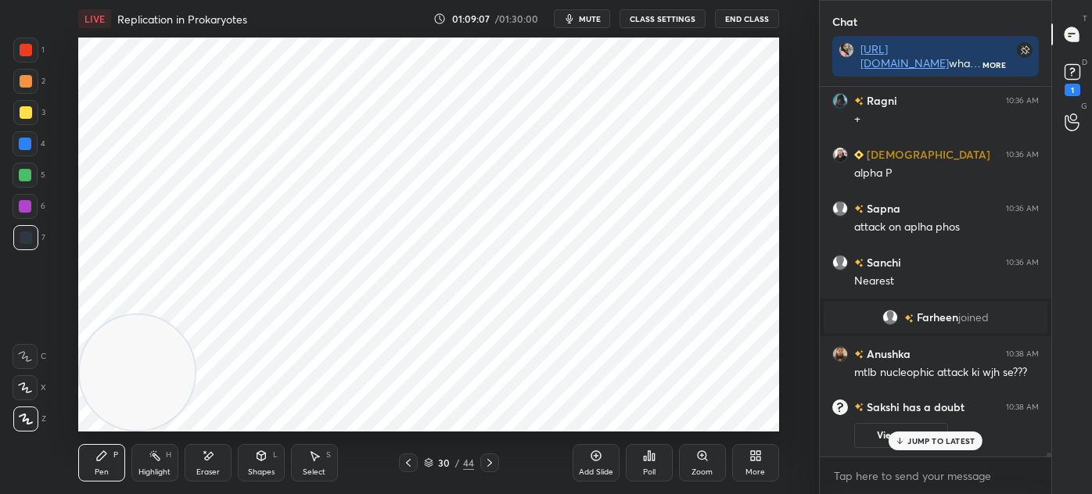
click at [1079, 76] on rect at bounding box center [1071, 72] width 15 height 15
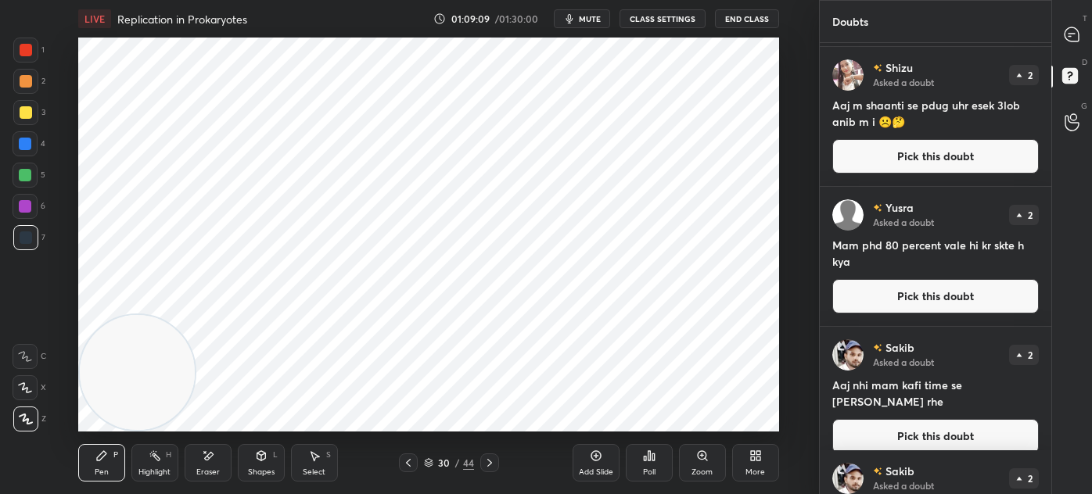
scroll to position [134, 0]
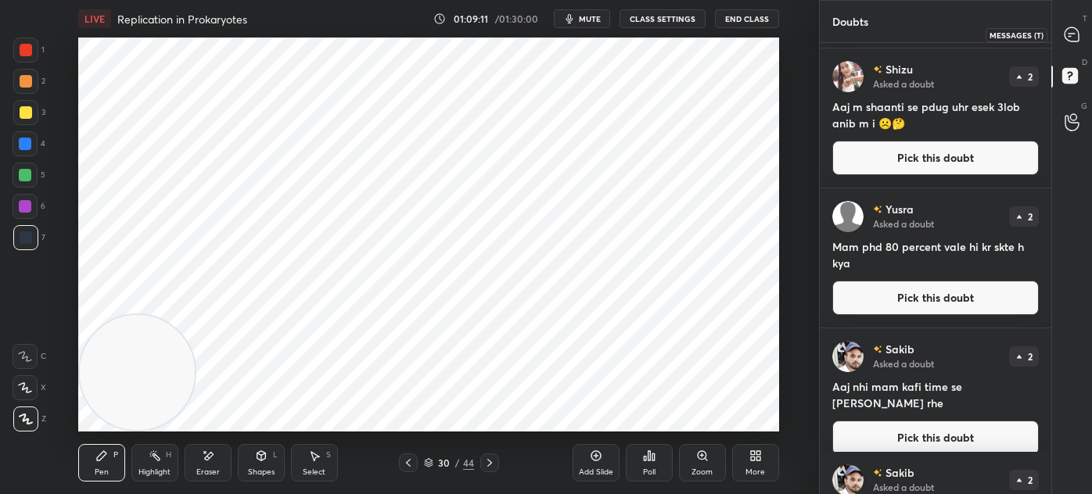
click at [1067, 38] on icon at bounding box center [1071, 34] width 14 height 14
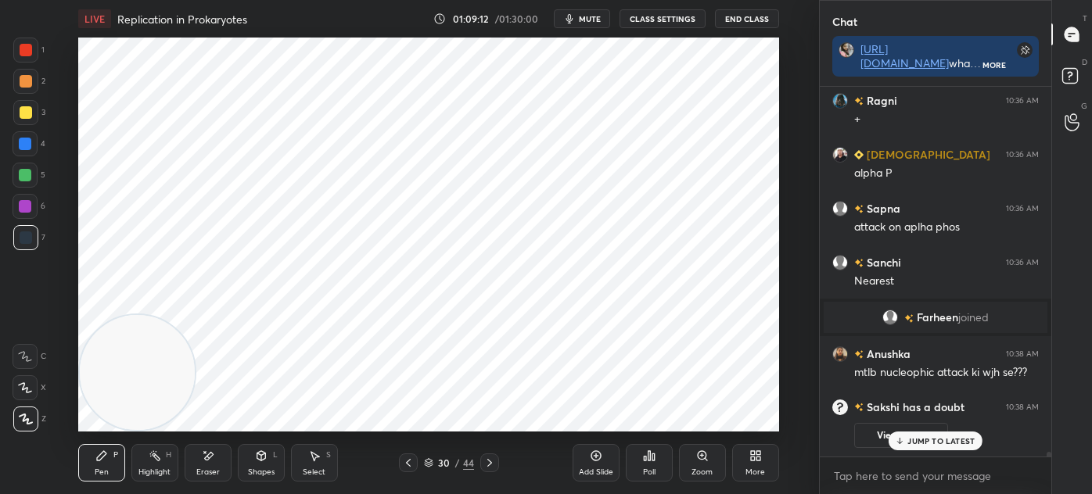
scroll to position [27724, 0]
click at [1084, 70] on icon at bounding box center [1072, 78] width 28 height 28
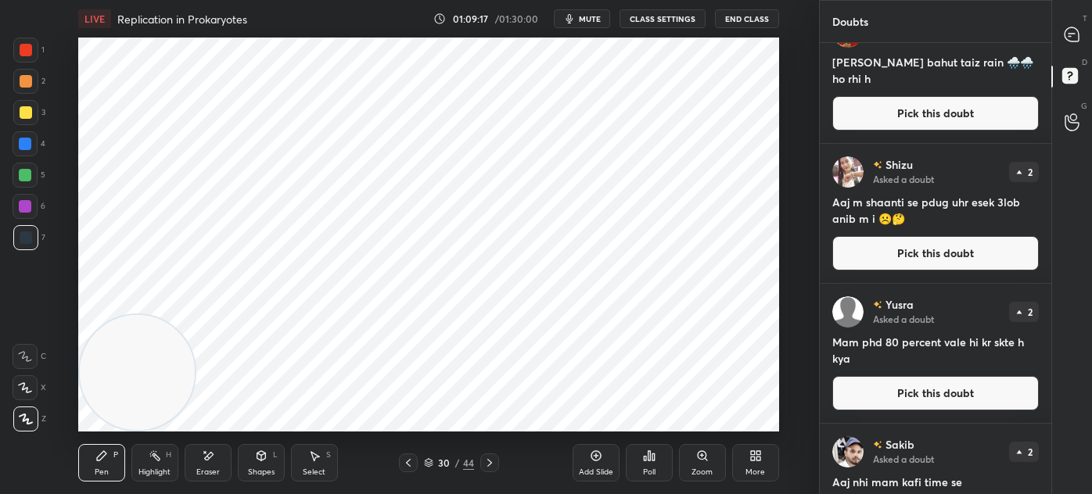
scroll to position [0, 0]
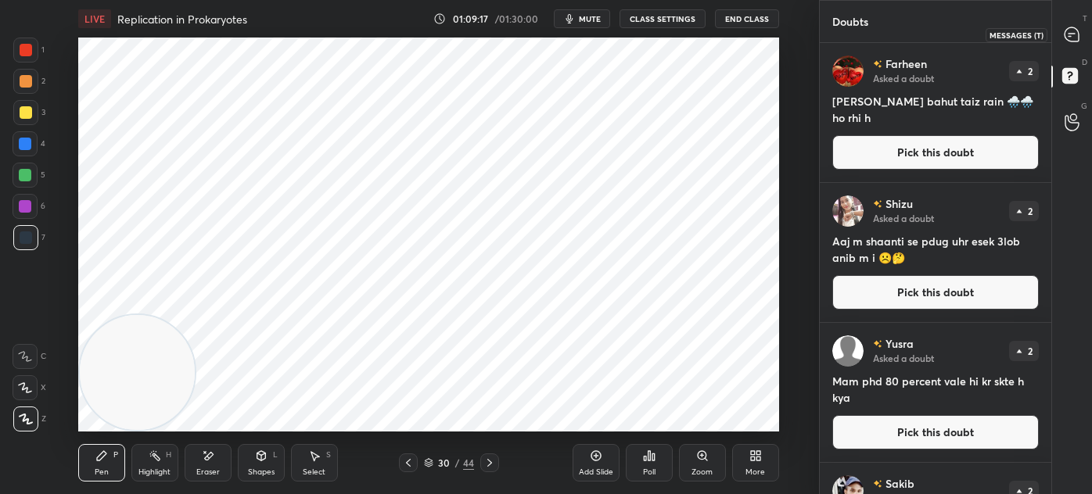
click at [1076, 28] on icon at bounding box center [1071, 34] width 14 height 14
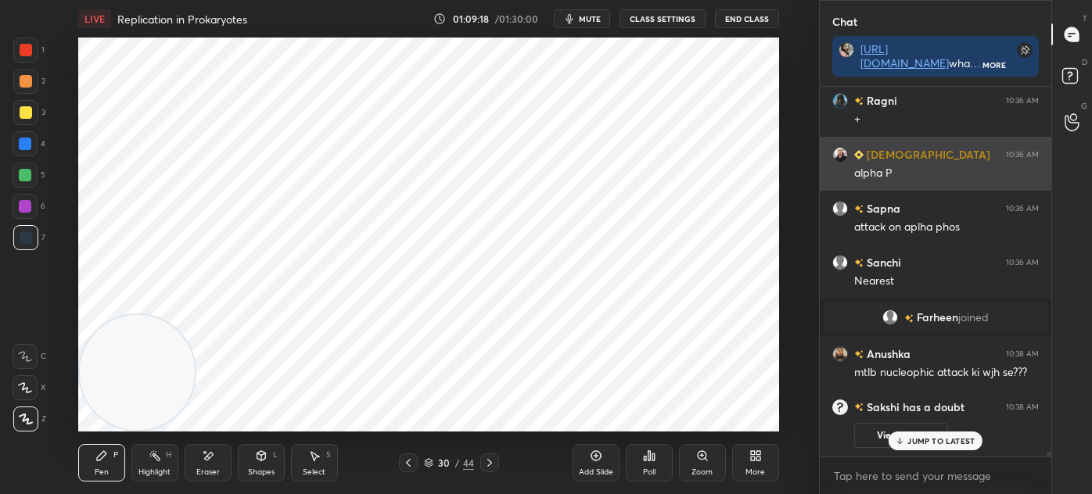
scroll to position [5, 4]
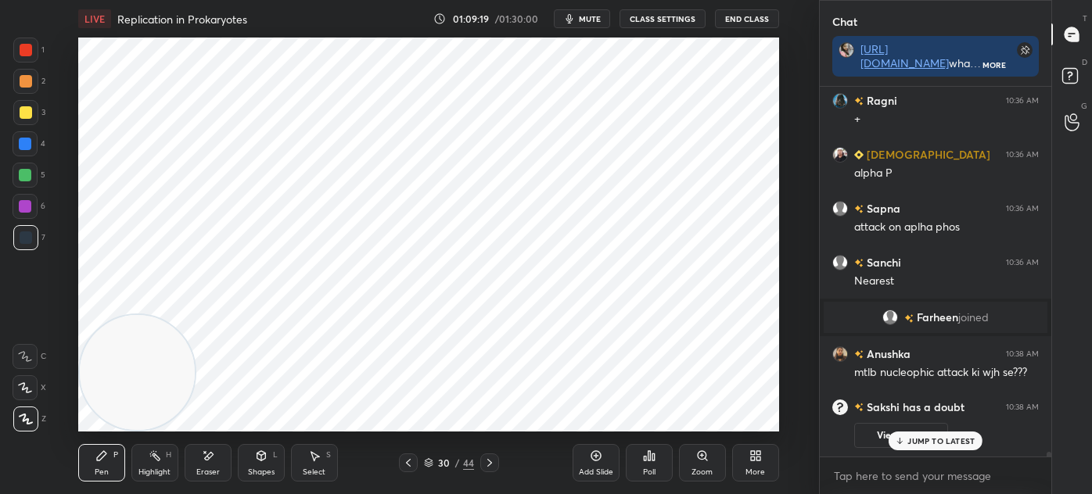
click at [598, 464] on div "Add Slide" at bounding box center [595, 463] width 47 height 38
click at [325, 466] on div "Select S" at bounding box center [314, 463] width 47 height 38
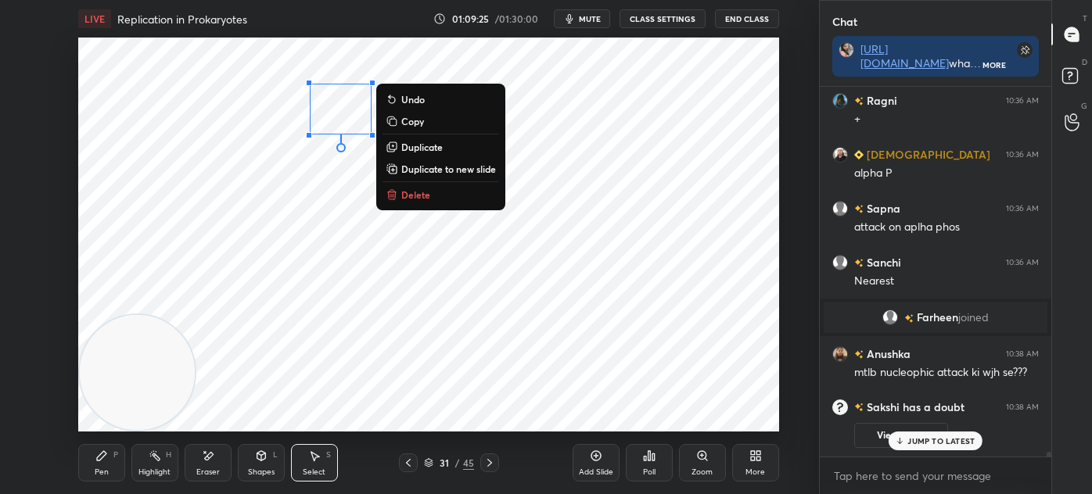
click at [429, 193] on p "Delete" at bounding box center [415, 194] width 29 height 13
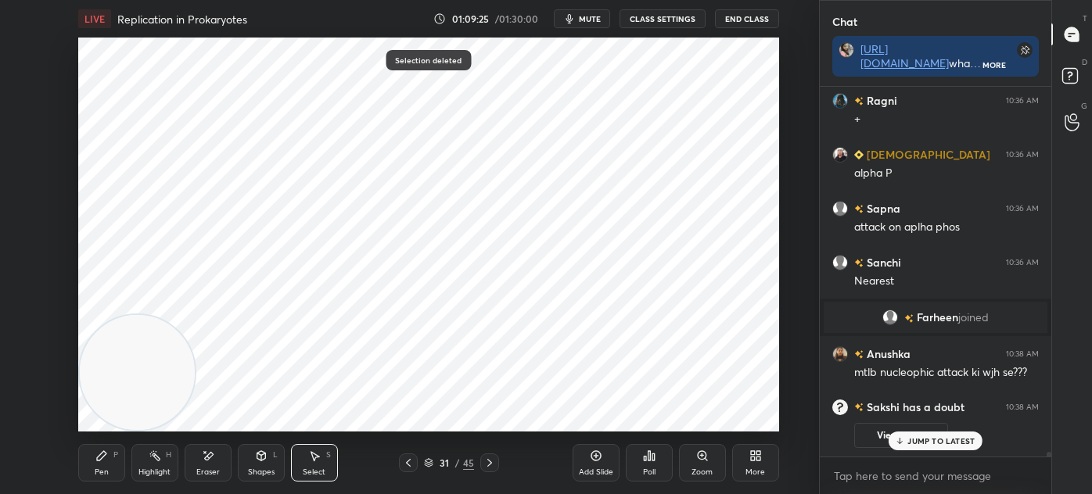
click at [117, 465] on div "Pen P" at bounding box center [101, 463] width 47 height 38
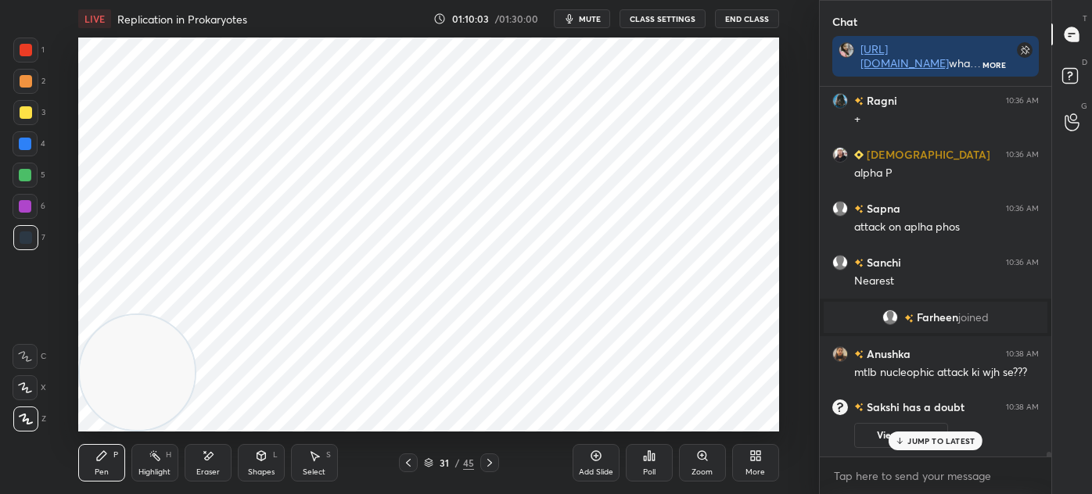
click at [928, 444] on p "JUMP TO LATEST" at bounding box center [940, 440] width 67 height 9
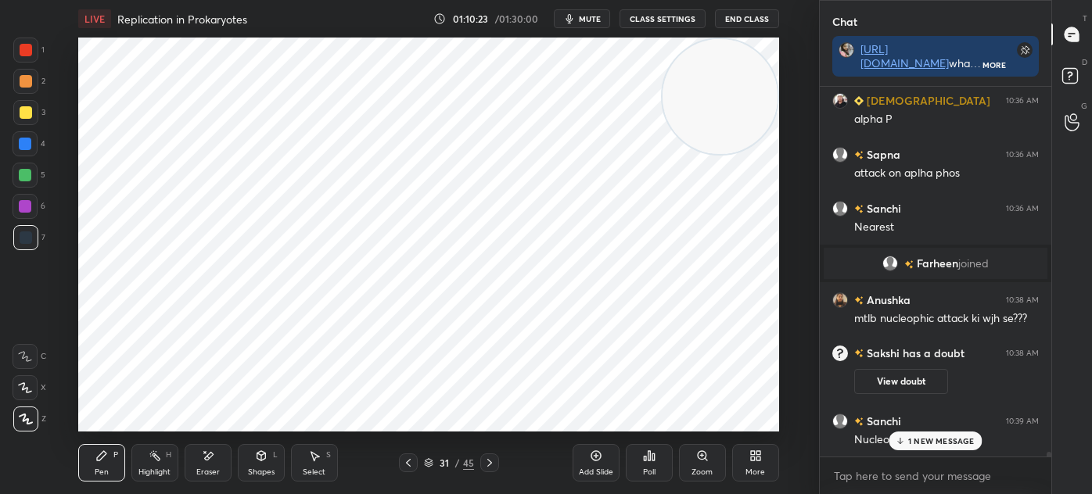
scroll to position [27814, 0]
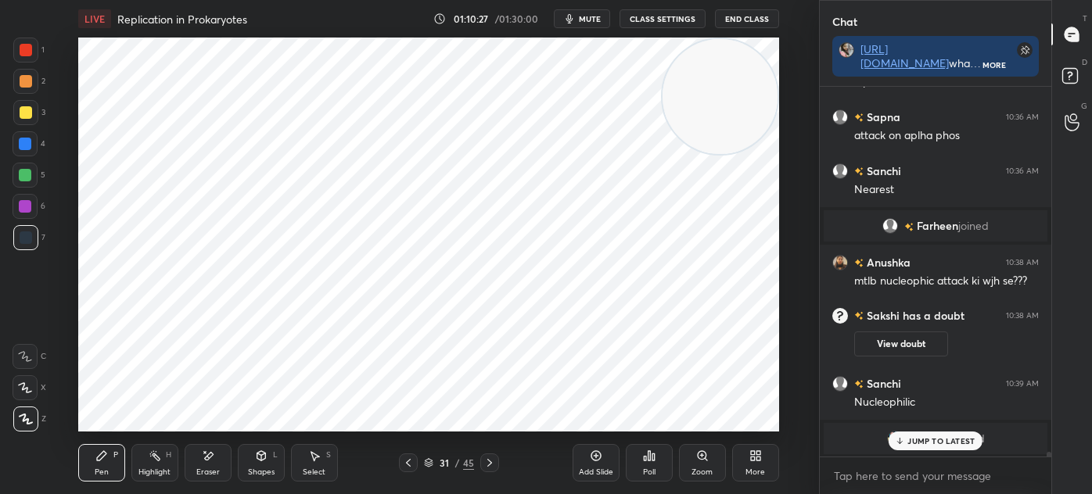
click at [581, 462] on div "Add Slide" at bounding box center [595, 463] width 47 height 38
click at [35, 49] on div at bounding box center [25, 50] width 25 height 25
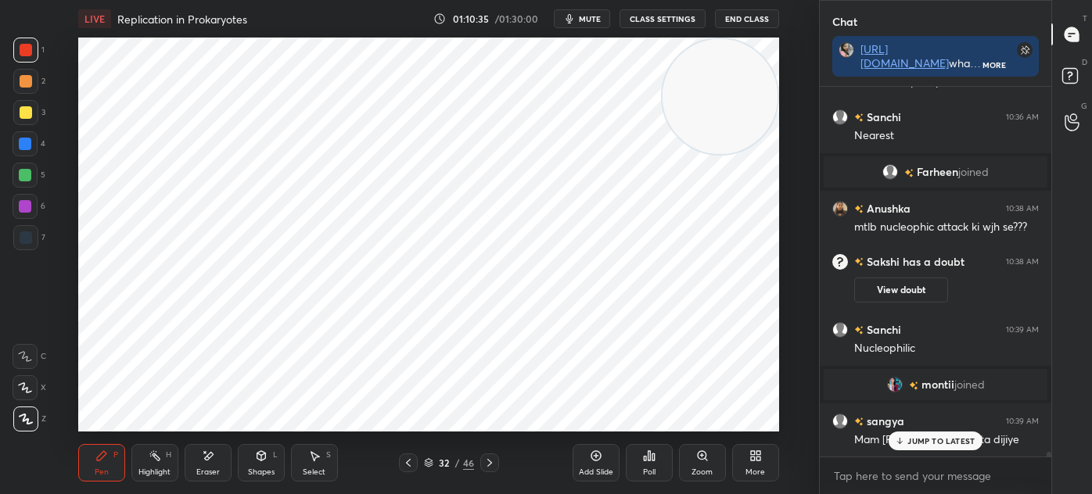
click at [37, 238] on div at bounding box center [25, 237] width 25 height 25
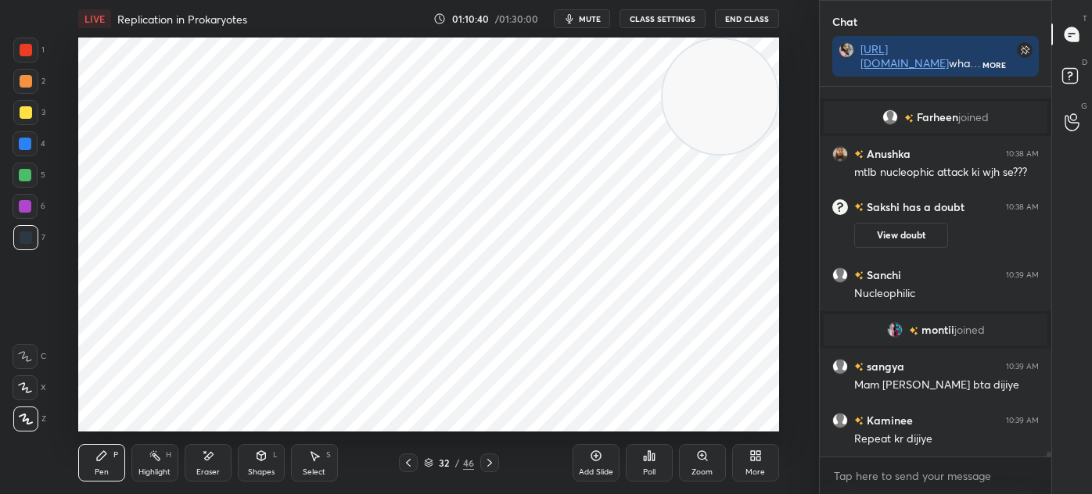
click at [325, 468] on div "Select S" at bounding box center [314, 463] width 47 height 38
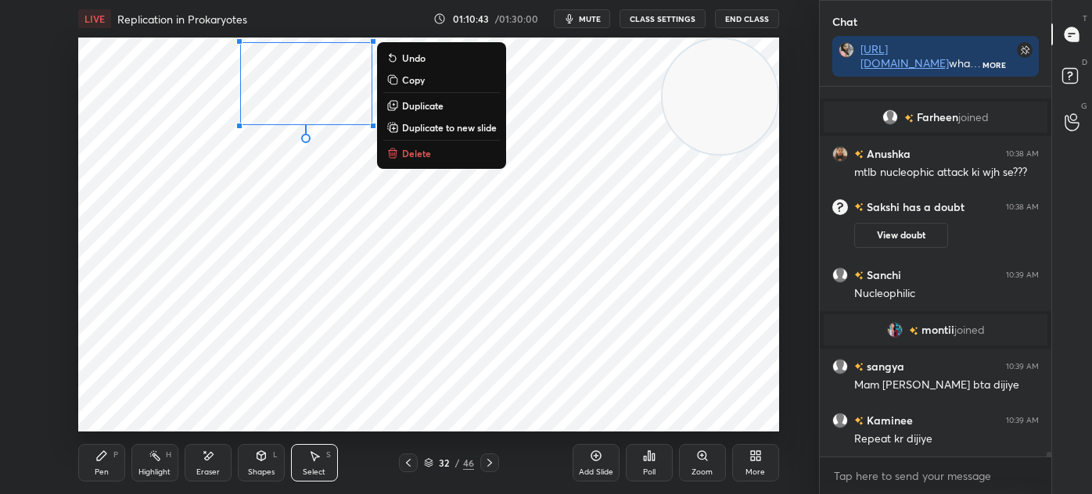
click at [321, 209] on div "0 ° Undo Copy Duplicate Duplicate to new slide Delete" at bounding box center [428, 235] width 701 height 394
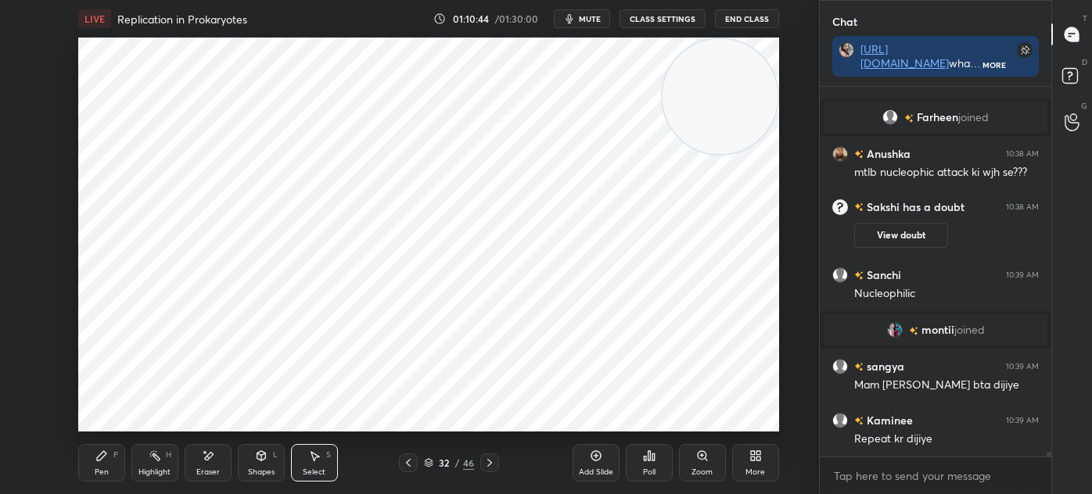
click at [109, 458] on div "Pen P" at bounding box center [101, 463] width 47 height 38
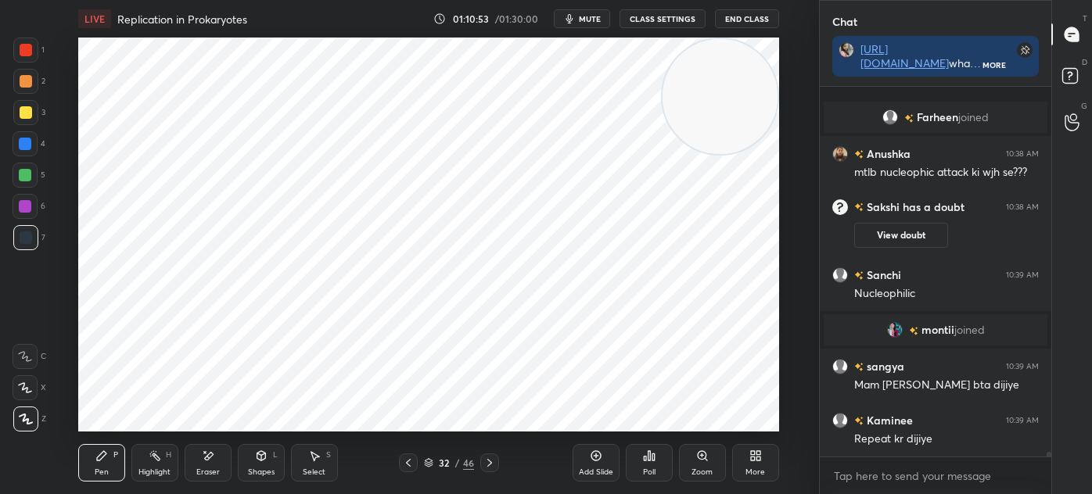
scroll to position [27977, 0]
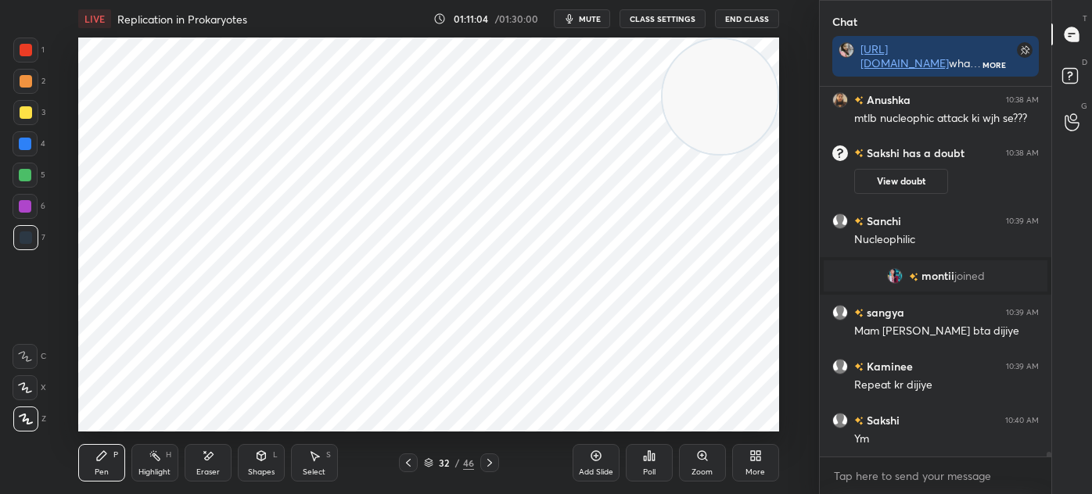
click at [317, 468] on div "Select" at bounding box center [314, 472] width 23 height 8
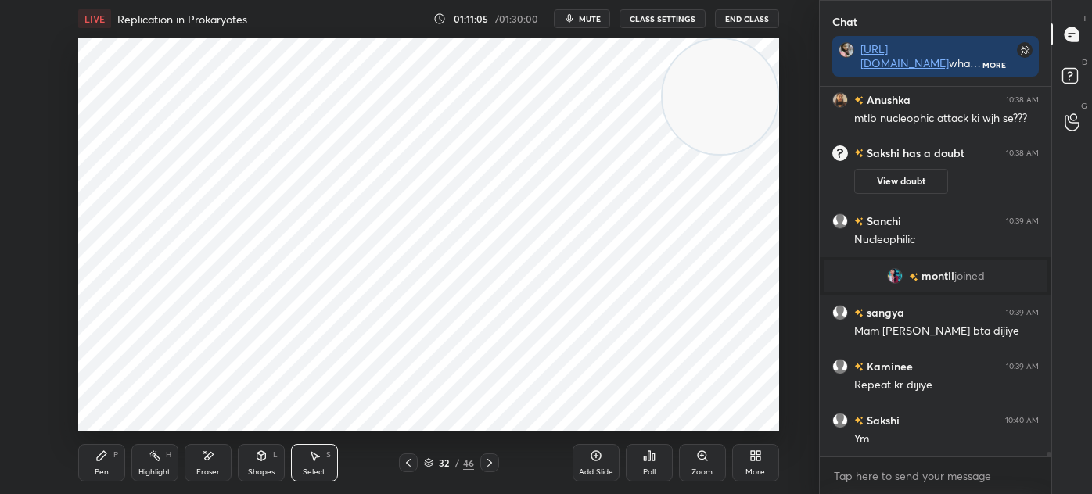
scroll to position [28031, 0]
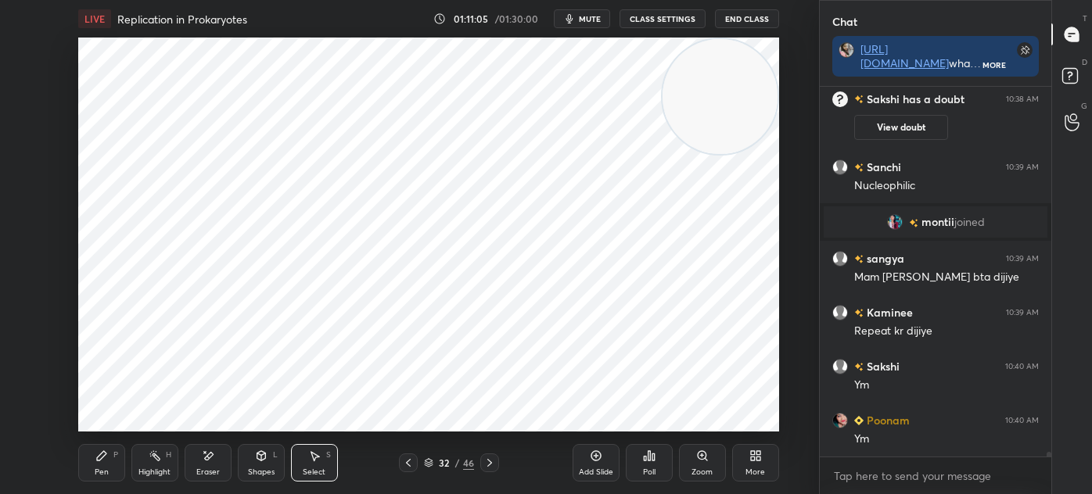
click at [293, 372] on div "0 ° Undo Copy Duplicate Duplicate to new slide Delete" at bounding box center [428, 235] width 701 height 394
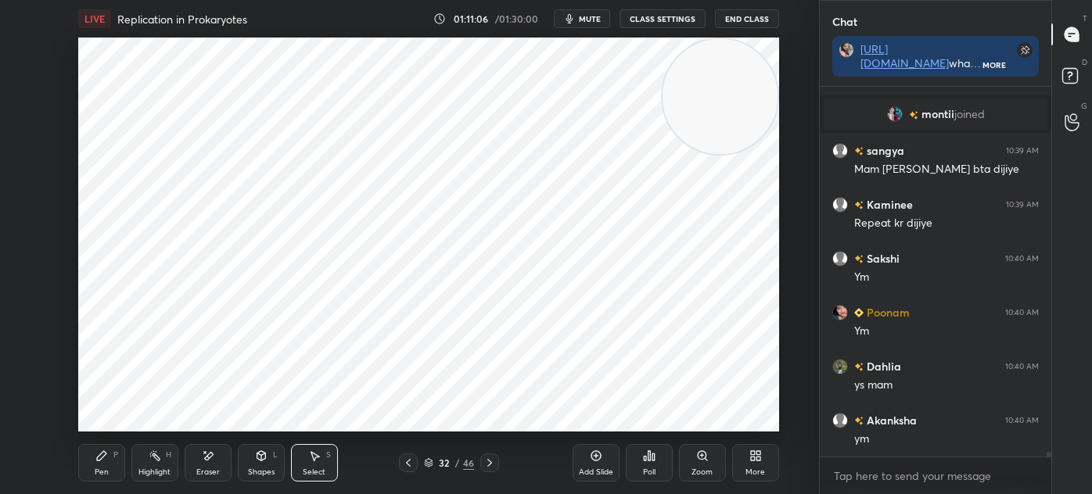
click at [98, 460] on icon at bounding box center [101, 455] width 9 height 9
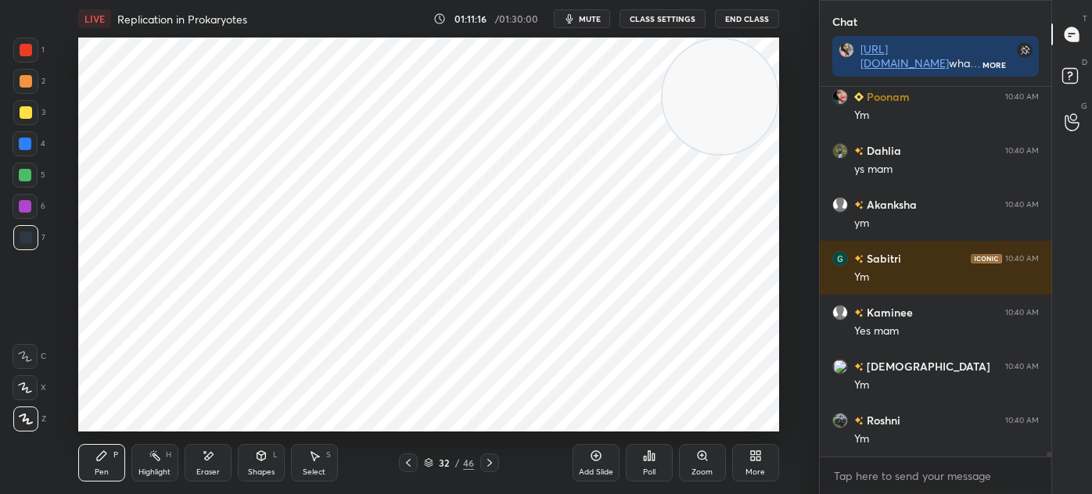
scroll to position [28409, 0]
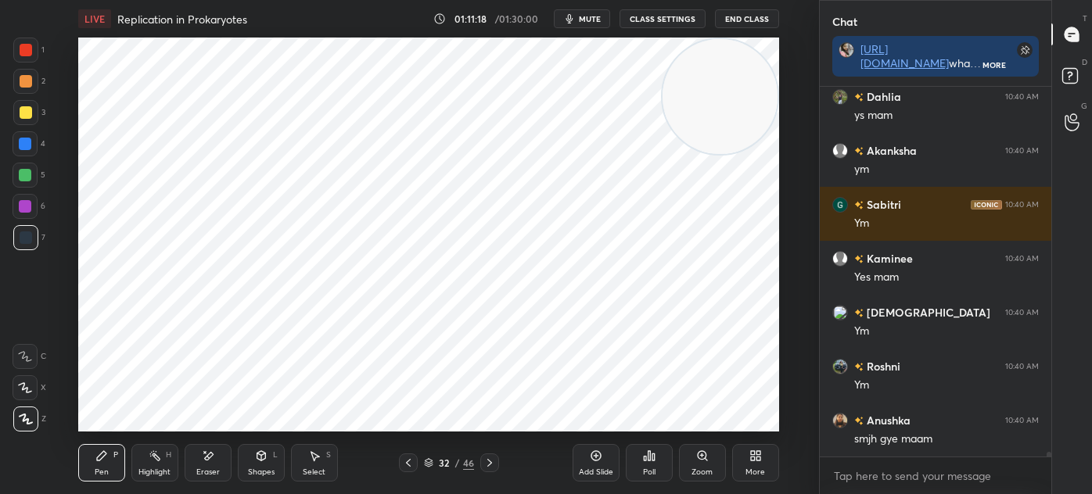
click at [317, 464] on div "Select S" at bounding box center [314, 463] width 47 height 38
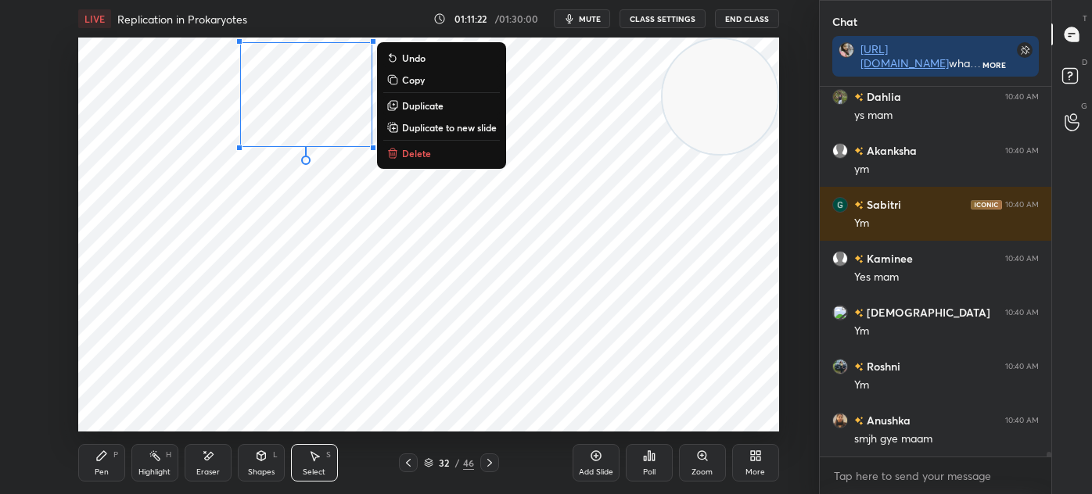
scroll to position [28463, 0]
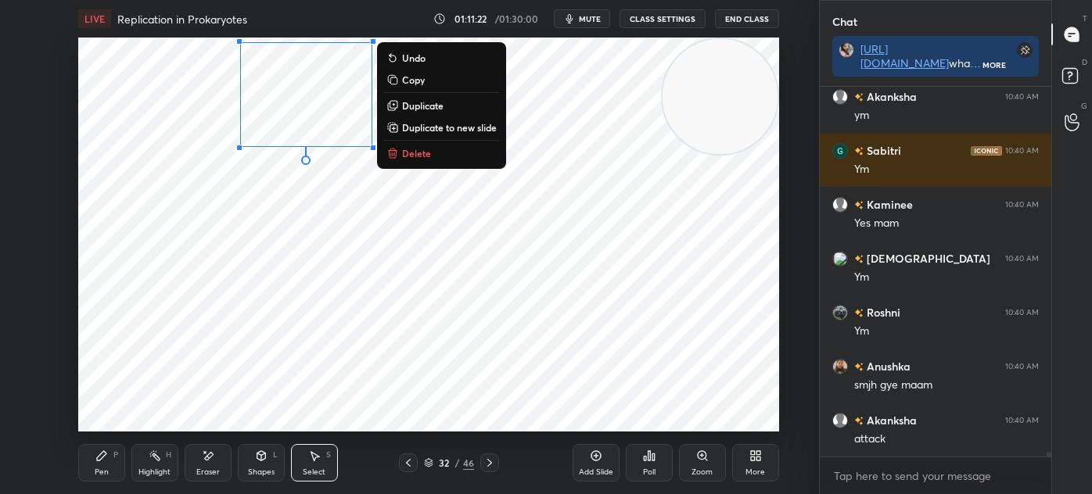
click at [433, 106] on p "Duplicate" at bounding box center [422, 105] width 41 height 13
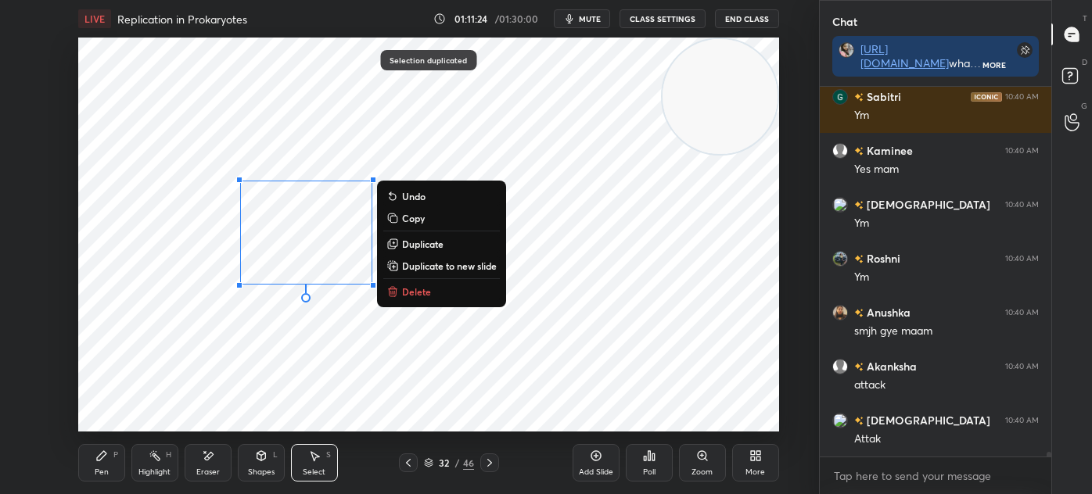
scroll to position [28570, 0]
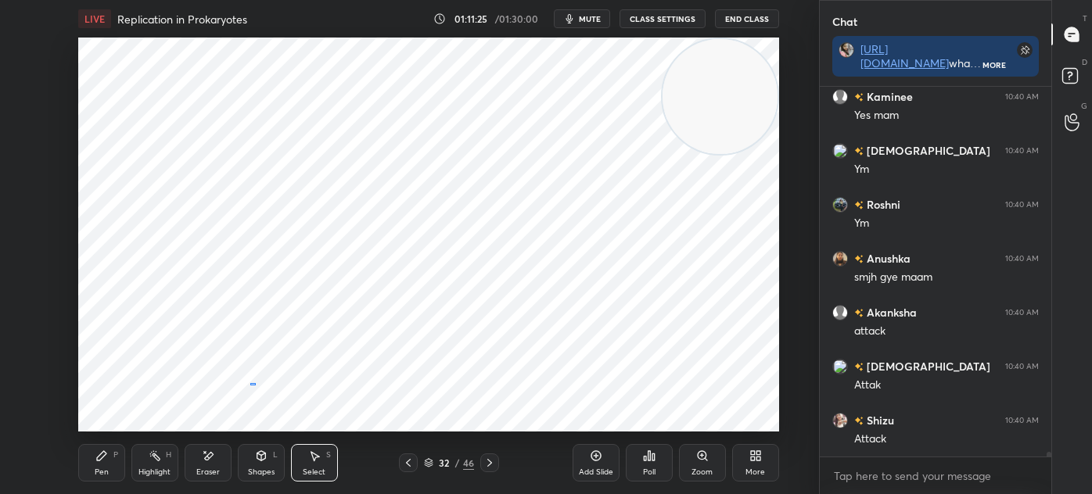
click at [249, 383] on div "0 ° Undo Copy Duplicate Duplicate to new slide Delete" at bounding box center [428, 235] width 701 height 394
click at [207, 450] on icon at bounding box center [208, 456] width 13 height 13
click at [105, 447] on div "Pen P" at bounding box center [101, 463] width 47 height 38
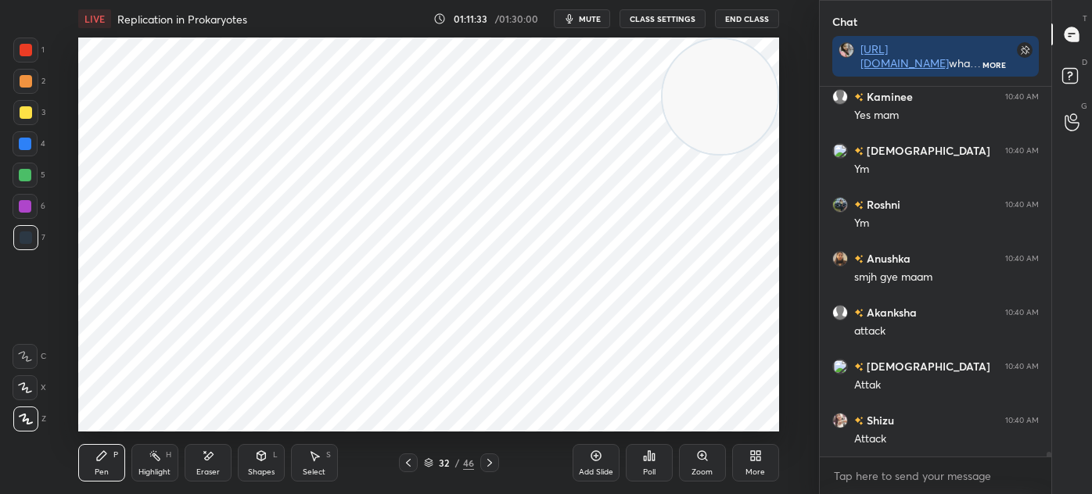
click at [26, 53] on div at bounding box center [26, 50] width 13 height 13
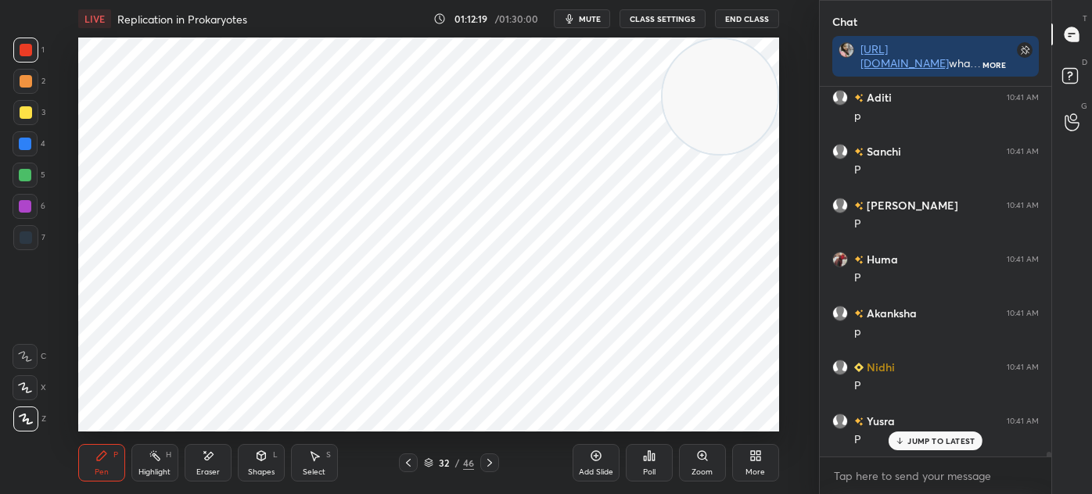
scroll to position [29772, 0]
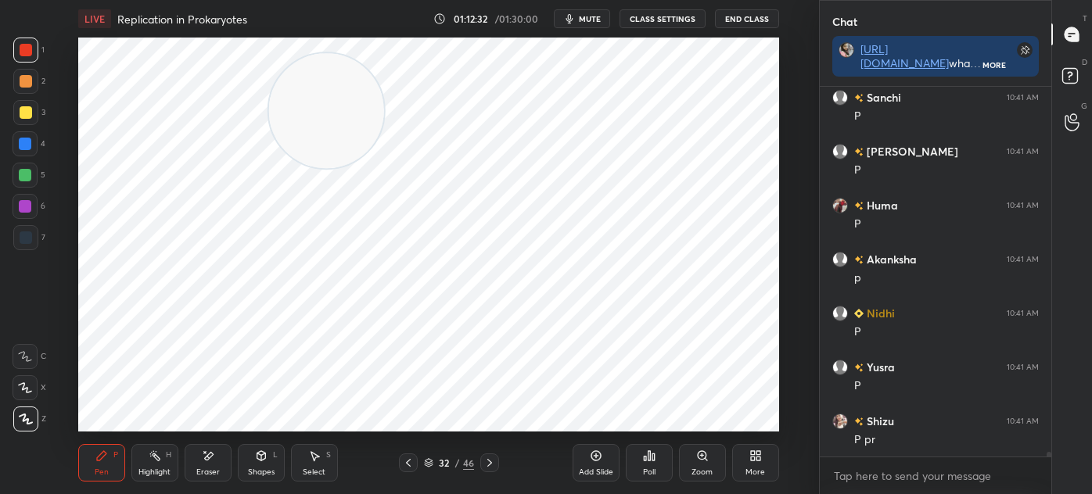
click at [36, 237] on div at bounding box center [25, 237] width 25 height 25
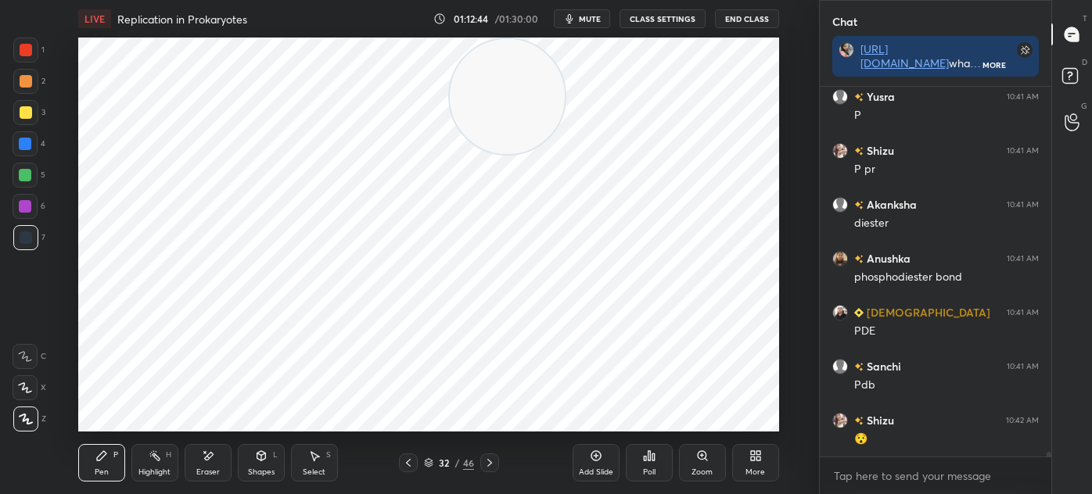
scroll to position [30097, 0]
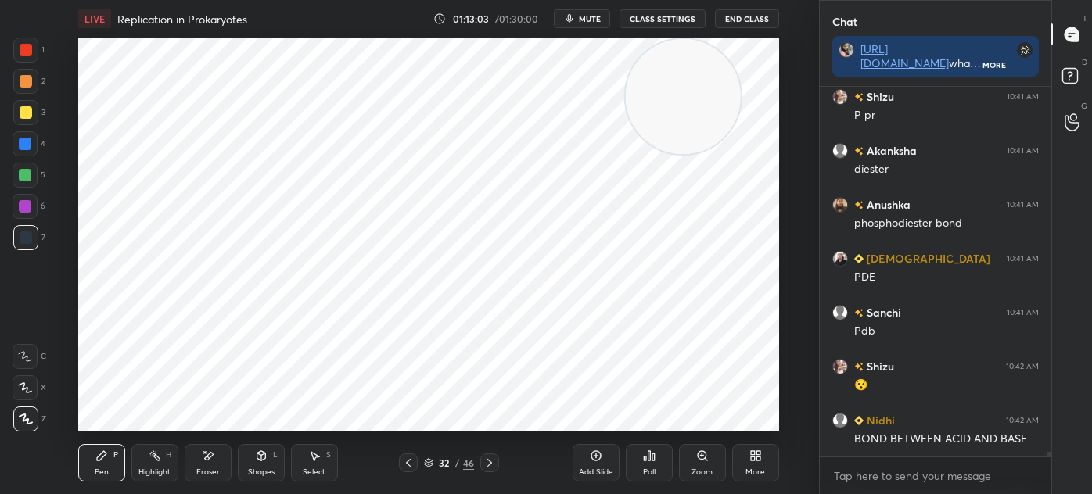
click at [429, 462] on icon at bounding box center [429, 461] width 8 height 4
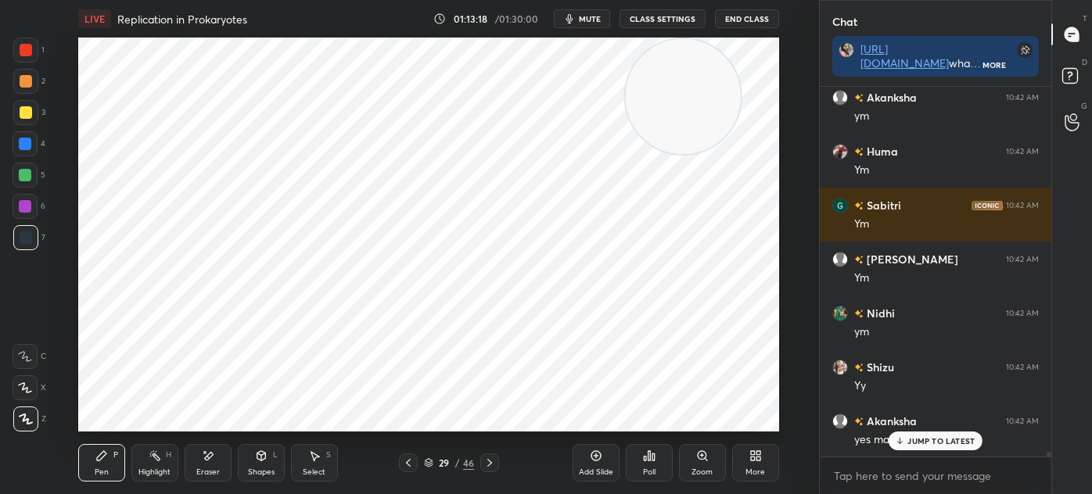
scroll to position [30689, 0]
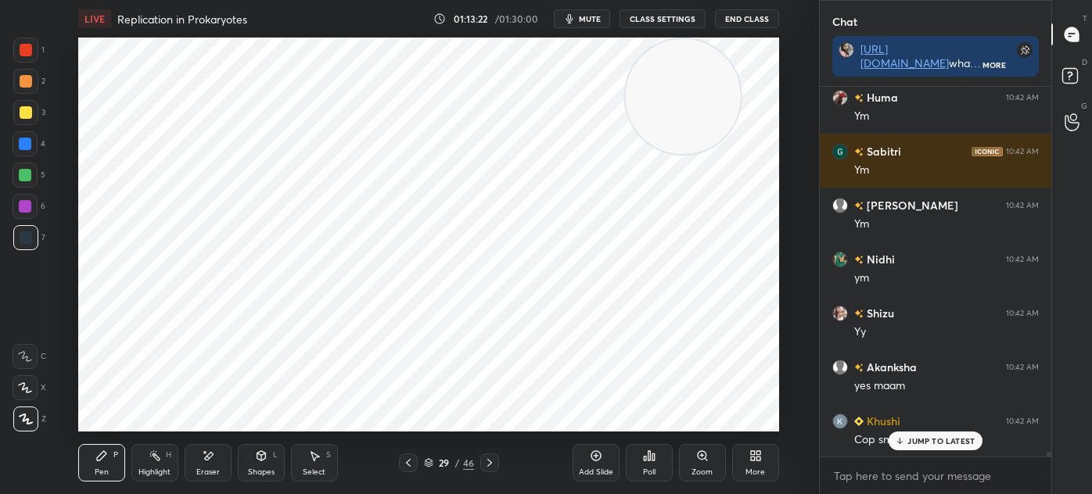
click at [949, 441] on p "JUMP TO LATEST" at bounding box center [940, 440] width 67 height 9
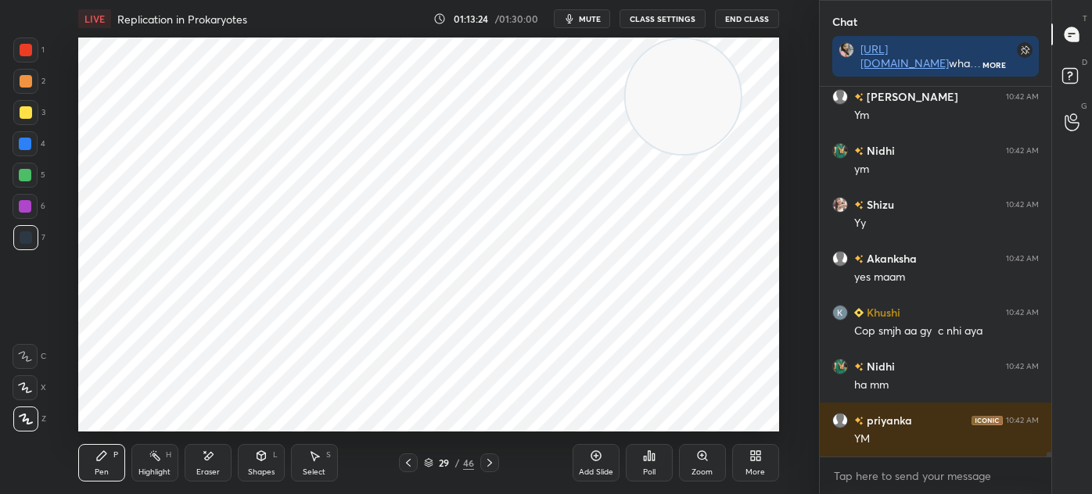
scroll to position [30852, 0]
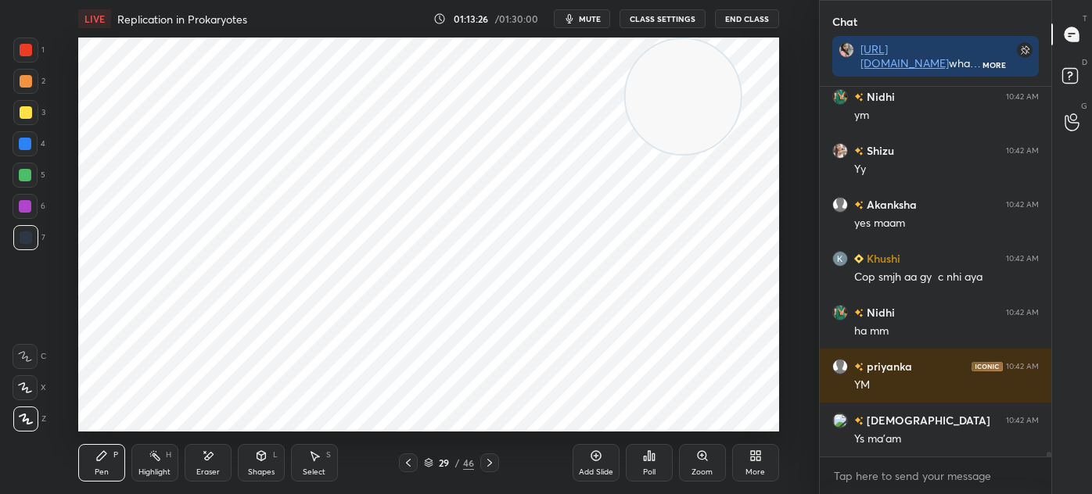
click at [431, 463] on icon at bounding box center [428, 462] width 9 height 9
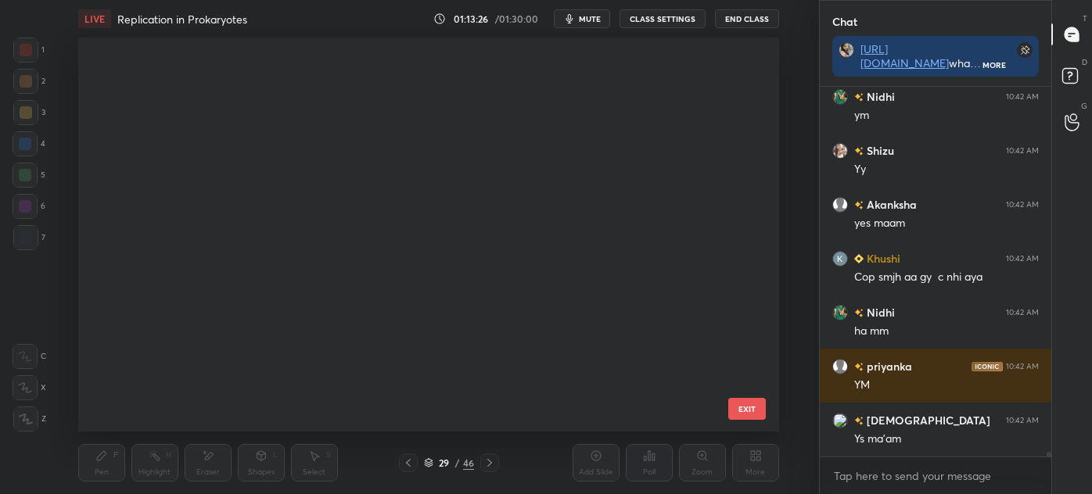
scroll to position [389, 693]
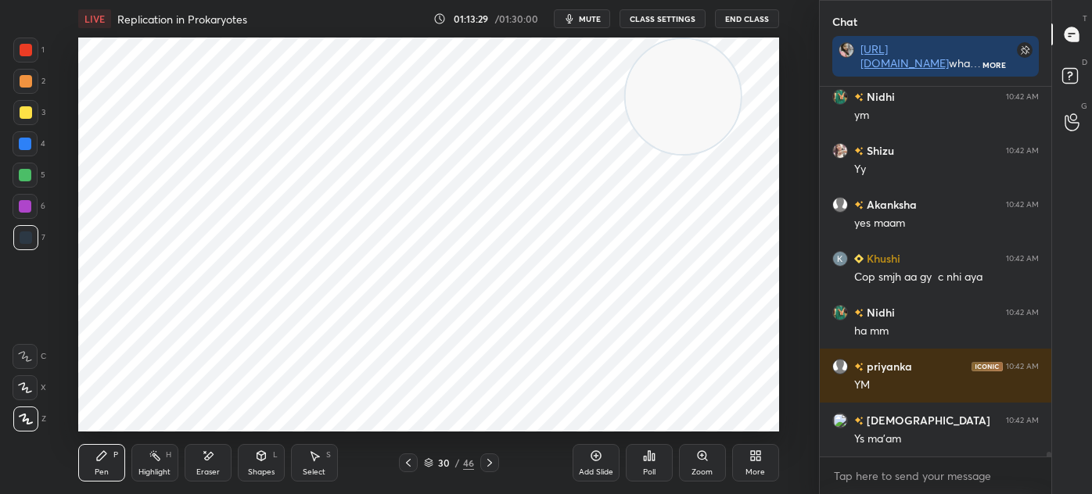
click at [486, 461] on icon at bounding box center [489, 463] width 13 height 13
click at [488, 459] on icon at bounding box center [489, 463] width 13 height 13
click at [410, 462] on icon at bounding box center [408, 463] width 13 height 13
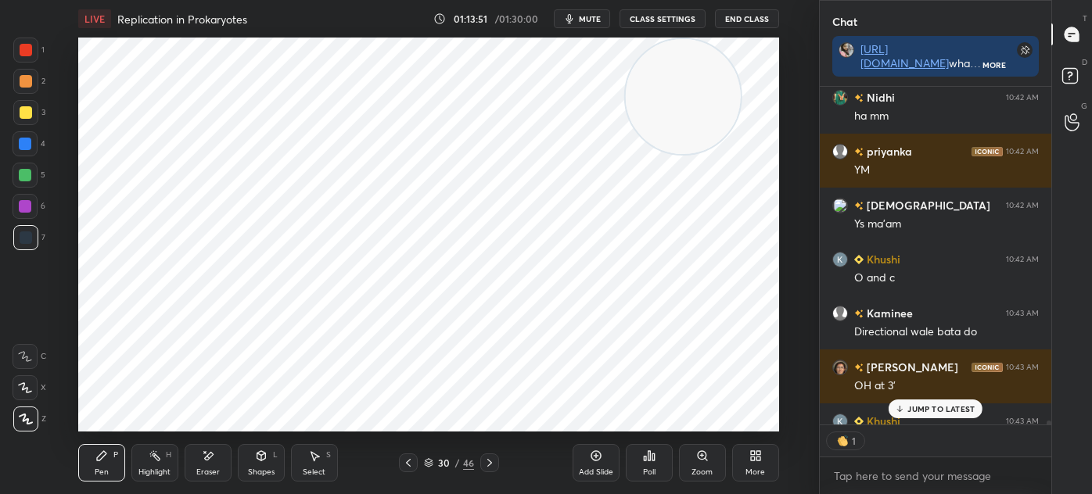
scroll to position [5, 4]
click at [918, 402] on div "JUMP TO LATEST" at bounding box center [935, 409] width 94 height 19
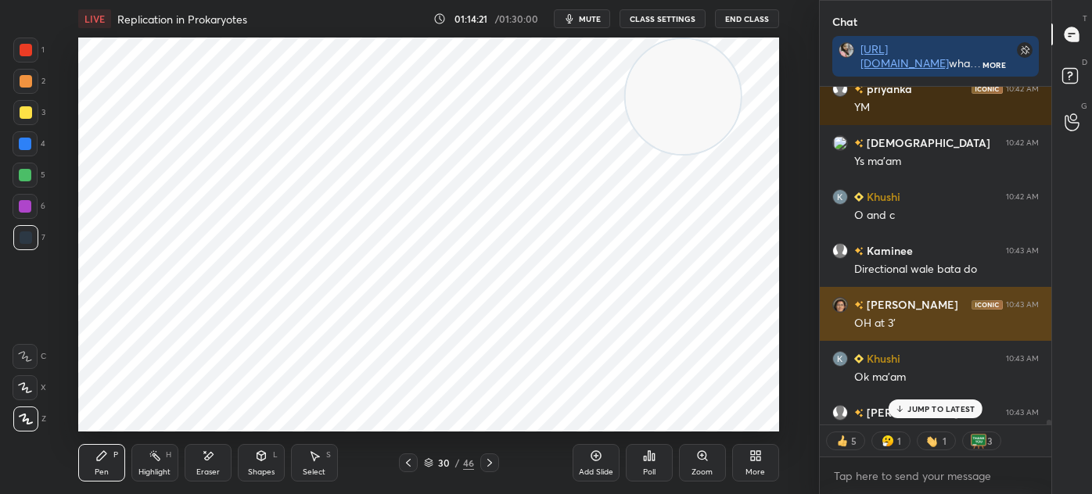
scroll to position [31122, 0]
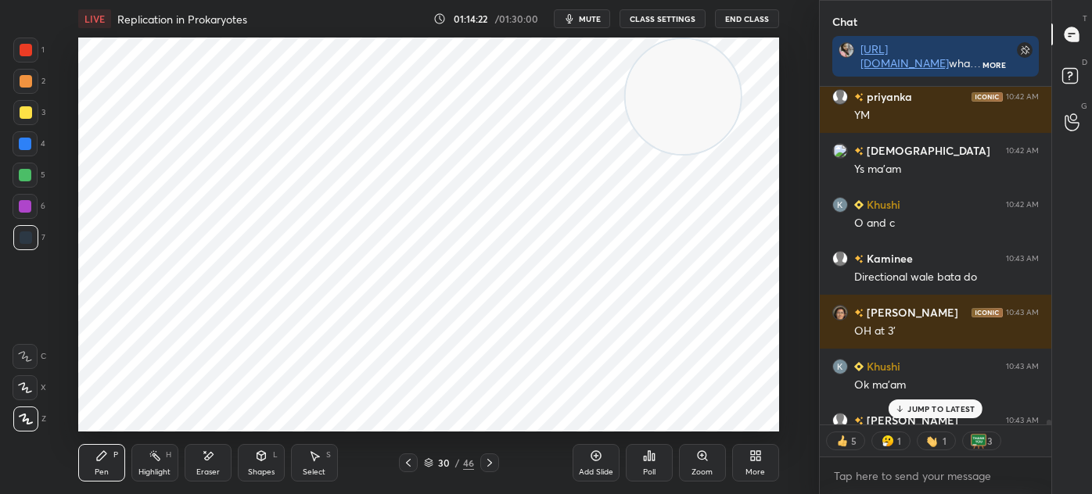
click at [432, 460] on icon at bounding box center [428, 462] width 9 height 9
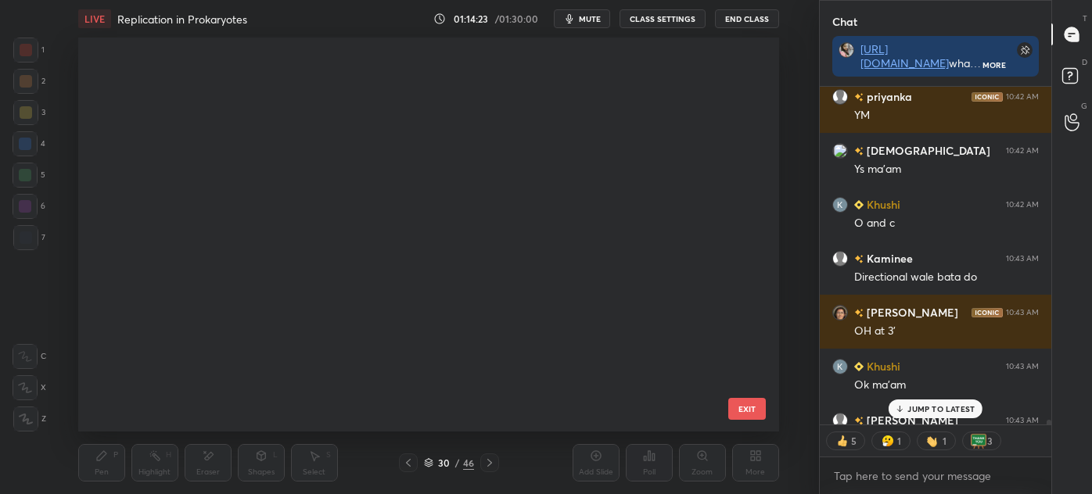
scroll to position [389, 693]
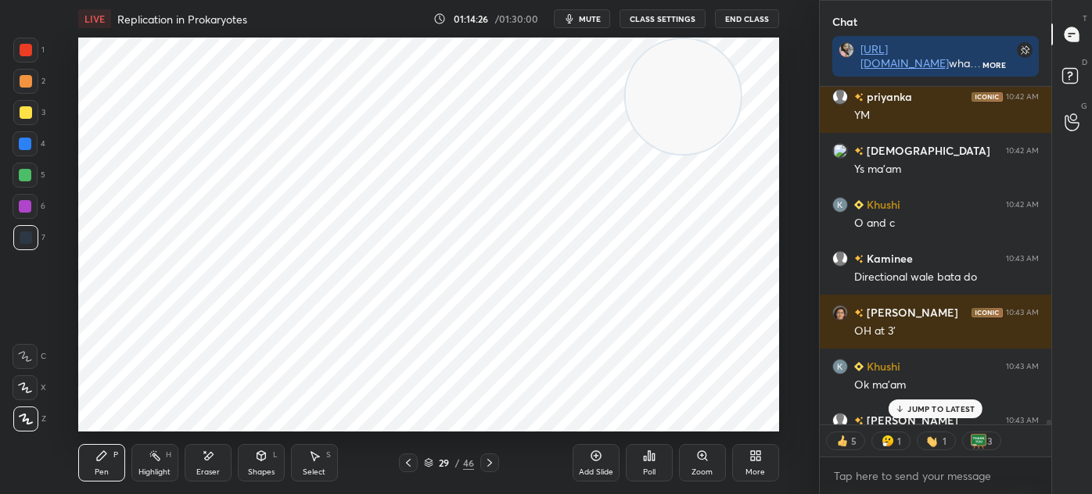
click at [489, 464] on icon at bounding box center [489, 463] width 13 height 13
click at [484, 464] on icon at bounding box center [489, 463] width 13 height 13
click at [485, 464] on icon at bounding box center [489, 463] width 13 height 13
click at [486, 461] on icon at bounding box center [489, 463] width 13 height 13
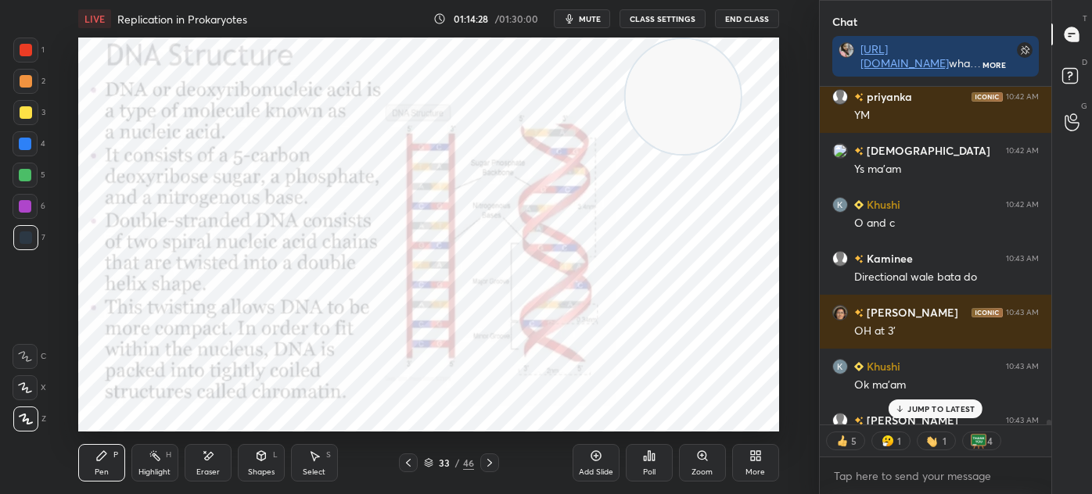
click at [409, 464] on icon at bounding box center [408, 463] width 13 height 13
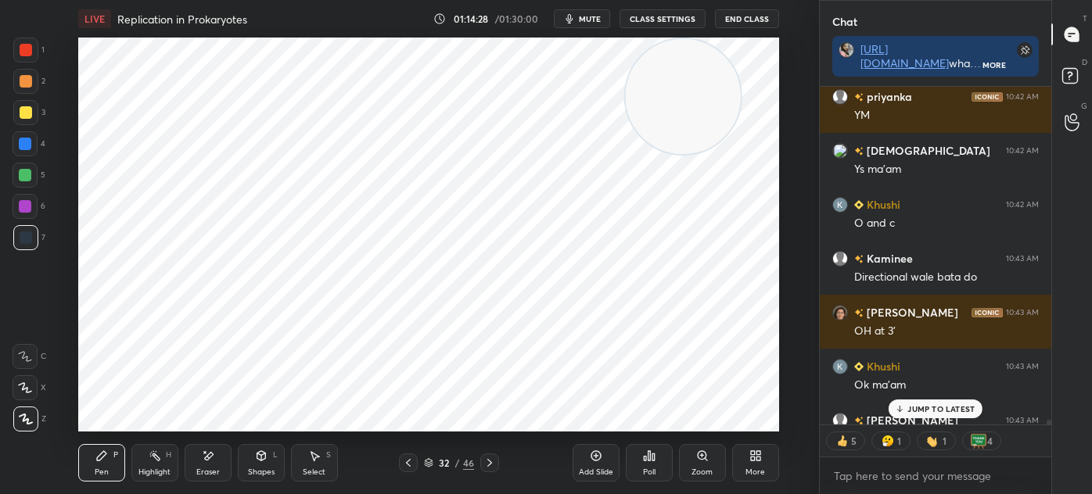
click at [407, 464] on icon at bounding box center [408, 463] width 5 height 8
click at [407, 466] on icon at bounding box center [408, 463] width 13 height 13
click at [493, 462] on icon at bounding box center [489, 463] width 13 height 13
click at [493, 460] on icon at bounding box center [489, 463] width 13 height 13
click at [33, 62] on div at bounding box center [25, 50] width 25 height 25
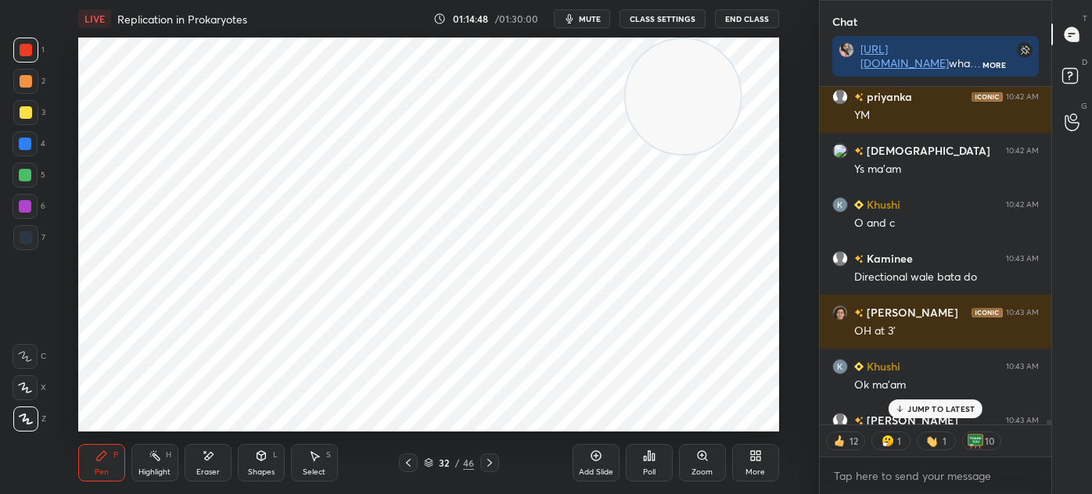
click at [921, 410] on p "JUMP TO LATEST" at bounding box center [940, 408] width 67 height 9
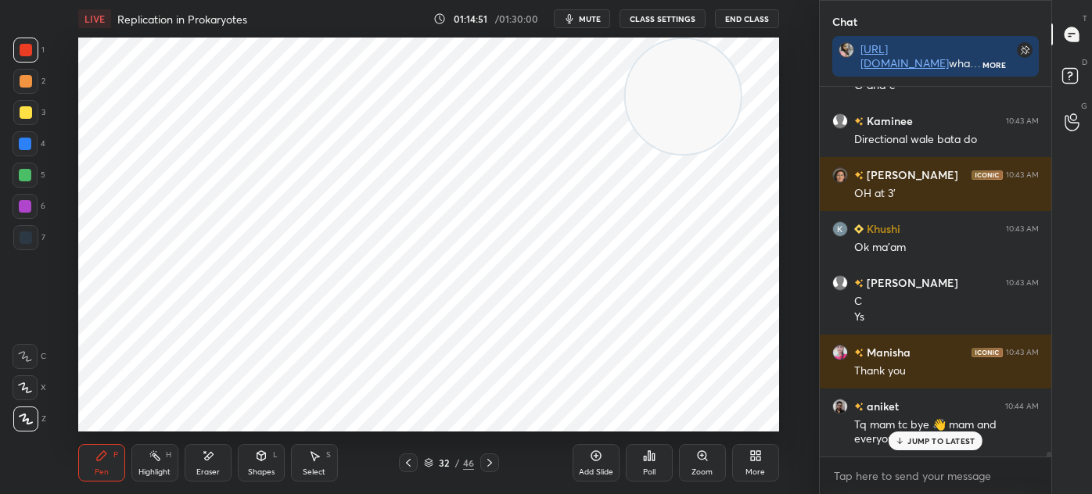
scroll to position [31259, 0]
click at [927, 439] on p "JUMP TO LATEST" at bounding box center [940, 440] width 67 height 9
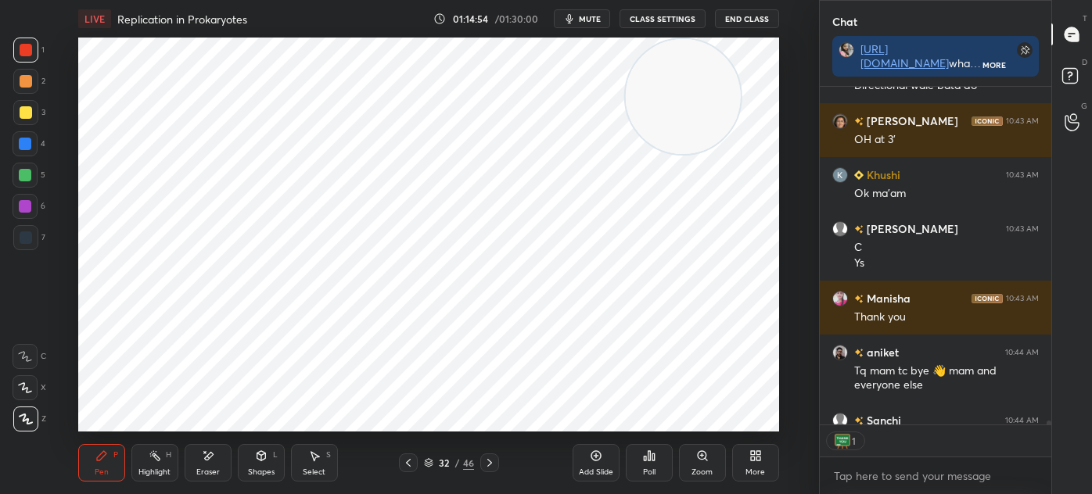
scroll to position [31345, 0]
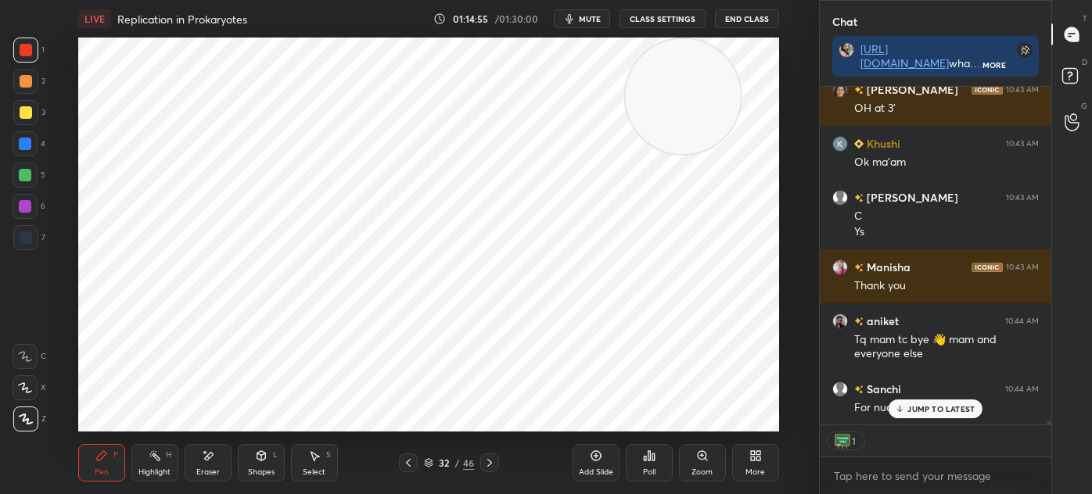
click at [919, 406] on p "JUMP TO LATEST" at bounding box center [940, 408] width 67 height 9
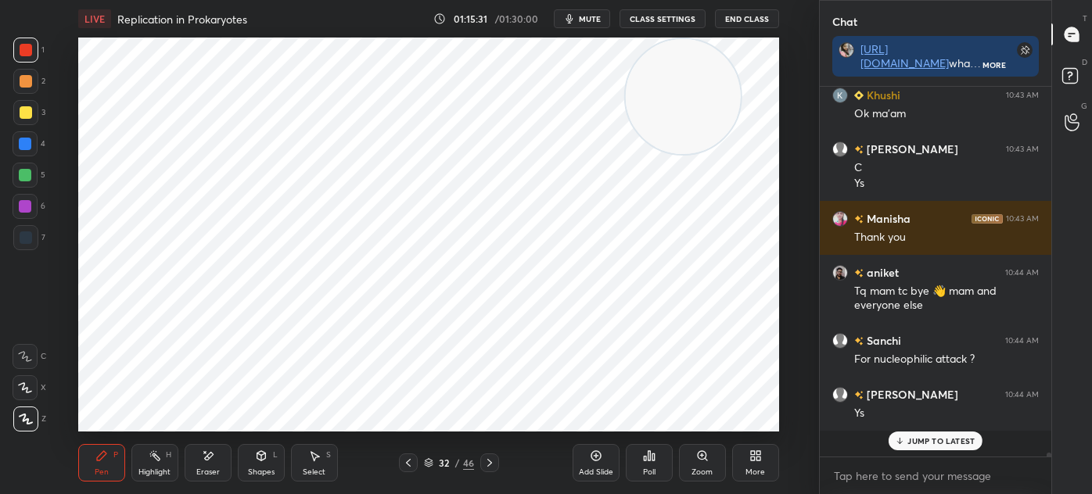
scroll to position [31367, 0]
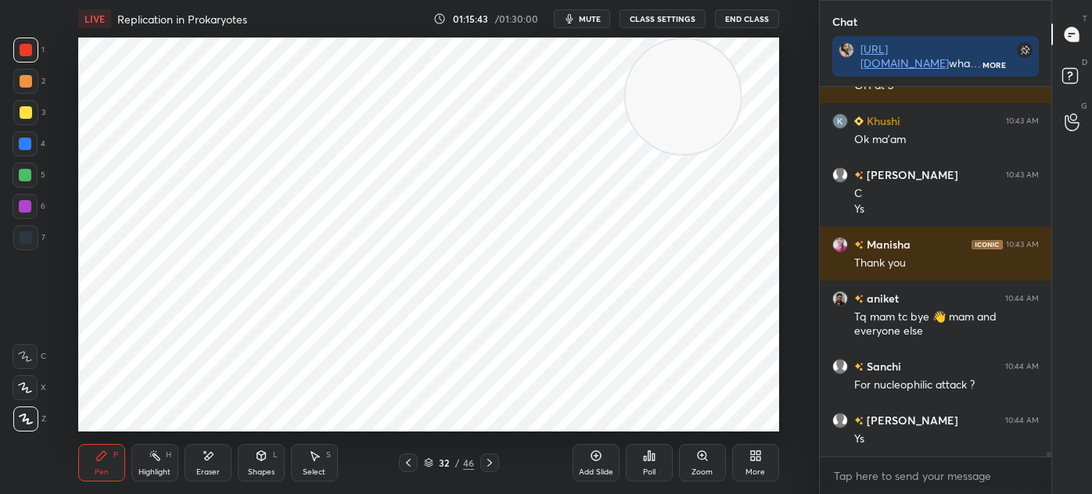
click at [407, 466] on icon at bounding box center [408, 463] width 13 height 13
click at [410, 465] on icon at bounding box center [408, 463] width 13 height 13
click at [404, 464] on icon at bounding box center [408, 463] width 13 height 13
click at [429, 462] on icon at bounding box center [429, 461] width 8 height 4
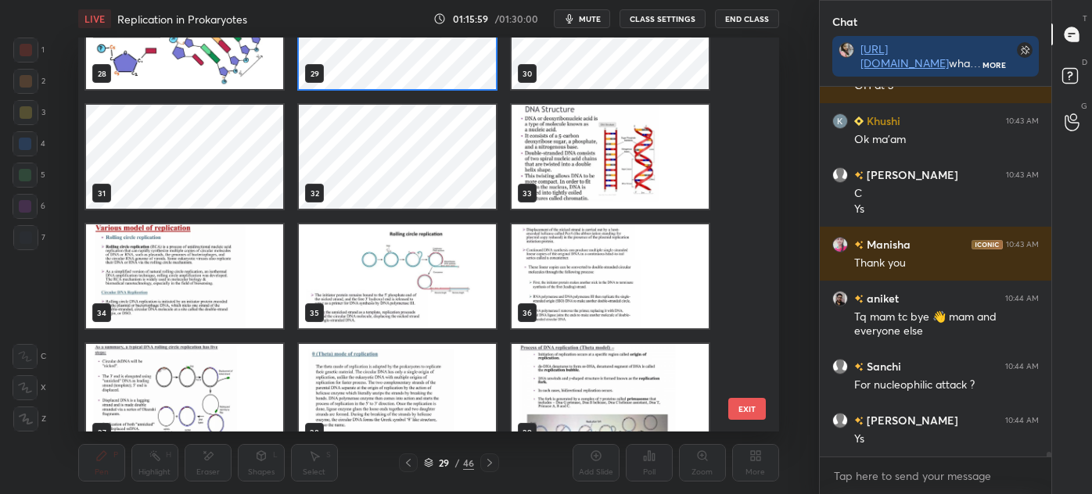
scroll to position [1139, 0]
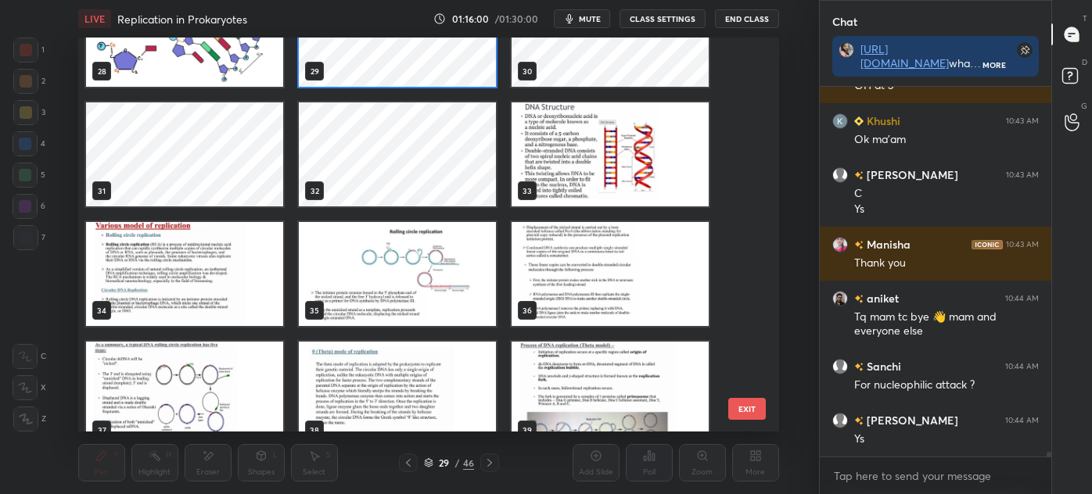
click at [611, 174] on img "grid" at bounding box center [609, 154] width 197 height 104
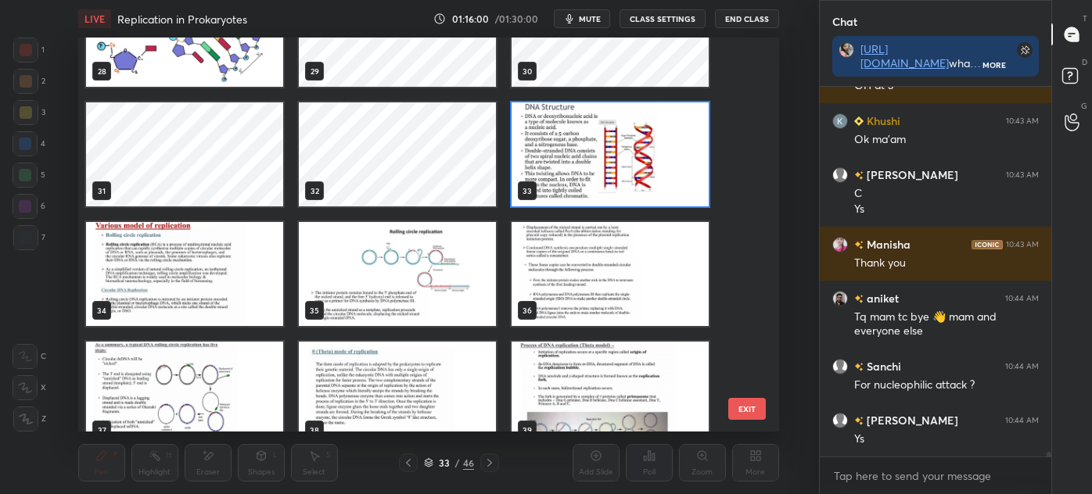
click at [615, 177] on img "grid" at bounding box center [609, 154] width 197 height 104
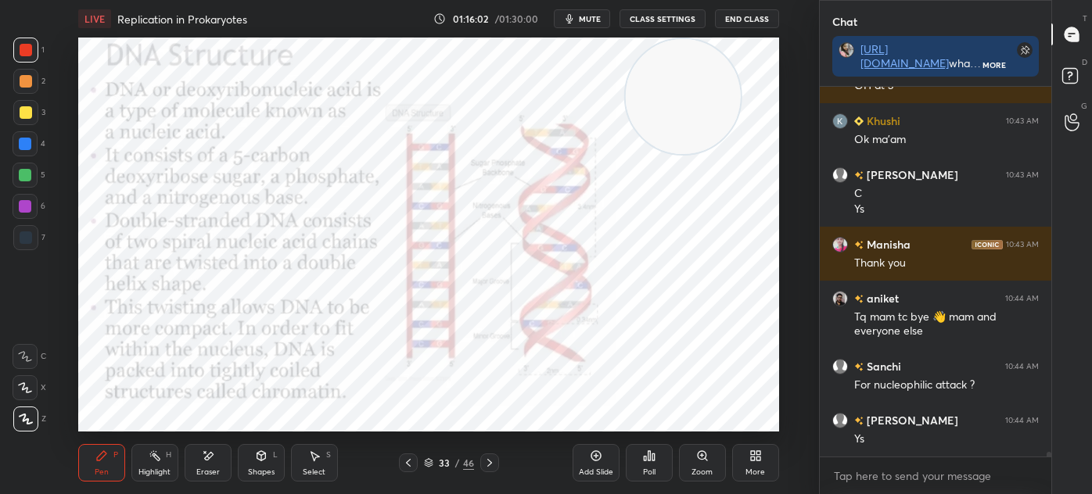
click at [273, 461] on div "Shapes L" at bounding box center [261, 463] width 47 height 38
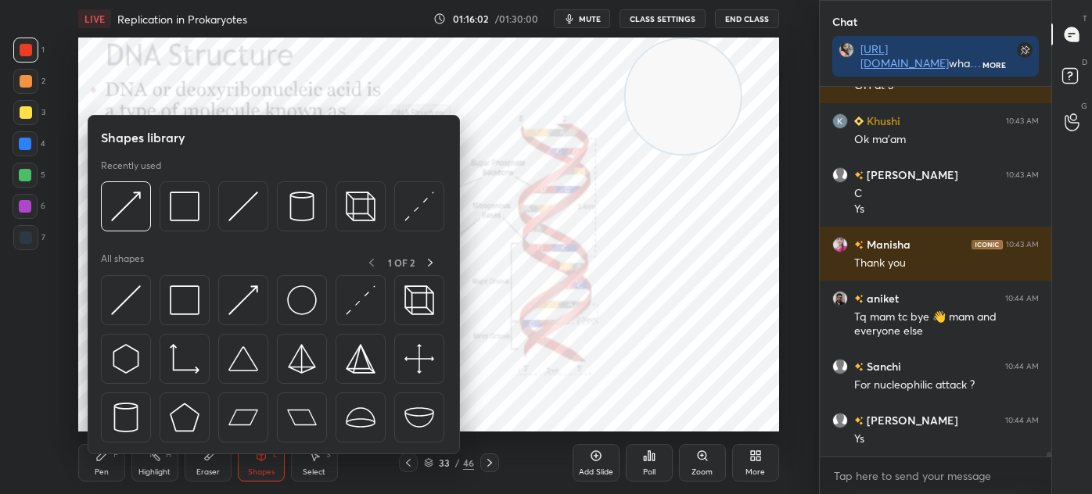
click at [205, 313] on div at bounding box center [185, 300] width 50 height 50
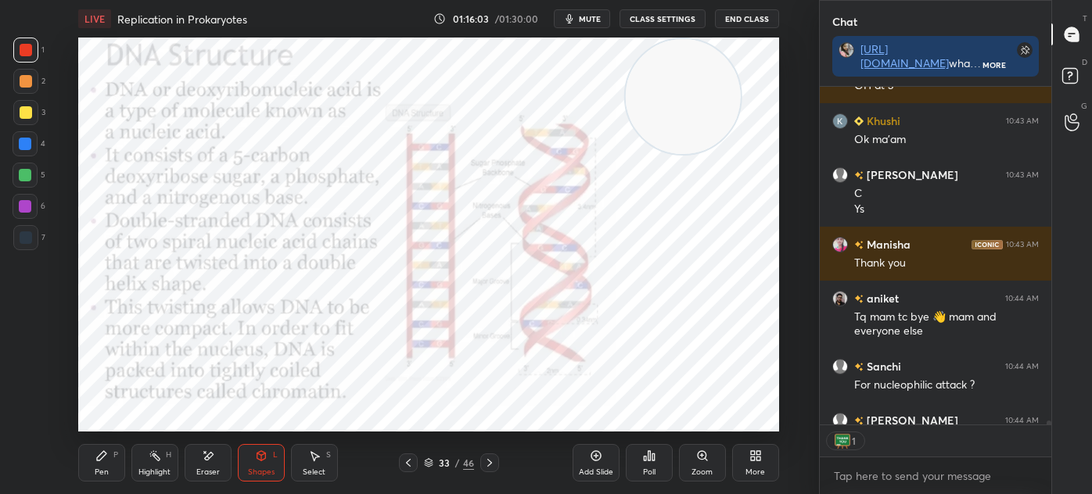
scroll to position [31453, 0]
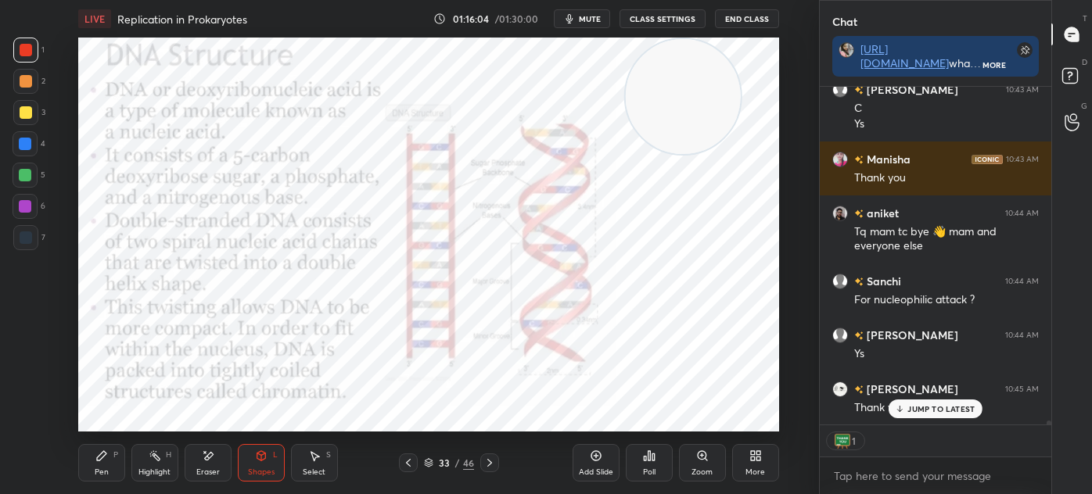
click at [32, 247] on div at bounding box center [25, 237] width 25 height 25
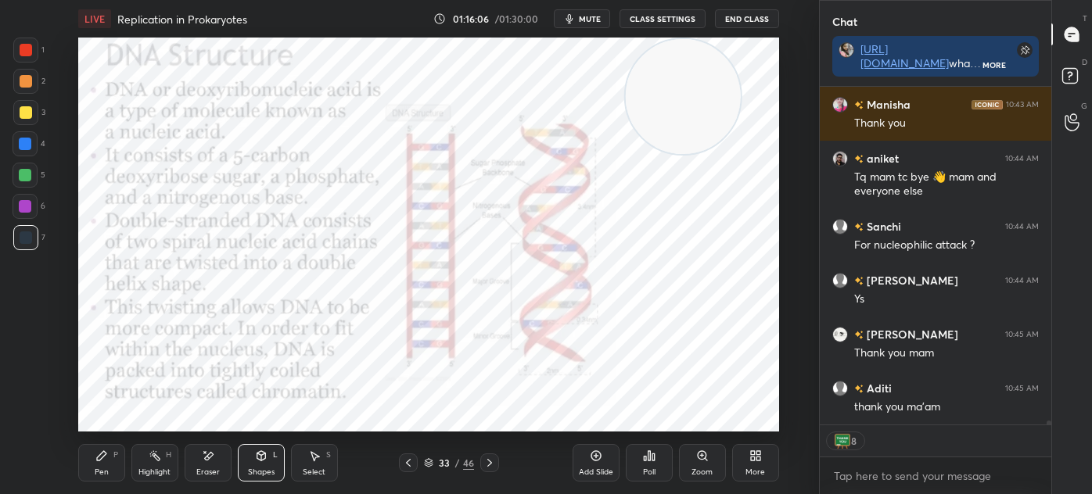
click at [100, 472] on div "Pen" at bounding box center [102, 472] width 14 height 8
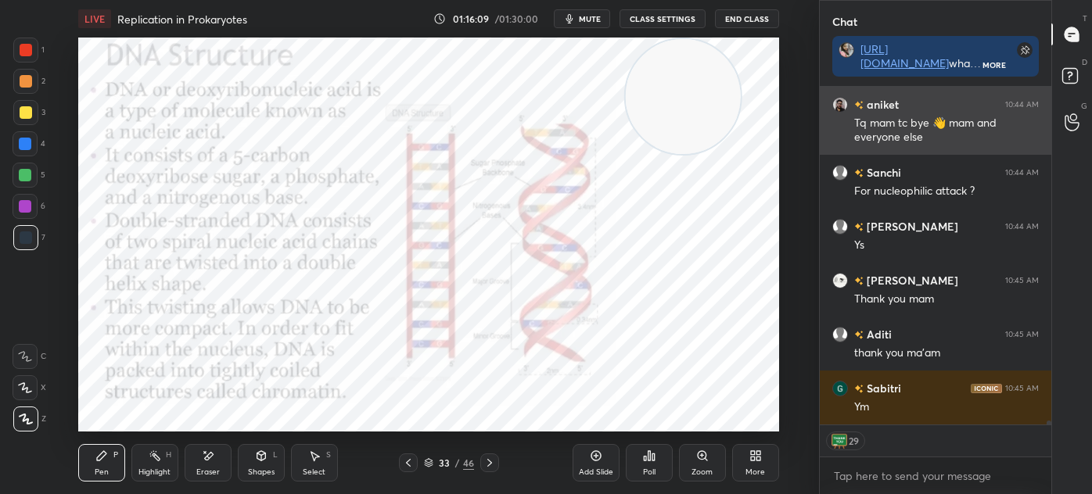
scroll to position [31615, 0]
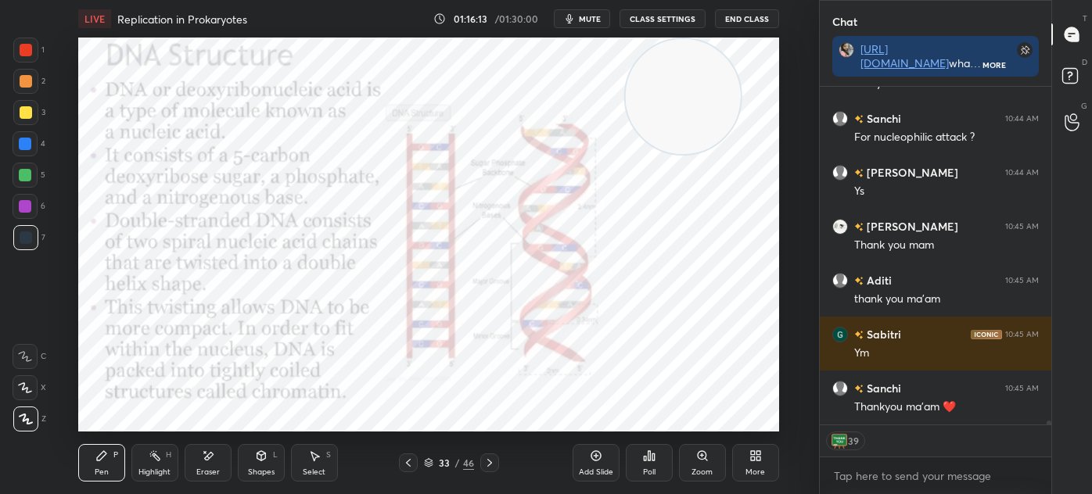
click at [427, 464] on icon at bounding box center [428, 462] width 9 height 9
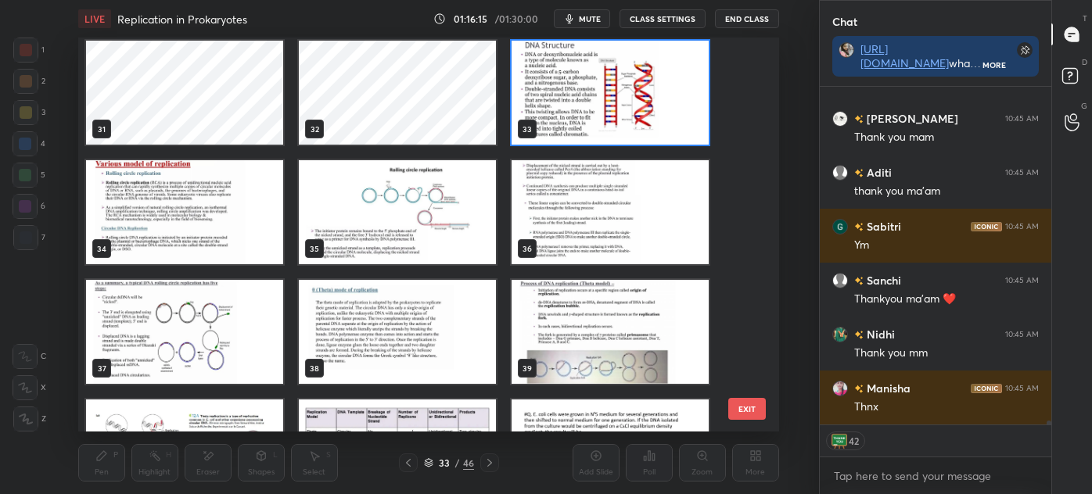
scroll to position [1520, 0]
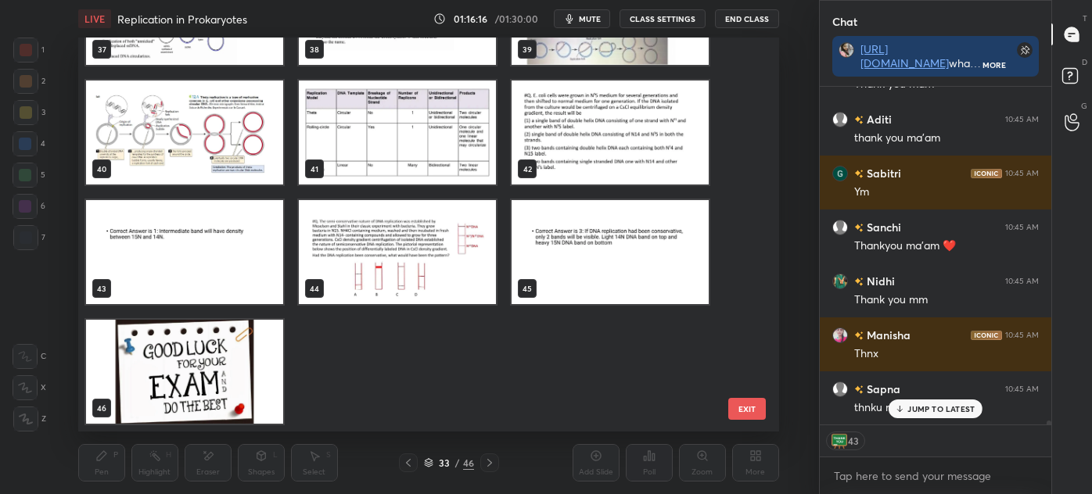
click at [198, 391] on img "grid" at bounding box center [184, 372] width 197 height 104
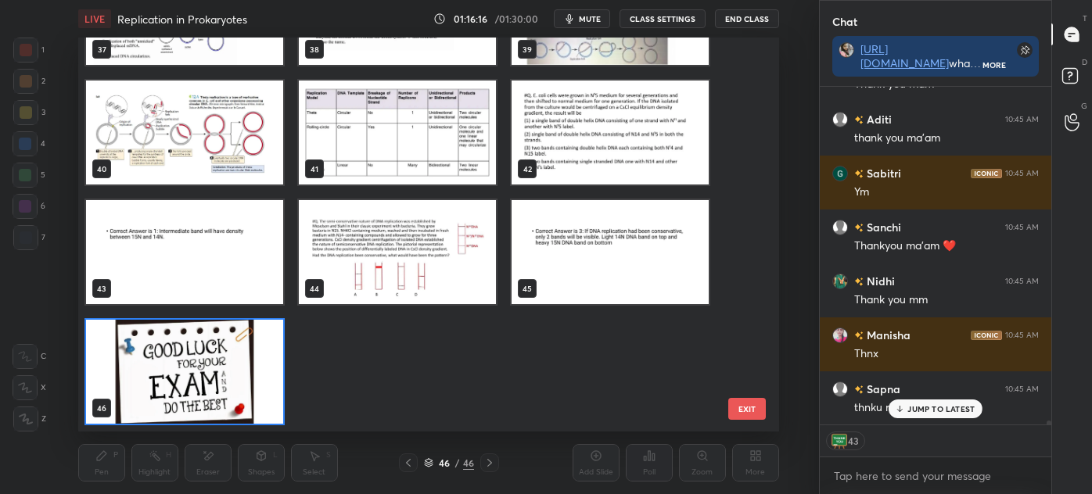
click at [198, 396] on img "grid" at bounding box center [184, 372] width 197 height 104
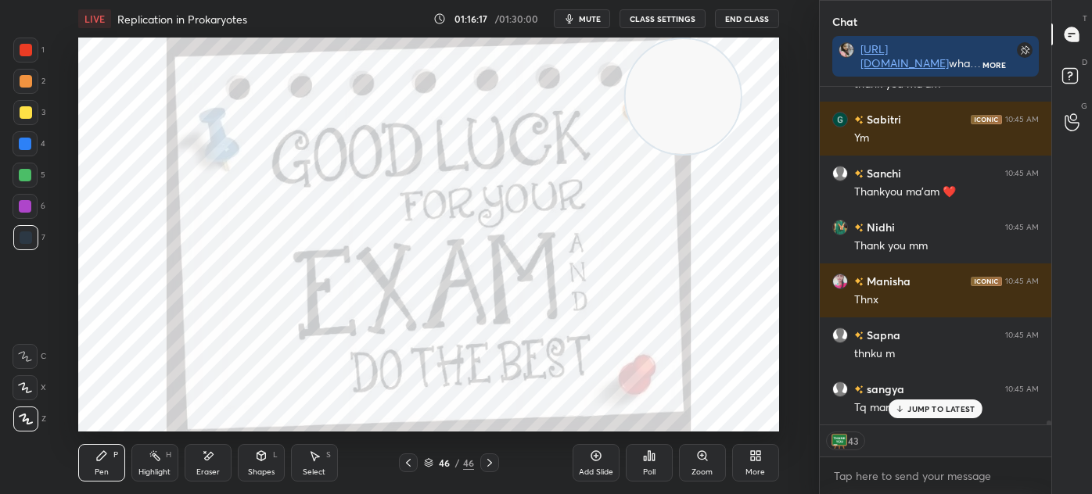
scroll to position [0, 0]
click at [425, 453] on div "46 / 46" at bounding box center [449, 462] width 100 height 19
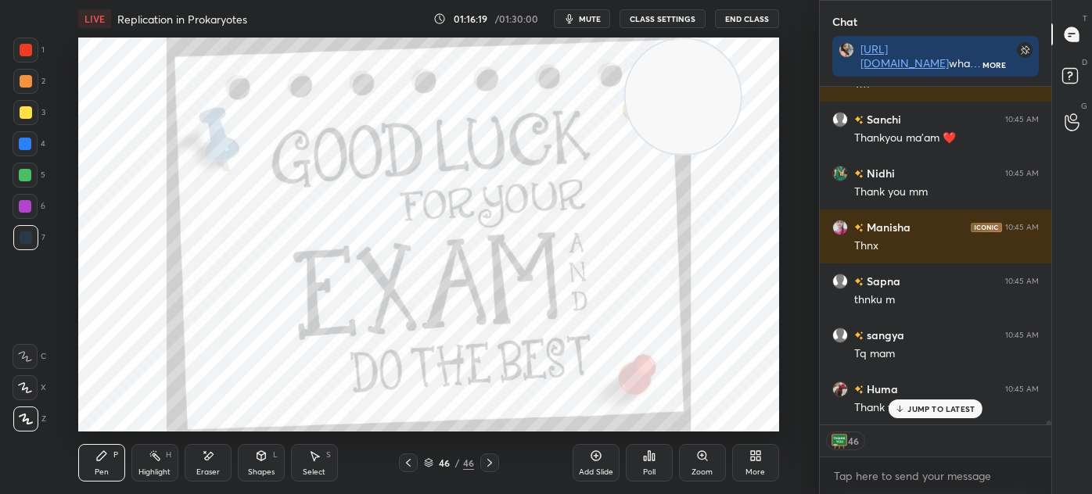
click at [430, 471] on div "46 / 46" at bounding box center [449, 462] width 100 height 19
click at [432, 461] on icon at bounding box center [429, 461] width 8 height 4
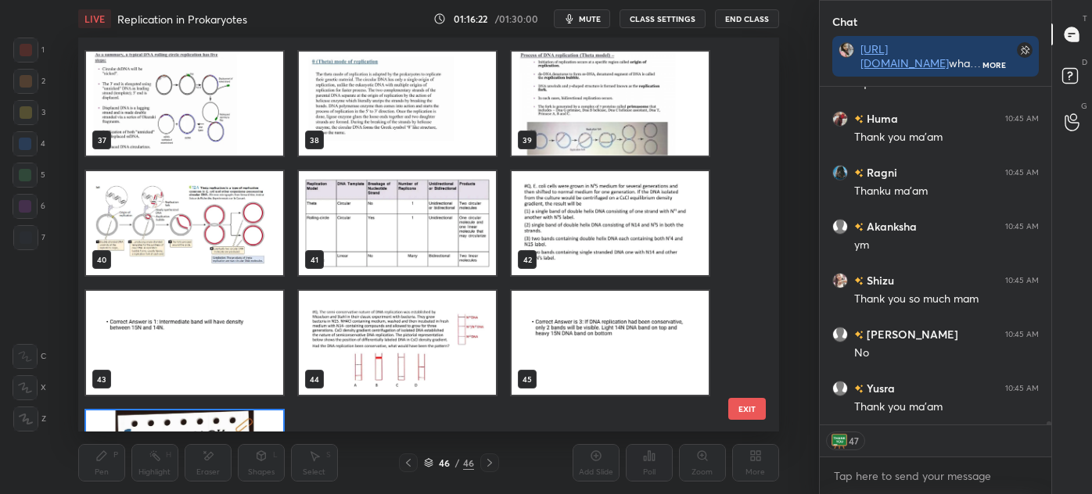
scroll to position [32370, 0]
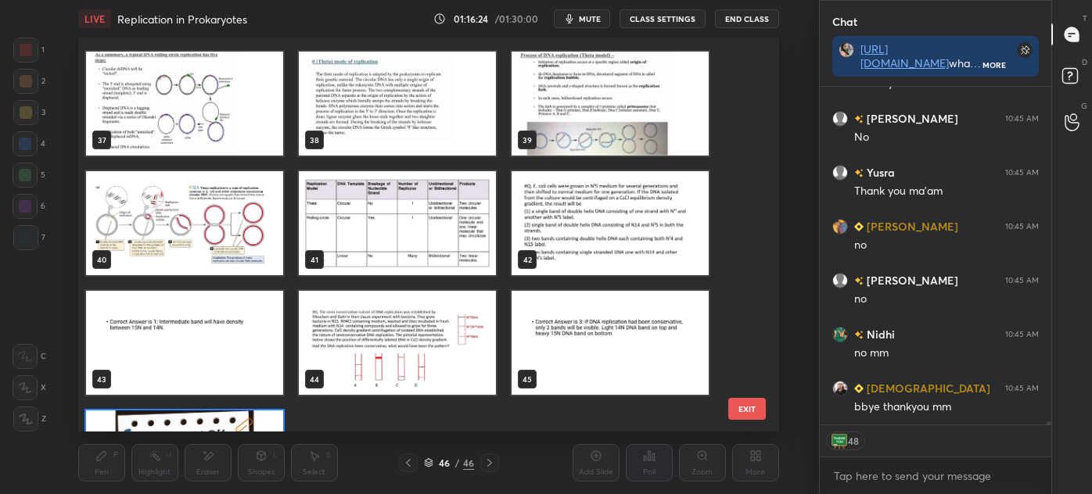
click at [607, 217] on img "grid" at bounding box center [609, 223] width 197 height 104
click at [611, 221] on img "grid" at bounding box center [609, 223] width 197 height 104
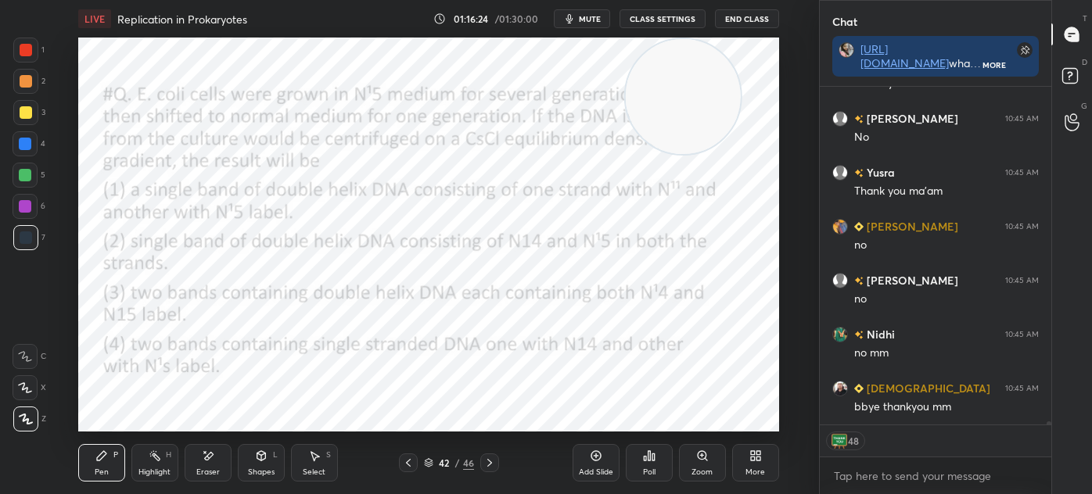
click at [611, 220] on img "grid" at bounding box center [609, 223] width 197 height 104
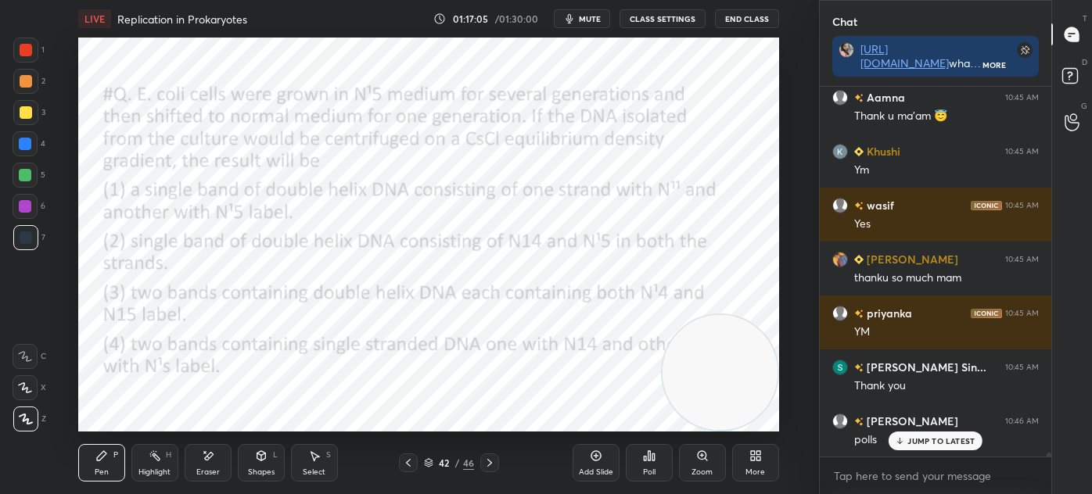
scroll to position [33363, 0]
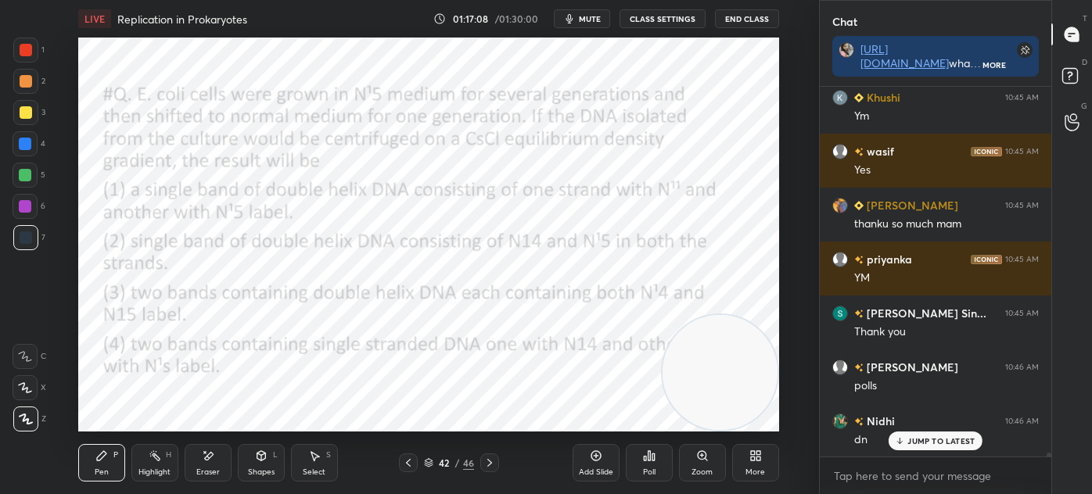
click at [430, 466] on icon at bounding box center [429, 465] width 8 height 2
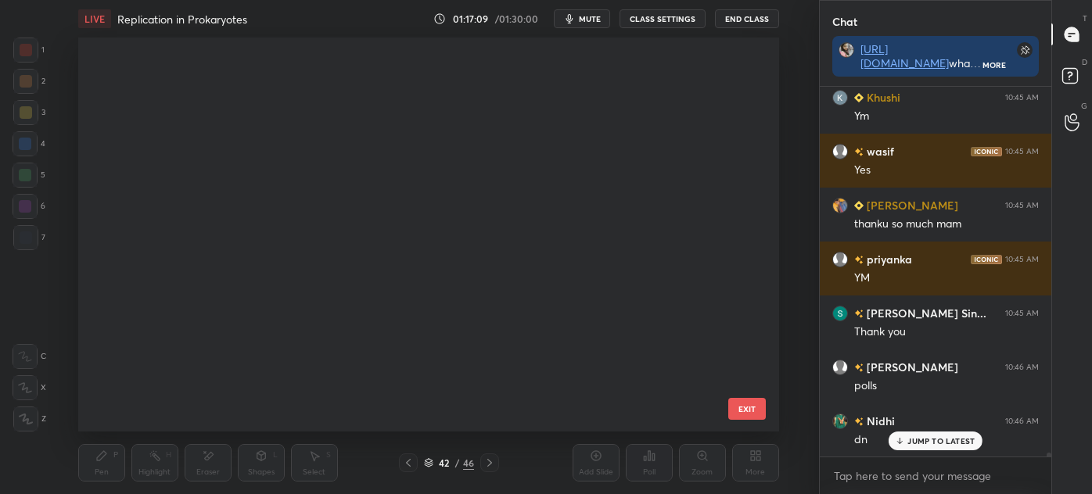
scroll to position [5, 8]
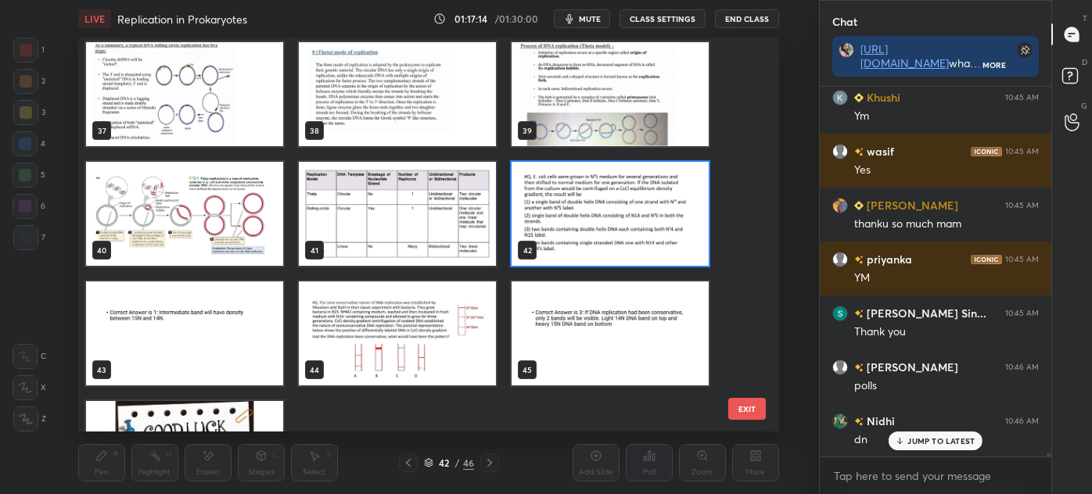
click at [623, 210] on img "grid" at bounding box center [609, 214] width 197 height 104
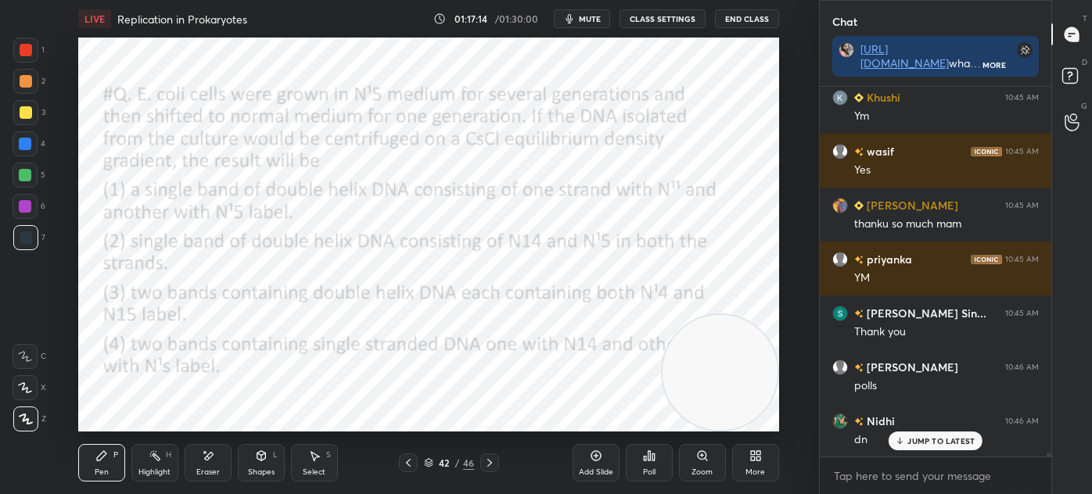
click at [621, 216] on img "grid" at bounding box center [609, 214] width 197 height 104
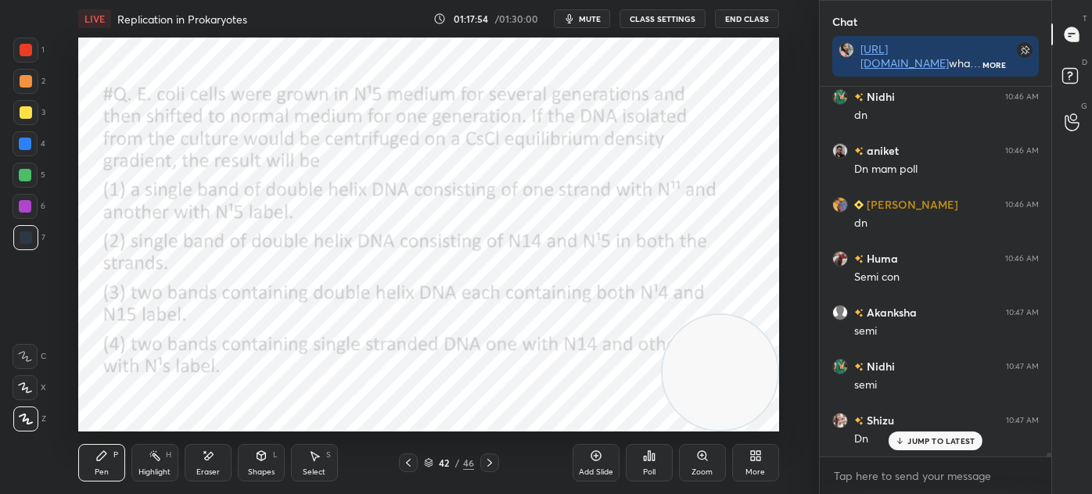
scroll to position [33740, 0]
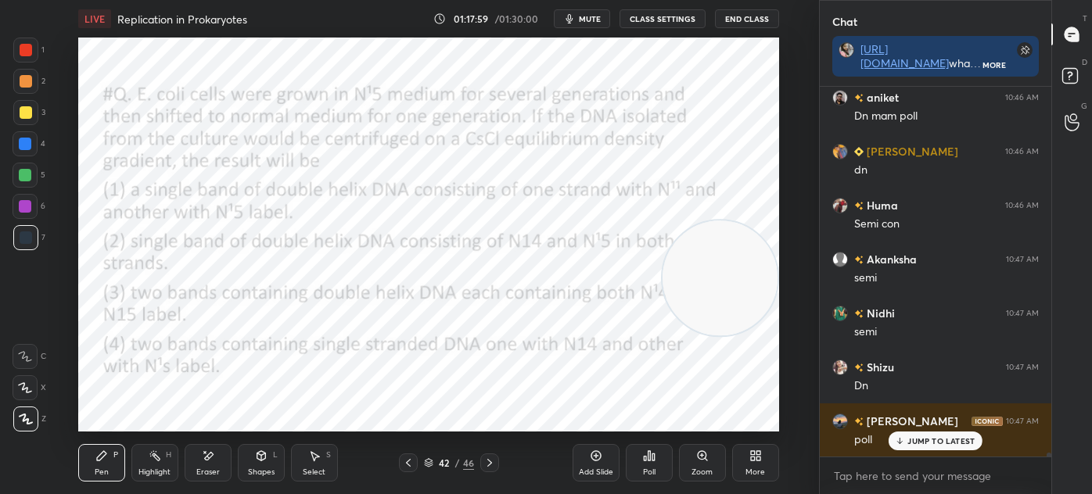
click at [647, 462] on div "Poll" at bounding box center [649, 463] width 47 height 38
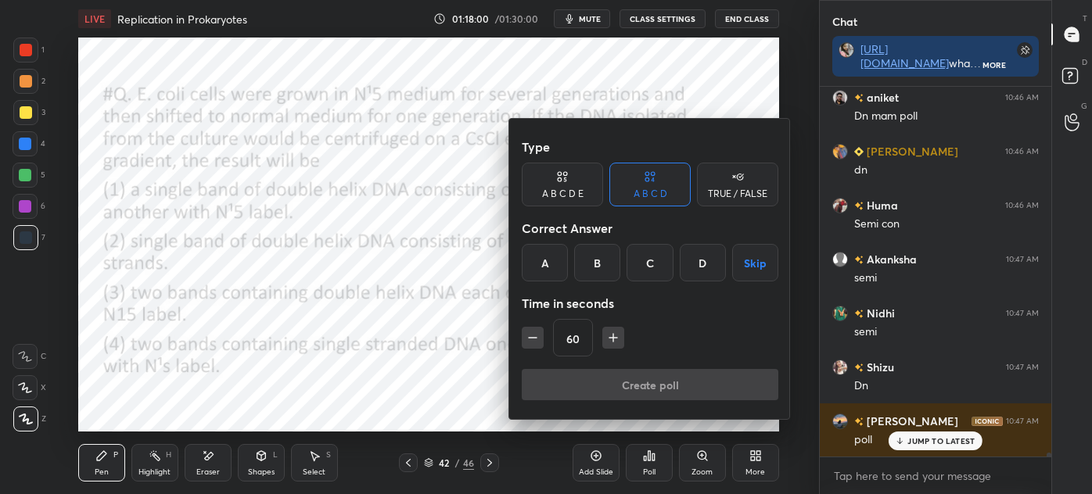
click at [542, 260] on div "A" at bounding box center [545, 263] width 46 height 38
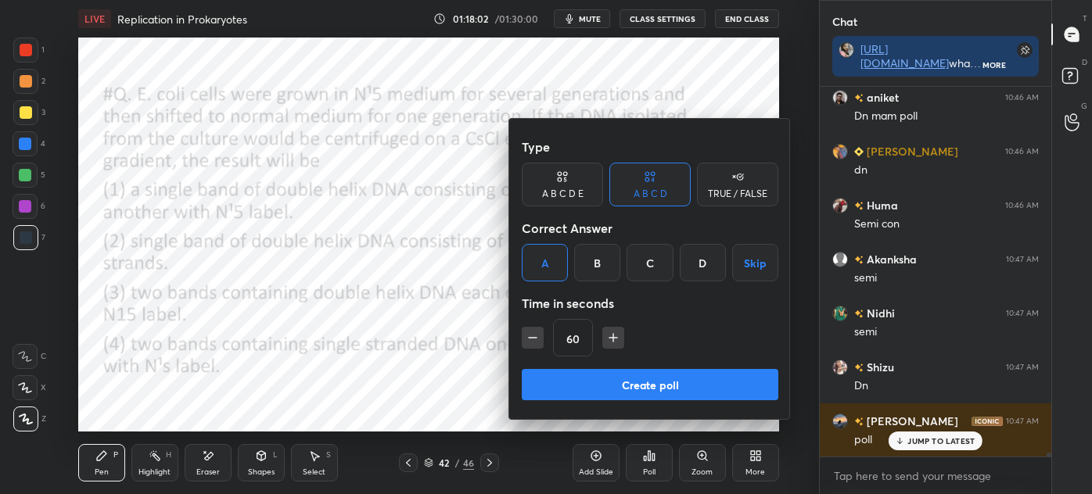
click at [645, 383] on button "Create poll" at bounding box center [650, 384] width 256 height 31
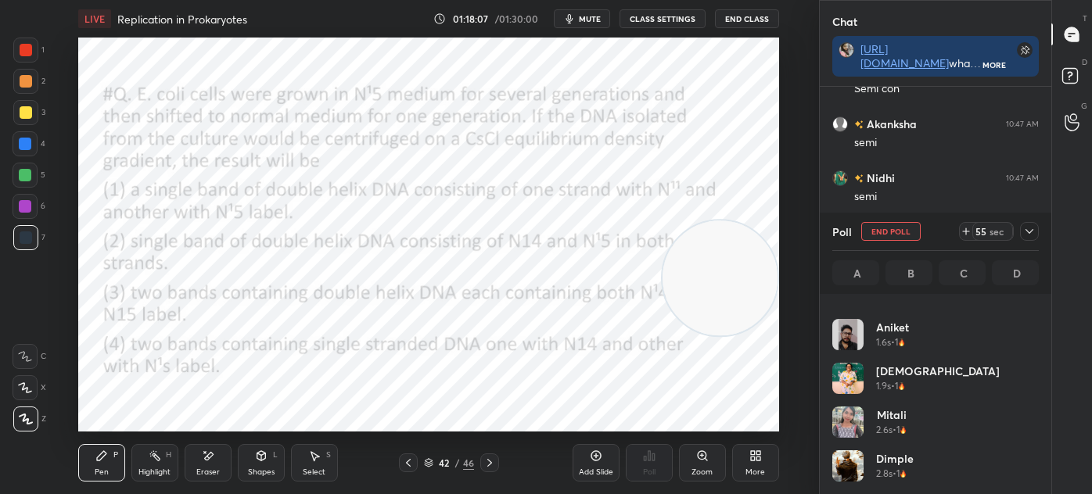
scroll to position [70, 0]
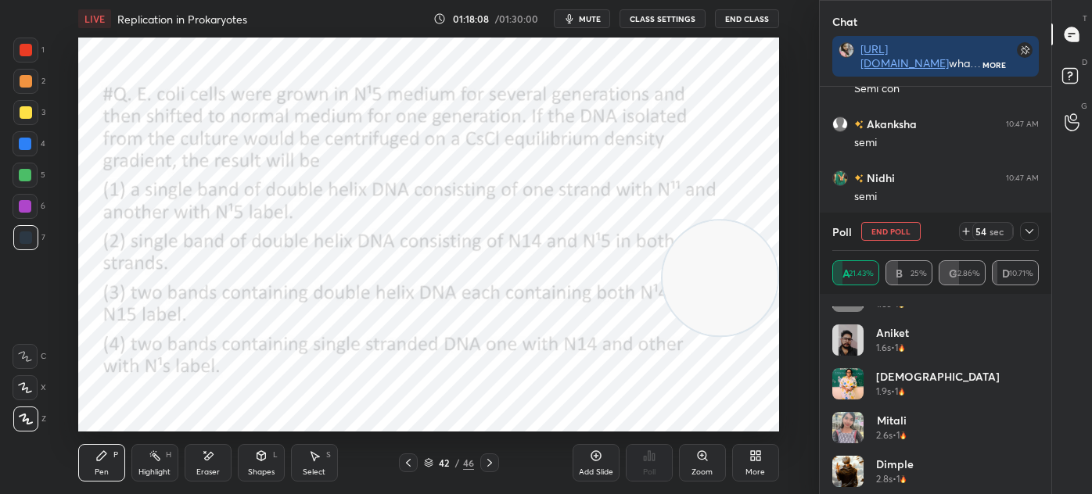
click at [1021, 231] on div at bounding box center [1029, 231] width 19 height 19
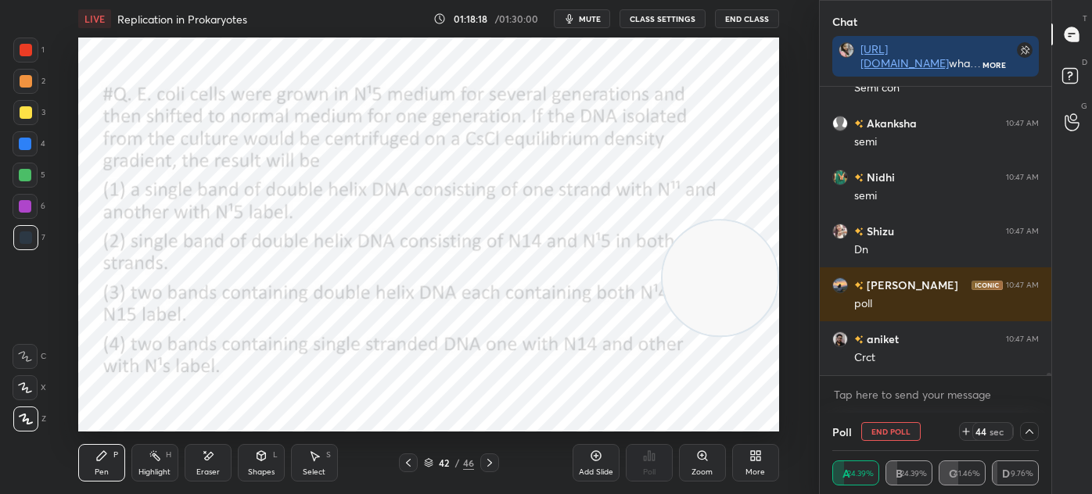
scroll to position [33892, 0]
click at [1026, 430] on icon at bounding box center [1029, 431] width 13 height 13
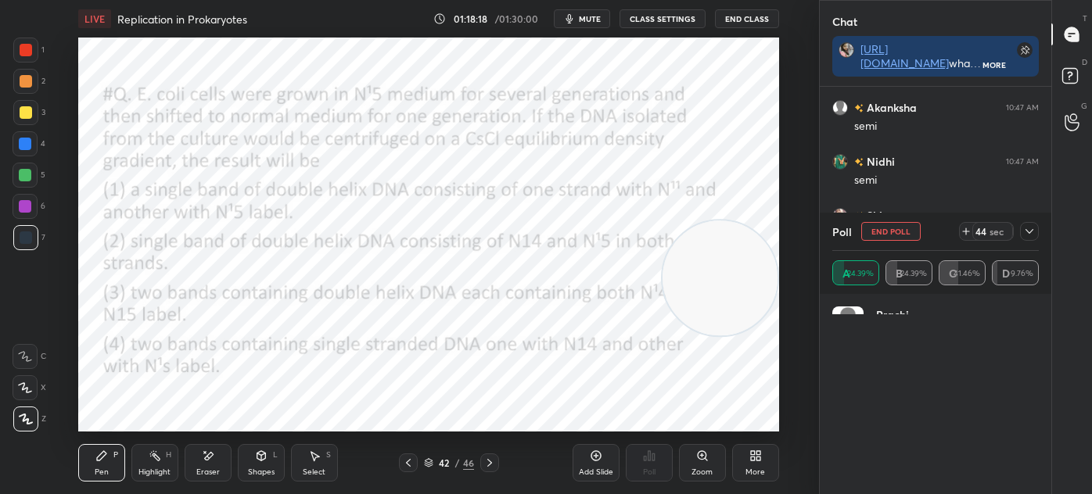
scroll to position [183, 202]
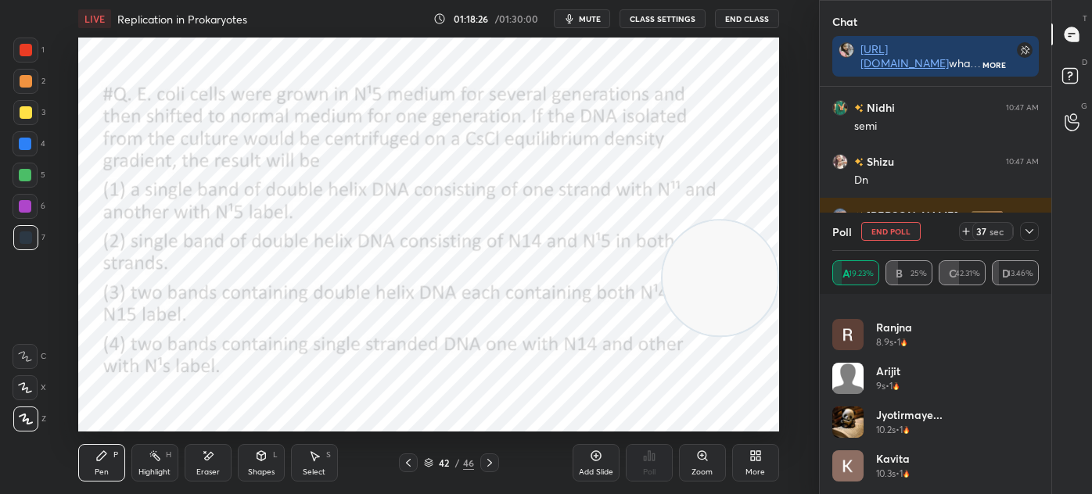
click at [1031, 232] on icon at bounding box center [1029, 231] width 8 height 5
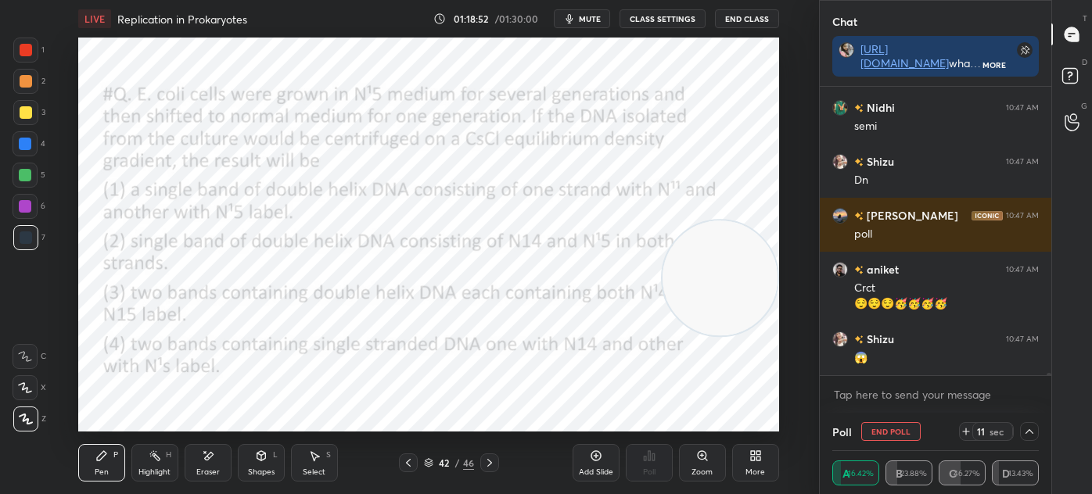
click at [33, 56] on div at bounding box center [25, 50] width 25 height 25
click at [27, 249] on div at bounding box center [25, 237] width 25 height 25
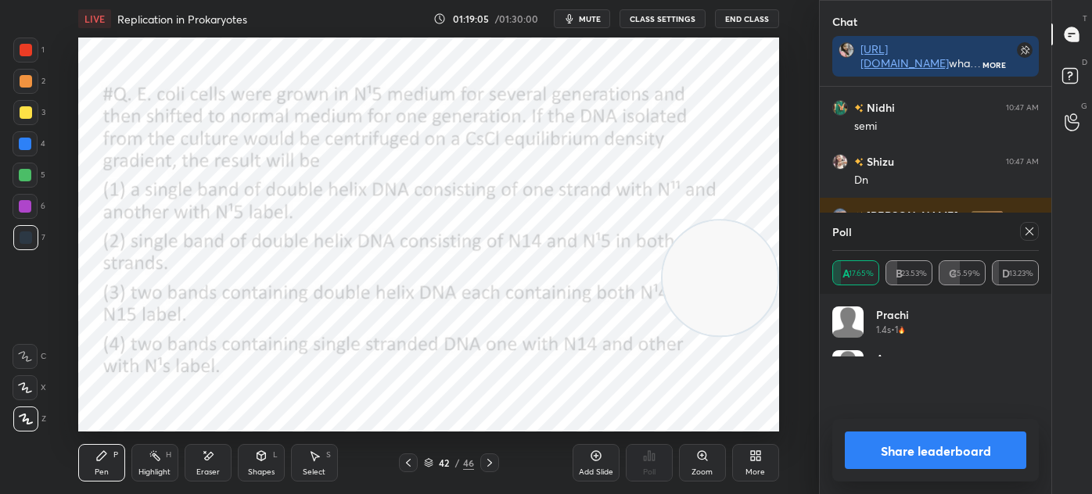
click at [1026, 237] on icon at bounding box center [1029, 231] width 13 height 13
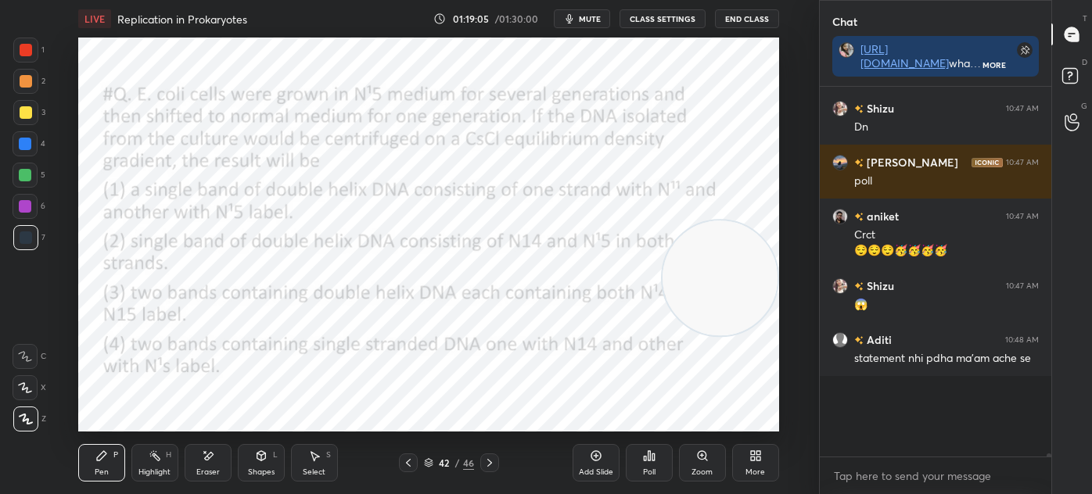
scroll to position [33973, 0]
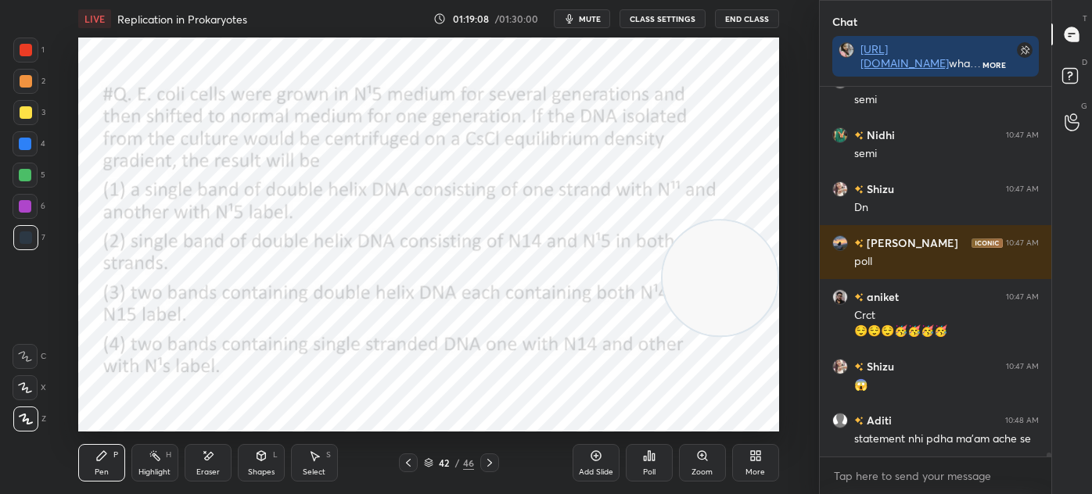
click at [27, 57] on div at bounding box center [25, 50] width 25 height 25
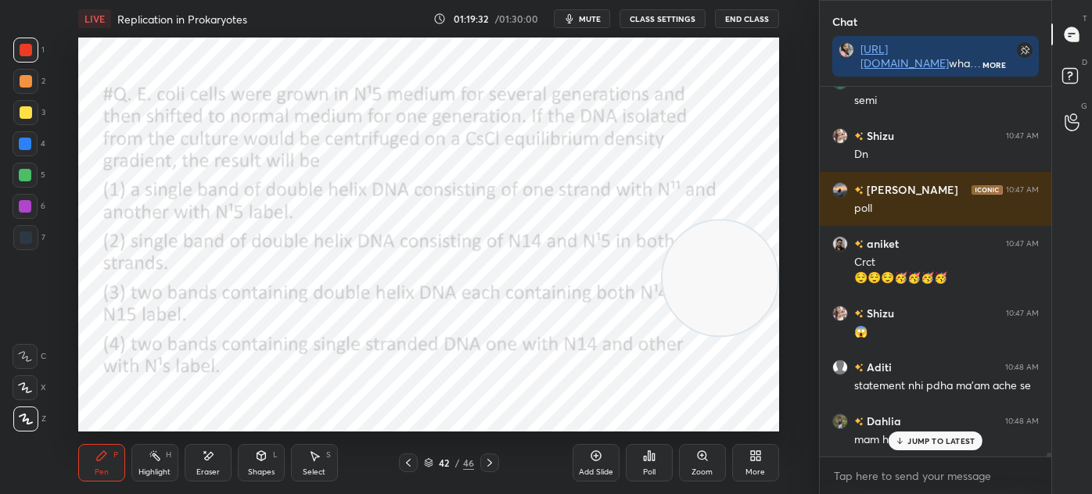
click at [898, 440] on icon at bounding box center [899, 440] width 10 height 9
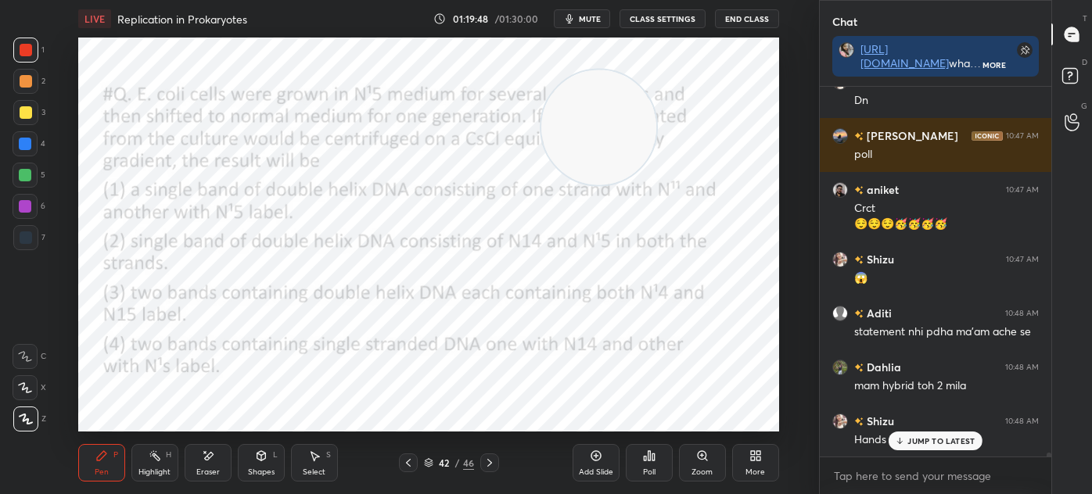
scroll to position [34080, 0]
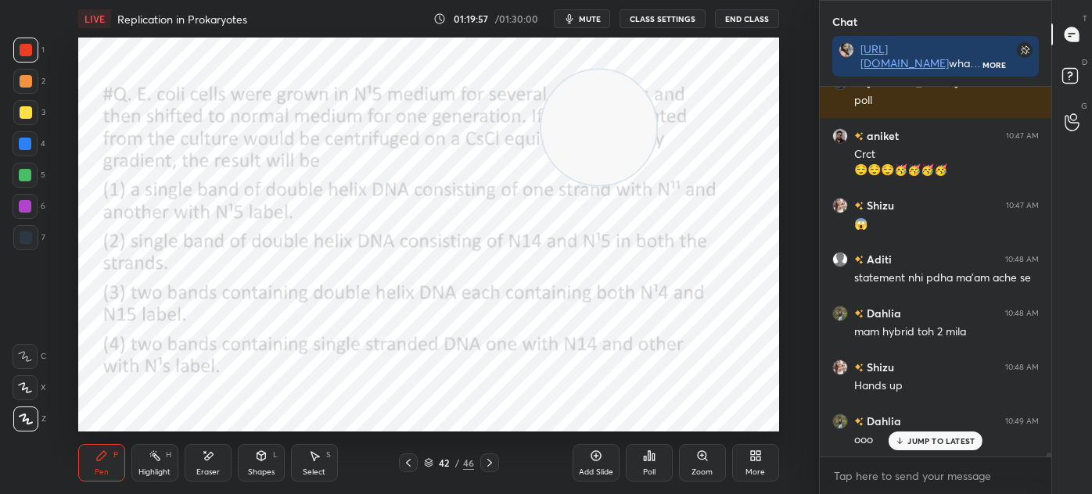
click at [339, 453] on div "42 / 46" at bounding box center [448, 462] width 247 height 19
click at [313, 471] on div "Select" at bounding box center [314, 472] width 23 height 8
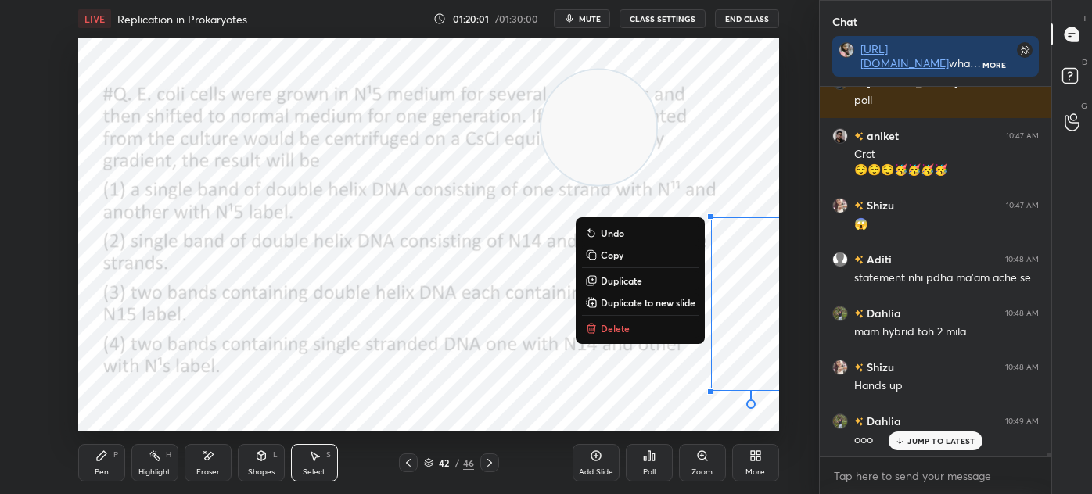
click at [619, 332] on p "Delete" at bounding box center [614, 328] width 29 height 13
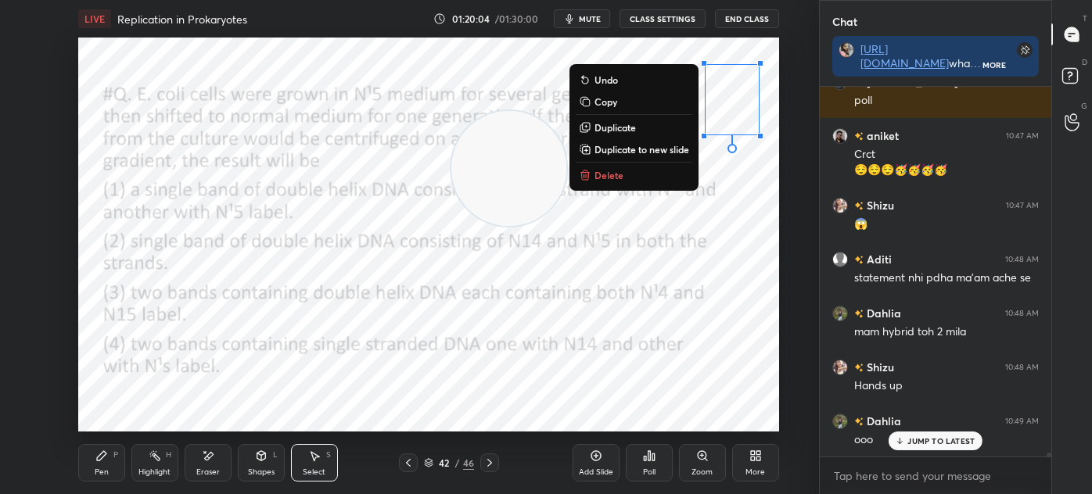
click at [642, 175] on button "Delete" at bounding box center [633, 175] width 117 height 19
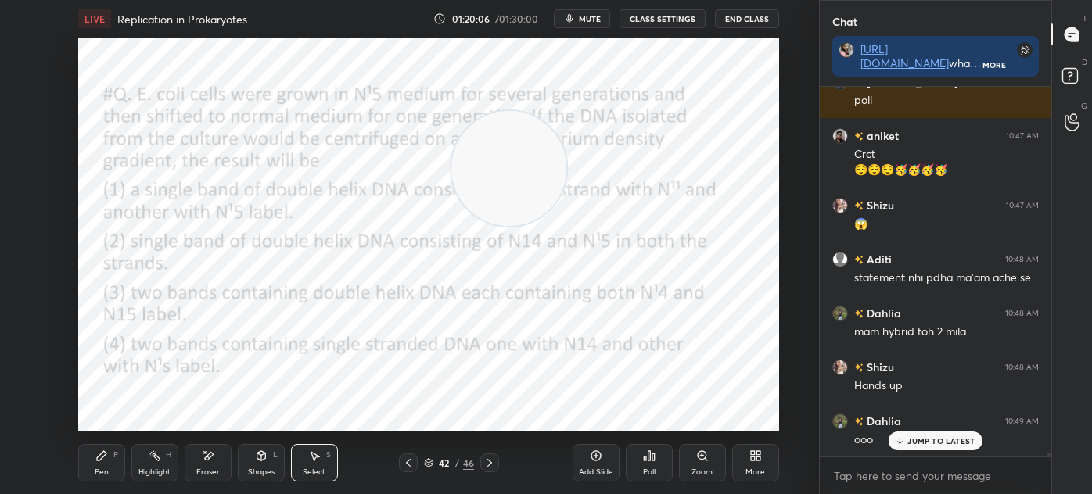
click at [429, 461] on icon at bounding box center [428, 462] width 9 height 9
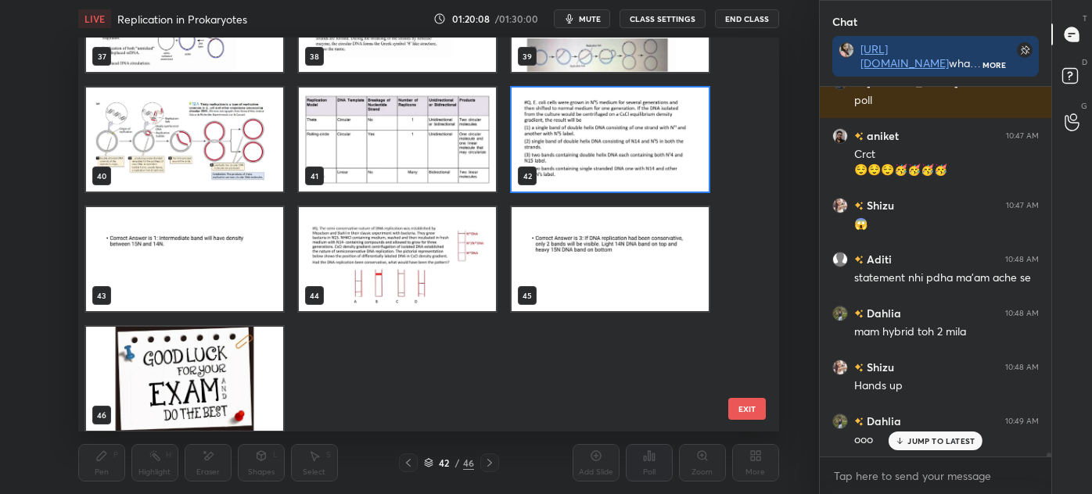
scroll to position [1518, 0]
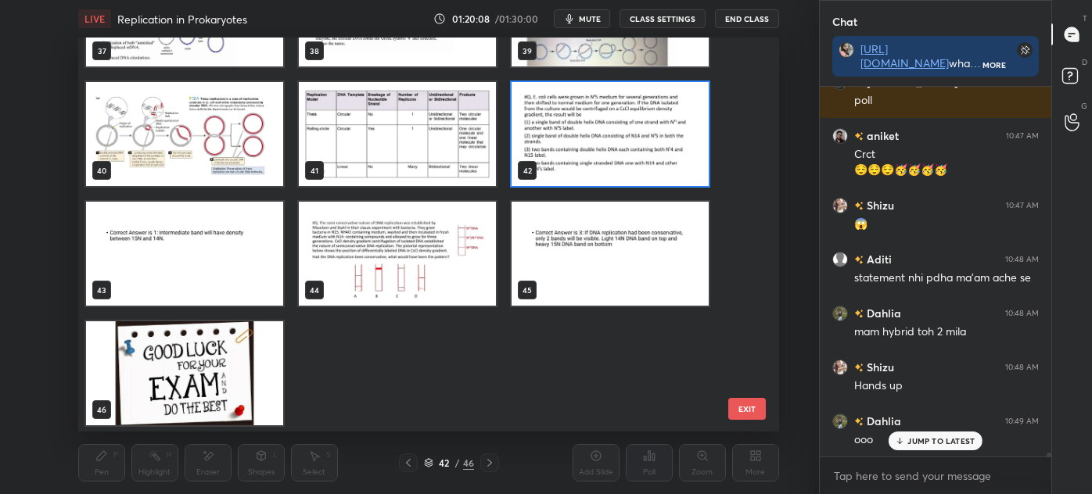
click at [419, 278] on img "grid" at bounding box center [397, 254] width 197 height 104
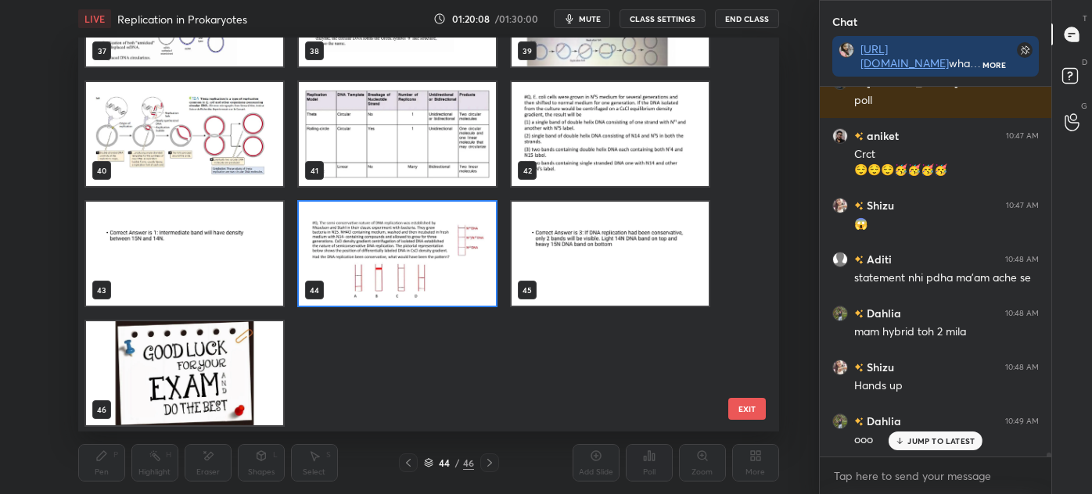
click at [419, 275] on img "grid" at bounding box center [397, 254] width 197 height 104
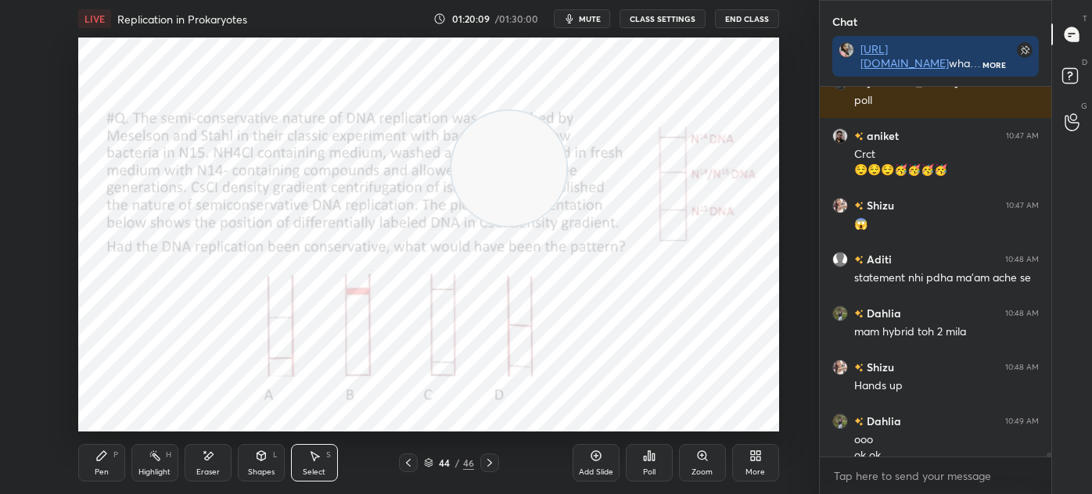
scroll to position [34096, 0]
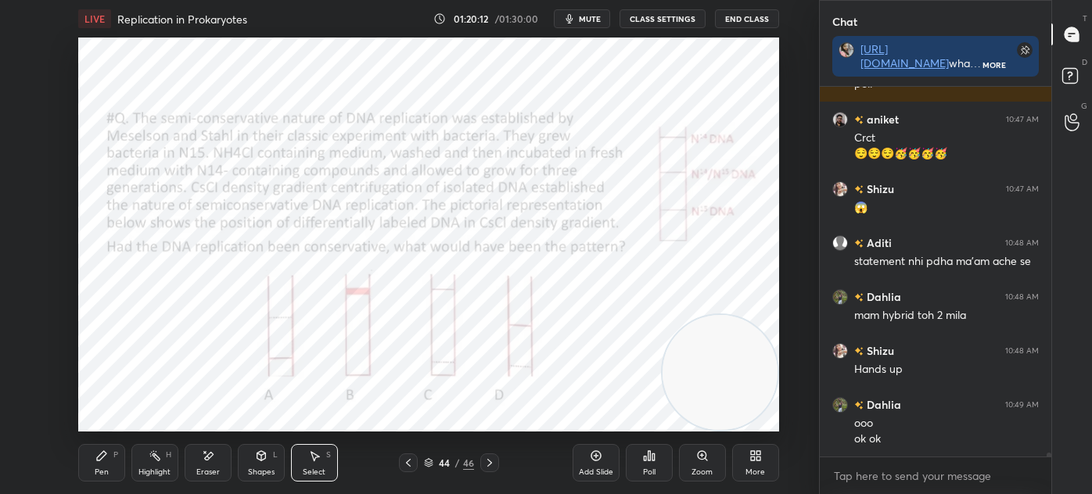
click at [101, 450] on icon at bounding box center [101, 456] width 13 height 13
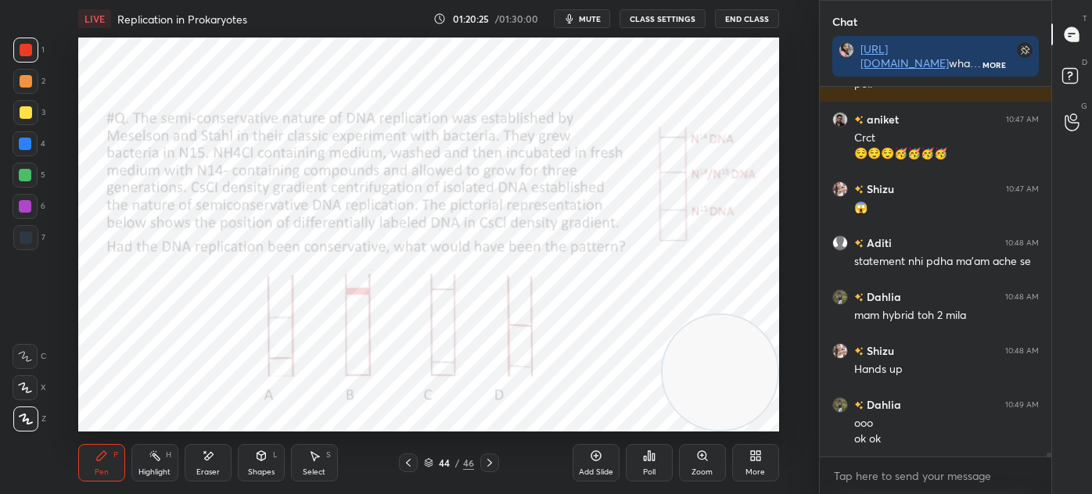
scroll to position [34150, 0]
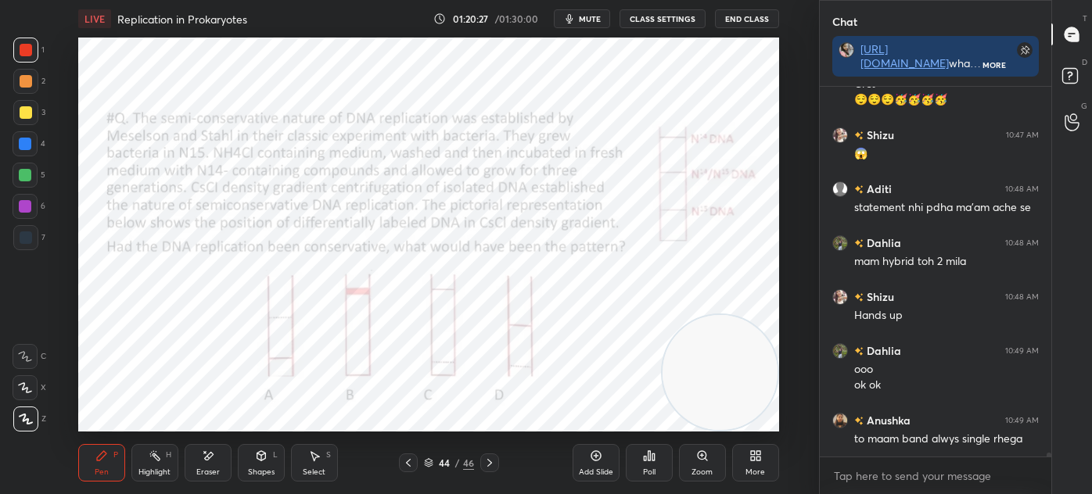
click at [262, 471] on div "Shapes" at bounding box center [261, 472] width 27 height 8
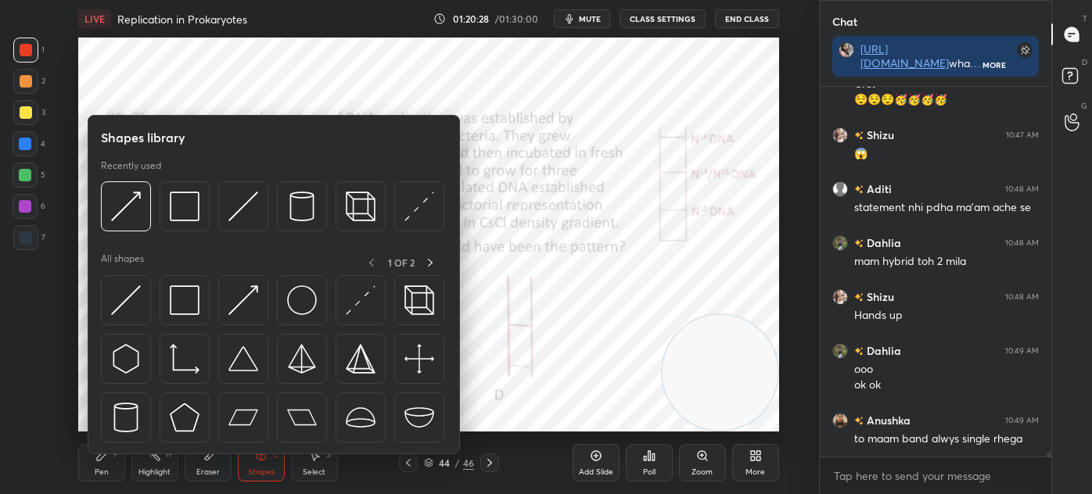
click at [192, 299] on img at bounding box center [185, 300] width 30 height 30
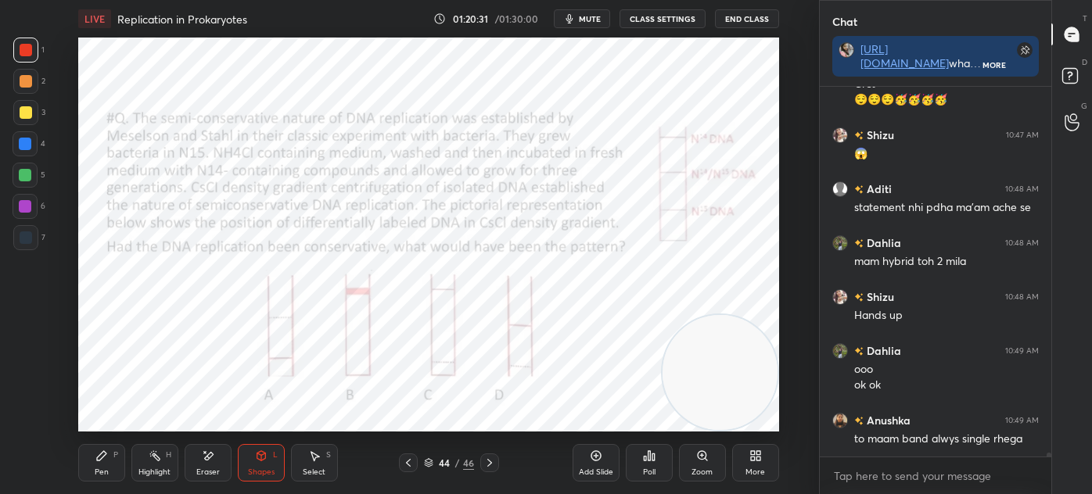
click at [106, 450] on icon at bounding box center [101, 456] width 13 height 13
click at [410, 461] on icon at bounding box center [408, 463] width 13 height 13
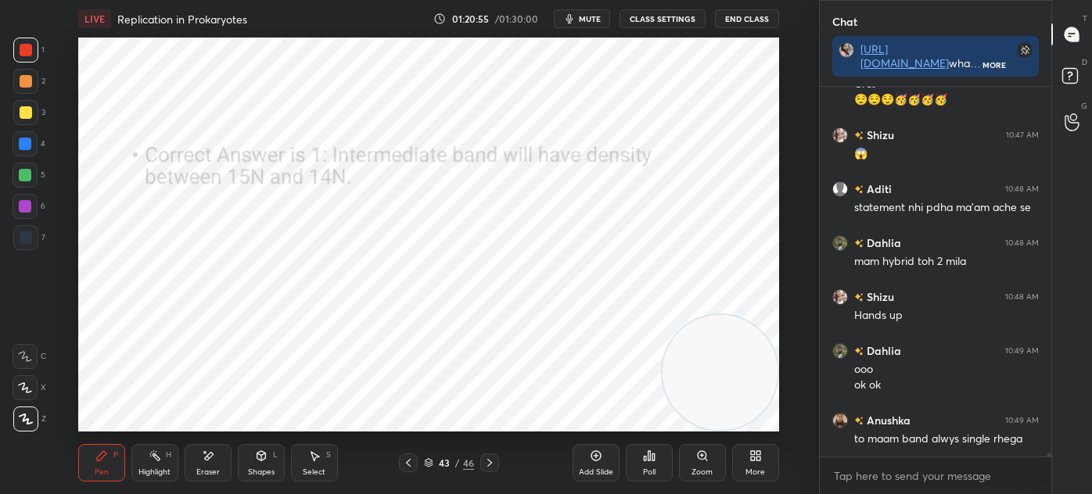
scroll to position [34203, 0]
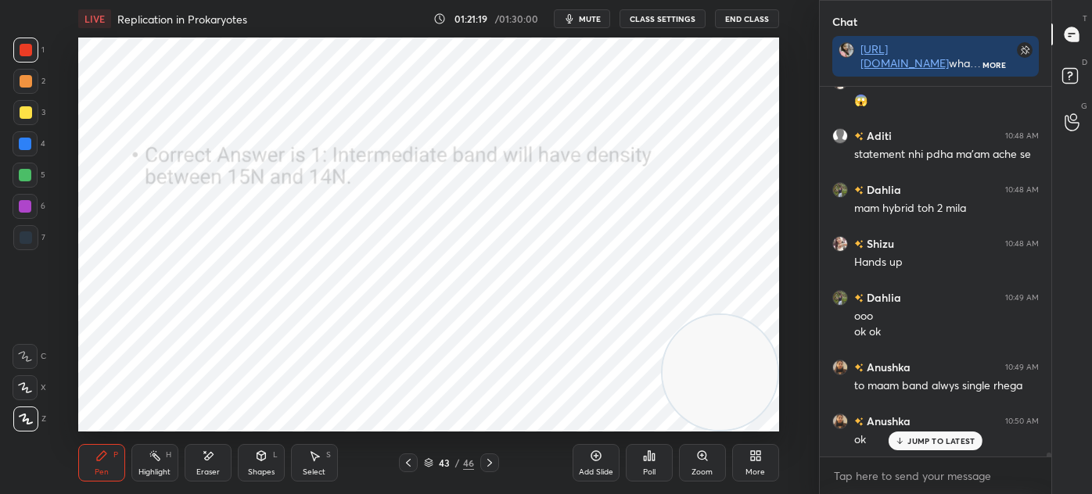
click at [15, 242] on div at bounding box center [25, 237] width 25 height 25
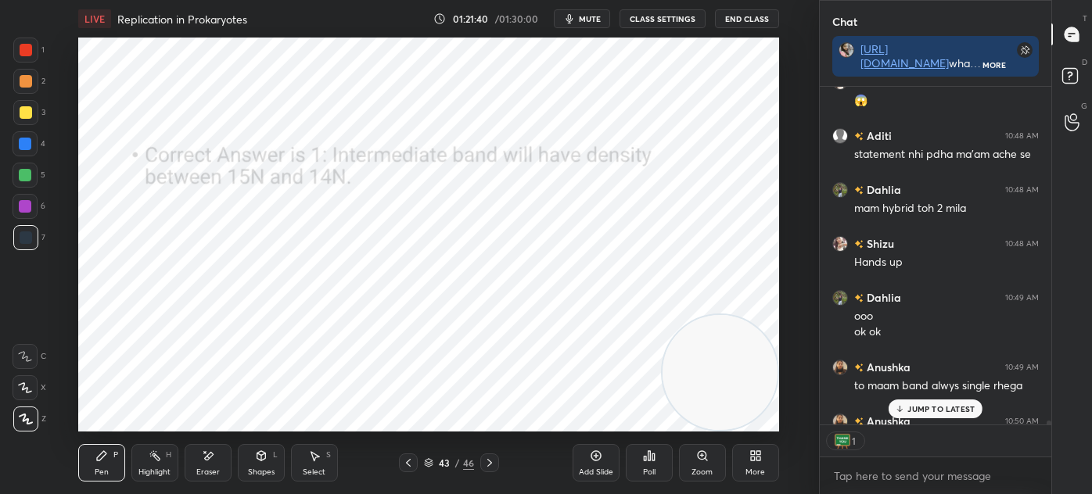
scroll to position [5, 4]
click at [922, 410] on p "JUMP TO LATEST" at bounding box center [940, 408] width 67 height 9
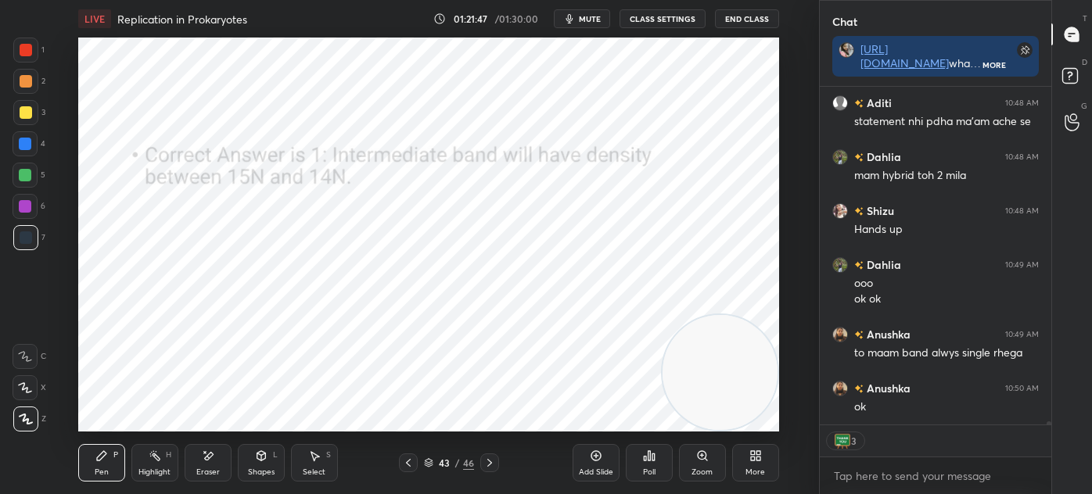
click at [426, 464] on icon at bounding box center [429, 464] width 8 height 2
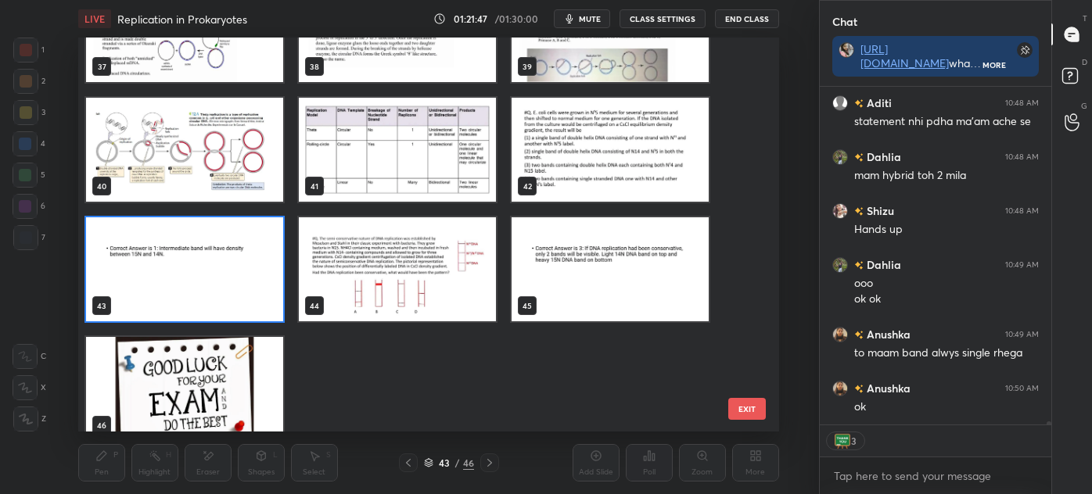
scroll to position [1502, 0]
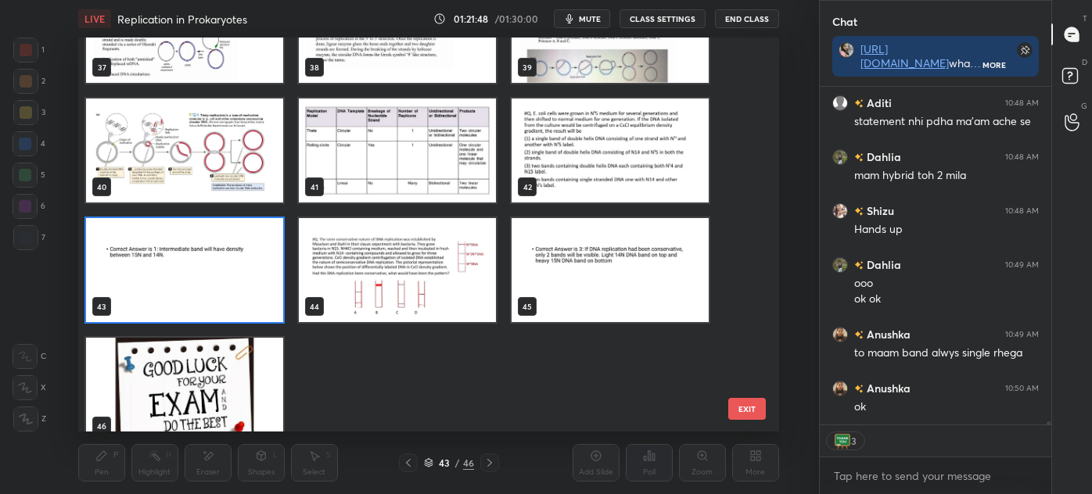
click at [432, 278] on img "grid" at bounding box center [397, 270] width 197 height 104
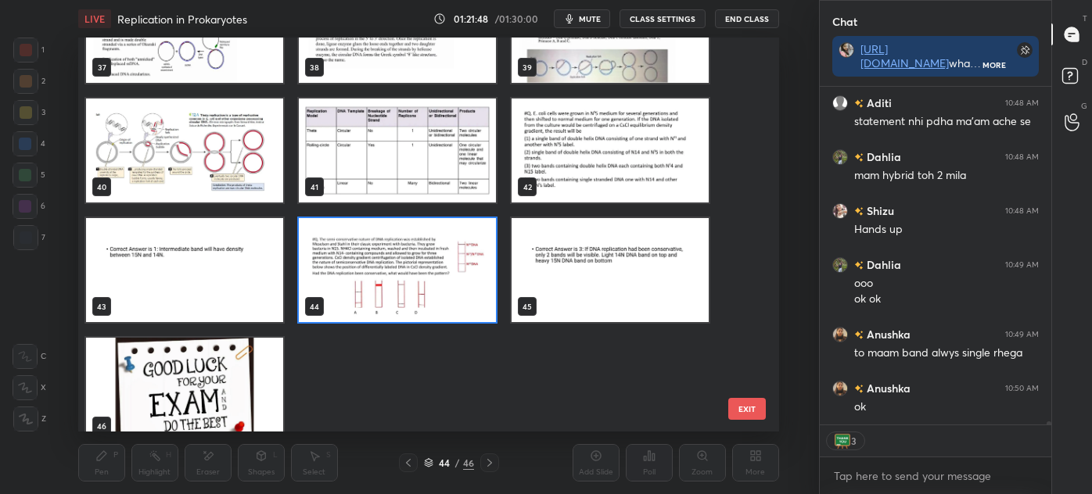
click at [433, 282] on img "grid" at bounding box center [397, 270] width 197 height 104
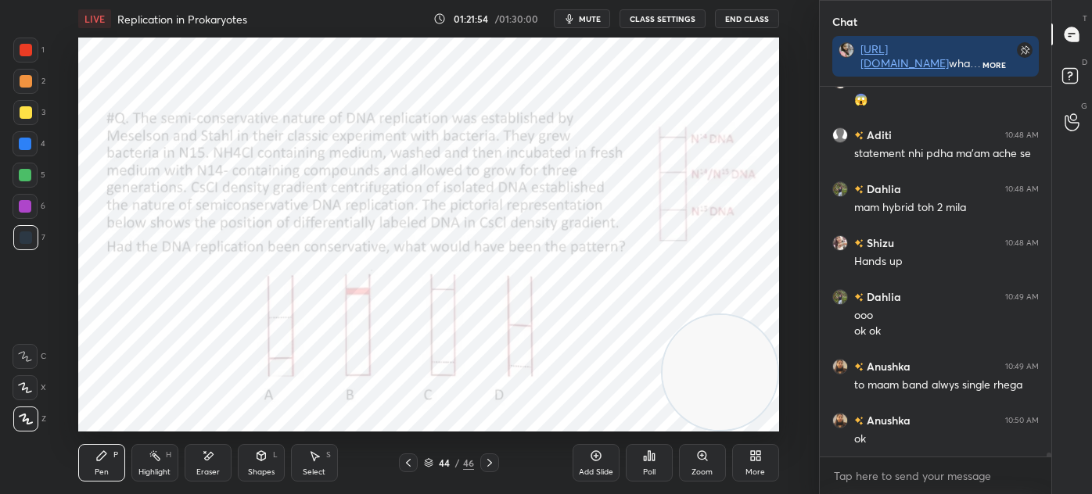
scroll to position [34203, 0]
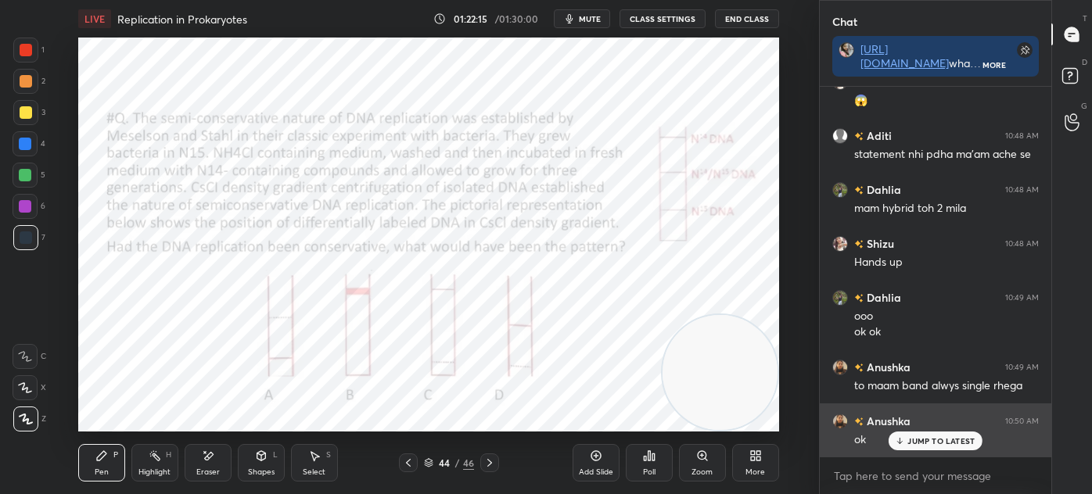
click at [923, 434] on div "JUMP TO LATEST" at bounding box center [935, 441] width 94 height 19
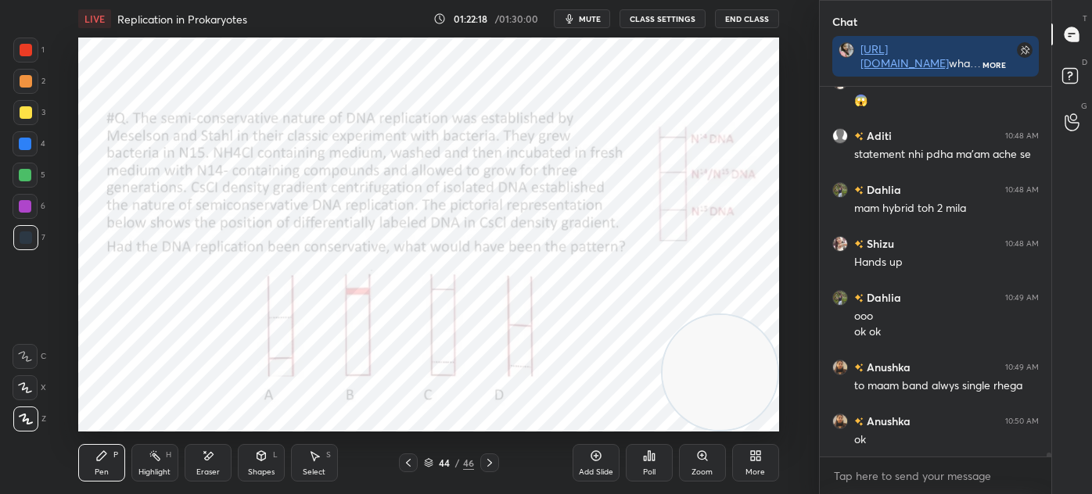
click at [430, 461] on icon at bounding box center [428, 462] width 9 height 9
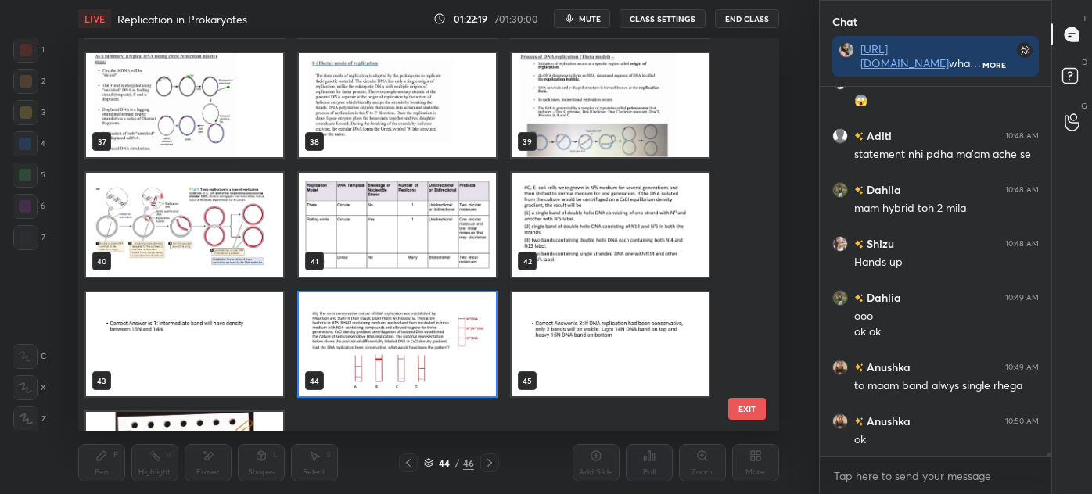
scroll to position [1428, 0]
click at [414, 331] on img "grid" at bounding box center [397, 344] width 197 height 104
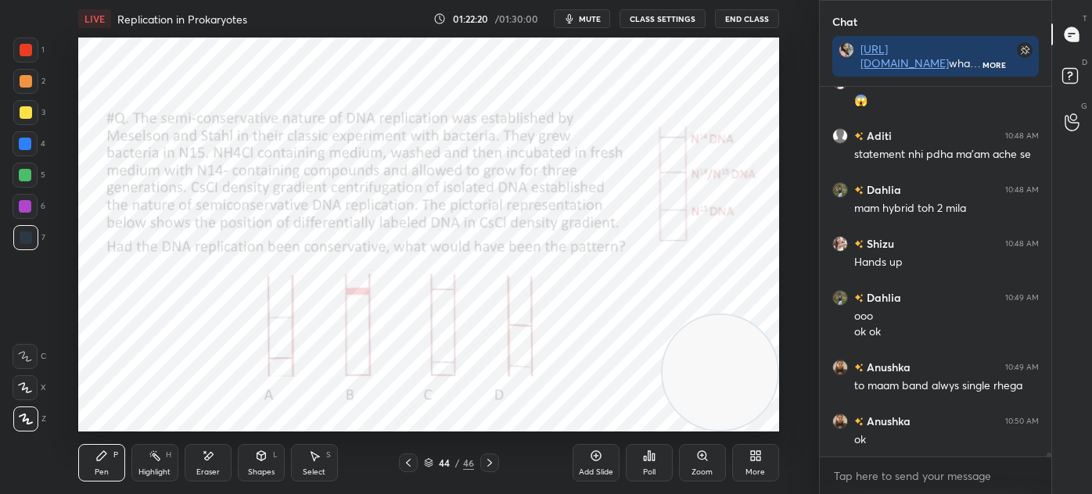
click at [414, 338] on img "grid" at bounding box center [397, 344] width 197 height 104
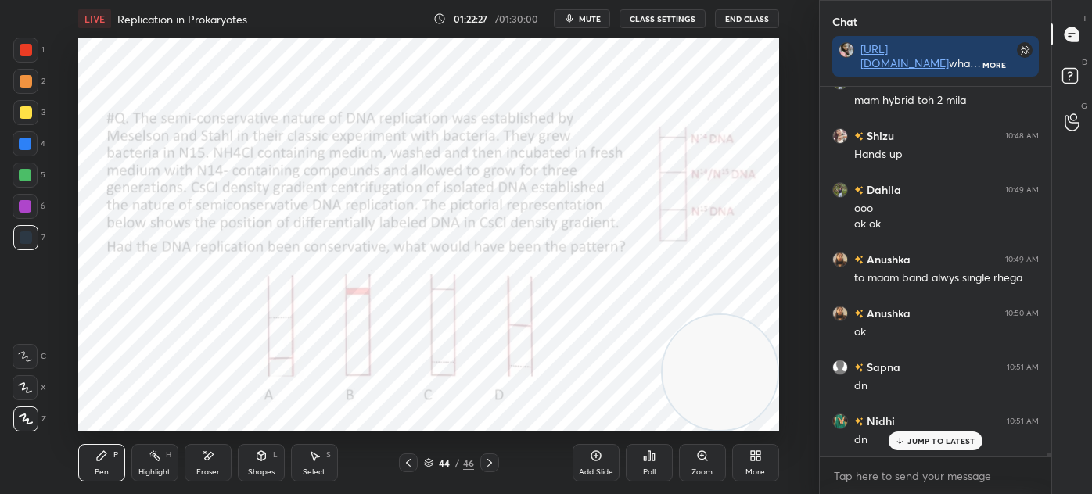
scroll to position [34366, 0]
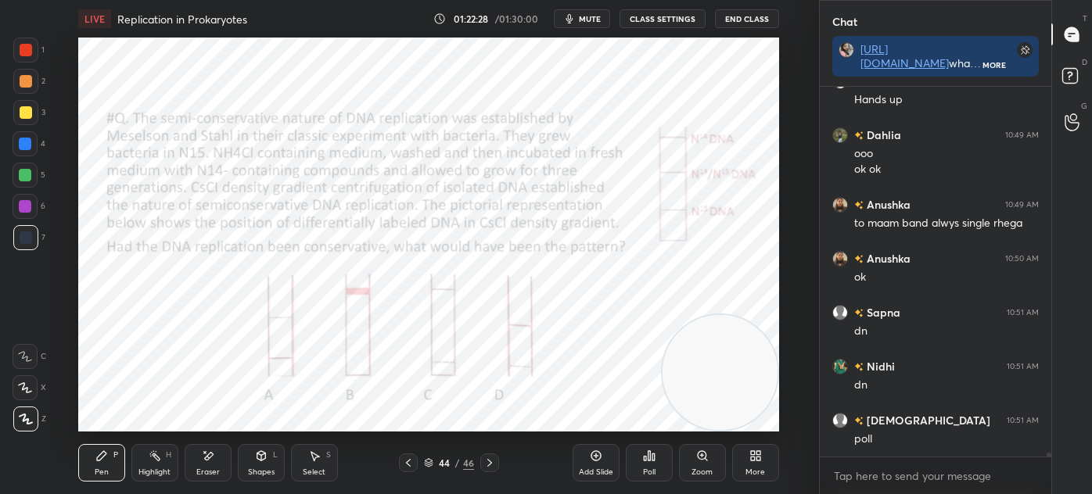
click at [653, 468] on div "Poll" at bounding box center [649, 472] width 13 height 8
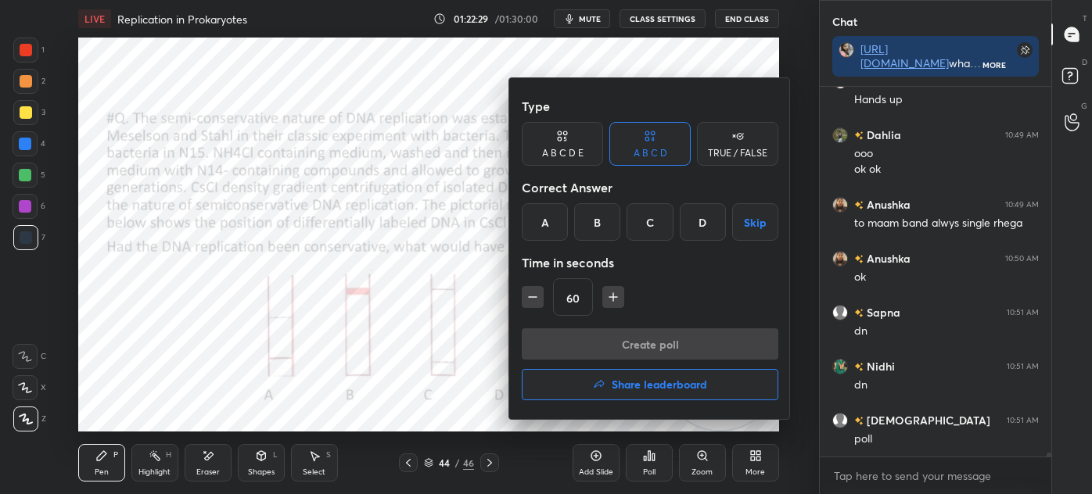
scroll to position [34420, 0]
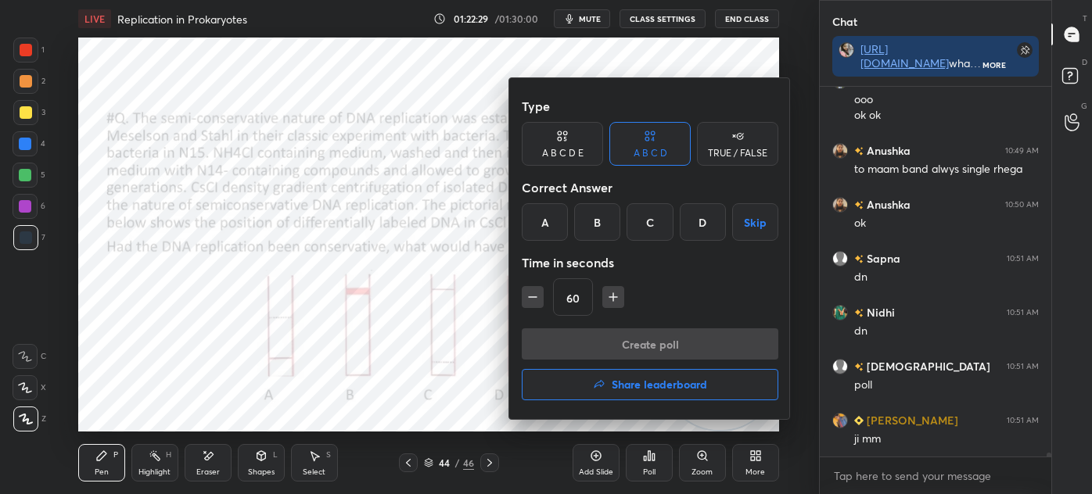
click at [654, 226] on div "C" at bounding box center [649, 222] width 46 height 38
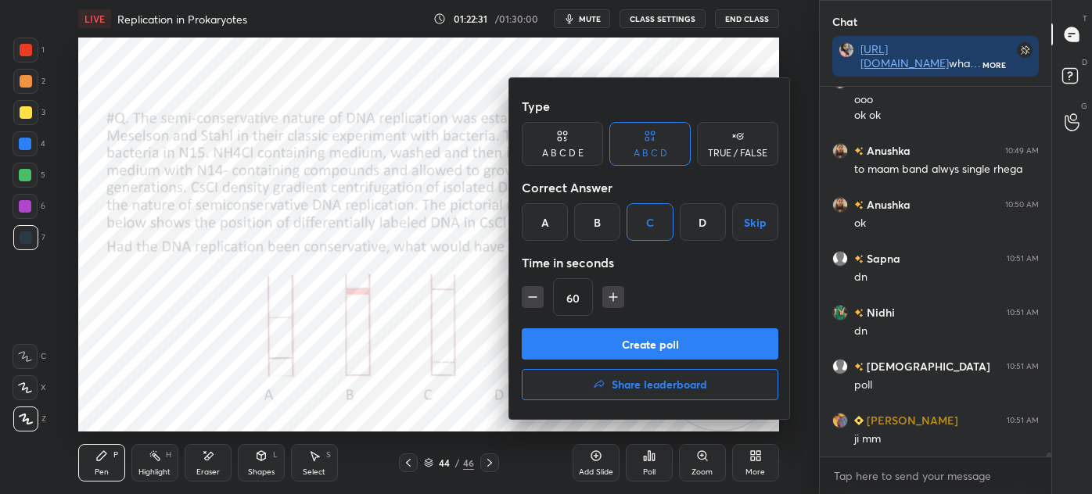
click at [661, 340] on button "Create poll" at bounding box center [650, 343] width 256 height 31
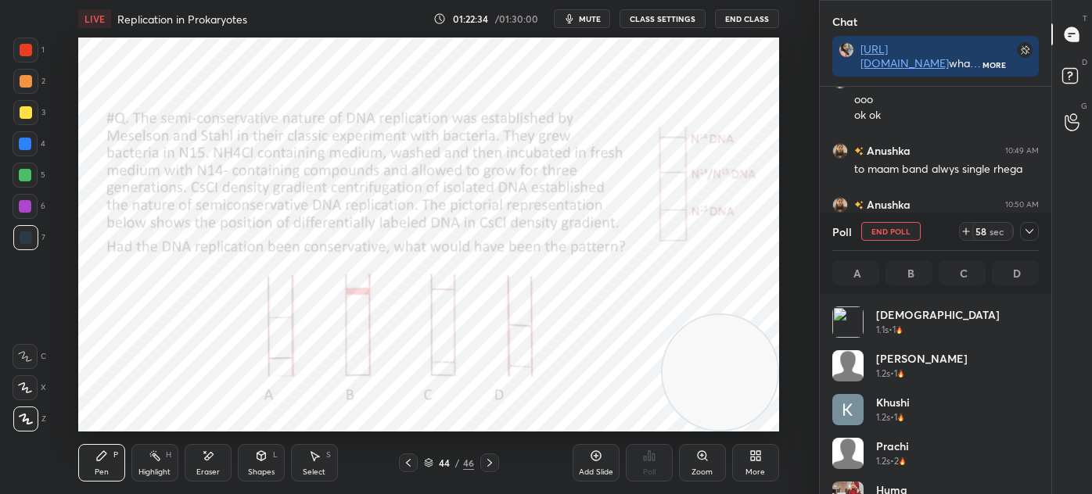
scroll to position [183, 202]
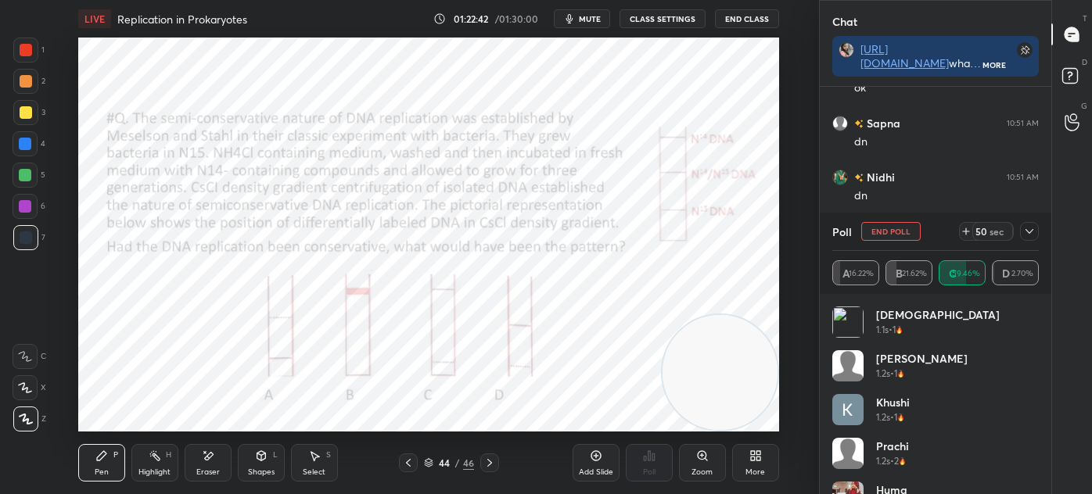
click at [1031, 228] on icon at bounding box center [1029, 231] width 13 height 13
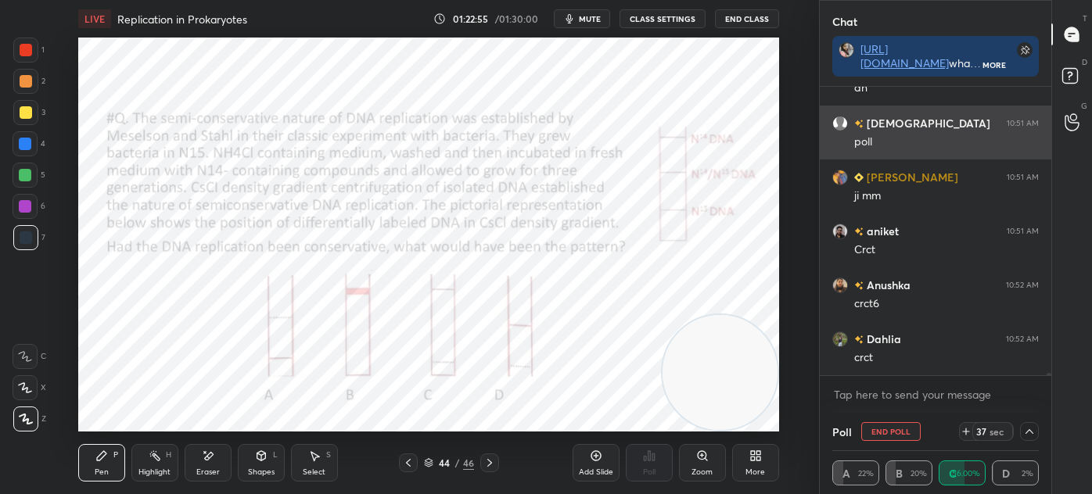
scroll to position [34716, 0]
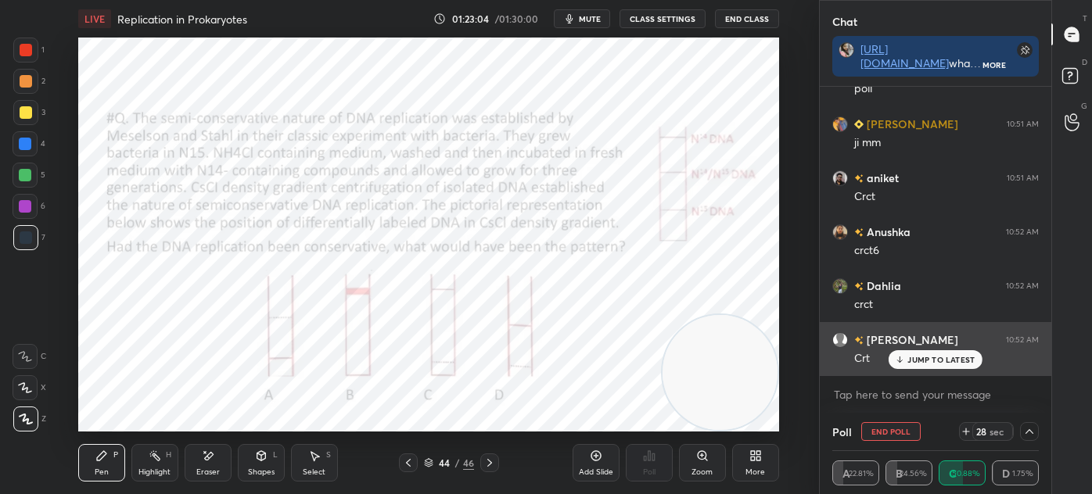
click at [936, 361] on p "JUMP TO LATEST" at bounding box center [940, 359] width 67 height 9
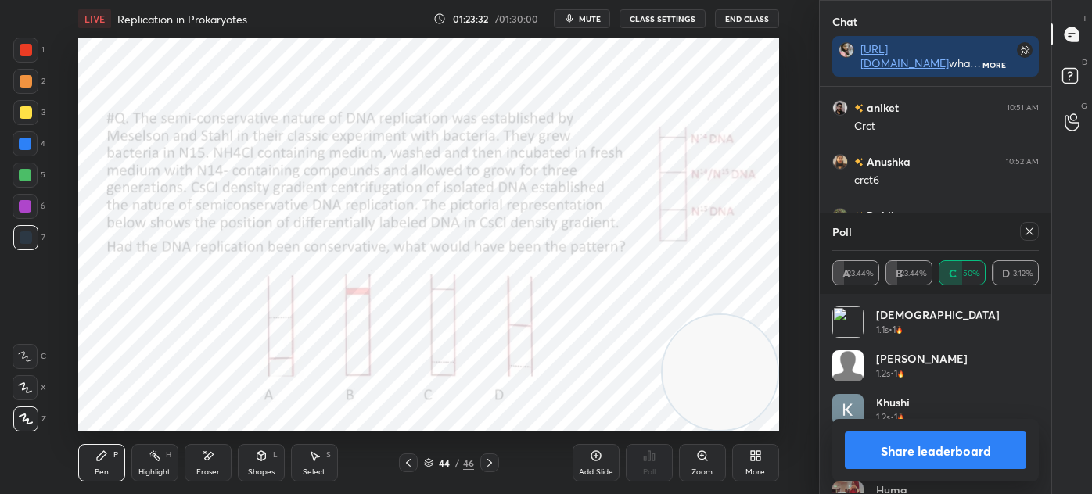
scroll to position [183, 202]
click at [1034, 231] on icon at bounding box center [1029, 231] width 13 height 13
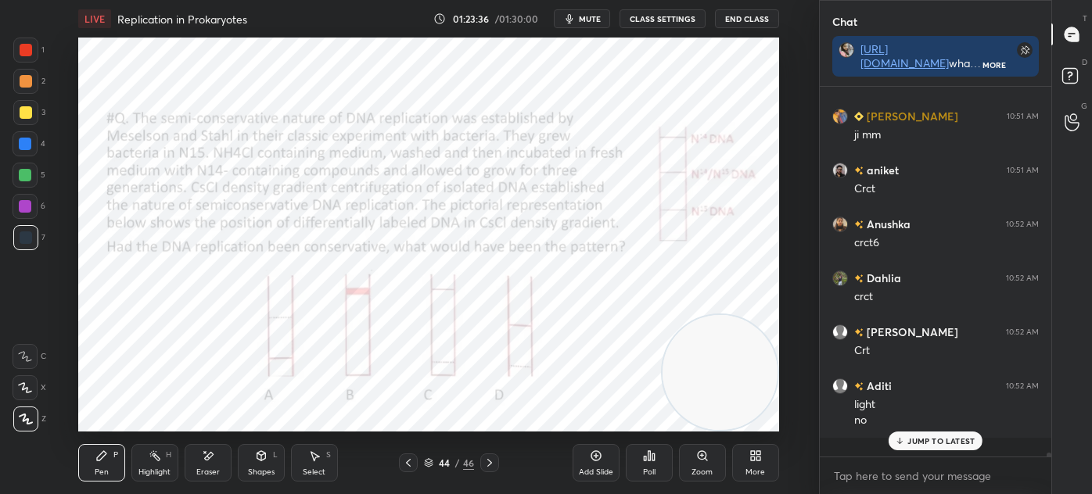
scroll to position [365, 227]
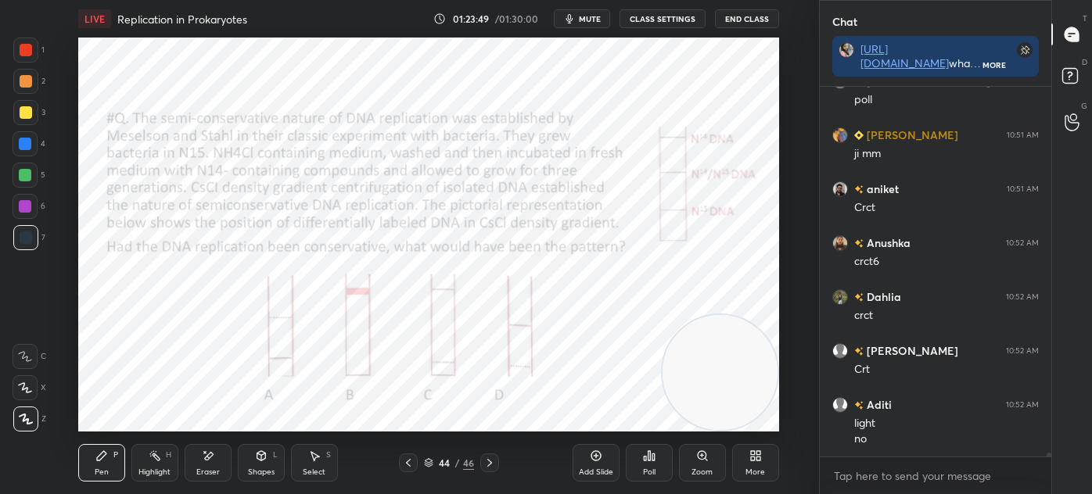
click at [428, 464] on icon at bounding box center [428, 462] width 9 height 9
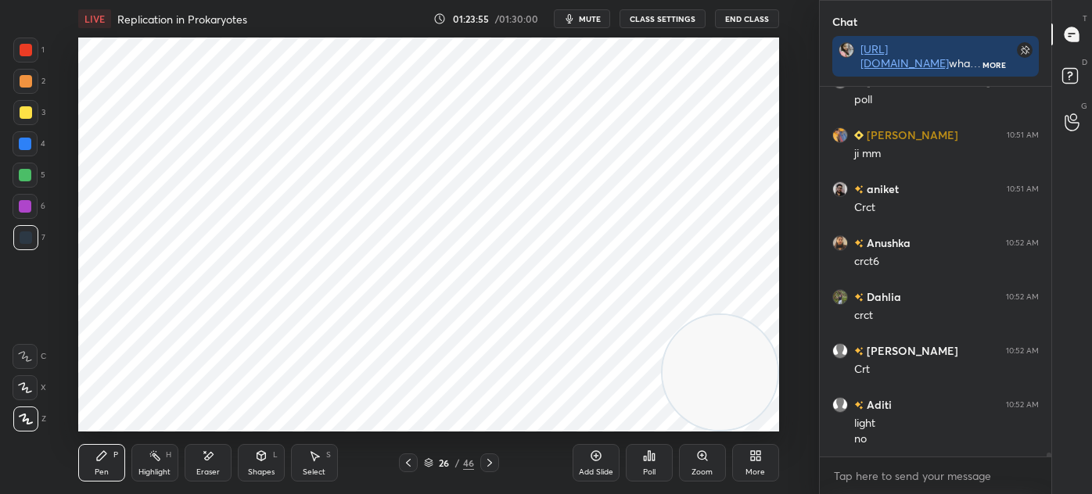
scroll to position [0, 0]
click at [322, 462] on div "Select S" at bounding box center [314, 463] width 47 height 38
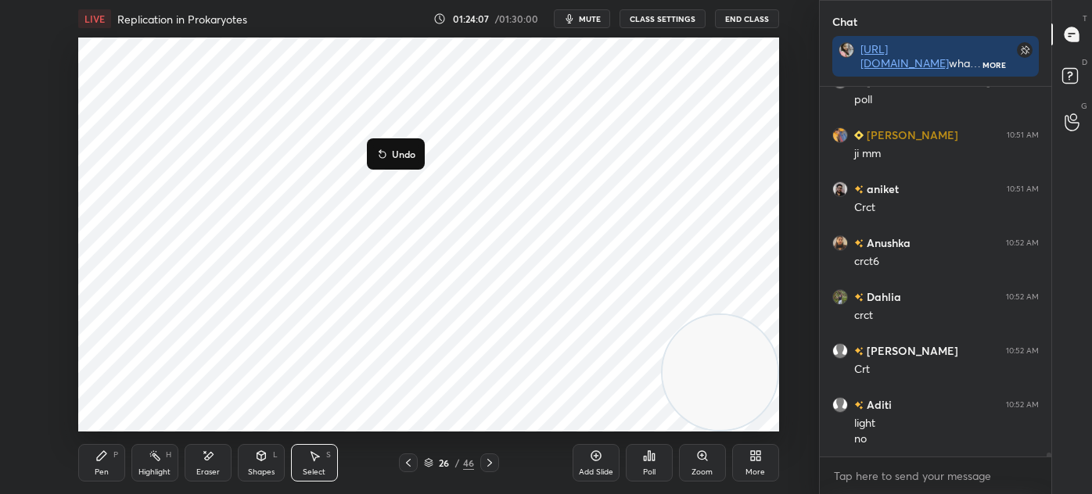
click at [363, 158] on div "1 ° Undo Copy Duplicate Duplicate to new slide Delete" at bounding box center [428, 235] width 701 height 394
click at [317, 157] on div "1 ° Undo Copy Duplicate Duplicate to new slide Delete" at bounding box center [428, 235] width 701 height 394
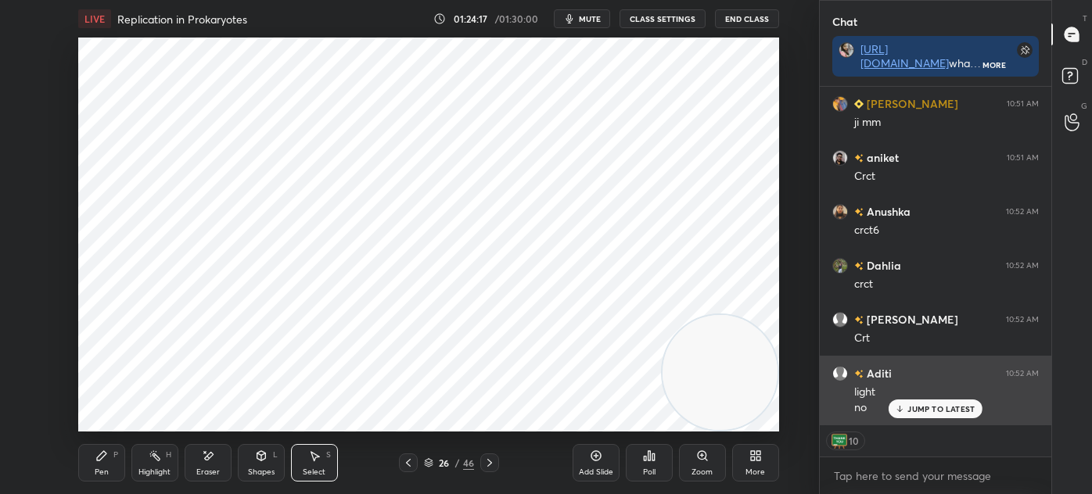
click at [931, 407] on p "JUMP TO LATEST" at bounding box center [940, 408] width 67 height 9
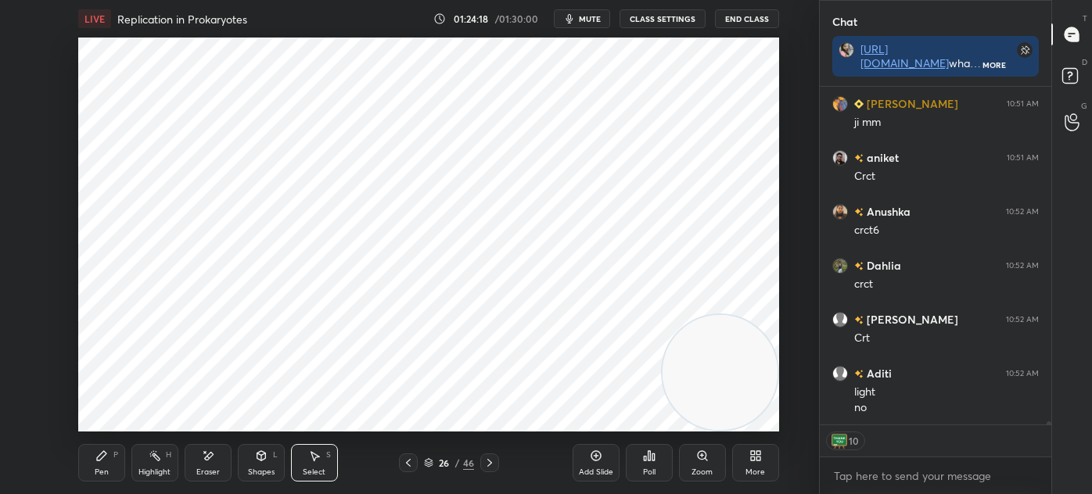
click at [210, 465] on div "Eraser" at bounding box center [208, 463] width 47 height 38
click at [20, 353] on icon at bounding box center [25, 356] width 13 height 13
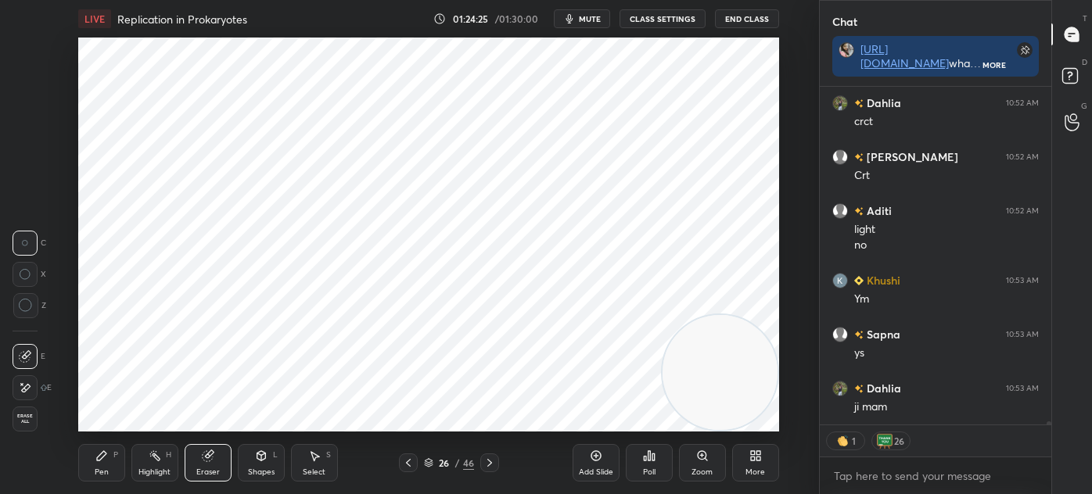
scroll to position [34953, 0]
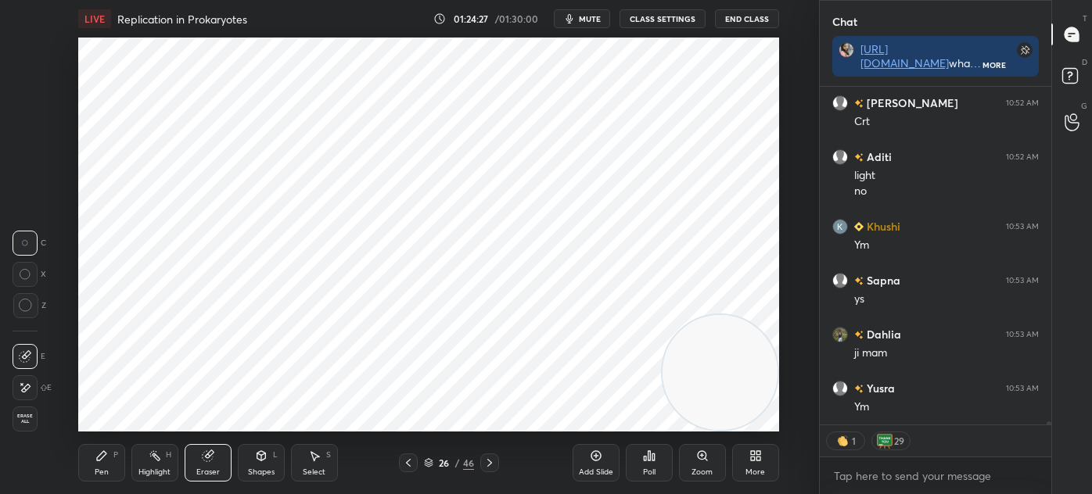
click at [104, 462] on icon at bounding box center [101, 456] width 13 height 13
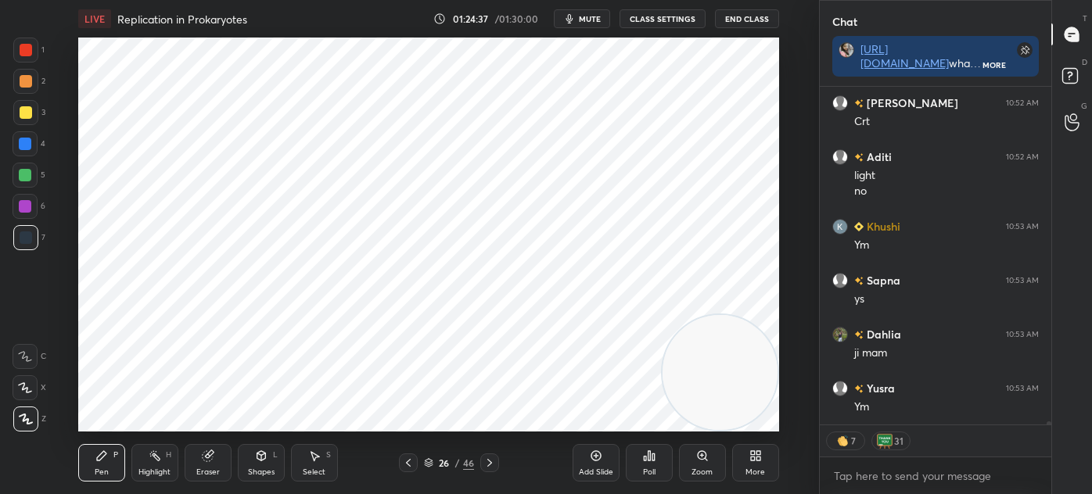
click at [202, 462] on div "Eraser" at bounding box center [208, 463] width 47 height 38
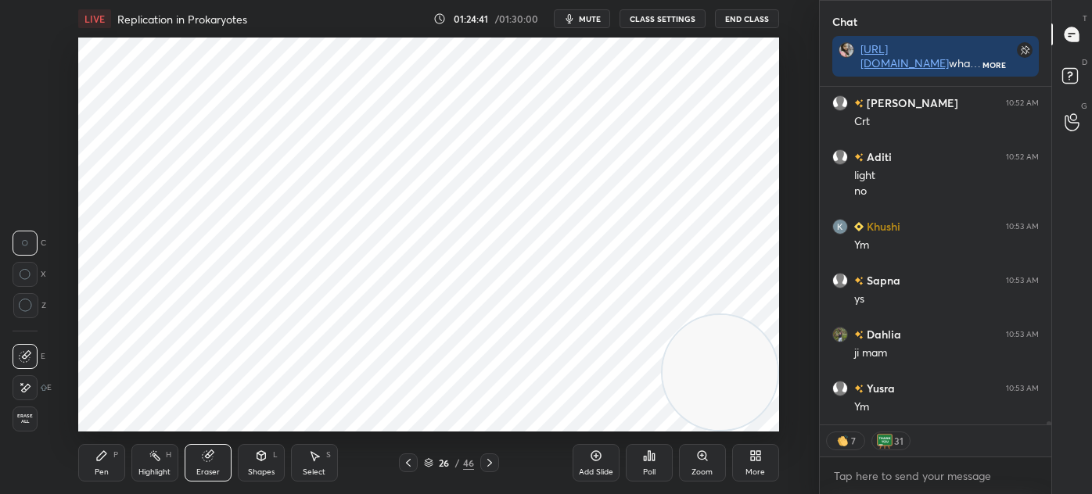
click at [99, 461] on icon at bounding box center [101, 455] width 9 height 9
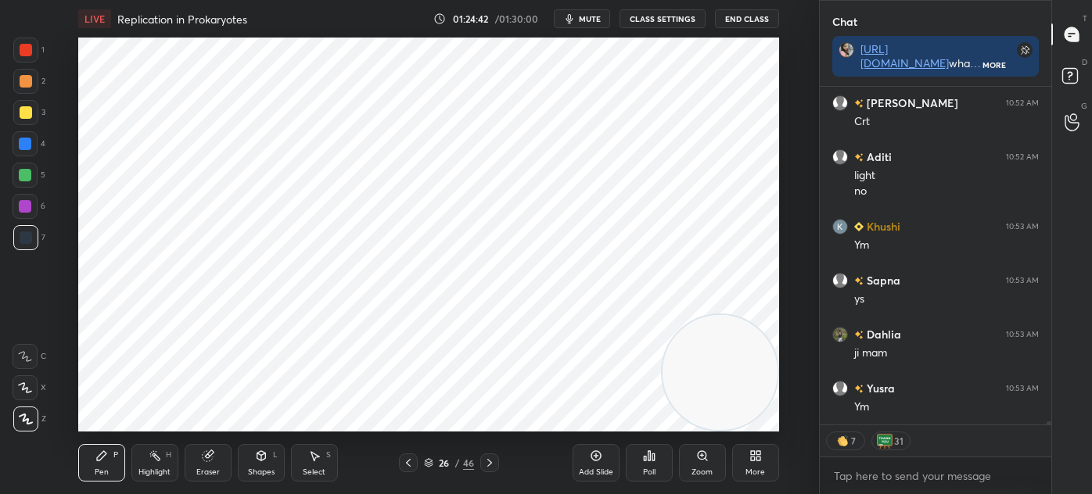
click at [26, 63] on div "1" at bounding box center [28, 53] width 31 height 31
click at [429, 464] on icon at bounding box center [429, 464] width 8 height 2
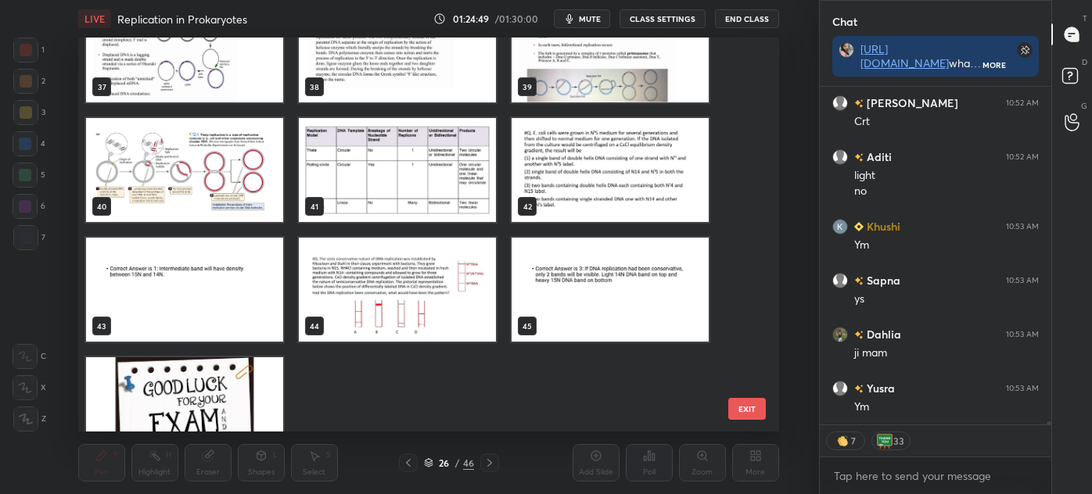
scroll to position [1520, 0]
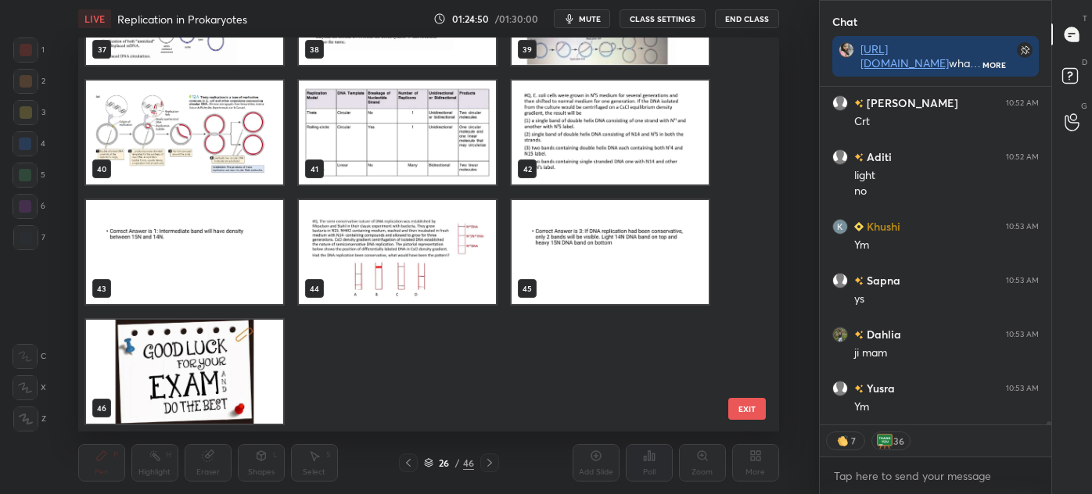
click at [183, 371] on img "grid" at bounding box center [184, 372] width 197 height 104
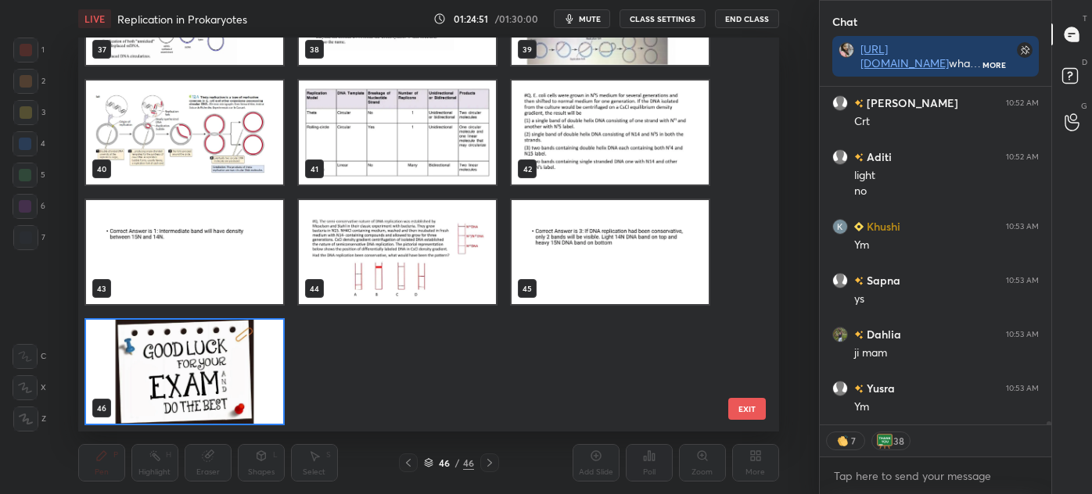
click at [191, 371] on img "grid" at bounding box center [184, 372] width 197 height 104
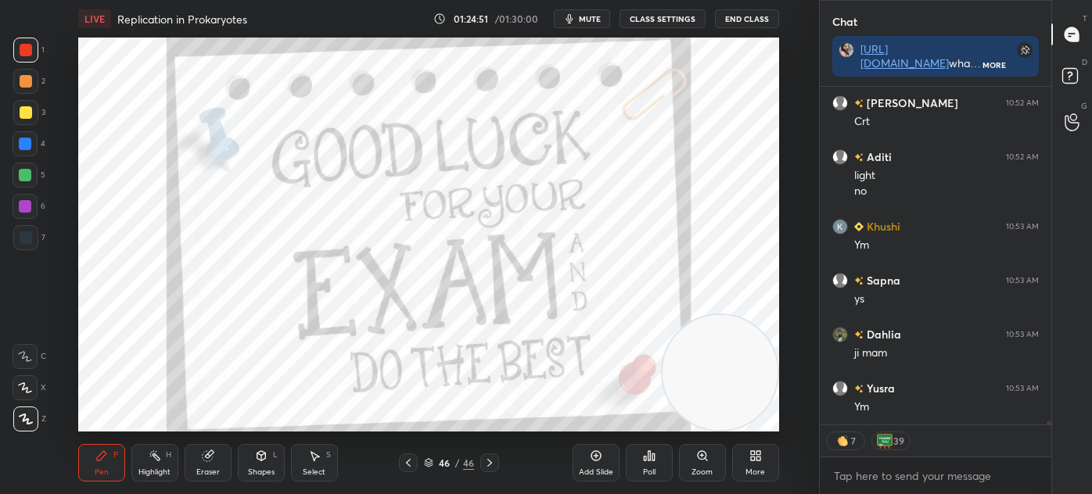
click at [196, 374] on img "grid" at bounding box center [184, 372] width 197 height 104
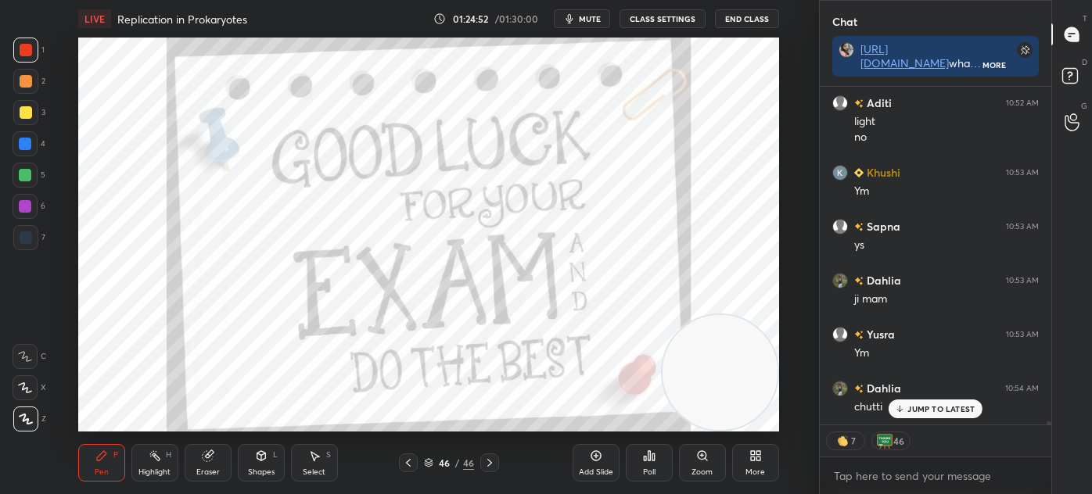
scroll to position [35060, 0]
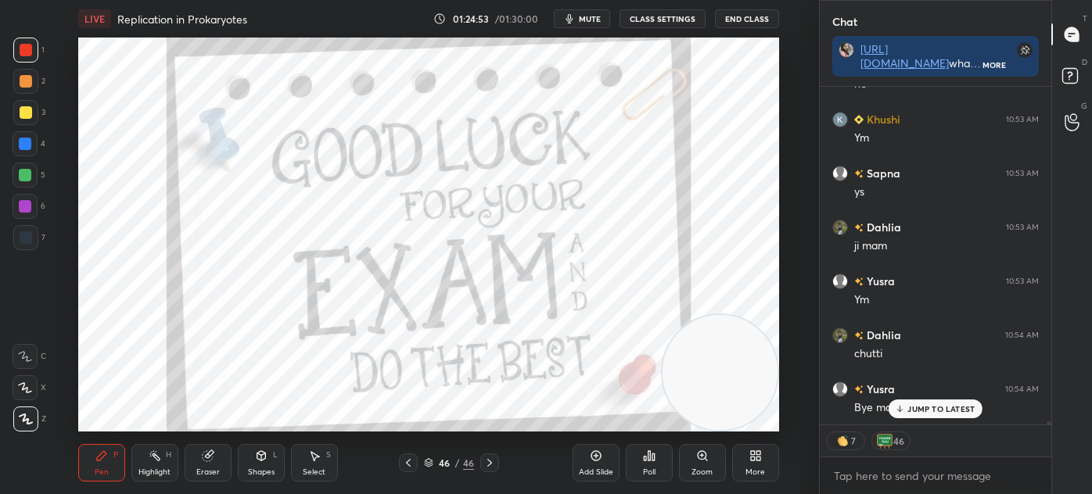
click at [30, 237] on div at bounding box center [26, 237] width 13 height 13
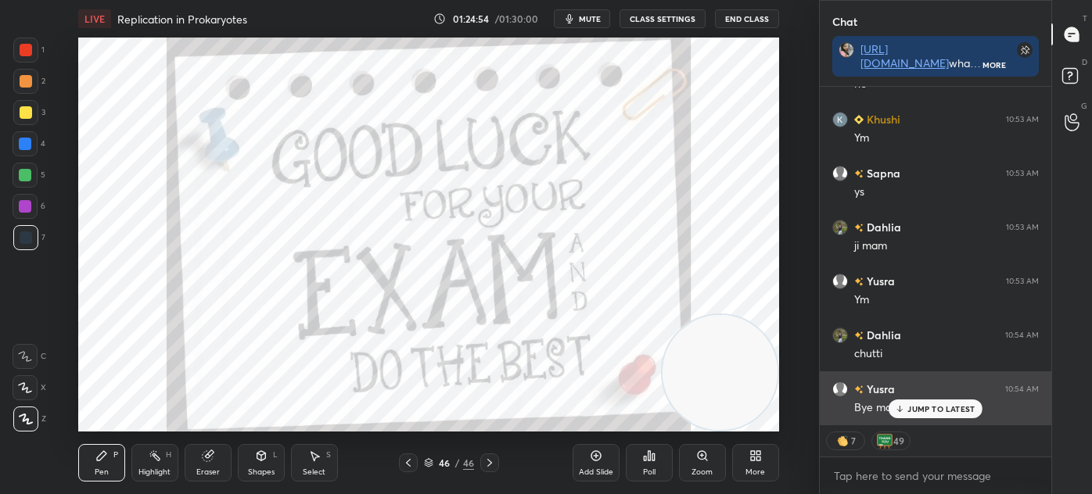
click at [912, 405] on p "JUMP TO LATEST" at bounding box center [940, 408] width 67 height 9
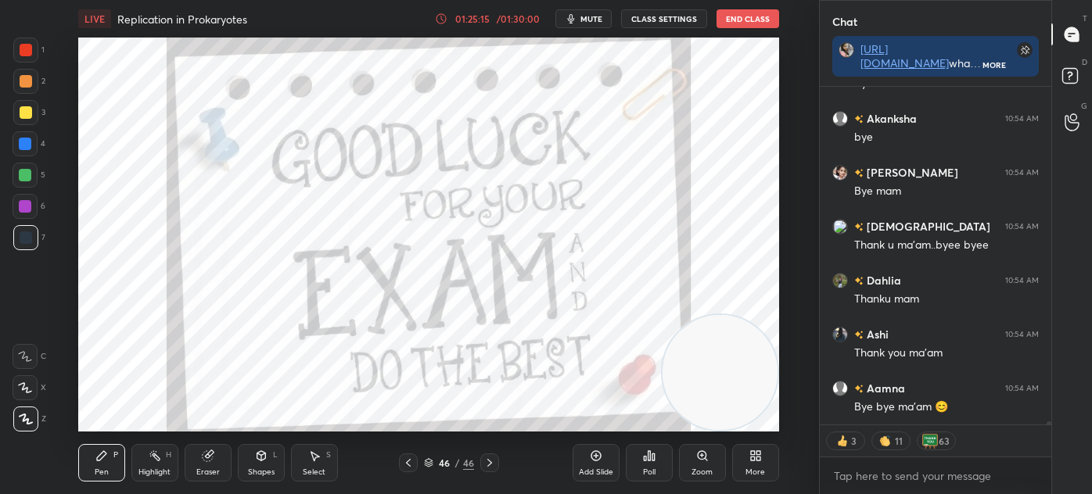
scroll to position [35722, 0]
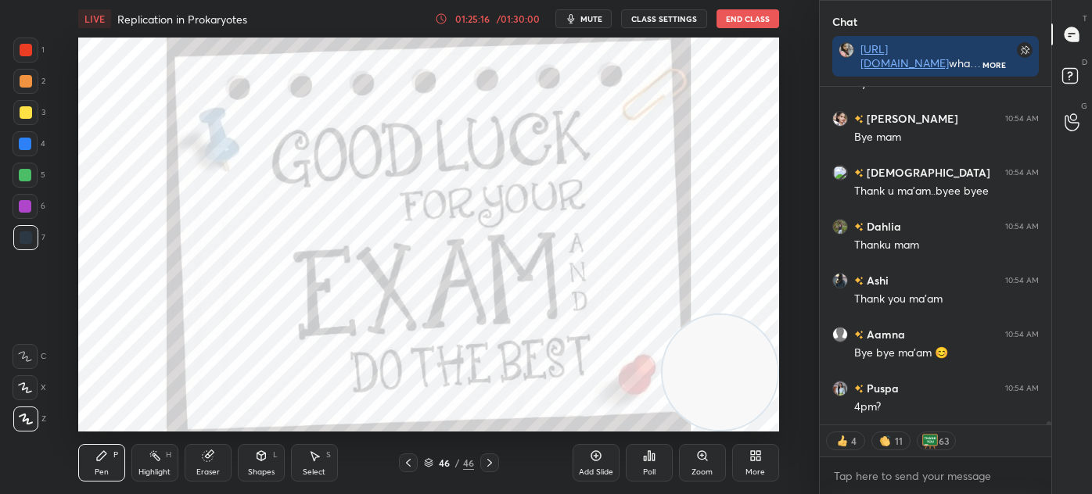
click at [747, 18] on button "End Class" at bounding box center [747, 18] width 63 height 19
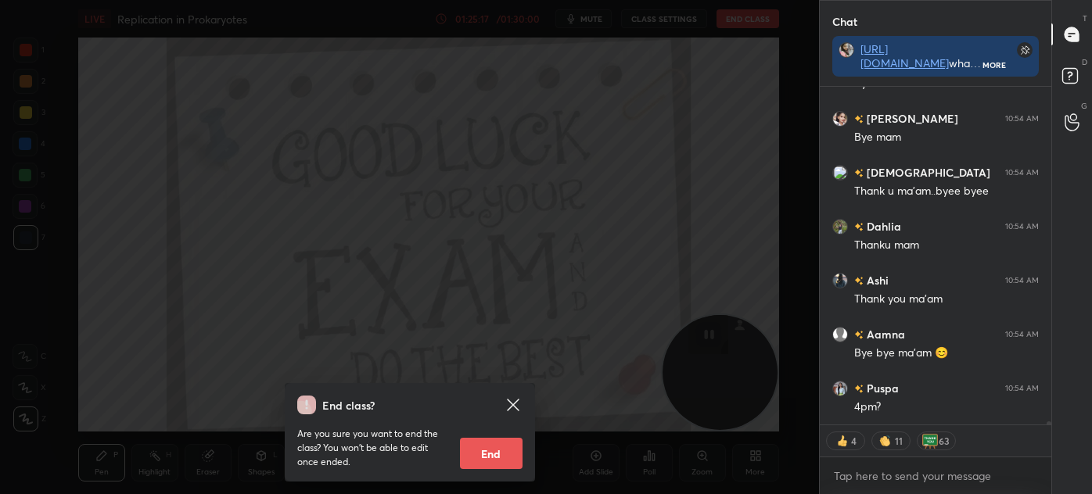
scroll to position [35776, 0]
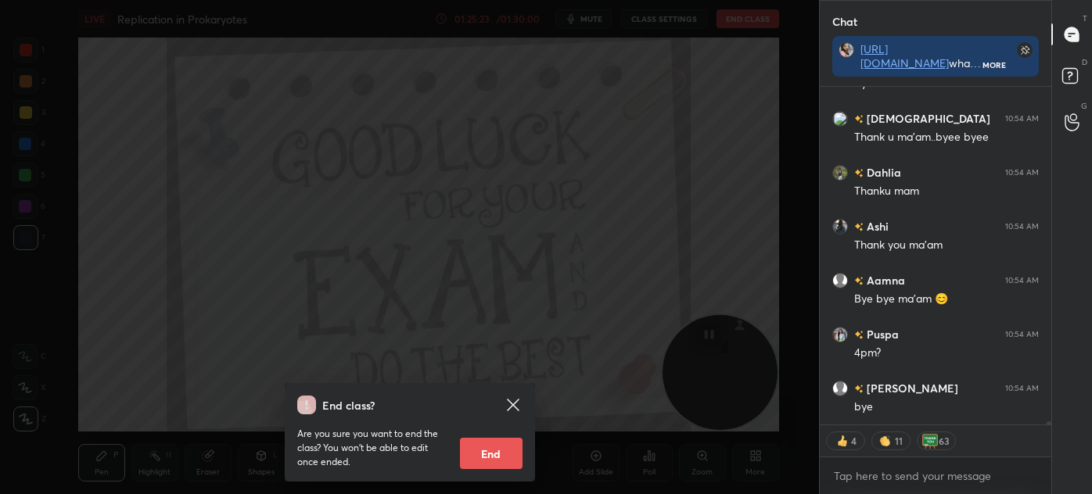
click at [504, 403] on icon at bounding box center [513, 405] width 19 height 19
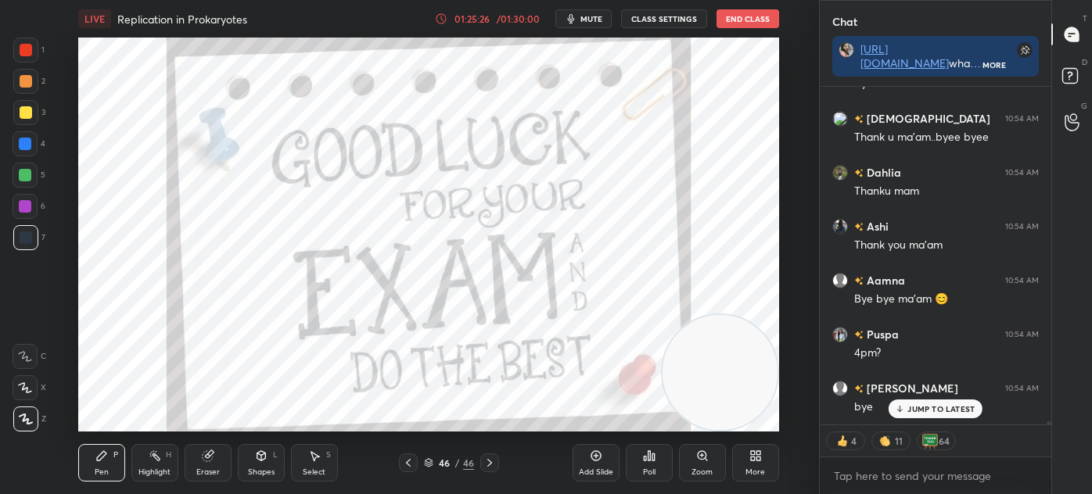
scroll to position [35830, 0]
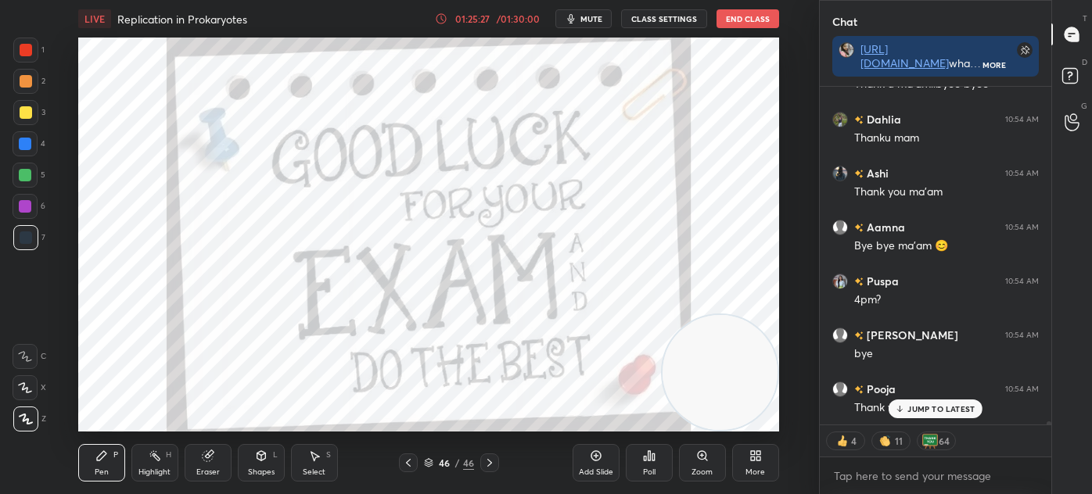
click at [745, 19] on button "End Class" at bounding box center [747, 18] width 63 height 19
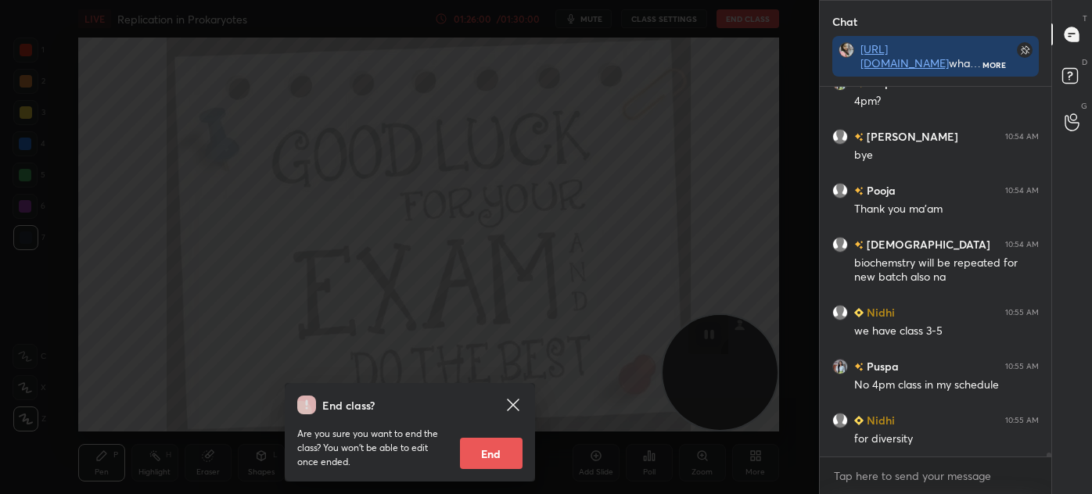
scroll to position [36027, 0]
click at [495, 455] on button "End" at bounding box center [491, 453] width 63 height 31
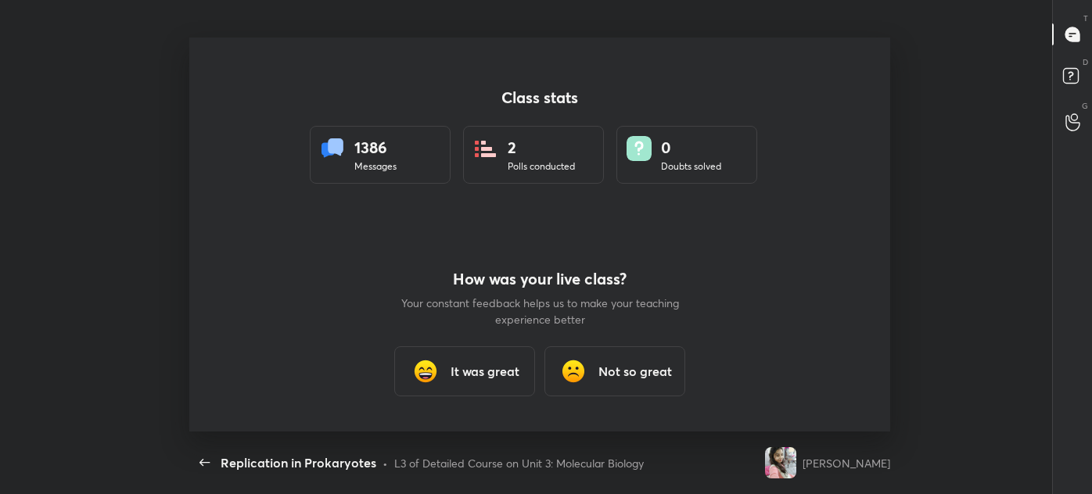
scroll to position [77795, 77110]
click at [500, 381] on div "It was great" at bounding box center [464, 371] width 141 height 50
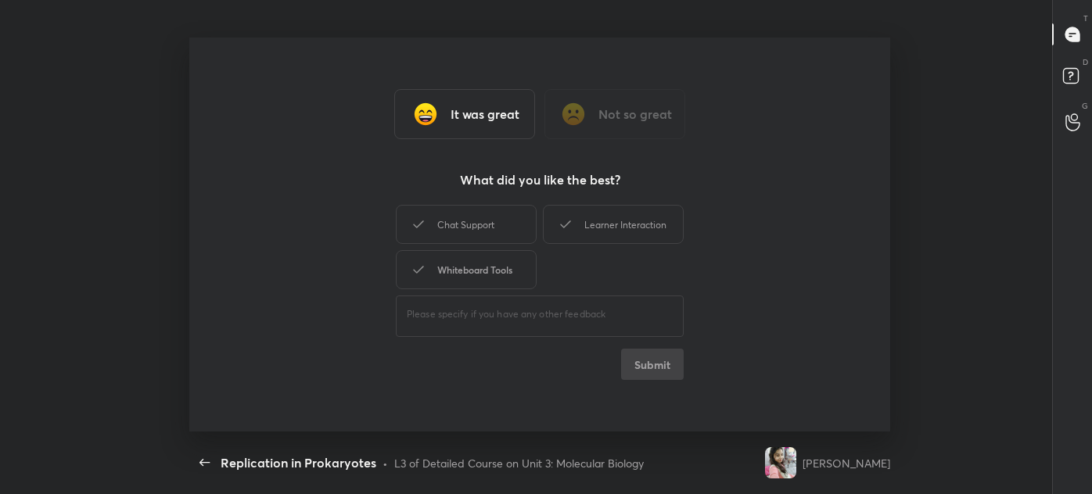
click at [473, 217] on div "Chat Support" at bounding box center [466, 224] width 141 height 39
click at [475, 262] on div "Whiteboard Tools" at bounding box center [466, 269] width 141 height 39
click at [582, 210] on div "Learner Interaction" at bounding box center [613, 224] width 141 height 39
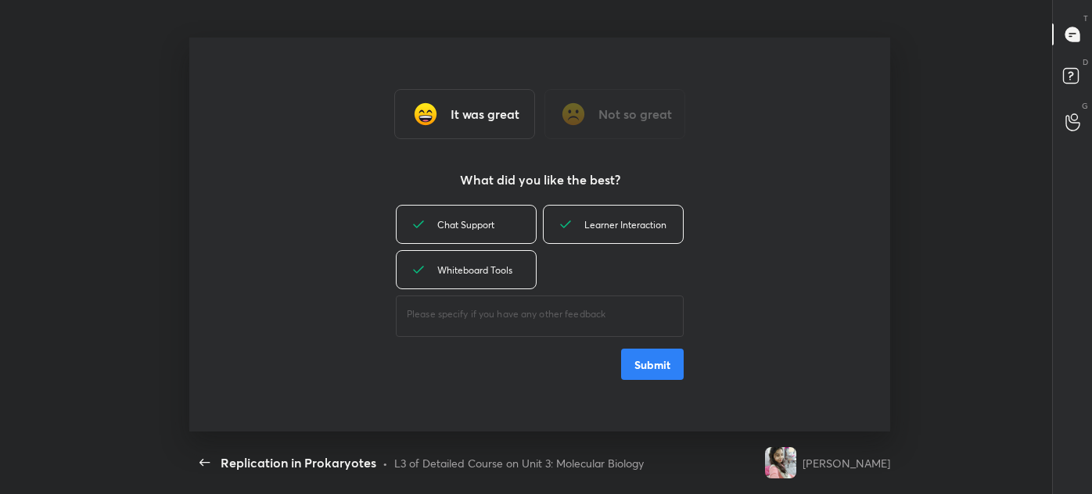
click at [654, 360] on button "Submit" at bounding box center [652, 364] width 63 height 31
